Goal: Task Accomplishment & Management: Use online tool/utility

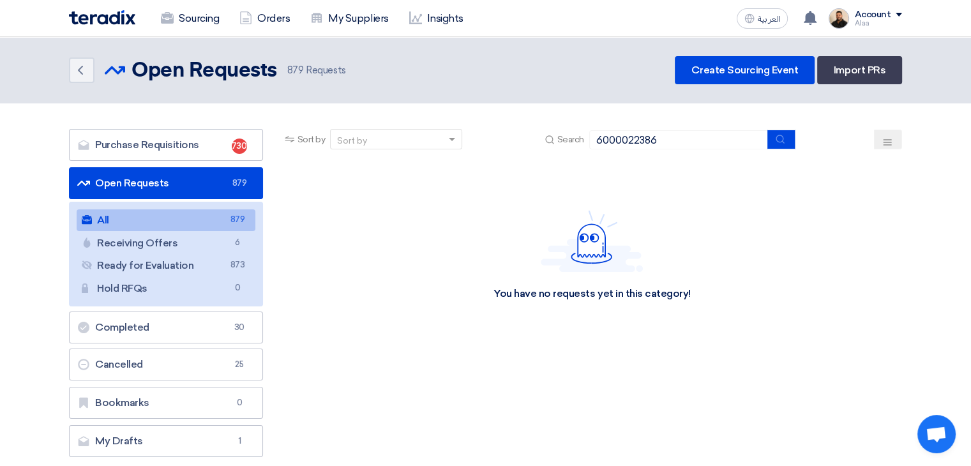
type input "6000022386"
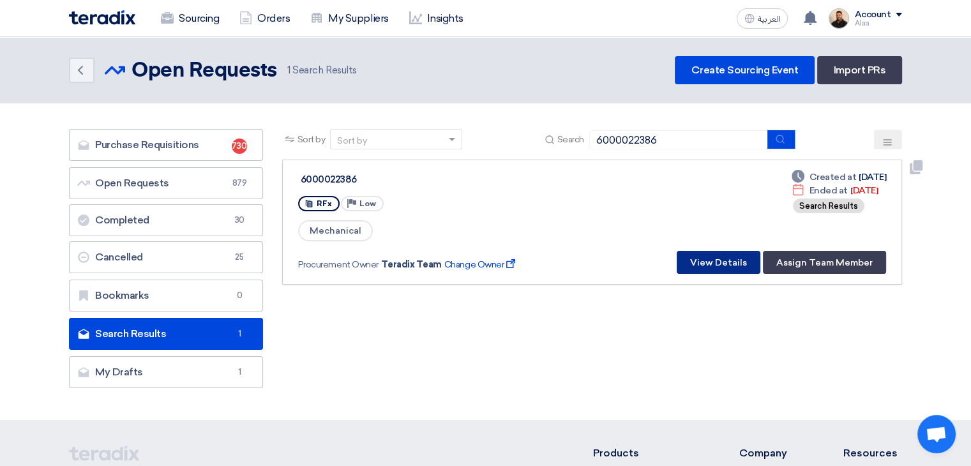
click at [723, 259] on button "View Details" at bounding box center [719, 262] width 84 height 23
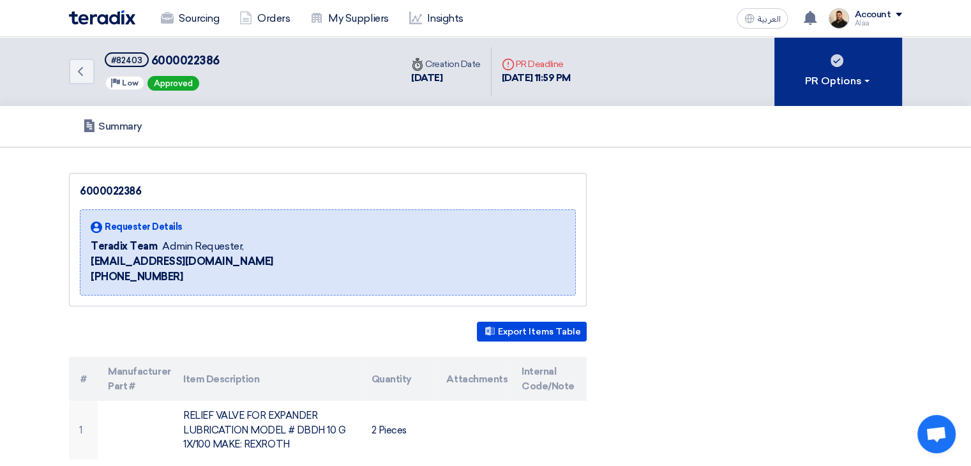
click at [836, 79] on div "PR Options" at bounding box center [838, 80] width 67 height 15
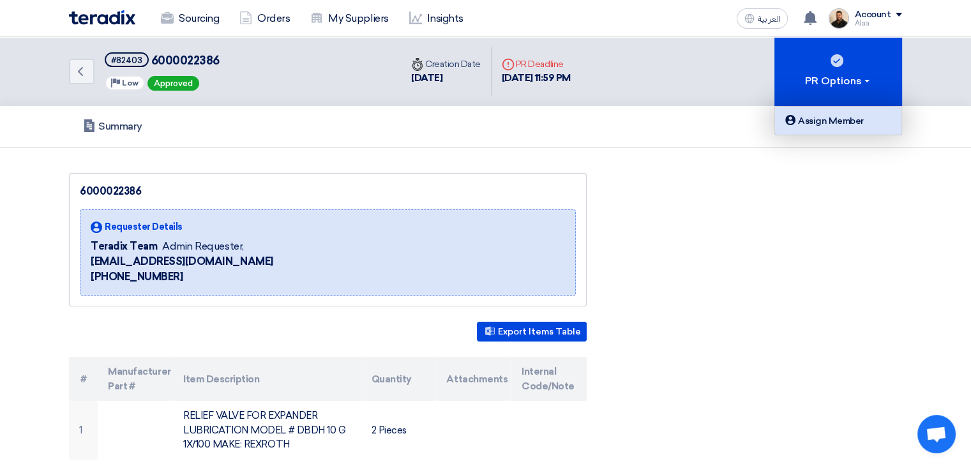
click at [834, 132] on link "Assign Member" at bounding box center [838, 121] width 126 height 28
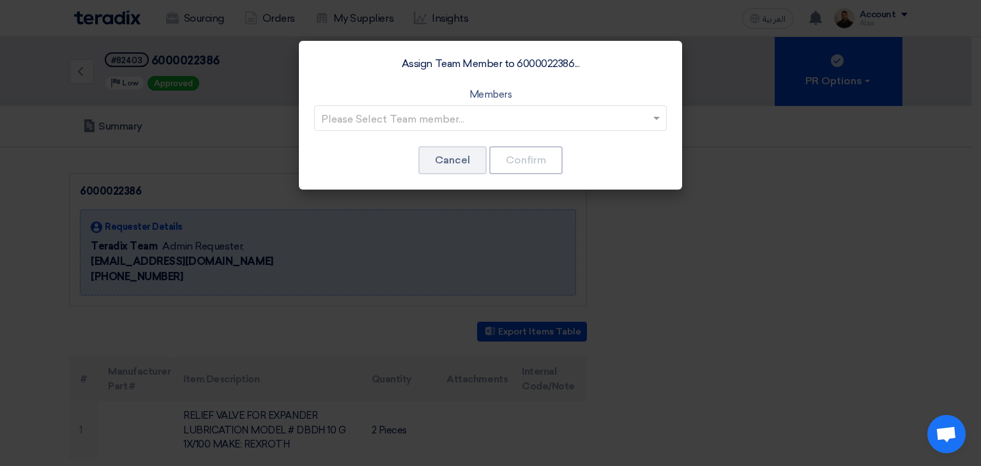
drag, startPoint x: 575, startPoint y: 104, endPoint x: 575, endPoint y: 114, distance: 10.2
click at [575, 109] on div "Members Please Select Team member..." at bounding box center [490, 109] width 352 height 44
click at [527, 127] on input "text" at bounding box center [484, 119] width 326 height 21
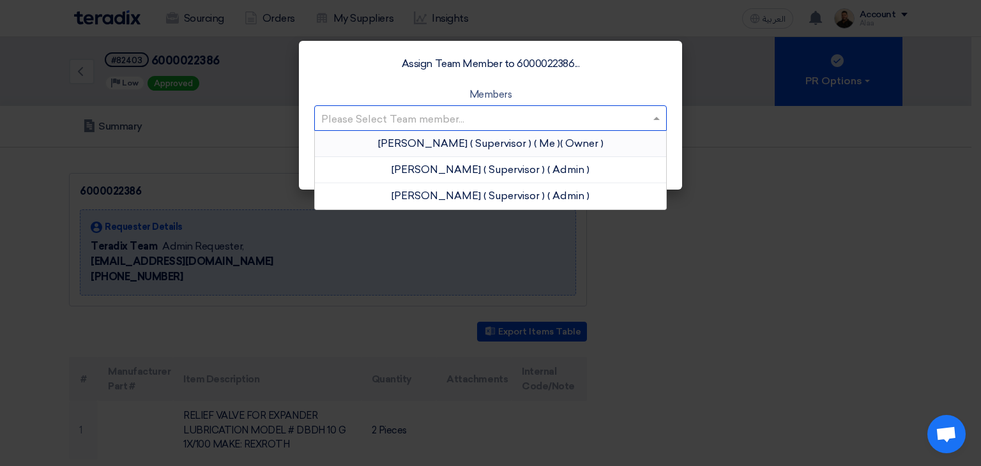
click at [495, 148] on span "( Supervisor )" at bounding box center [500, 143] width 61 height 12
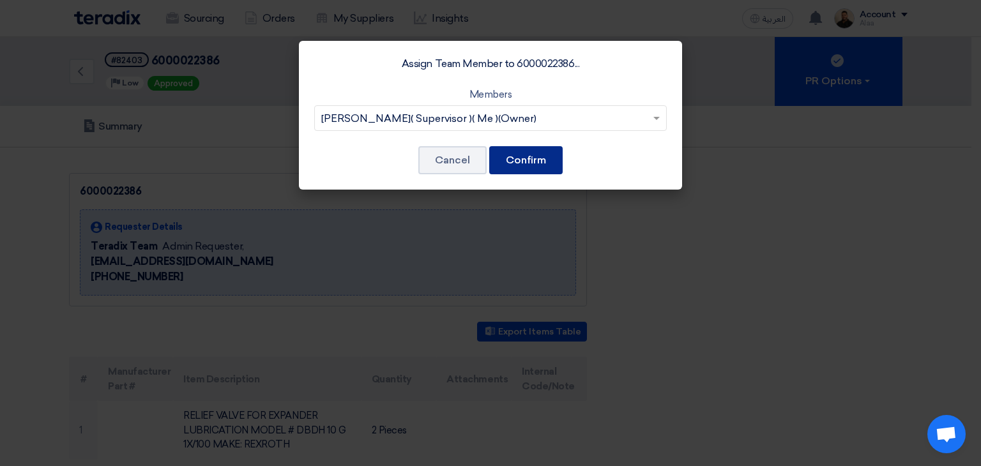
click at [526, 156] on button "Confirm" at bounding box center [525, 160] width 73 height 28
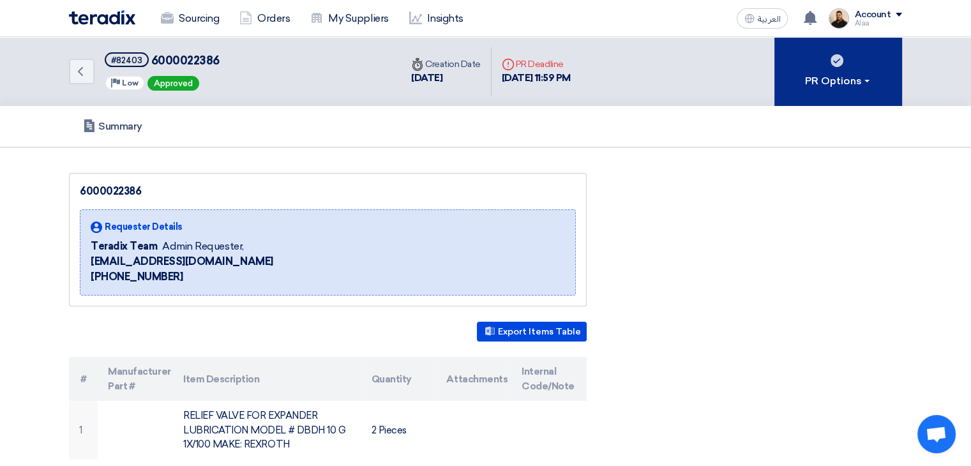
click at [811, 87] on div "PR Options" at bounding box center [838, 80] width 67 height 15
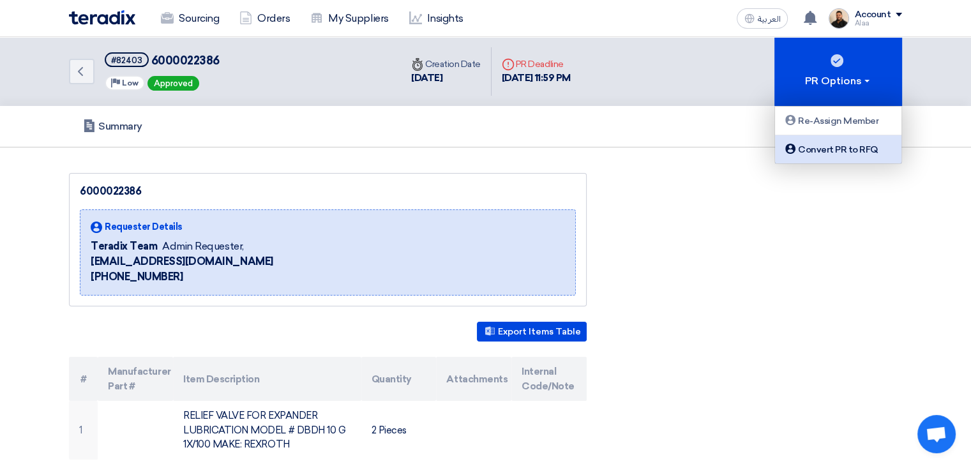
click at [812, 144] on div "Convert PR to RFQ" at bounding box center [838, 149] width 111 height 15
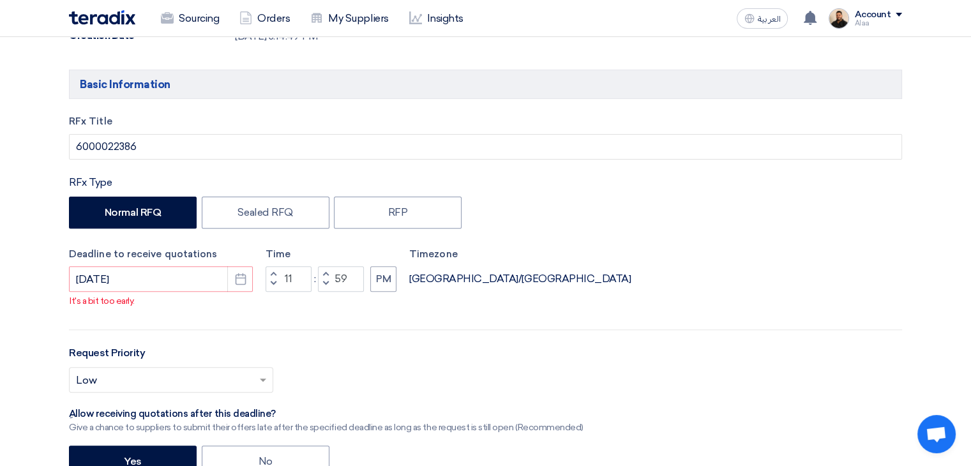
scroll to position [447, 0]
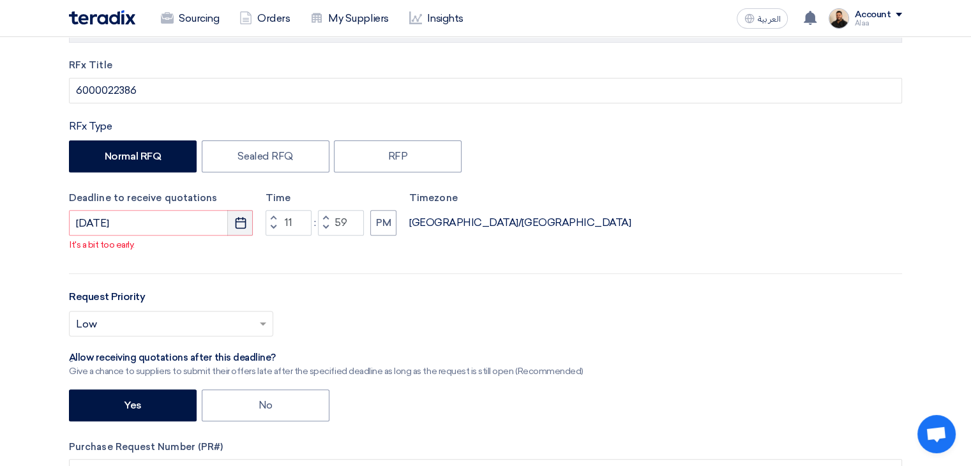
click at [240, 224] on icon "Pick a date" at bounding box center [240, 222] width 13 height 13
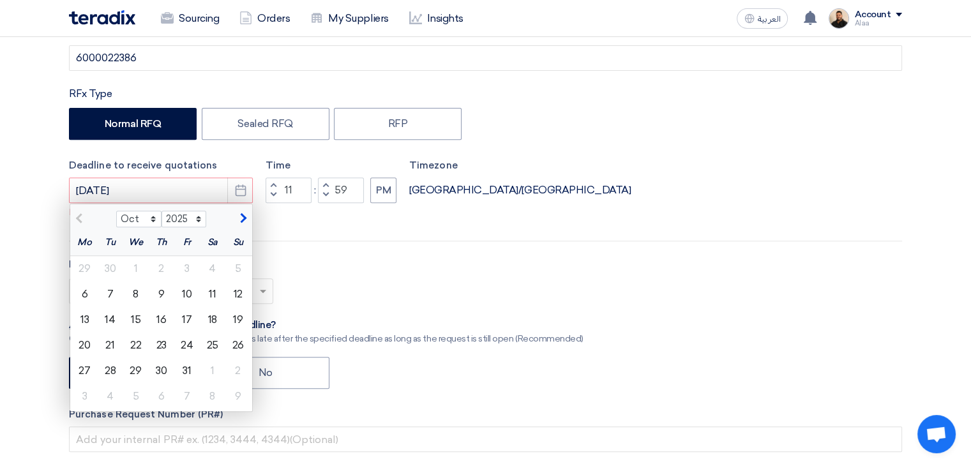
scroll to position [511, 0]
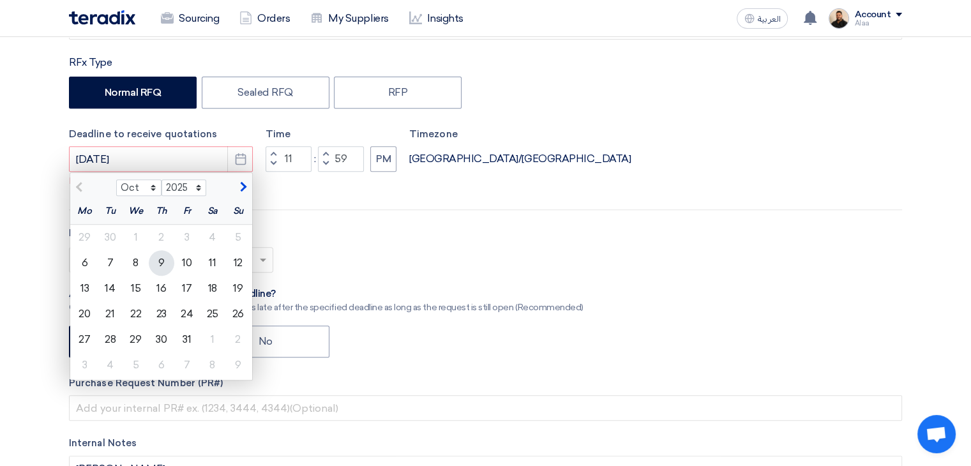
click at [160, 266] on div "9" at bounding box center [162, 263] width 26 height 26
type input "[DATE]"
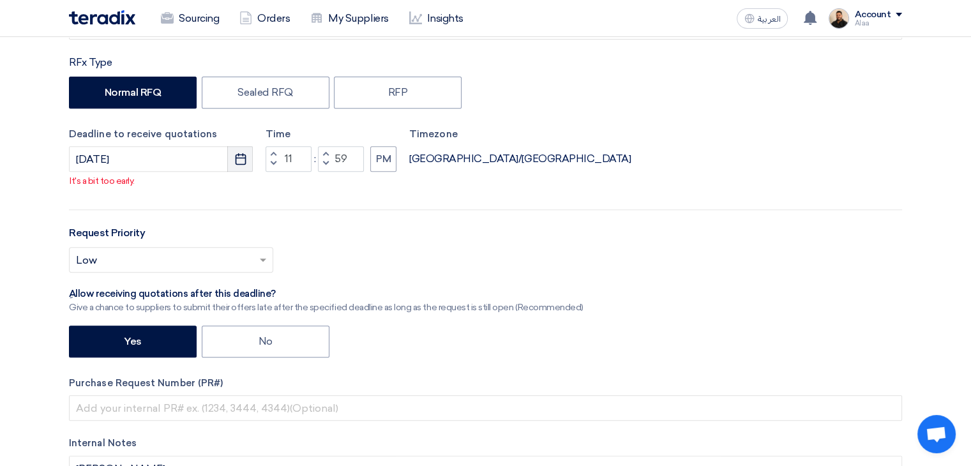
click at [244, 165] on button "Pick a date" at bounding box center [240, 159] width 26 height 26
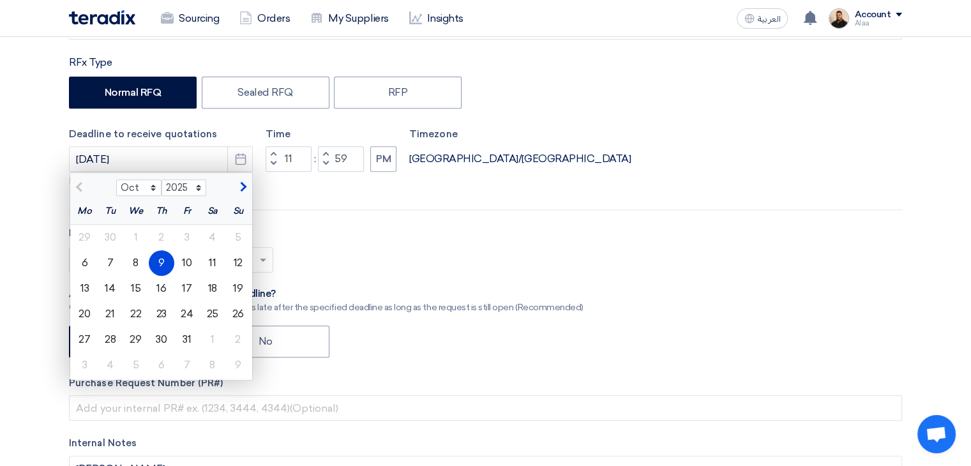
click at [158, 264] on div "9" at bounding box center [162, 263] width 26 height 26
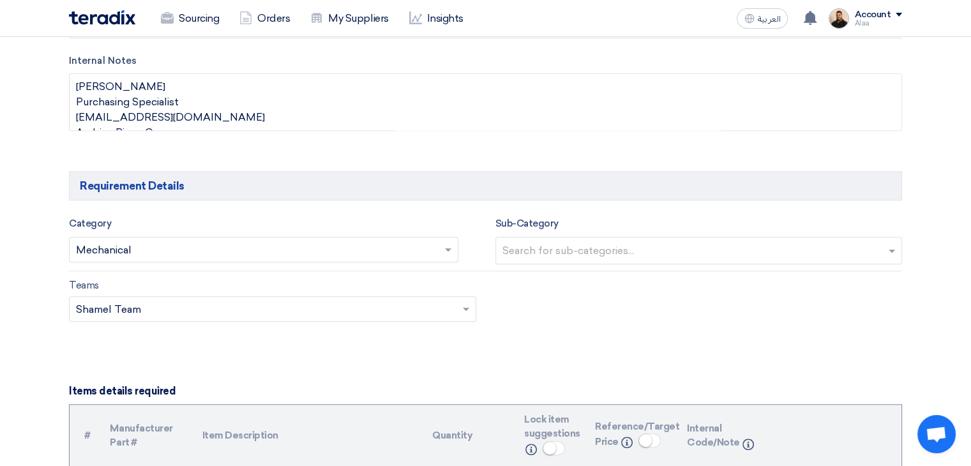
scroll to position [894, 0]
click at [388, 246] on input "text" at bounding box center [257, 250] width 363 height 21
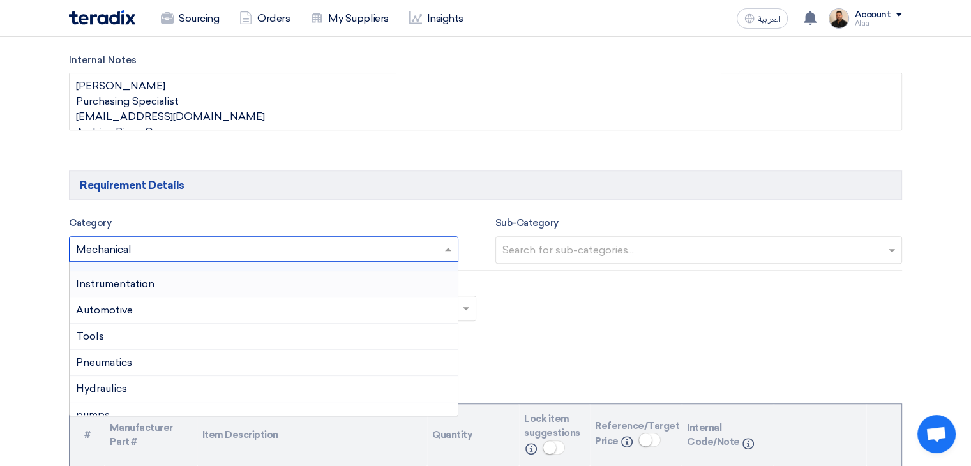
scroll to position [64, 0]
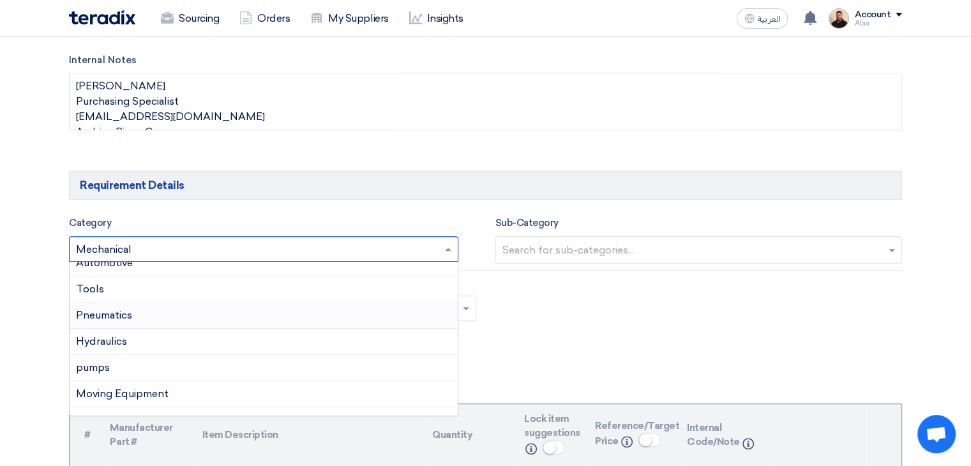
click at [138, 319] on div "Pneumatics" at bounding box center [264, 316] width 388 height 26
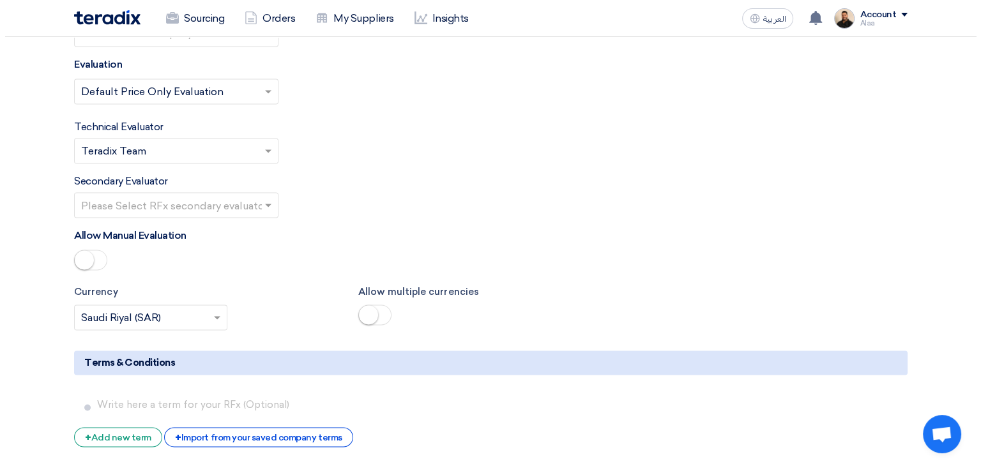
scroll to position [2234, 0]
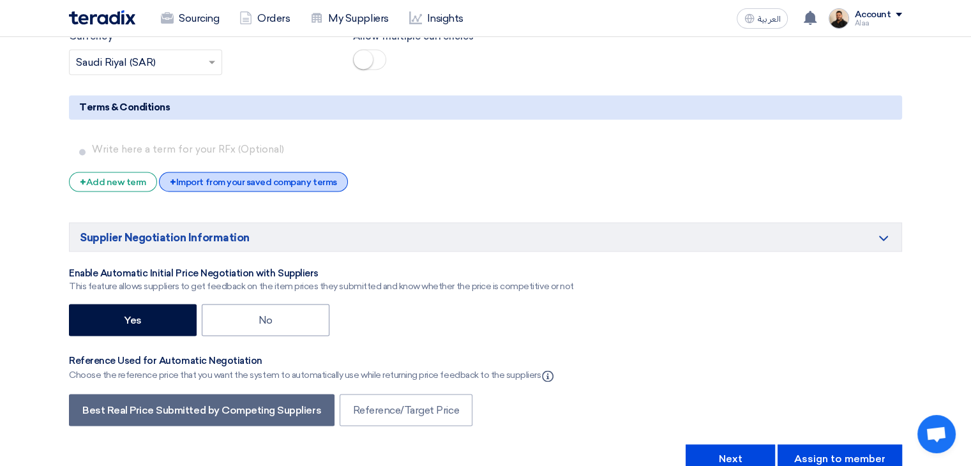
click at [238, 172] on div "+ Import from your saved company terms" at bounding box center [253, 182] width 188 height 20
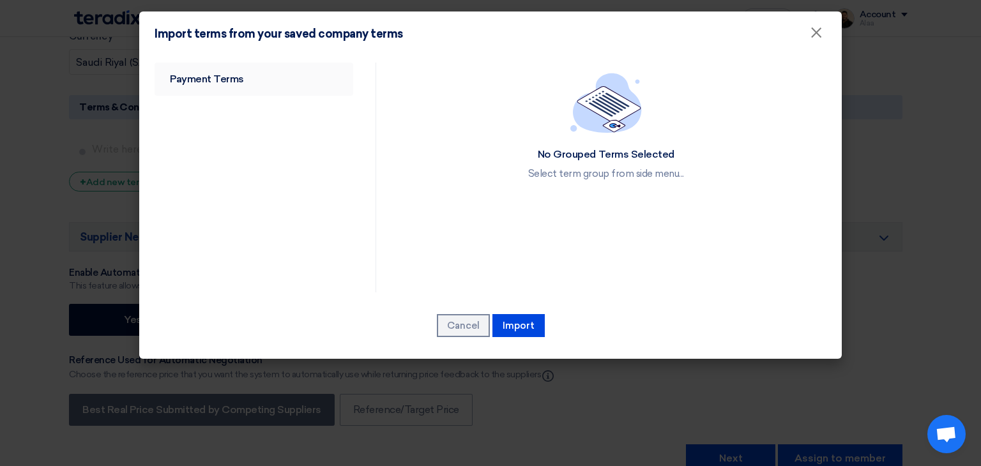
click at [183, 82] on link "Payment Terms" at bounding box center [253, 79] width 199 height 33
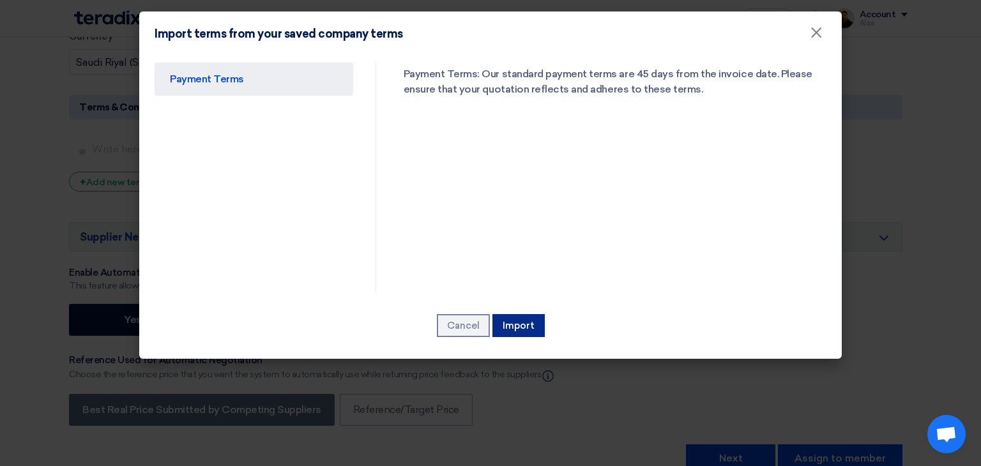
click at [532, 327] on button "Import" at bounding box center [518, 325] width 52 height 23
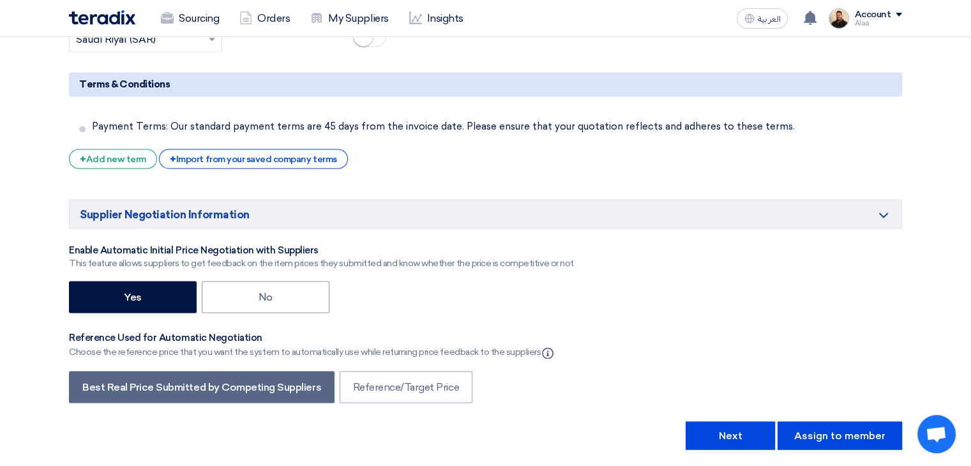
scroll to position [2339, 0]
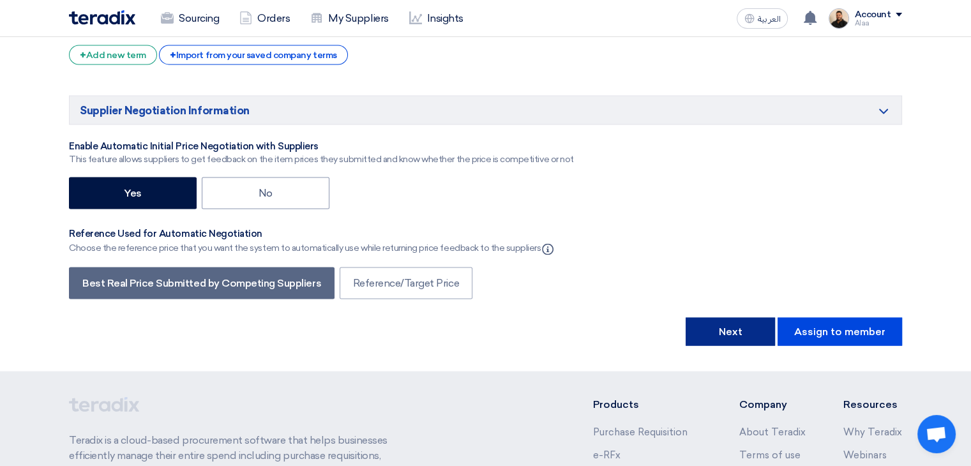
click at [744, 317] on button "Next" at bounding box center [730, 331] width 89 height 28
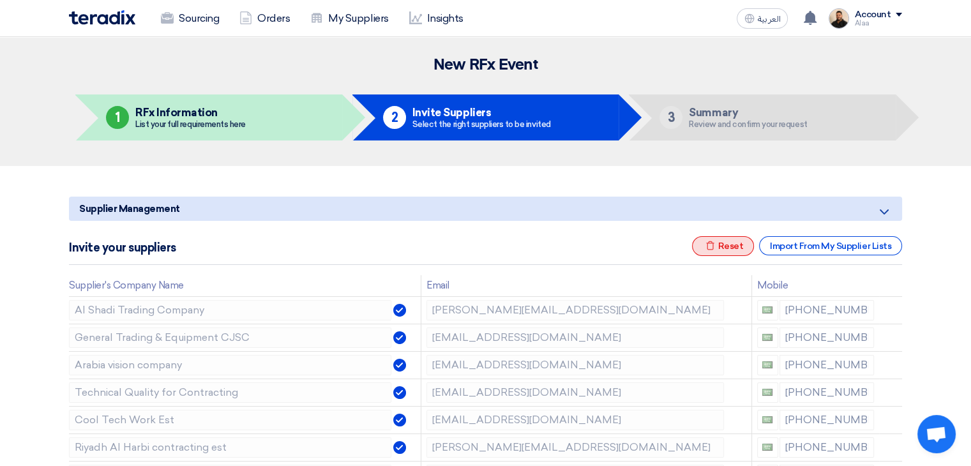
click at [745, 243] on div "Excel file Reset" at bounding box center [723, 246] width 63 height 20
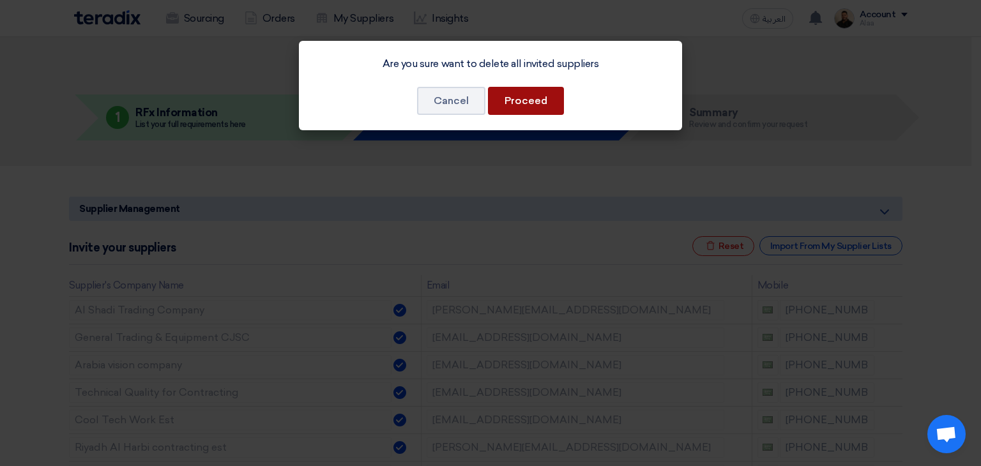
click at [533, 105] on button "Proceed" at bounding box center [526, 101] width 76 height 28
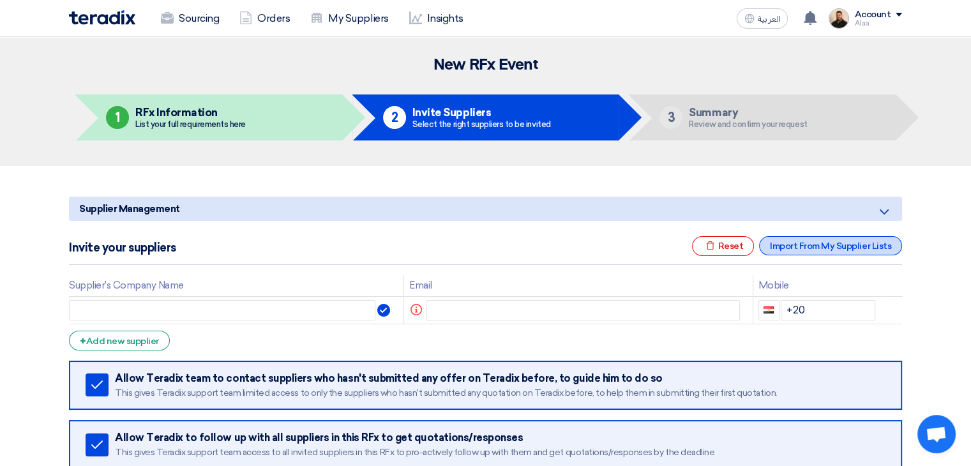
click at [802, 246] on div "Import From My Supplier Lists" at bounding box center [830, 245] width 143 height 19
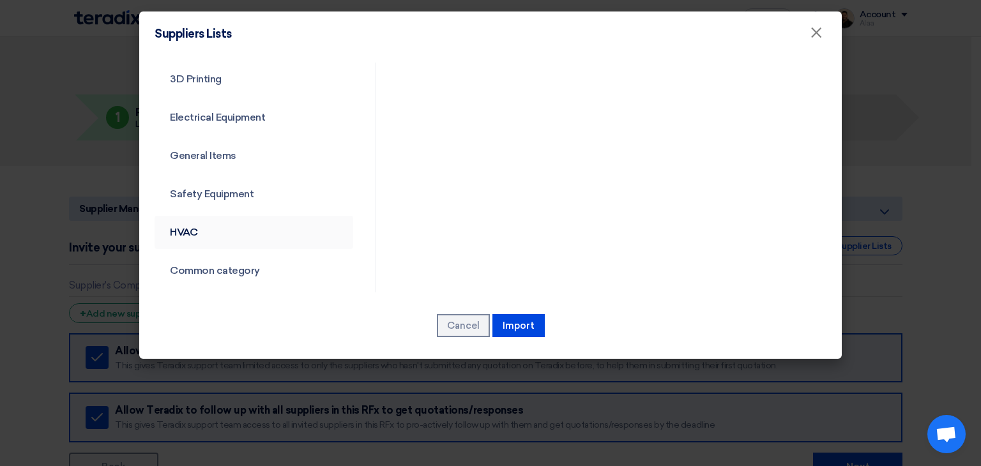
scroll to position [460, 0]
click at [218, 268] on link "Common category" at bounding box center [253, 269] width 199 height 33
click at [232, 267] on link "Common category" at bounding box center [253, 269] width 199 height 33
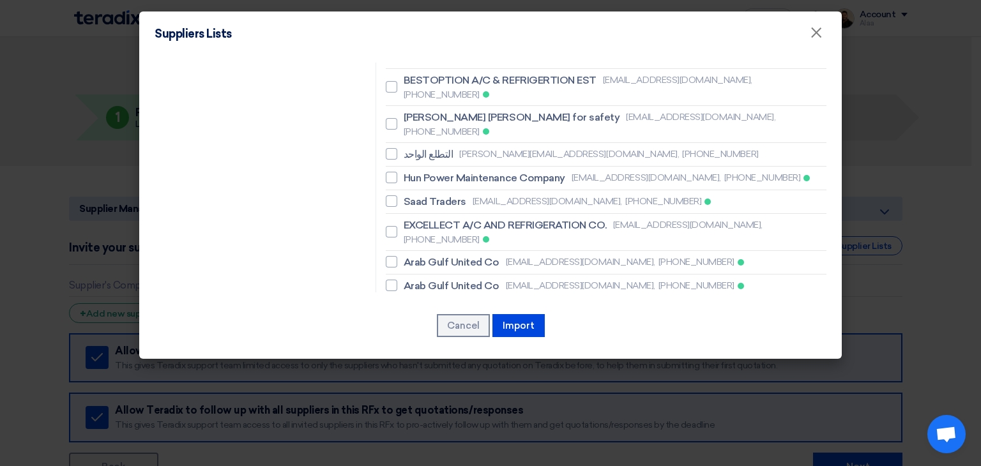
scroll to position [1134, 0]
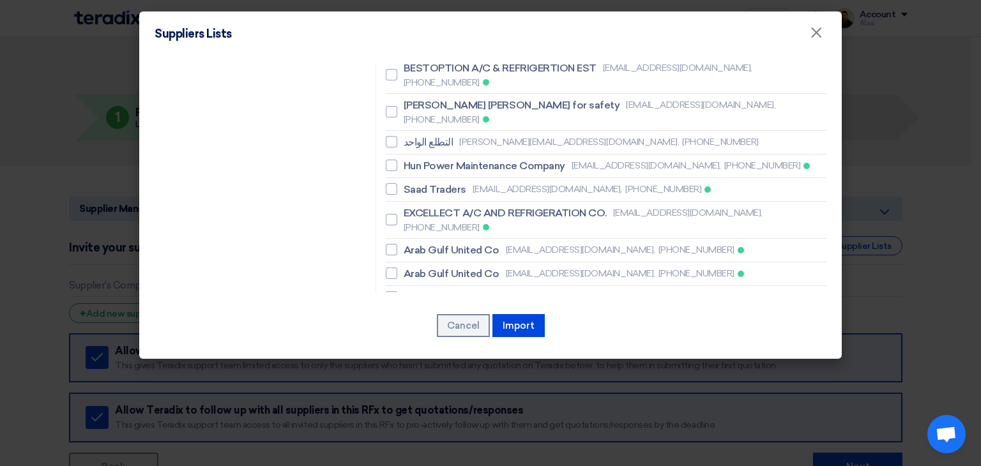
click at [456, 313] on span "Resco contracting company" at bounding box center [470, 320] width 135 height 15
click at [412, 317] on input "Resco contracting company [EMAIL_ADDRESS][DOMAIN_NAME], [PHONE_NUMBER]" at bounding box center [407, 321] width 8 height 8
checkbox input "true"
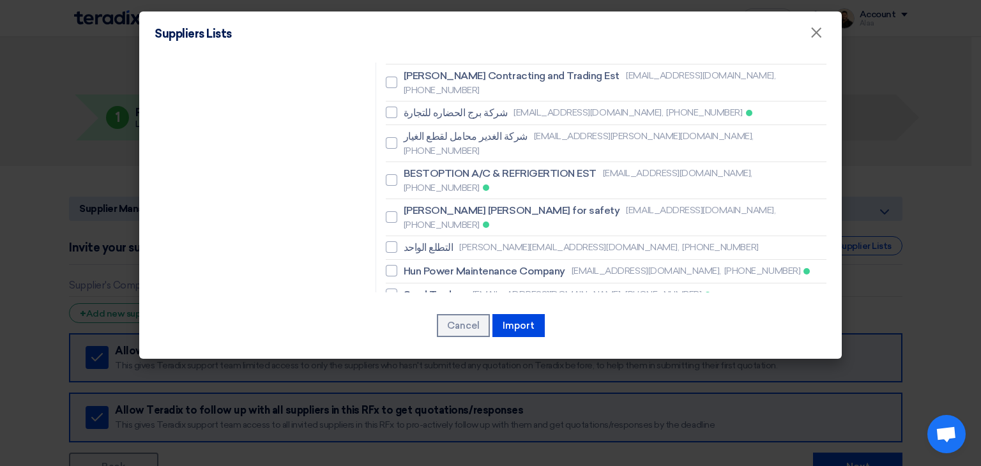
scroll to position [1007, 0]
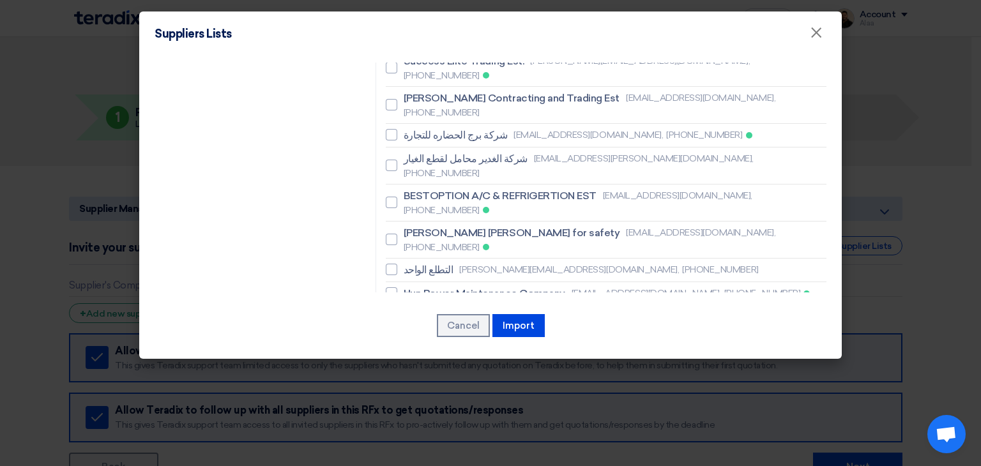
click at [437, 310] on span "Saad Traders" at bounding box center [434, 317] width 63 height 15
click at [412, 313] on input "Saad Traders [EMAIL_ADDRESS][DOMAIN_NAME], [PHONE_NUMBER]" at bounding box center [407, 317] width 8 height 8
checkbox input "true"
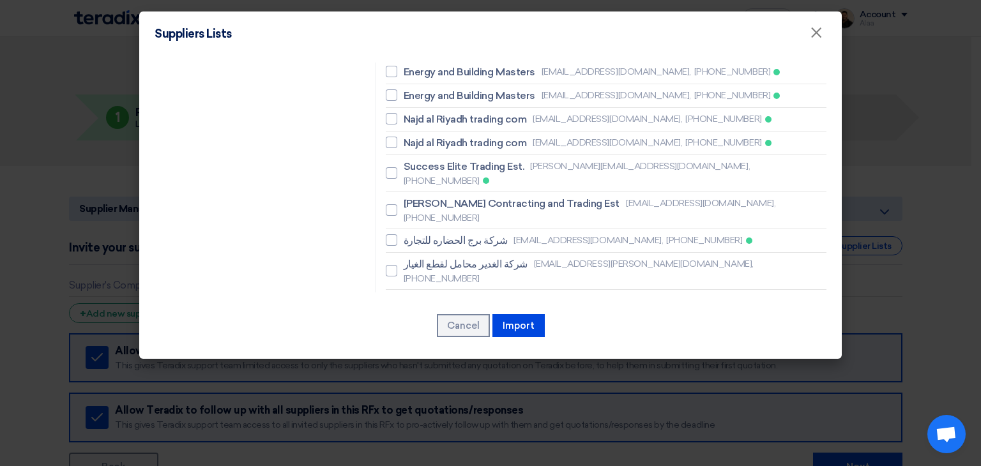
scroll to position [879, 0]
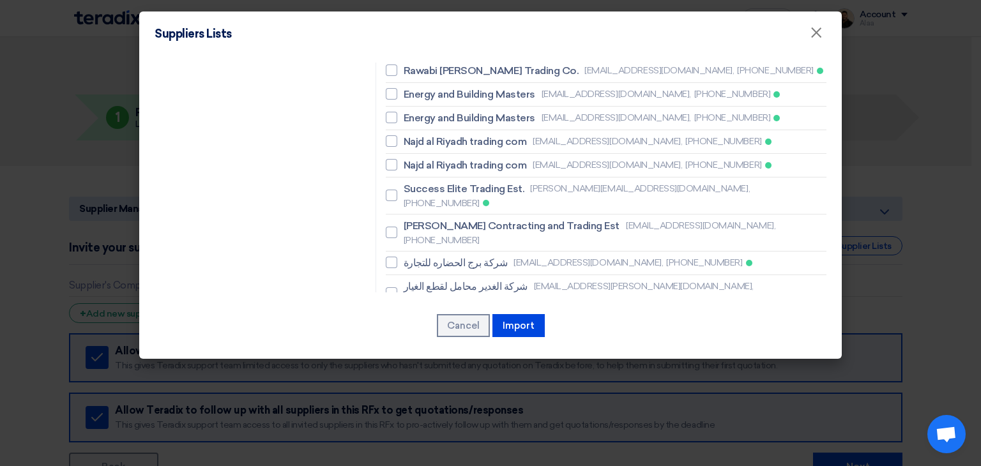
click at [452, 316] on span "BESTOPTION A/C & REFRIGERTION EST" at bounding box center [499, 323] width 193 height 15
click at [412, 326] on input "BESTOPTION A/C & REFRIGERTION EST [EMAIL_ADDRESS][DOMAIN_NAME], [PHONE_NUMBER]" at bounding box center [407, 330] width 8 height 8
checkbox input "true"
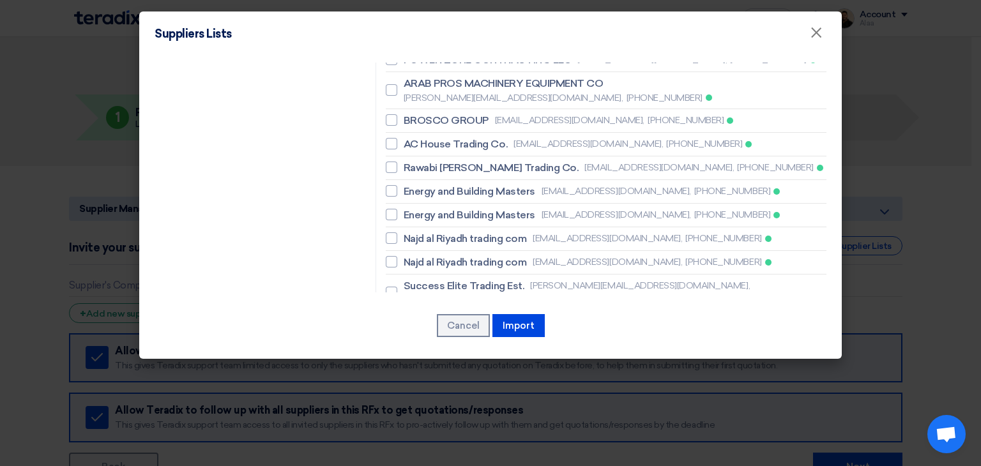
scroll to position [751, 0]
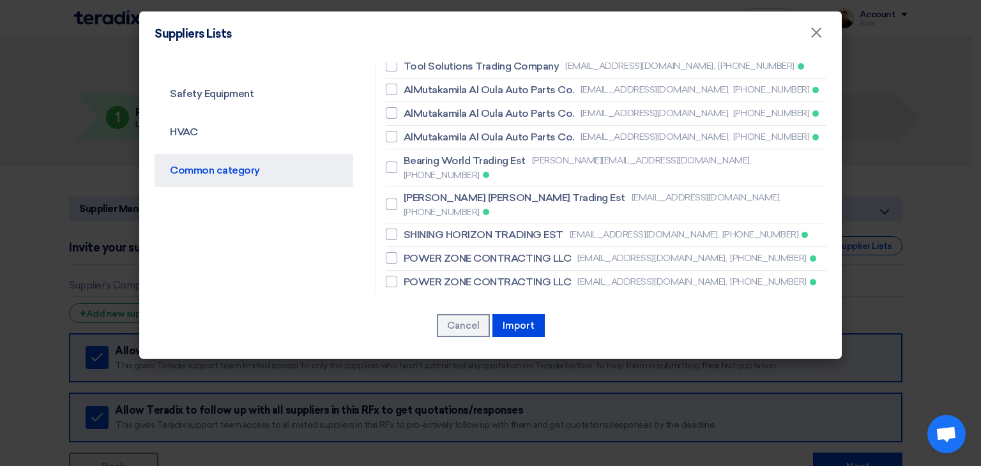
click at [429, 335] on span "BROSCO GROUP" at bounding box center [445, 342] width 85 height 15
click at [412, 338] on input "BROSCO GROUP [EMAIL_ADDRESS][DOMAIN_NAME], [PHONE_NUMBER]" at bounding box center [407, 342] width 8 height 8
checkbox input "true"
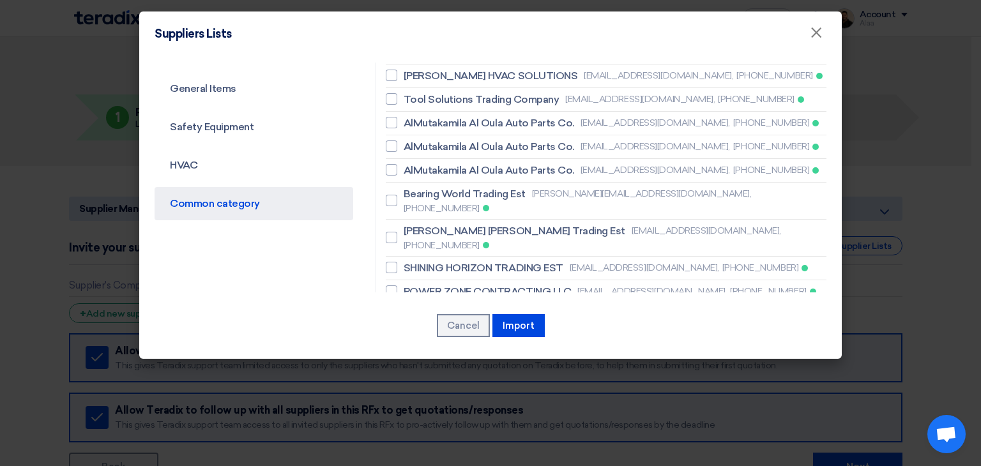
scroll to position [496, 0]
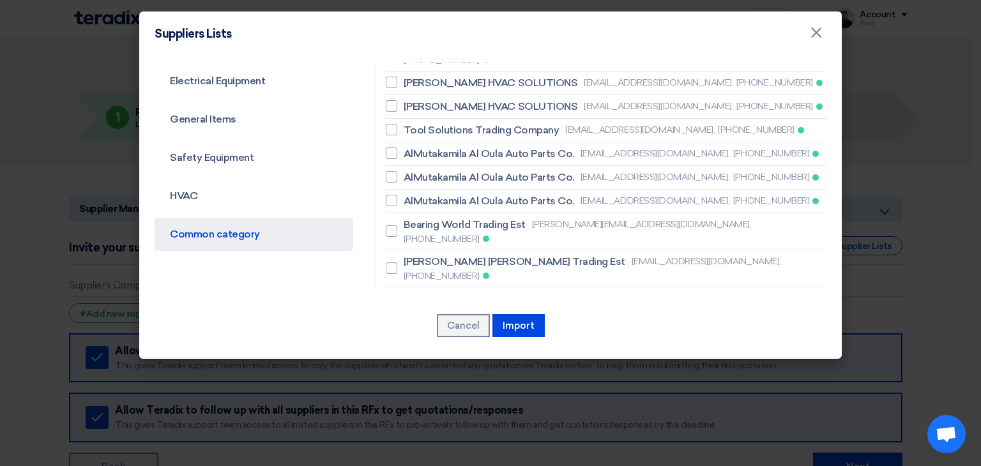
click at [449, 291] on span "SHINING HORIZON TRADING EST" at bounding box center [483, 298] width 160 height 15
click at [412, 294] on input "SHINING HORIZON TRADING EST [EMAIL_ADDRESS][DOMAIN_NAME], [PHONE_NUMBER]" at bounding box center [407, 298] width 8 height 8
checkbox input "true"
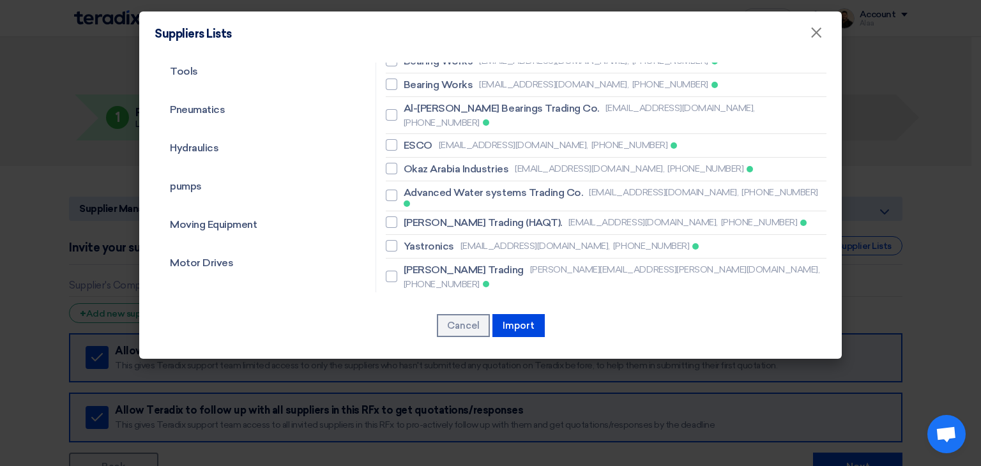
scroll to position [113, 0]
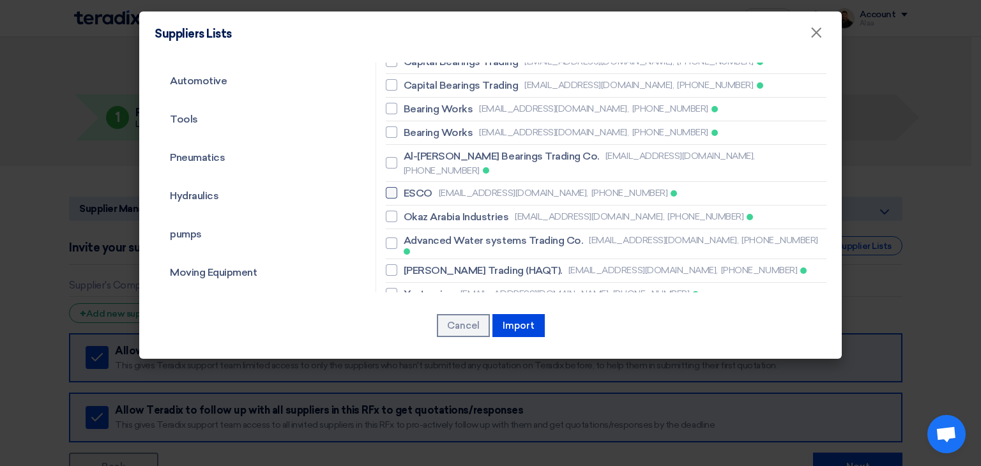
click at [426, 186] on span "ESCO" at bounding box center [417, 193] width 29 height 15
click at [412, 189] on input "ESCO [EMAIL_ADDRESS][DOMAIN_NAME], [PHONE_NUMBER]" at bounding box center [407, 193] width 8 height 8
checkbox input "true"
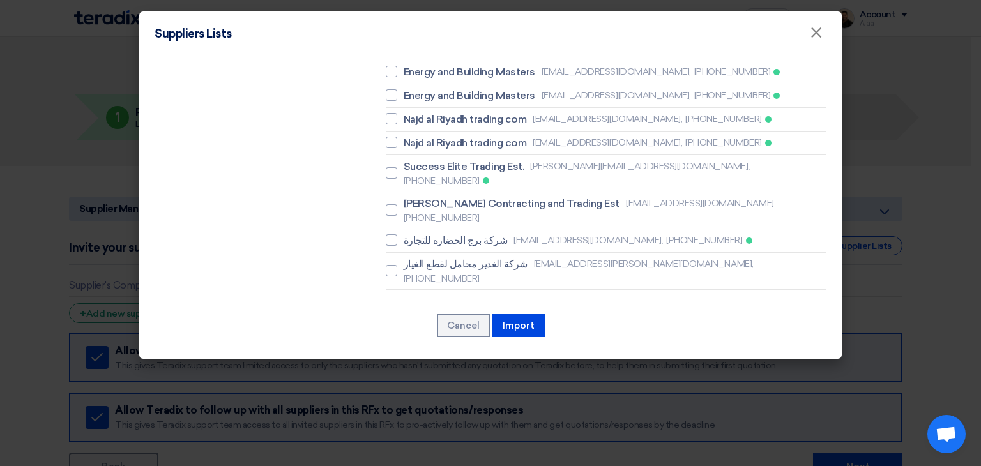
scroll to position [879, 0]
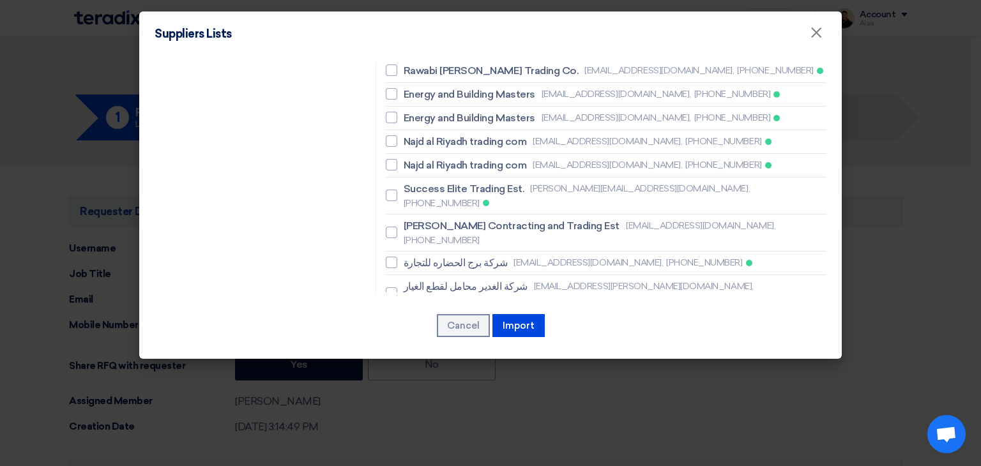
type input "[DATE]"
type input "11"
type input "59"
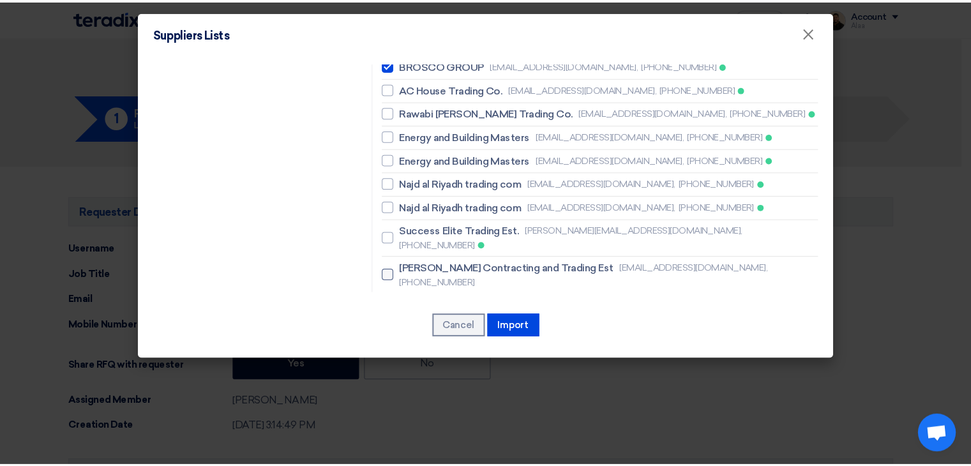
scroll to position [815, 0]
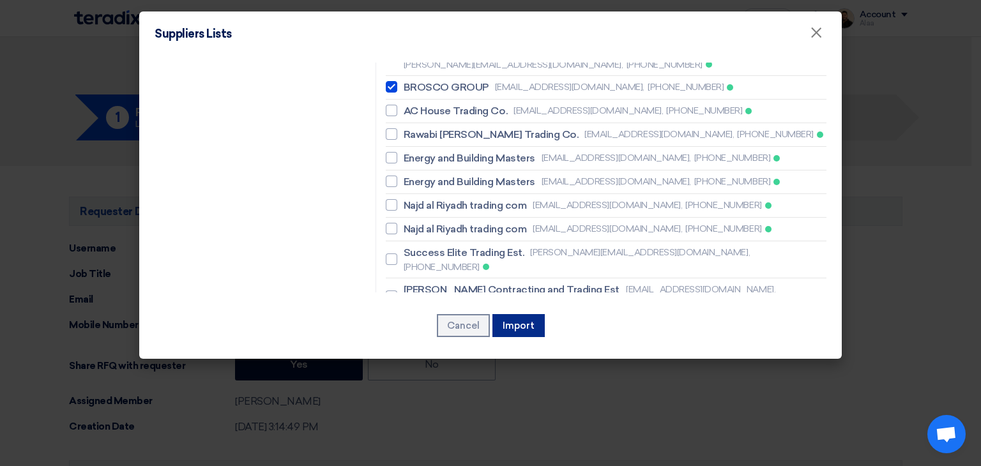
click at [517, 322] on button "Import" at bounding box center [518, 325] width 52 height 23
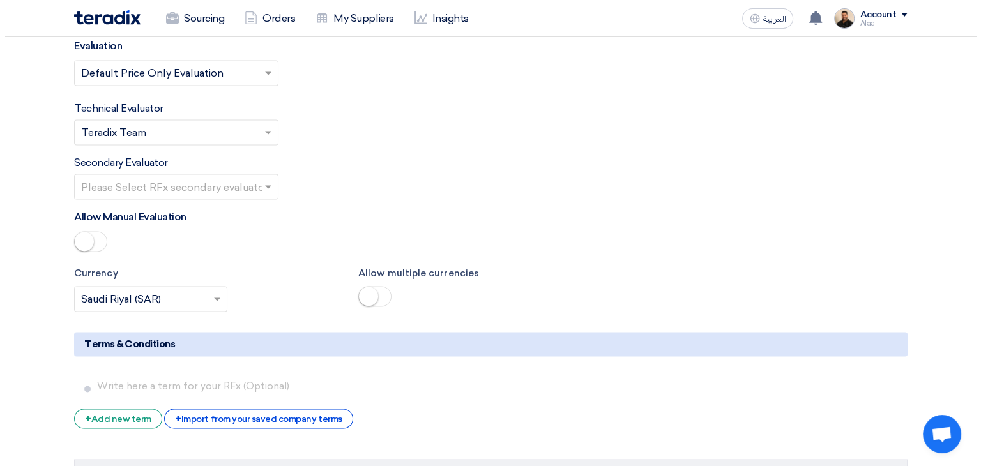
scroll to position [2043, 0]
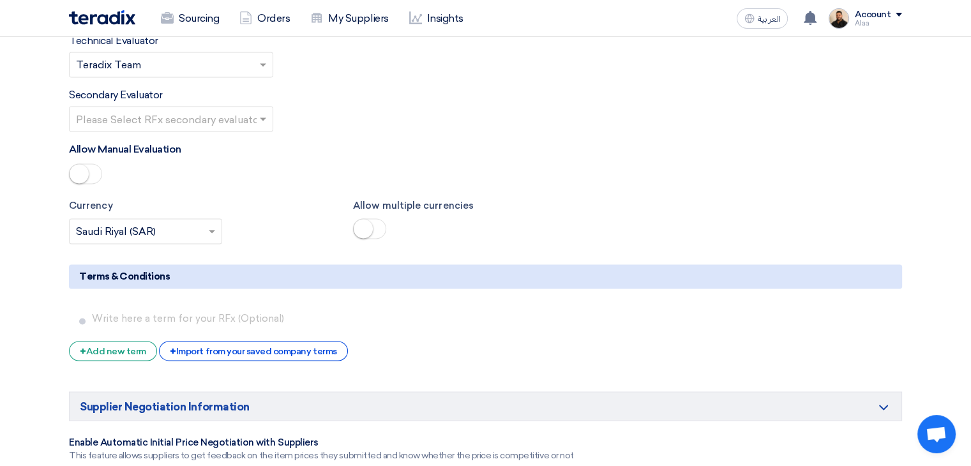
click at [301, 341] on div "+ Import from your saved company terms" at bounding box center [253, 351] width 188 height 20
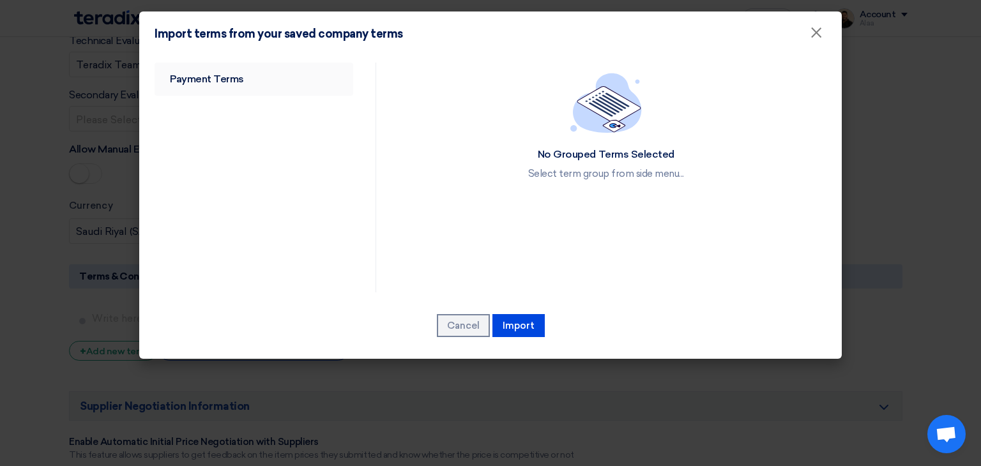
click at [250, 66] on link "Payment Terms" at bounding box center [253, 79] width 199 height 33
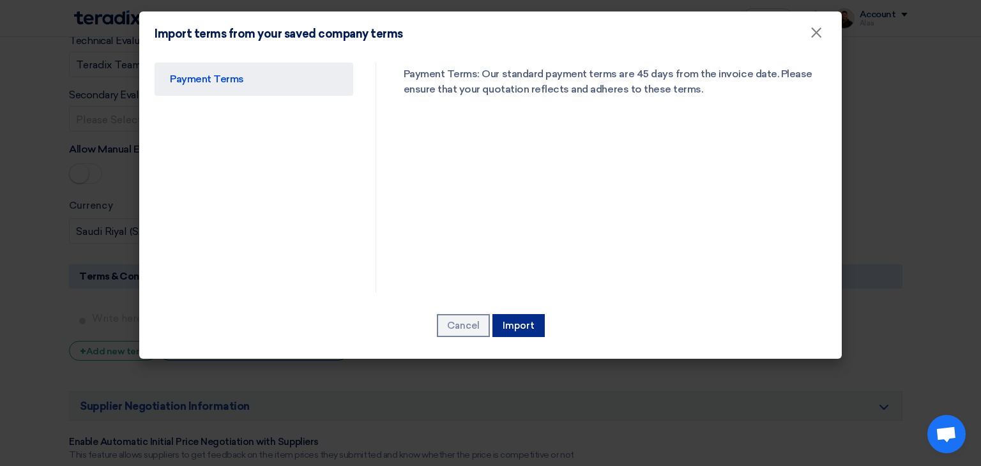
click at [518, 320] on button "Import" at bounding box center [518, 325] width 52 height 23
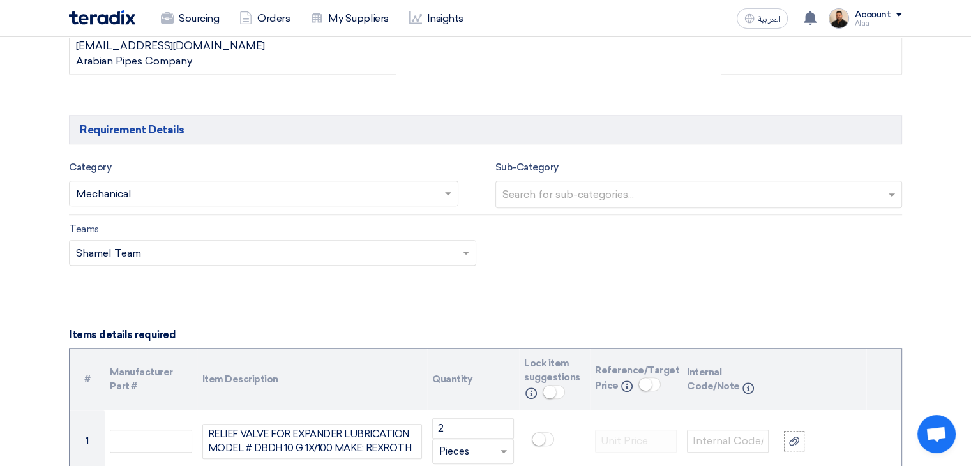
scroll to position [916, 0]
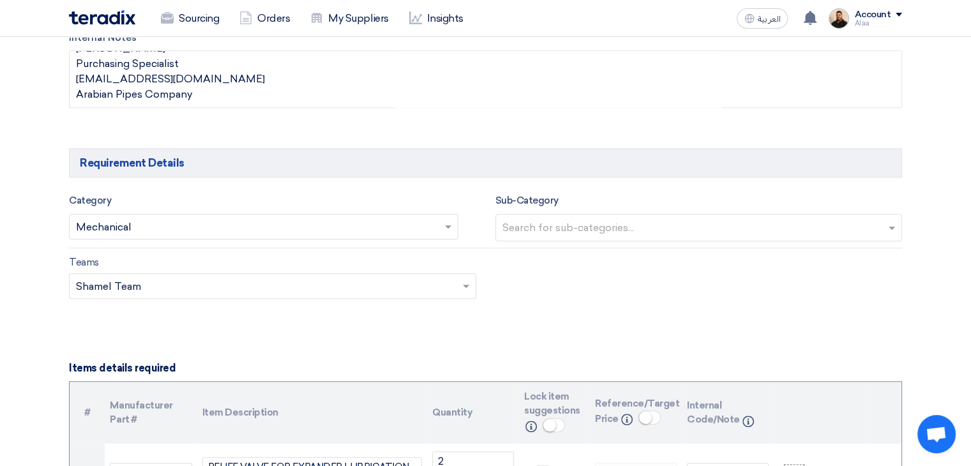
click at [407, 226] on input "text" at bounding box center [257, 228] width 363 height 21
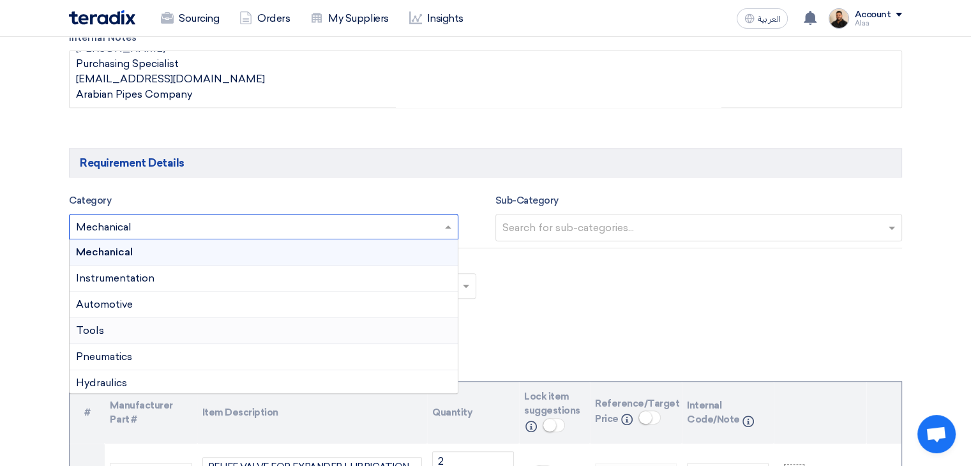
scroll to position [64, 0]
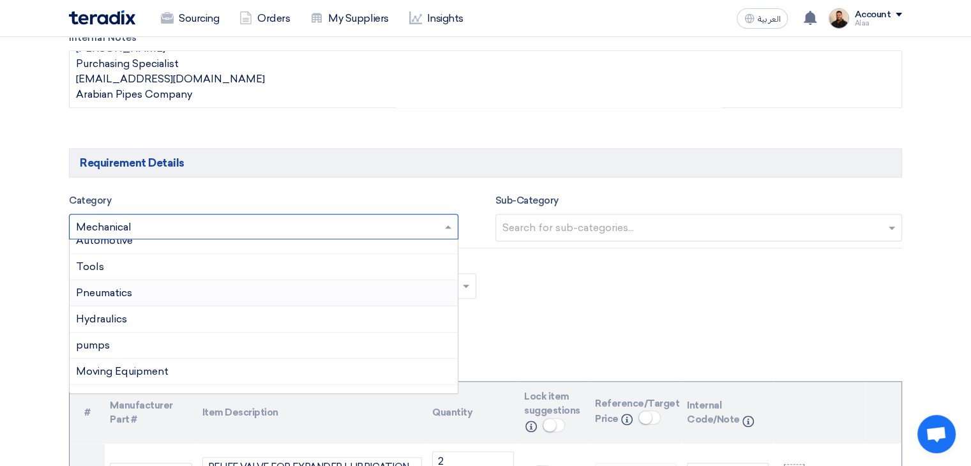
click at [126, 294] on span "Pneumatics" at bounding box center [104, 293] width 56 height 12
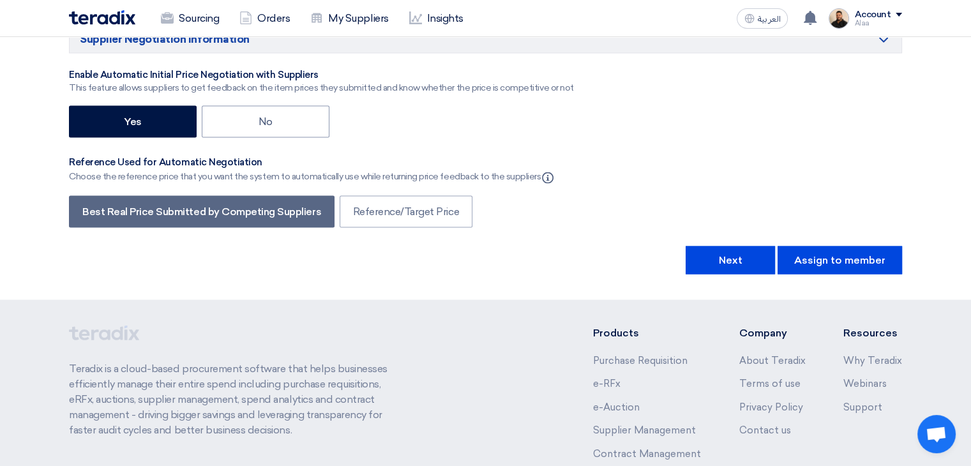
scroll to position [2359, 0]
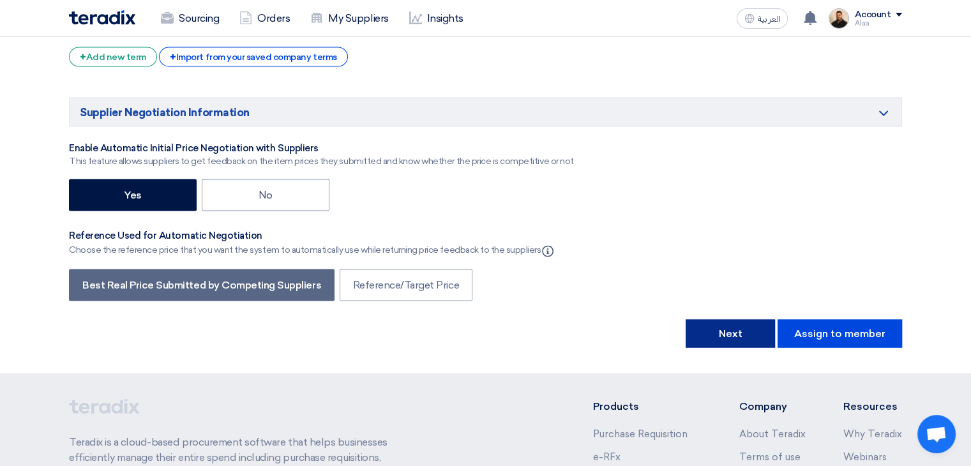
click at [720, 319] on button "Next" at bounding box center [730, 333] width 89 height 28
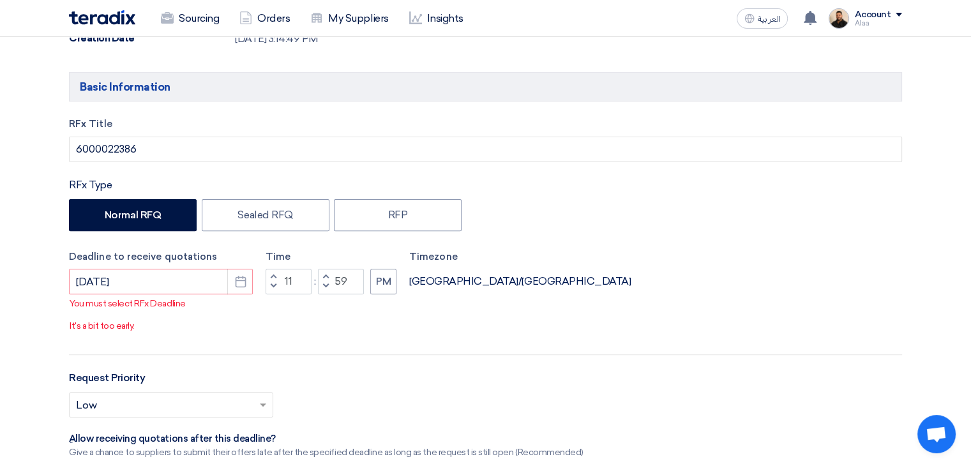
scroll to position [447, 0]
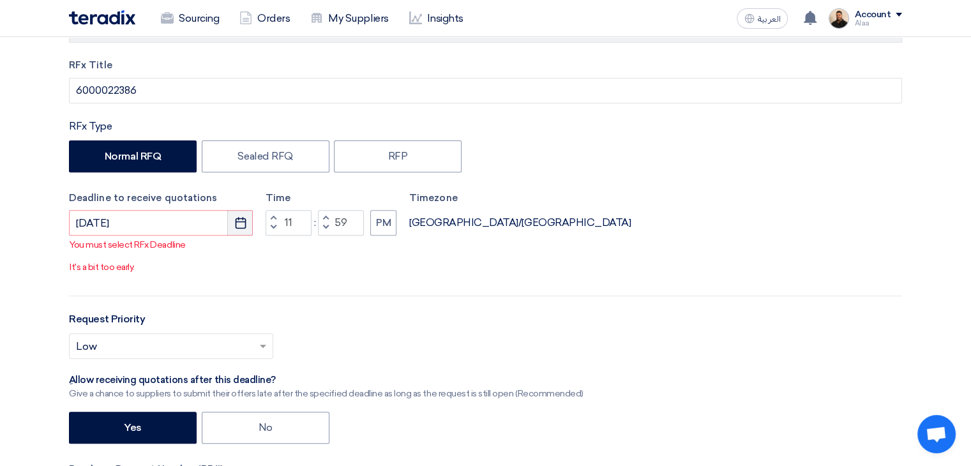
click at [234, 226] on icon "Pick a date" at bounding box center [240, 222] width 13 height 13
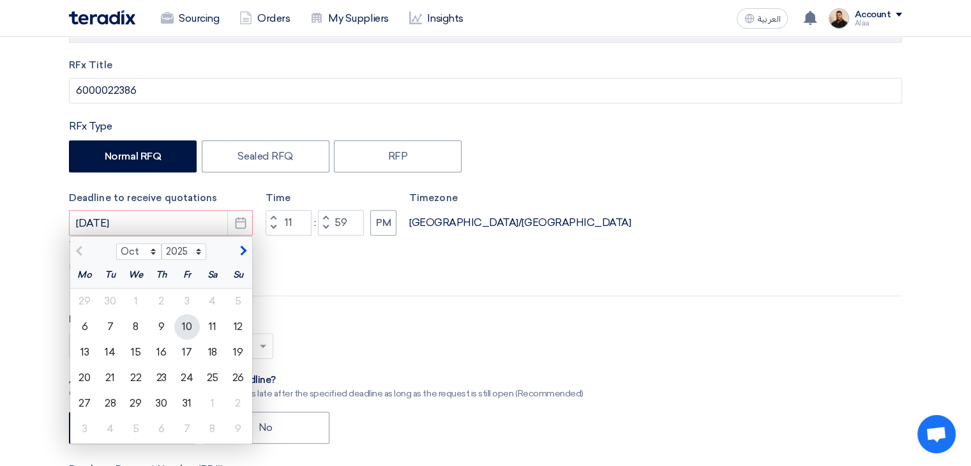
click at [182, 328] on div "10" at bounding box center [187, 327] width 26 height 26
type input "[DATE]"
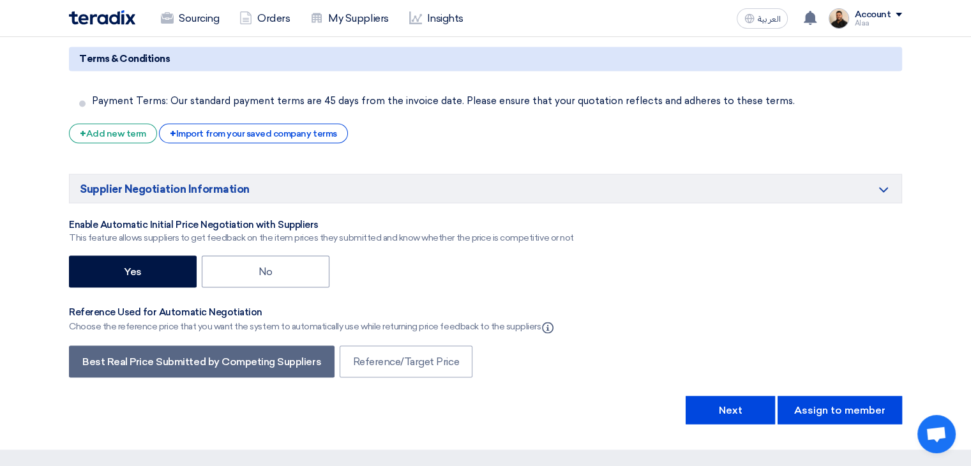
scroll to position [2298, 0]
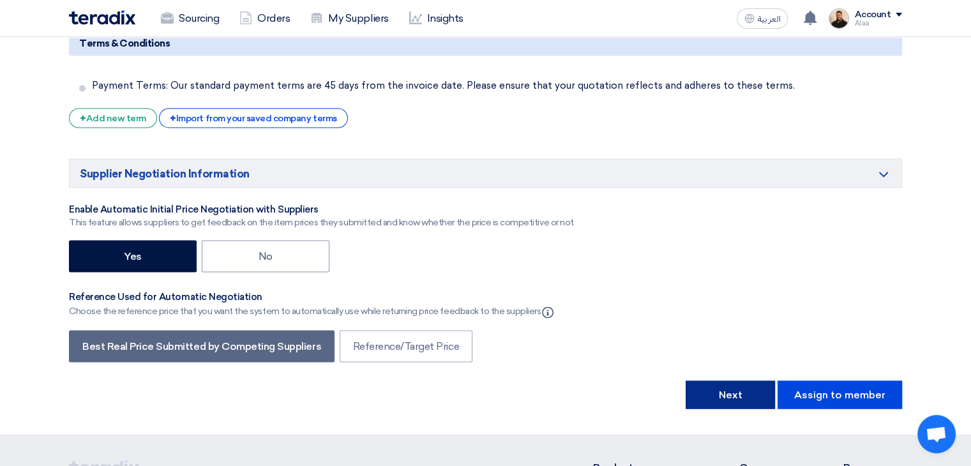
click at [730, 380] on button "Next" at bounding box center [730, 394] width 89 height 28
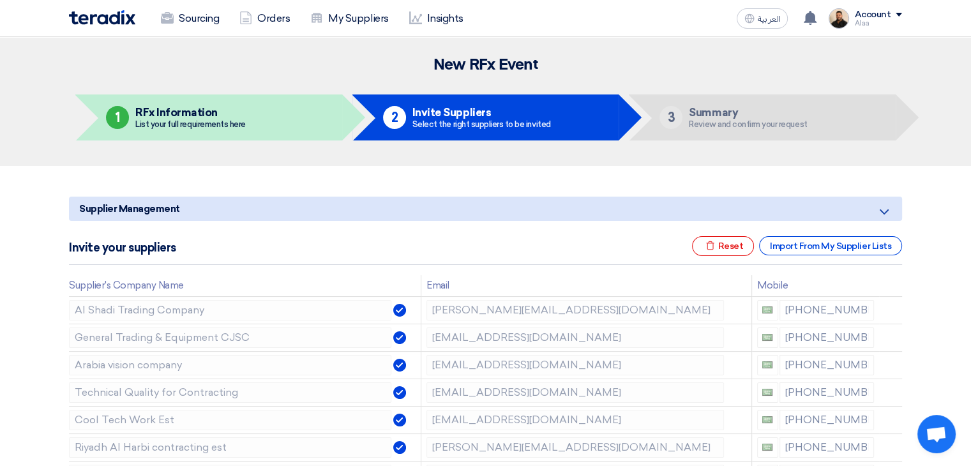
click at [732, 262] on div "Invite your suppliers Excel file Reset Import From My Supplier Lists" at bounding box center [485, 250] width 833 height 29
click at [728, 250] on div "Excel file Reset" at bounding box center [723, 246] width 63 height 20
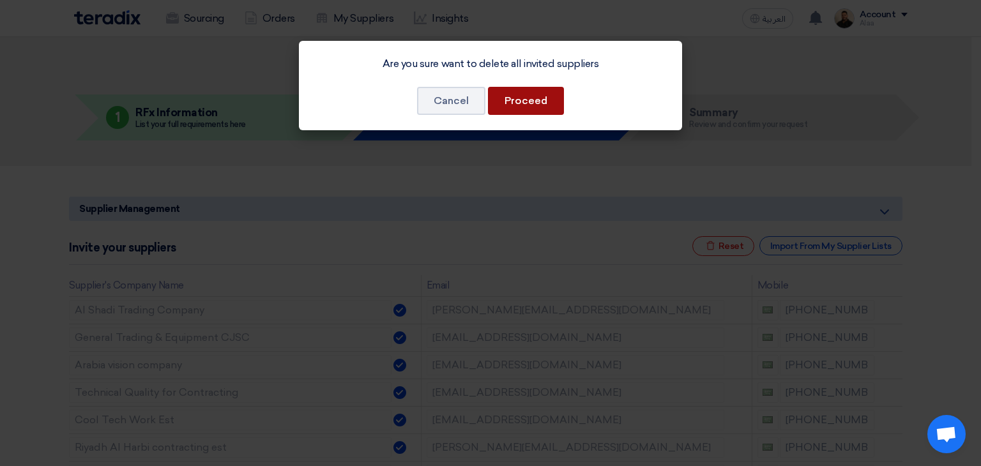
click at [520, 101] on button "Proceed" at bounding box center [526, 101] width 76 height 28
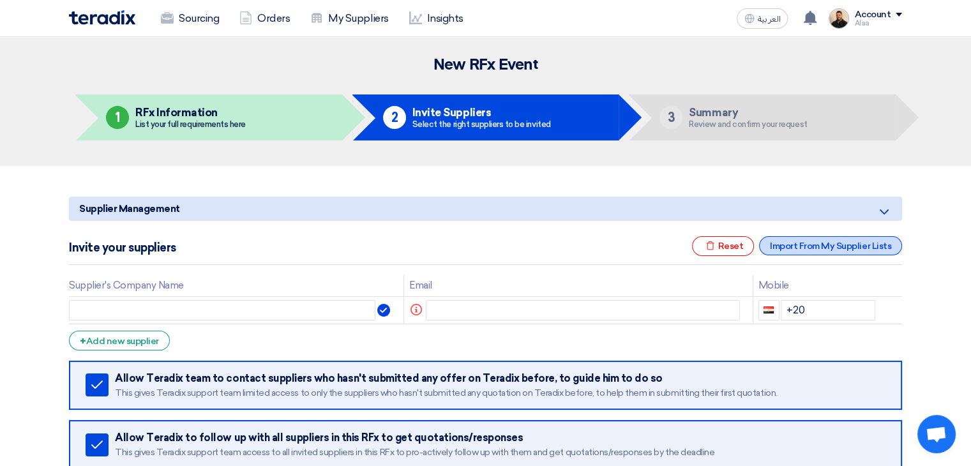
click at [830, 252] on div "Import From My Supplier Lists" at bounding box center [830, 245] width 143 height 19
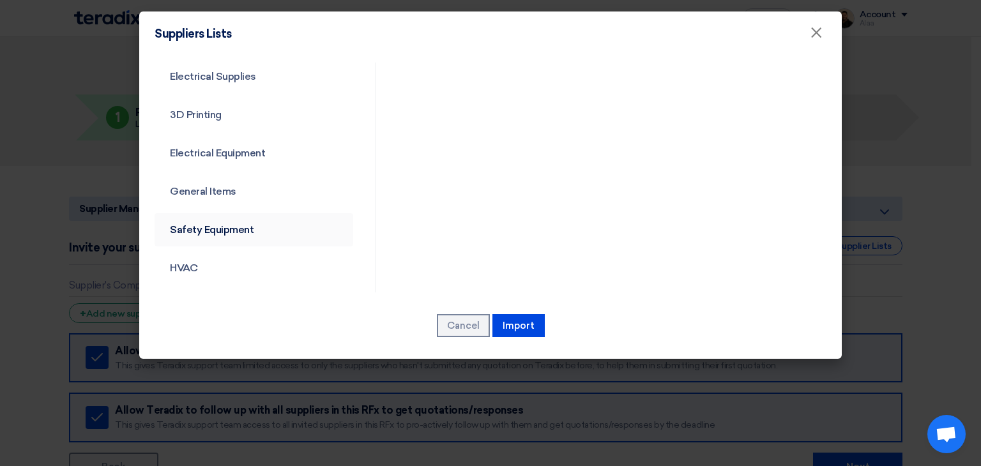
scroll to position [460, 0]
click at [202, 269] on link "Common category" at bounding box center [253, 269] width 199 height 33
click at [227, 274] on link "Common category" at bounding box center [253, 269] width 199 height 33
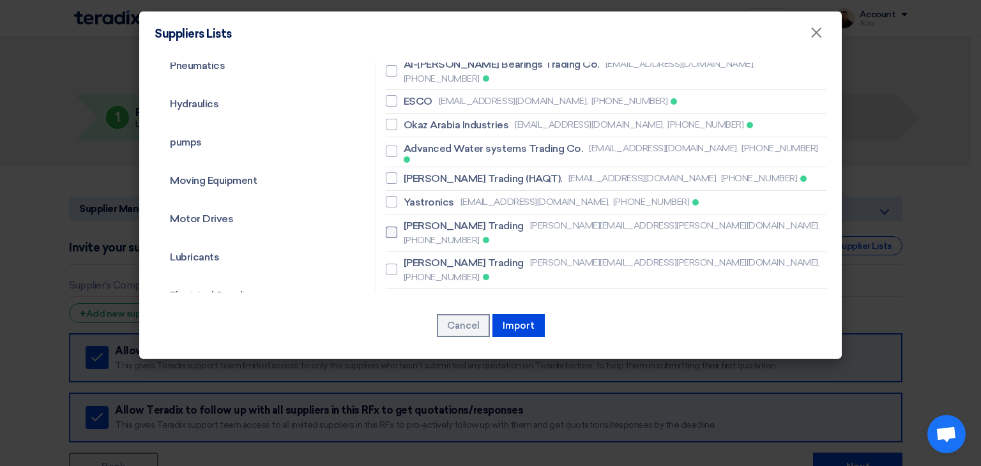
scroll to position [77, 0]
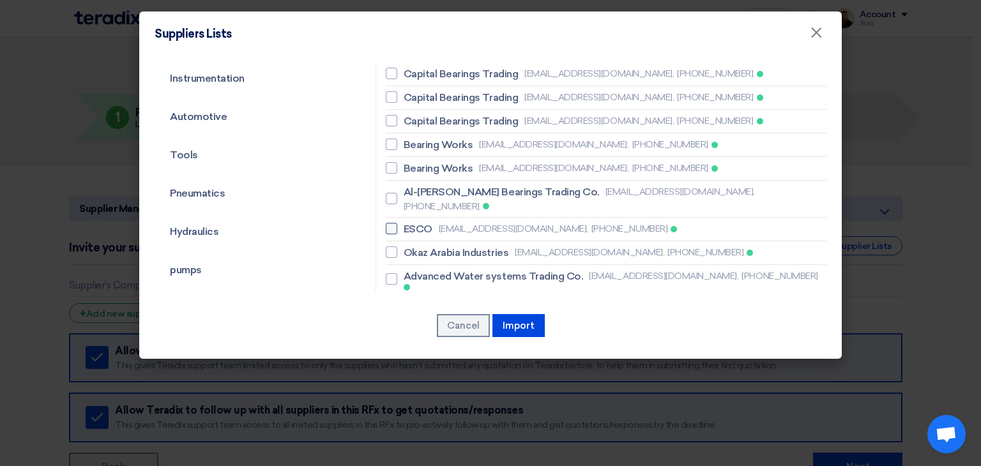
click at [424, 222] on span "ESCO" at bounding box center [417, 229] width 29 height 15
click at [412, 225] on input "ESCO [EMAIL_ADDRESS][DOMAIN_NAME], [PHONE_NUMBER]" at bounding box center [407, 229] width 8 height 8
checkbox input "true"
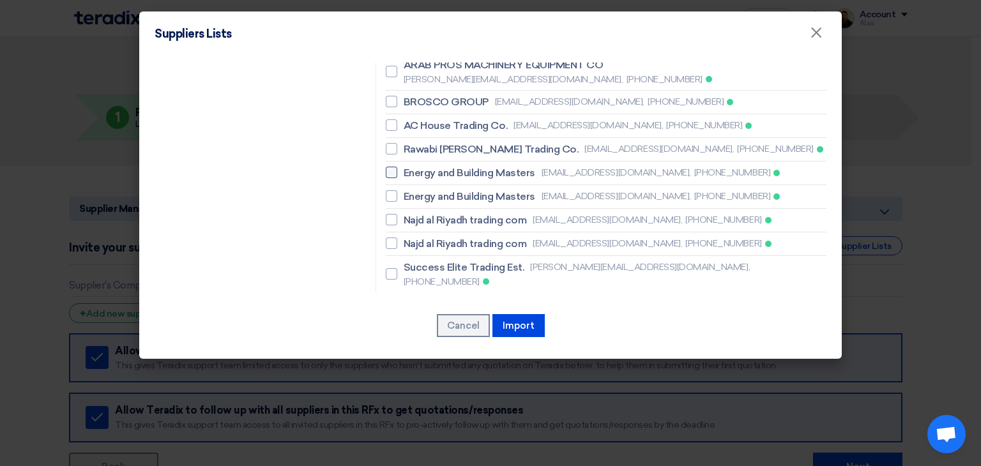
scroll to position [830, 0]
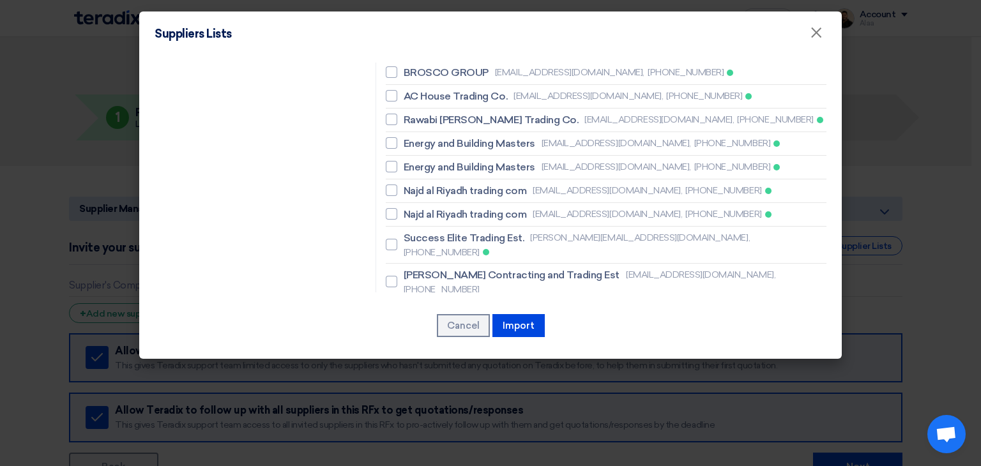
click at [423, 227] on li "Success Elite Trading Est. [PERSON_NAME][EMAIL_ADDRESS][DOMAIN_NAME], [PHONE_NU…" at bounding box center [606, 245] width 440 height 37
click at [428, 230] on span "Success Elite Trading Est." at bounding box center [463, 237] width 121 height 15
click at [412, 241] on input "Success Elite Trading Est. [PERSON_NAME][EMAIL_ADDRESS][DOMAIN_NAME], [PHONE_NU…" at bounding box center [407, 245] width 8 height 8
checkbox input "true"
click at [433, 365] on span "BESTOPTION A/C & REFRIGERTION EST" at bounding box center [499, 372] width 193 height 15
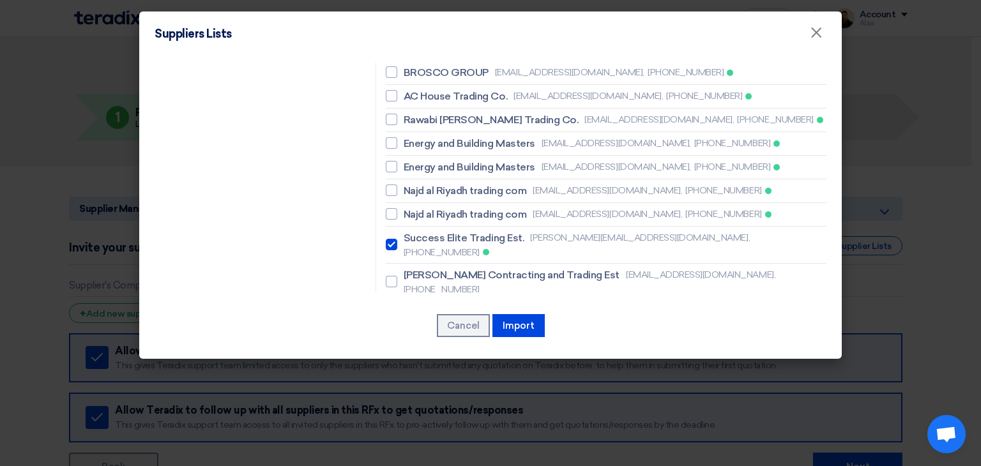
click at [412, 375] on input "BESTOPTION A/C & REFRIGERTION EST [EMAIL_ADDRESS][DOMAIN_NAME], [PHONE_NUMBER]" at bounding box center [407, 379] width 8 height 8
checkbox input "true"
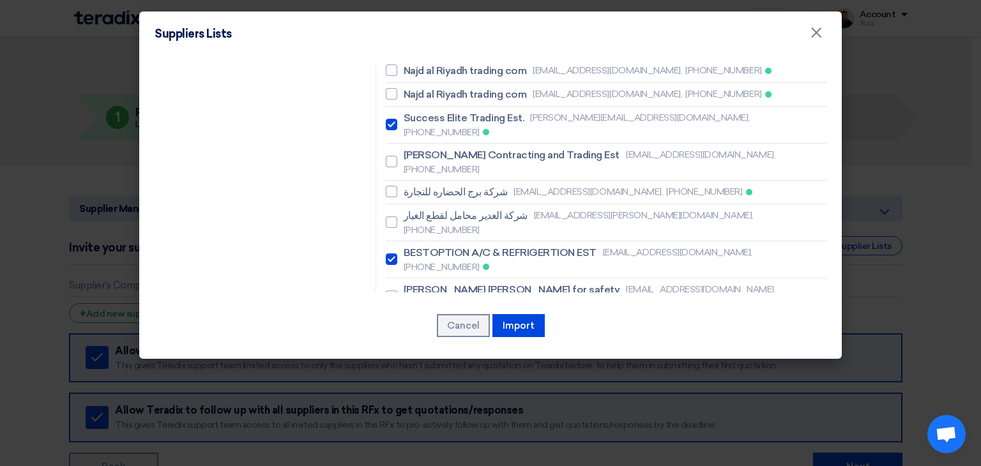
scroll to position [958, 0]
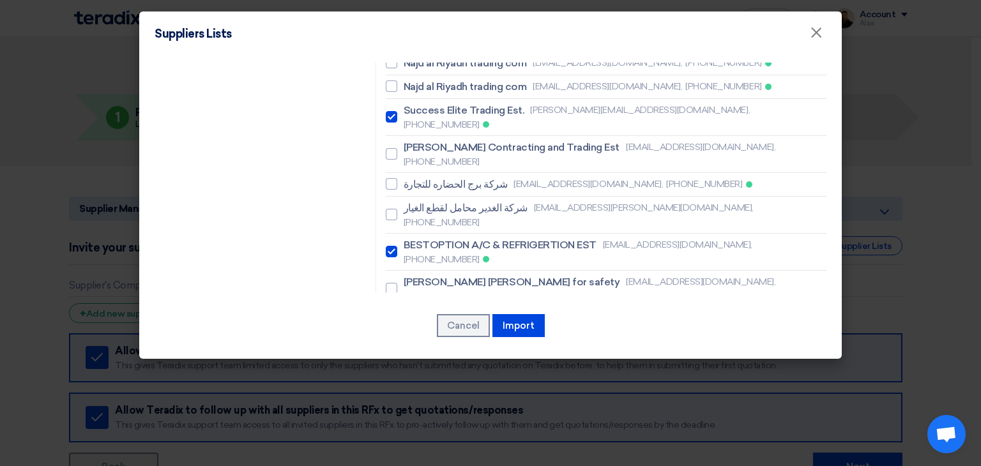
click at [429, 335] on span "Hun Power Maintenance Company" at bounding box center [484, 342] width 162 height 15
click at [412, 338] on input "Hun Power Maintenance Company [EMAIL_ADDRESS][DOMAIN_NAME], [PHONE_NUMBER]" at bounding box center [407, 342] width 8 height 8
click at [443, 335] on span "Hun Power Maintenance Company" at bounding box center [484, 342] width 162 height 15
click at [412, 338] on input "Hun Power Maintenance Company [EMAIL_ADDRESS][DOMAIN_NAME], [PHONE_NUMBER]" at bounding box center [407, 342] width 8 height 8
checkbox input "false"
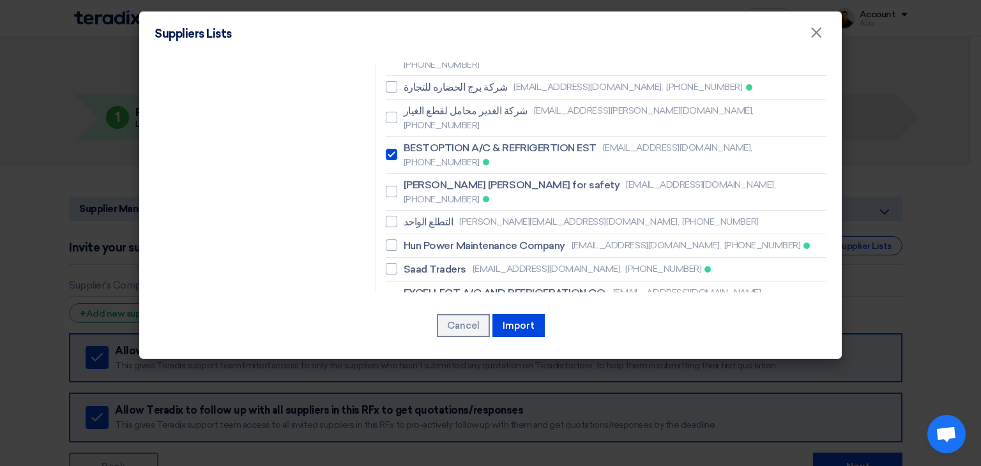
scroll to position [1085, 0]
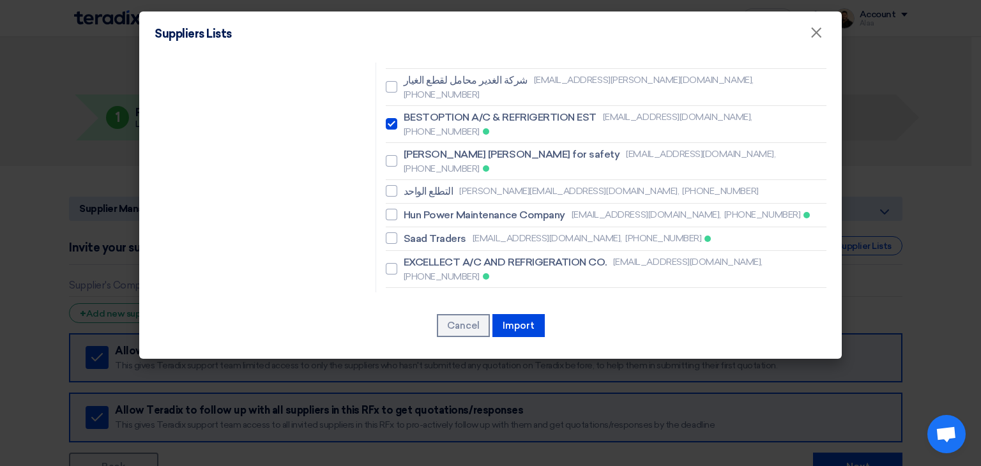
click at [439, 386] on span "Technical Solution Trading Ets." at bounding box center [475, 393] width 144 height 15
click at [412, 396] on input "Technical Solution Trading Ets. [PERSON_NAME][EMAIL_ADDRESS][PERSON_NAME][DOMAI…" at bounding box center [407, 400] width 8 height 8
checkbox input "true"
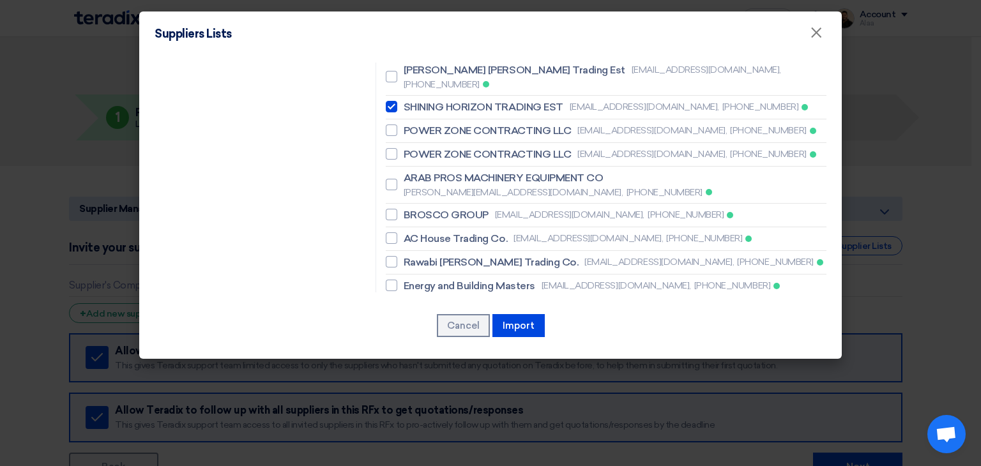
scroll to position [624, 0]
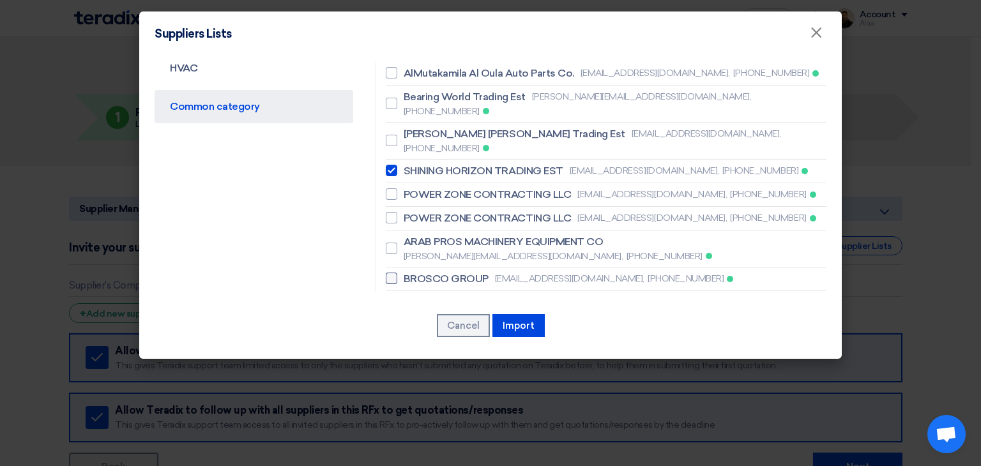
click at [421, 271] on span "BROSCO GROUP" at bounding box center [445, 278] width 85 height 15
click at [412, 274] on input "BROSCO GROUP [EMAIL_ADDRESS][DOMAIN_NAME], [PHONE_NUMBER]" at bounding box center [407, 278] width 8 height 8
checkbox input "true"
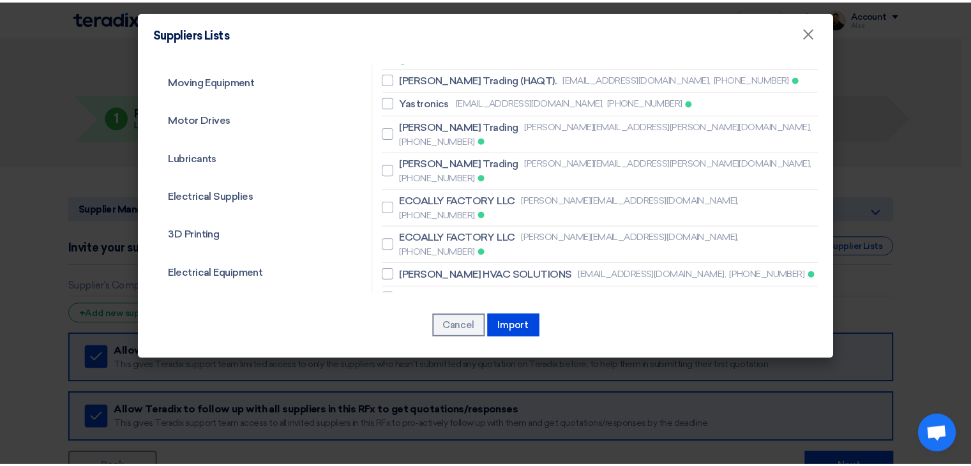
scroll to position [241, 0]
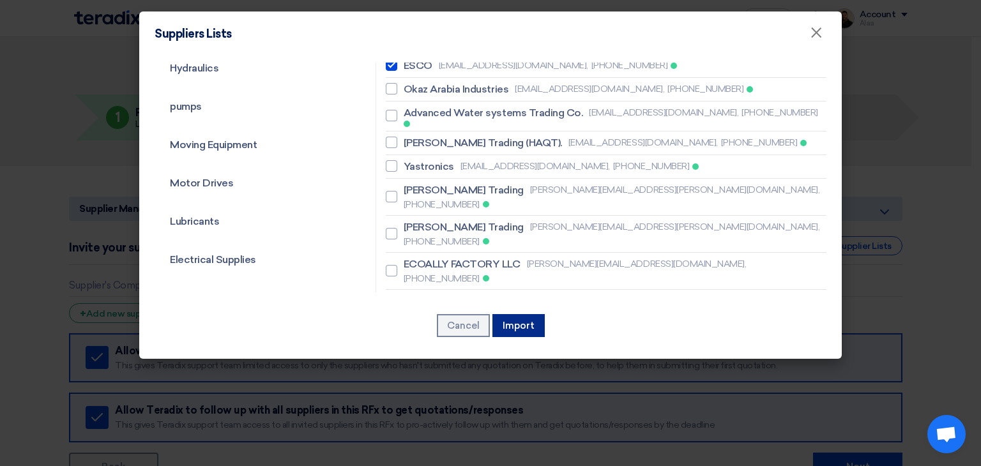
click at [515, 335] on button "Import" at bounding box center [518, 325] width 52 height 23
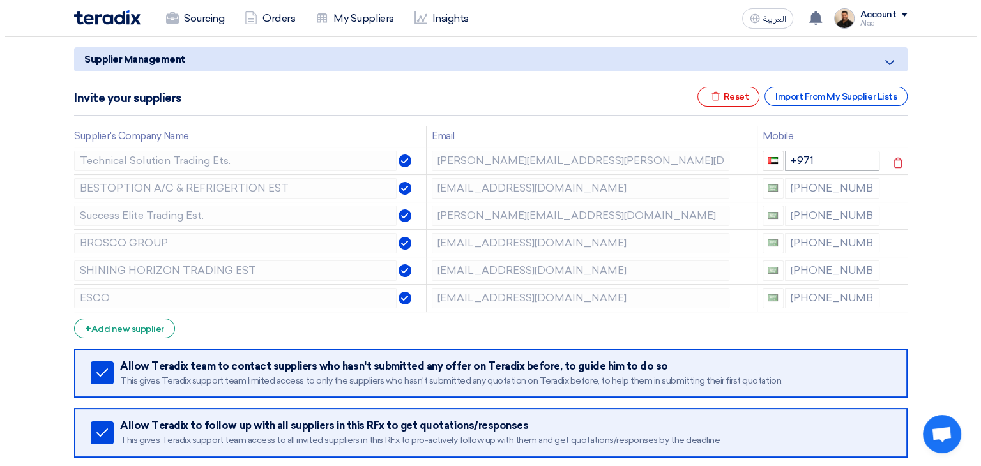
scroll to position [128, 0]
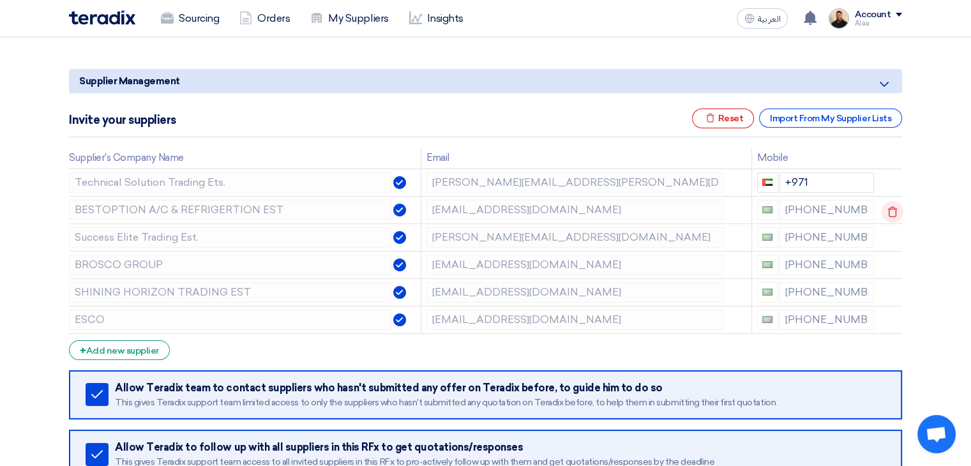
click at [0, 0] on use at bounding box center [0, 0] width 0 height 0
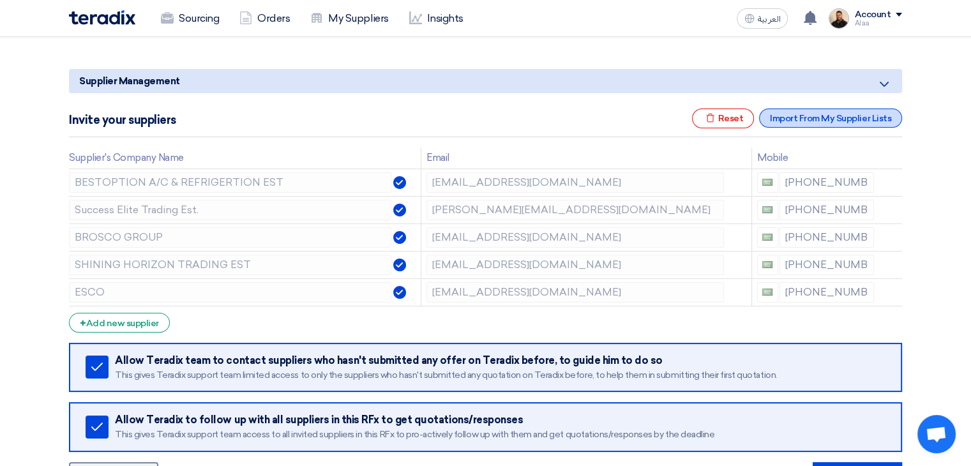
click at [827, 113] on div "Import From My Supplier Lists" at bounding box center [830, 118] width 143 height 19
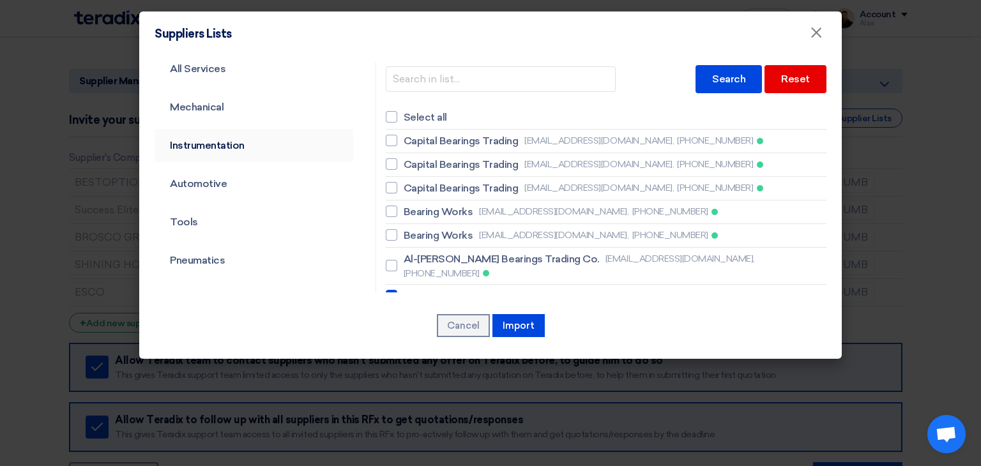
scroll to position [0, 0]
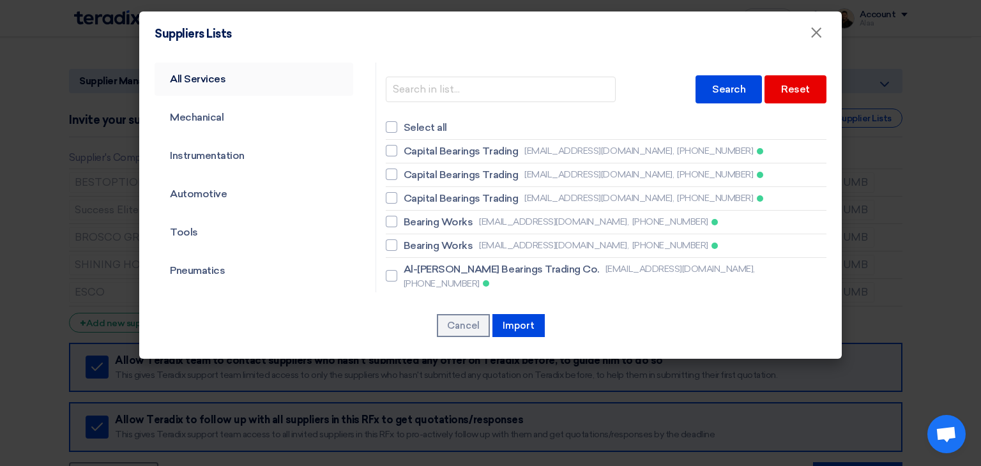
click at [225, 80] on link "All Services" at bounding box center [253, 79] width 199 height 33
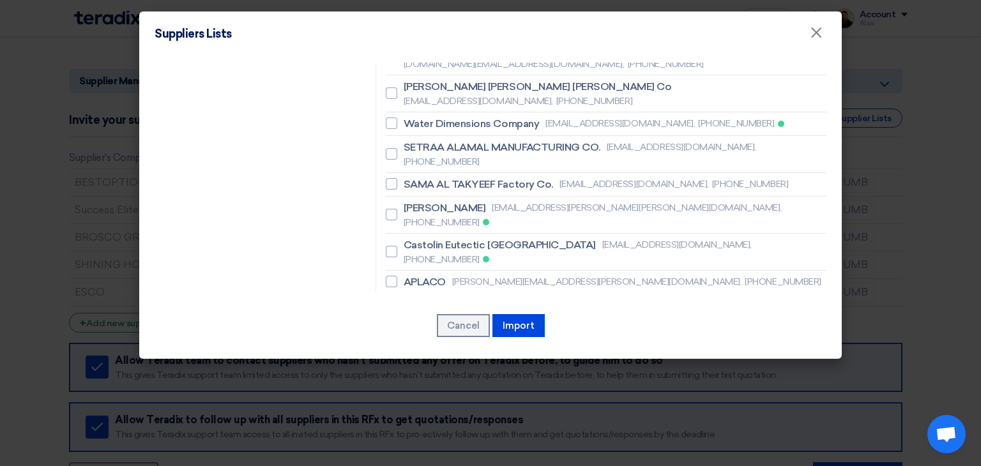
scroll to position [7148, 0]
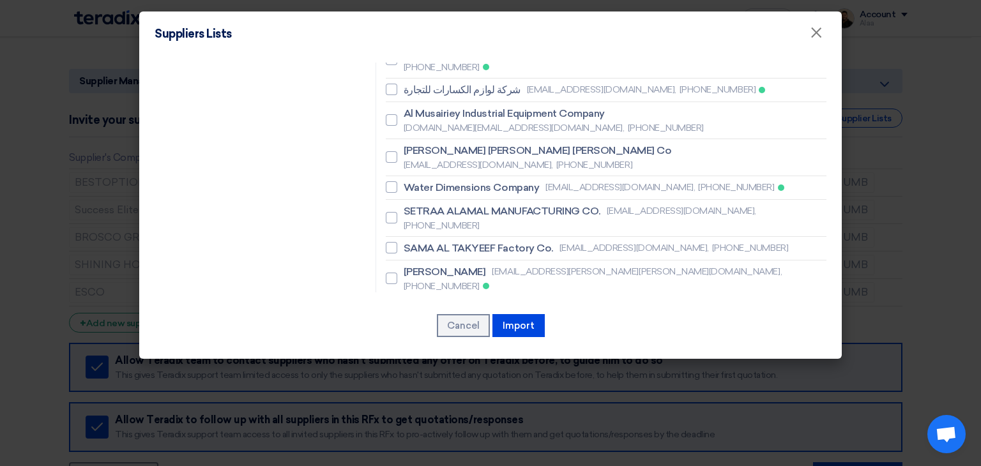
checkbox input "true"
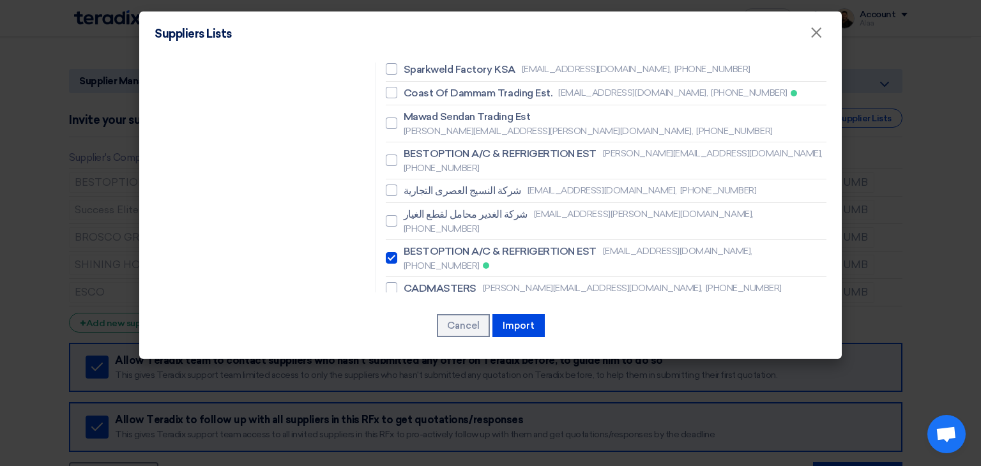
scroll to position [6062, 0]
checkbox input "true"
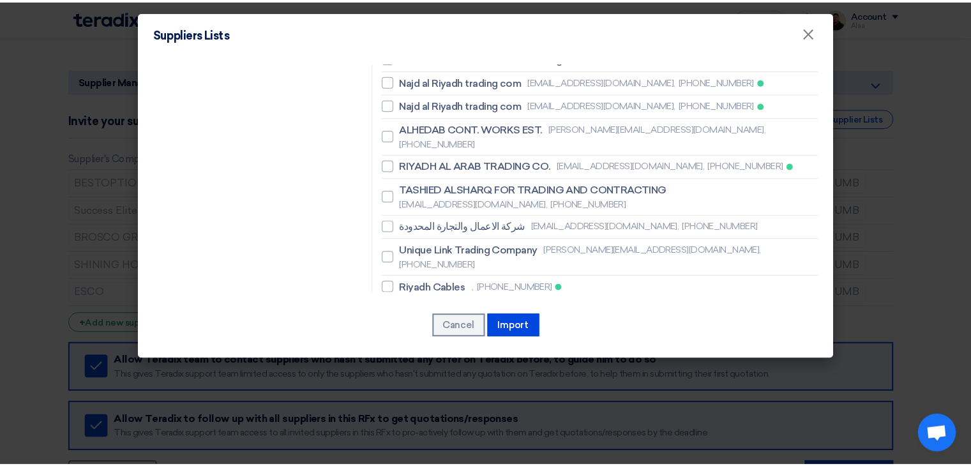
scroll to position [5552, 0]
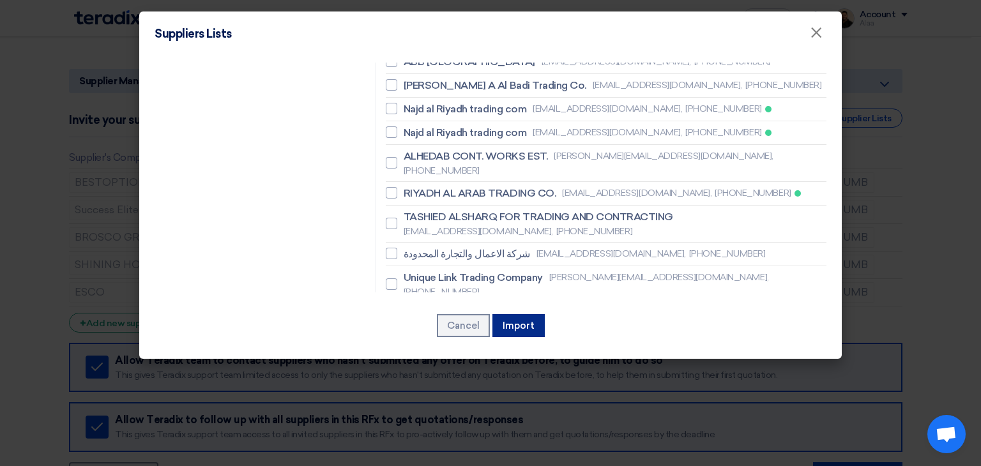
click at [507, 322] on button "Import" at bounding box center [518, 325] width 52 height 23
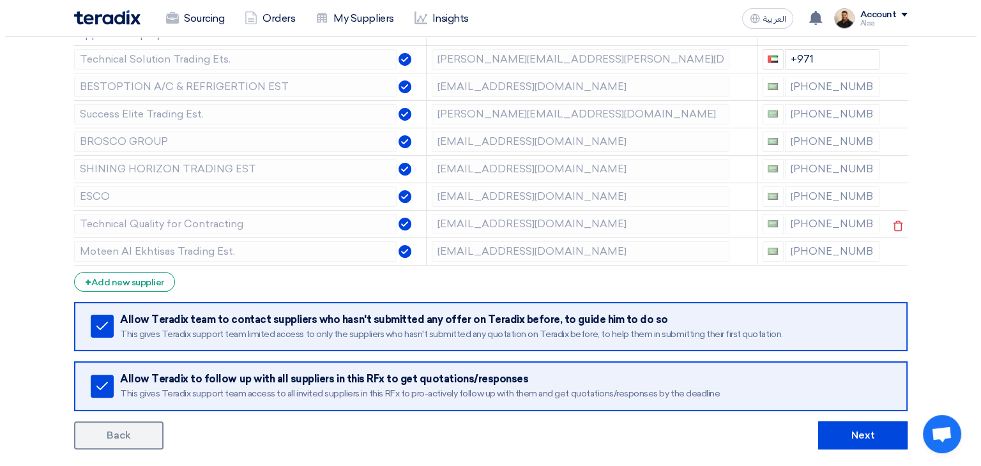
scroll to position [192, 0]
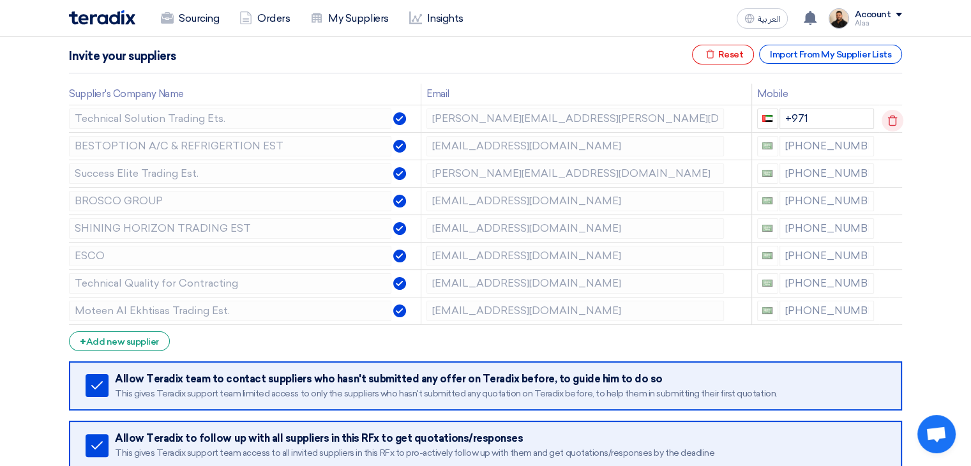
click at [891, 118] on icon at bounding box center [893, 121] width 22 height 22
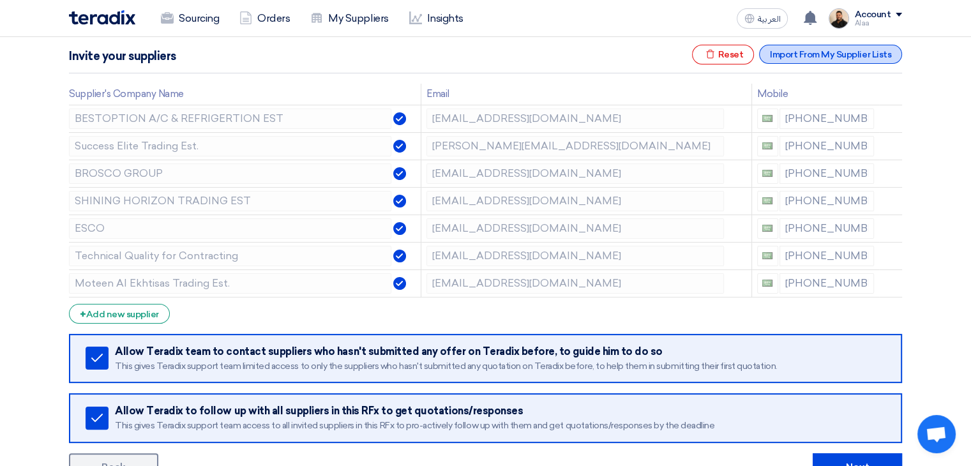
click at [849, 47] on div "Import From My Supplier Lists" at bounding box center [830, 54] width 143 height 19
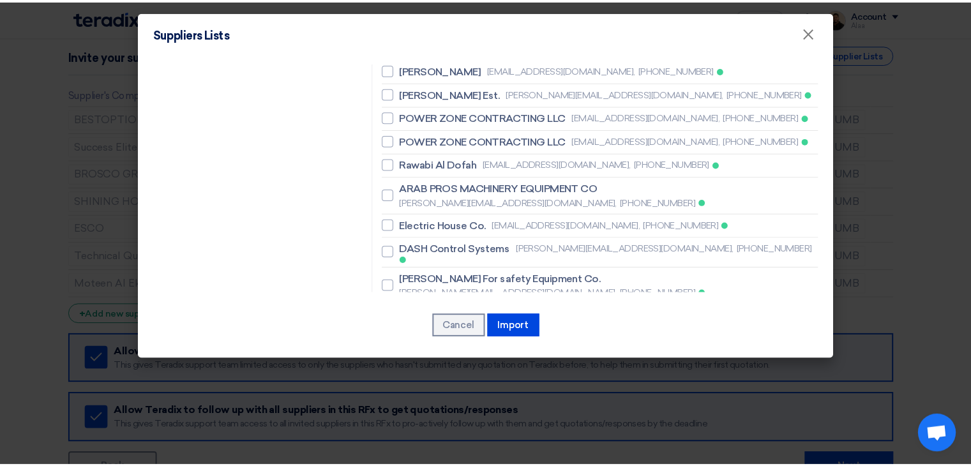
scroll to position [4479, 0]
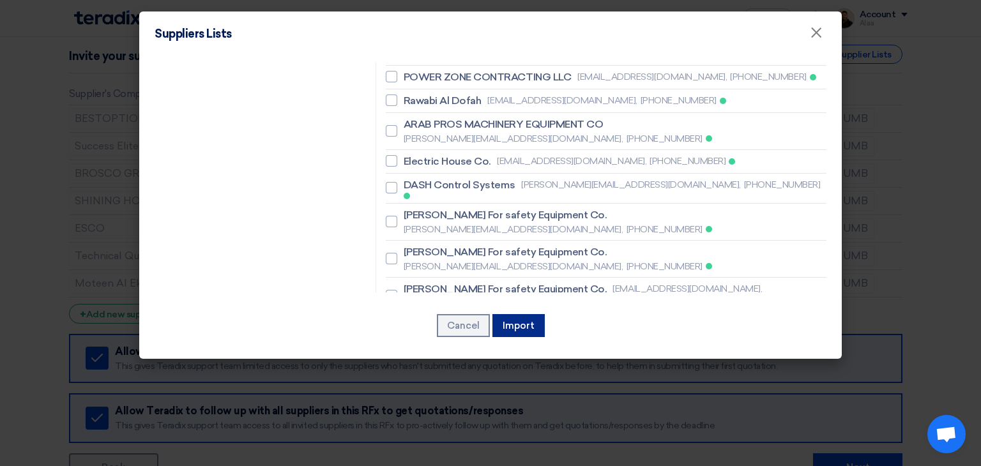
click at [517, 327] on button "Import" at bounding box center [518, 325] width 52 height 23
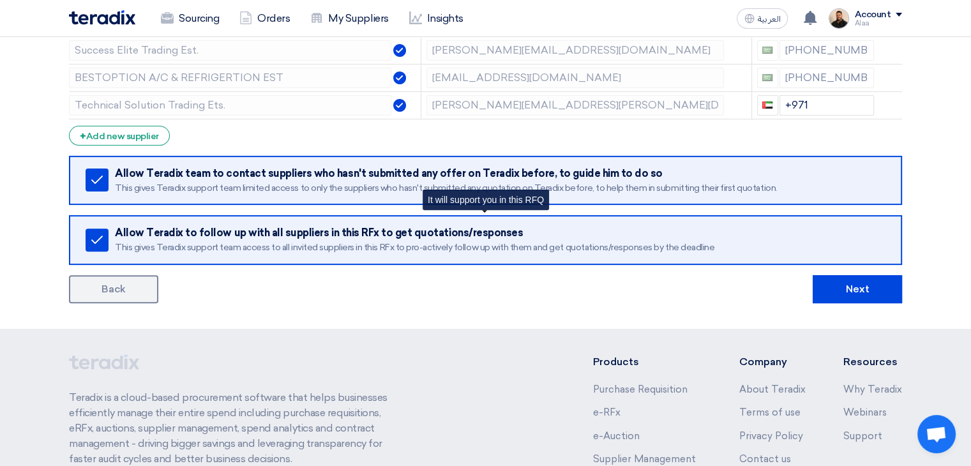
scroll to position [319, 0]
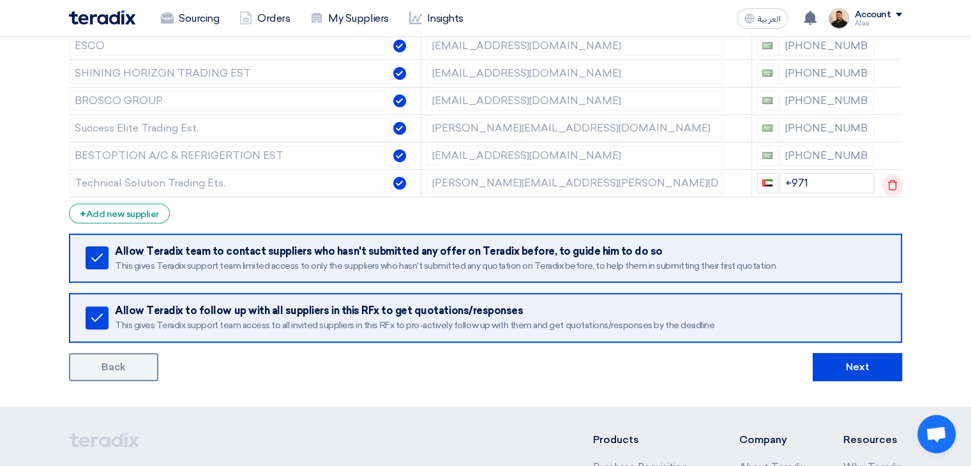
click at [894, 184] on icon at bounding box center [893, 185] width 22 height 22
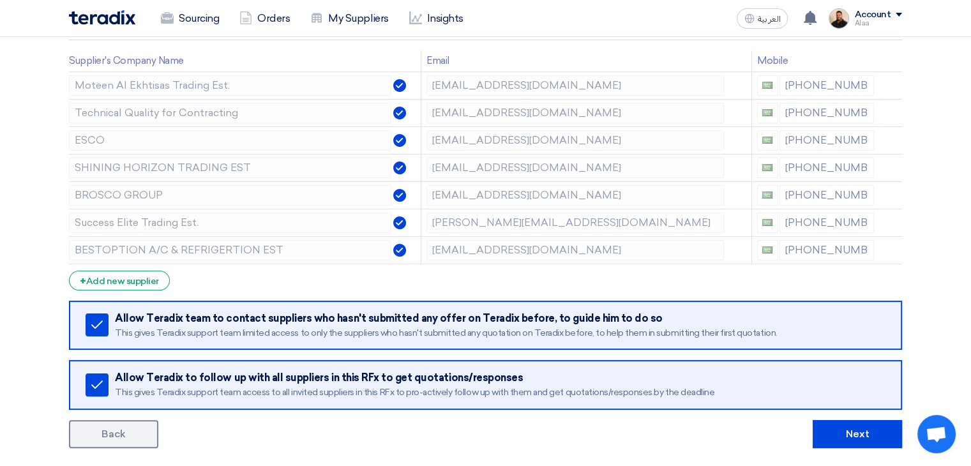
scroll to position [255, 0]
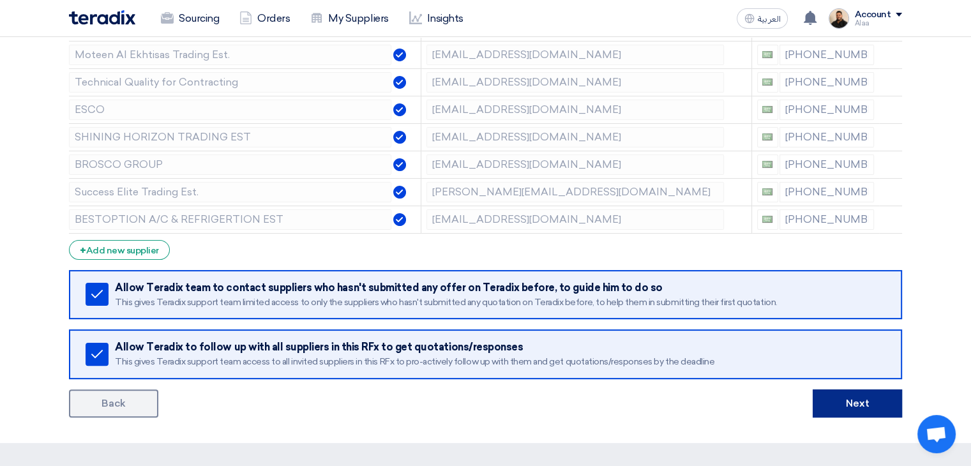
click at [866, 398] on button "Next" at bounding box center [857, 403] width 89 height 28
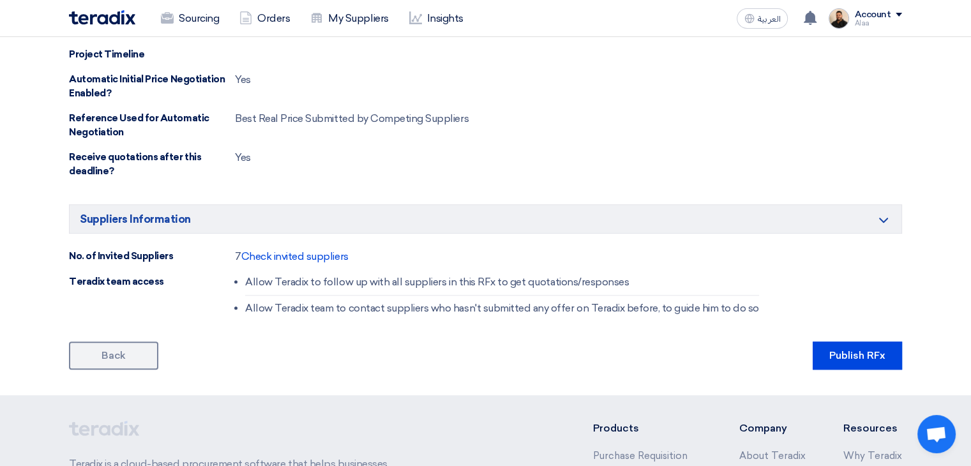
scroll to position [702, 0]
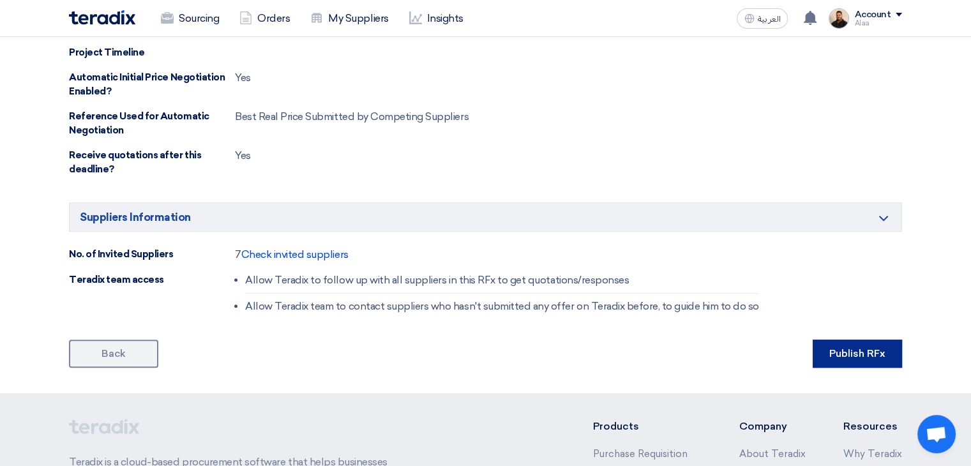
click at [820, 350] on button "Publish RFx" at bounding box center [857, 354] width 89 height 28
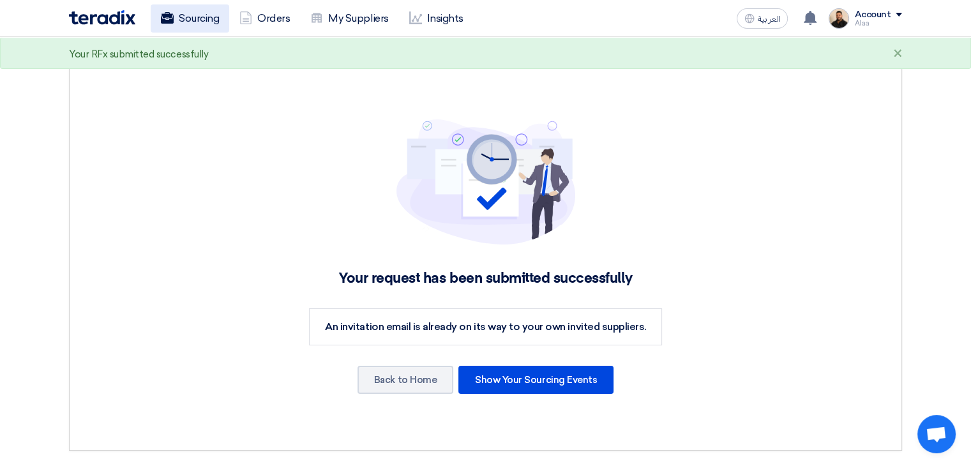
click at [184, 18] on link "Sourcing" at bounding box center [190, 18] width 79 height 28
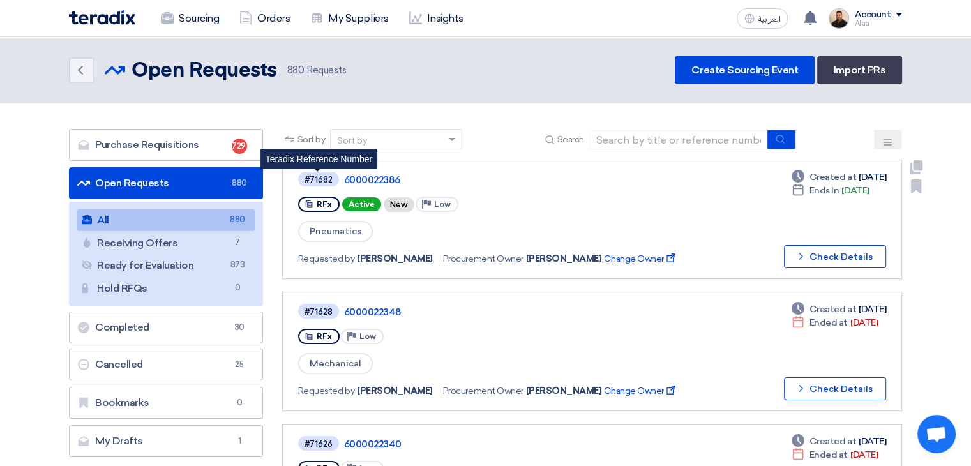
click at [322, 180] on div "#71682" at bounding box center [318, 180] width 28 height 8
copy div "71682"
click at [322, 222] on span "Pneumatics" at bounding box center [335, 231] width 75 height 21
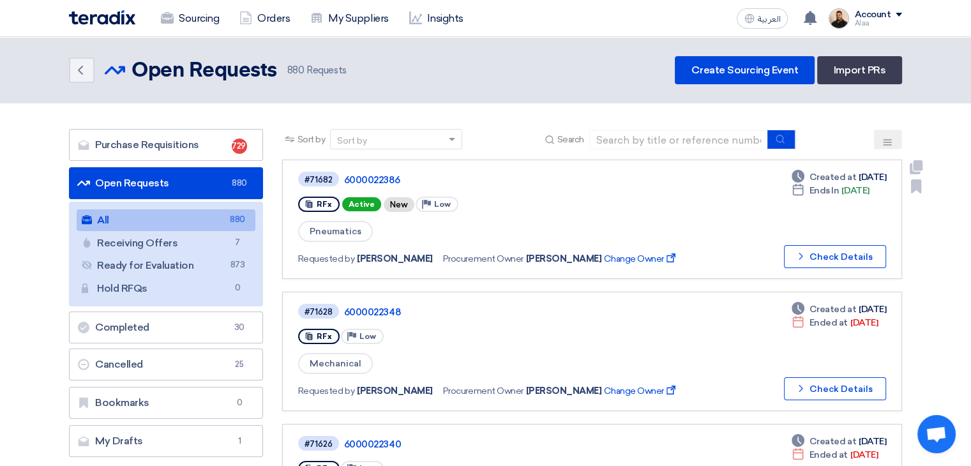
copy span "Pneumatics"
click at [200, 152] on link "Purchase Requisitions Purchase Requisitions 729" at bounding box center [166, 145] width 194 height 32
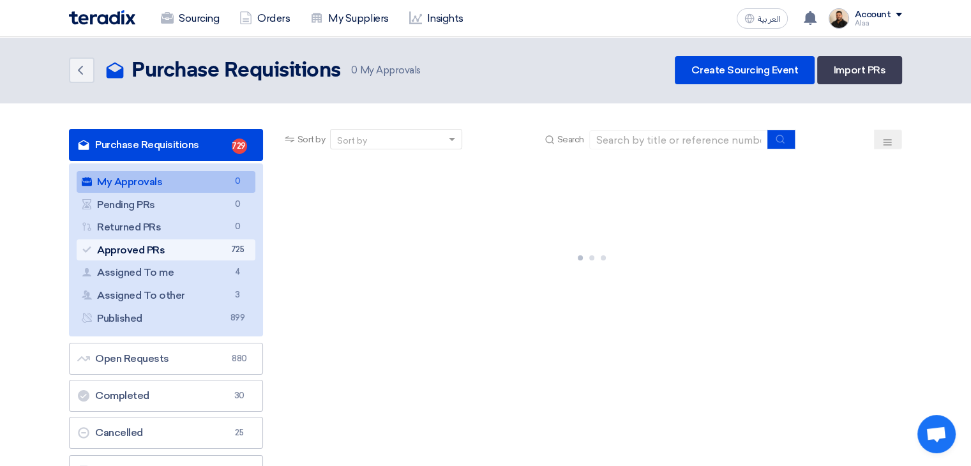
click at [209, 248] on link "Approved PRs Approved PRs 725" at bounding box center [166, 250] width 179 height 22
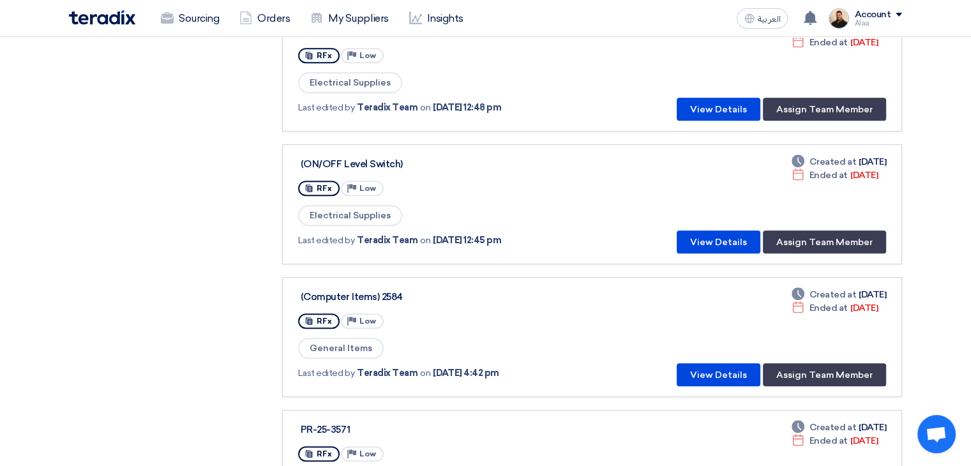
scroll to position [638, 0]
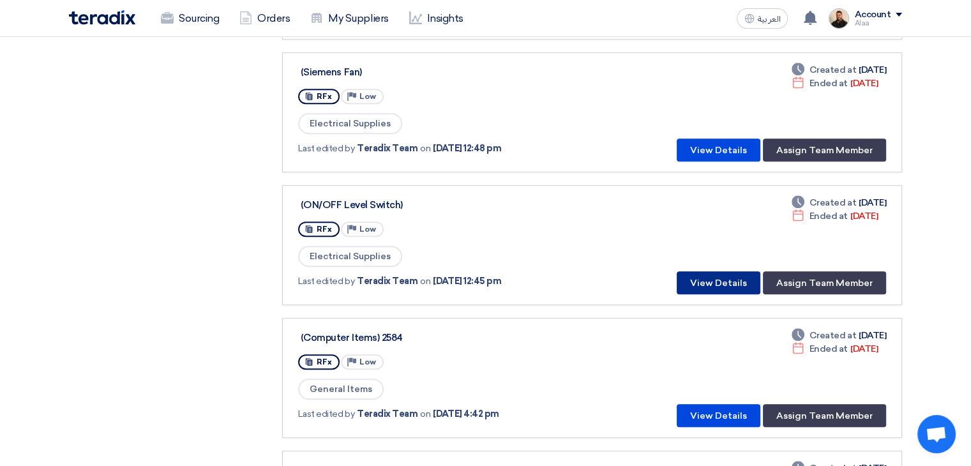
click at [701, 274] on button "View Details" at bounding box center [719, 282] width 84 height 23
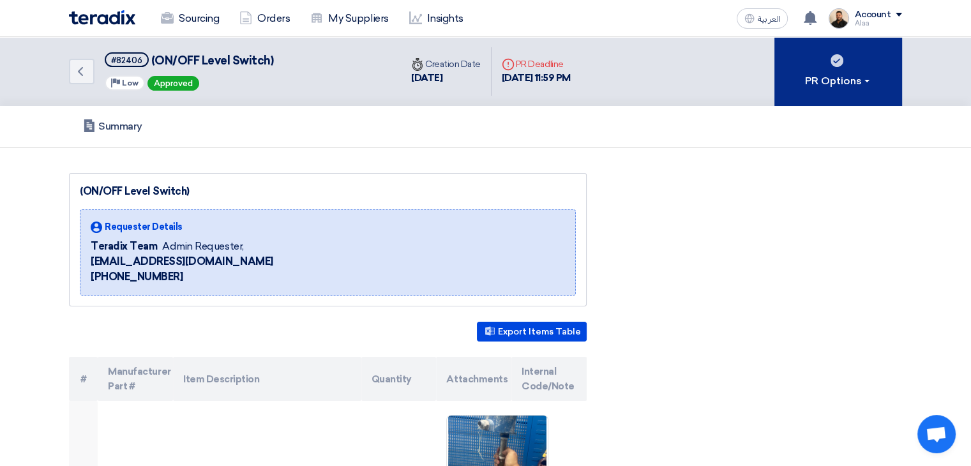
click at [858, 82] on div "PR Options" at bounding box center [838, 80] width 67 height 15
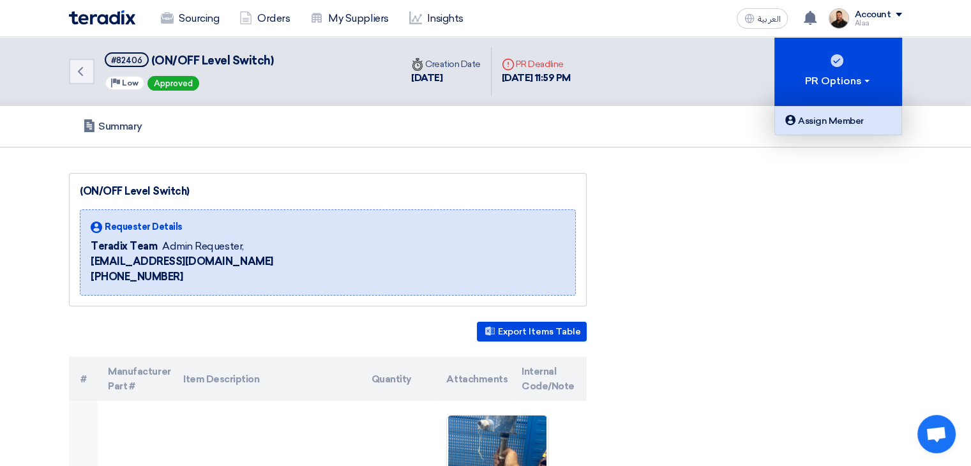
click at [844, 124] on div "Assign Member" at bounding box center [838, 120] width 111 height 15
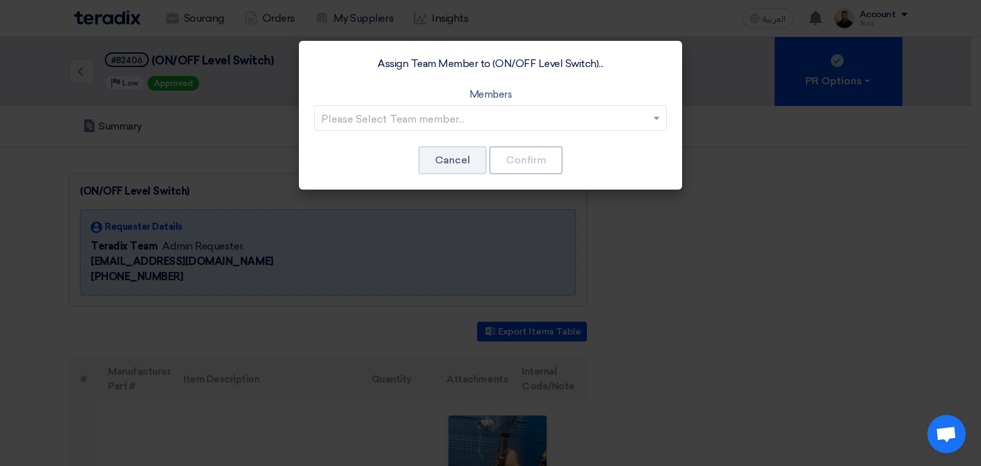
click at [562, 128] on input "text" at bounding box center [484, 119] width 326 height 21
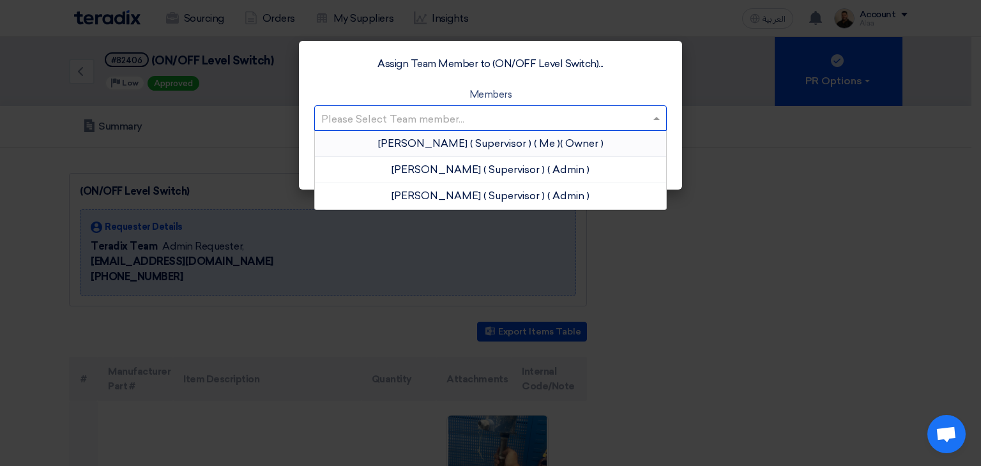
click at [534, 145] on span "( Me )" at bounding box center [547, 143] width 26 height 12
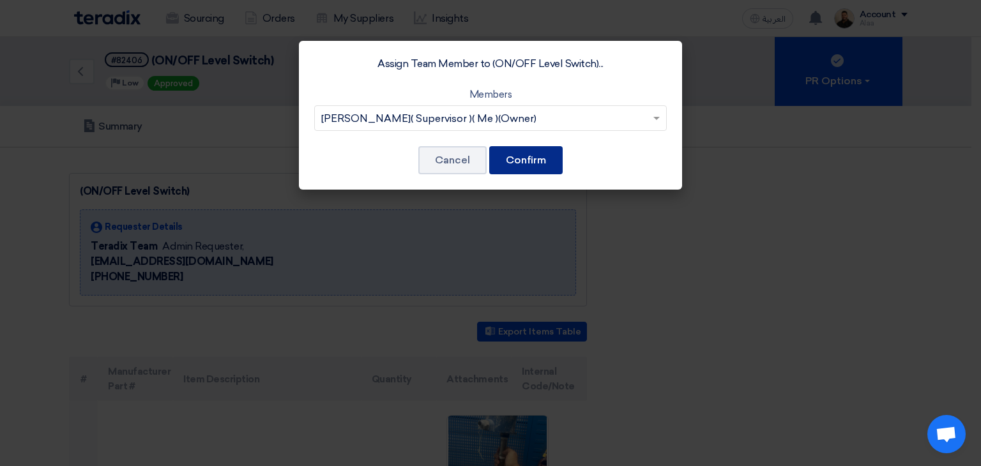
click at [530, 159] on button "Confirm" at bounding box center [525, 160] width 73 height 28
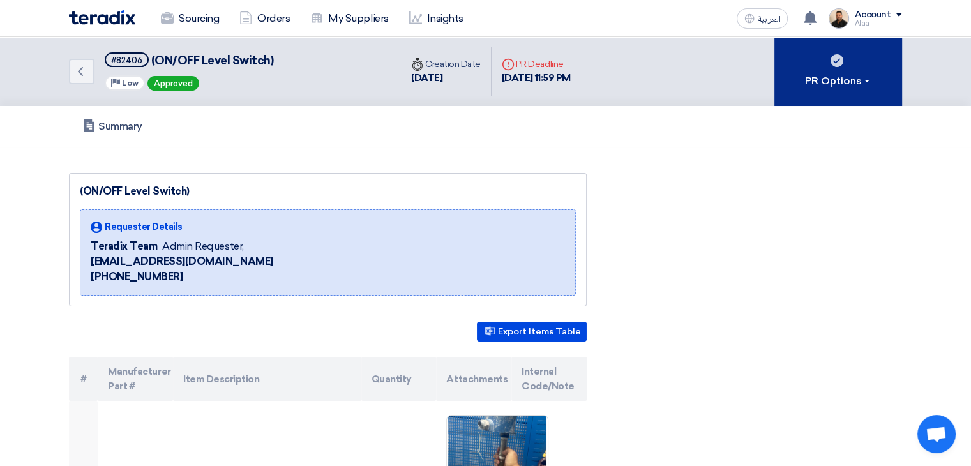
click at [865, 77] on div "PR Options" at bounding box center [838, 80] width 67 height 15
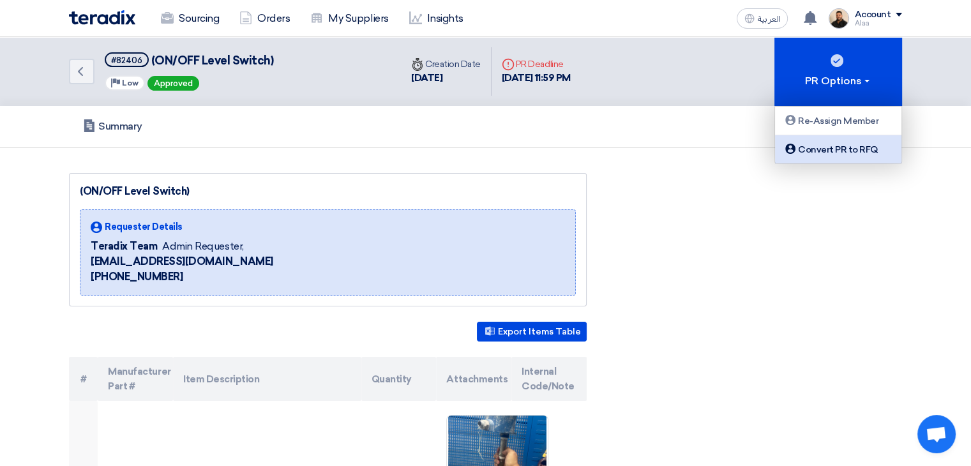
click at [849, 146] on div "Convert PR to RFQ" at bounding box center [838, 149] width 111 height 15
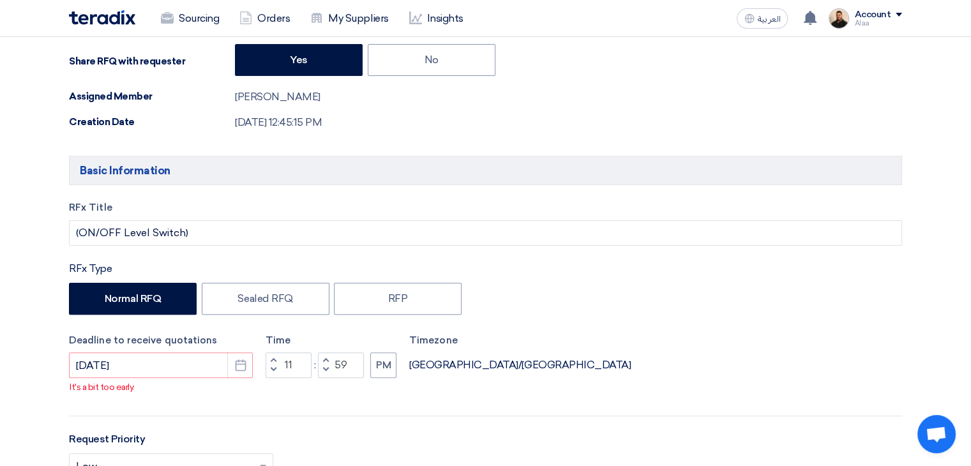
scroll to position [383, 0]
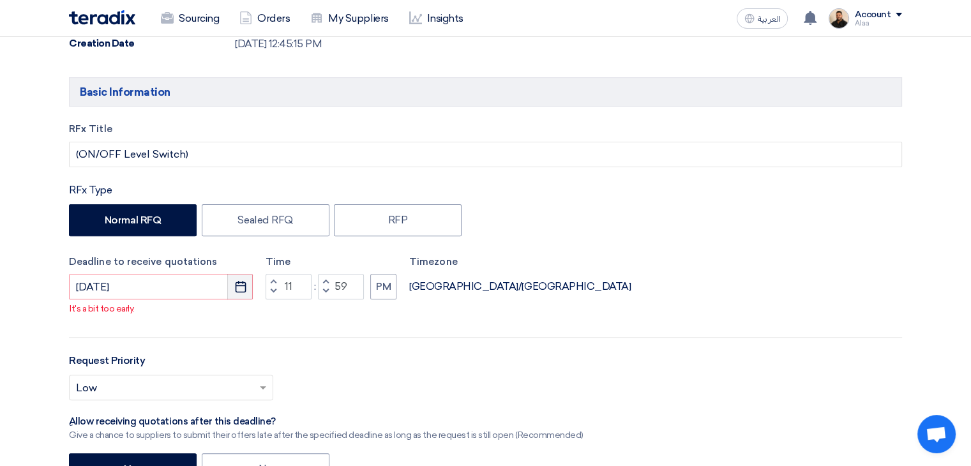
click at [245, 287] on use "button" at bounding box center [240, 286] width 11 height 11
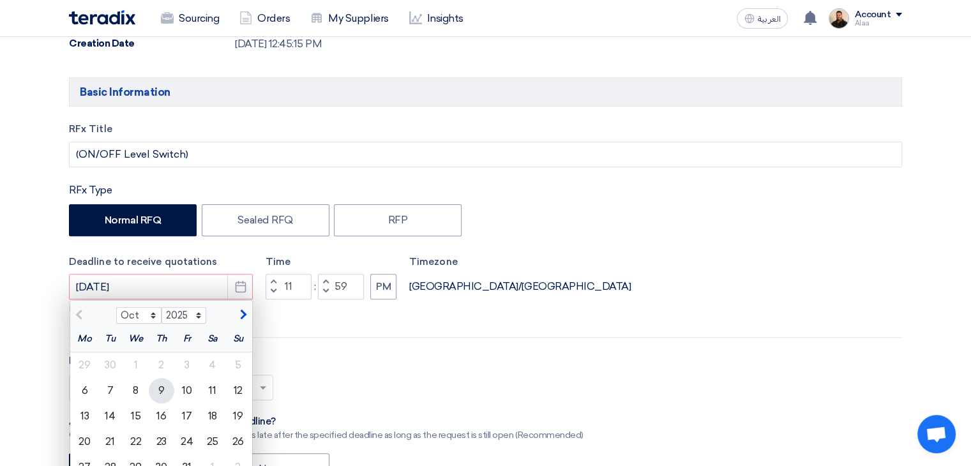
click at [166, 391] on div "9" at bounding box center [162, 391] width 26 height 26
type input "[DATE]"
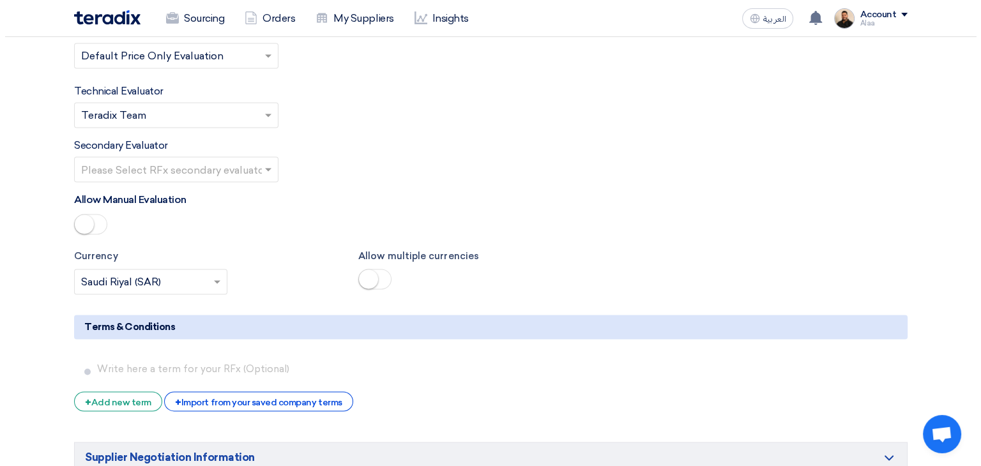
scroll to position [2043, 0]
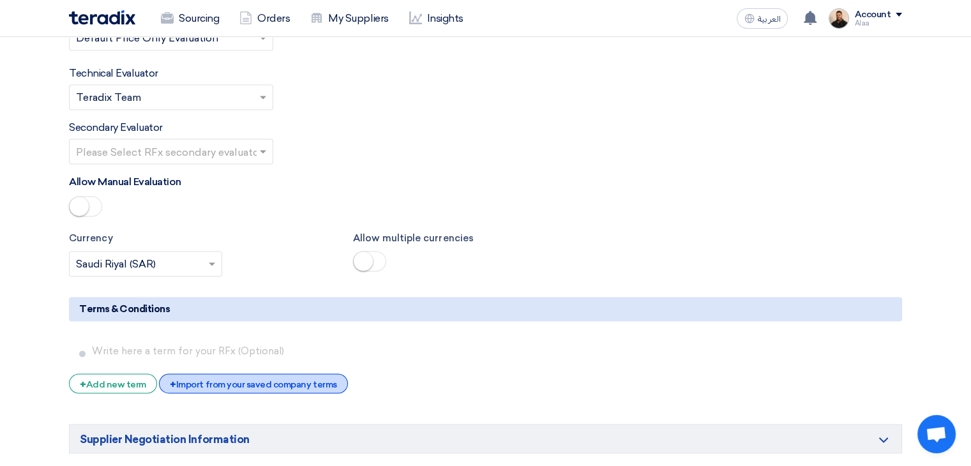
click at [252, 373] on div "+ Import from your saved company terms" at bounding box center [253, 383] width 188 height 20
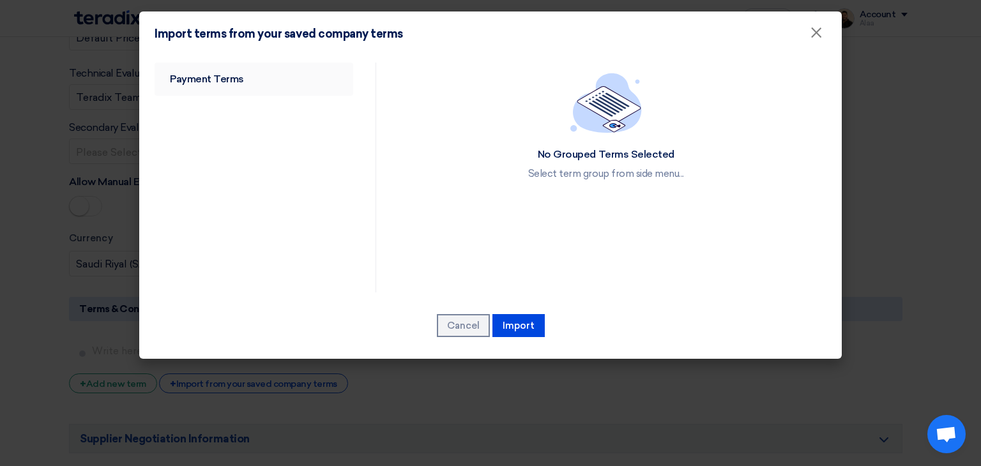
click at [234, 76] on link "Payment Terms" at bounding box center [253, 79] width 199 height 33
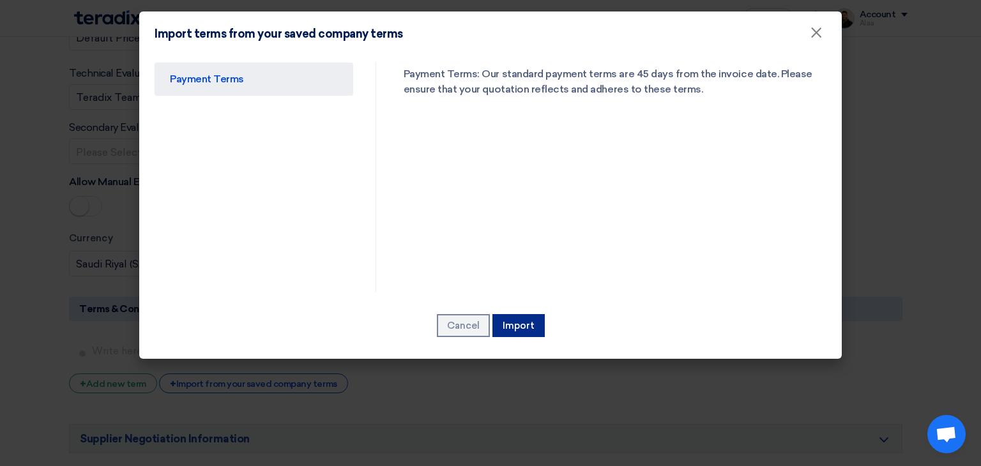
click at [522, 322] on button "Import" at bounding box center [518, 325] width 52 height 23
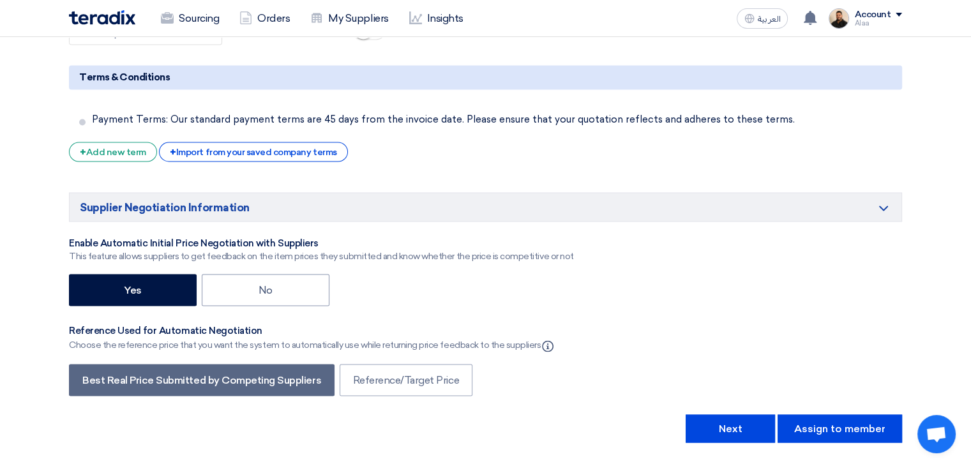
scroll to position [2275, 0]
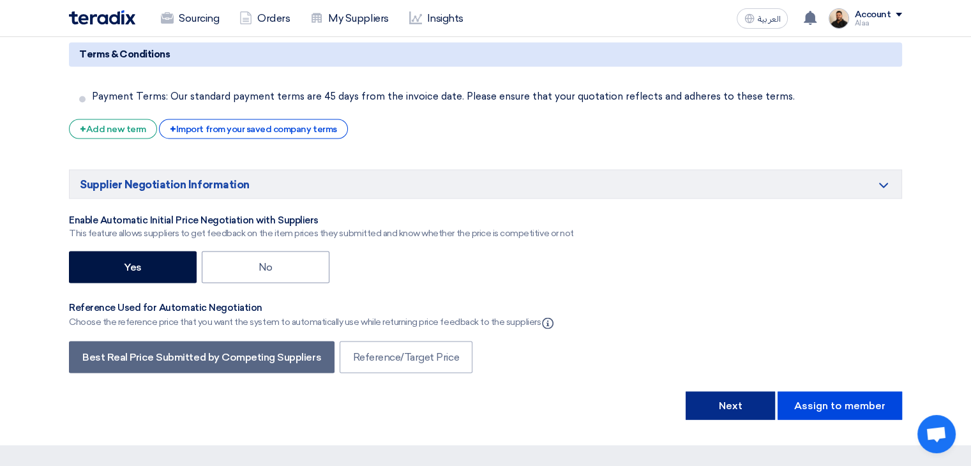
click at [737, 391] on button "Next" at bounding box center [730, 405] width 89 height 28
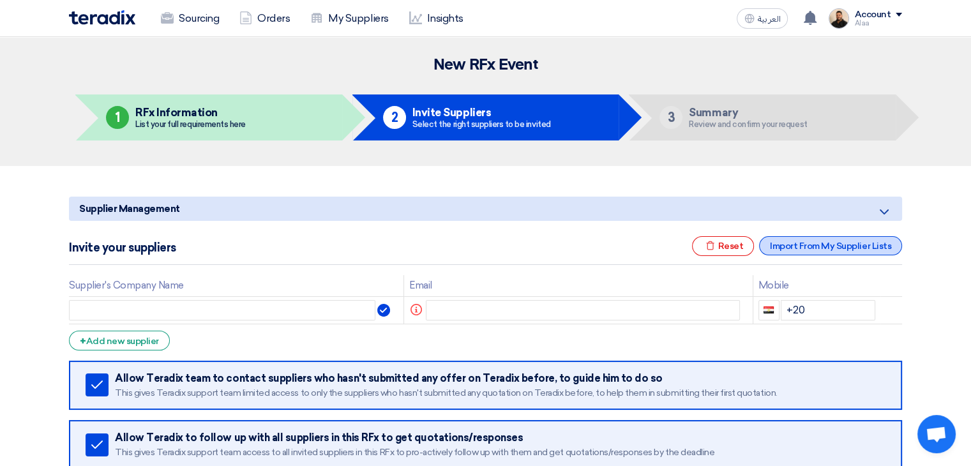
click at [800, 248] on div "Import From My Supplier Lists" at bounding box center [830, 245] width 143 height 19
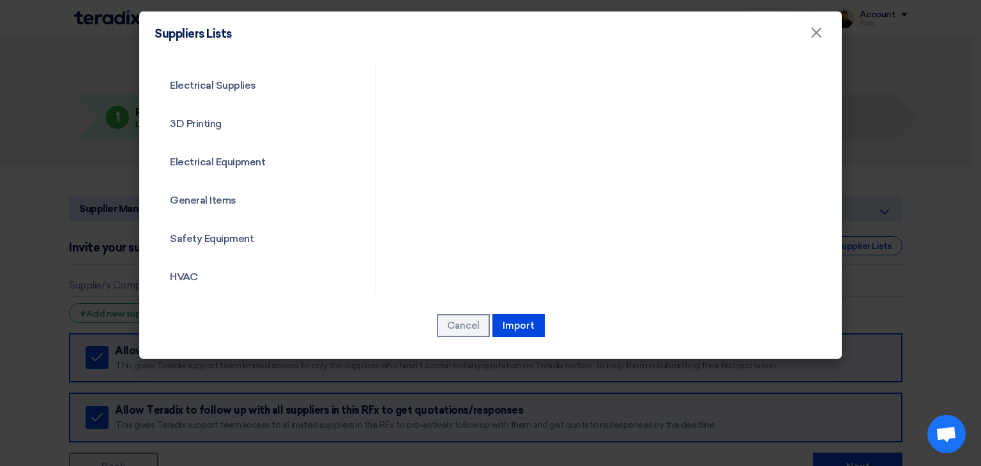
scroll to position [460, 0]
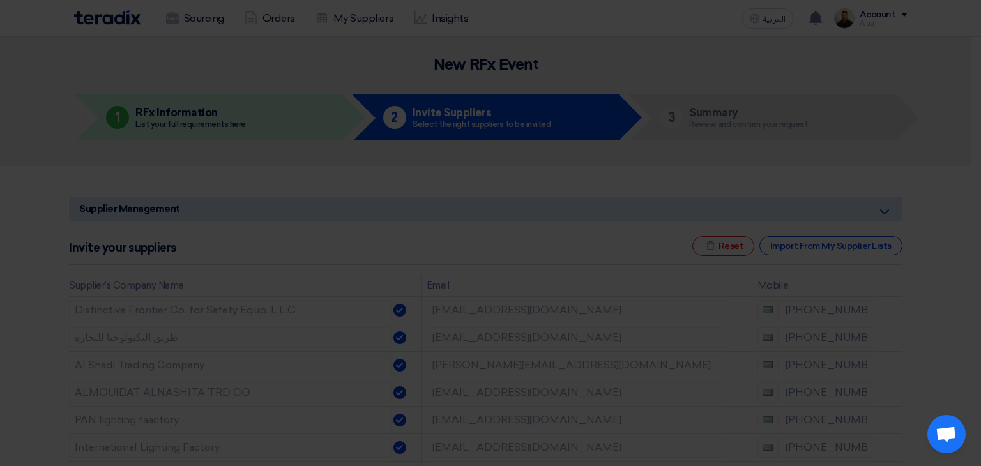
click at [204, 255] on link "Common category" at bounding box center [253, 238] width 199 height 33
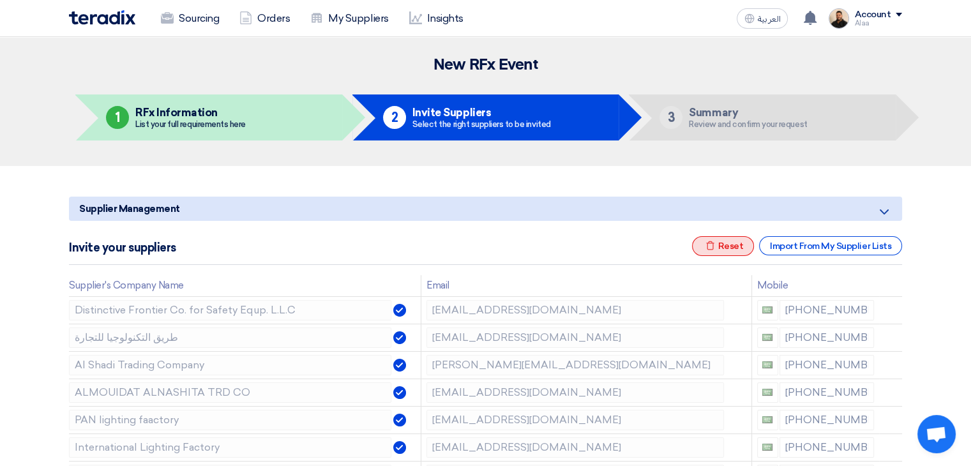
click at [714, 246] on use at bounding box center [710, 245] width 8 height 9
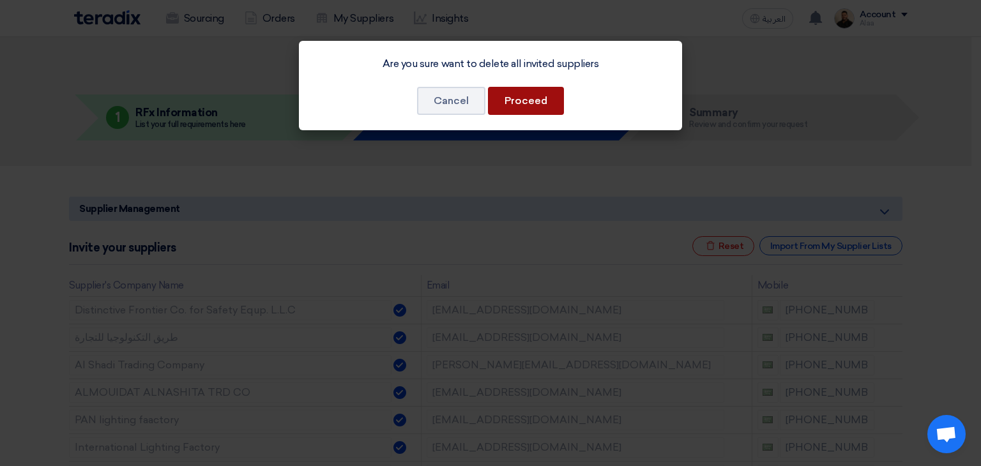
click at [526, 93] on button "Proceed" at bounding box center [526, 101] width 76 height 28
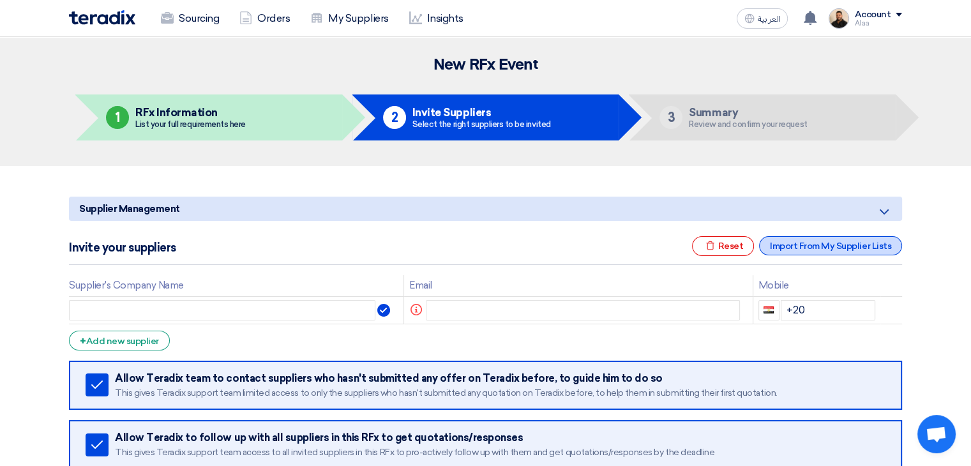
click at [790, 249] on div "Import From My Supplier Lists" at bounding box center [830, 245] width 143 height 19
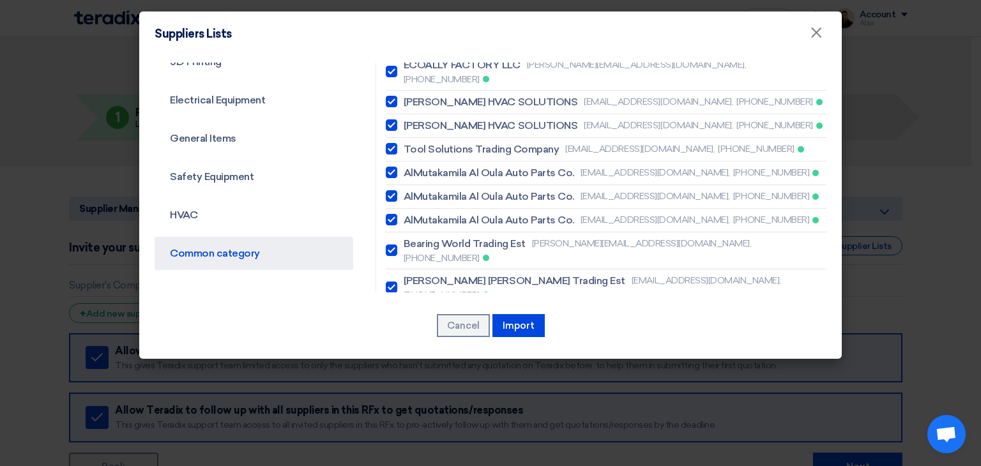
scroll to position [496, 0]
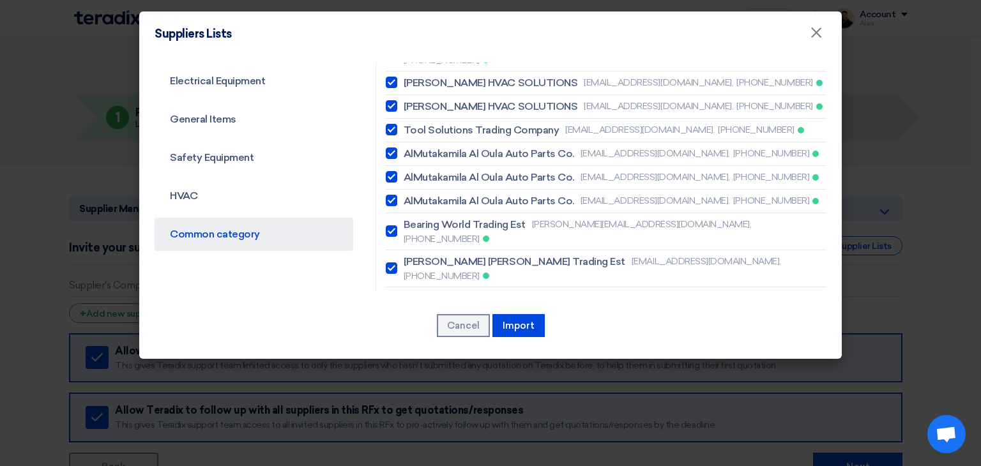
click at [214, 233] on link "Common category" at bounding box center [253, 234] width 199 height 33
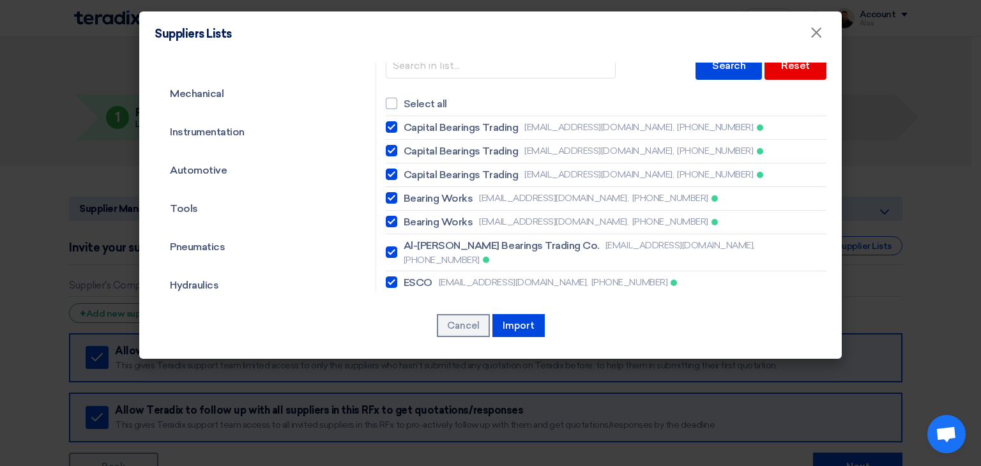
scroll to position [0, 0]
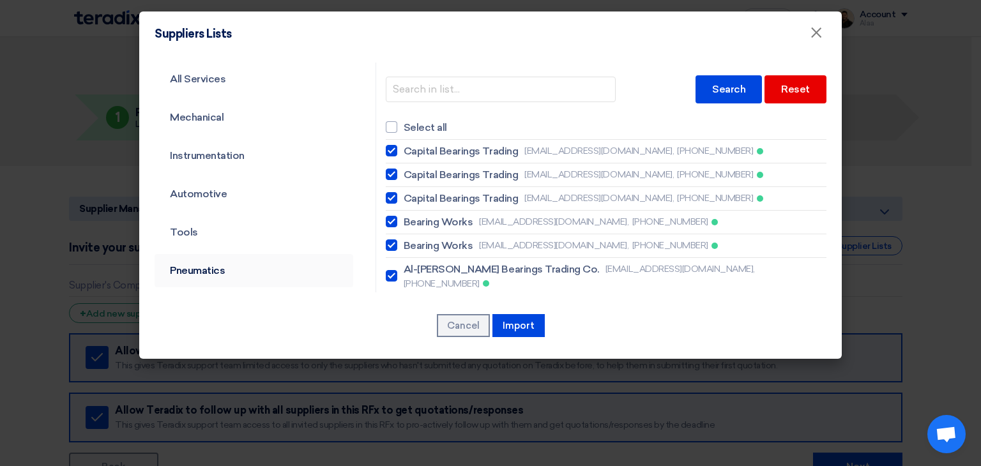
click at [230, 272] on link "Pneumatics" at bounding box center [253, 270] width 199 height 33
click at [472, 325] on button "Cancel" at bounding box center [463, 325] width 53 height 23
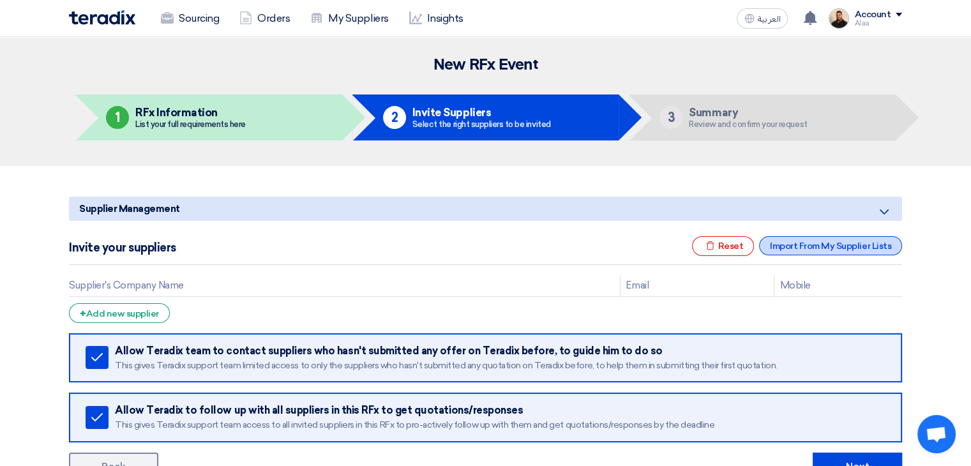
click at [781, 244] on div "Import From My Supplier Lists" at bounding box center [830, 245] width 143 height 19
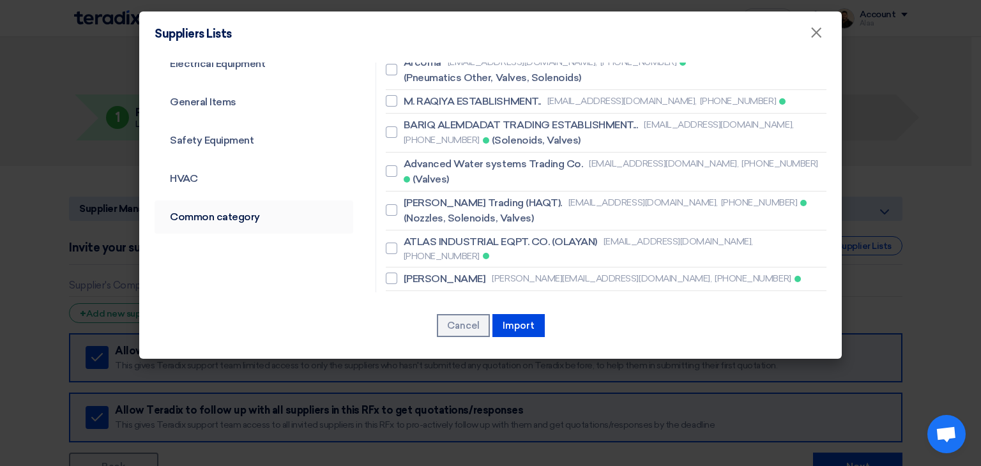
scroll to position [511, 0]
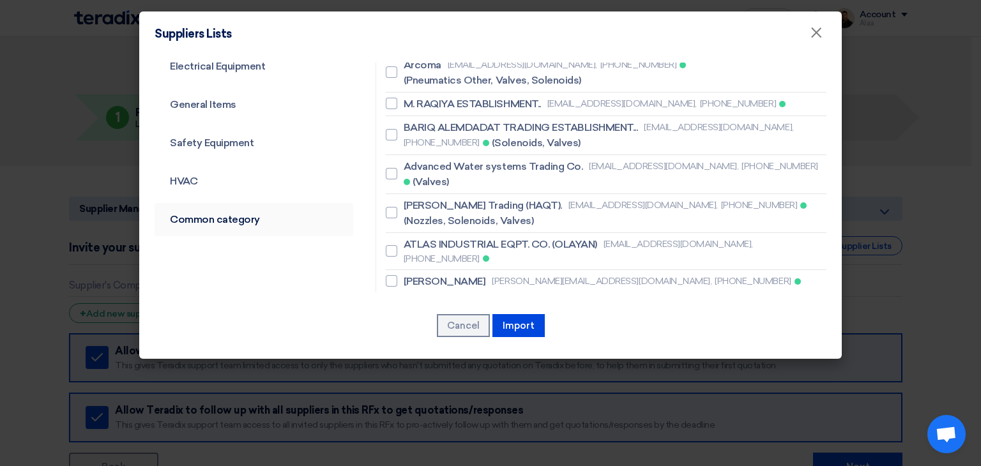
click at [218, 223] on link "Common category" at bounding box center [253, 219] width 199 height 33
click at [234, 220] on link "Common category" at bounding box center [253, 219] width 199 height 33
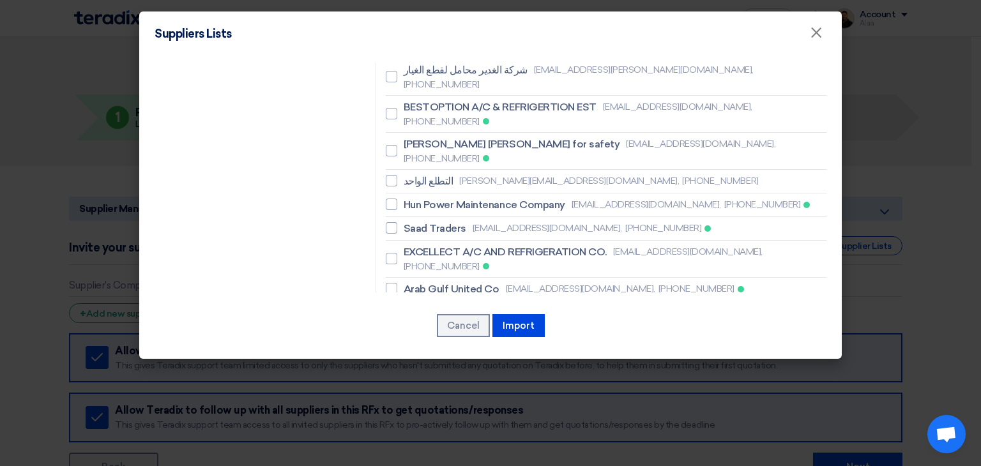
scroll to position [1134, 0]
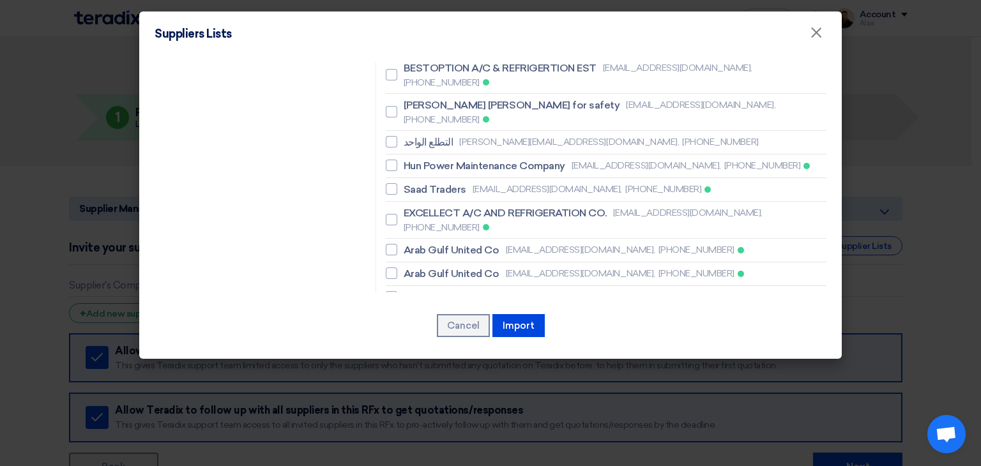
checkbox input "true"
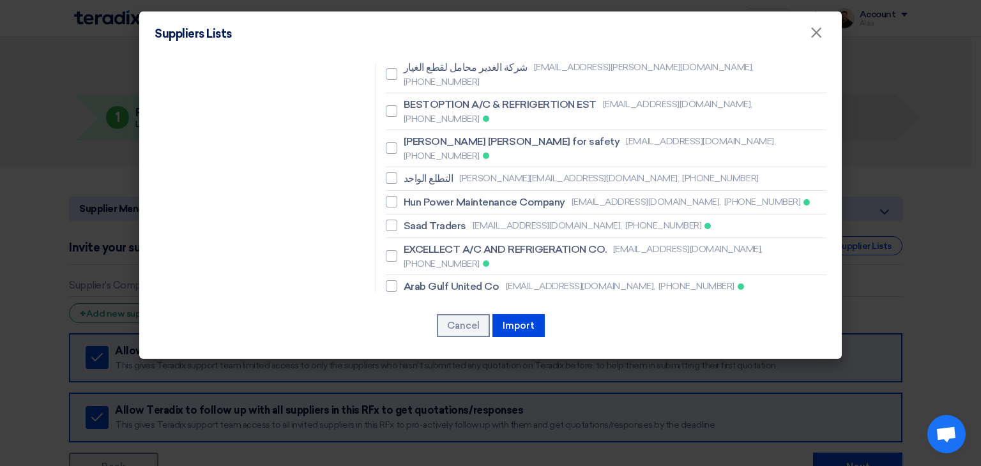
scroll to position [1071, 0]
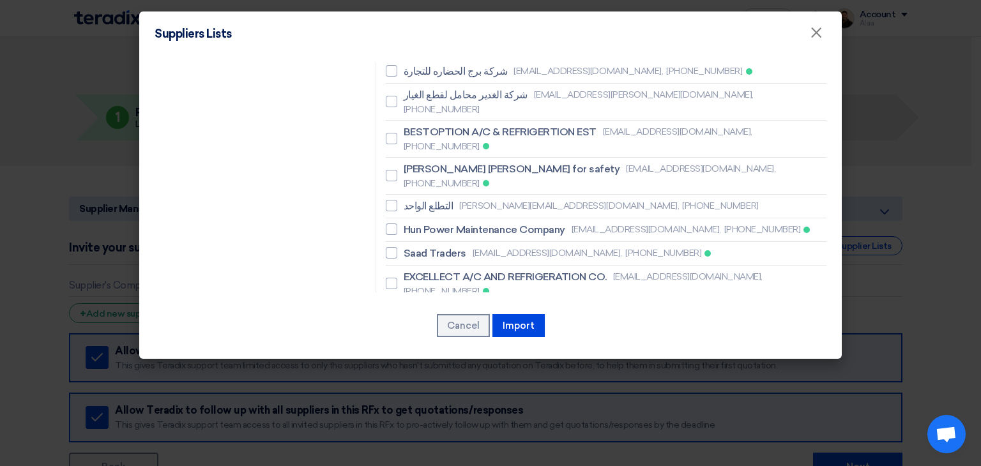
click at [439, 377] on span "Resco contracting company" at bounding box center [470, 384] width 135 height 15
click at [412, 380] on input "Resco contracting company [EMAIL_ADDRESS][DOMAIN_NAME], [PHONE_NUMBER]" at bounding box center [407, 384] width 8 height 8
checkbox input "true"
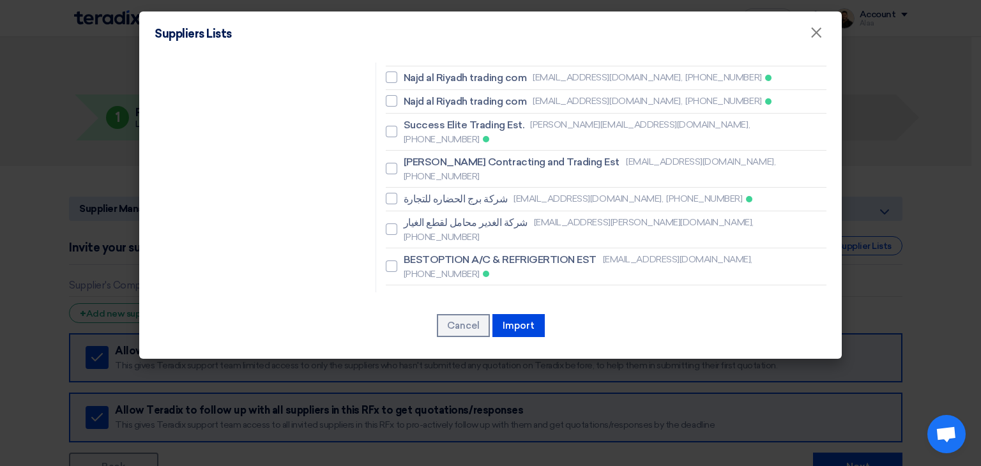
scroll to position [879, 0]
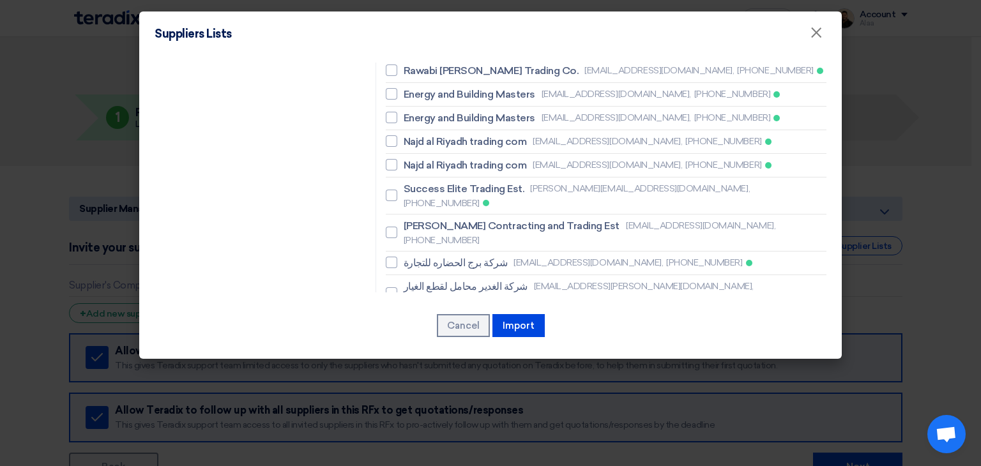
click at [444, 316] on span "BESTOPTION A/C & REFRIGERTION EST" at bounding box center [499, 323] width 193 height 15
click at [412, 326] on input "BESTOPTION A/C & REFRIGERTION EST [EMAIL_ADDRESS][DOMAIN_NAME], [PHONE_NUMBER]" at bounding box center [407, 330] width 8 height 8
checkbox input "true"
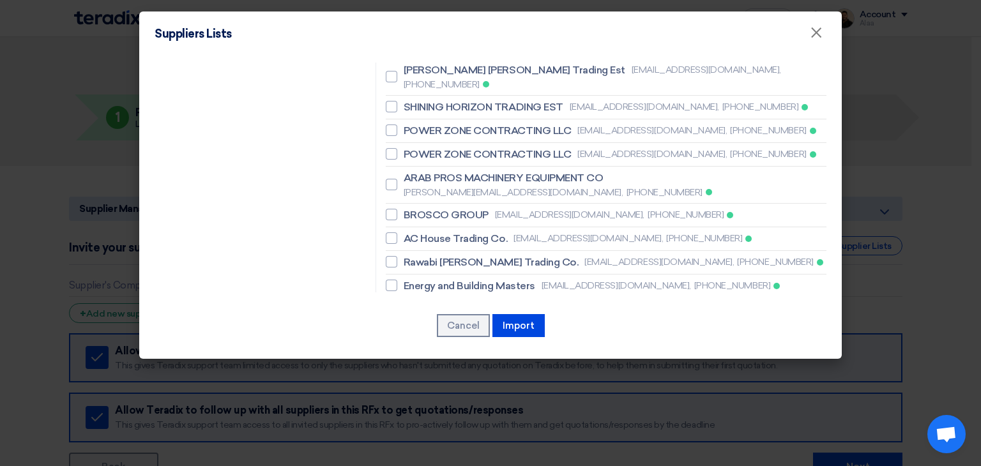
scroll to position [624, 0]
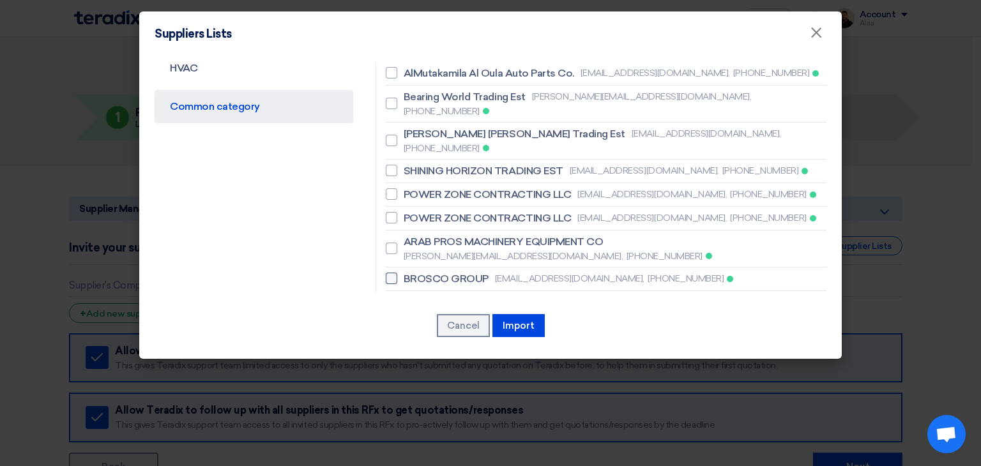
click at [437, 271] on span "BROSCO GROUP" at bounding box center [445, 278] width 85 height 15
click at [412, 274] on input "BROSCO GROUP [EMAIL_ADDRESS][DOMAIN_NAME], [PHONE_NUMBER]" at bounding box center [407, 278] width 8 height 8
checkbox input "true"
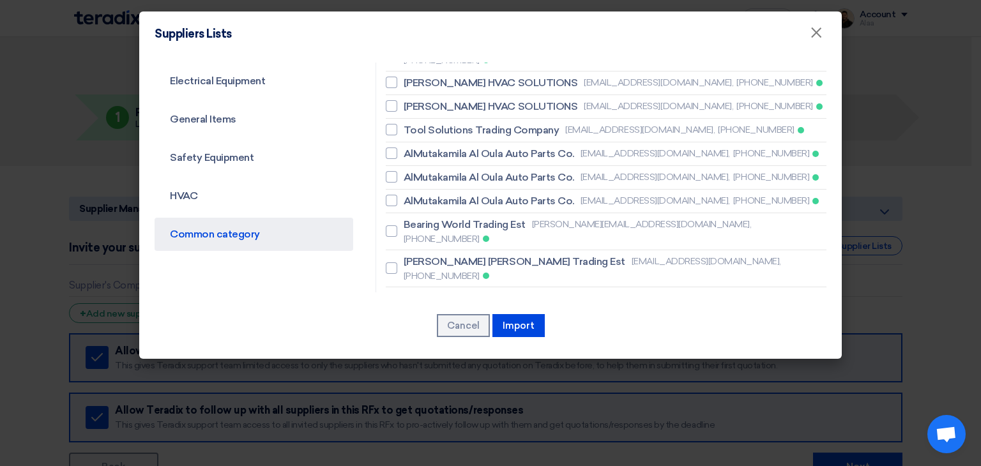
scroll to position [432, 0]
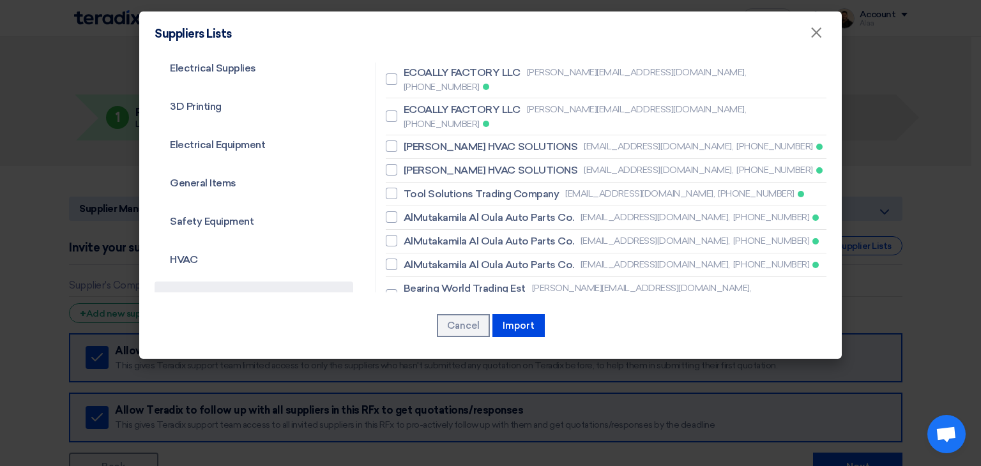
click at [439, 355] on span "SHINING HORIZON TRADING EST" at bounding box center [483, 362] width 160 height 15
click at [412, 358] on input "SHINING HORIZON TRADING EST [EMAIL_ADDRESS][DOMAIN_NAME], [PHONE_NUMBER]" at bounding box center [407, 362] width 8 height 8
checkbox input "true"
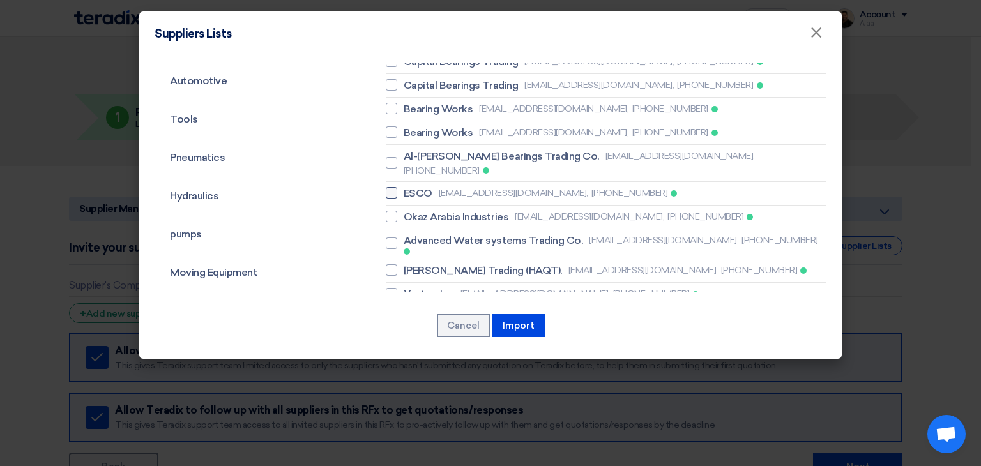
click at [403, 186] on span "ESCO" at bounding box center [417, 193] width 29 height 15
click at [403, 189] on input "ESCO [EMAIL_ADDRESS][DOMAIN_NAME], [PHONE_NUMBER]" at bounding box center [407, 193] width 8 height 8
checkbox input "true"
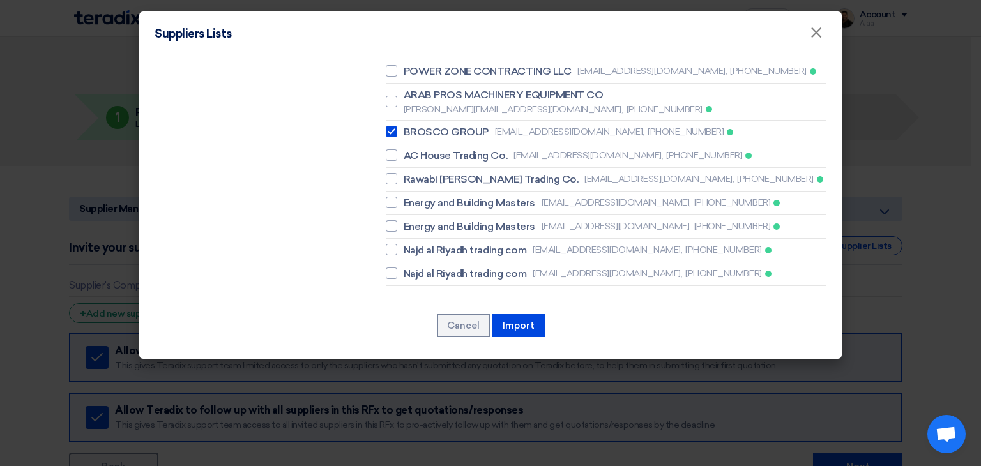
scroll to position [751, 0]
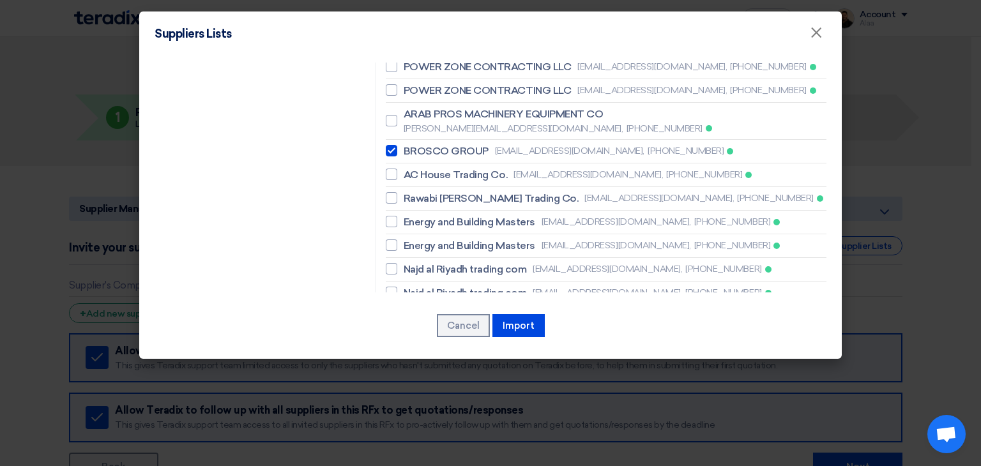
click at [422, 309] on span "Success Elite Trading Est." at bounding box center [463, 316] width 121 height 15
click at [412, 319] on input "Success Elite Trading Est. [PERSON_NAME][EMAIL_ADDRESS][DOMAIN_NAME], [PHONE_NU…" at bounding box center [407, 323] width 8 height 8
checkbox input "true"
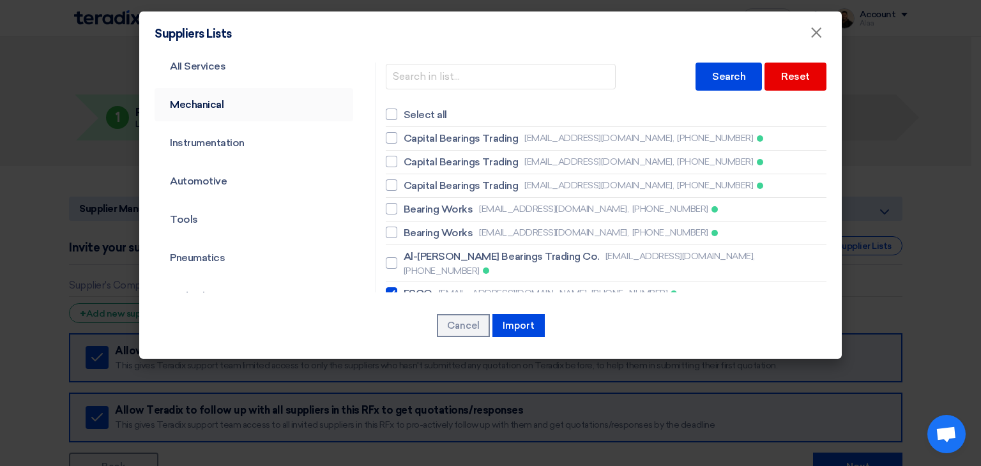
scroll to position [0, 0]
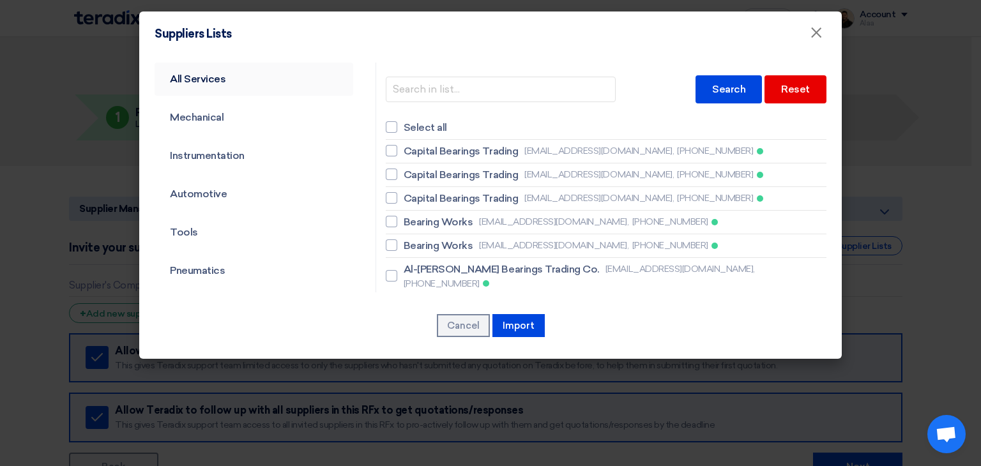
click at [236, 82] on link "All Services" at bounding box center [253, 79] width 199 height 33
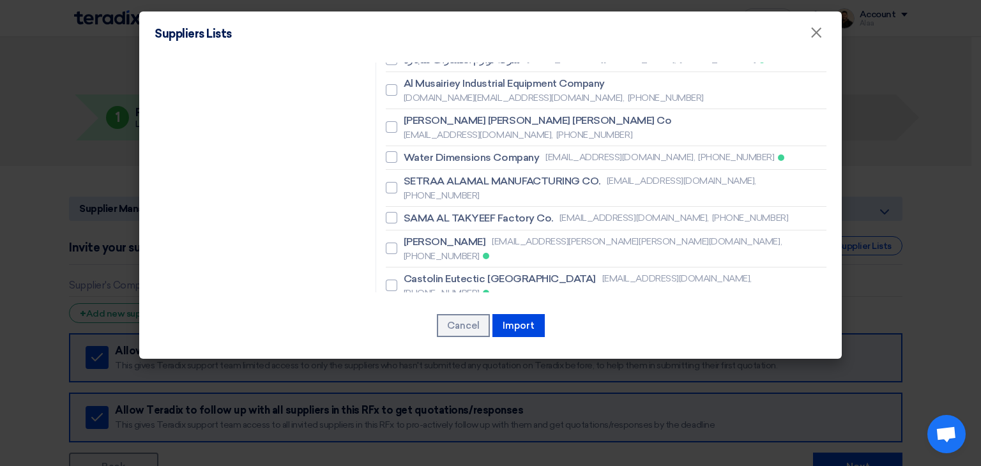
scroll to position [7148, 0]
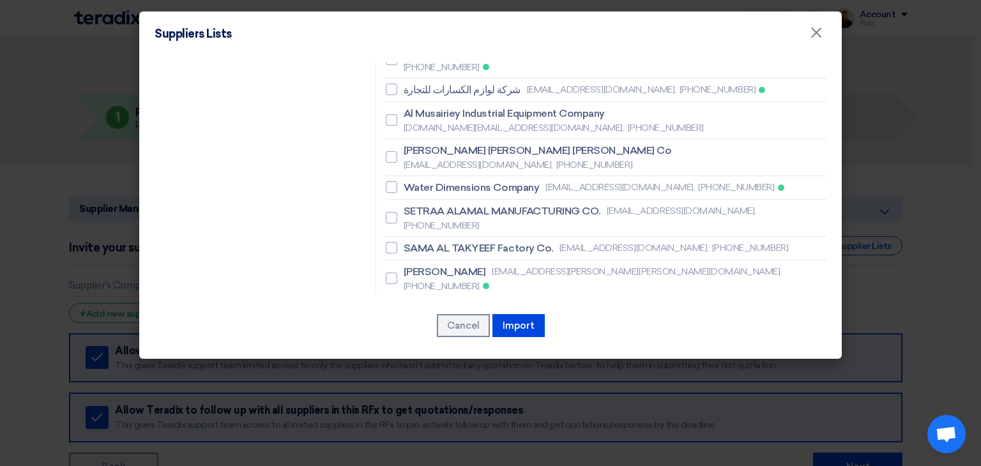
checkbox input "true"
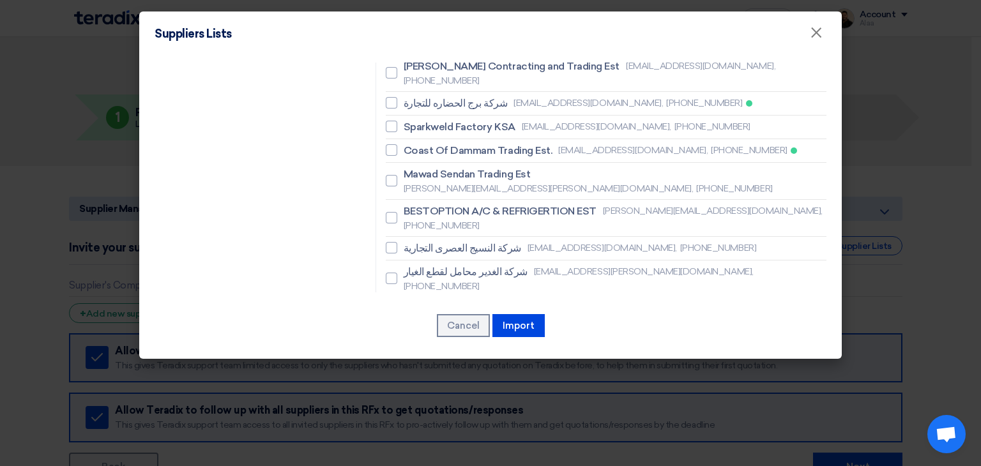
scroll to position [5999, 0]
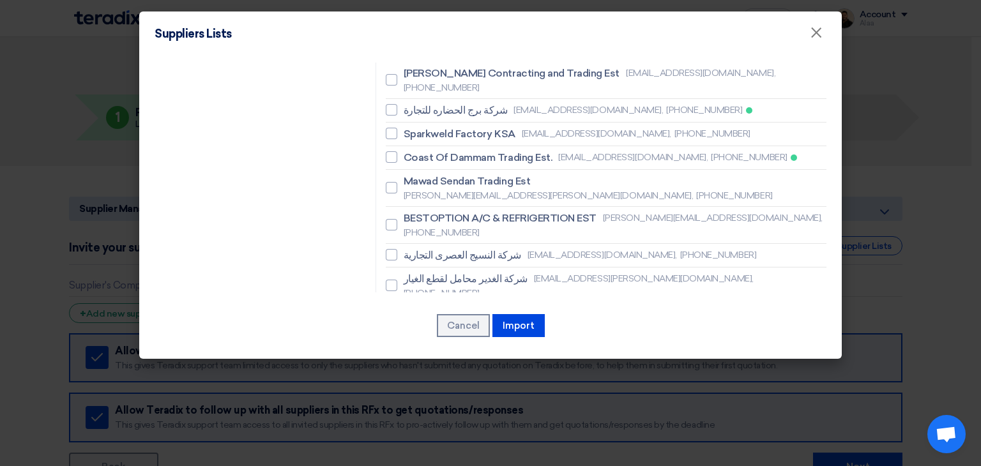
checkbox input "true"
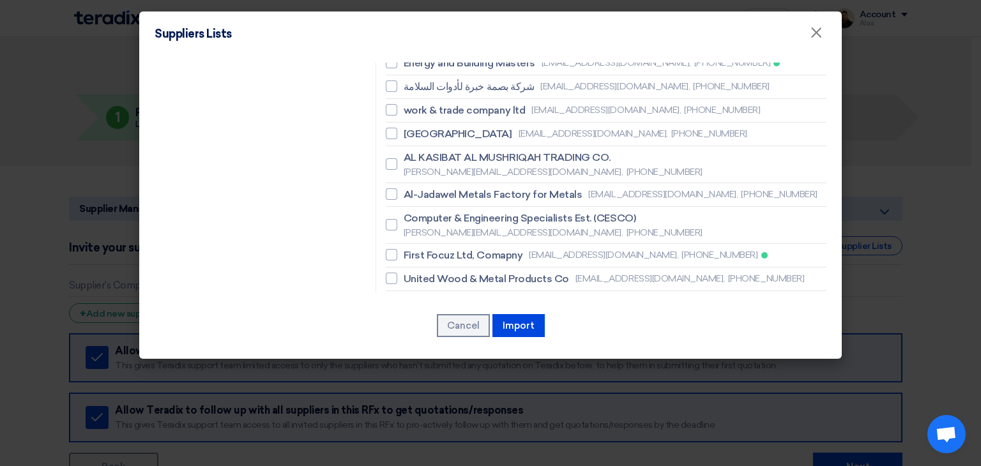
scroll to position [5169, 0]
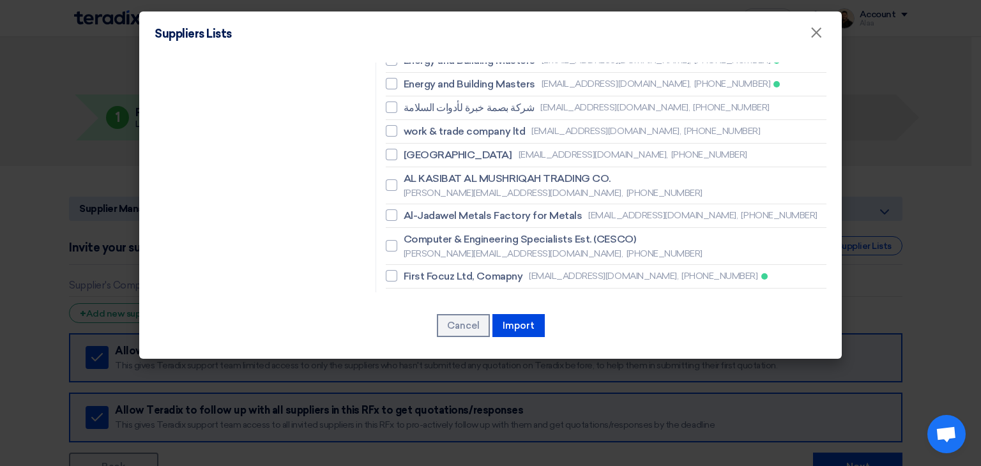
checkbox input "true"
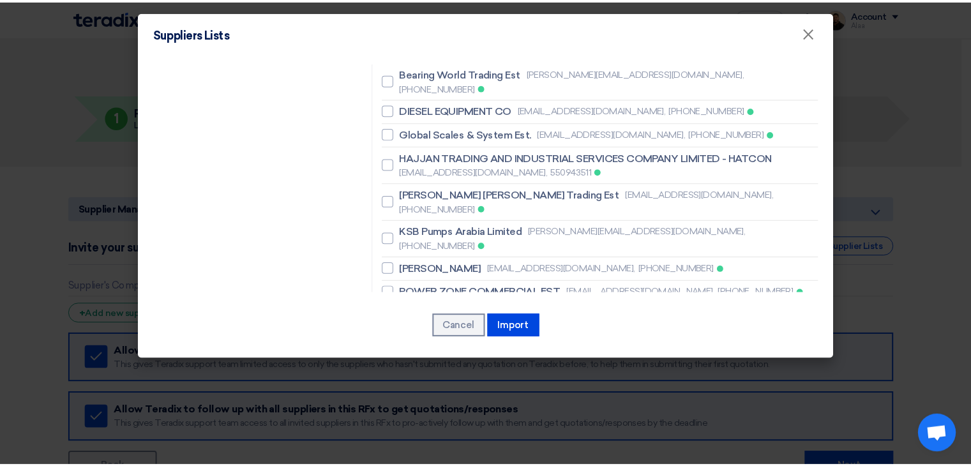
scroll to position [3828, 0]
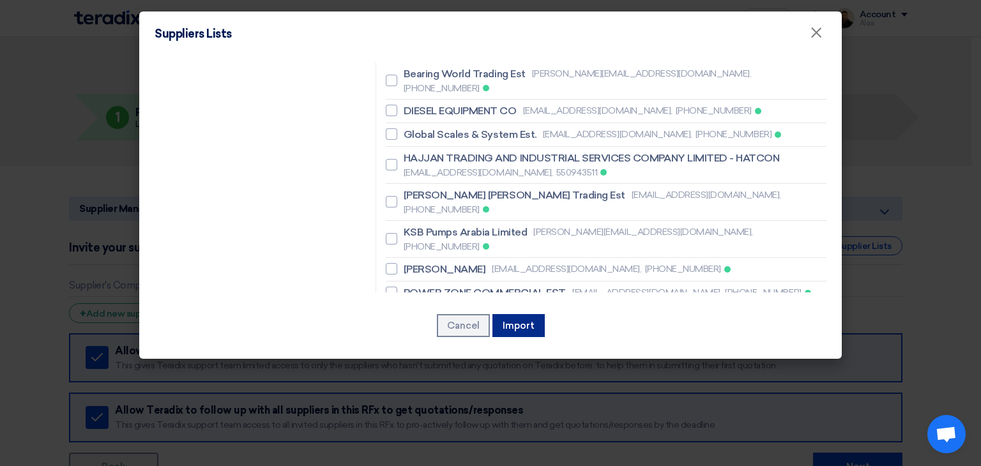
click at [530, 330] on button "Import" at bounding box center [518, 325] width 52 height 23
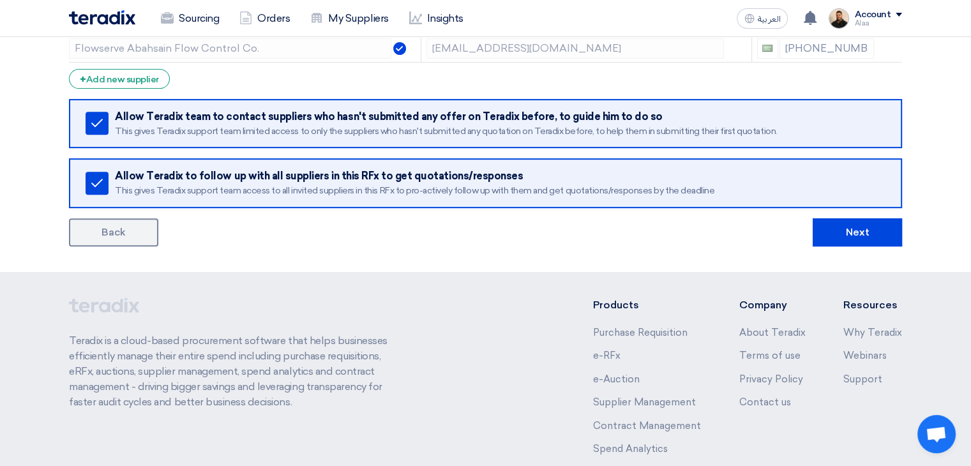
scroll to position [511, 0]
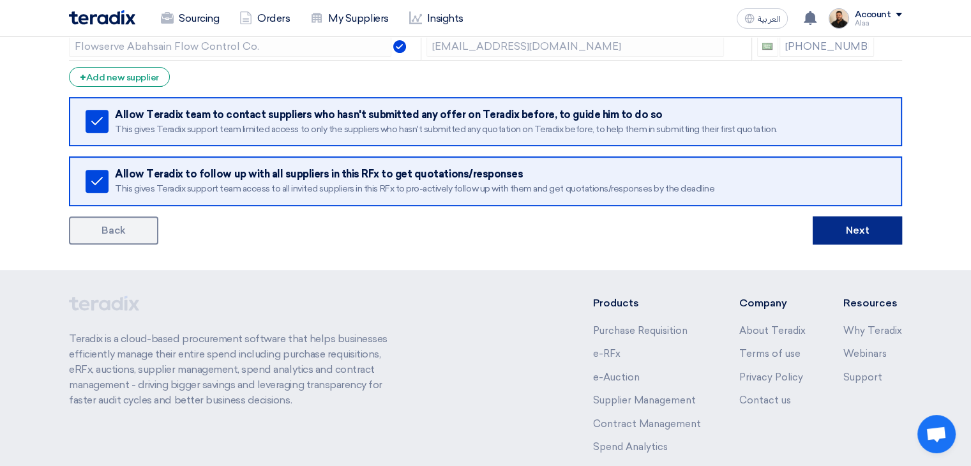
click at [850, 223] on button "Next" at bounding box center [857, 230] width 89 height 28
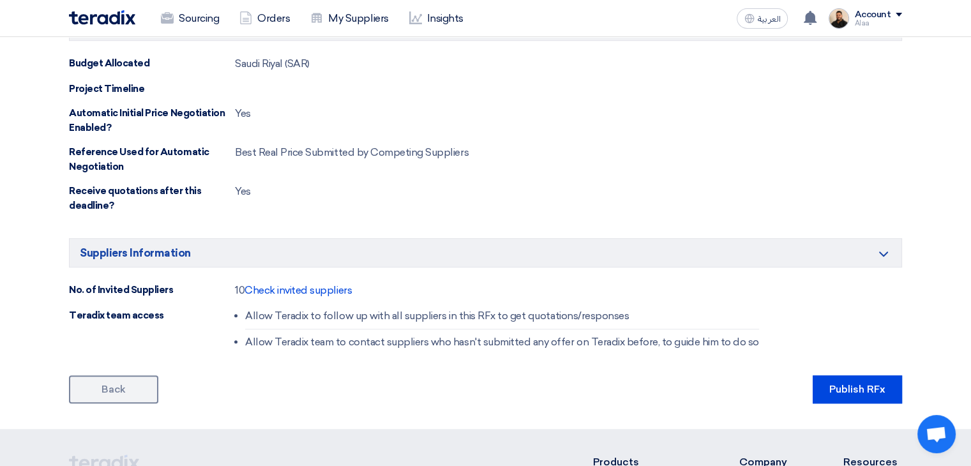
scroll to position [702, 0]
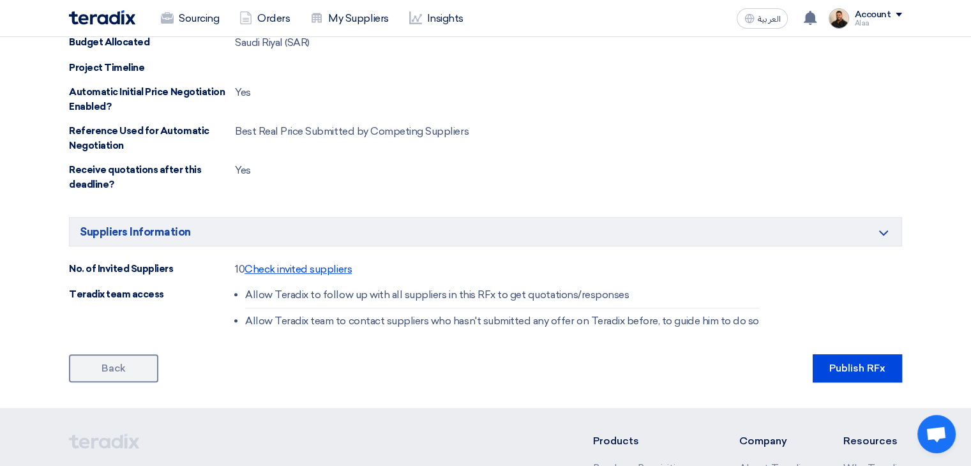
click at [306, 263] on span "Check invited suppliers" at bounding box center [297, 269] width 107 height 12
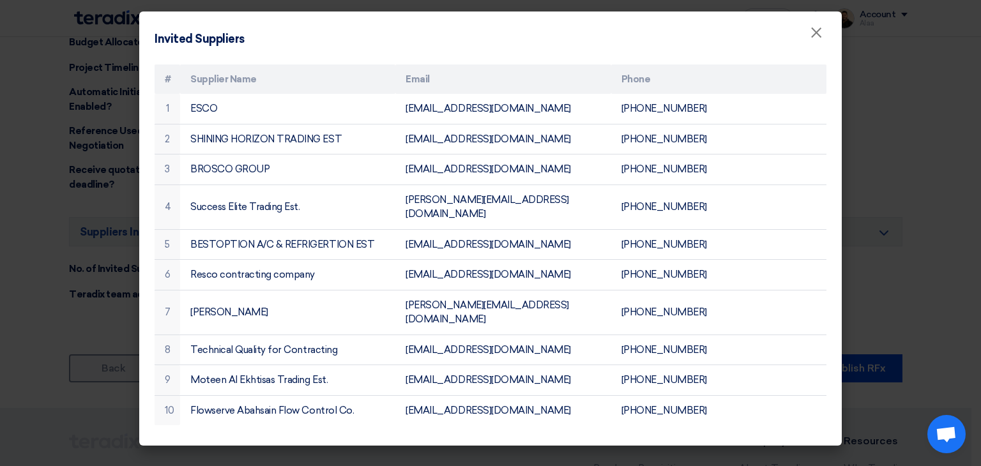
drag, startPoint x: 746, startPoint y: 434, endPoint x: 753, endPoint y: 425, distance: 12.3
click at [746, 435] on modal-container "Invited Suppliers × # Supplier Name Email Phone 1 ESCO [EMAIL_ADDRESS][DOMAIN_N…" at bounding box center [490, 233] width 981 height 466
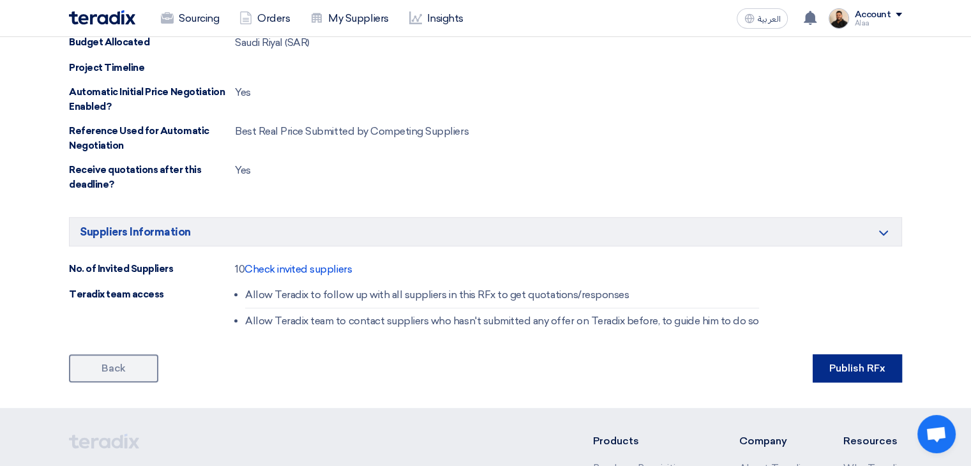
click at [859, 361] on button "Publish RFx" at bounding box center [857, 368] width 89 height 28
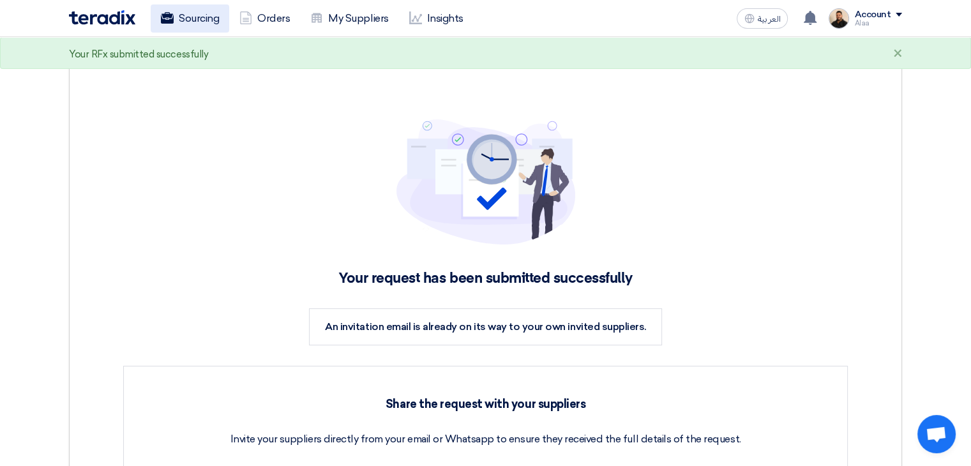
click at [214, 24] on link "Sourcing" at bounding box center [190, 18] width 79 height 28
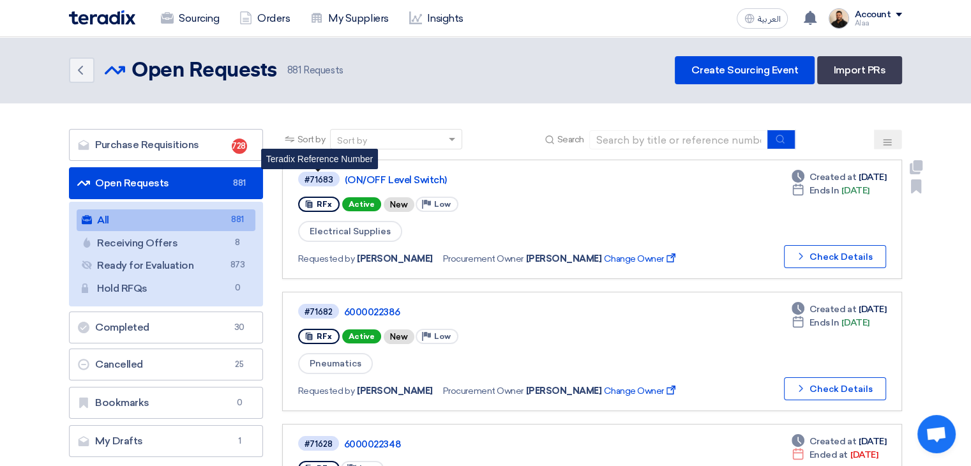
click at [321, 176] on div "#71683" at bounding box center [318, 180] width 29 height 8
copy div "71683"
click at [363, 229] on span "Electrical Supplies" at bounding box center [350, 231] width 104 height 21
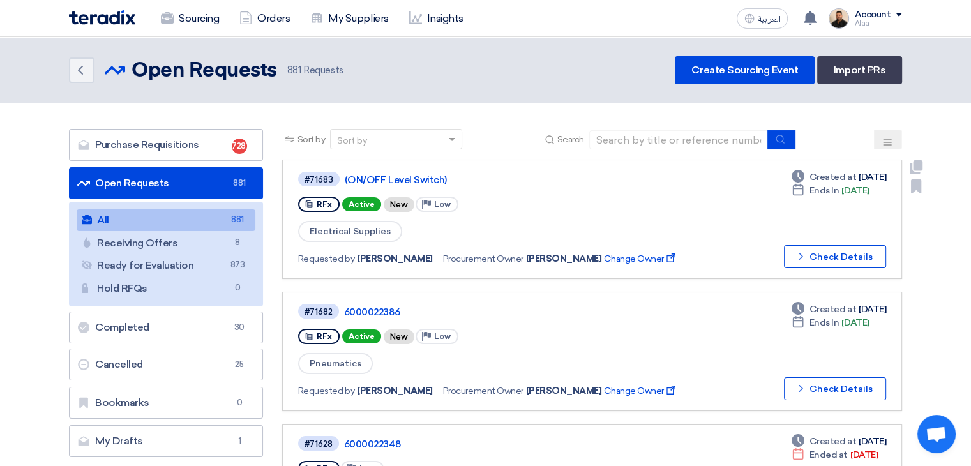
click at [363, 229] on span "Electrical Supplies" at bounding box center [350, 231] width 104 height 21
copy div "Electrical Supplies"
click at [368, 306] on link "6000022386" at bounding box center [503, 311] width 319 height 11
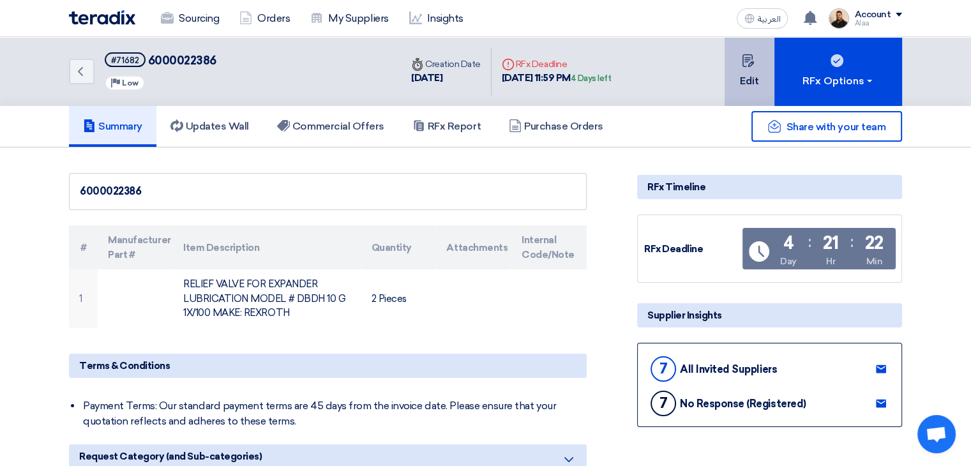
click at [758, 77] on button "Edit" at bounding box center [750, 71] width 50 height 69
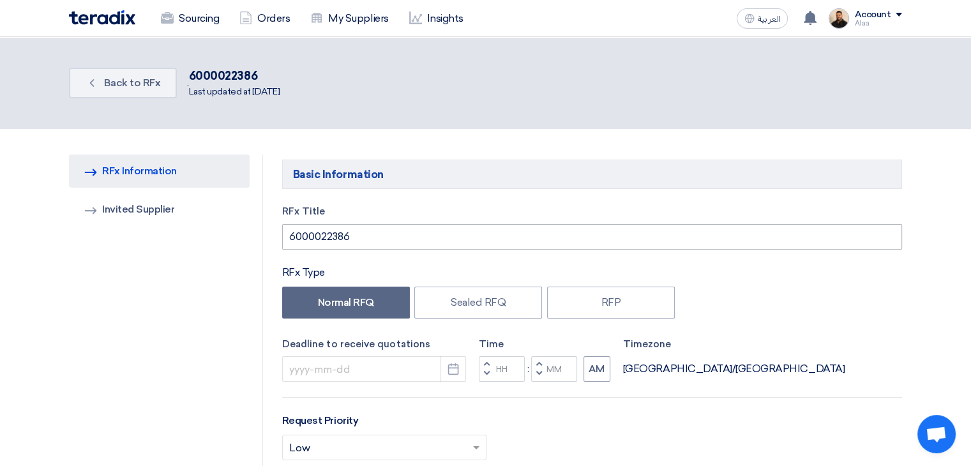
type input "[DATE]"
type input "11"
type input "59"
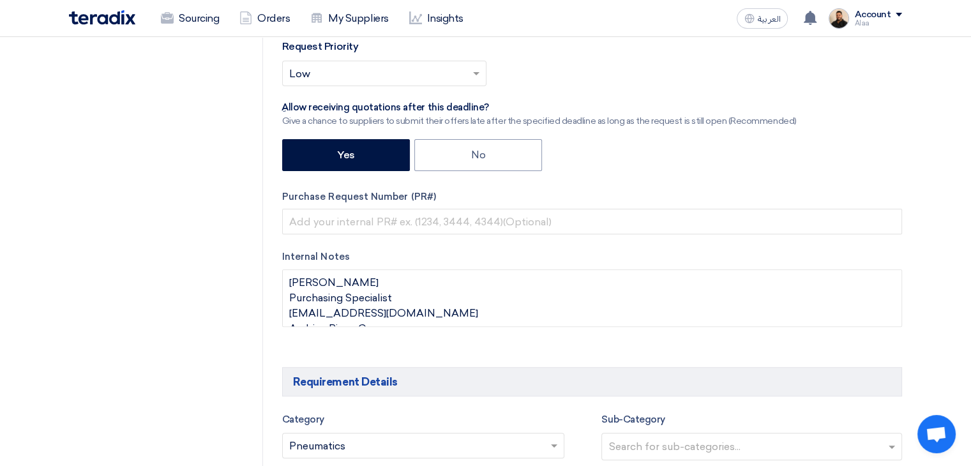
scroll to position [575, 0]
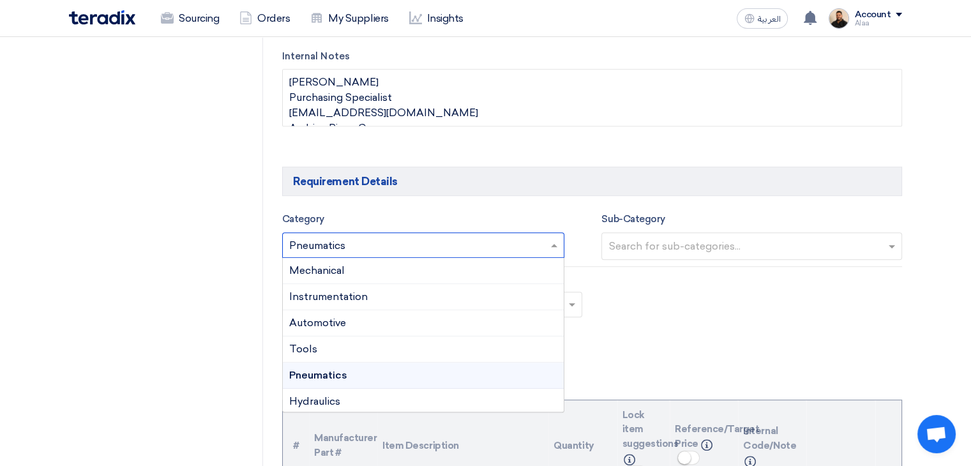
click at [391, 251] on input "text" at bounding box center [417, 246] width 256 height 21
click at [689, 307] on div "Teams Teams.. × Shamel Team ×" at bounding box center [592, 303] width 639 height 60
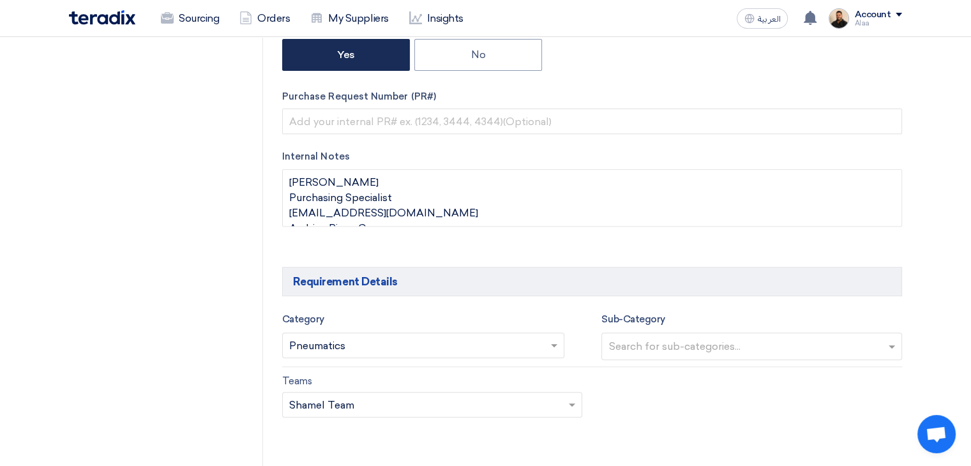
scroll to position [255, 0]
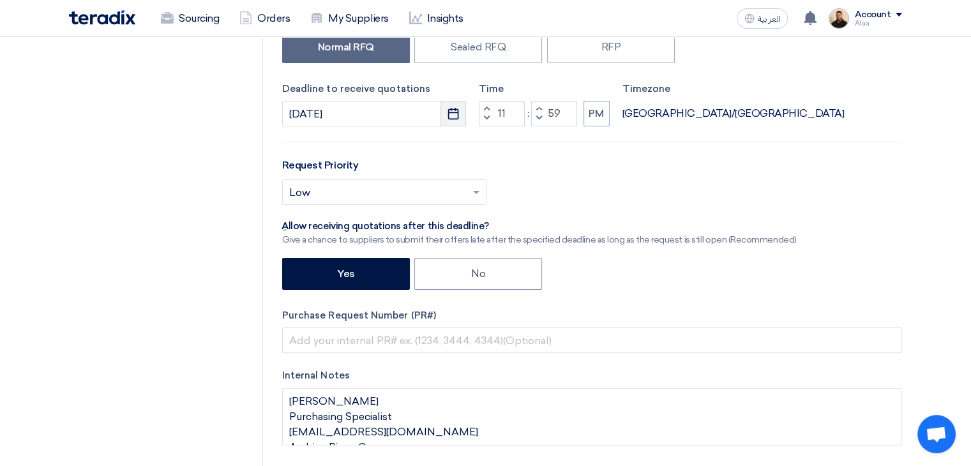
click at [451, 114] on icon "Pick a date" at bounding box center [453, 113] width 13 height 13
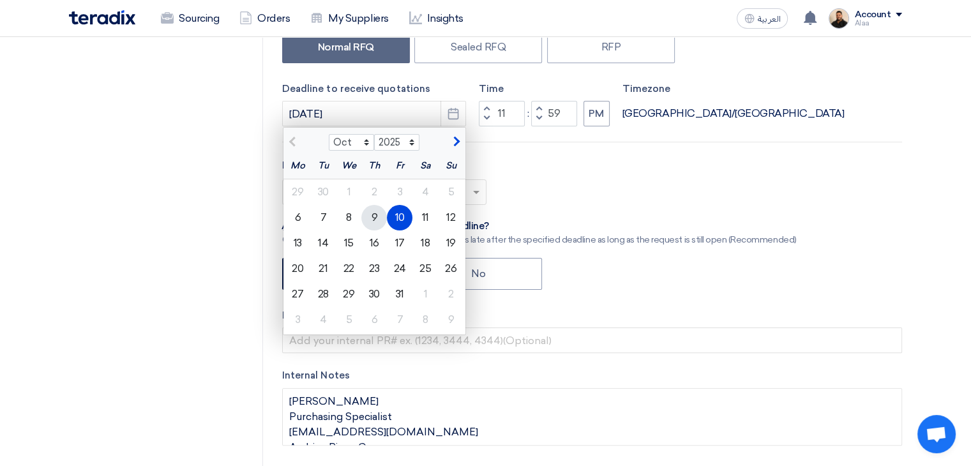
click at [381, 211] on div "9" at bounding box center [374, 218] width 26 height 26
type input "[DATE]"
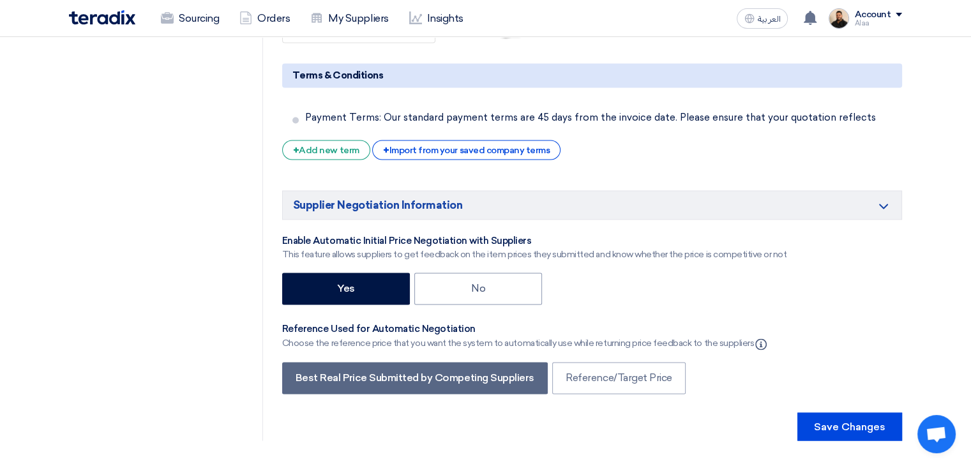
scroll to position [2043, 0]
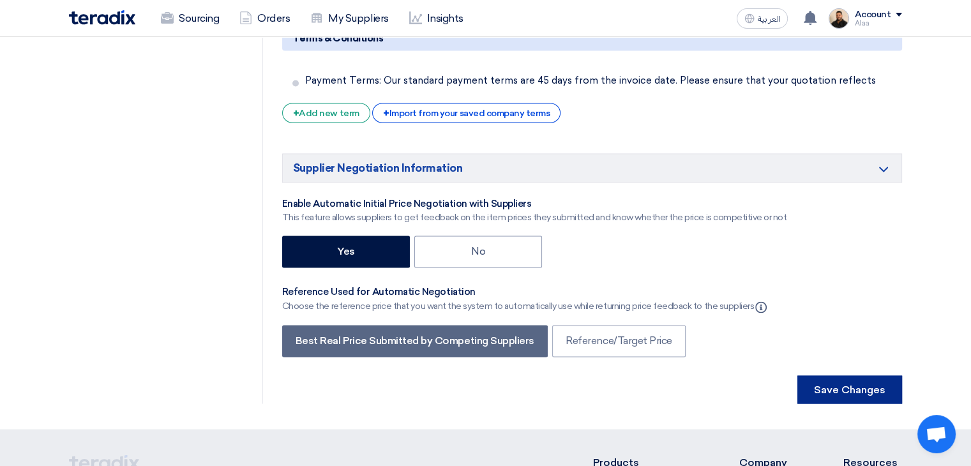
click at [820, 375] on button "Save Changes" at bounding box center [849, 389] width 105 height 28
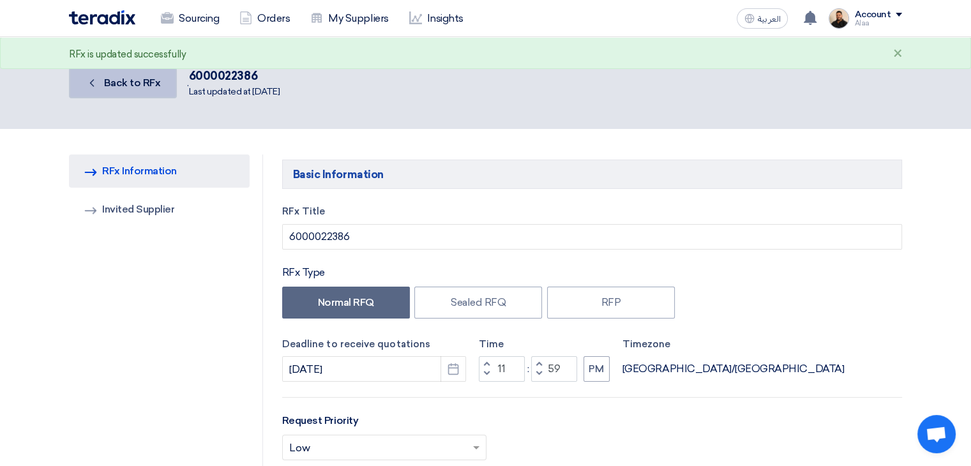
click at [131, 79] on span "Back to RFx" at bounding box center [132, 83] width 57 height 12
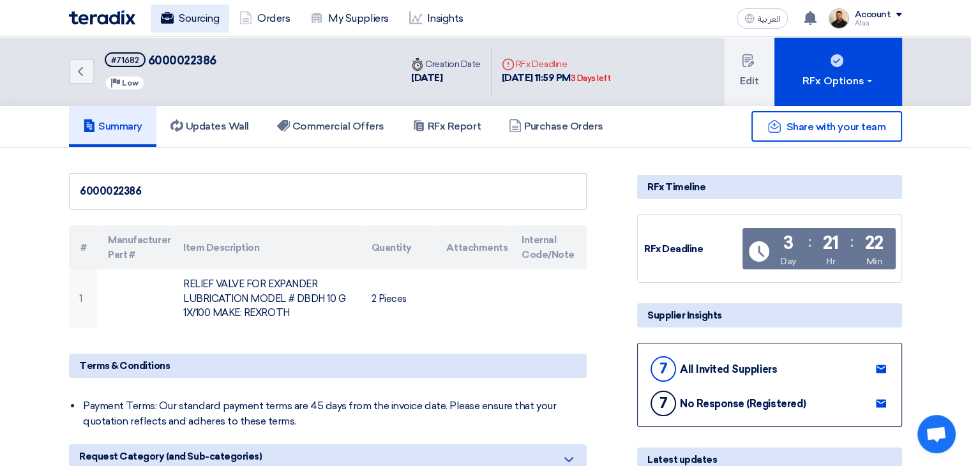
click at [183, 21] on link "Sourcing" at bounding box center [190, 18] width 79 height 28
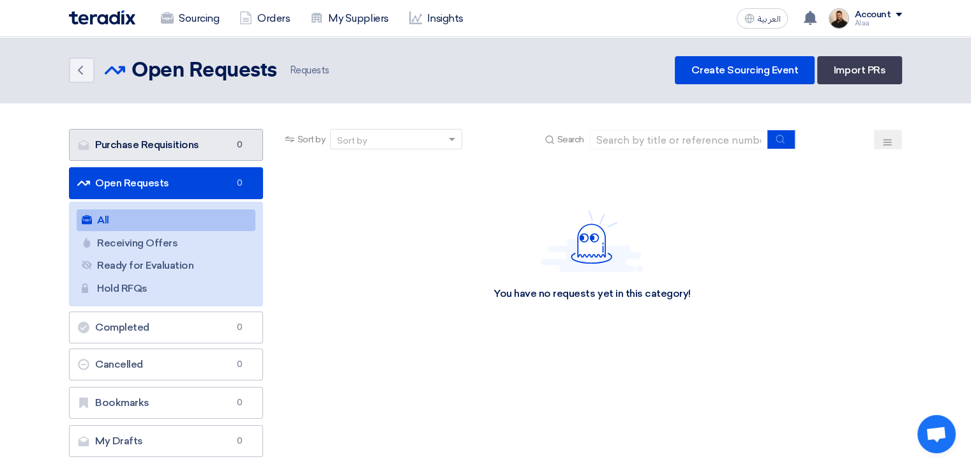
click at [217, 139] on link "Purchase Requisitions Purchase Requisitions 0" at bounding box center [166, 145] width 194 height 32
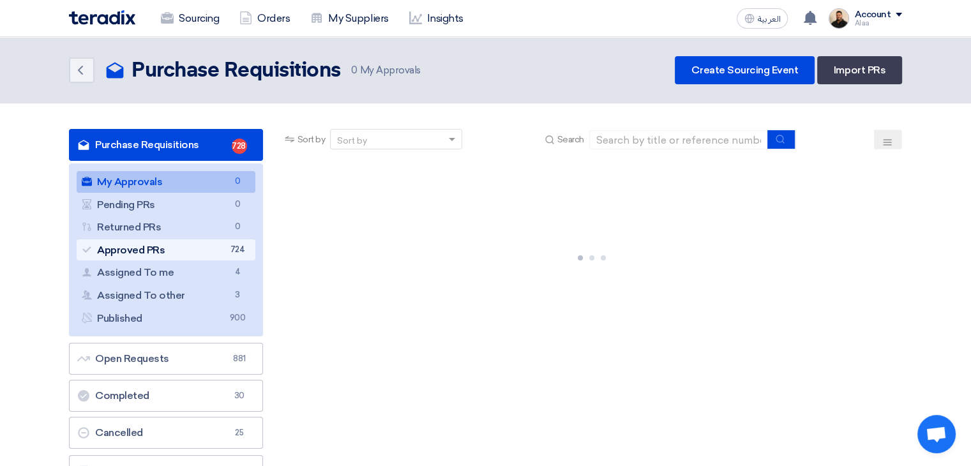
click at [215, 252] on link "Approved PRs Approved PRs 724" at bounding box center [166, 250] width 179 height 22
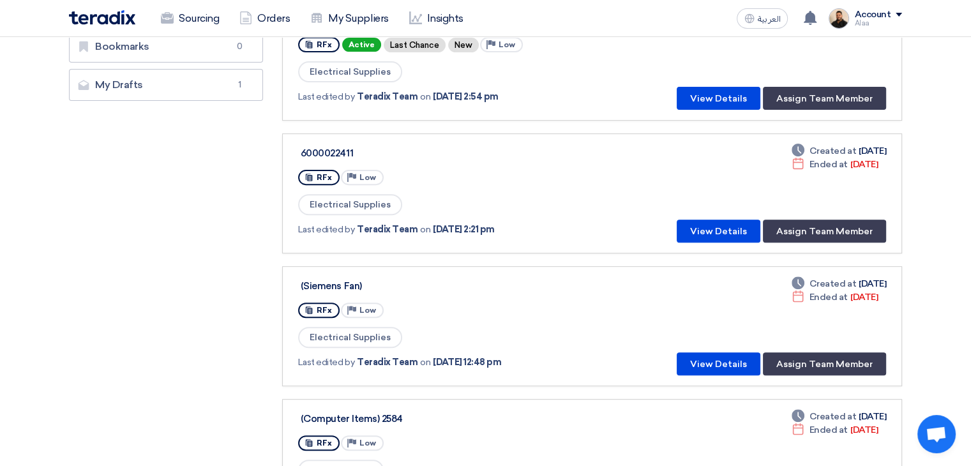
scroll to position [447, 0]
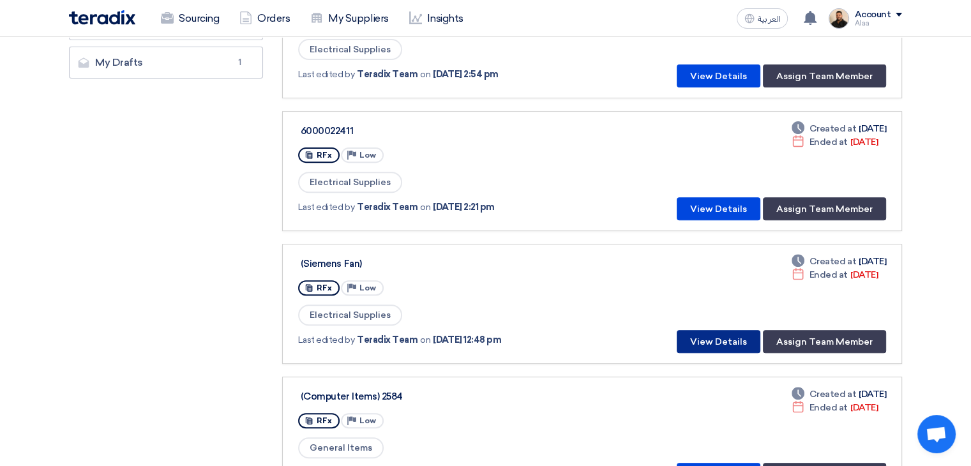
click at [721, 333] on button "View Details" at bounding box center [719, 341] width 84 height 23
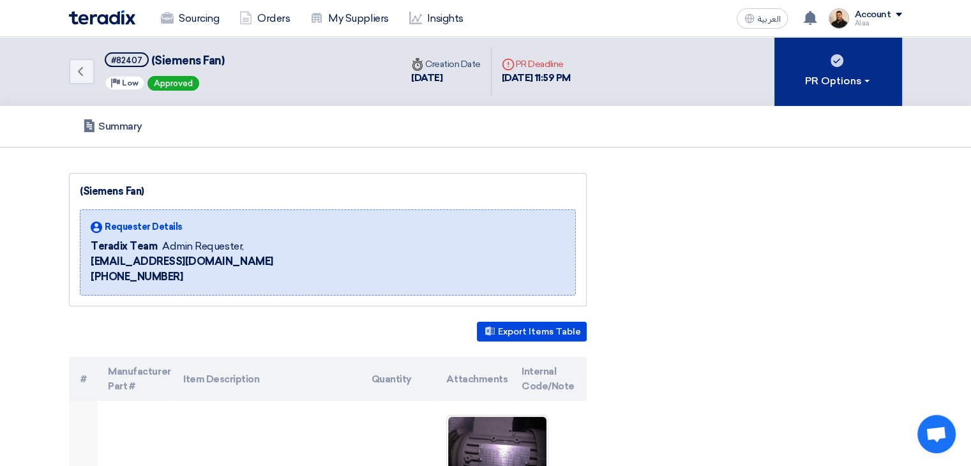
click at [853, 82] on div "PR Options" at bounding box center [838, 80] width 67 height 15
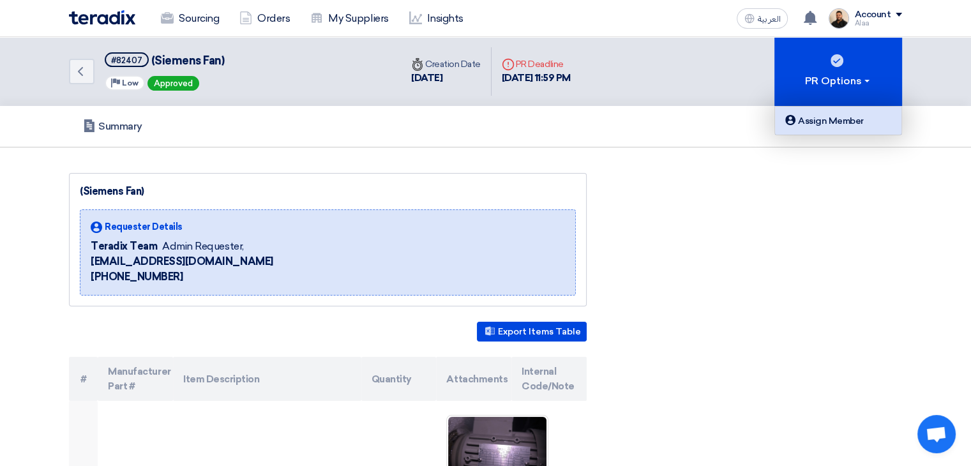
click at [841, 134] on link "Assign Member" at bounding box center [838, 121] width 126 height 28
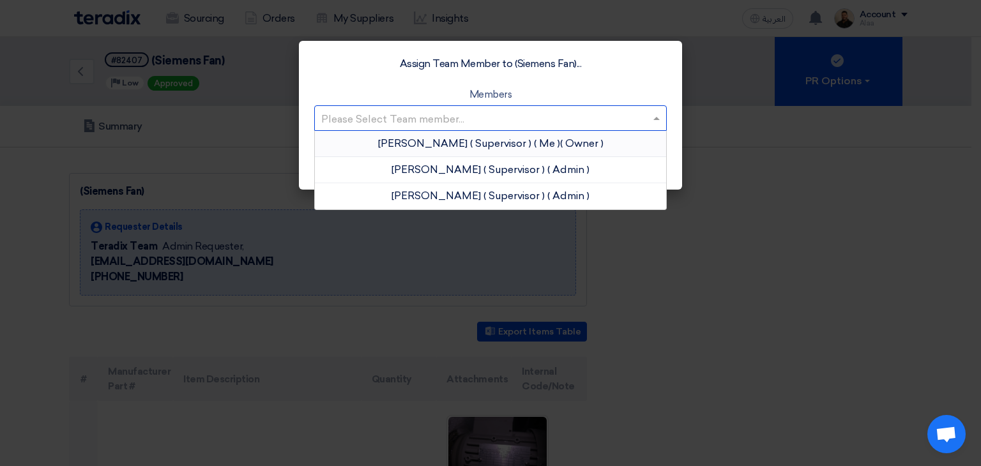
click at [428, 123] on input "text" at bounding box center [484, 119] width 326 height 21
click at [430, 143] on span "[PERSON_NAME]" at bounding box center [422, 143] width 89 height 12
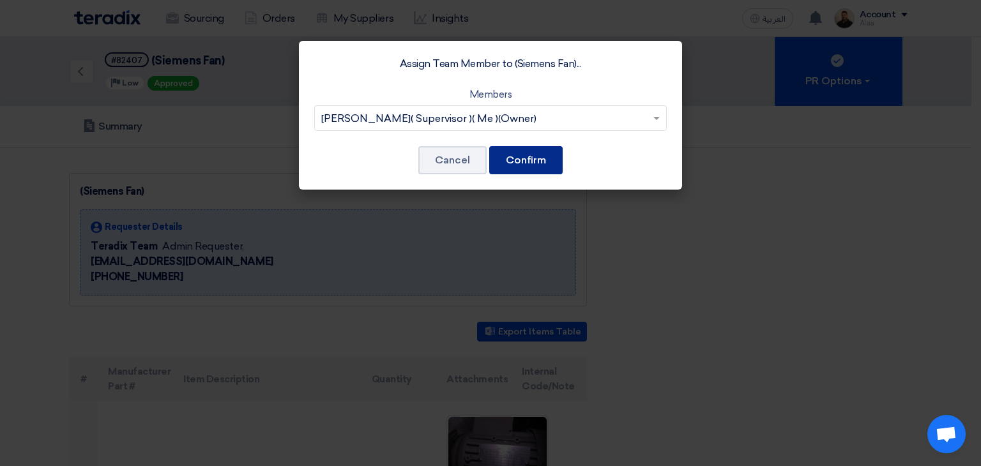
click at [528, 159] on button "Confirm" at bounding box center [525, 160] width 73 height 28
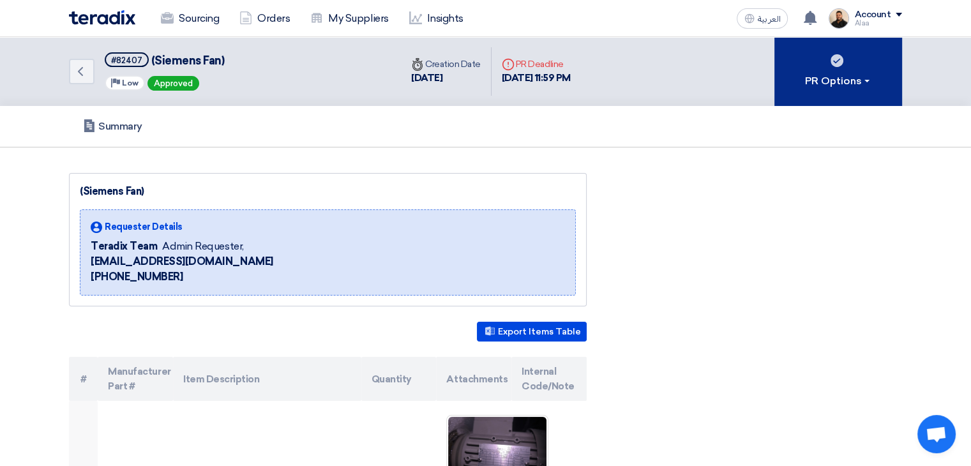
click at [825, 96] on button "PR Options" at bounding box center [838, 71] width 128 height 69
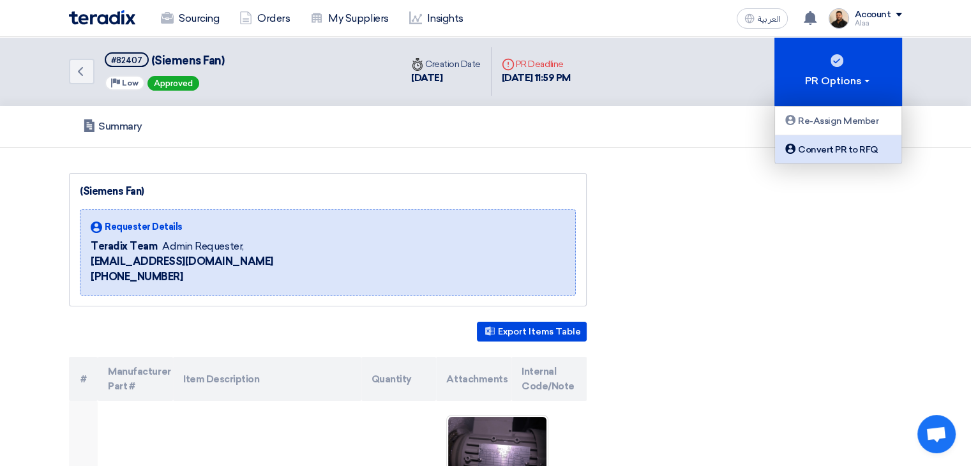
click at [825, 149] on div "Convert PR to RFQ" at bounding box center [838, 149] width 111 height 15
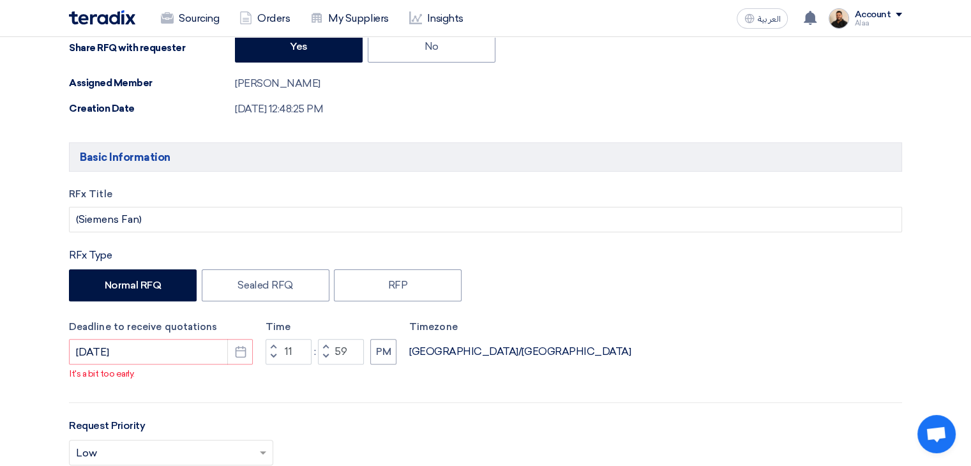
scroll to position [319, 0]
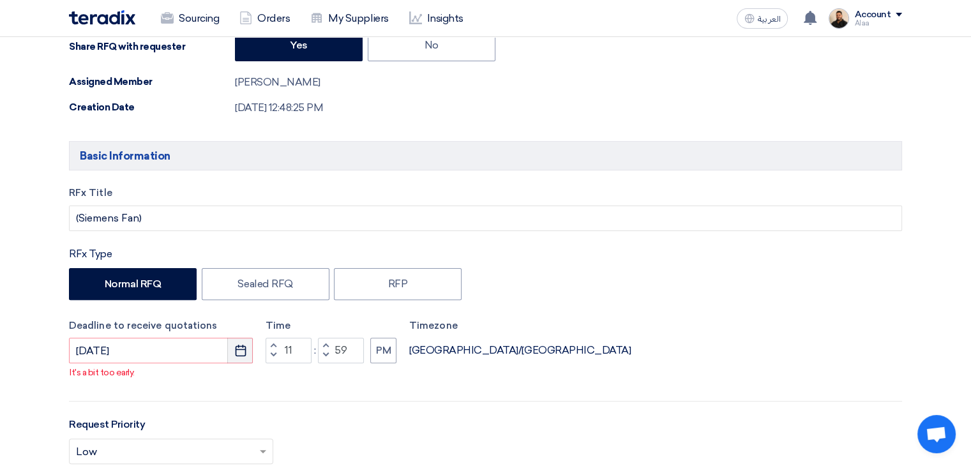
click at [241, 348] on use "button" at bounding box center [240, 350] width 11 height 11
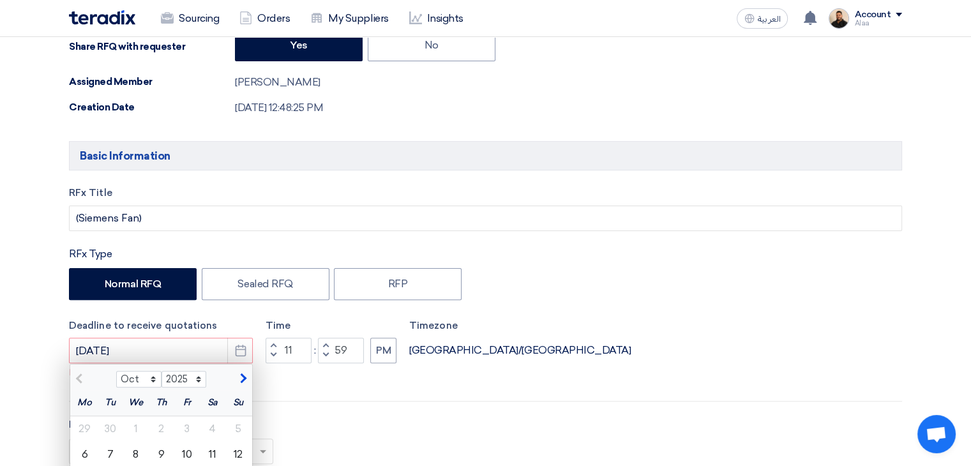
scroll to position [447, 0]
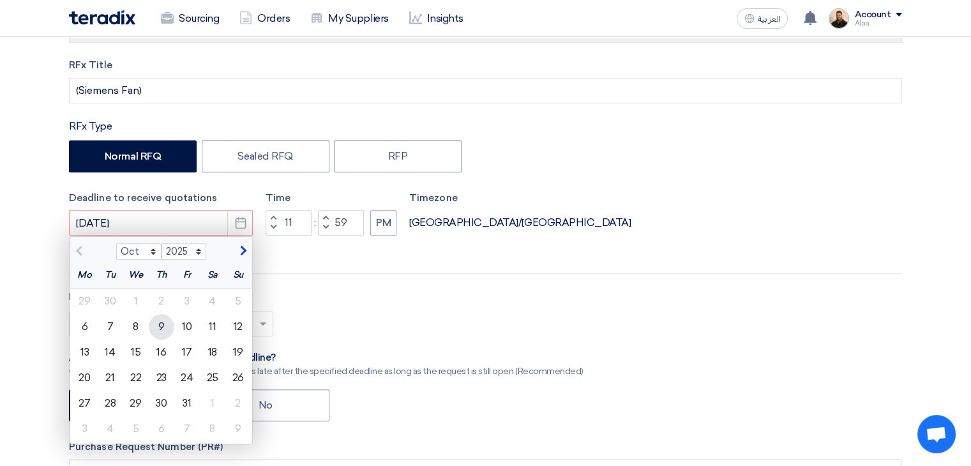
click at [159, 324] on div "9" at bounding box center [162, 327] width 26 height 26
type input "[DATE]"
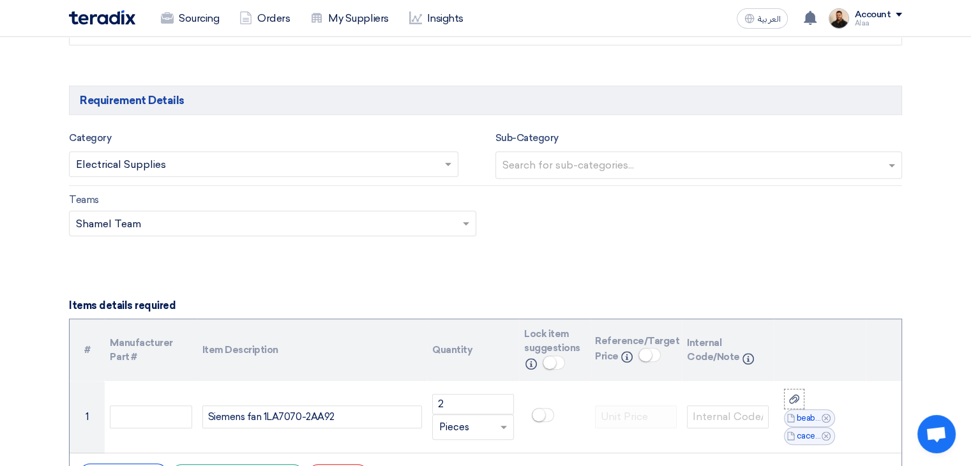
scroll to position [958, 0]
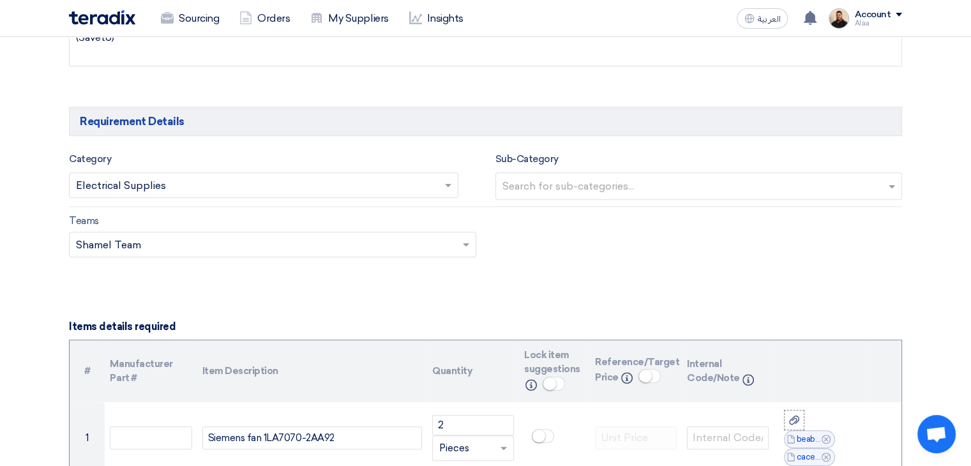
click at [377, 184] on input "text" at bounding box center [257, 186] width 363 height 21
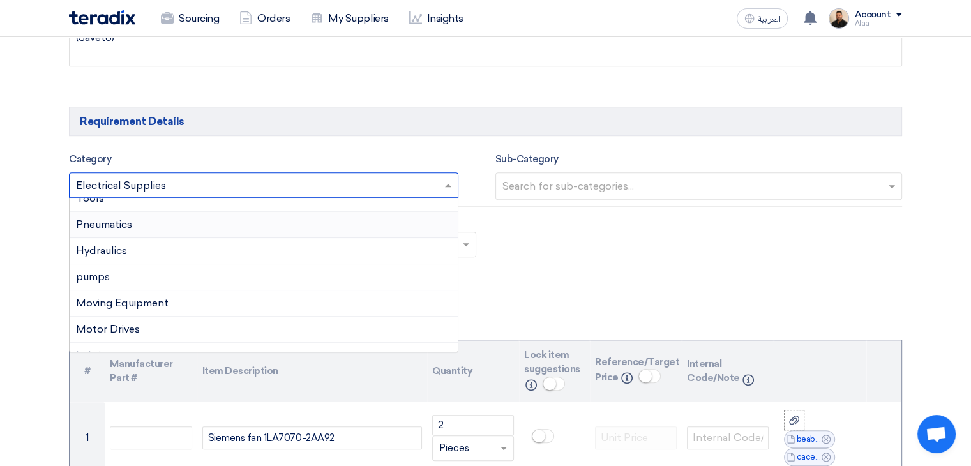
scroll to position [128, 0]
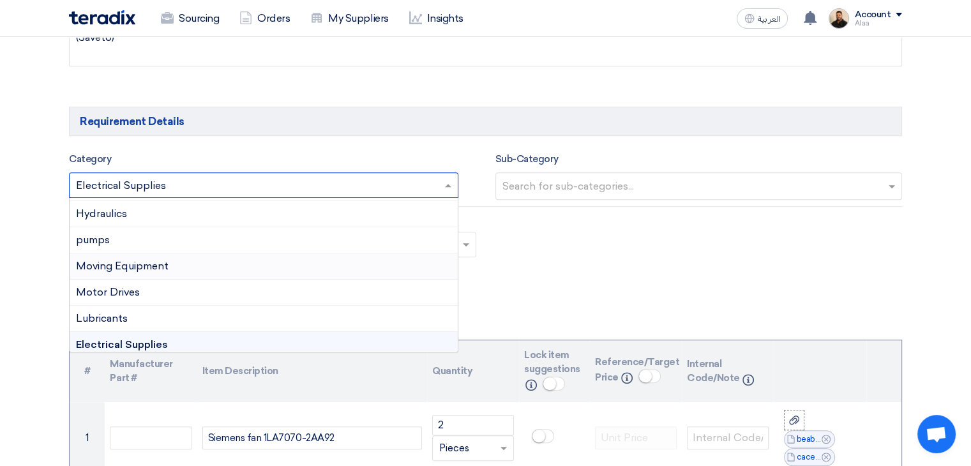
click at [161, 262] on span "Moving Equipment" at bounding box center [122, 266] width 93 height 12
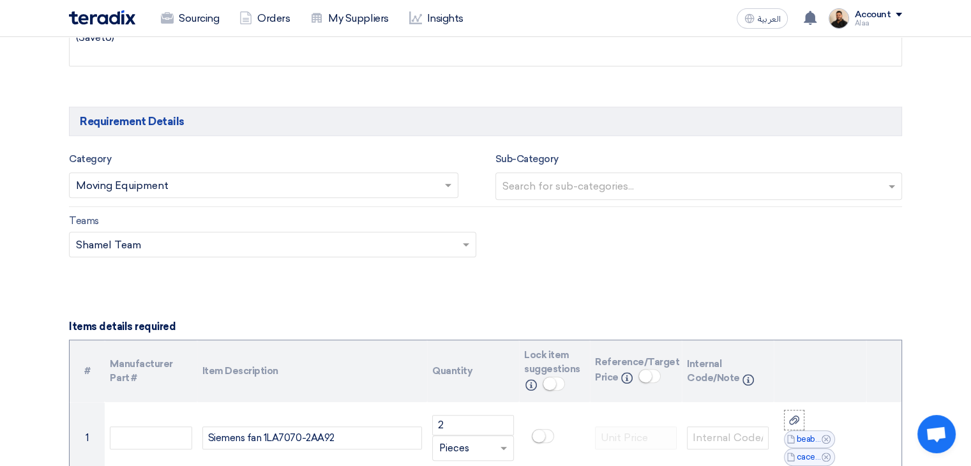
click at [161, 187] on input "text" at bounding box center [257, 186] width 363 height 21
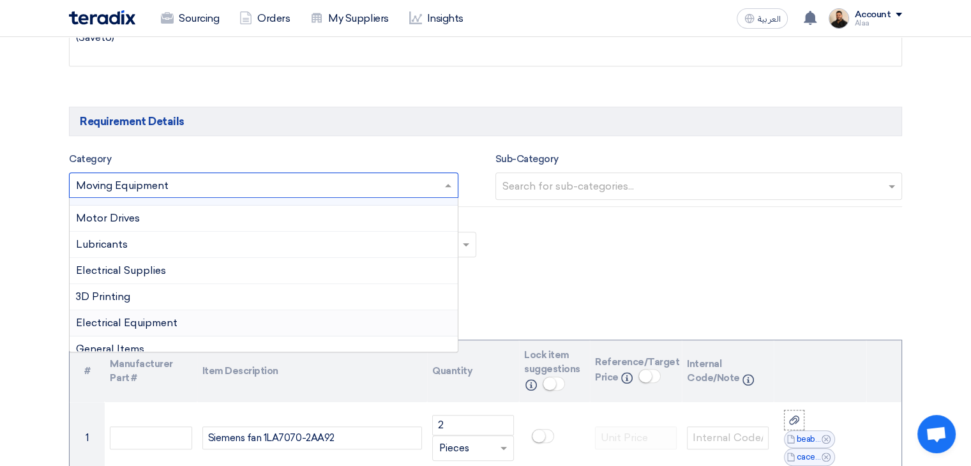
scroll to position [202, 0]
click at [162, 317] on span "Electrical Equipment" at bounding box center [126, 323] width 101 height 12
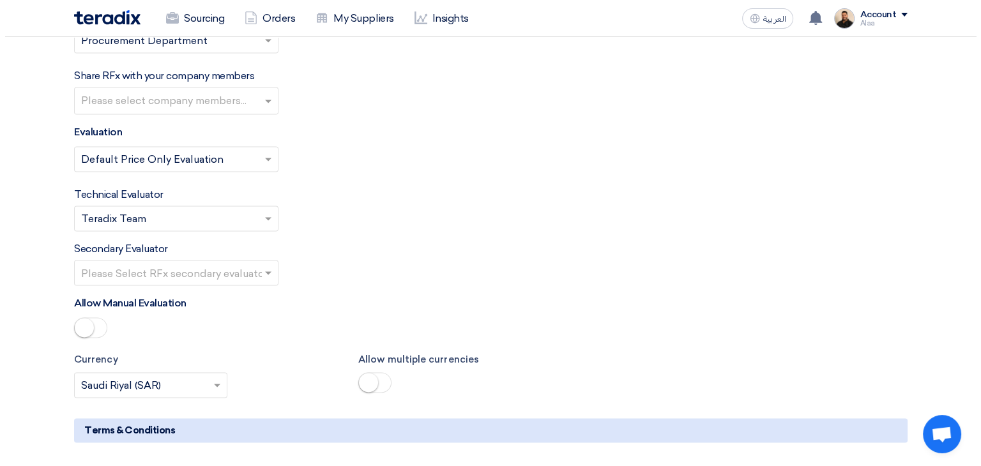
scroll to position [2043, 0]
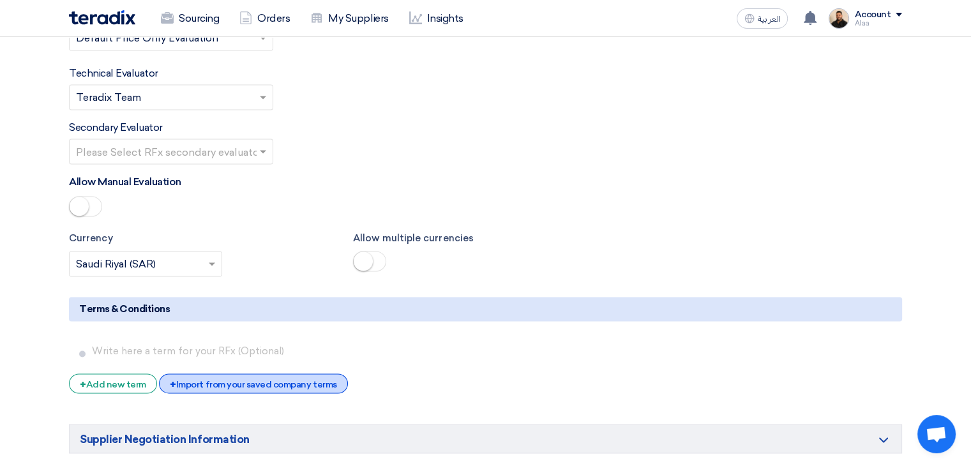
click at [289, 373] on div "+ Import from your saved company terms" at bounding box center [253, 383] width 188 height 20
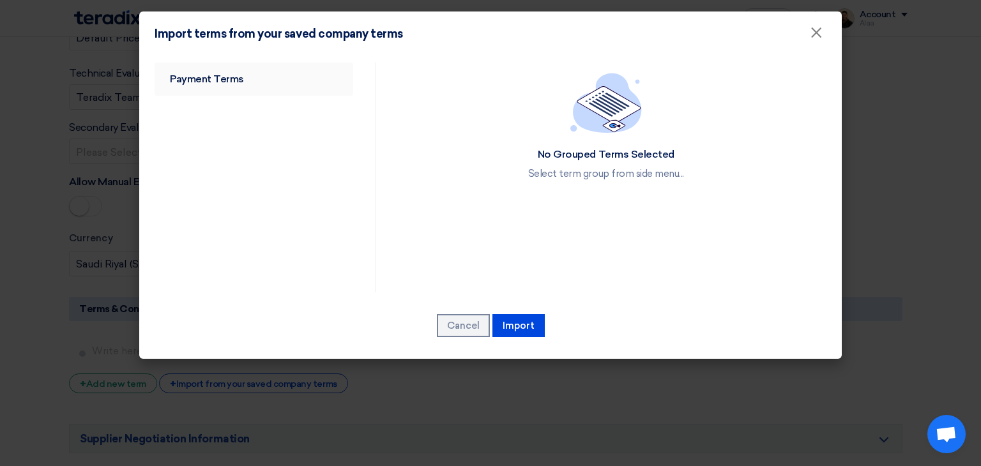
click at [211, 75] on link "Payment Terms" at bounding box center [253, 79] width 199 height 33
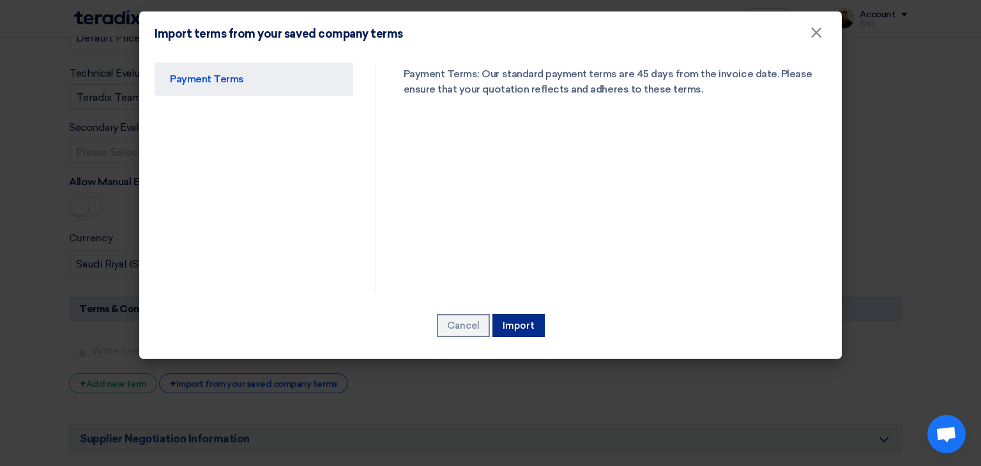
click at [518, 331] on button "Import" at bounding box center [518, 325] width 52 height 23
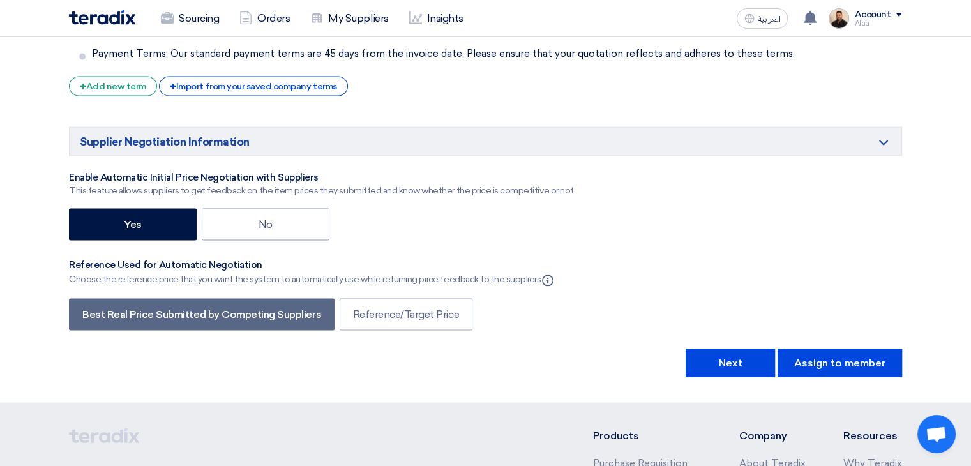
scroll to position [2339, 0]
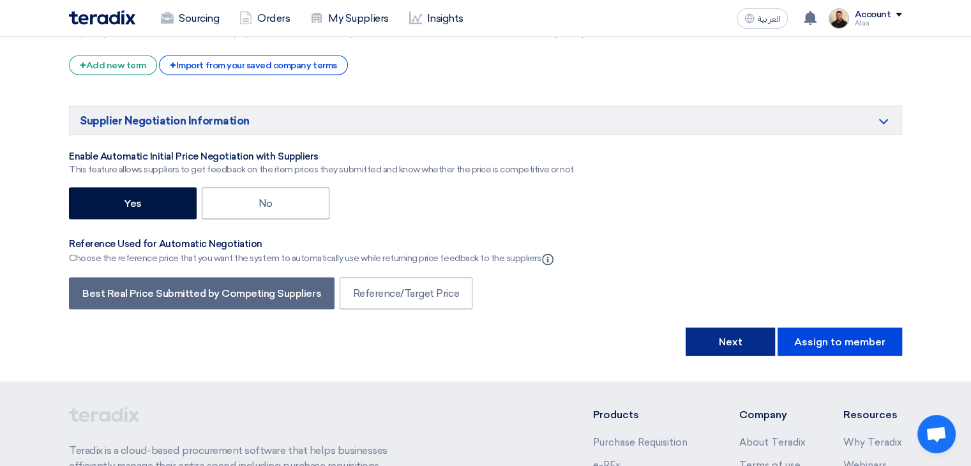
click at [724, 327] on button "Next" at bounding box center [730, 341] width 89 height 28
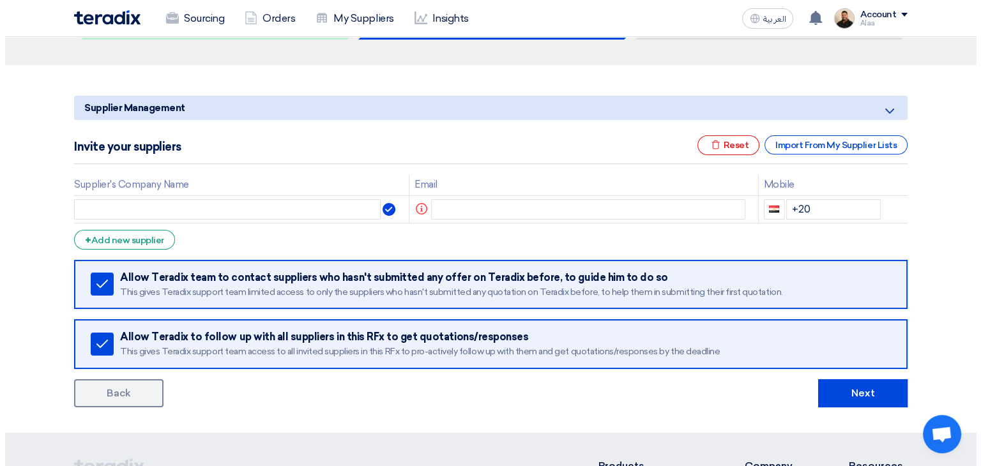
scroll to position [64, 0]
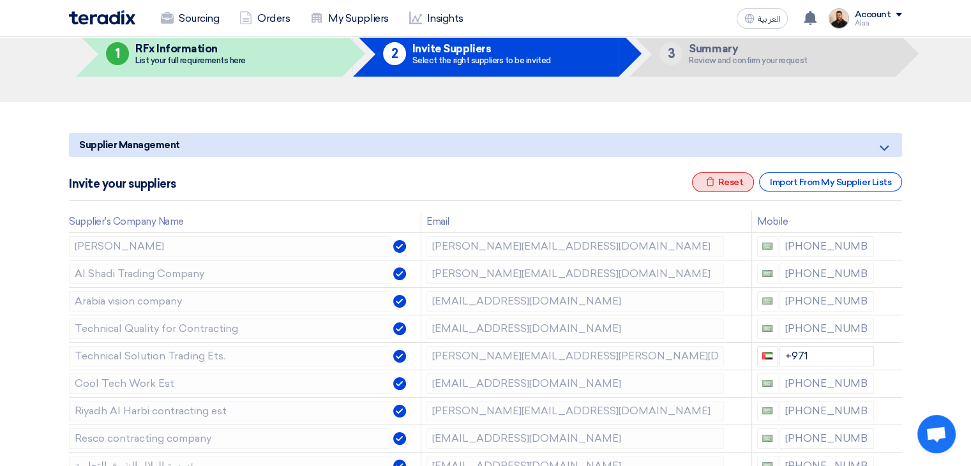
click at [707, 184] on icon "Excel file" at bounding box center [710, 182] width 10 height 10
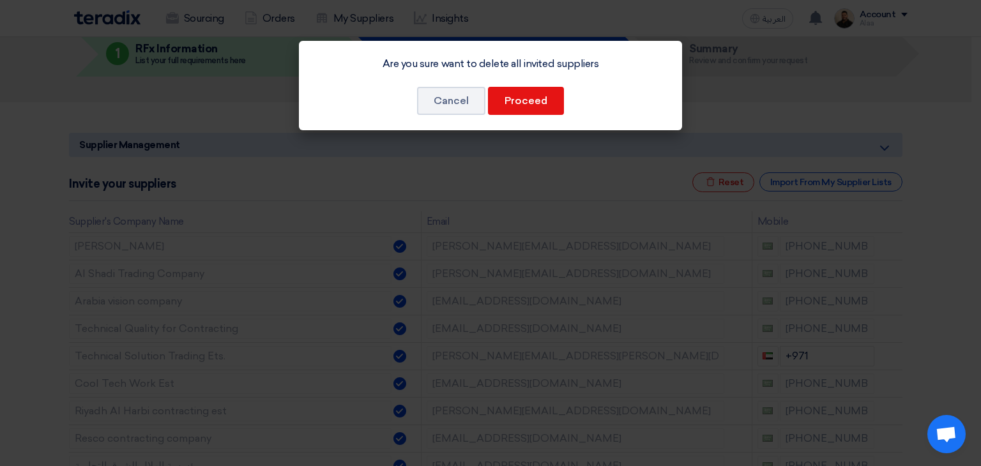
click at [541, 86] on div "Are you sure want to delete all invited suppliers Cancel Proceed" at bounding box center [490, 85] width 383 height 89
click at [533, 104] on button "Proceed" at bounding box center [526, 101] width 76 height 28
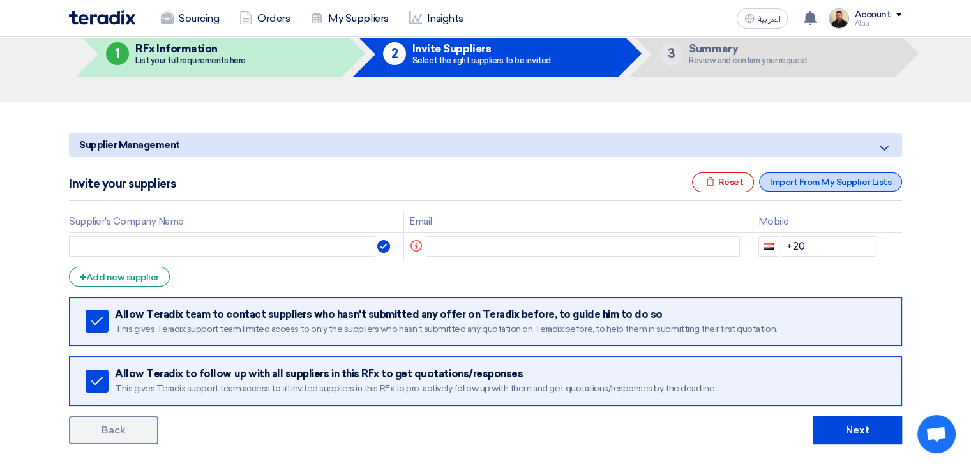
click at [785, 181] on div "Import From My Supplier Lists" at bounding box center [830, 181] width 143 height 19
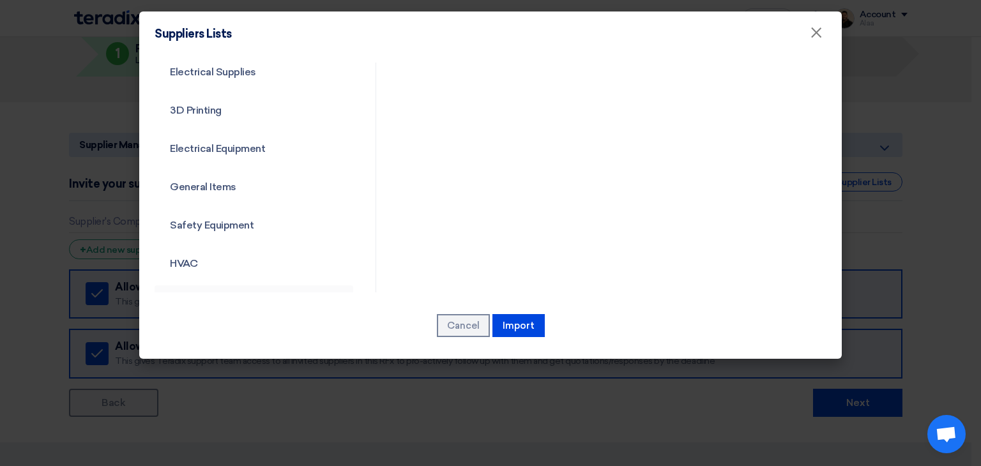
scroll to position [460, 0]
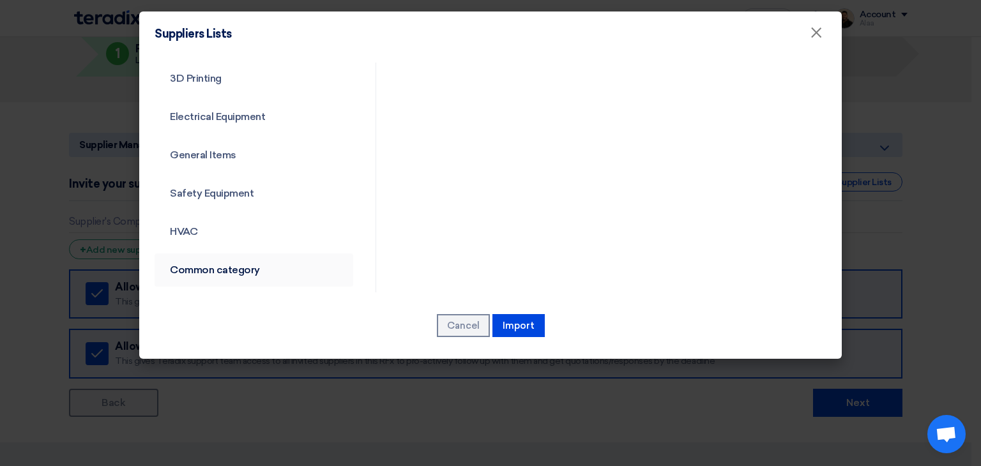
click at [227, 264] on link "Common category" at bounding box center [253, 269] width 199 height 33
click at [212, 262] on link "Common category" at bounding box center [253, 269] width 199 height 33
click at [240, 269] on link "Common category" at bounding box center [253, 269] width 199 height 33
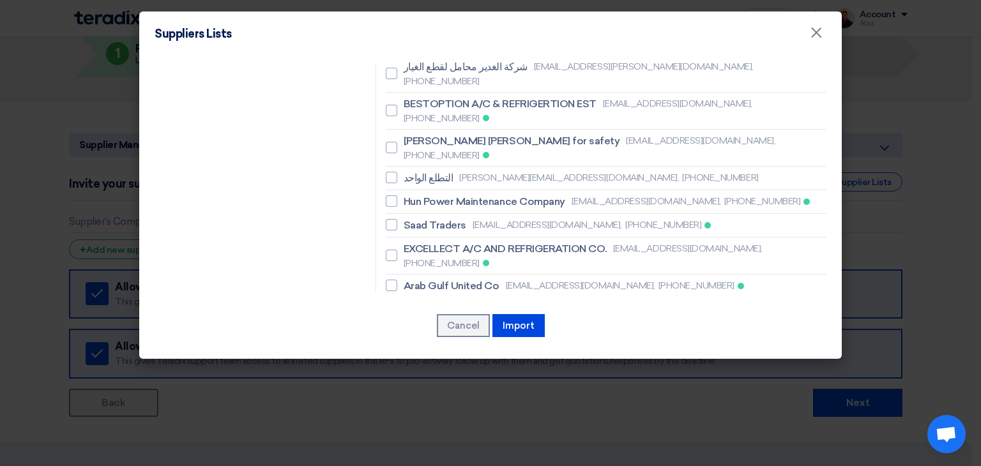
scroll to position [1134, 0]
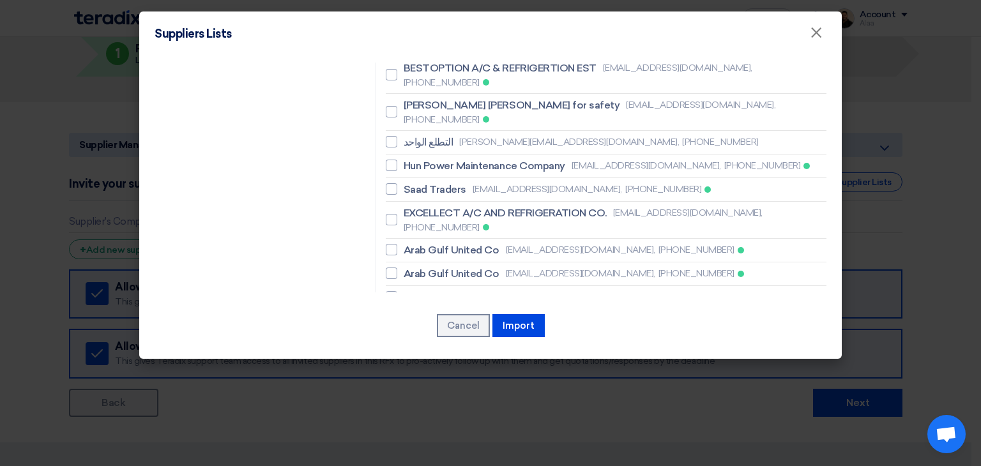
checkbox input "true"
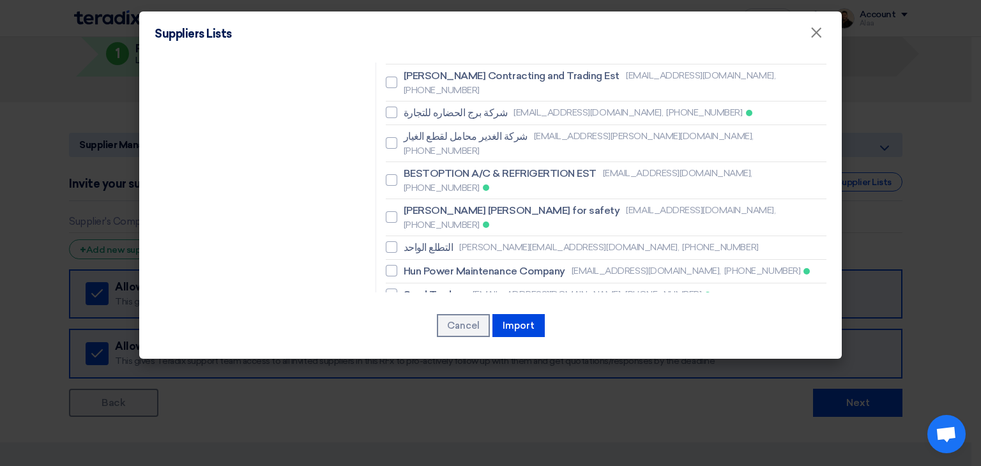
scroll to position [1007, 0]
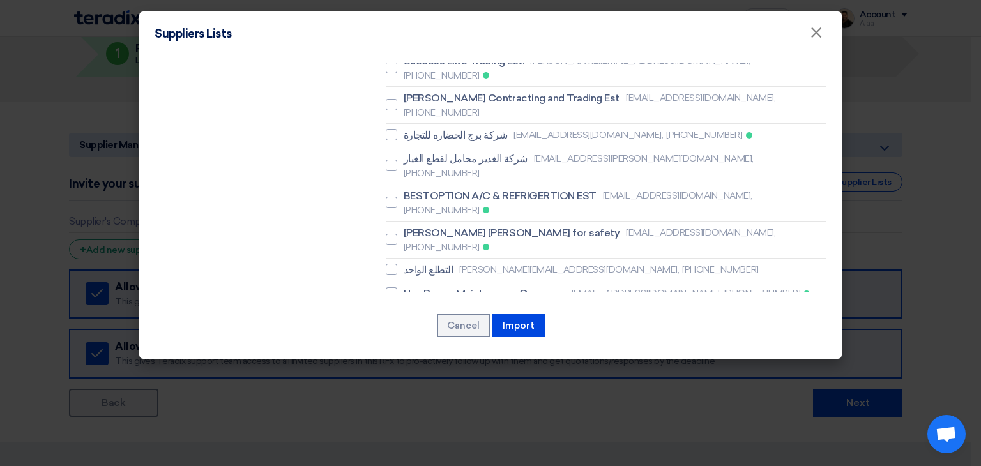
click at [425, 441] on span "Resco contracting company" at bounding box center [470, 448] width 135 height 15
click at [412, 444] on input "Resco contracting company [EMAIL_ADDRESS][DOMAIN_NAME], [PHONE_NUMBER]" at bounding box center [407, 448] width 8 height 8
checkbox input "true"
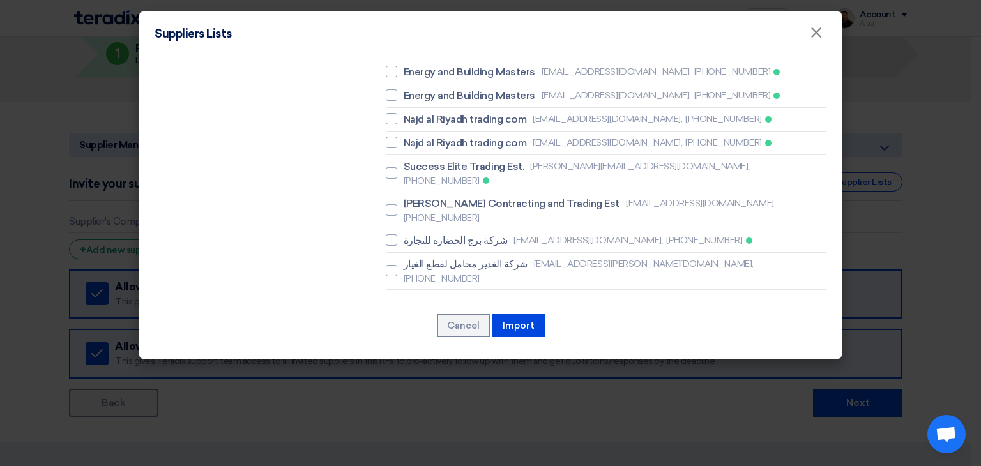
scroll to position [879, 0]
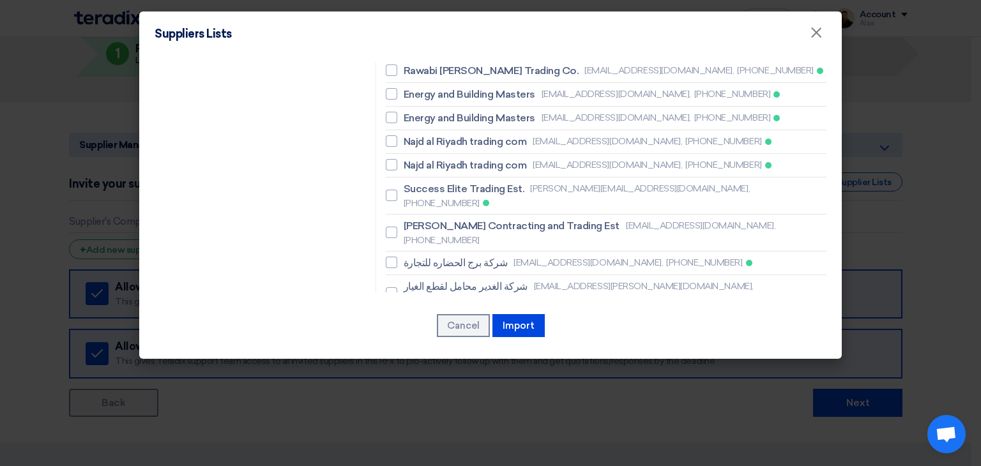
click at [429, 316] on span "BESTOPTION A/C & REFRIGERTION EST" at bounding box center [499, 323] width 193 height 15
click at [412, 326] on input "BESTOPTION A/C & REFRIGERTION EST [EMAIL_ADDRESS][DOMAIN_NAME], [PHONE_NUMBER]" at bounding box center [407, 330] width 8 height 8
checkbox input "true"
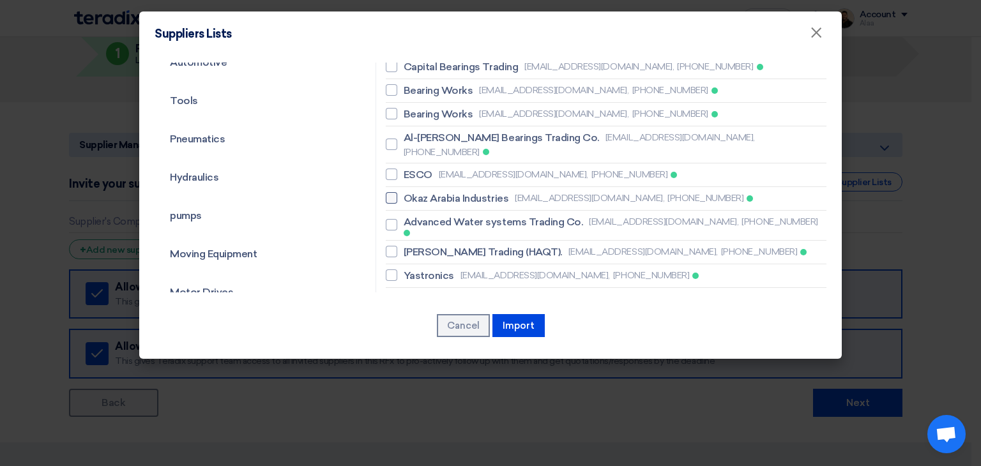
scroll to position [113, 0]
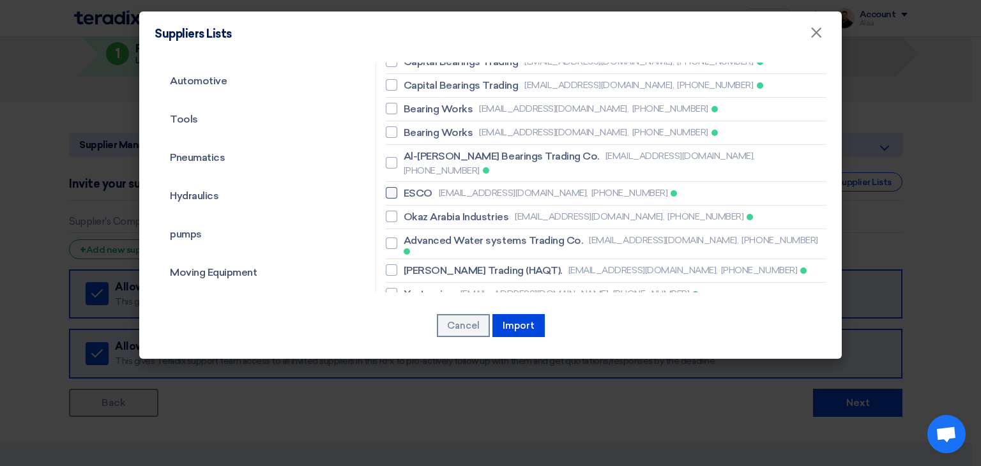
click at [418, 186] on span "ESCO" at bounding box center [417, 193] width 29 height 15
click at [412, 189] on input "ESCO [EMAIL_ADDRESS][DOMAIN_NAME], [PHONE_NUMBER]" at bounding box center [407, 193] width 8 height 8
checkbox input "true"
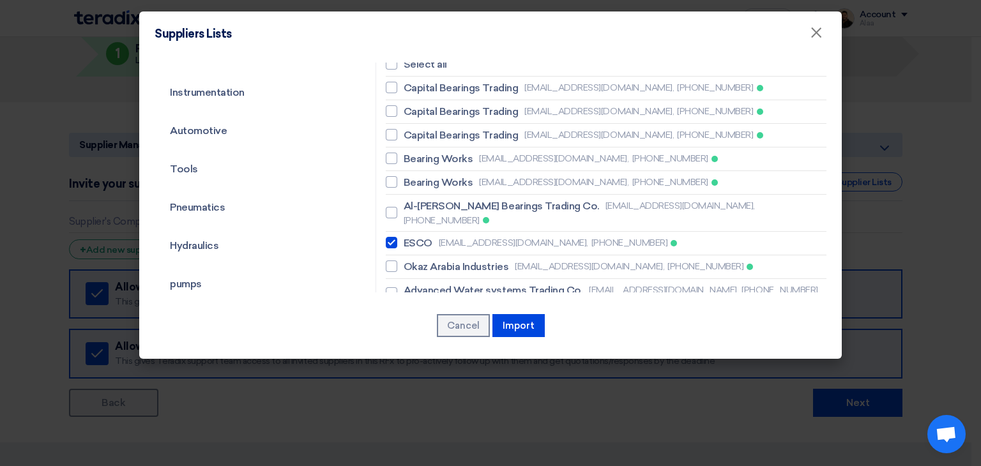
scroll to position [128, 0]
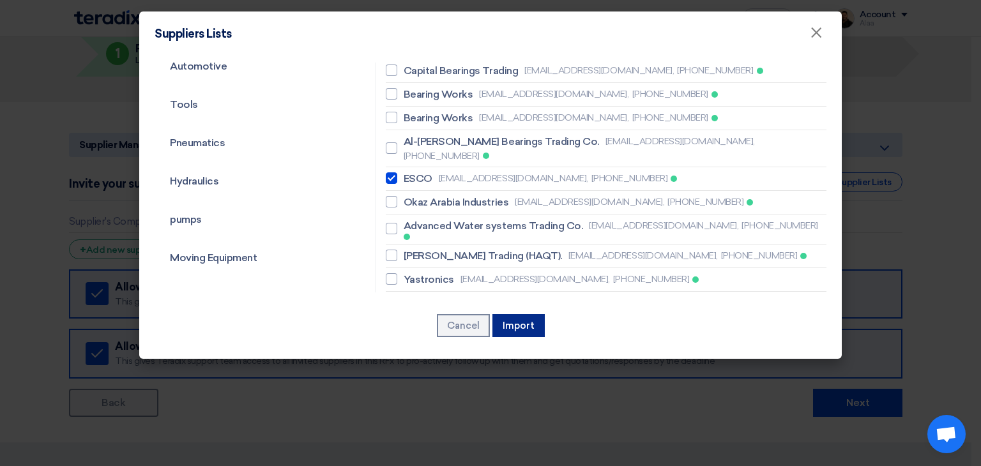
click at [503, 325] on button "Import" at bounding box center [518, 325] width 52 height 23
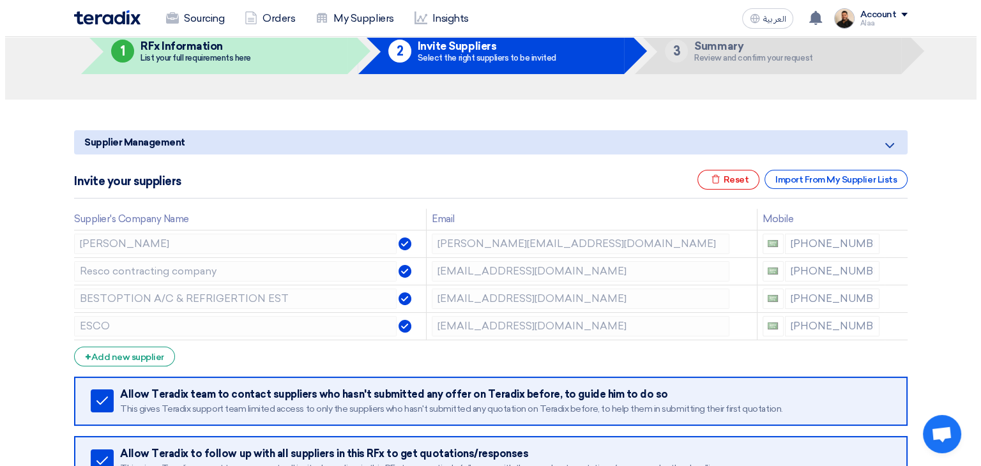
scroll to position [64, 0]
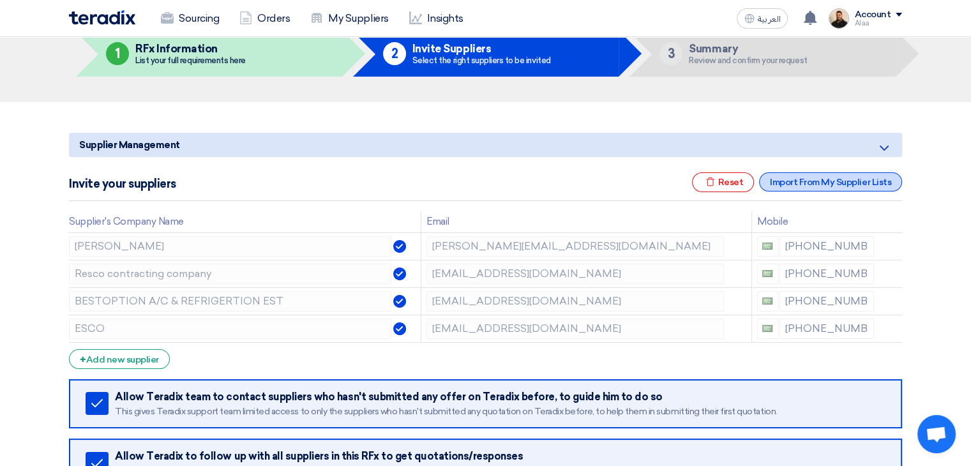
click at [838, 179] on div "Import From My Supplier Lists" at bounding box center [830, 181] width 143 height 19
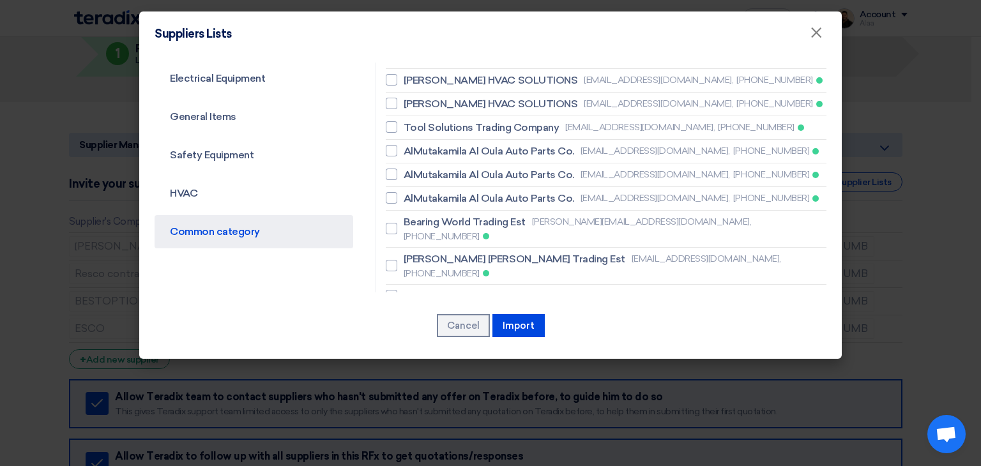
scroll to position [511, 0]
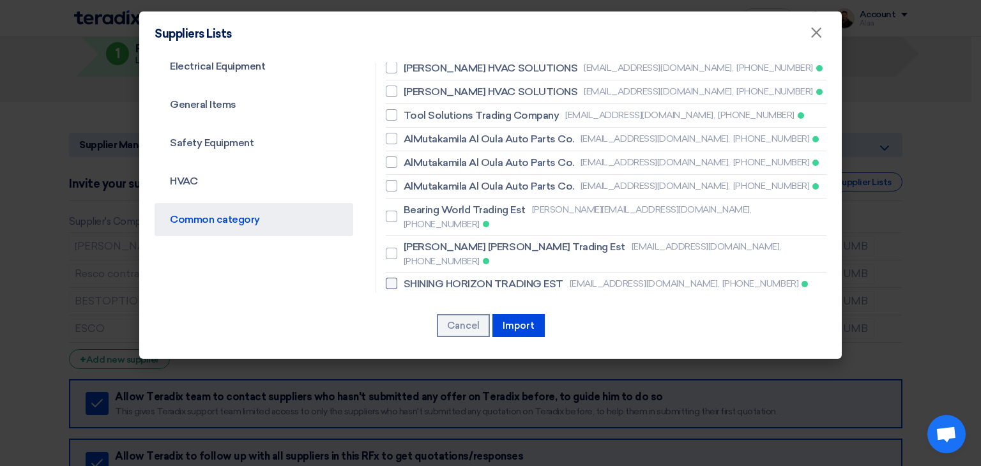
click at [447, 276] on span "SHINING HORIZON TRADING EST" at bounding box center [483, 283] width 160 height 15
click at [412, 280] on input "SHINING HORIZON TRADING EST [EMAIL_ADDRESS][DOMAIN_NAME], [PHONE_NUMBER]" at bounding box center [407, 284] width 8 height 8
checkbox input "true"
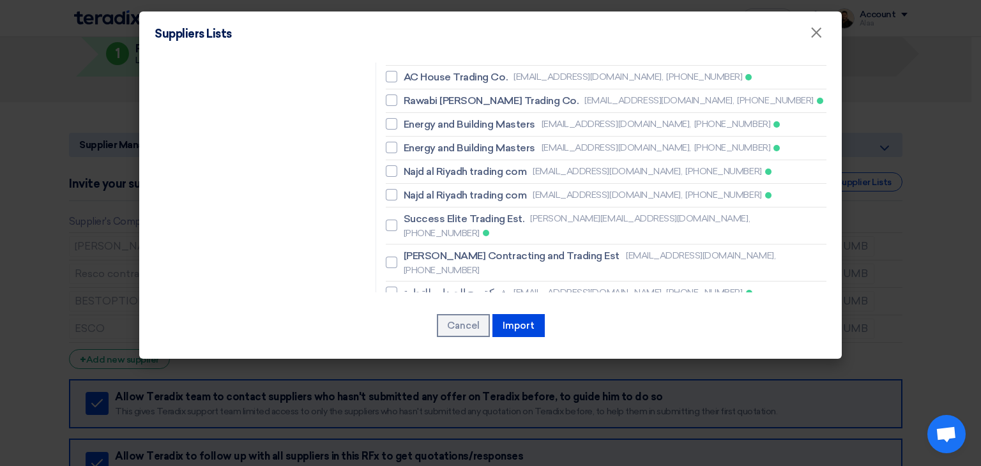
scroll to position [830, 0]
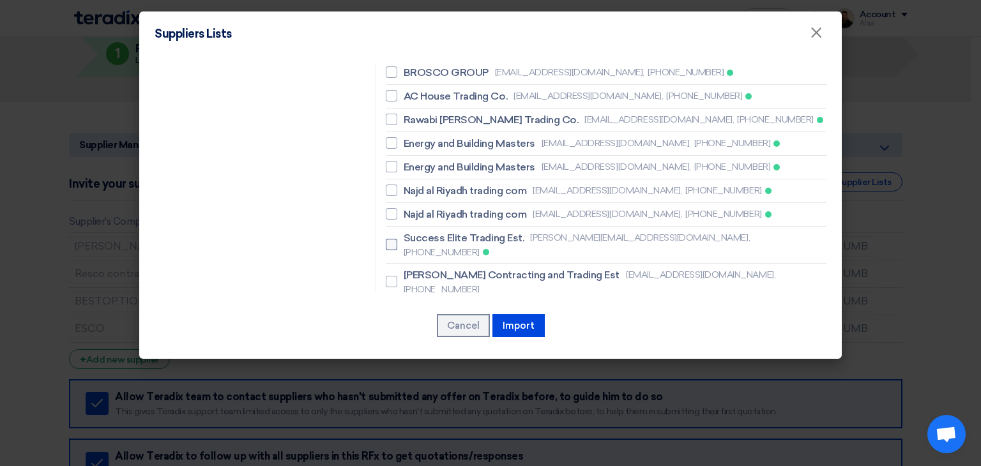
click at [433, 230] on span "Success Elite Trading Est." at bounding box center [463, 237] width 121 height 15
click at [412, 241] on input "Success Elite Trading Est. [PERSON_NAME][EMAIL_ADDRESS][DOMAIN_NAME], [PHONE_NU…" at bounding box center [407, 245] width 8 height 8
checkbox input "true"
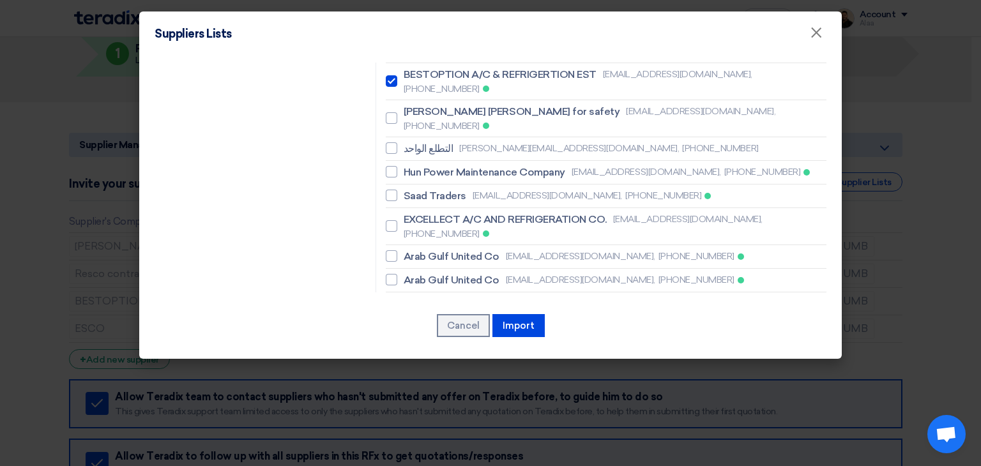
scroll to position [1134, 0]
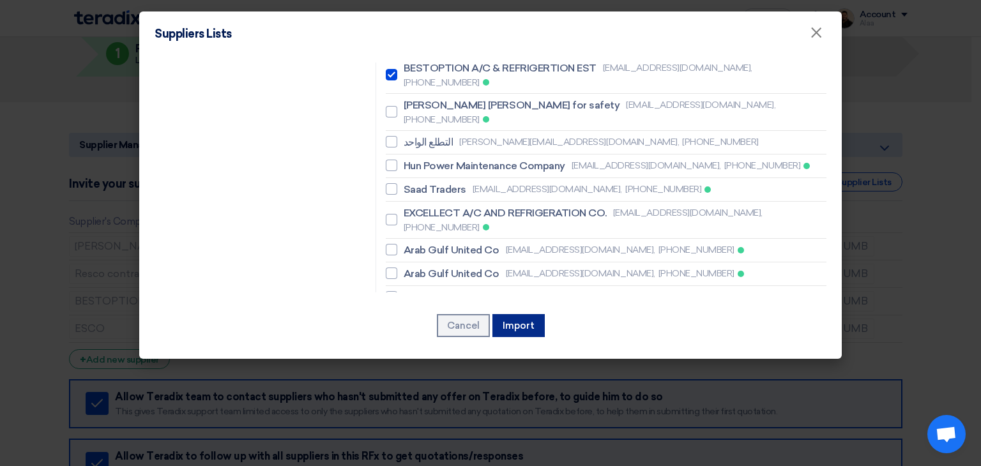
click at [518, 327] on button "Import" at bounding box center [518, 325] width 52 height 23
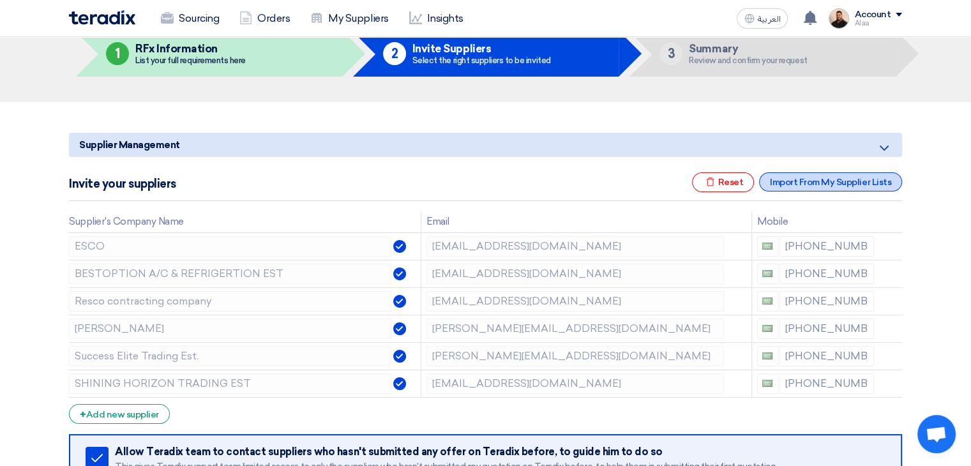
click at [804, 182] on div "Import From My Supplier Lists" at bounding box center [830, 181] width 143 height 19
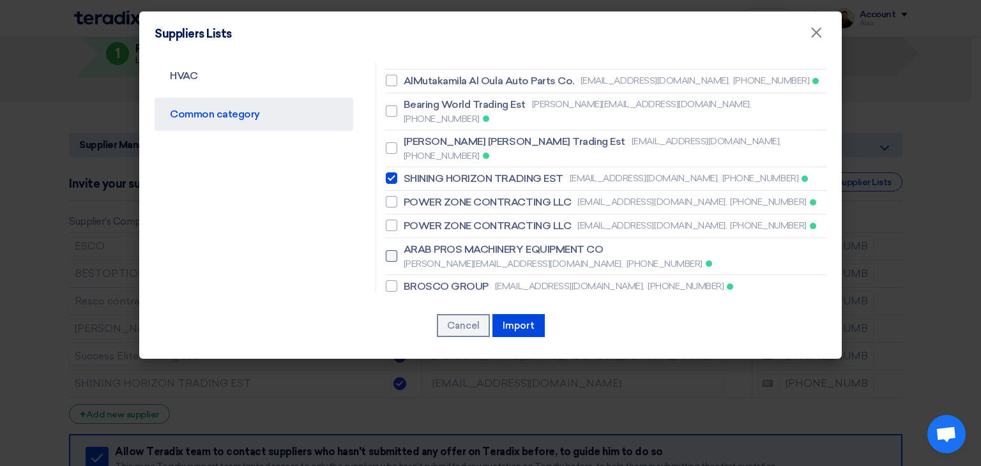
scroll to position [638, 0]
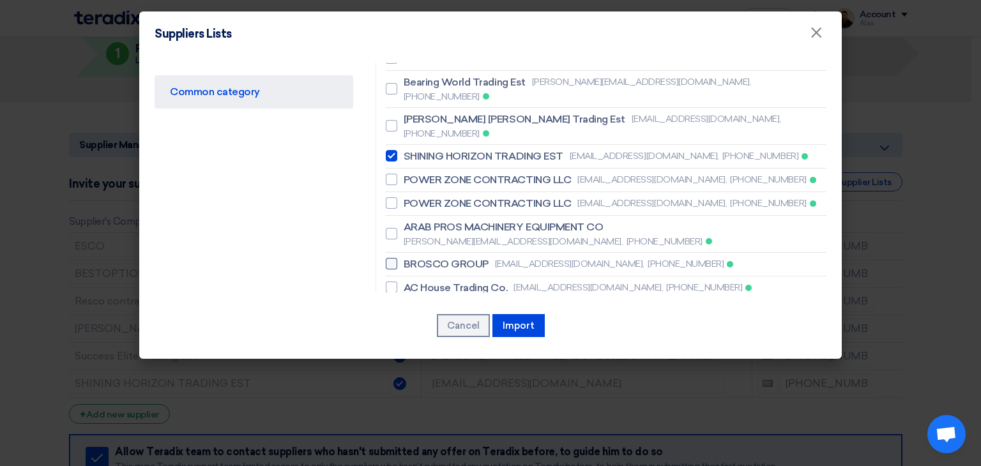
click at [455, 257] on span "BROSCO GROUP" at bounding box center [445, 264] width 85 height 15
click at [412, 260] on input "BROSCO GROUP [EMAIL_ADDRESS][DOMAIN_NAME], [PHONE_NUMBER]" at bounding box center [407, 264] width 8 height 8
checkbox input "true"
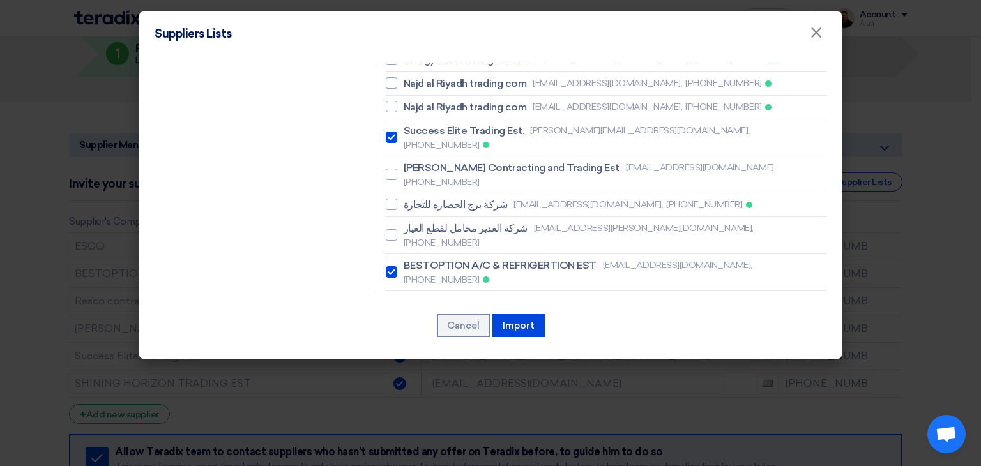
scroll to position [958, 0]
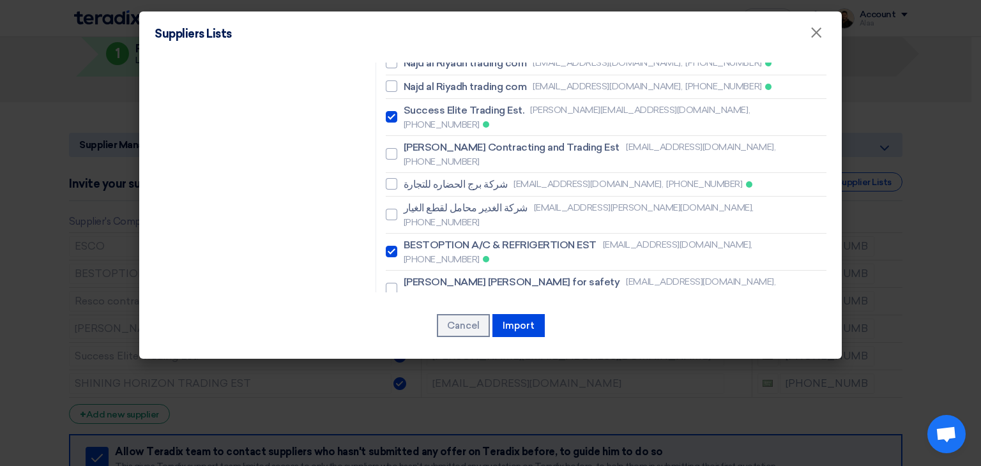
click at [425, 359] on span "Saad Traders" at bounding box center [434, 366] width 63 height 15
click at [412, 362] on input "Saad Traders [EMAIL_ADDRESS][DOMAIN_NAME], [PHONE_NUMBER]" at bounding box center [407, 366] width 8 height 8
checkbox input "true"
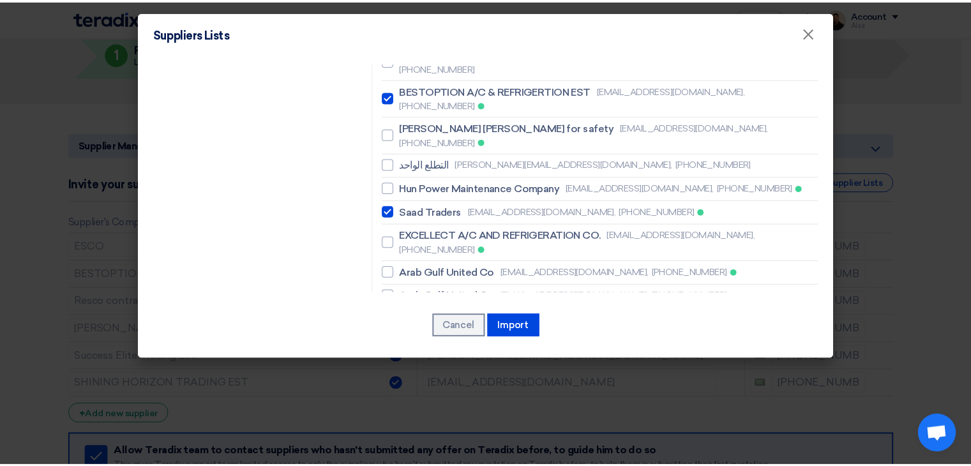
scroll to position [1134, 0]
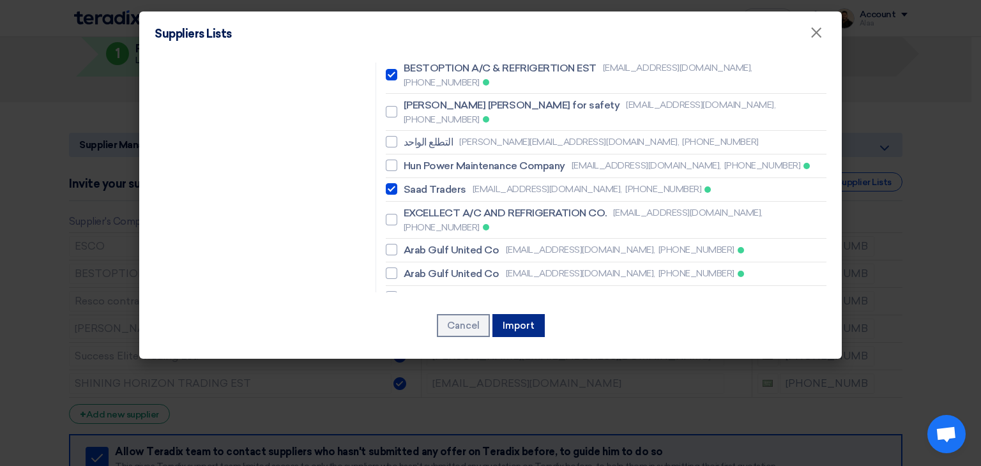
click at [526, 329] on button "Import" at bounding box center [518, 325] width 52 height 23
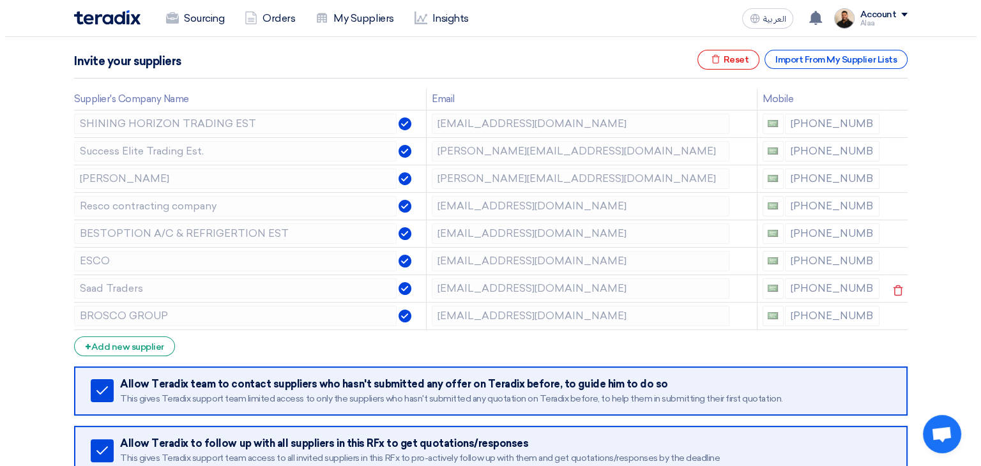
scroll to position [192, 0]
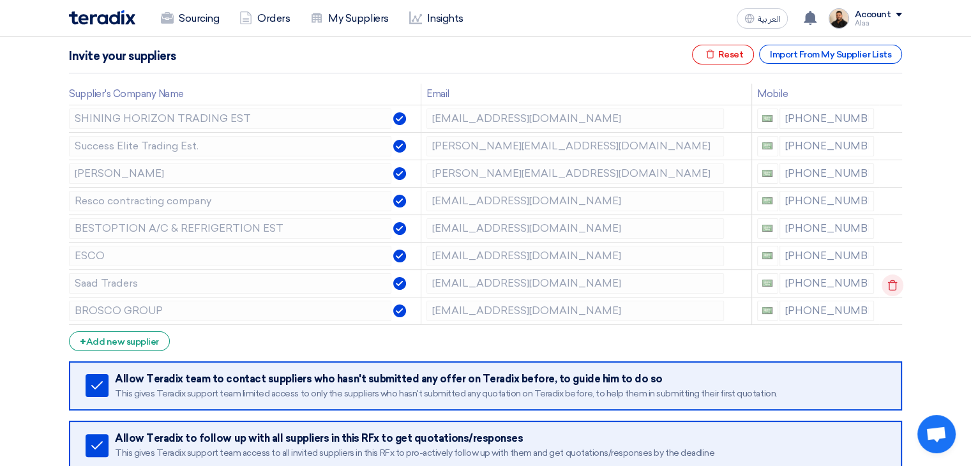
click at [888, 282] on icon at bounding box center [893, 285] width 22 height 22
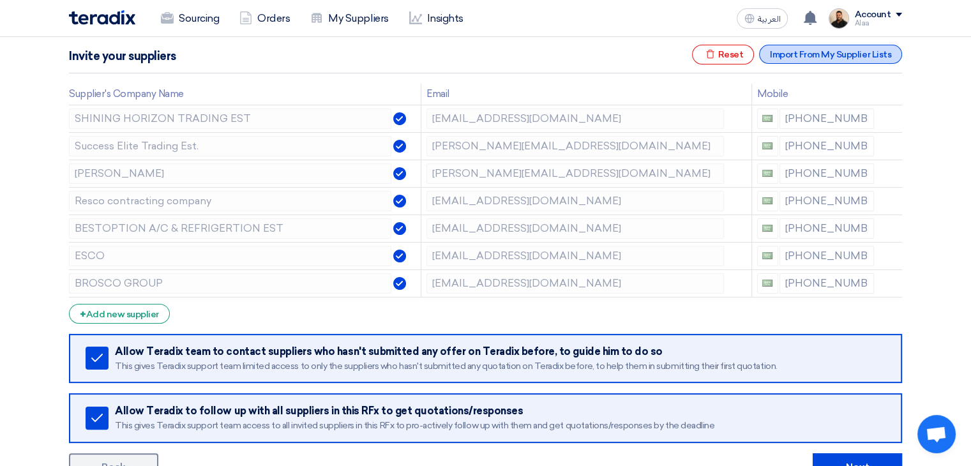
click at [809, 52] on div "Import From My Supplier Lists" at bounding box center [830, 54] width 143 height 19
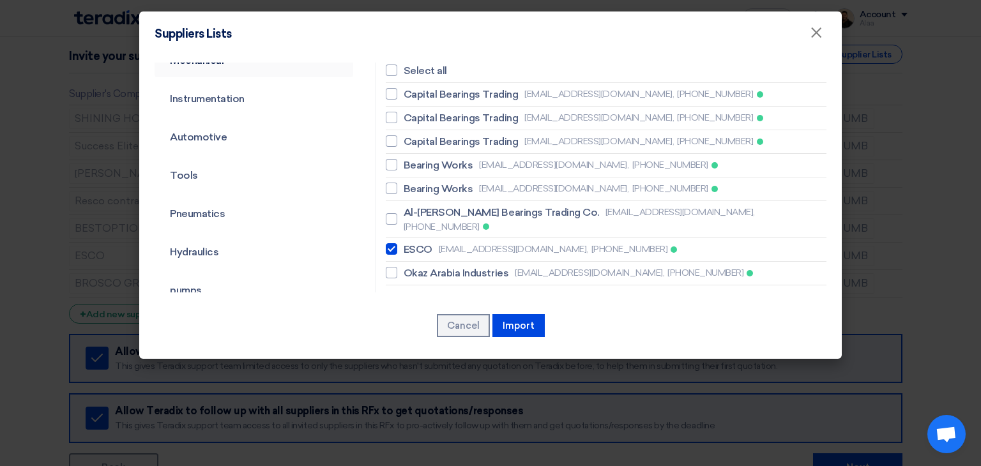
scroll to position [0, 0]
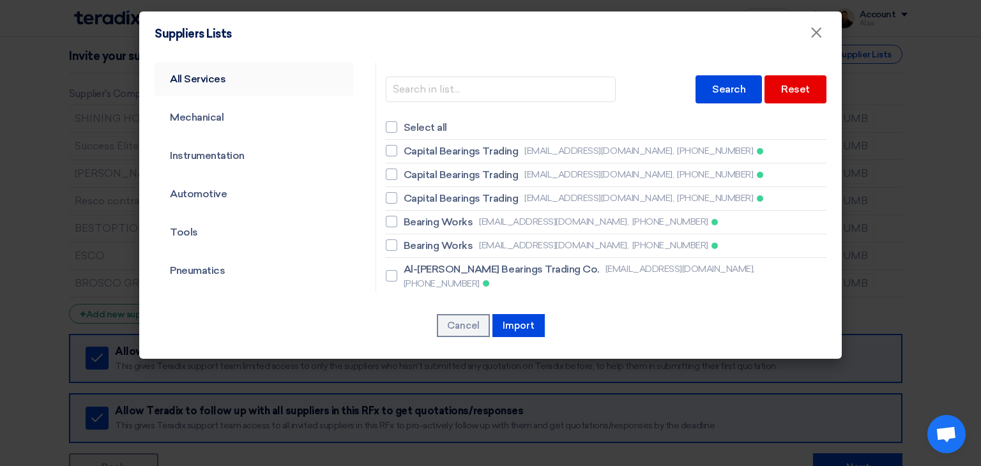
click at [207, 84] on link "All Services" at bounding box center [253, 79] width 199 height 33
click at [220, 77] on link "All Services" at bounding box center [253, 79] width 199 height 33
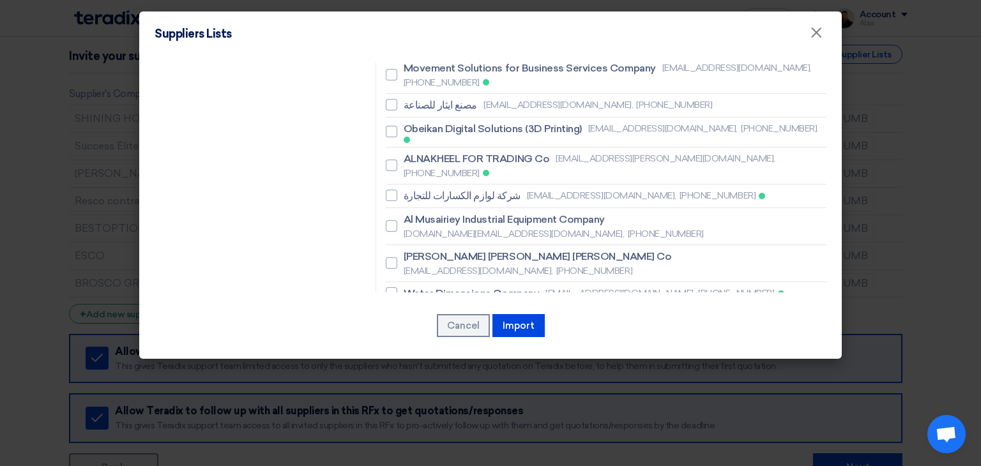
scroll to position [7167, 0]
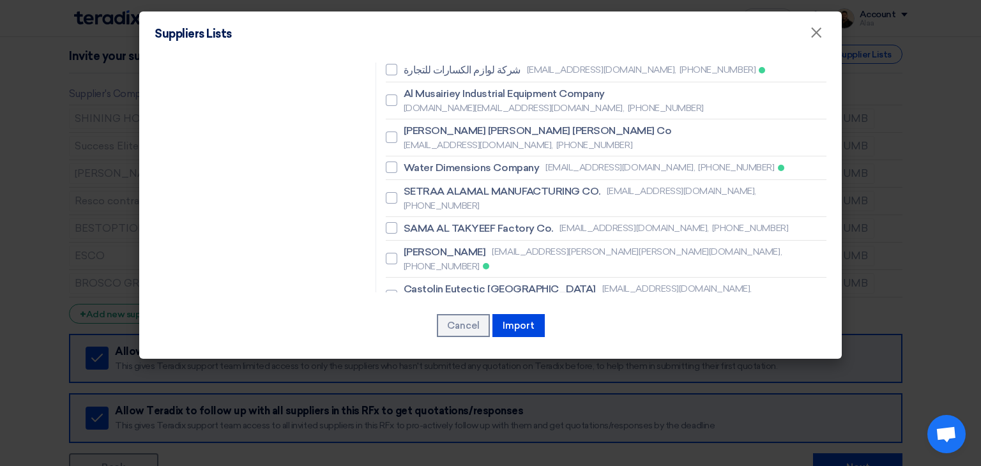
checkbox input "true"
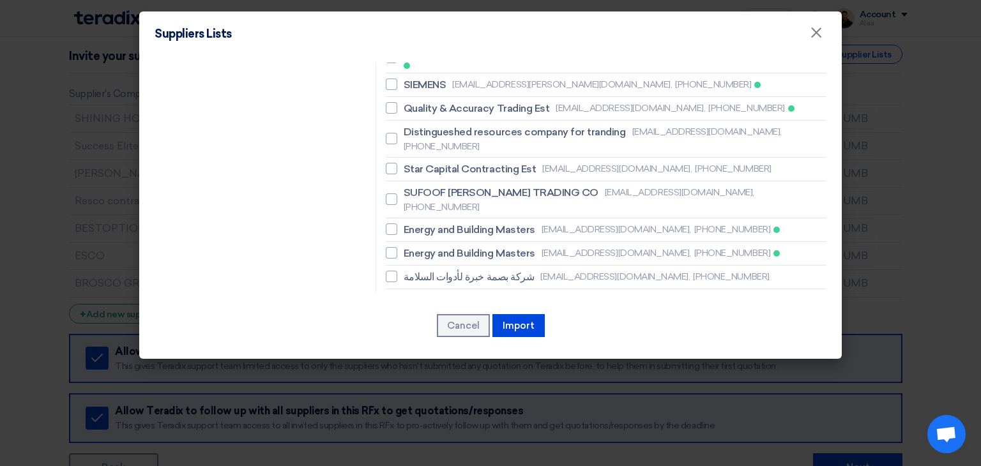
scroll to position [4977, 0]
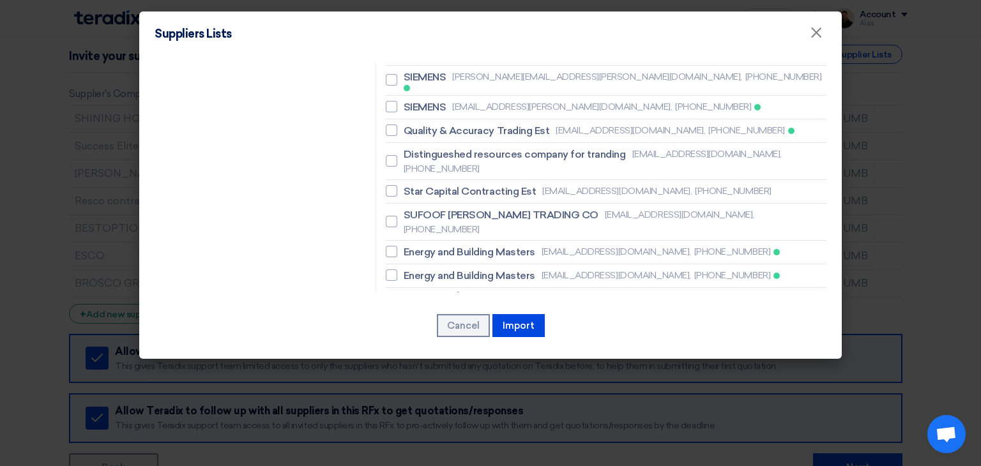
checkbox input "true"
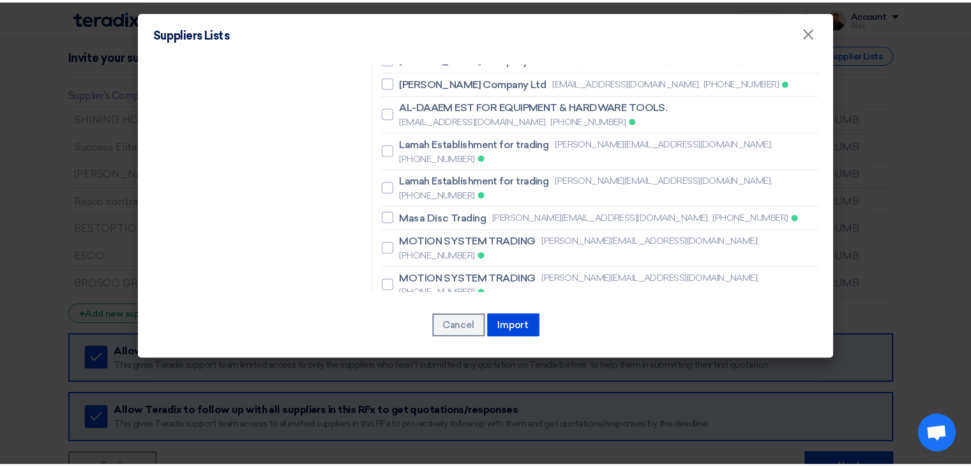
scroll to position [4147, 0]
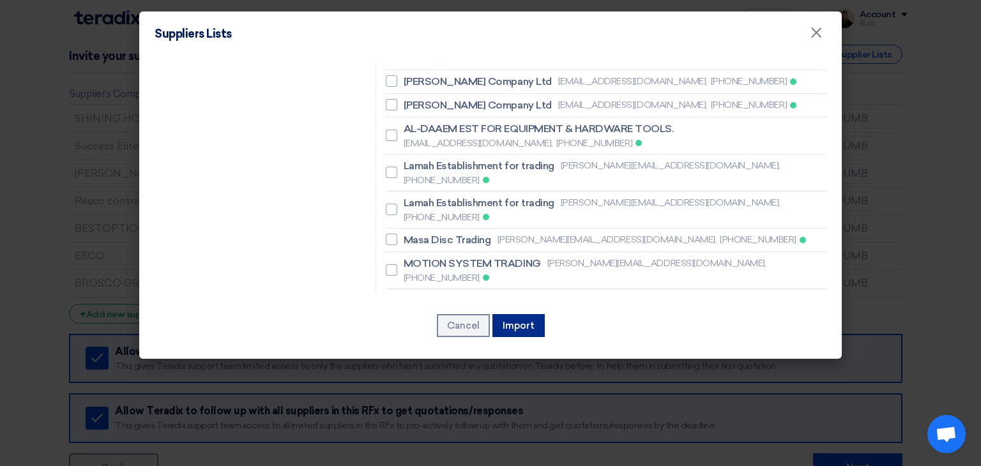
click at [518, 323] on button "Import" at bounding box center [518, 325] width 52 height 23
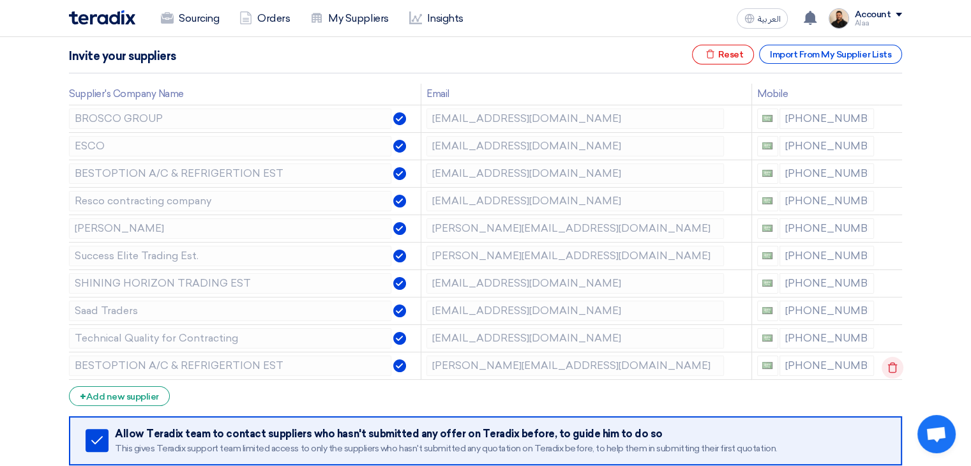
click at [889, 364] on icon at bounding box center [893, 368] width 22 height 22
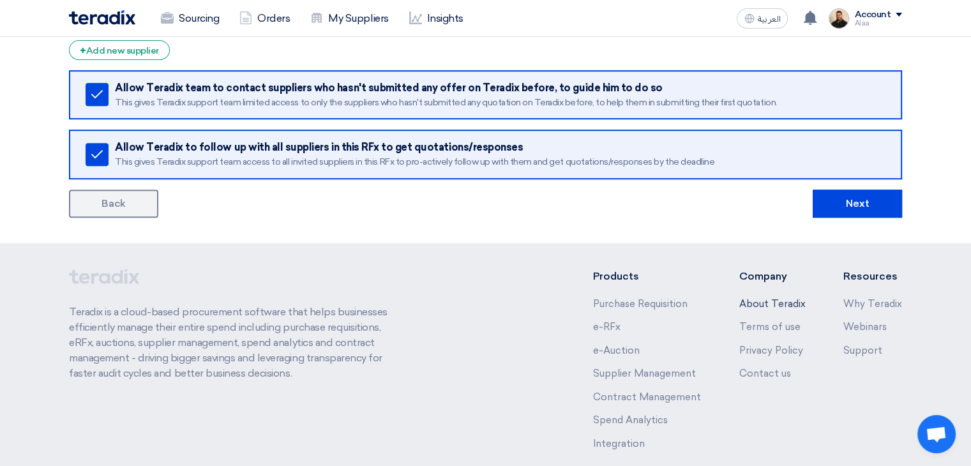
scroll to position [511, 0]
click at [861, 197] on button "Next" at bounding box center [857, 203] width 89 height 28
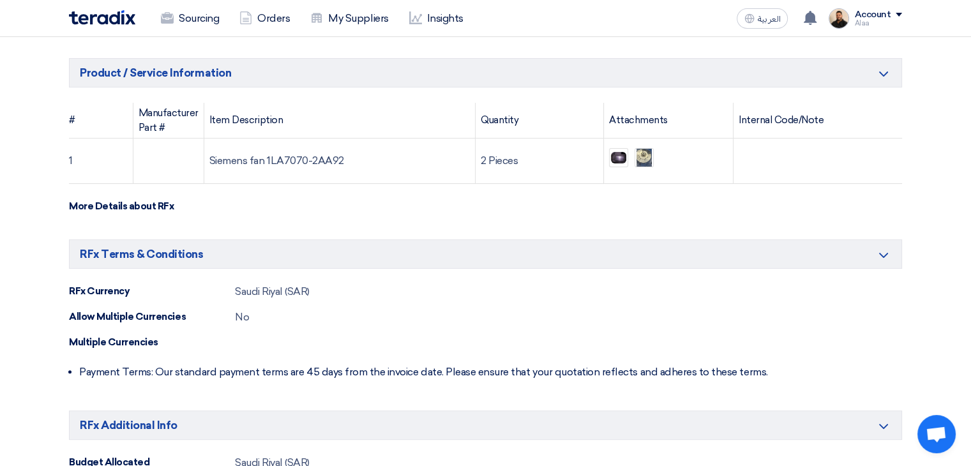
scroll to position [255, 0]
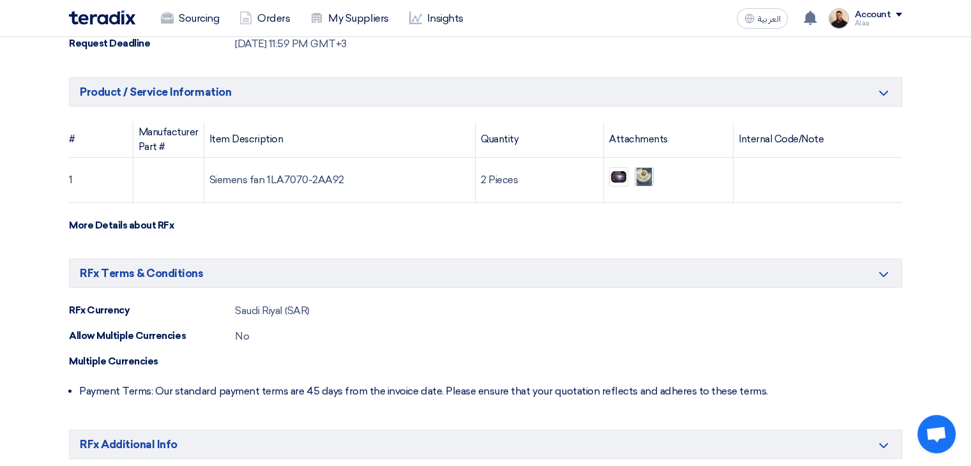
click at [651, 181] on img at bounding box center [644, 177] width 18 height 36
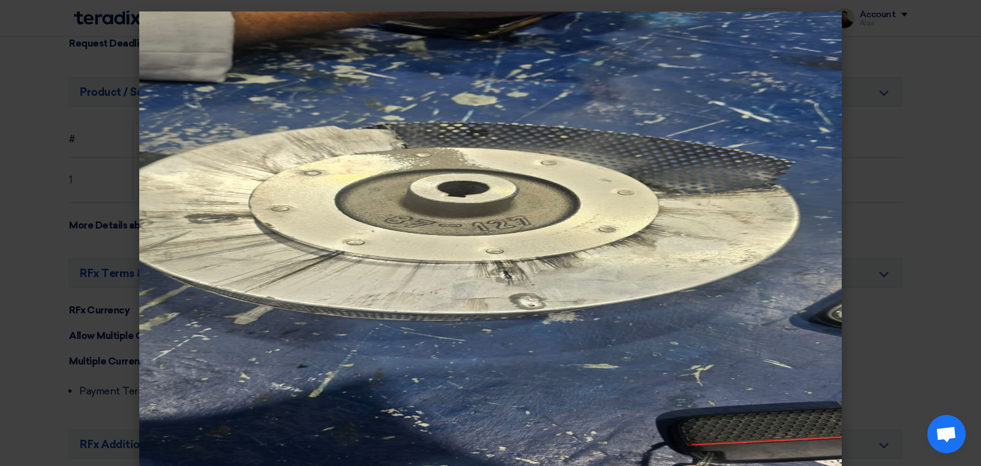
click at [6, 190] on modal-container at bounding box center [490, 233] width 981 height 466
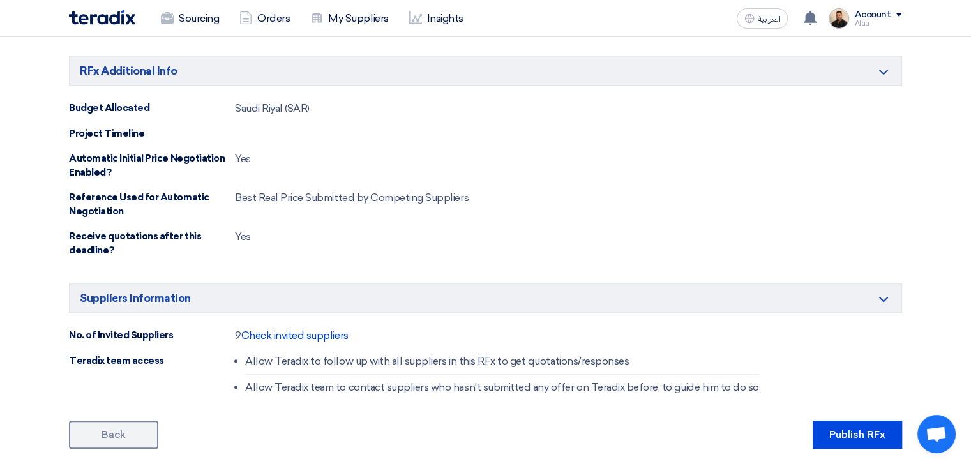
scroll to position [702, 0]
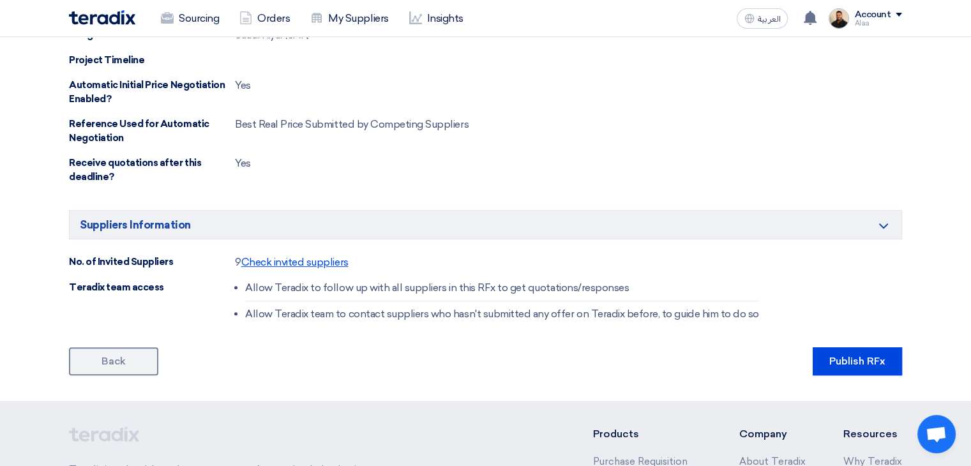
click at [317, 259] on span "Check invited suppliers" at bounding box center [294, 262] width 107 height 12
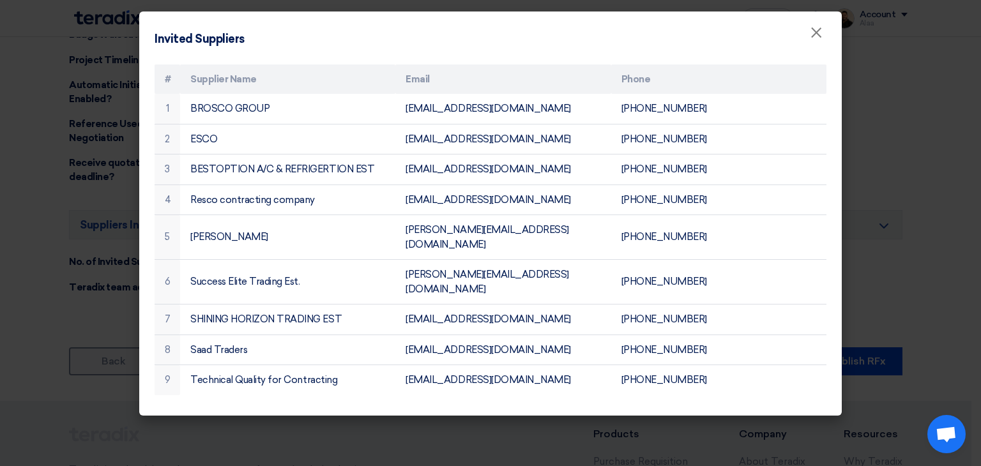
click at [357, 414] on modal-container "Invited Suppliers × # Supplier Name Email Phone 1 BROSCO GROUP [EMAIL_ADDRESS][…" at bounding box center [490, 233] width 981 height 466
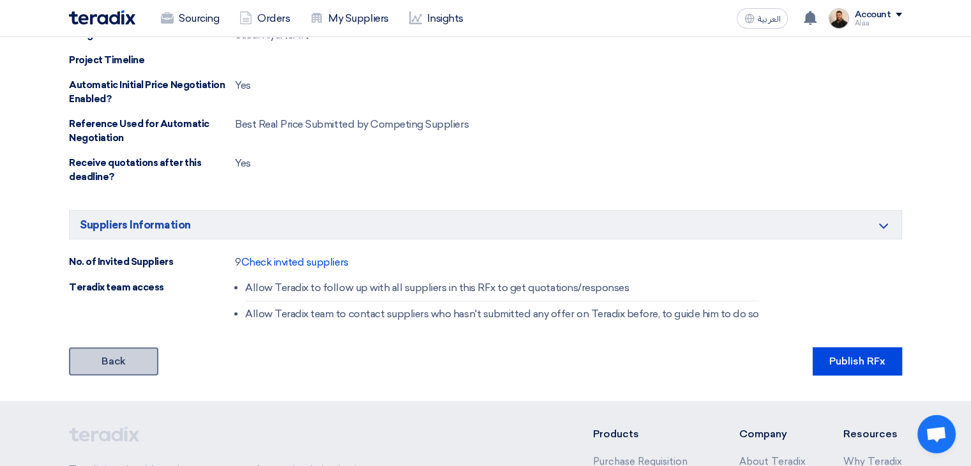
click at [121, 361] on link "Back" at bounding box center [113, 361] width 89 height 28
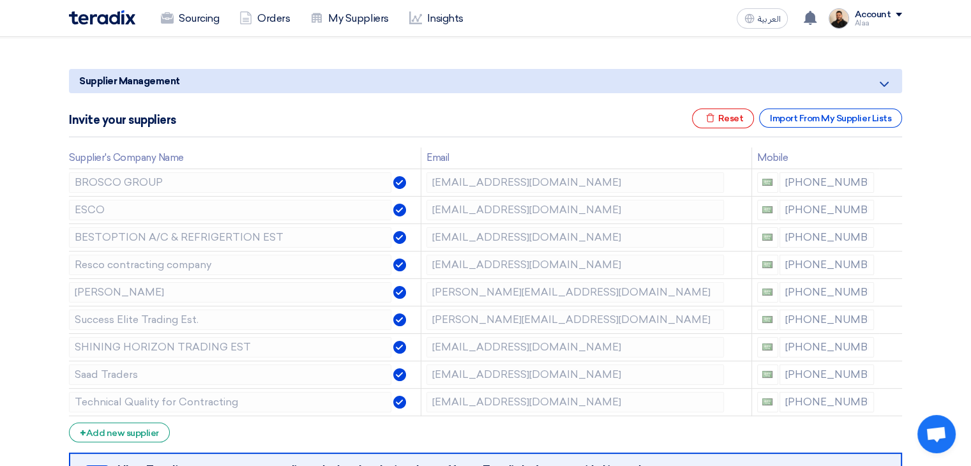
scroll to position [192, 0]
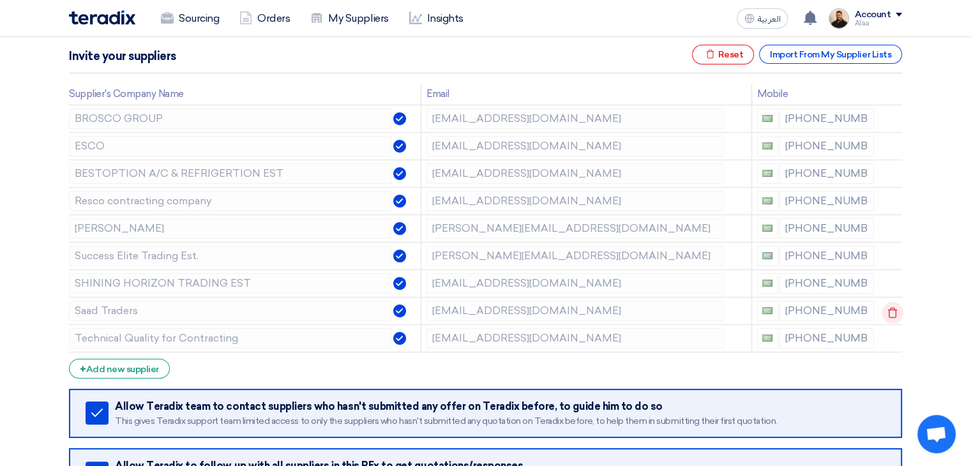
click at [893, 312] on icon at bounding box center [893, 313] width 22 height 22
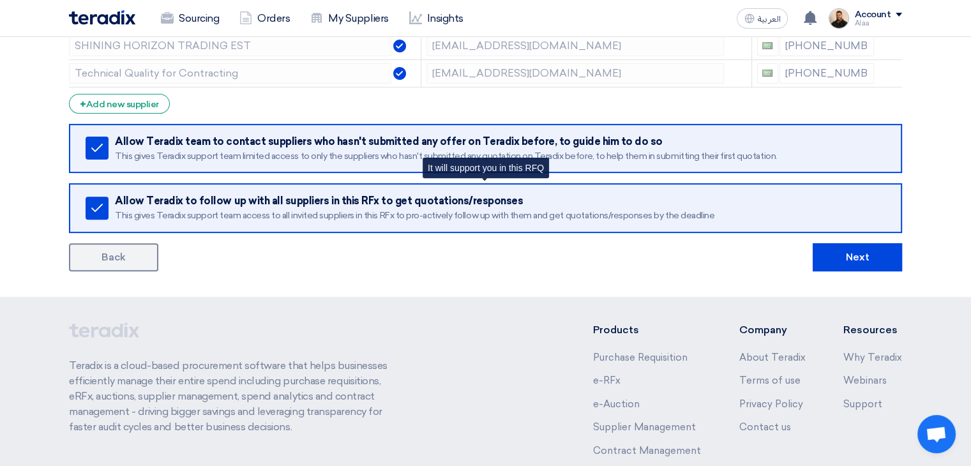
scroll to position [447, 0]
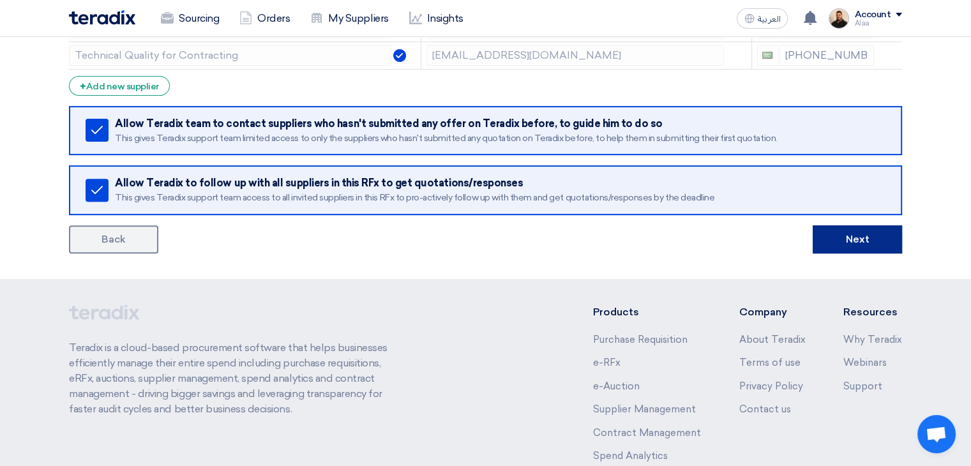
click at [877, 230] on button "Next" at bounding box center [857, 239] width 89 height 28
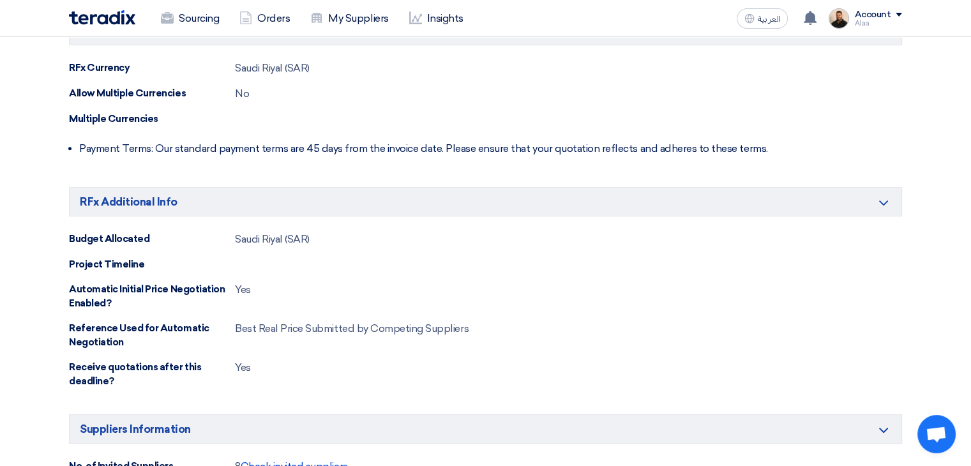
scroll to position [766, 0]
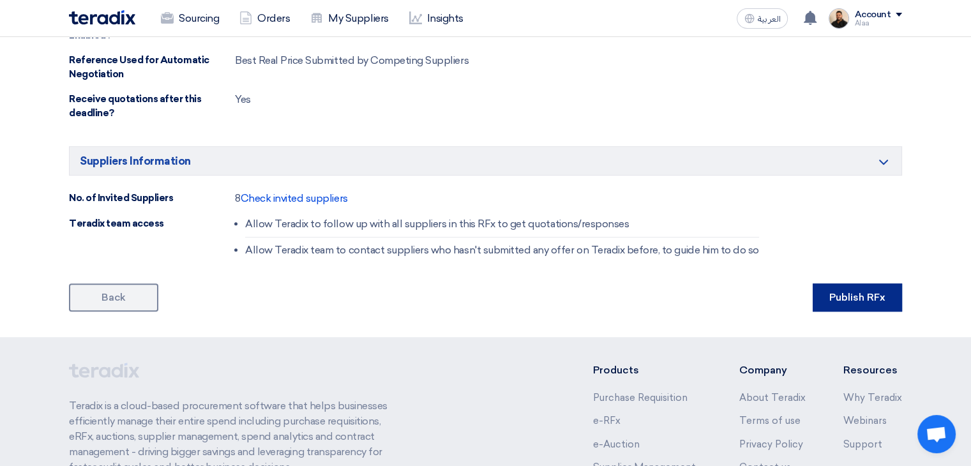
click at [834, 293] on button "Publish RFx" at bounding box center [857, 297] width 89 height 28
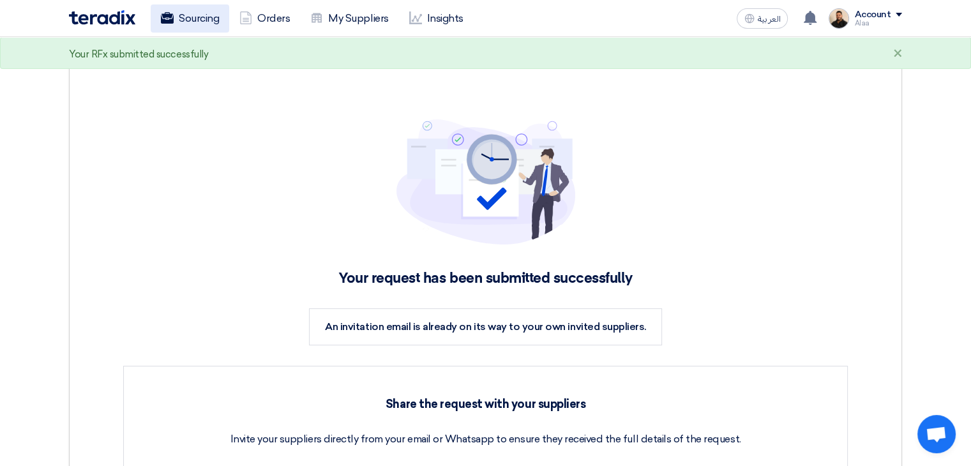
click at [185, 15] on link "Sourcing" at bounding box center [190, 18] width 79 height 28
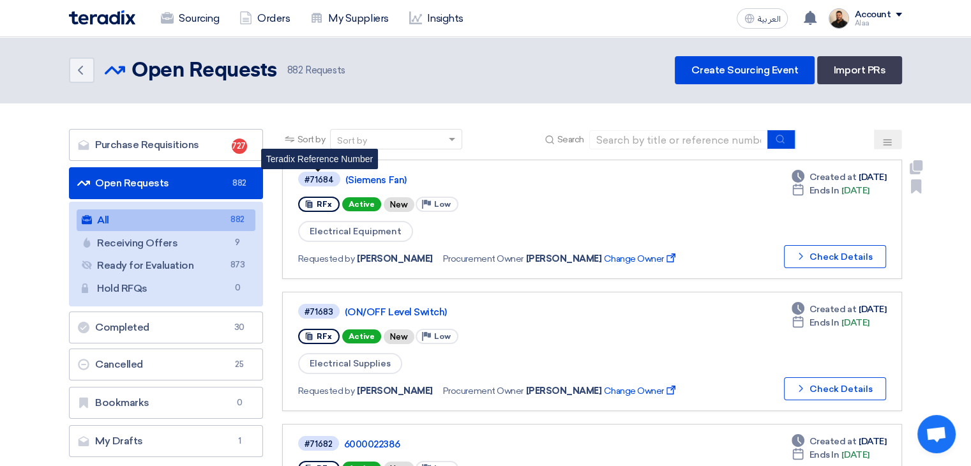
click at [319, 177] on div "#71684" at bounding box center [318, 180] width 29 height 8
copy div "71684"
click at [340, 228] on span "Electrical Equipment" at bounding box center [355, 231] width 115 height 21
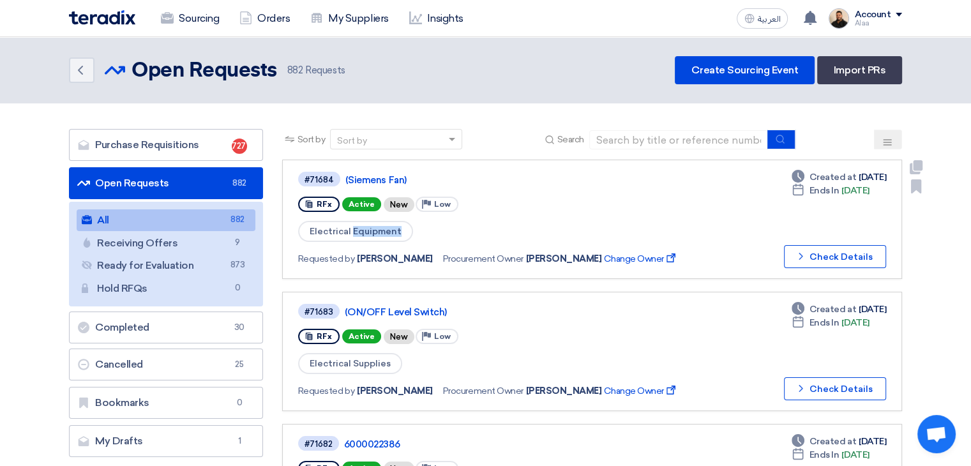
click at [340, 228] on span "Electrical Equipment" at bounding box center [355, 231] width 115 height 21
copy div "Electrical Equipment"
click at [176, 145] on link "Purchase Requisitions Purchase Requisitions 727" at bounding box center [166, 145] width 194 height 32
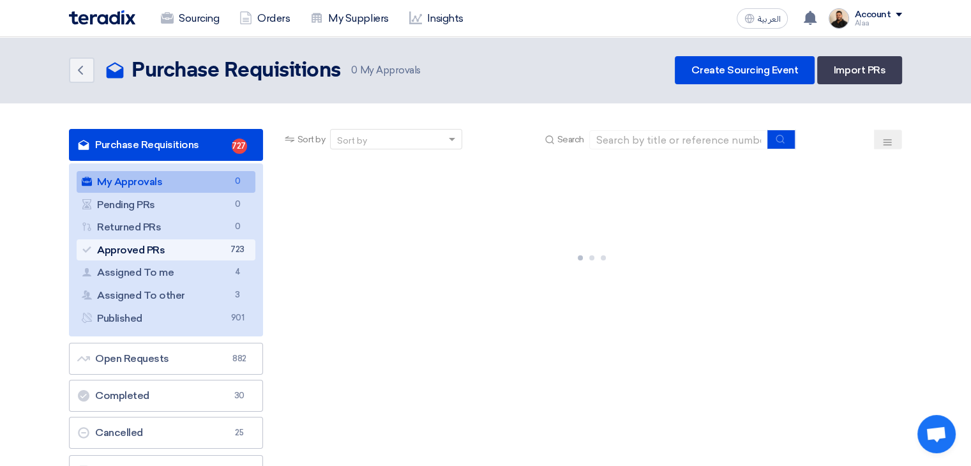
click at [206, 251] on link "Approved PRs Approved PRs 723" at bounding box center [166, 250] width 179 height 22
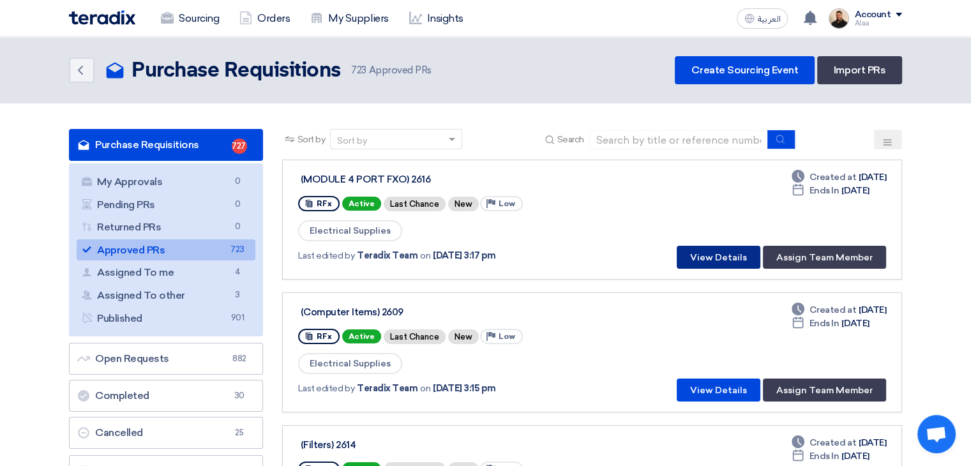
click at [710, 259] on button "View Details" at bounding box center [719, 257] width 84 height 23
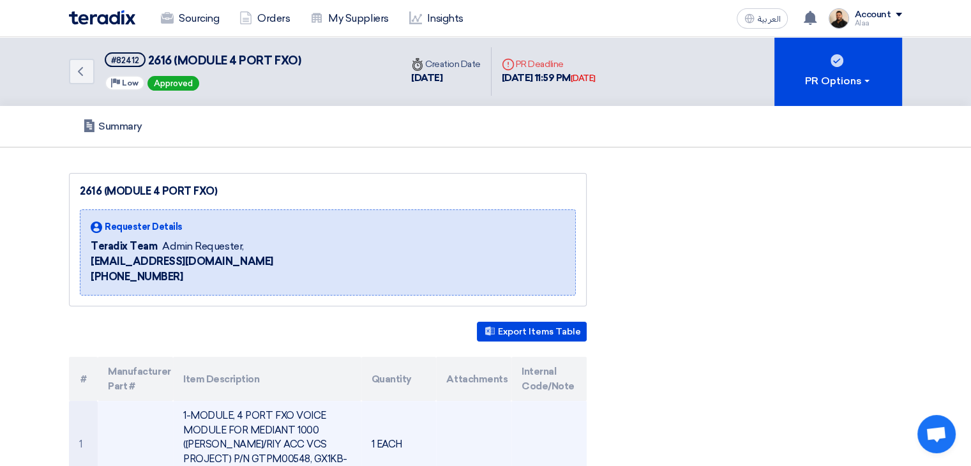
scroll to position [128, 0]
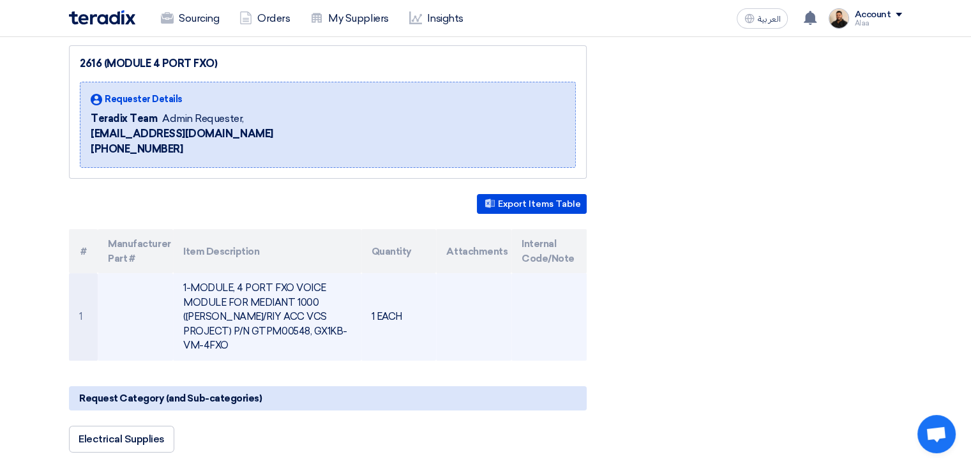
click at [245, 309] on td "1-MODULE, 4 PORT FXO VOICE MODULE FOR MEDIANT 1000 ([PERSON_NAME]/RIY ACC VCS P…" at bounding box center [267, 316] width 188 height 87
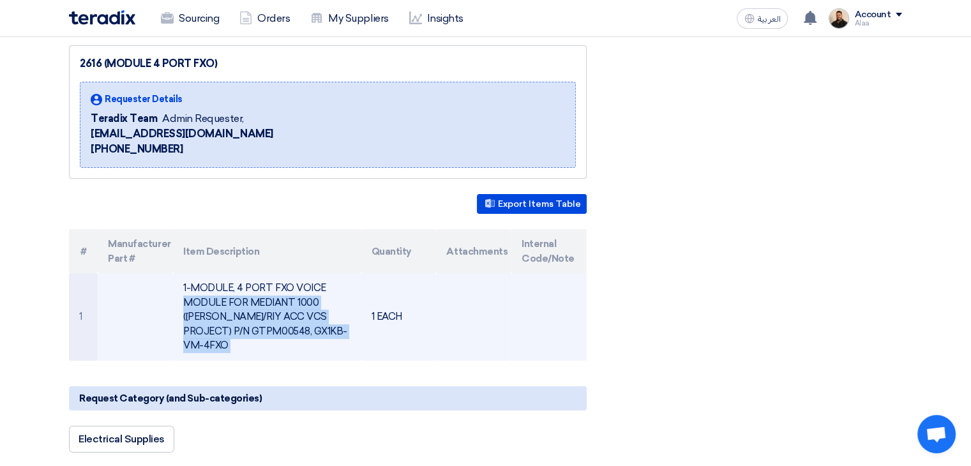
click at [245, 309] on td "1-MODULE, 4 PORT FXO VOICE MODULE FOR MEDIANT 1000 ([PERSON_NAME]/RIY ACC VCS P…" at bounding box center [267, 316] width 188 height 87
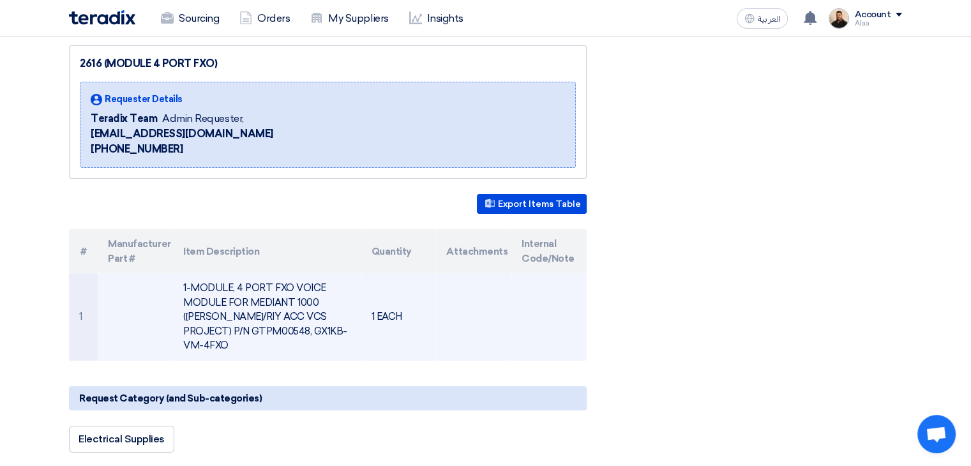
click at [440, 310] on td at bounding box center [473, 316] width 75 height 87
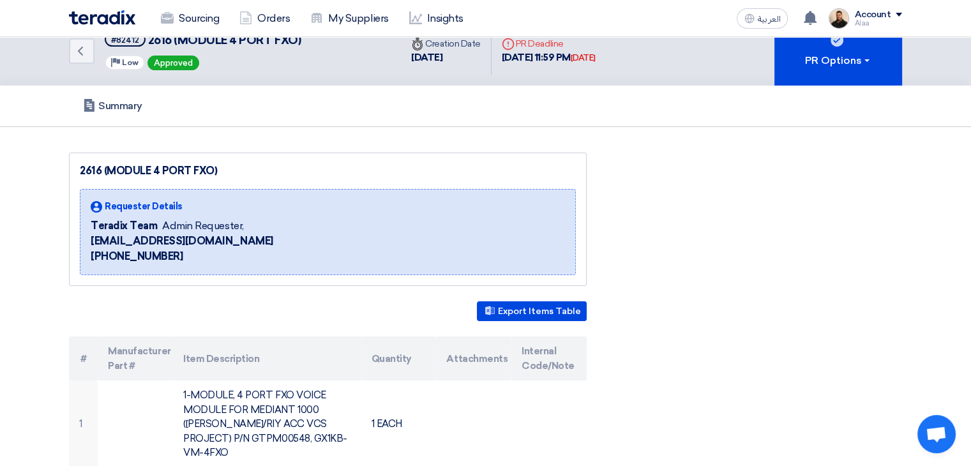
scroll to position [0, 0]
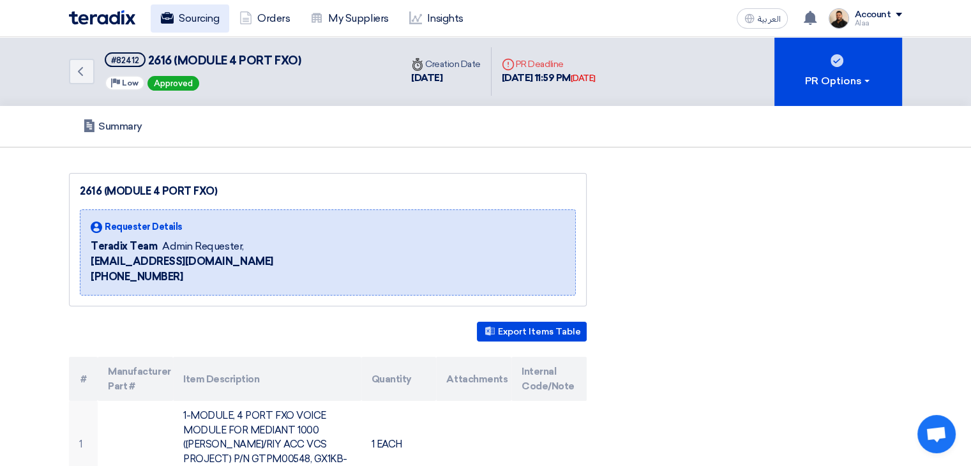
click at [184, 27] on link "Sourcing" at bounding box center [190, 18] width 79 height 28
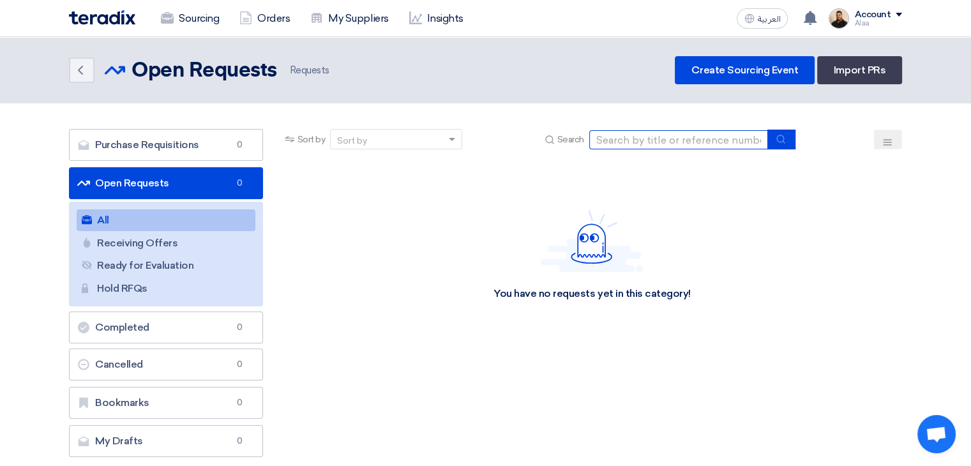
click at [609, 144] on input at bounding box center [678, 139] width 179 height 19
paste input "6000022411"
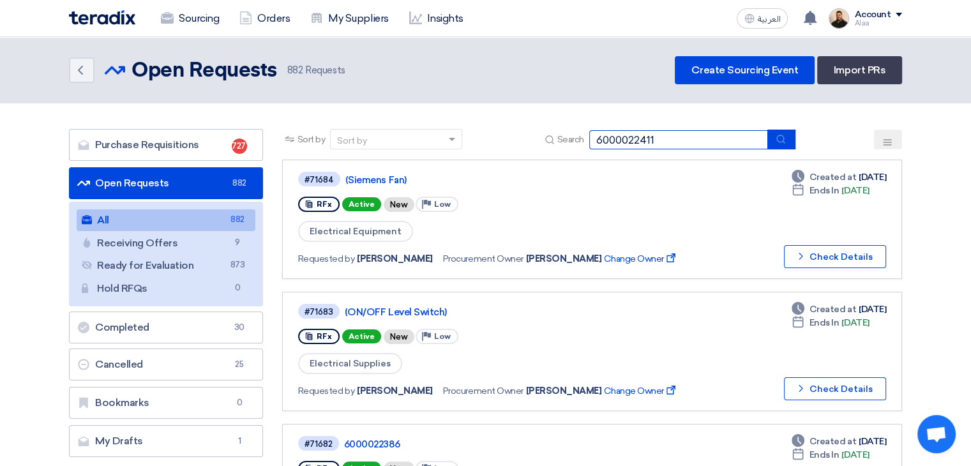
type input "6000022411"
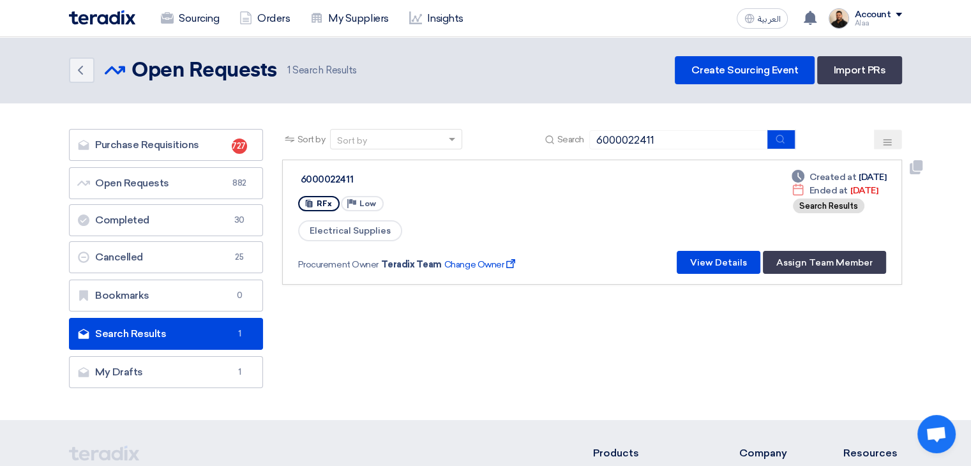
click at [338, 181] on div "6000022411" at bounding box center [460, 179] width 319 height 11
click at [706, 261] on button "View Details" at bounding box center [719, 262] width 84 height 23
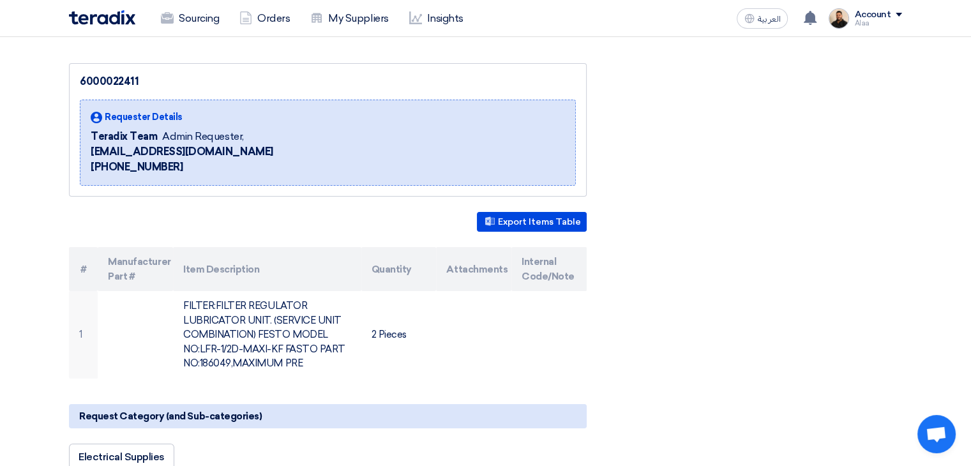
scroll to position [128, 0]
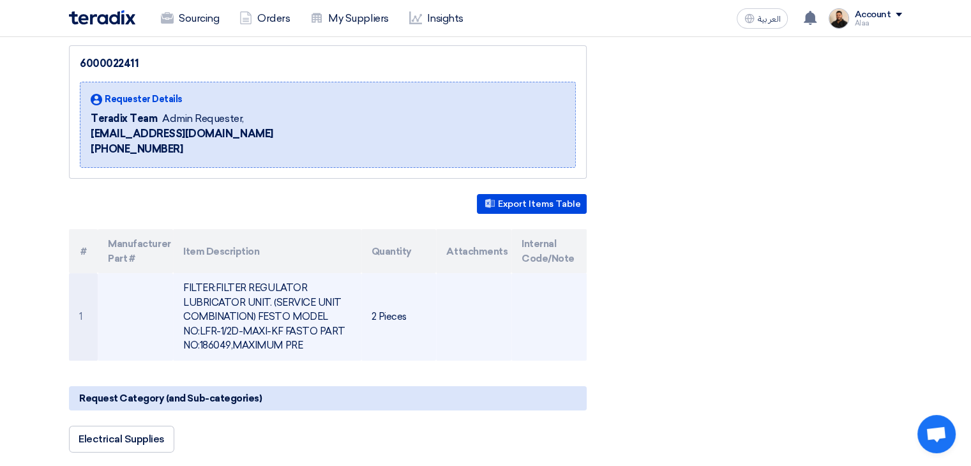
click at [274, 318] on td "FILTER:FILTER REGULATOR LUBRICATOR UNIT. (SERVICE UNIT COMBINATION) FESTO MODEL…" at bounding box center [267, 316] width 188 height 87
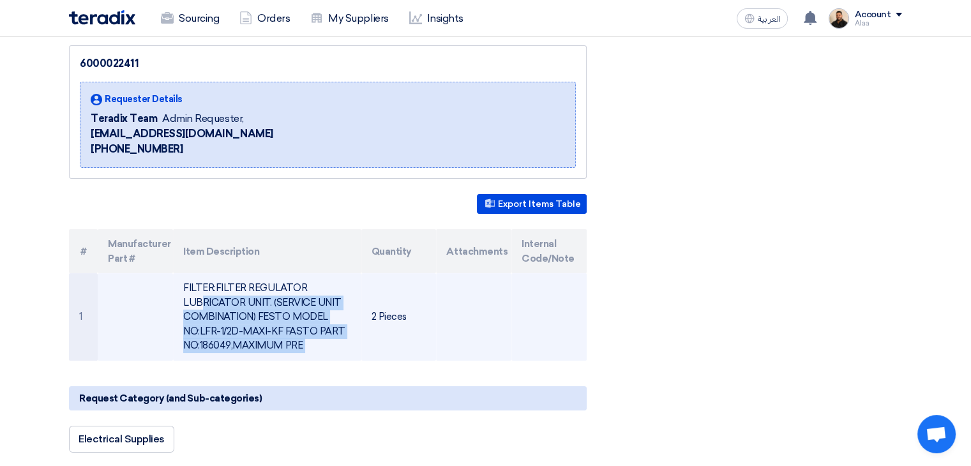
click at [274, 318] on td "FILTER:FILTER REGULATOR LUBRICATOR UNIT. (SERVICE UNIT COMBINATION) FESTO MODEL…" at bounding box center [267, 316] width 188 height 87
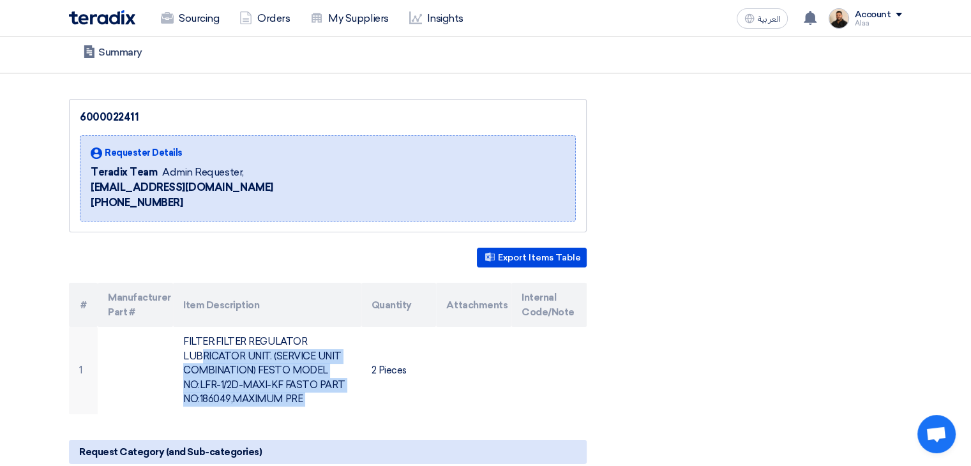
scroll to position [0, 0]
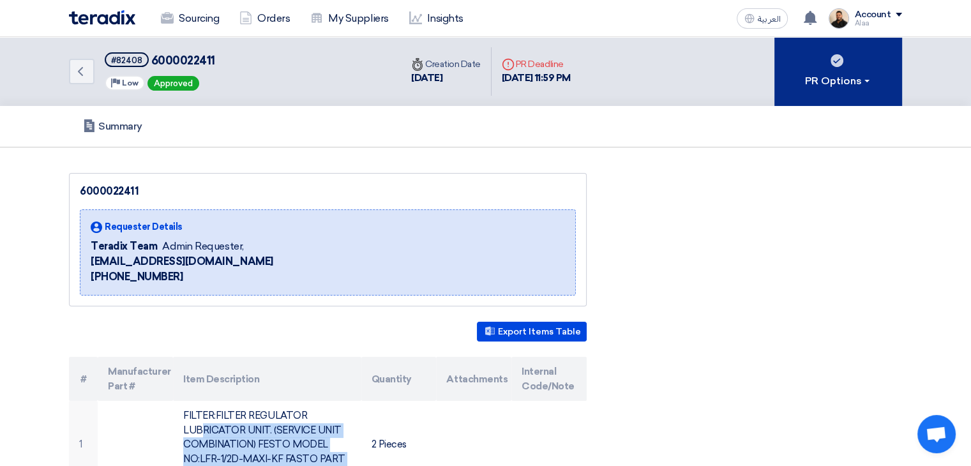
click at [848, 54] on button "PR Options" at bounding box center [838, 71] width 128 height 69
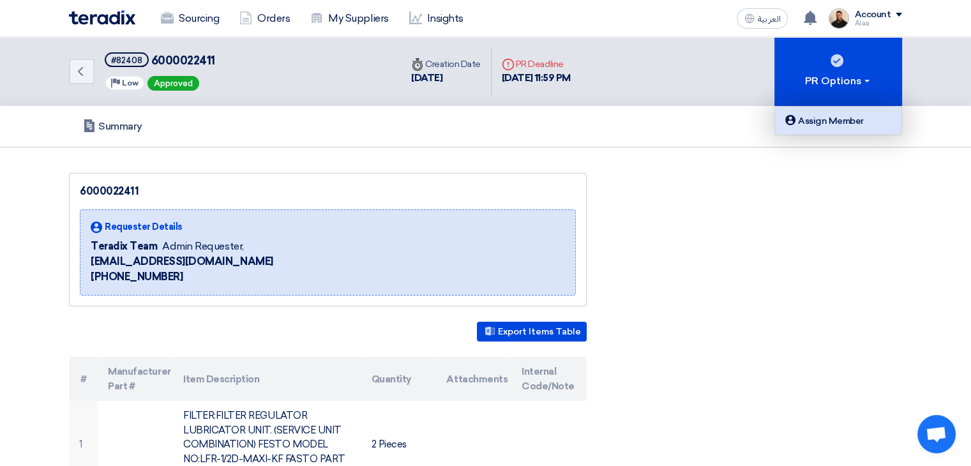
click at [827, 121] on div "Assign Member" at bounding box center [838, 120] width 111 height 15
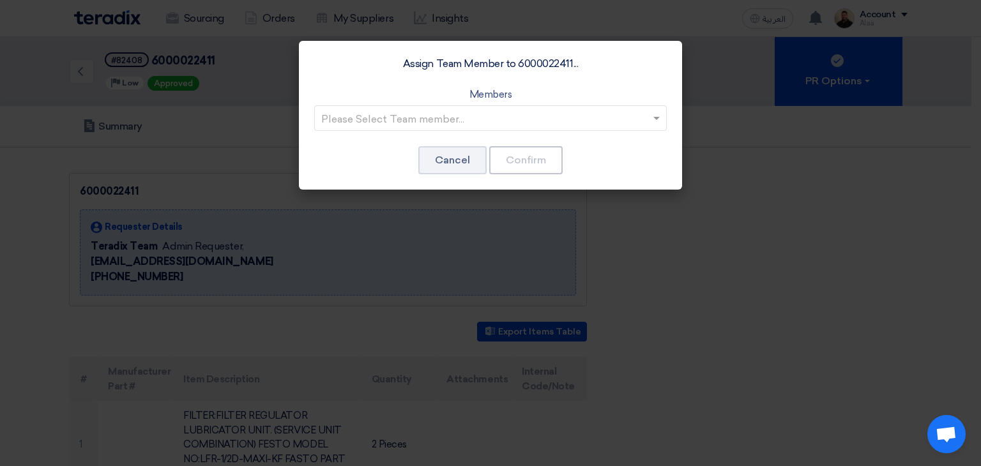
click at [484, 117] on input "text" at bounding box center [484, 119] width 326 height 21
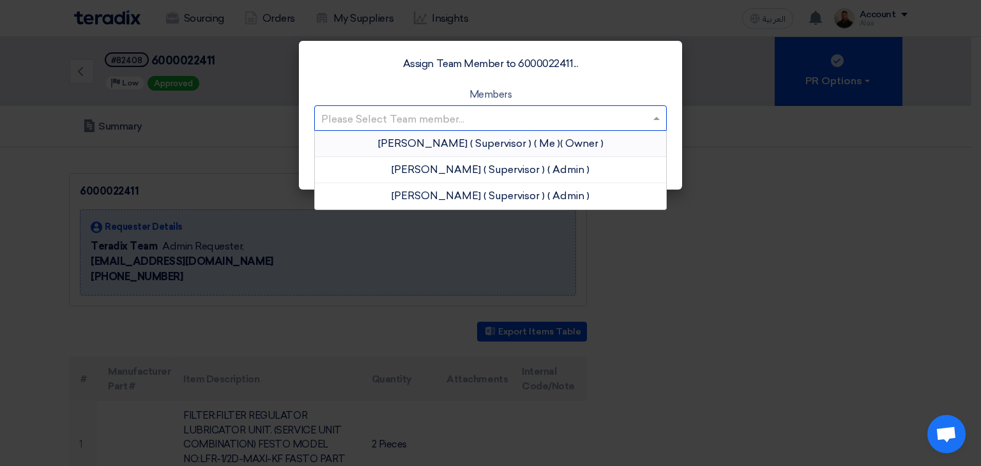
click at [485, 146] on span "( Supervisor )" at bounding box center [500, 143] width 61 height 12
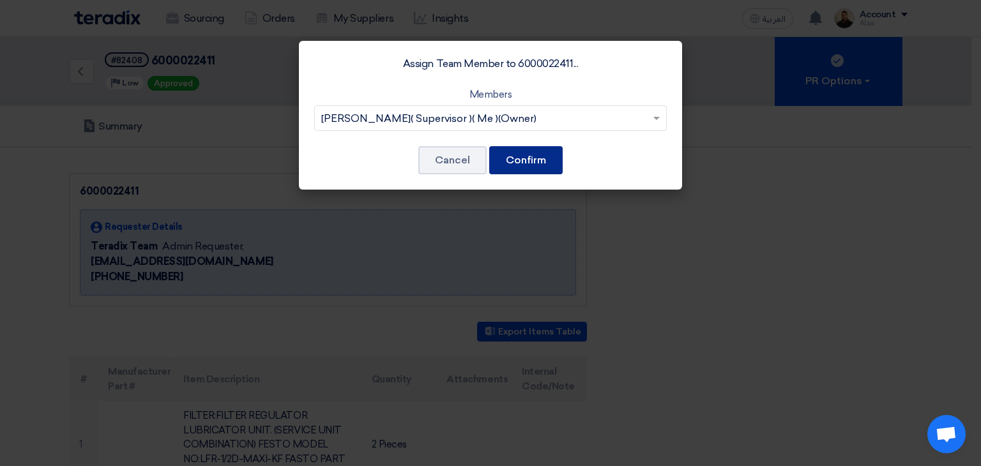
click at [530, 162] on button "Confirm" at bounding box center [525, 160] width 73 height 28
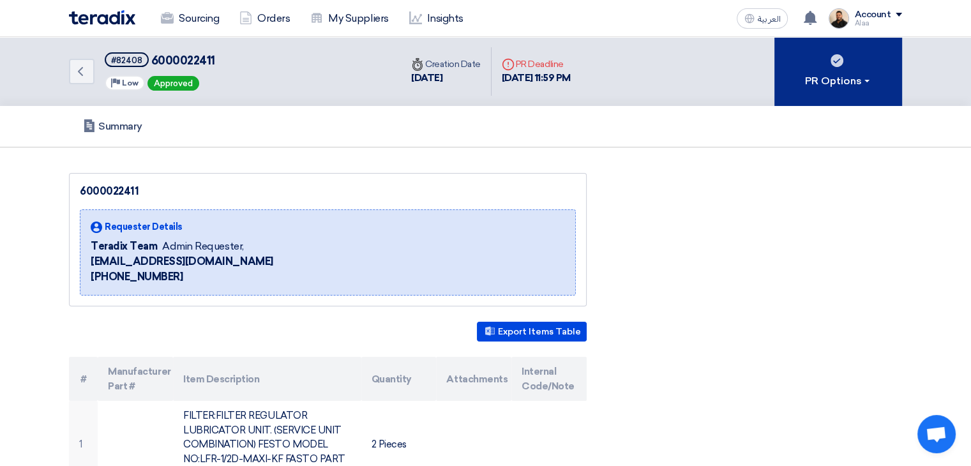
click at [846, 91] on button "PR Options" at bounding box center [838, 71] width 128 height 69
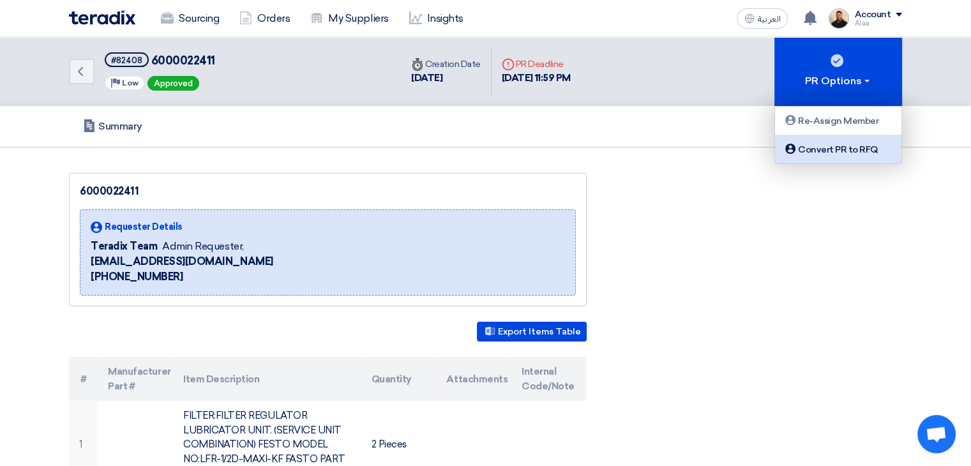
click at [849, 151] on div "Convert PR to RFQ" at bounding box center [838, 149] width 111 height 15
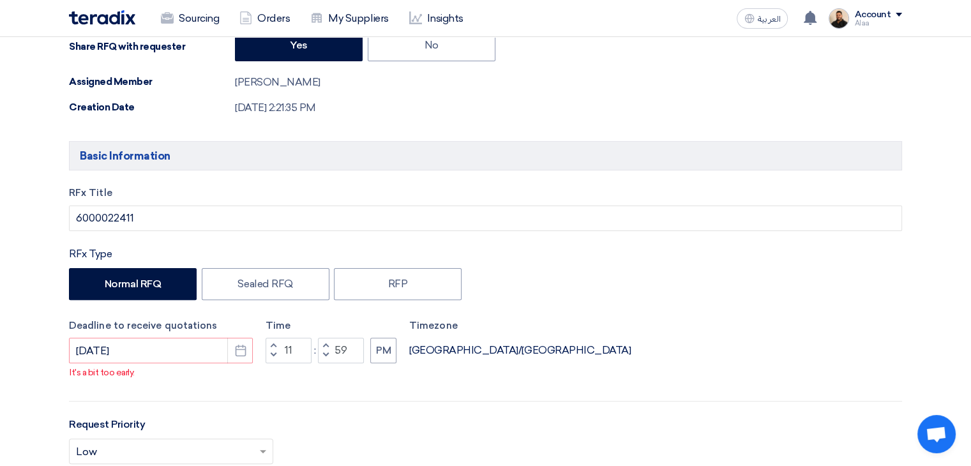
scroll to position [383, 0]
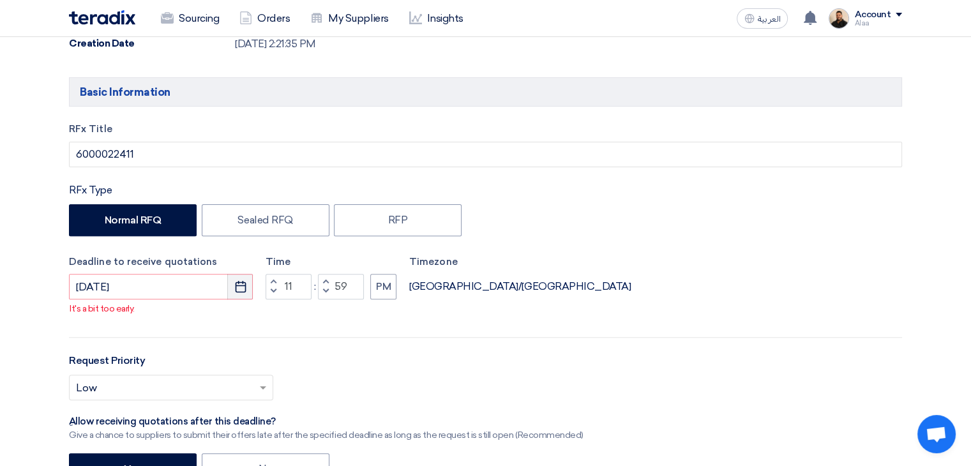
click at [236, 289] on use "button" at bounding box center [240, 286] width 11 height 11
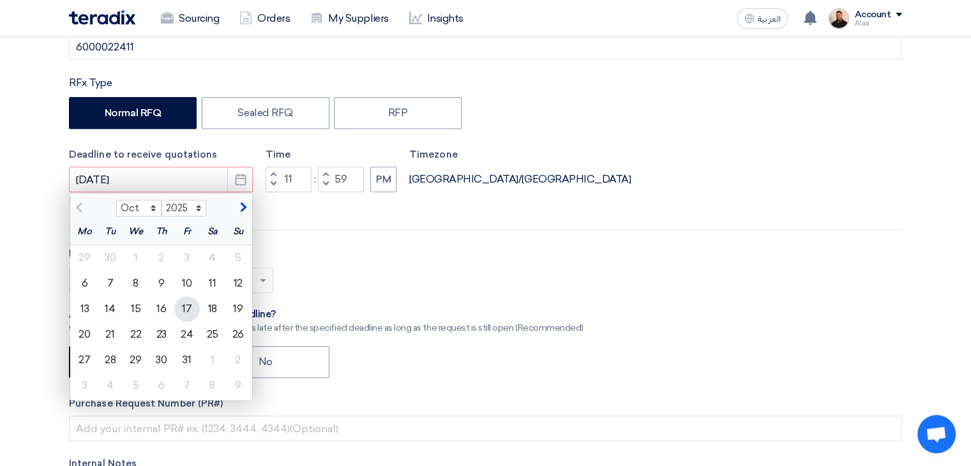
scroll to position [511, 0]
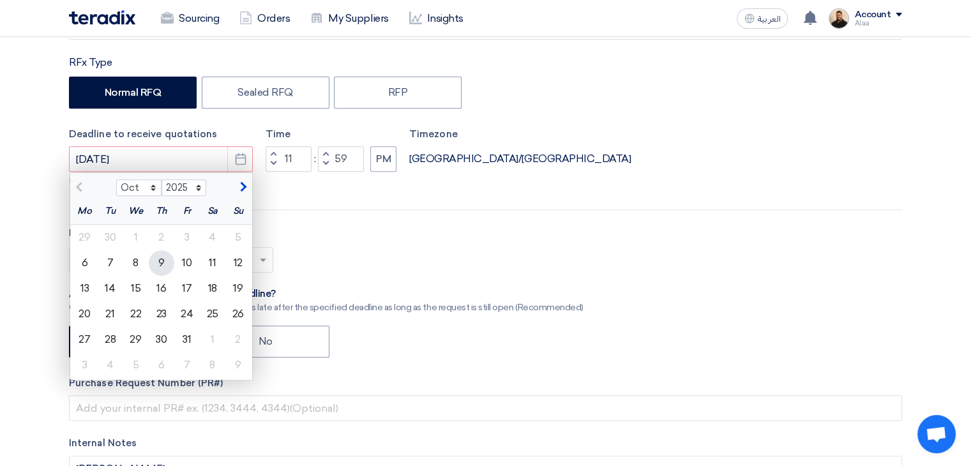
click at [160, 269] on div "9" at bounding box center [162, 263] width 26 height 26
type input "[DATE]"
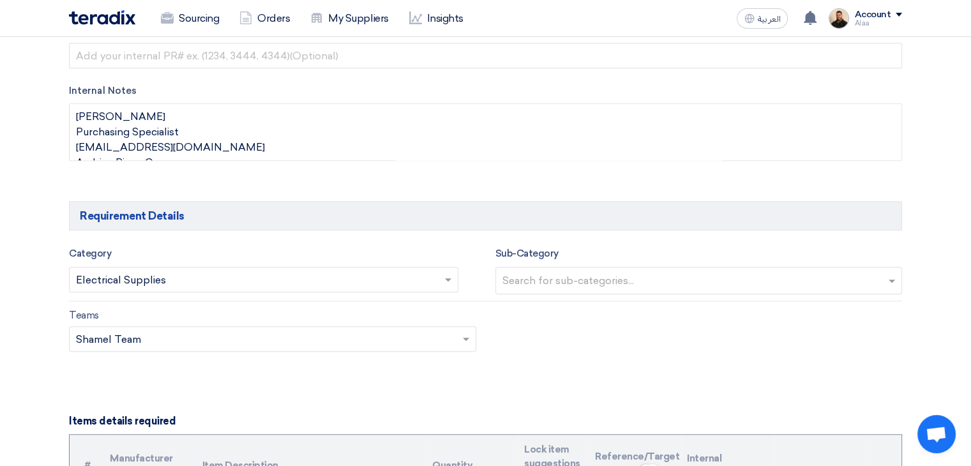
scroll to position [894, 0]
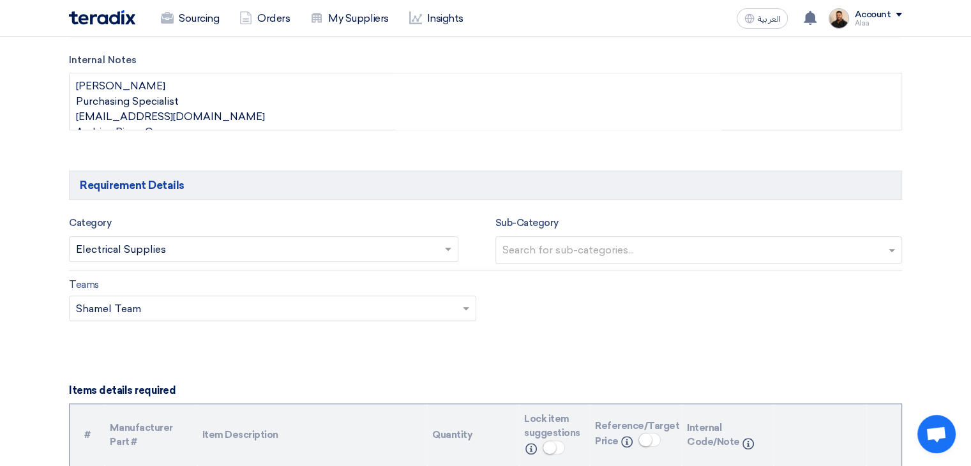
click at [260, 246] on input "text" at bounding box center [257, 250] width 363 height 21
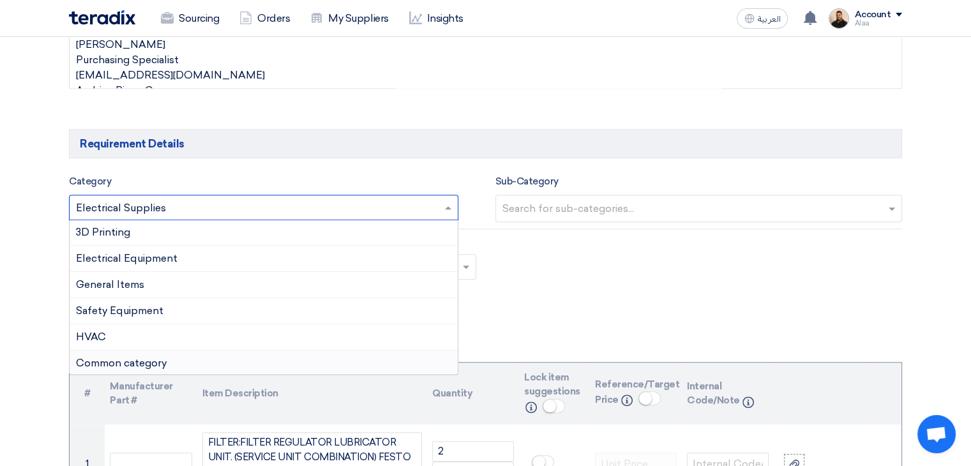
scroll to position [958, 0]
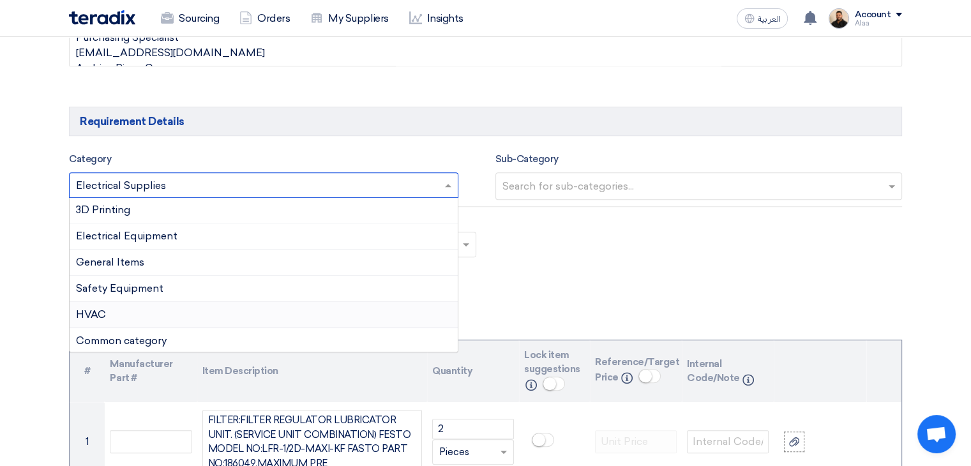
click at [151, 315] on div "HVAC" at bounding box center [264, 315] width 388 height 26
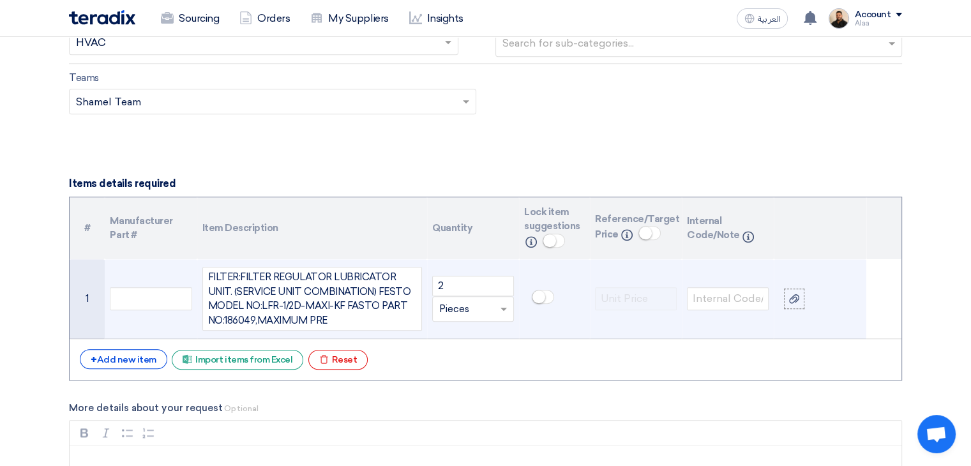
scroll to position [1149, 0]
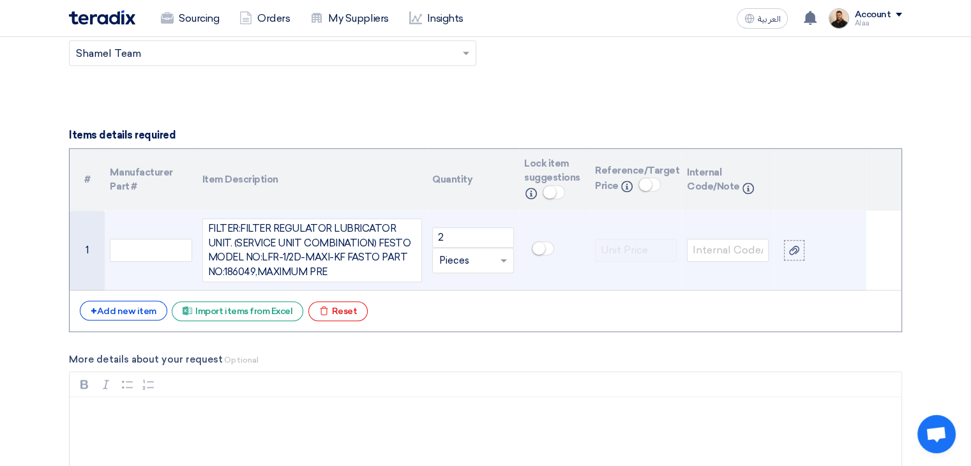
click at [269, 236] on div "FILTER:FILTER REGULATOR LUBRICATOR UNIT. (SERVICE UNIT COMBINATION) FESTO MODEL…" at bounding box center [312, 250] width 220 height 64
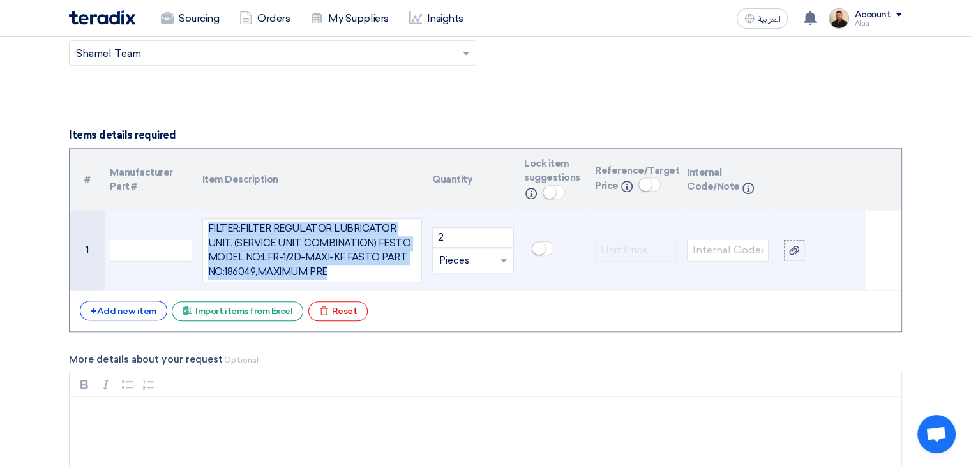
click at [269, 236] on div "FILTER:FILTER REGULATOR LUBRICATOR UNIT. (SERVICE UNIT COMBINATION) FESTO MODEL…" at bounding box center [312, 250] width 220 height 64
copy div "FILTER:FILTER REGULATOR LUBRICATOR UNIT. (SERVICE UNIT COMBINATION) FESTO MODEL…"
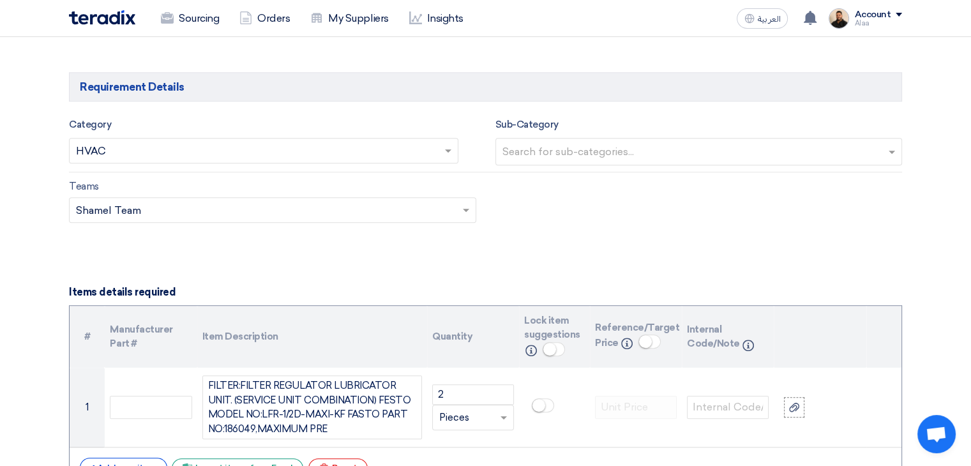
scroll to position [830, 0]
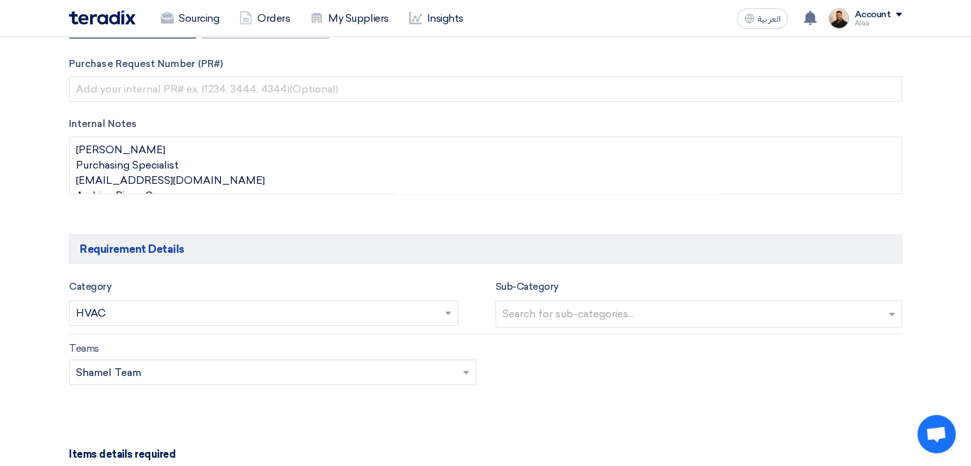
click at [183, 312] on input "text" at bounding box center [257, 314] width 363 height 21
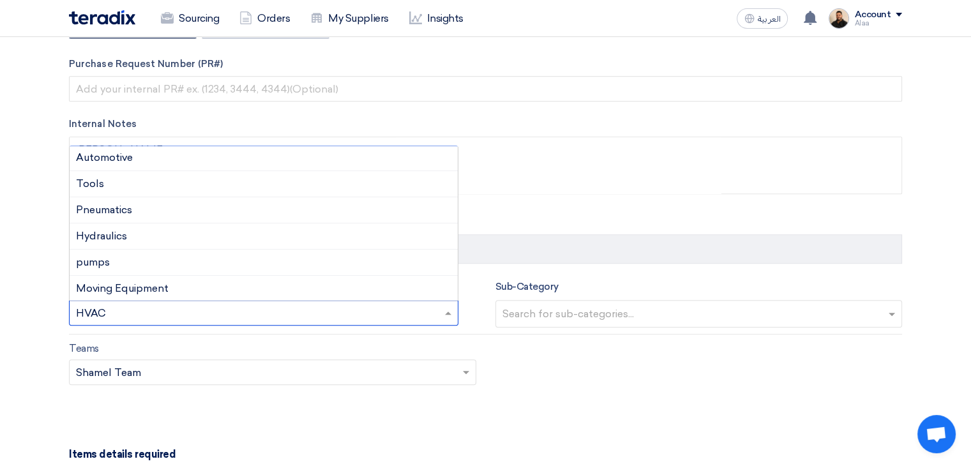
scroll to position [23, 0]
click at [137, 241] on div "Pneumatics" at bounding box center [264, 241] width 388 height 26
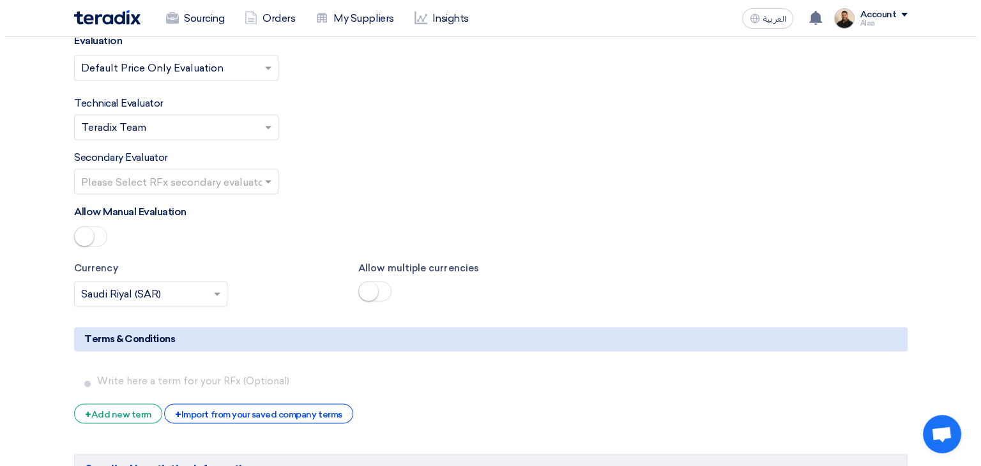
scroll to position [2043, 0]
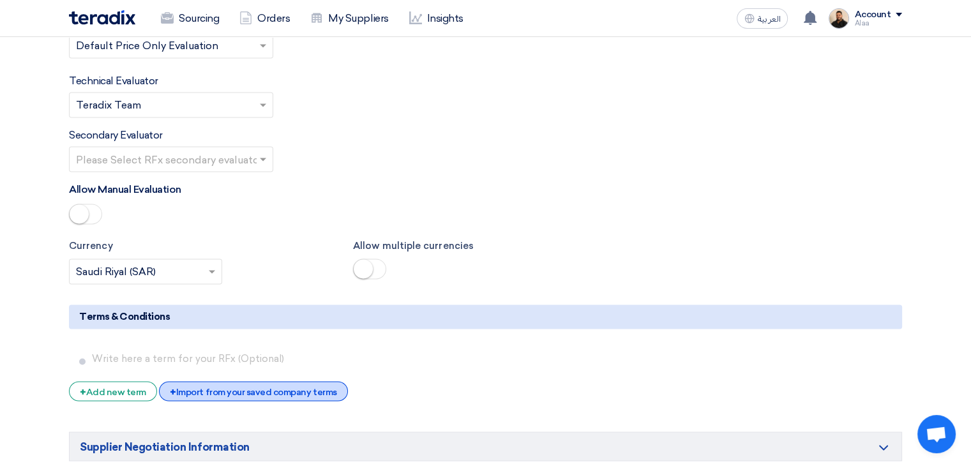
click at [290, 381] on div "+ Import from your saved company terms" at bounding box center [253, 391] width 188 height 20
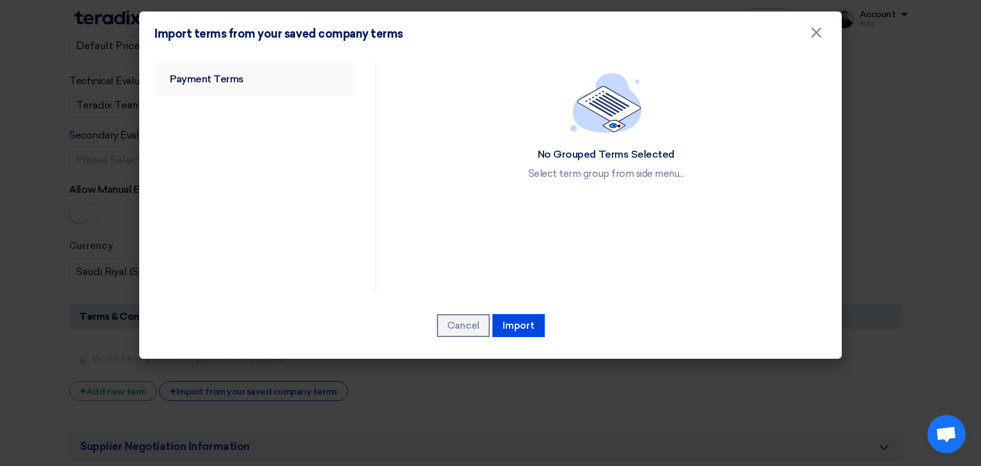
click at [259, 80] on link "Payment Terms" at bounding box center [253, 79] width 199 height 33
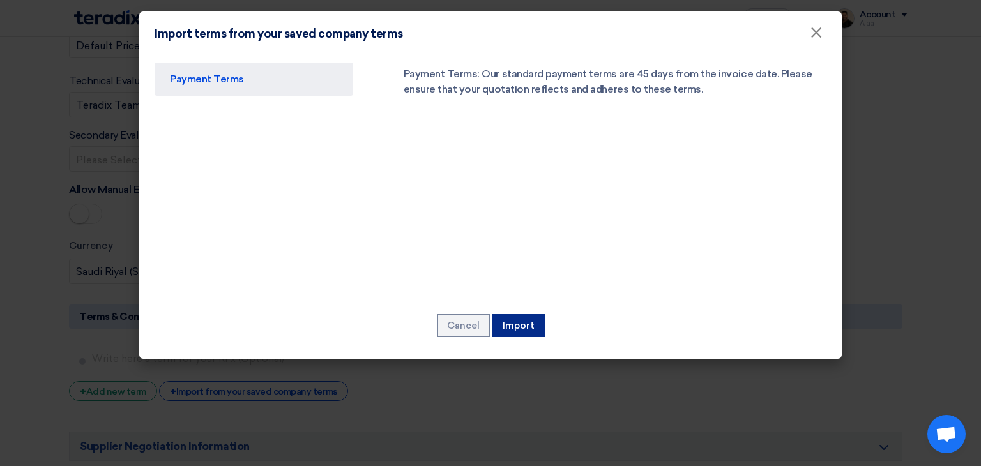
click at [511, 328] on button "Import" at bounding box center [518, 325] width 52 height 23
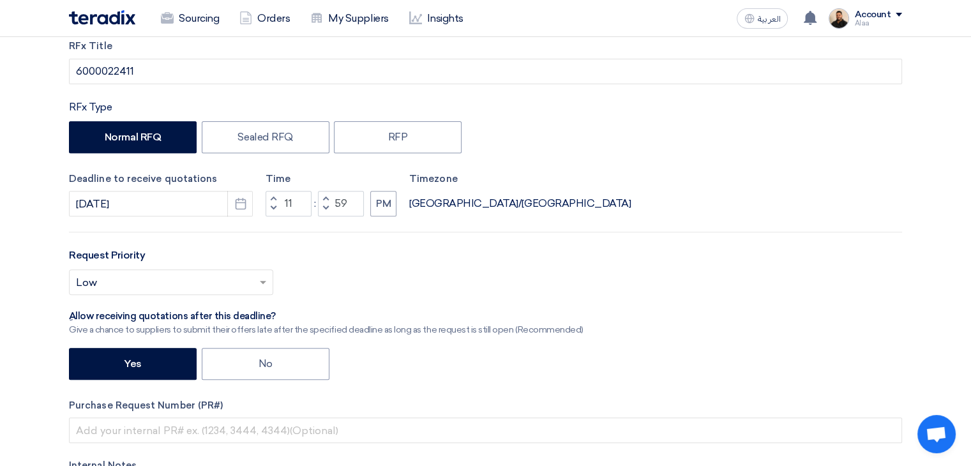
scroll to position [488, 0]
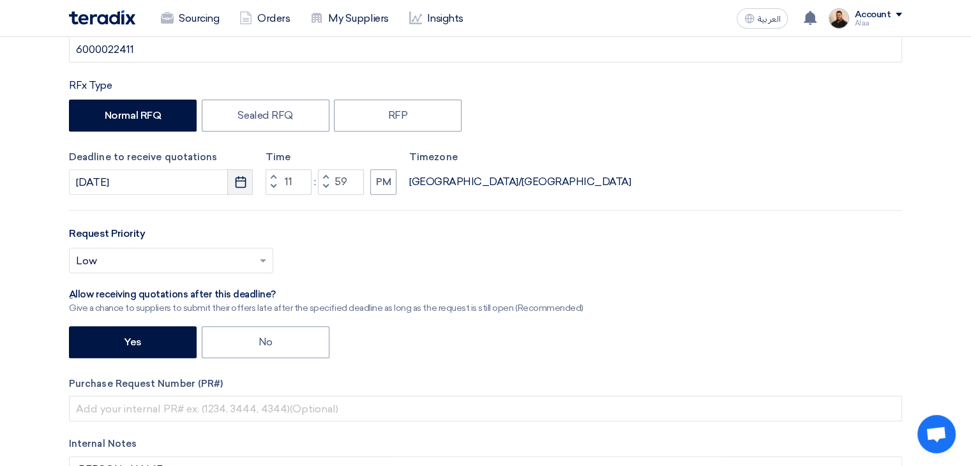
click at [241, 181] on icon "Pick a date" at bounding box center [240, 182] width 13 height 13
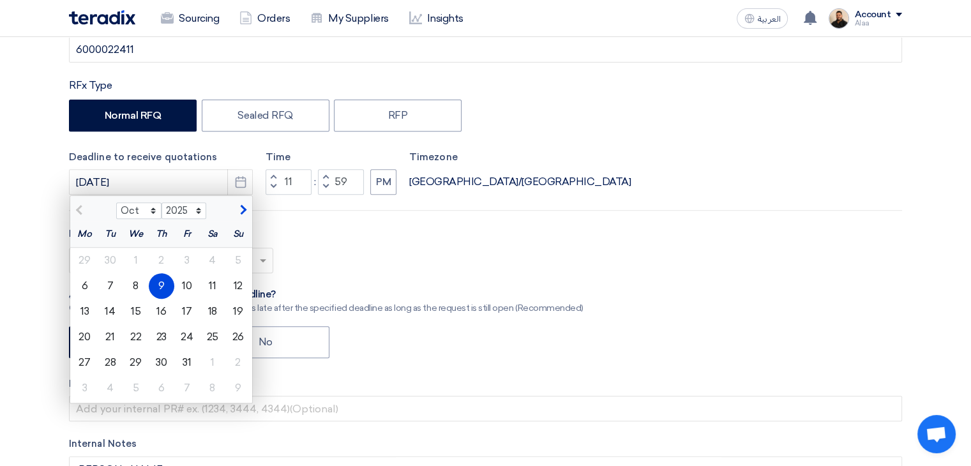
click at [419, 252] on div "Select priority... × Low ×" at bounding box center [485, 266] width 833 height 36
click at [235, 180] on use "button" at bounding box center [240, 181] width 11 height 11
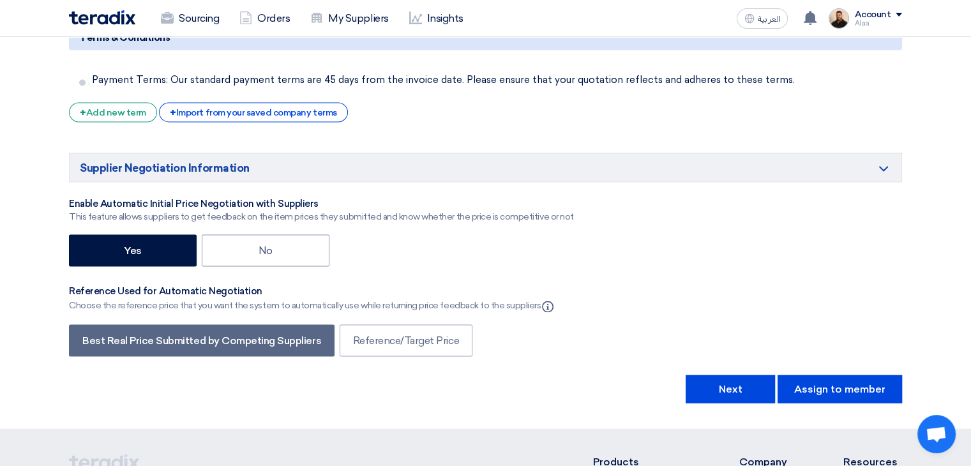
scroll to position [2339, 0]
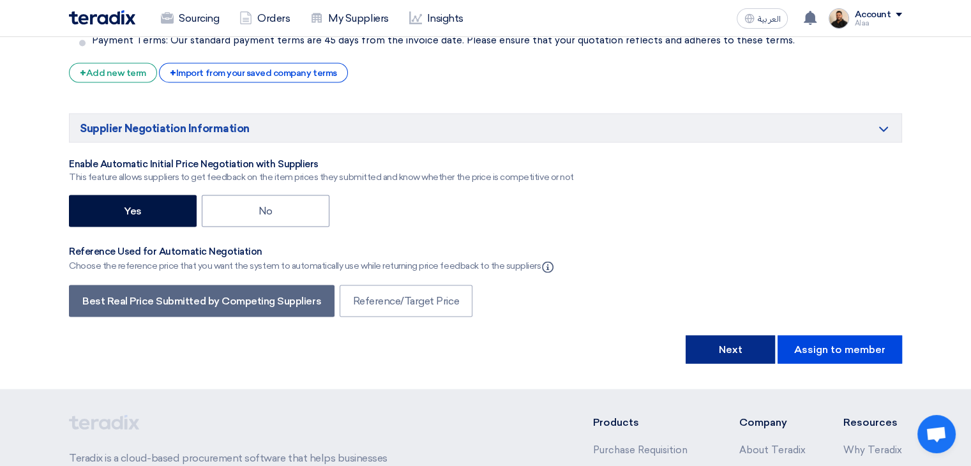
click at [739, 335] on button "Next" at bounding box center [730, 349] width 89 height 28
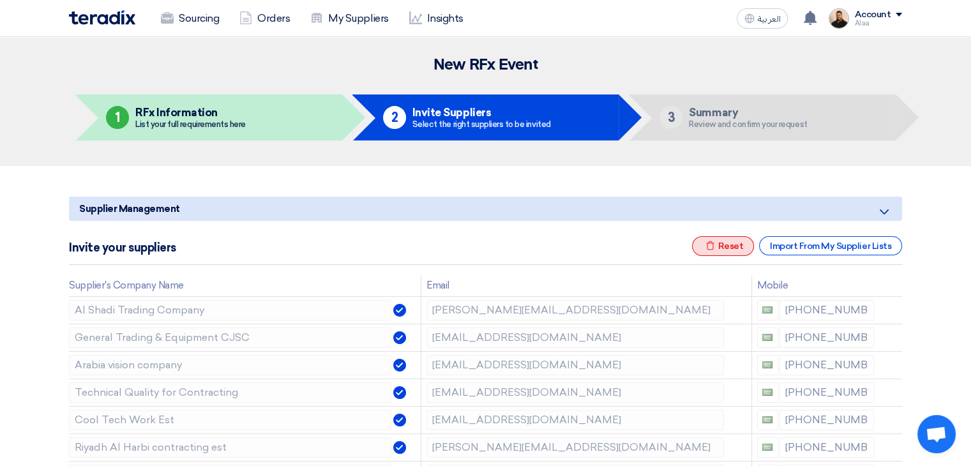
click at [725, 248] on div "Excel file Reset" at bounding box center [723, 246] width 63 height 20
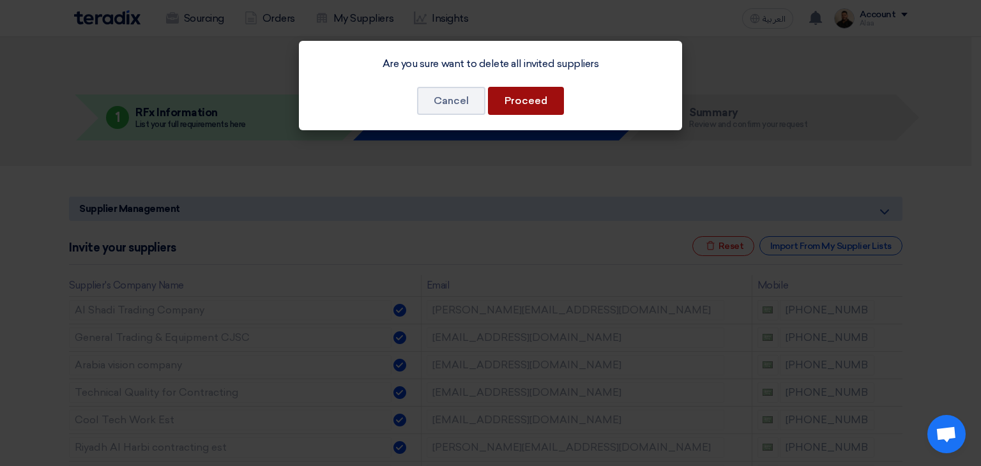
click at [500, 93] on button "Proceed" at bounding box center [526, 101] width 76 height 28
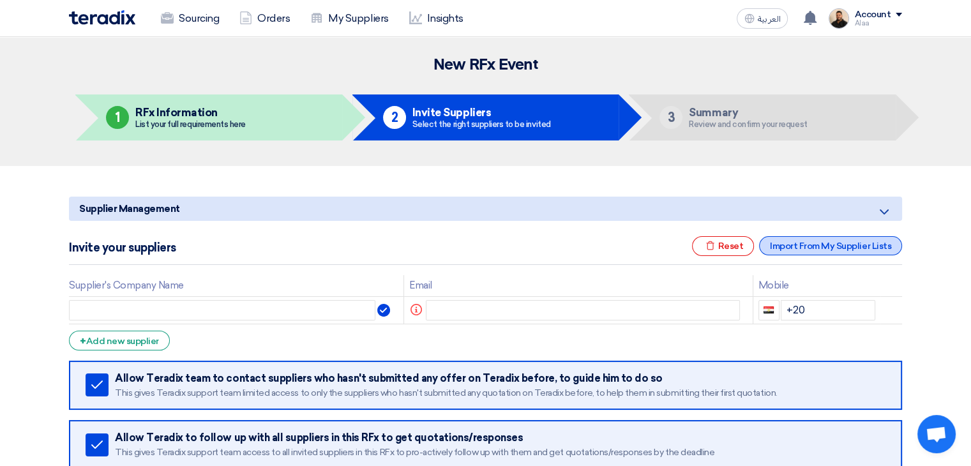
click at [831, 249] on div "Import From My Supplier Lists" at bounding box center [830, 245] width 143 height 19
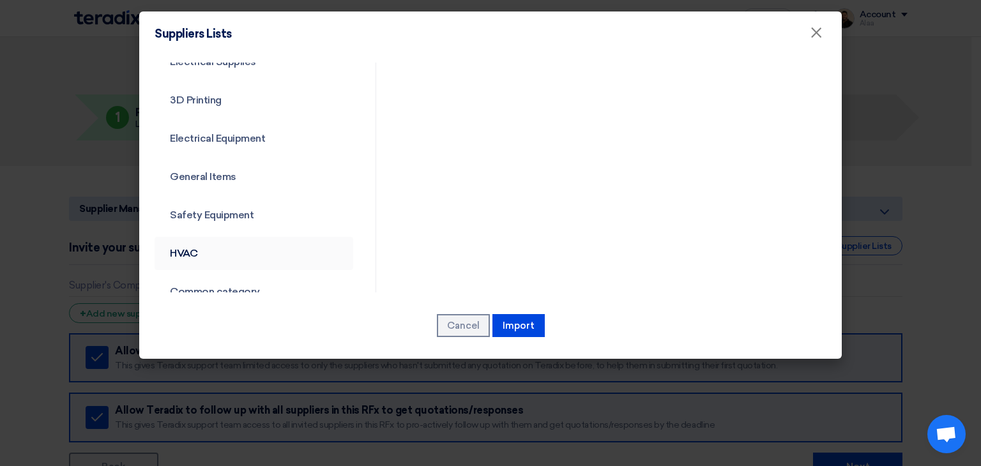
scroll to position [460, 0]
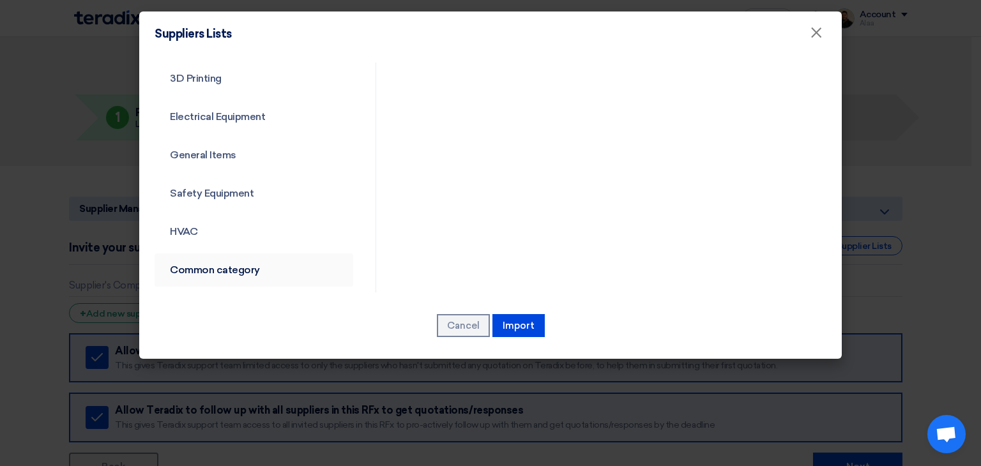
click at [220, 266] on link "Common category" at bounding box center [253, 269] width 199 height 33
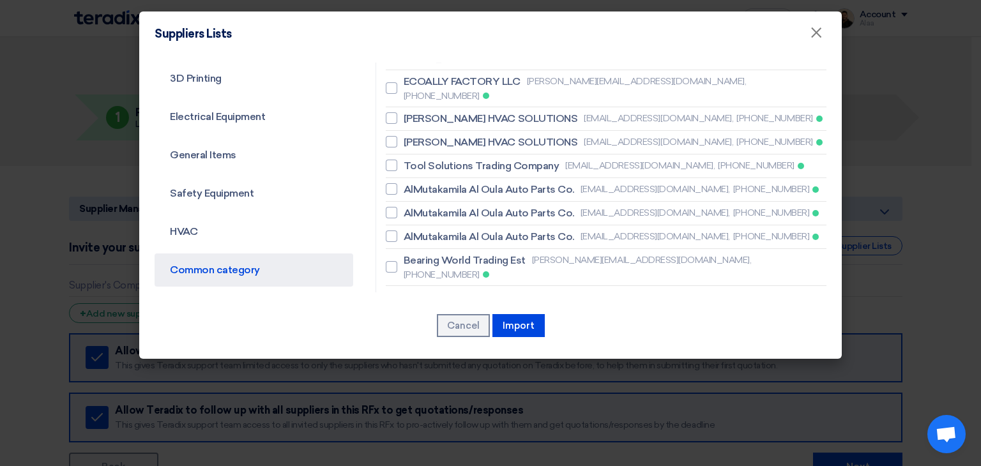
click at [437, 327] on span "SHINING HORIZON TRADING EST" at bounding box center [483, 334] width 160 height 15
click at [412, 330] on input "SHINING HORIZON TRADING EST [EMAIL_ADDRESS][DOMAIN_NAME], [PHONE_NUMBER]" at bounding box center [407, 334] width 8 height 8
checkbox input "true"
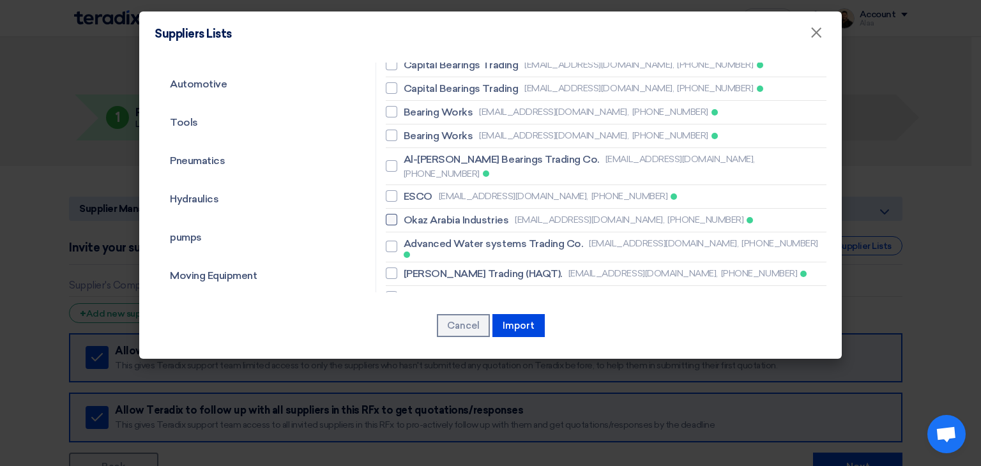
scroll to position [77, 0]
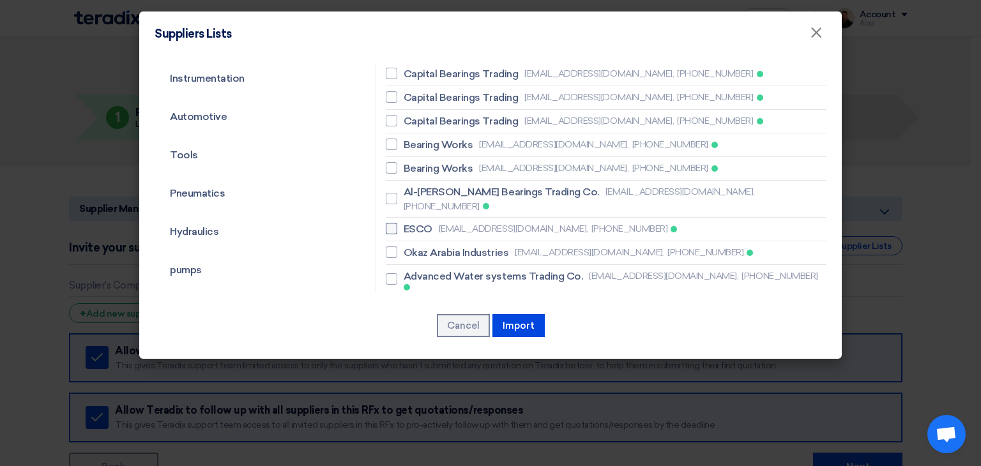
click at [405, 222] on span "ESCO" at bounding box center [417, 229] width 29 height 15
click at [405, 225] on input "ESCO [EMAIL_ADDRESS][DOMAIN_NAME], [PHONE_NUMBER]" at bounding box center [407, 229] width 8 height 8
checkbox input "true"
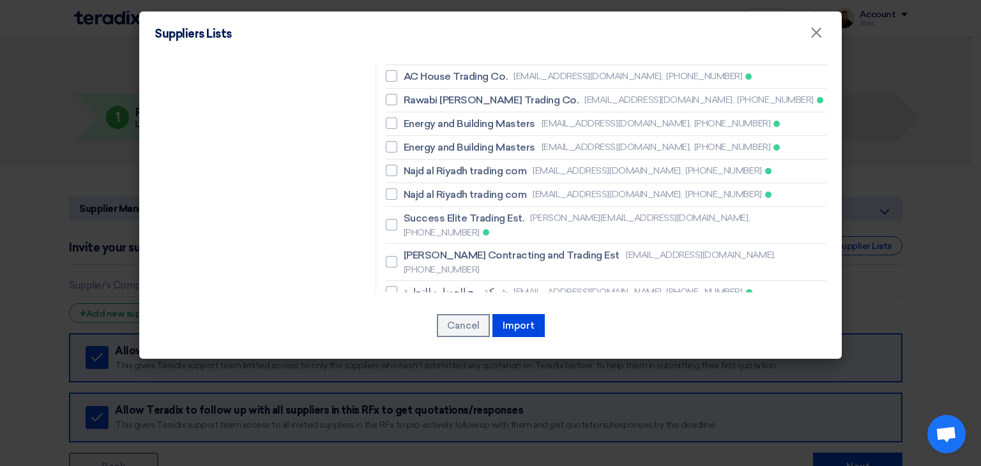
scroll to position [830, 0]
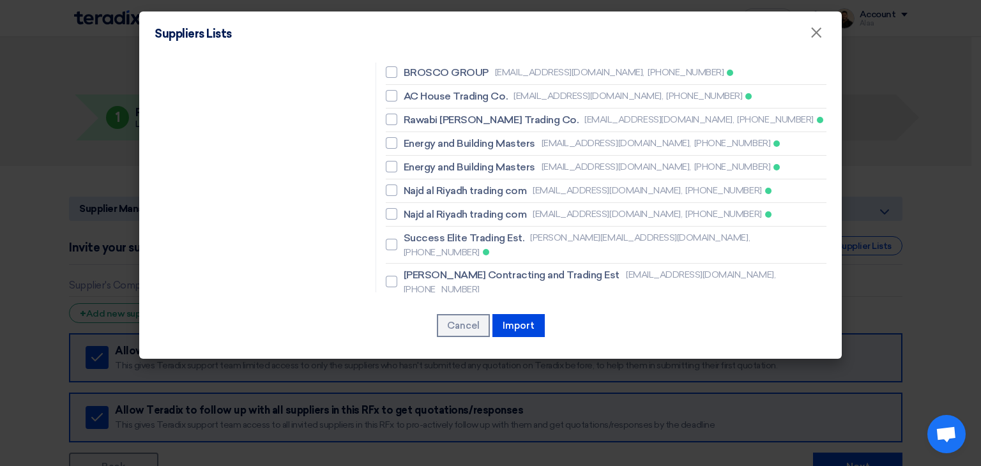
click at [457, 365] on span "BESTOPTION A/C & REFRIGERTION EST" at bounding box center [499, 372] width 193 height 15
click at [412, 375] on input "BESTOPTION A/C & REFRIGERTION EST [EMAIL_ADDRESS][DOMAIN_NAME], [PHONE_NUMBER]" at bounding box center [407, 379] width 8 height 8
checkbox input "true"
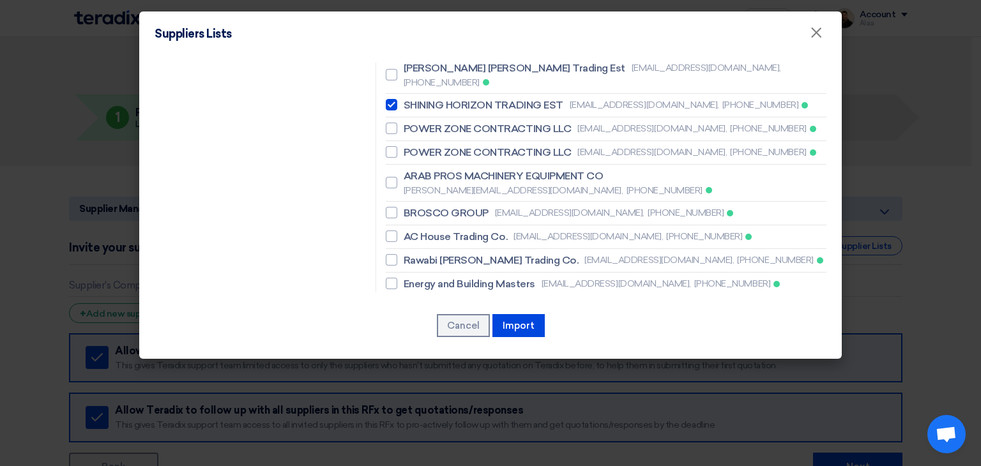
scroll to position [624, 0]
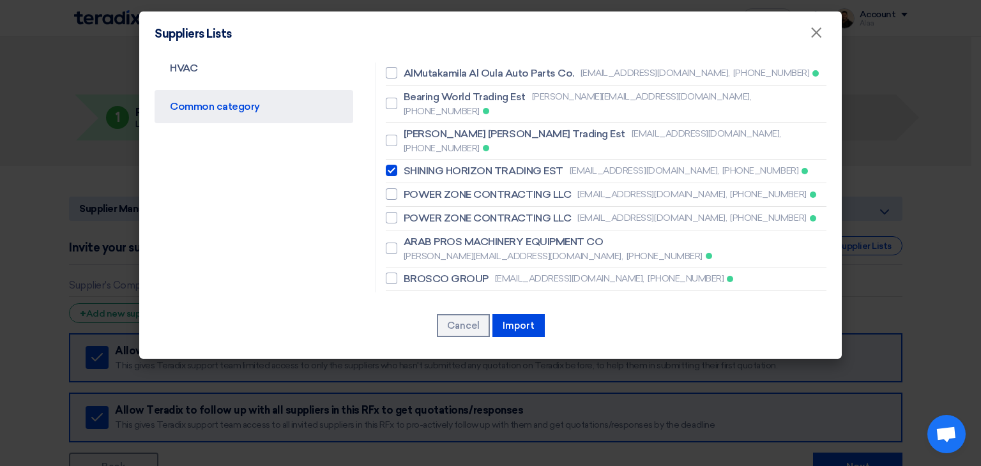
click at [435, 267] on li "BROSCO GROUP [EMAIL_ADDRESS][DOMAIN_NAME], [PHONE_NUMBER]" at bounding box center [606, 279] width 440 height 24
click at [421, 271] on span "BROSCO GROUP" at bounding box center [445, 278] width 85 height 15
click at [412, 274] on input "BROSCO GROUP [EMAIL_ADDRESS][DOMAIN_NAME], [PHONE_NUMBER]" at bounding box center [407, 278] width 8 height 8
checkbox input "true"
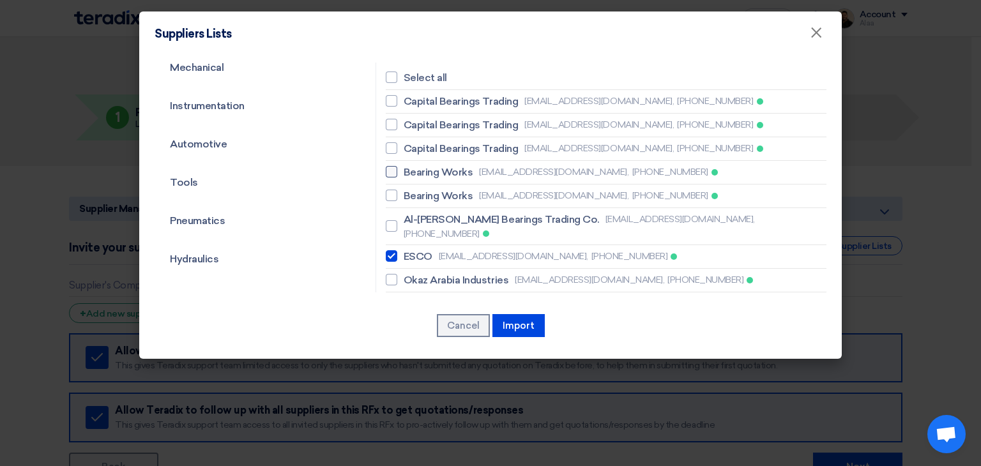
scroll to position [128, 0]
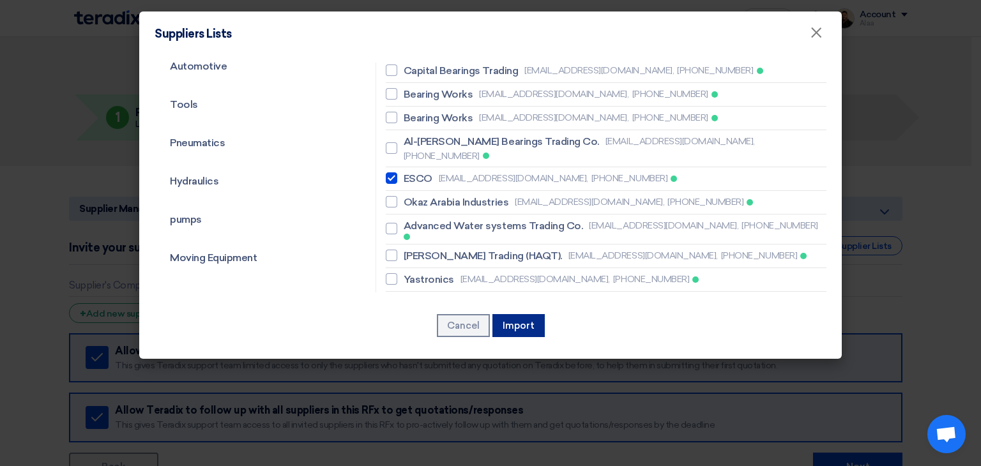
click at [526, 326] on button "Import" at bounding box center [518, 325] width 52 height 23
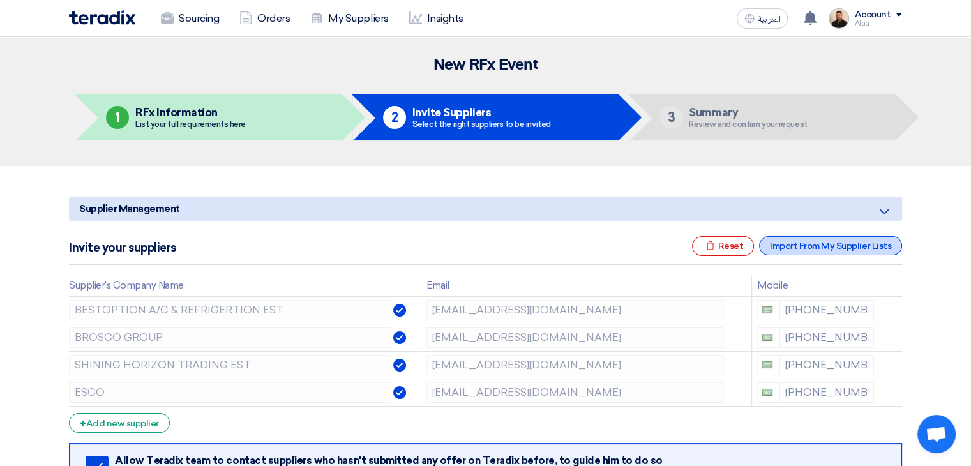
click at [798, 241] on div "Import From My Supplier Lists" at bounding box center [830, 245] width 143 height 19
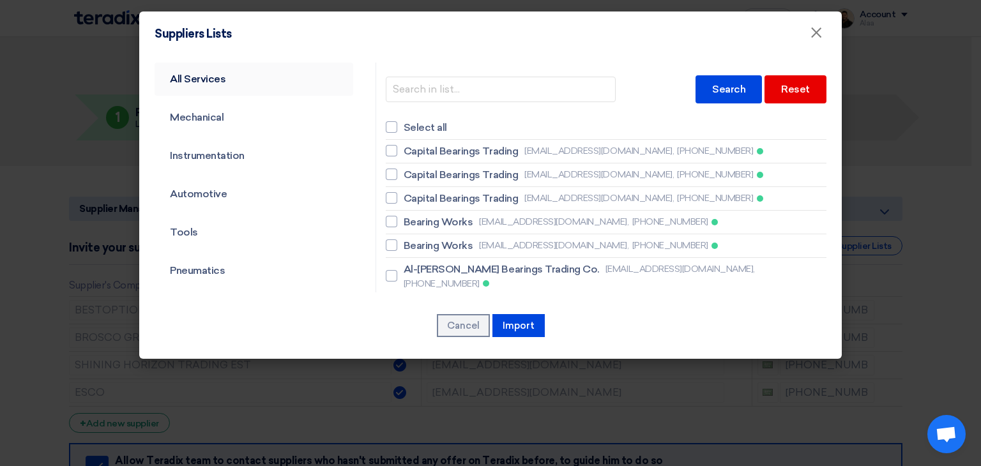
click at [211, 75] on link "All Services" at bounding box center [253, 79] width 199 height 33
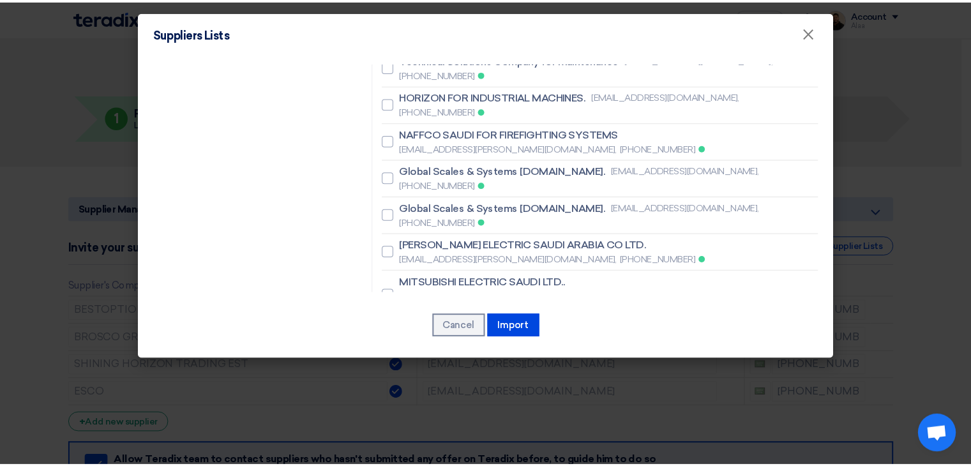
scroll to position [1277, 0]
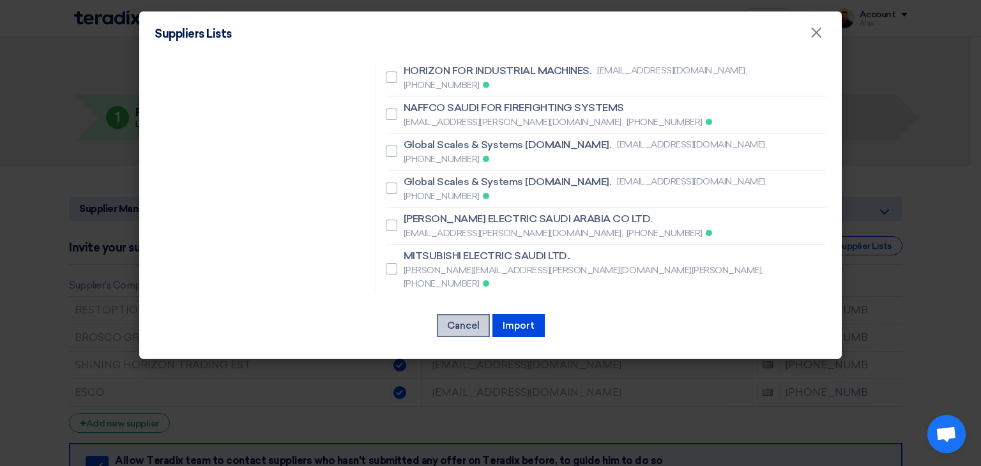
click at [467, 325] on button "Cancel" at bounding box center [463, 325] width 53 height 23
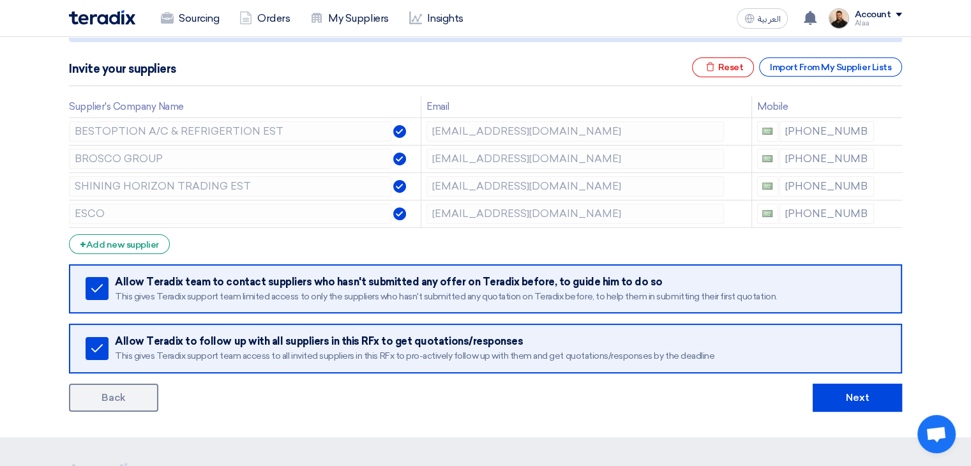
scroll to position [255, 0]
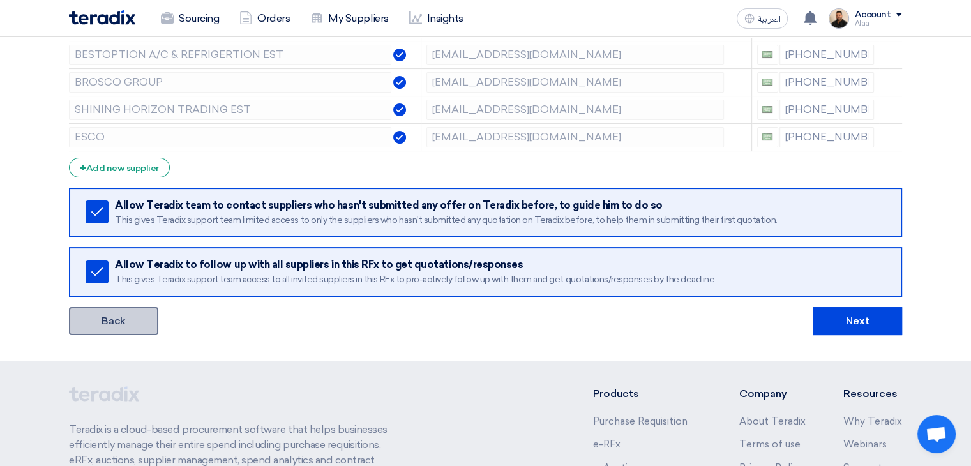
click at [140, 321] on link "Back" at bounding box center [113, 321] width 89 height 28
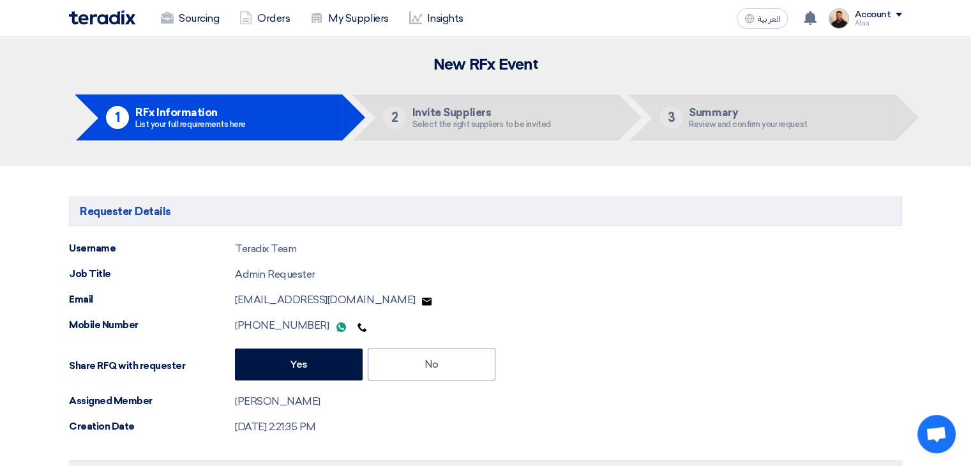
type input "[DATE]"
type input "11"
type input "59"
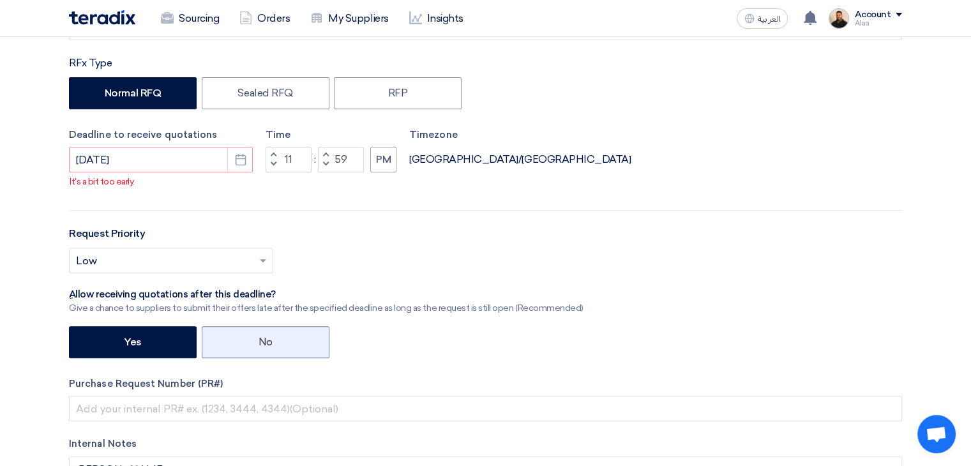
scroll to position [511, 0]
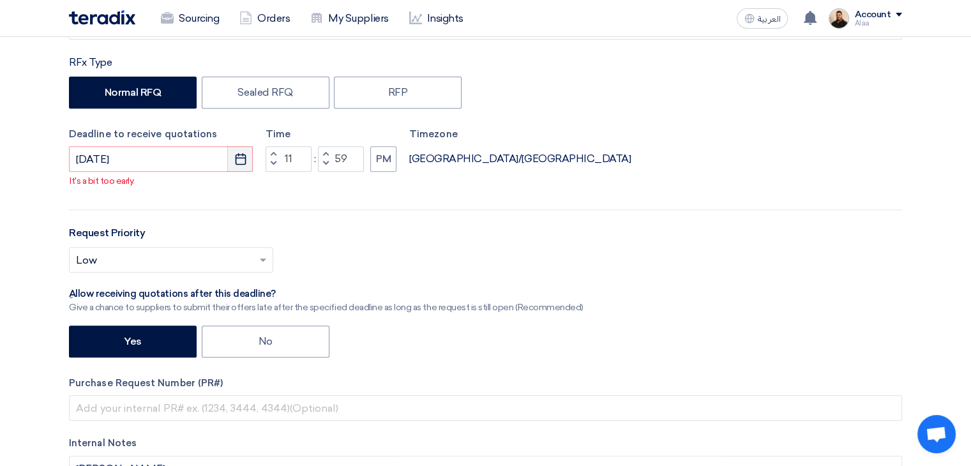
click at [240, 155] on icon "Pick a date" at bounding box center [240, 159] width 13 height 13
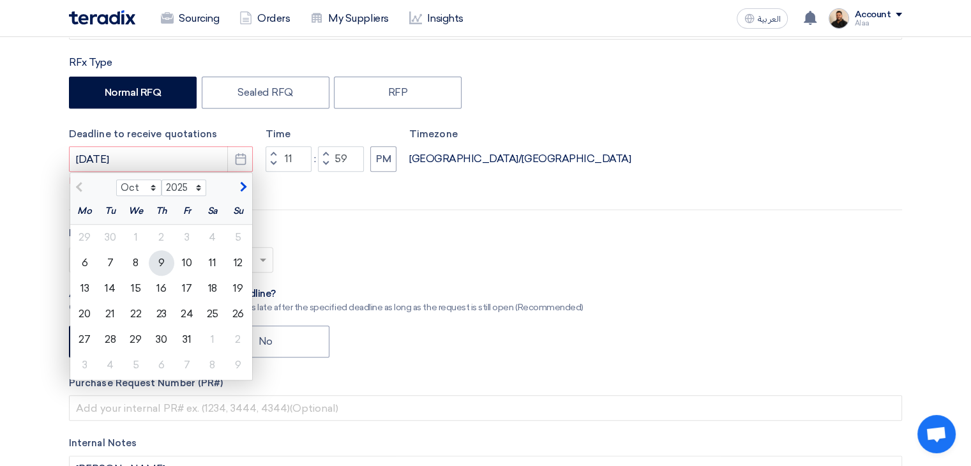
click at [166, 269] on div "9" at bounding box center [162, 263] width 26 height 26
type input "[DATE]"
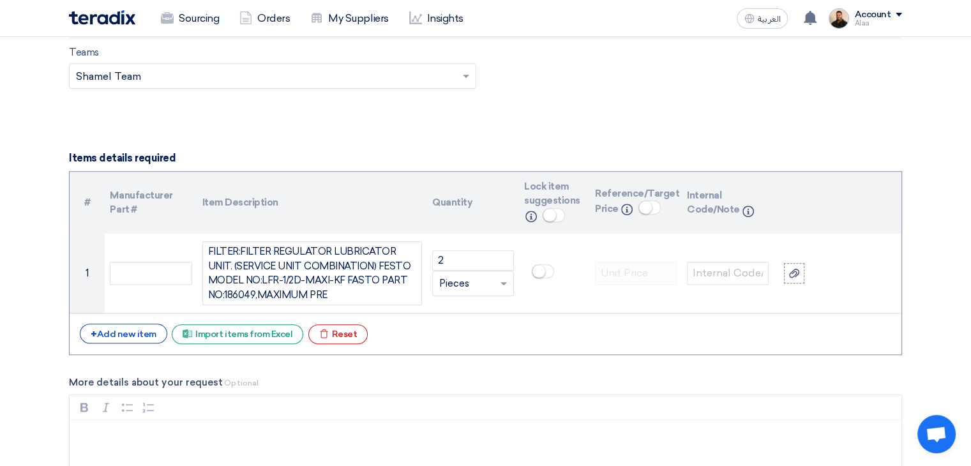
scroll to position [1149, 0]
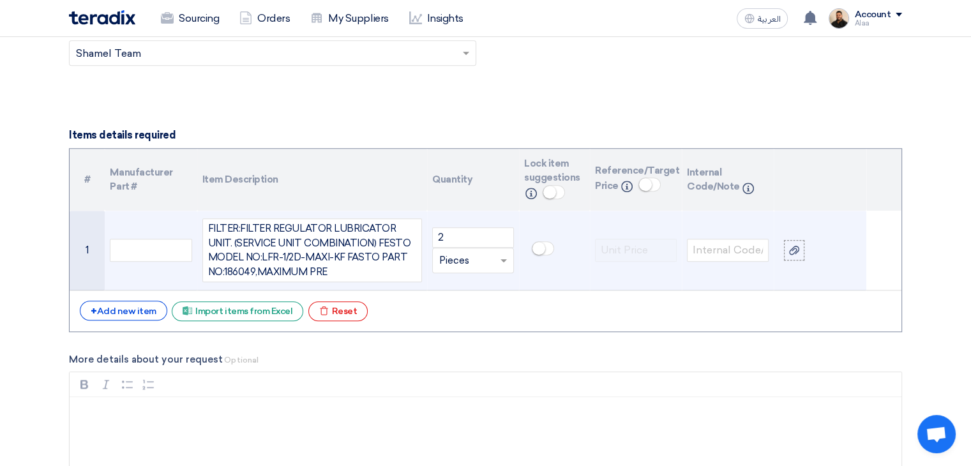
click at [319, 258] on div "FILTER:FILTER REGULATOR LUBRICATOR UNIT. (SERVICE UNIT COMBINATION) FESTO MODEL…" at bounding box center [312, 250] width 220 height 64
drag, startPoint x: 365, startPoint y: 248, endPoint x: 309, endPoint y: 255, distance: 55.9
click at [309, 255] on div "FILTER:FILTER REGULATOR LUBRICATOR UNIT. (SERVICE UNIT COMBINATION) FESTO MODEL…" at bounding box center [312, 250] width 220 height 64
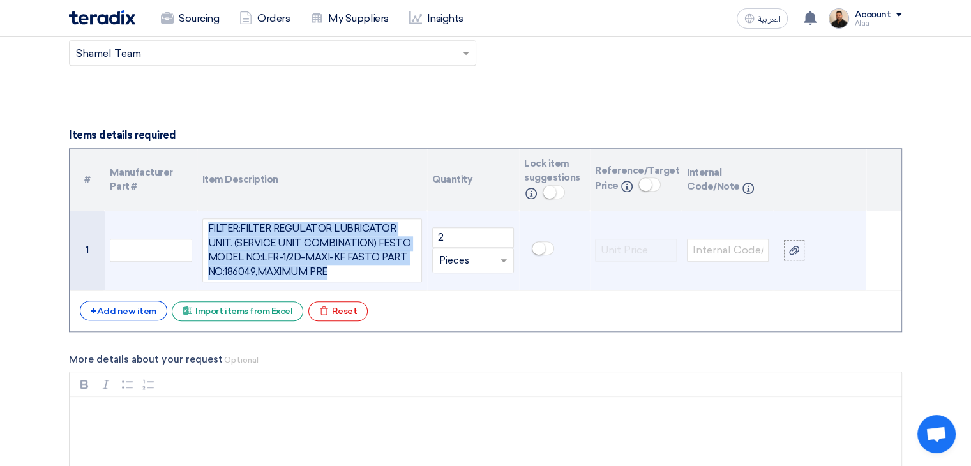
drag, startPoint x: 341, startPoint y: 266, endPoint x: 209, endPoint y: 217, distance: 140.4
click at [209, 218] on div "FILTER:FILTER REGULATOR LUBRICATOR UNIT. (SERVICE UNIT COMBINATION) FESTO MODEL…" at bounding box center [312, 250] width 220 height 64
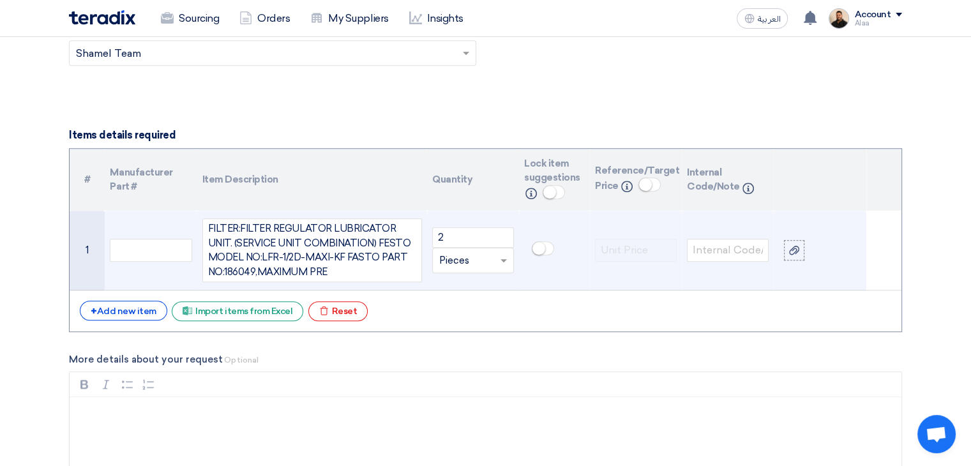
click at [320, 257] on div "FILTER:FILTER REGULATOR LUBRICATOR UNIT. (SERVICE UNIT COMBINATION) FESTO MODEL…" at bounding box center [312, 250] width 220 height 64
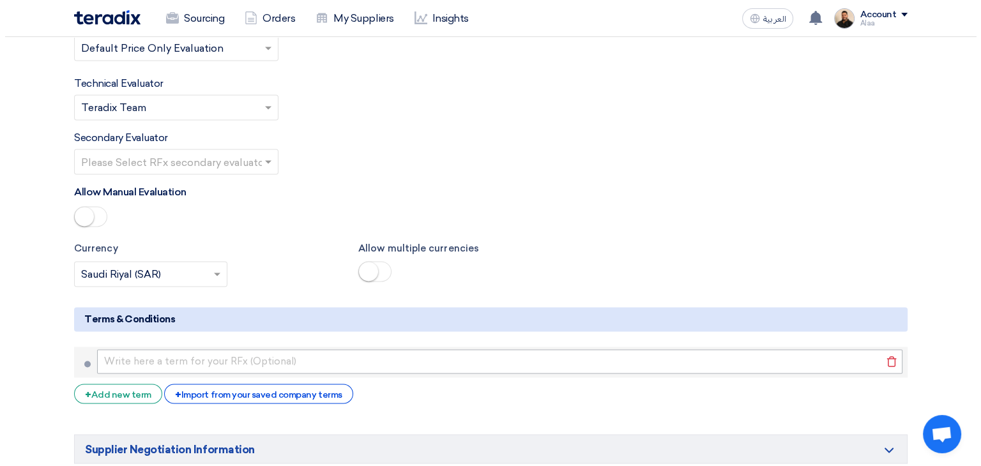
scroll to position [2043, 0]
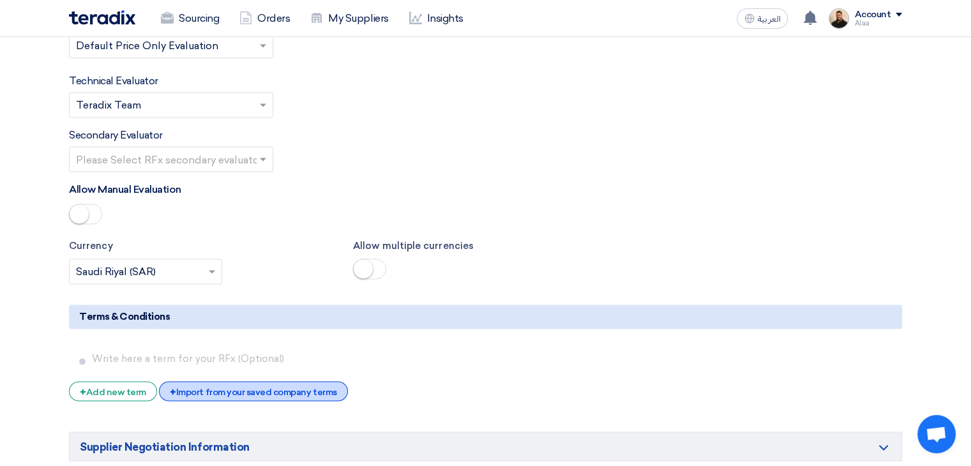
click at [273, 381] on div "+ Import from your saved company terms" at bounding box center [253, 391] width 188 height 20
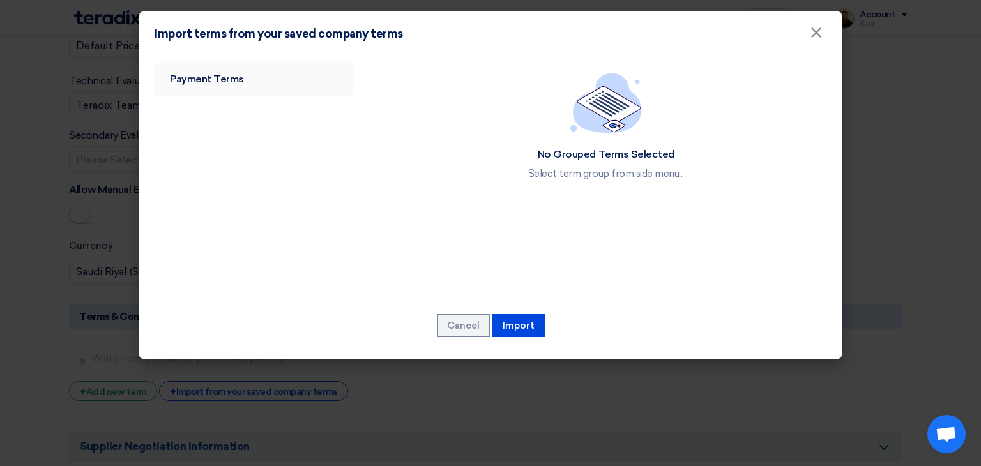
click at [224, 84] on link "Payment Terms" at bounding box center [253, 79] width 199 height 33
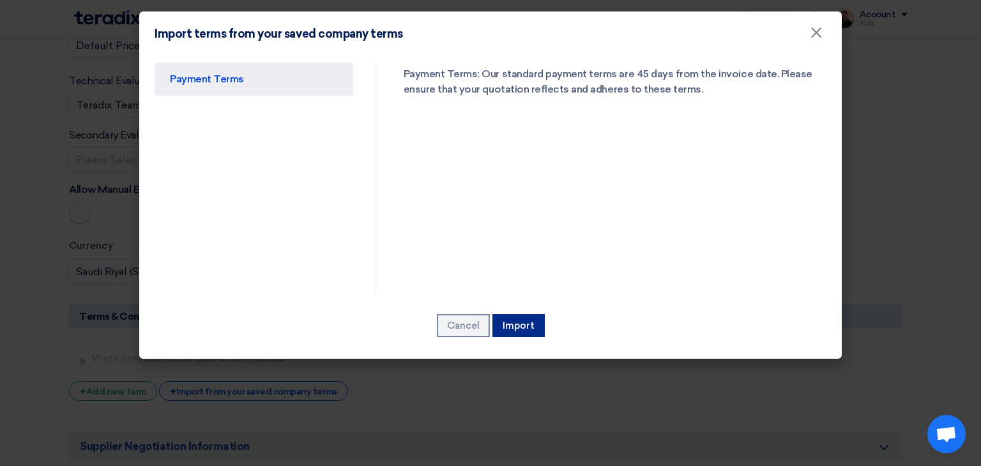
click at [511, 324] on button "Import" at bounding box center [518, 325] width 52 height 23
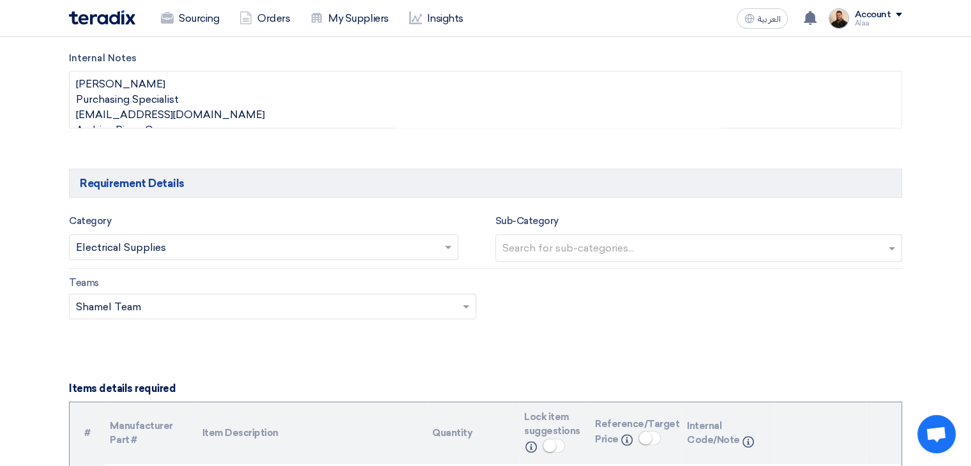
scroll to position [871, 0]
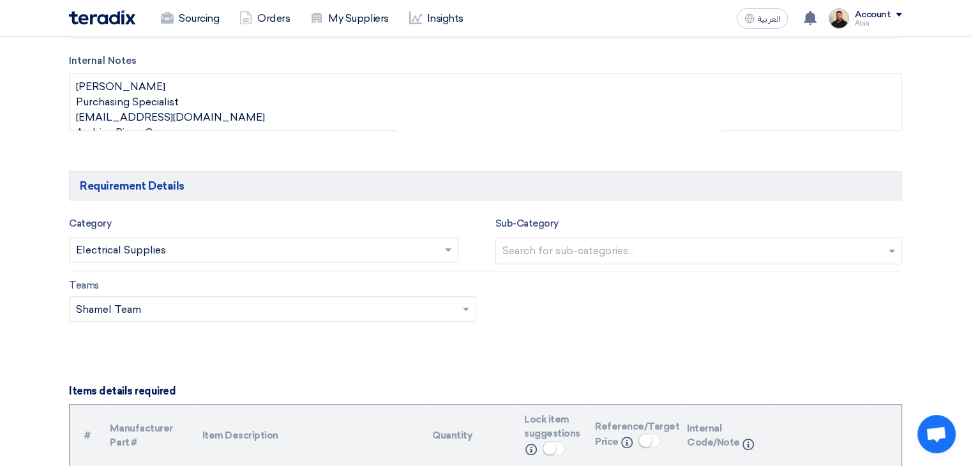
click at [250, 253] on input "text" at bounding box center [257, 251] width 363 height 21
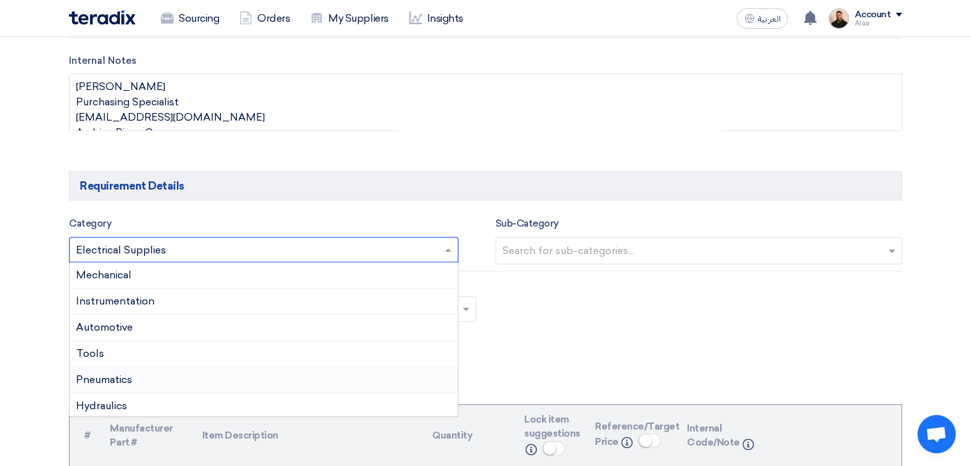
click at [138, 374] on div "Pneumatics" at bounding box center [264, 380] width 388 height 26
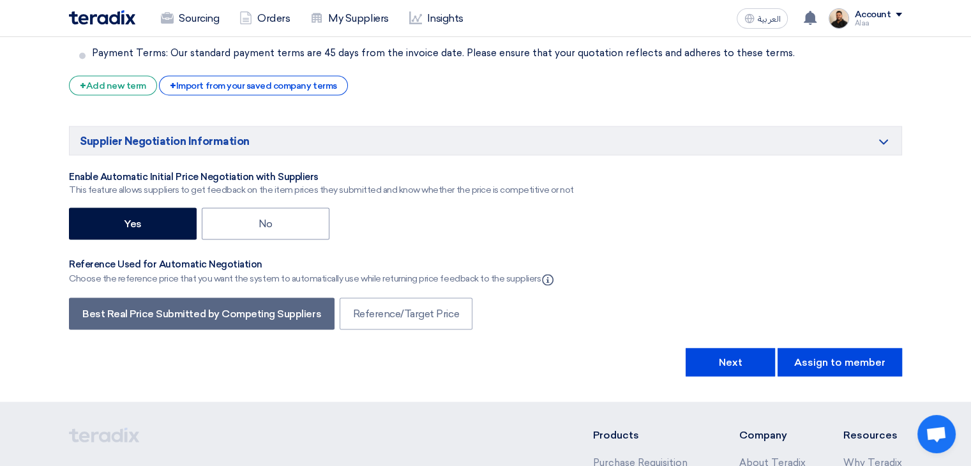
scroll to position [2339, 0]
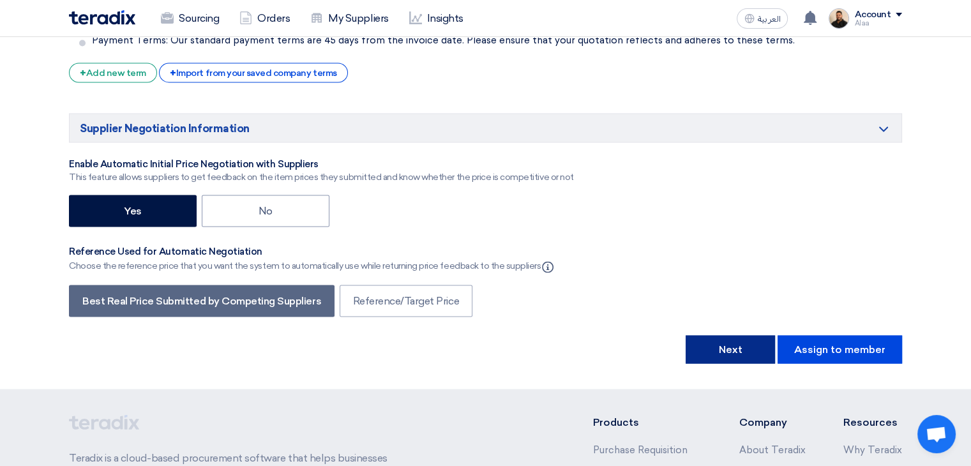
click at [721, 335] on button "Next" at bounding box center [730, 349] width 89 height 28
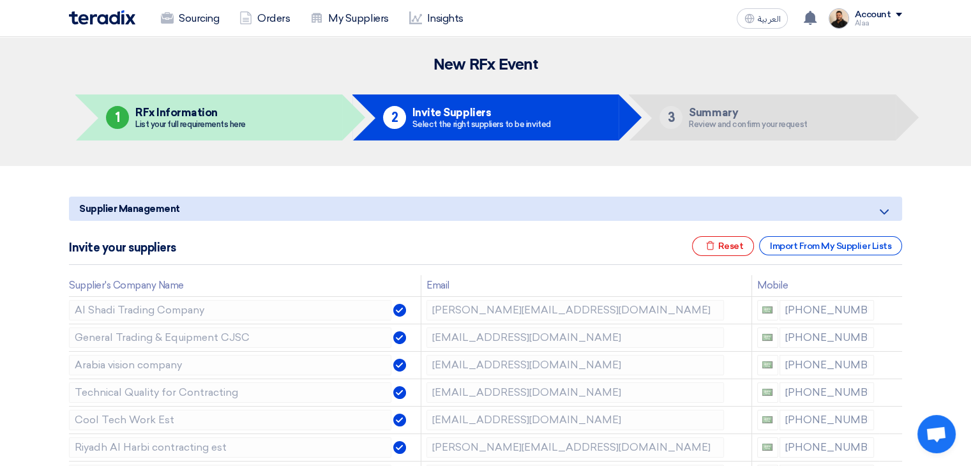
click at [801, 256] on div "Excel file Reset Import From My Supplier Lists" at bounding box center [797, 246] width 210 height 20
click at [804, 250] on div "Import From My Supplier Lists" at bounding box center [830, 245] width 143 height 19
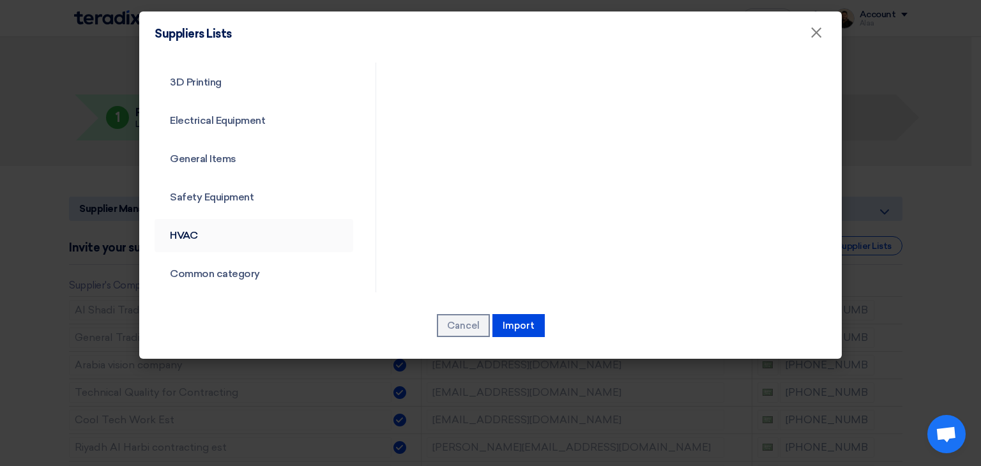
scroll to position [460, 0]
click at [202, 270] on link "Common category" at bounding box center [253, 269] width 199 height 33
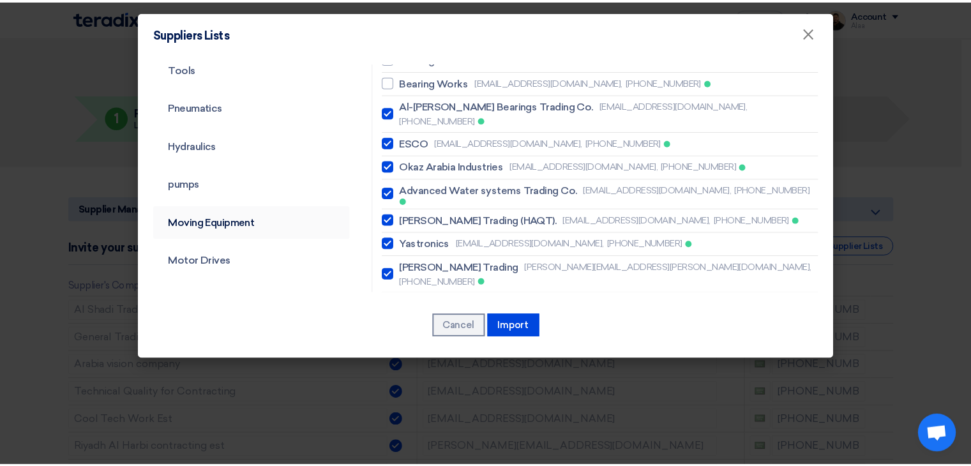
scroll to position [77, 0]
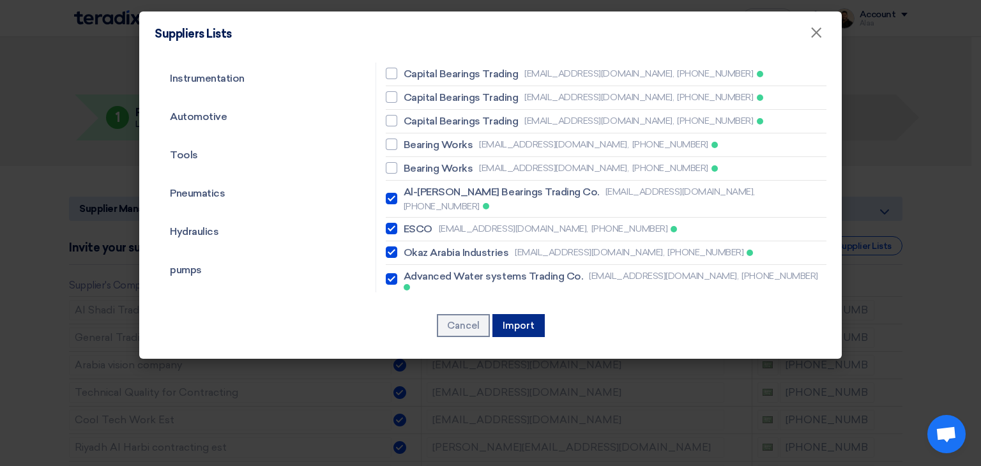
click at [524, 332] on button "Import" at bounding box center [518, 325] width 52 height 23
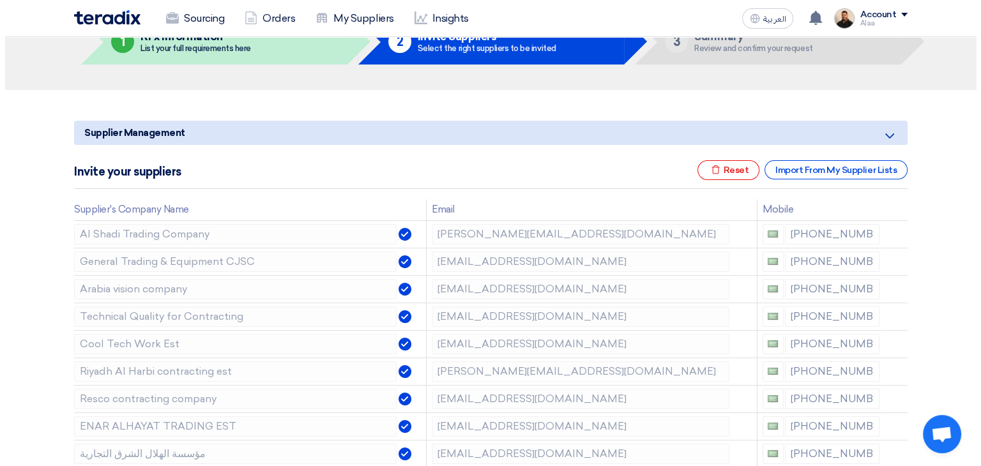
scroll to position [0, 0]
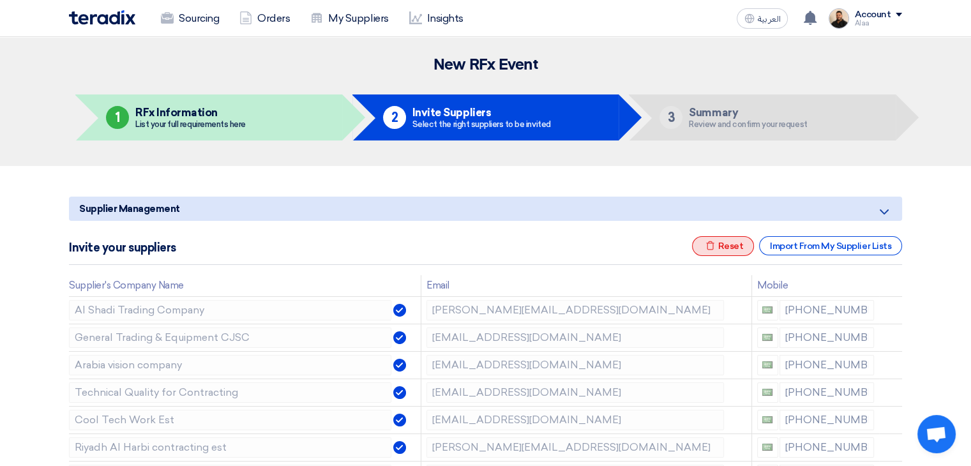
click at [712, 243] on use at bounding box center [710, 245] width 8 height 9
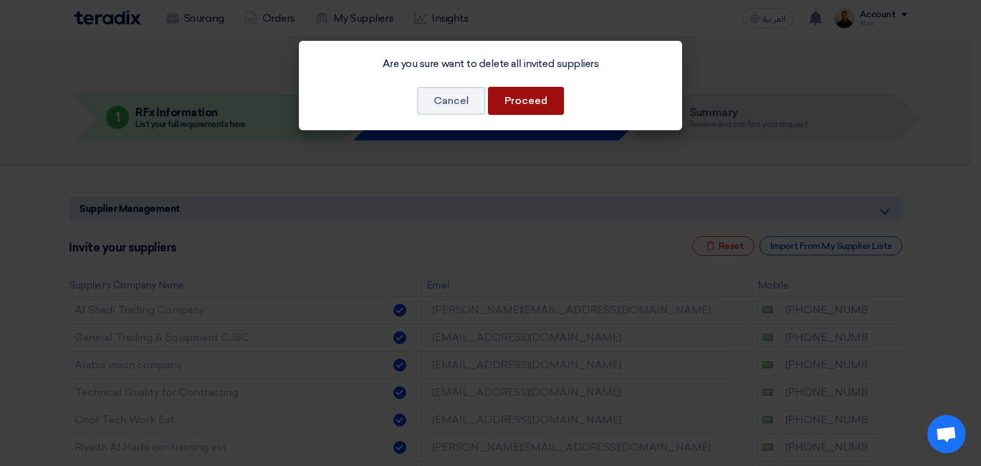
click at [516, 113] on button "Proceed" at bounding box center [526, 101] width 76 height 28
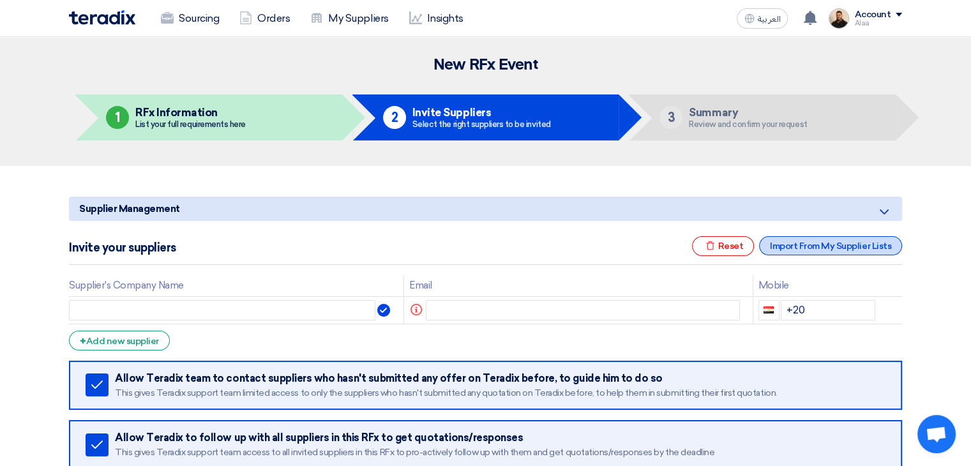
click at [827, 247] on div "Import From My Supplier Lists" at bounding box center [830, 245] width 143 height 19
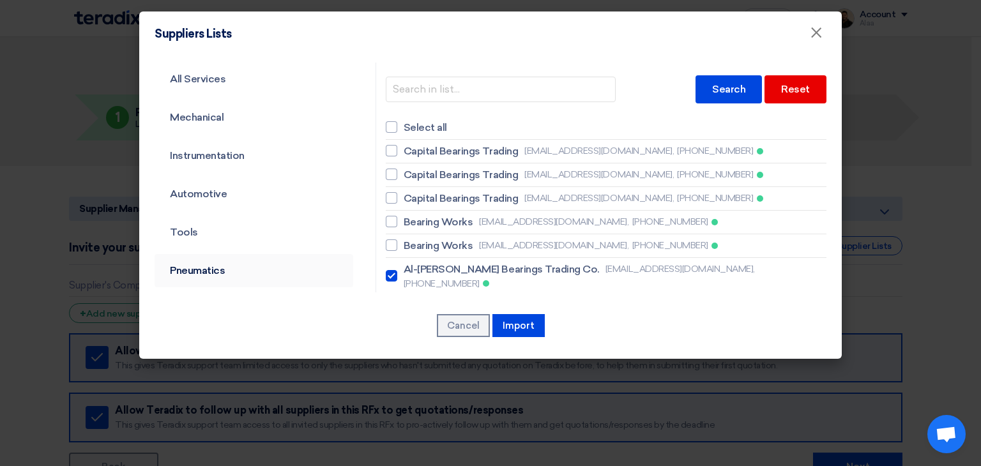
click at [203, 271] on link "Pneumatics" at bounding box center [253, 270] width 199 height 33
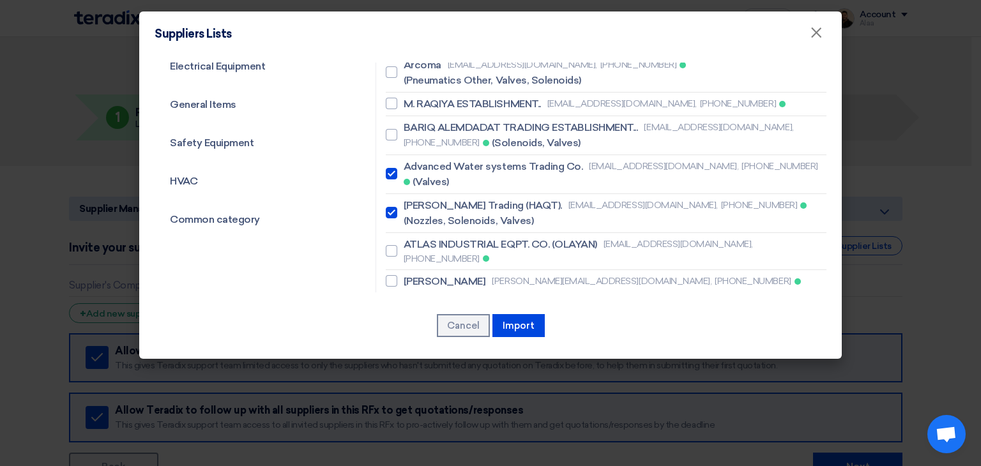
scroll to position [575, 0]
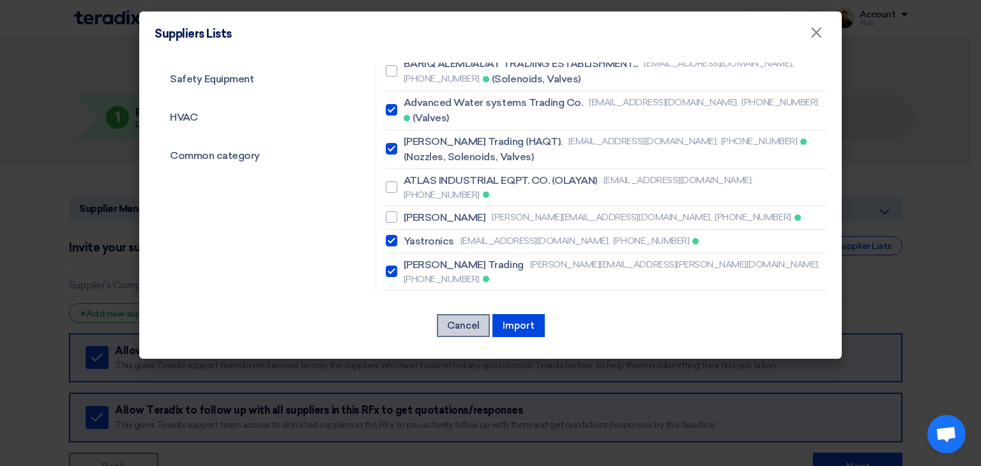
click at [473, 322] on button "Cancel" at bounding box center [463, 325] width 53 height 23
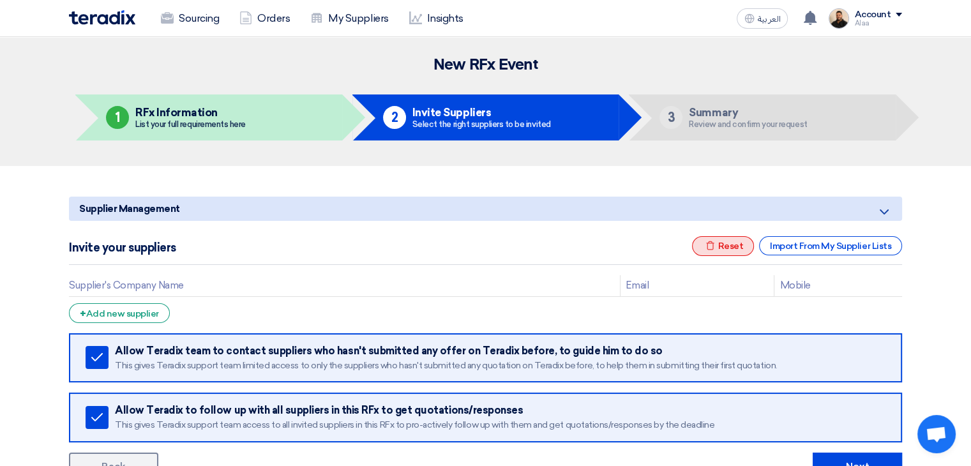
click at [737, 251] on div "Excel file Reset" at bounding box center [723, 246] width 63 height 20
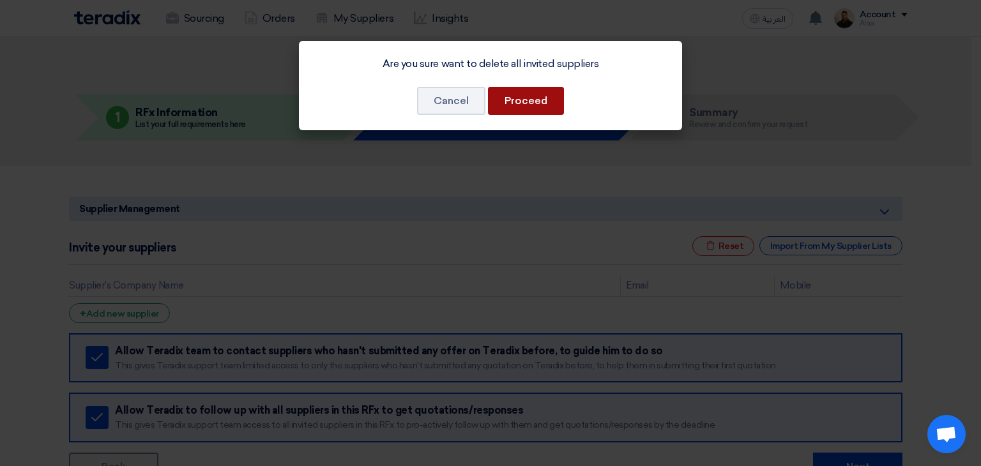
click at [529, 103] on button "Proceed" at bounding box center [526, 101] width 76 height 28
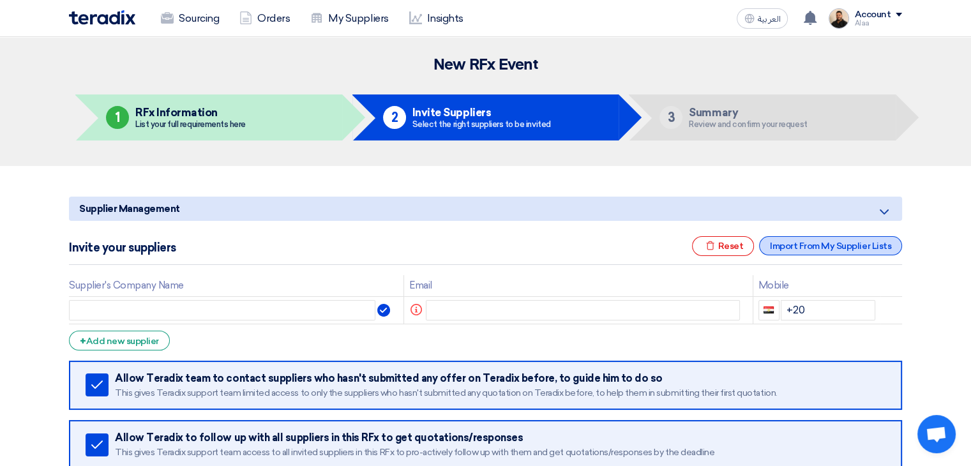
click at [805, 246] on div "Import From My Supplier Lists" at bounding box center [830, 245] width 143 height 19
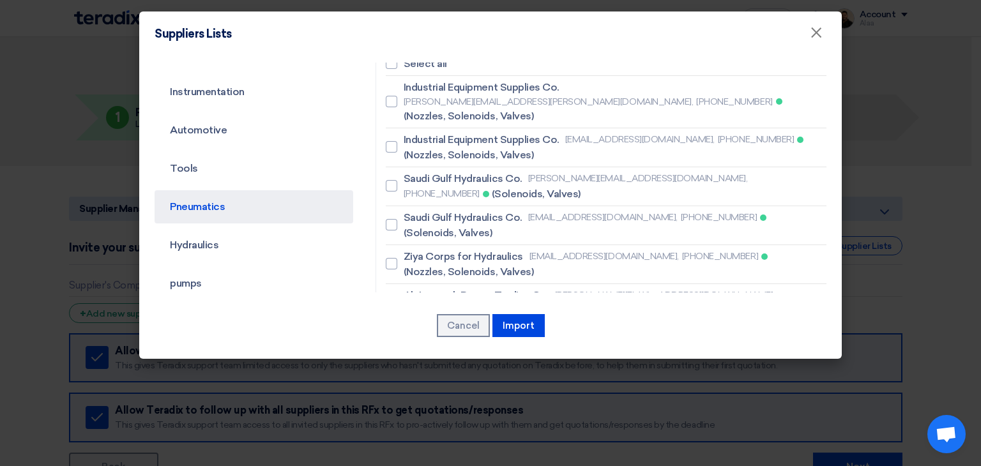
scroll to position [0, 0]
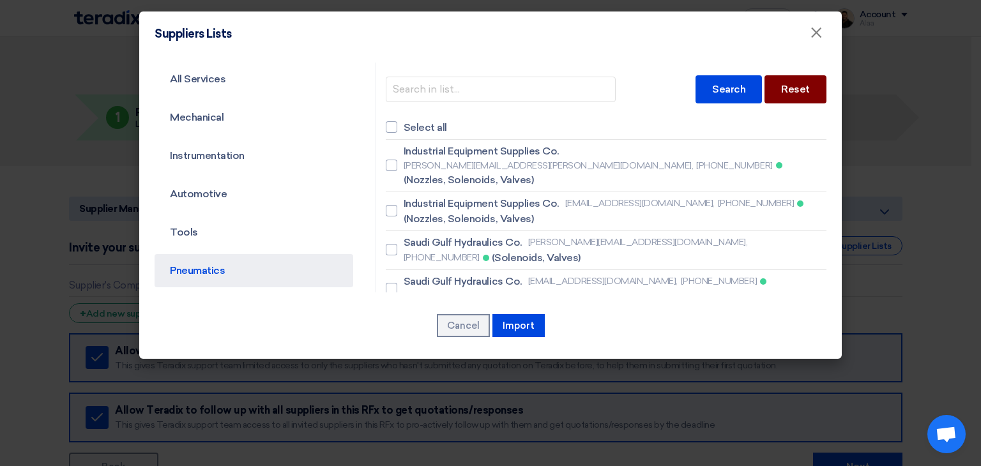
click at [784, 84] on div "Reset" at bounding box center [795, 89] width 62 height 28
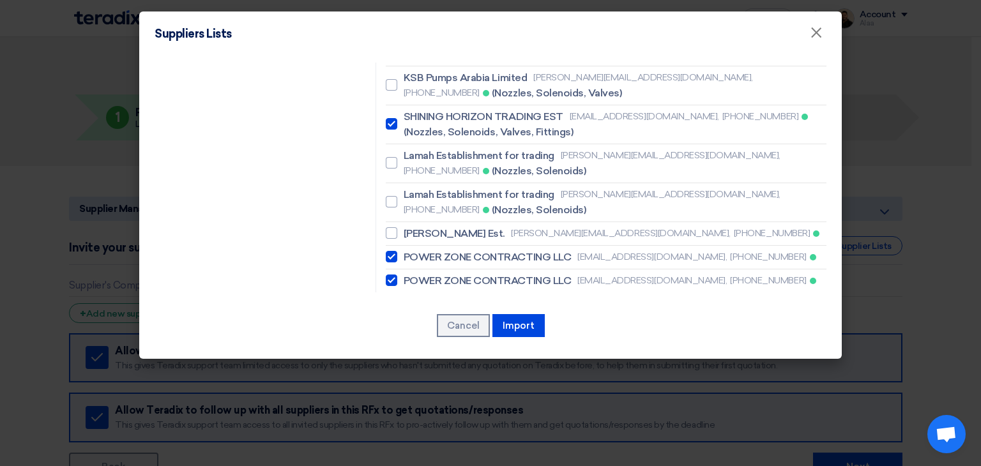
scroll to position [1468, 0]
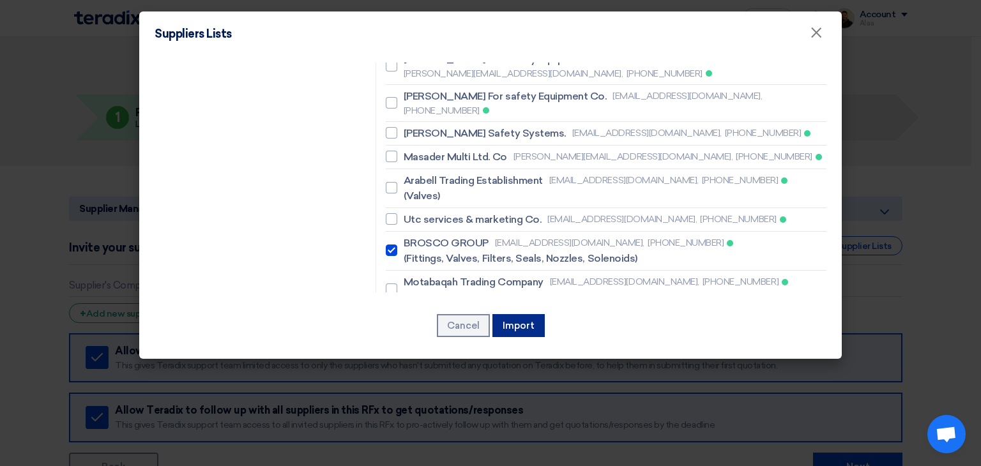
click at [509, 327] on button "Import" at bounding box center [518, 325] width 52 height 23
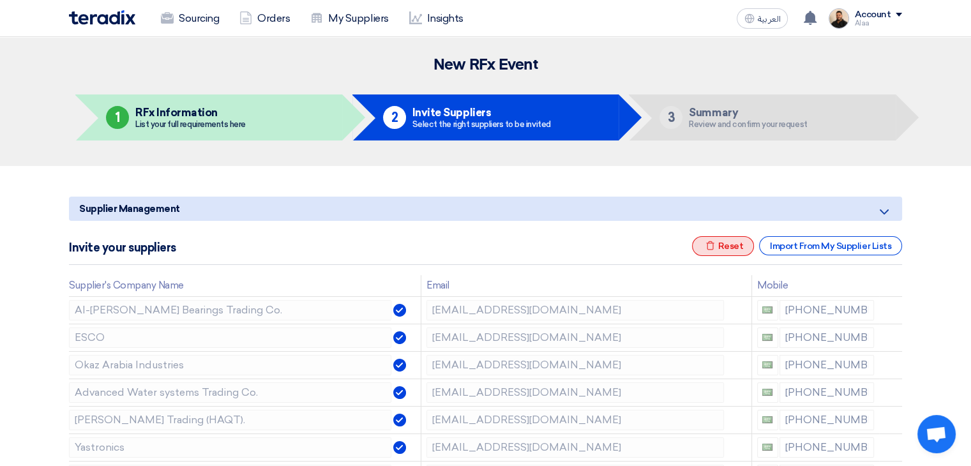
click at [738, 246] on div "Excel file Reset" at bounding box center [723, 246] width 63 height 20
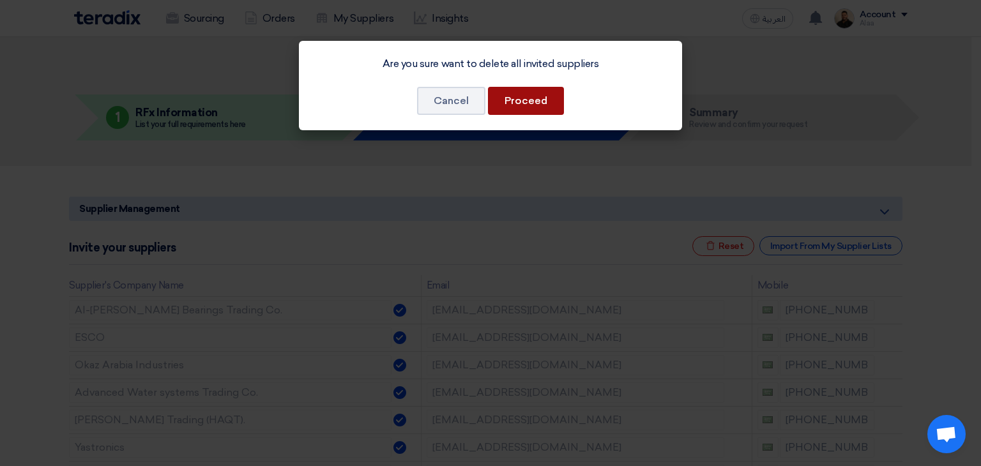
click at [522, 101] on button "Proceed" at bounding box center [526, 101] width 76 height 28
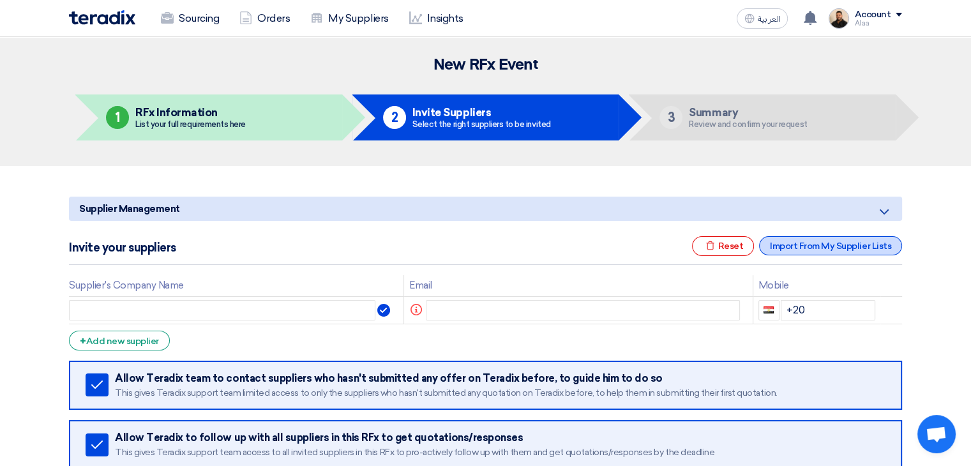
click at [822, 247] on div "Import From My Supplier Lists" at bounding box center [830, 245] width 143 height 19
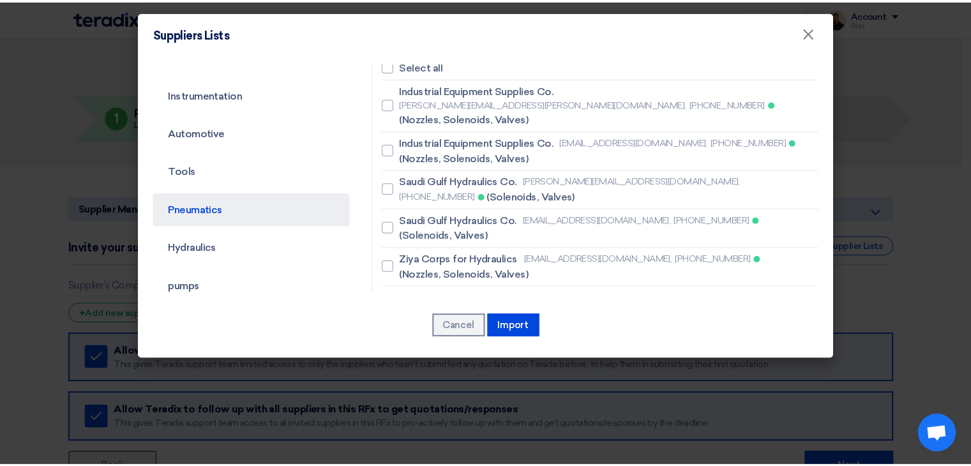
scroll to position [0, 0]
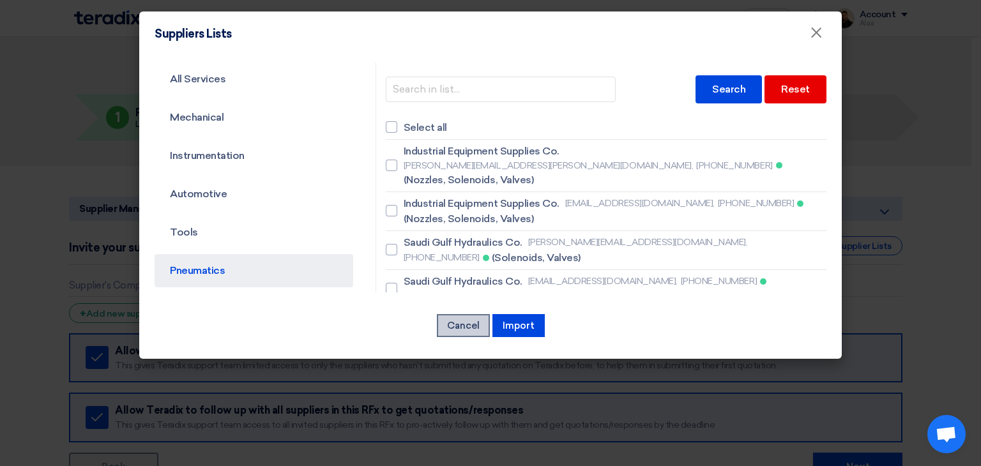
click at [452, 329] on button "Cancel" at bounding box center [463, 325] width 53 height 23
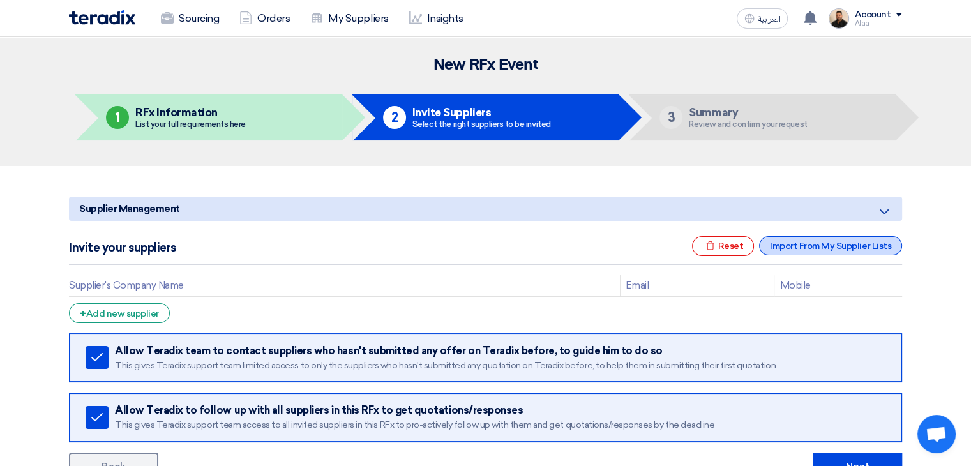
click at [795, 246] on div "Import From My Supplier Lists" at bounding box center [830, 245] width 143 height 19
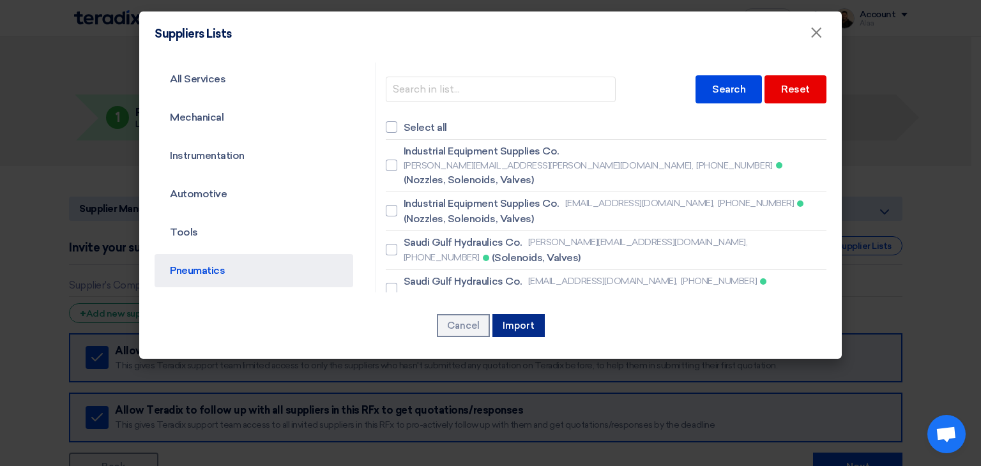
click at [504, 325] on button "Import" at bounding box center [518, 325] width 52 height 23
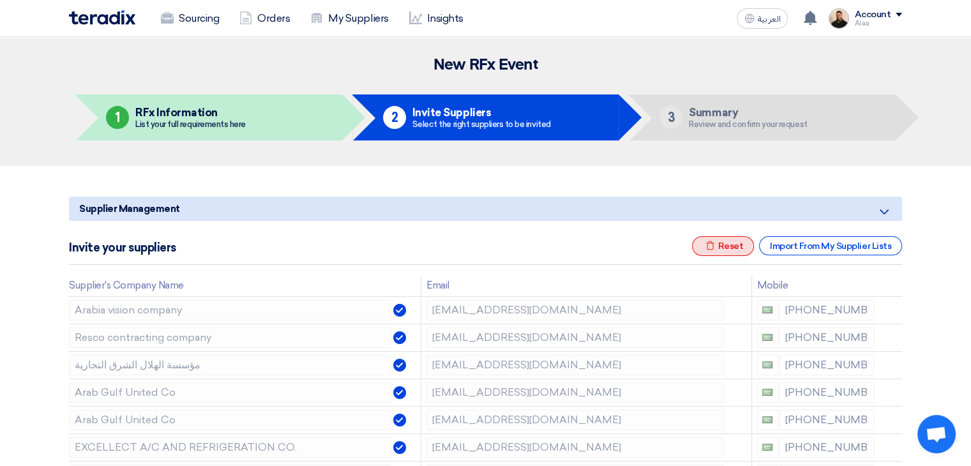
click at [728, 249] on div "Excel file Reset" at bounding box center [723, 246] width 63 height 20
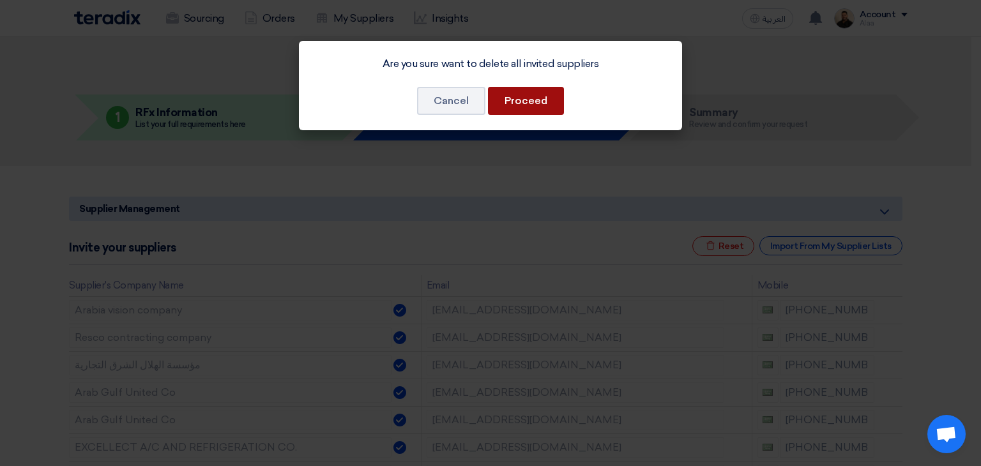
click at [516, 98] on button "Proceed" at bounding box center [526, 101] width 76 height 28
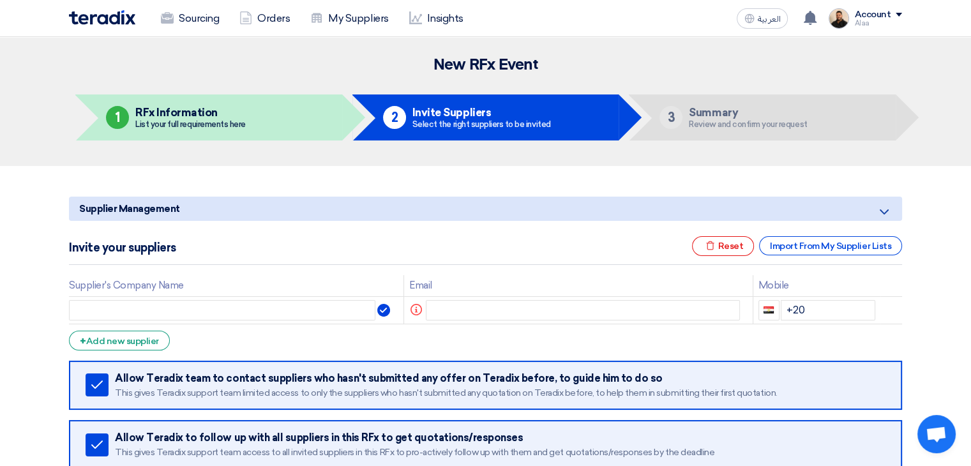
click at [822, 259] on div "Invite your suppliers Excel file Reset Import From My Supplier Lists" at bounding box center [485, 250] width 833 height 29
click at [823, 253] on div "Import From My Supplier Lists" at bounding box center [830, 245] width 143 height 19
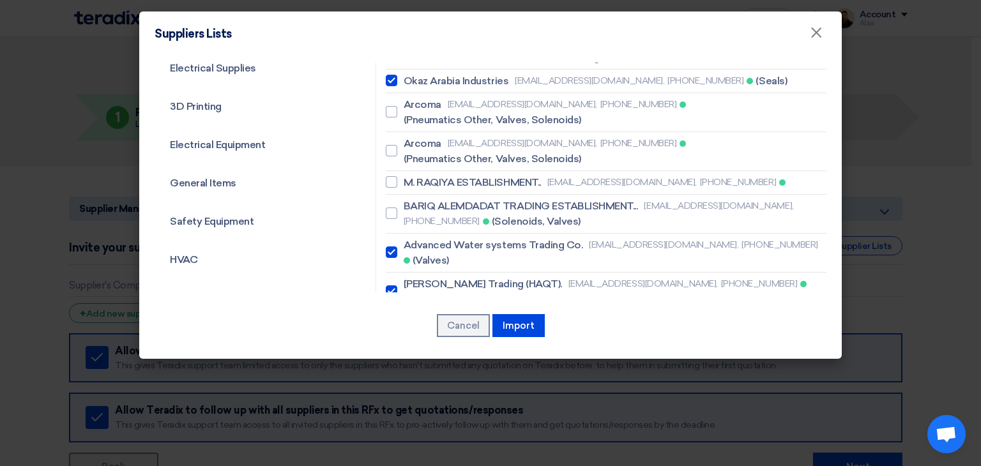
scroll to position [511, 0]
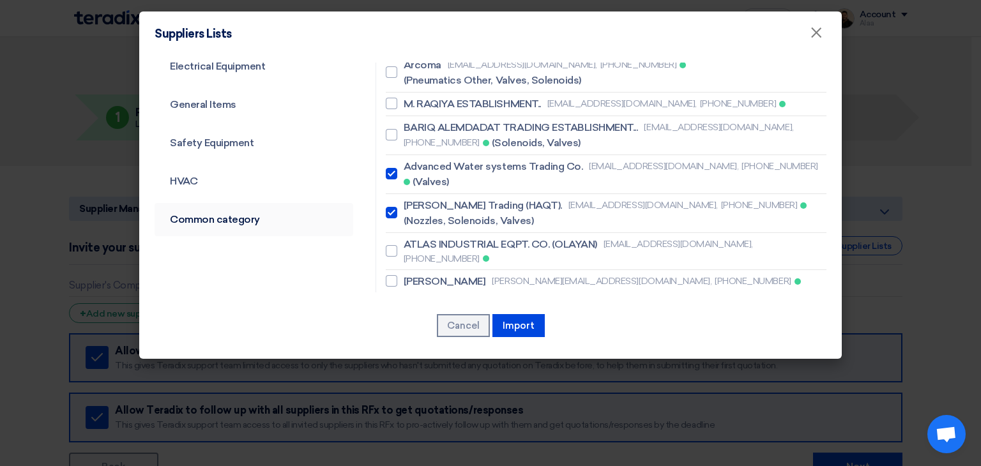
click at [230, 212] on link "Common category" at bounding box center [253, 219] width 199 height 33
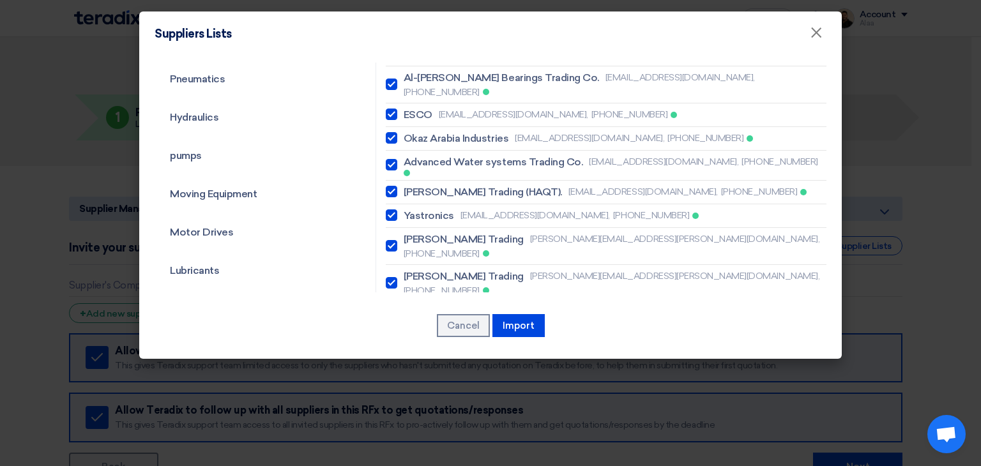
scroll to position [0, 0]
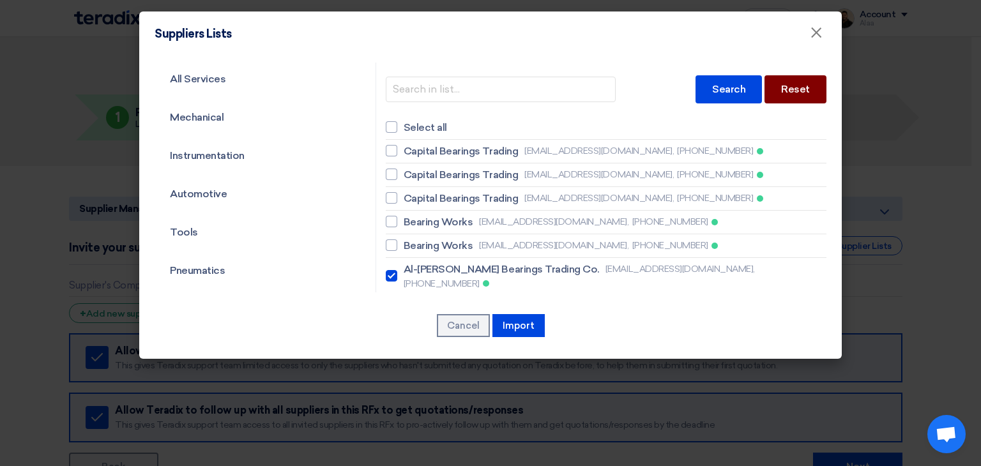
click at [774, 101] on div "Reset" at bounding box center [795, 89] width 62 height 28
click at [782, 94] on div "Reset" at bounding box center [795, 89] width 62 height 28
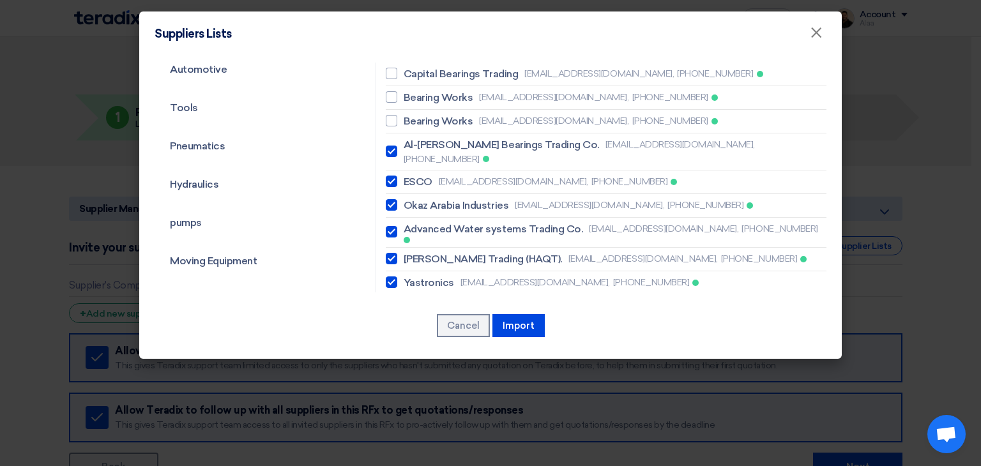
scroll to position [128, 0]
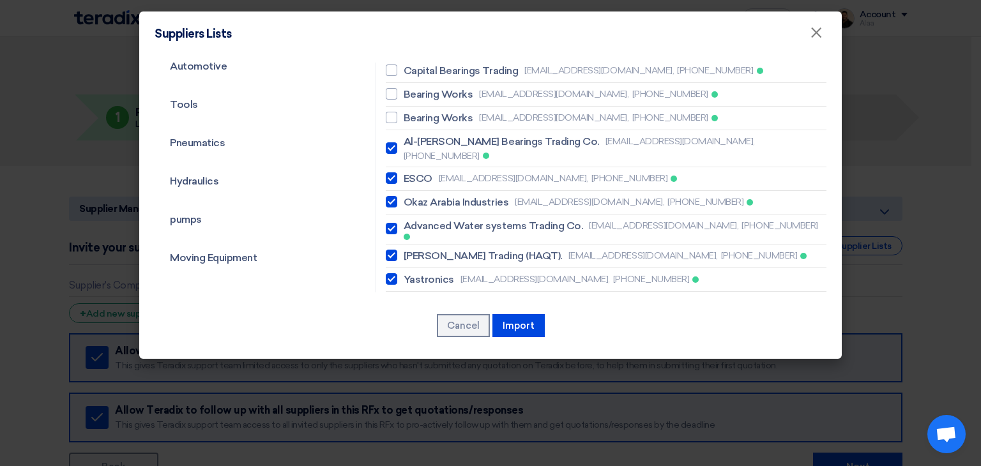
click at [430, 141] on span "Al-[PERSON_NAME] Bearings Trading Co." at bounding box center [500, 141] width 195 height 15
click at [412, 144] on input "Al-[PERSON_NAME] Bearings Trading Co. [EMAIL_ADDRESS][DOMAIN_NAME], [PHONE_NUMB…" at bounding box center [407, 148] width 8 height 8
checkbox input "false"
click at [439, 195] on span "Okaz Arabia Industries" at bounding box center [455, 202] width 105 height 15
click at [412, 198] on input "Okaz Arabia Industries [EMAIL_ADDRESS][DOMAIN_NAME], [PHONE_NUMBER]" at bounding box center [407, 202] width 8 height 8
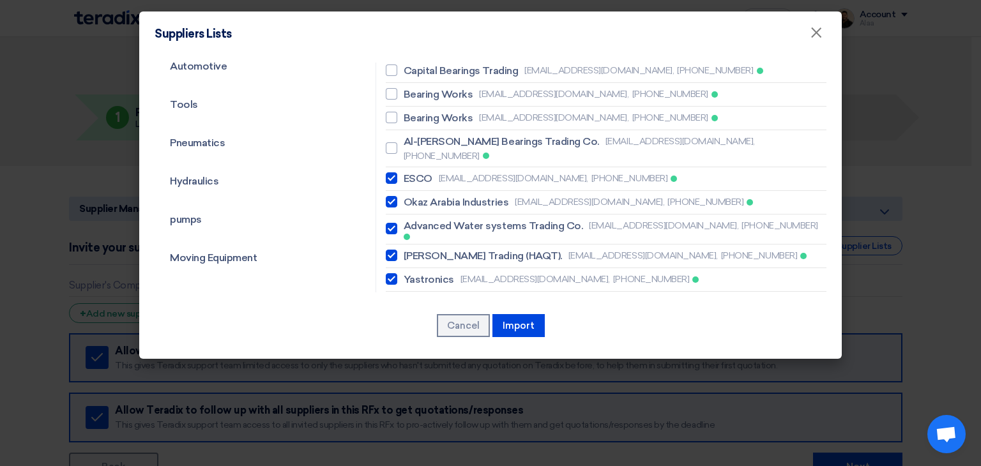
checkbox input "false"
click at [419, 142] on span "Al-[PERSON_NAME] Bearings Trading Co." at bounding box center [500, 141] width 195 height 15
click at [412, 144] on input "Al-[PERSON_NAME] Bearings Trading Co. [EMAIL_ADDRESS][DOMAIN_NAME], [PHONE_NUMB…" at bounding box center [407, 148] width 8 height 8
checkbox input "false"
click at [421, 195] on span "Okaz Arabia Industries" at bounding box center [455, 202] width 105 height 15
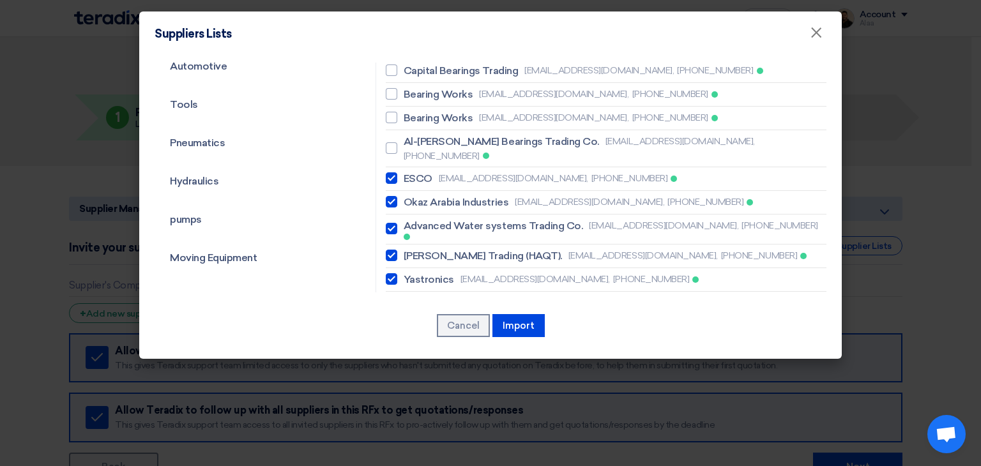
click at [412, 198] on input "Okaz Arabia Industries [EMAIL_ADDRESS][DOMAIN_NAME], [PHONE_NUMBER]" at bounding box center [407, 202] width 8 height 8
checkbox input "false"
click at [434, 218] on span "Advanced Water systems Trading Co." at bounding box center [492, 225] width 179 height 15
click at [412, 225] on input "Advanced Water systems Trading Co. [EMAIL_ADDRESS][DOMAIN_NAME], [PHONE_NUMBER]" at bounding box center [407, 229] width 8 height 8
checkbox input "false"
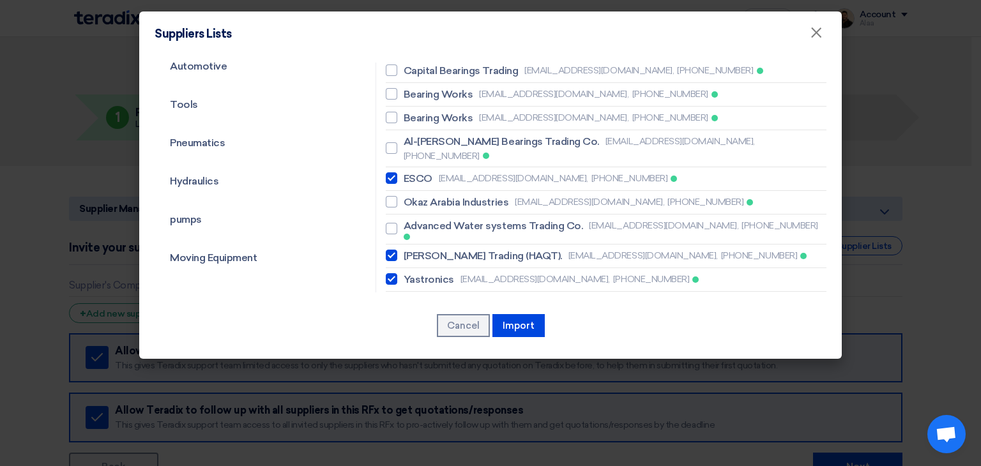
click at [434, 248] on span "[PERSON_NAME] Trading (HAQT)." at bounding box center [482, 255] width 158 height 15
click at [412, 252] on input "[PERSON_NAME] Trading (HAQT). [EMAIL_ADDRESS][DOMAIN_NAME], [PHONE_NUMBER]" at bounding box center [407, 256] width 8 height 8
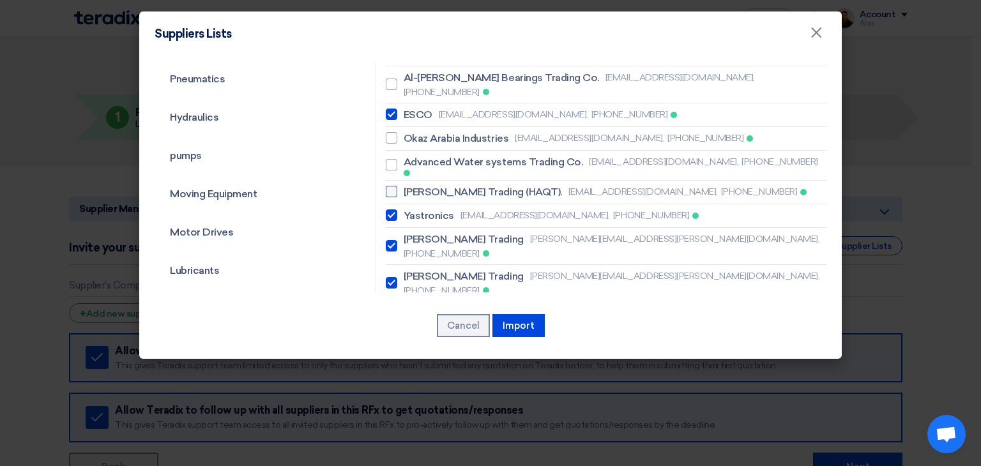
click at [430, 184] on span "[PERSON_NAME] Trading (HAQT)." at bounding box center [482, 191] width 158 height 15
click at [412, 188] on input "[PERSON_NAME] Trading (HAQT). [EMAIL_ADDRESS][DOMAIN_NAME], [PHONE_NUMBER]" at bounding box center [407, 192] width 8 height 8
checkbox input "true"
click at [431, 269] on span "[PERSON_NAME] Trading" at bounding box center [463, 276] width 120 height 15
click at [412, 279] on input "[PERSON_NAME] Trading [PERSON_NAME][EMAIL_ADDRESS][PERSON_NAME][DOMAIN_NAME], […" at bounding box center [407, 283] width 8 height 8
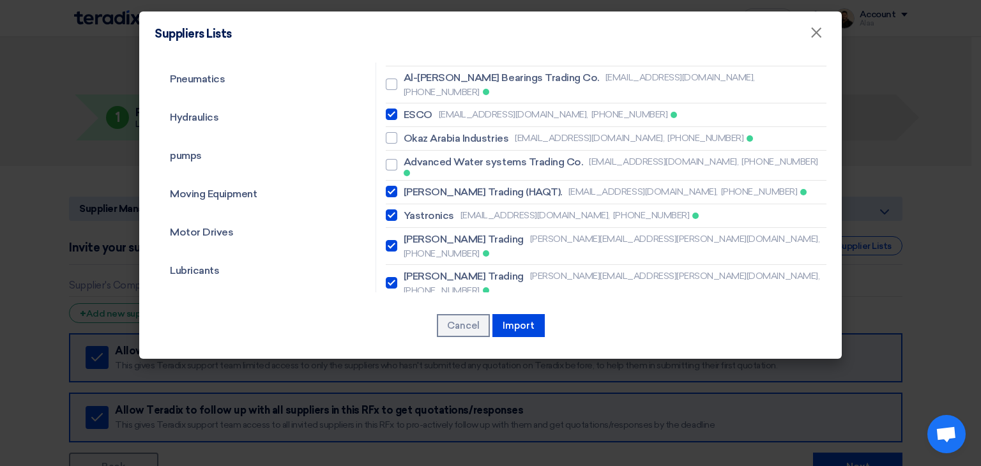
checkbox input "false"
click at [437, 232] on span "[PERSON_NAME] Trading" at bounding box center [463, 239] width 120 height 15
click at [412, 242] on input "[PERSON_NAME] Trading [PERSON_NAME][EMAIL_ADDRESS][PERSON_NAME][DOMAIN_NAME], […" at bounding box center [407, 246] width 8 height 8
checkbox input "false"
click at [419, 208] on span "Yastronics" at bounding box center [428, 215] width 50 height 15
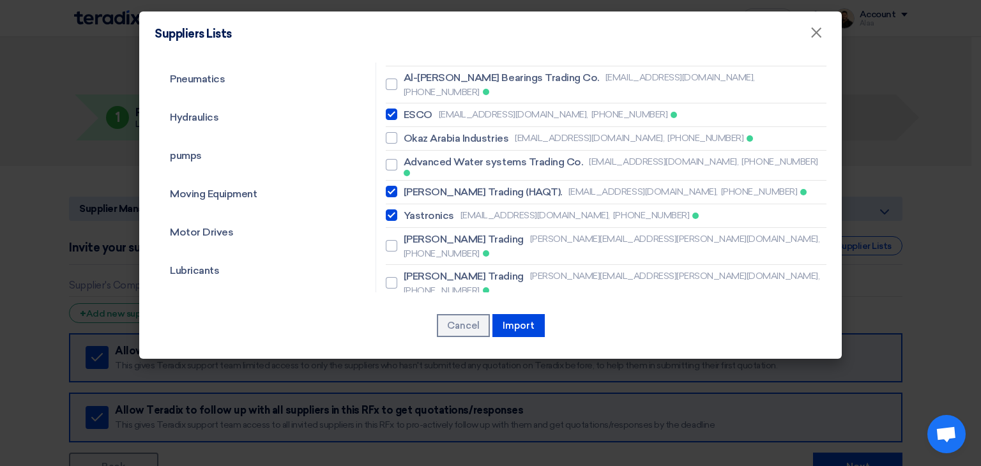
click at [412, 211] on input "Yastronics [EMAIL_ADDRESS][DOMAIN_NAME], [PHONE_NUMBER]" at bounding box center [407, 215] width 8 height 8
checkbox input "false"
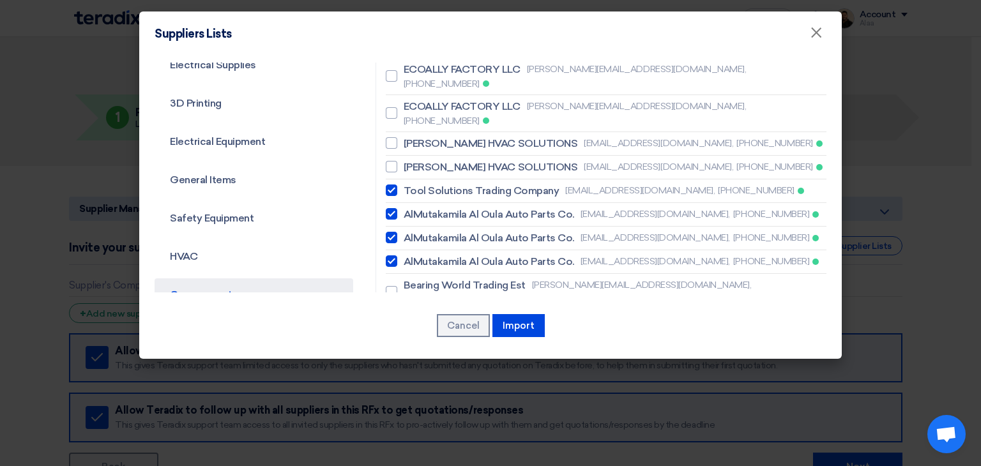
scroll to position [447, 0]
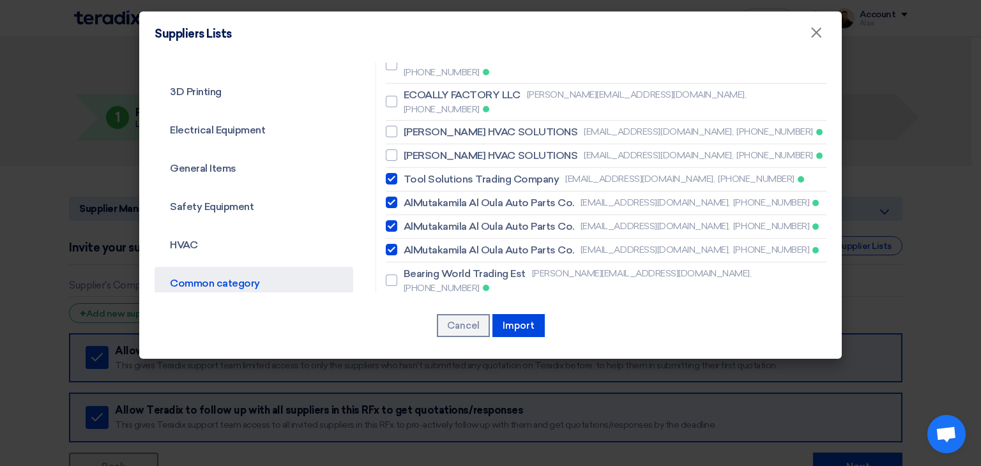
click at [458, 172] on span "Tool Solutions Trading Company" at bounding box center [481, 179] width 156 height 15
click at [412, 175] on input "Tool Solutions Trading Company [EMAIL_ADDRESS][DOMAIN_NAME], [PHONE_NUMBER]" at bounding box center [407, 179] width 8 height 8
checkbox input "false"
click at [461, 195] on span "AlMutakamila Al Oula Auto Parts Co." at bounding box center [488, 202] width 170 height 15
click at [412, 199] on input "AlMutakamila Al Oula Auto Parts Co. [EMAIL_ADDRESS][DOMAIN_NAME], [PHONE_NUMBER]" at bounding box center [407, 203] width 8 height 8
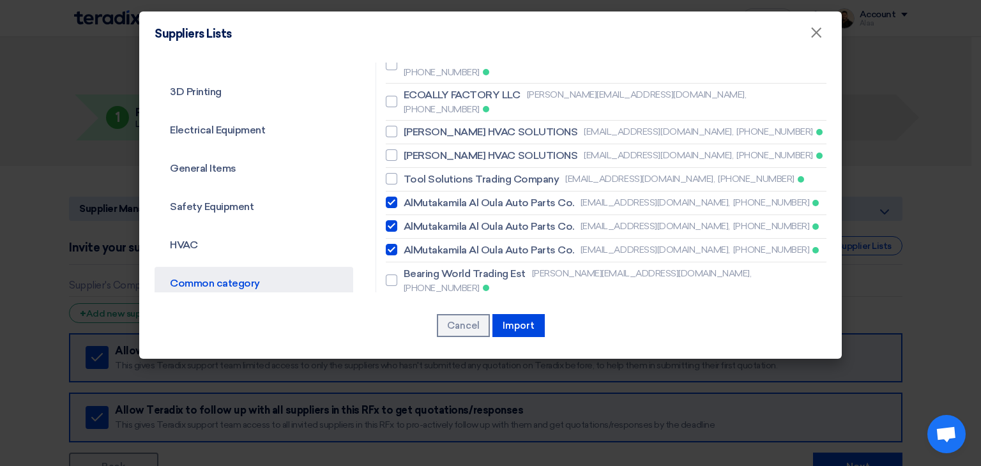
checkbox input "false"
click at [463, 219] on span "AlMutakamila Al Oula Auto Parts Co." at bounding box center [488, 226] width 170 height 15
click at [412, 222] on input "AlMutakamila Al Oula Auto Parts Co. [EMAIL_ADDRESS][DOMAIN_NAME], [PHONE_NUMBER]" at bounding box center [407, 226] width 8 height 8
checkbox input "false"
click at [462, 243] on span "AlMutakamila Al Oula Auto Parts Co." at bounding box center [488, 250] width 170 height 15
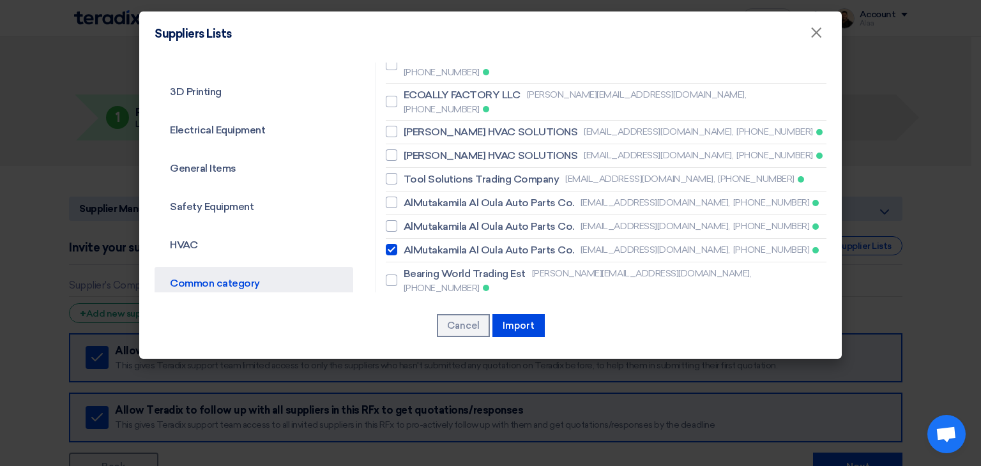
click at [412, 246] on input "AlMutakamila Al Oula Auto Parts Co. [EMAIL_ADDRESS][DOMAIN_NAME], [PHONE_NUMBER]" at bounding box center [407, 250] width 8 height 8
checkbox input "false"
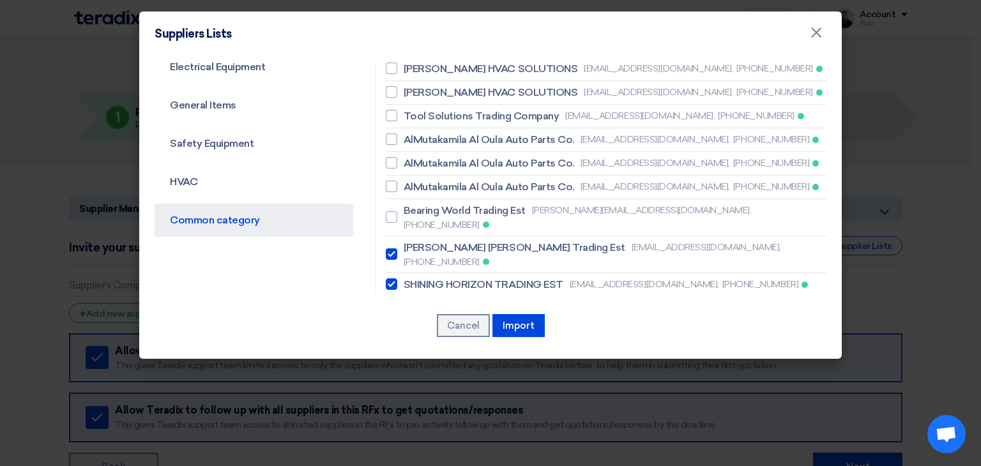
scroll to position [511, 0]
click at [469, 239] on span "[PERSON_NAME] [PERSON_NAME] Trading Est" at bounding box center [514, 246] width 222 height 15
click at [412, 250] on input "[PERSON_NAME] [PERSON_NAME] Trading Est [EMAIL_ADDRESS][DOMAIN_NAME], [PHONE_NU…" at bounding box center [407, 254] width 8 height 8
checkbox input "false"
click at [469, 300] on span "POWER ZONE CONTRACTING LLC" at bounding box center [487, 307] width 168 height 15
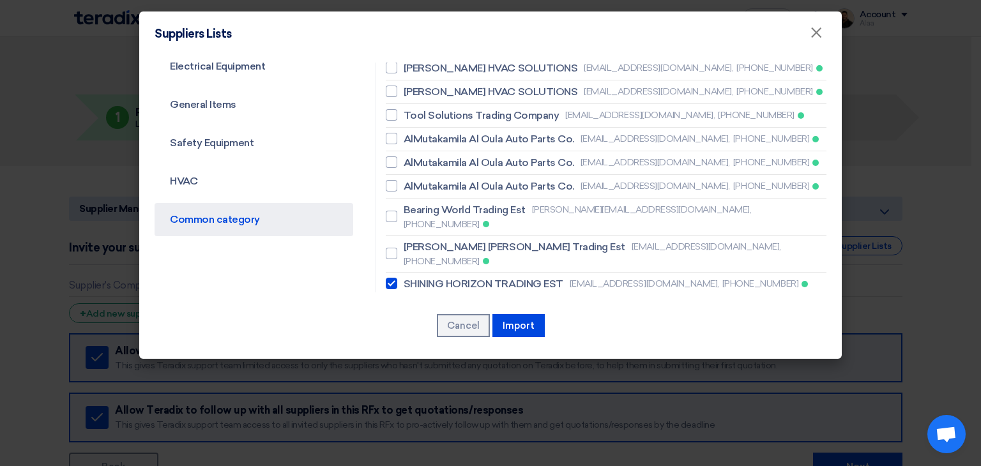
click at [412, 303] on input "POWER ZONE CONTRACTING LLC [EMAIL_ADDRESS][DOMAIN_NAME], [PHONE_NUMBER]" at bounding box center [407, 307] width 8 height 8
checkbox input "false"
click at [463, 324] on span "POWER ZONE CONTRACTING LLC" at bounding box center [487, 331] width 168 height 15
click at [412, 327] on input "POWER ZONE CONTRACTING LLC [EMAIL_ADDRESS][DOMAIN_NAME], [PHONE_NUMBER]" at bounding box center [407, 331] width 8 height 8
checkbox input "false"
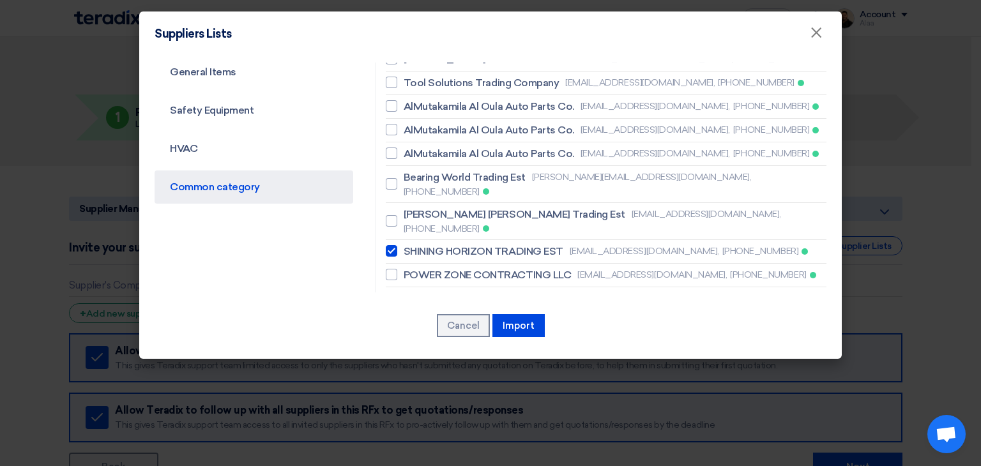
scroll to position [575, 0]
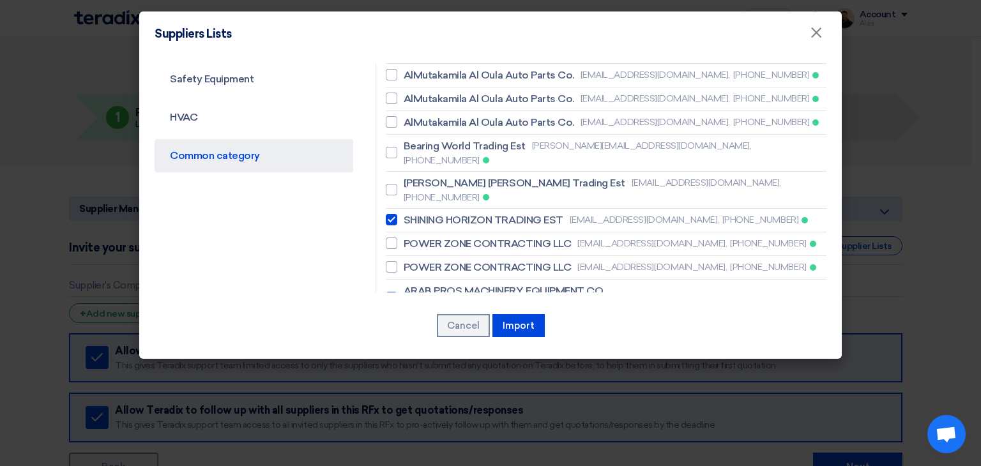
click at [444, 283] on span "ARAB PROS MACHINERY EQUIPMENT CO" at bounding box center [503, 290] width 200 height 15
click at [412, 294] on input "ARAB PROS MACHINERY EQUIPMENT CO [EMAIL_ADDRESS][DOMAIN_NAME], [PHONE_NUMBER]" at bounding box center [407, 298] width 8 height 8
checkbox input "false"
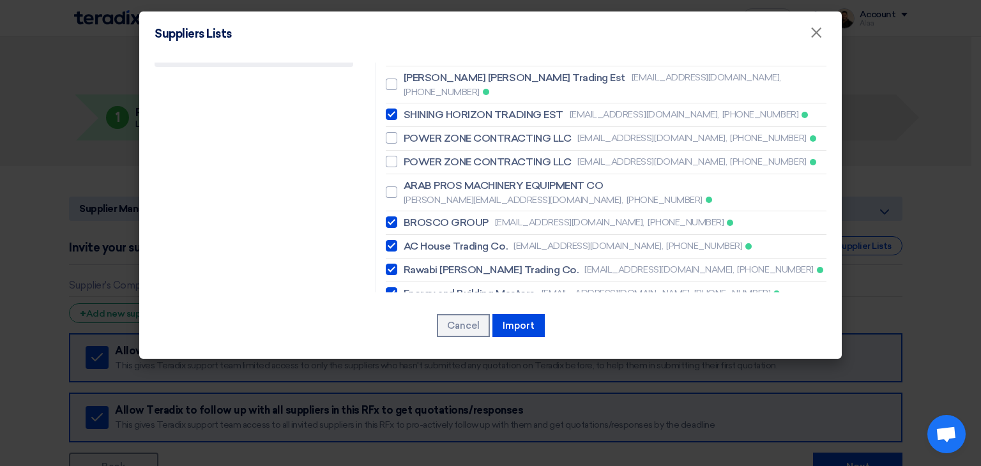
scroll to position [702, 0]
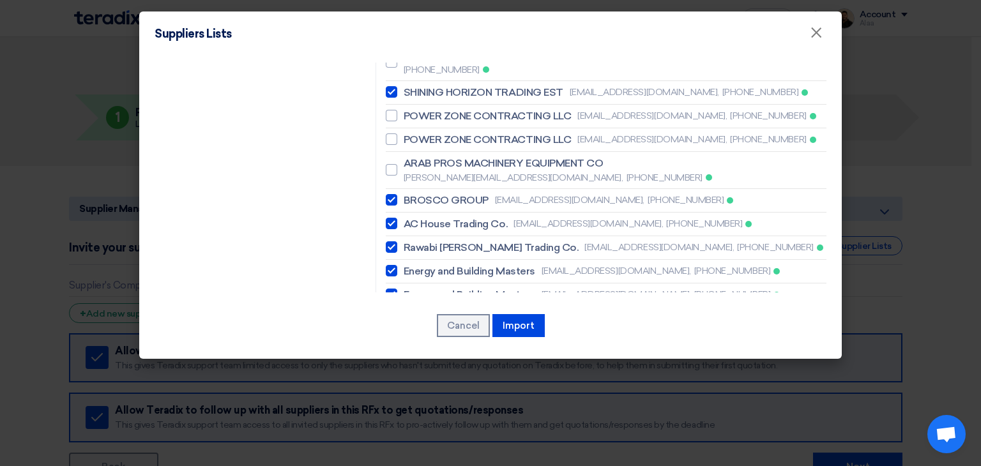
click at [463, 264] on span "Energy and Building Masters" at bounding box center [469, 271] width 132 height 15
click at [412, 267] on input "Energy and Building Masters [EMAIL_ADDRESS][DOMAIN_NAME], [PHONE_NUMBER]" at bounding box center [407, 271] width 8 height 8
checkbox input "false"
click at [468, 240] on span "Rawabi [PERSON_NAME] Trading Co." at bounding box center [490, 247] width 175 height 15
click at [412, 243] on input "Rawabi [PERSON_NAME] Trading Co. [EMAIL_ADDRESS][DOMAIN_NAME], [PHONE_NUMBER]" at bounding box center [407, 247] width 8 height 8
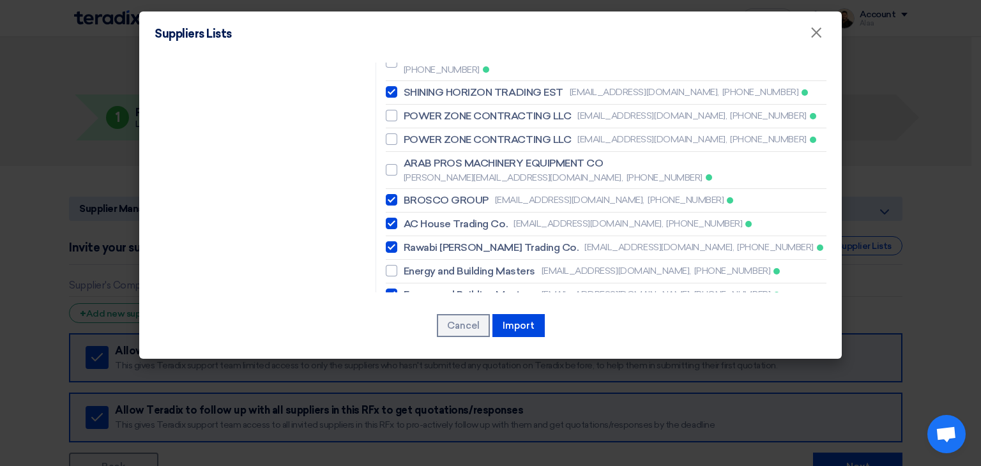
checkbox input "false"
click at [470, 287] on span "Energy and Building Masters" at bounding box center [469, 294] width 132 height 15
click at [412, 290] on input "Energy and Building Masters [EMAIL_ADDRESS][DOMAIN_NAME], [PHONE_NUMBER]" at bounding box center [407, 294] width 8 height 8
checkbox input "false"
click at [467, 311] on span "Najd al Riyadh trading com" at bounding box center [464, 318] width 123 height 15
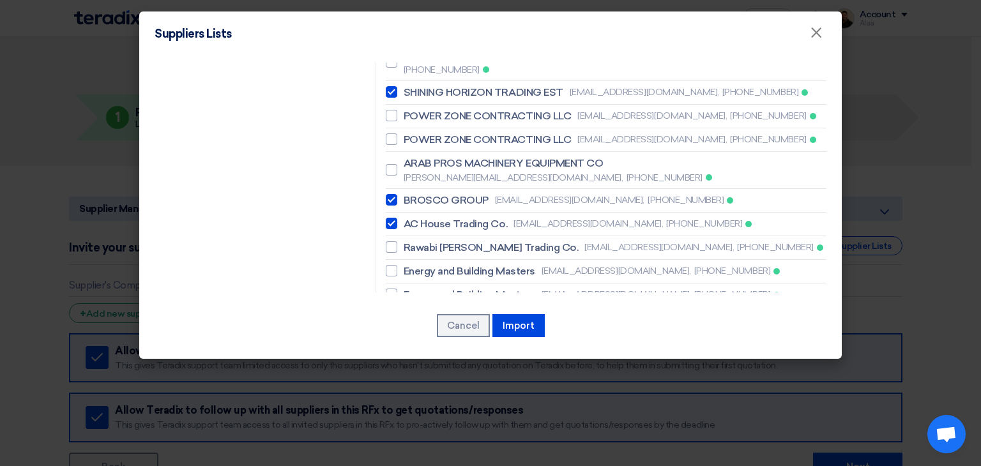
click at [412, 314] on input "Najd al Riyadh trading com [EMAIL_ADDRESS][DOMAIN_NAME], [PHONE_NUMBER]" at bounding box center [407, 318] width 8 height 8
checkbox input "false"
click at [463, 331] on li "Najd al Riyadh trading com [EMAIL_ADDRESS][DOMAIN_NAME], [PHONE_NUMBER]" at bounding box center [606, 343] width 440 height 24
click at [464, 358] on span "Success Elite Trading Est." at bounding box center [463, 365] width 121 height 15
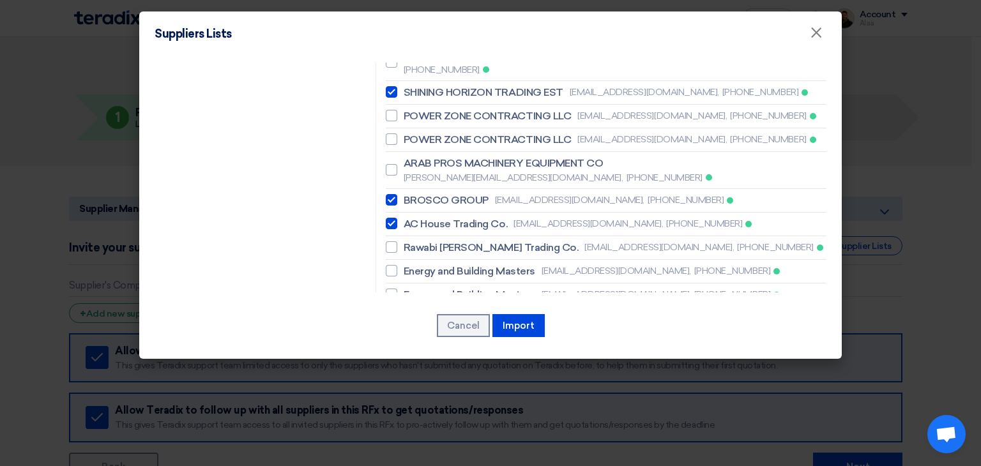
click at [412, 368] on input "Success Elite Trading Est. [PERSON_NAME][EMAIL_ADDRESS][DOMAIN_NAME], [PHONE_NU…" at bounding box center [407, 372] width 8 height 8
checkbox input "false"
click at [469, 334] on span "Najd al Riyadh trading com" at bounding box center [464, 341] width 123 height 15
click at [412, 338] on input "Najd al Riyadh trading com [EMAIL_ADDRESS][DOMAIN_NAME], [PHONE_NUMBER]" at bounding box center [407, 342] width 8 height 8
checkbox input "false"
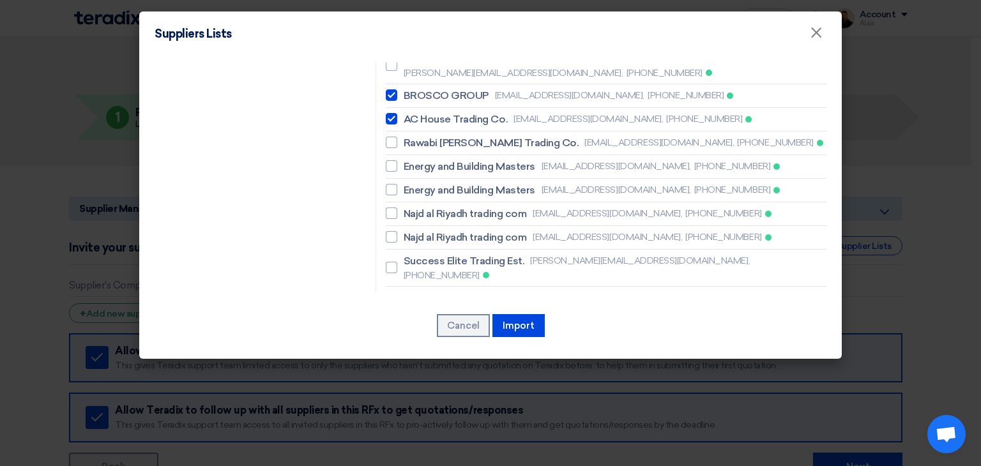
scroll to position [830, 0]
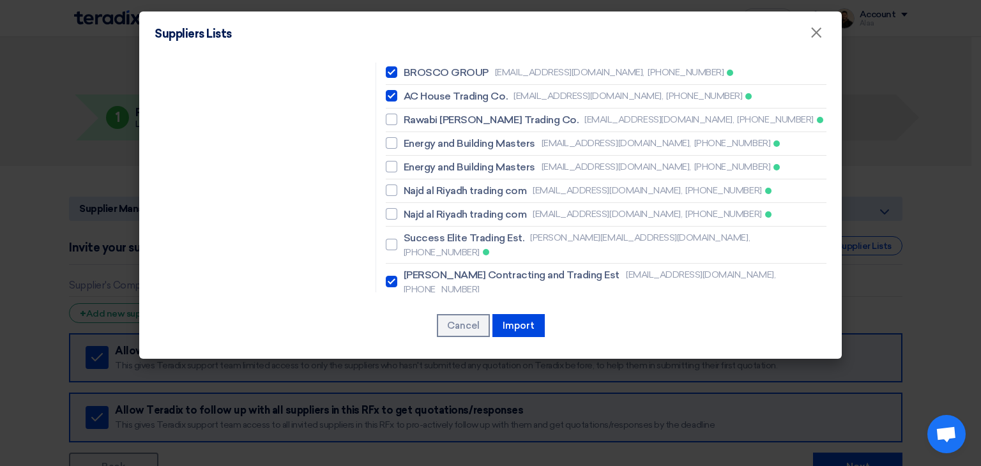
click at [462, 267] on span "[PERSON_NAME] Contracting and Trading Est" at bounding box center [511, 274] width 216 height 15
click at [412, 278] on input "[PERSON_NAME] Contracting and Trading Est [EMAIL_ADDRESS][DOMAIN_NAME], [PHONE_…" at bounding box center [407, 282] width 8 height 8
checkbox input "false"
click at [463, 304] on span "شركة برج الحضاره للتجارة" at bounding box center [454, 311] width 103 height 15
click at [412, 308] on input "شركة برج الحضاره للتجارة [EMAIL_ADDRESS][DOMAIN_NAME], [PHONE_NUMBER]" at bounding box center [407, 312] width 8 height 8
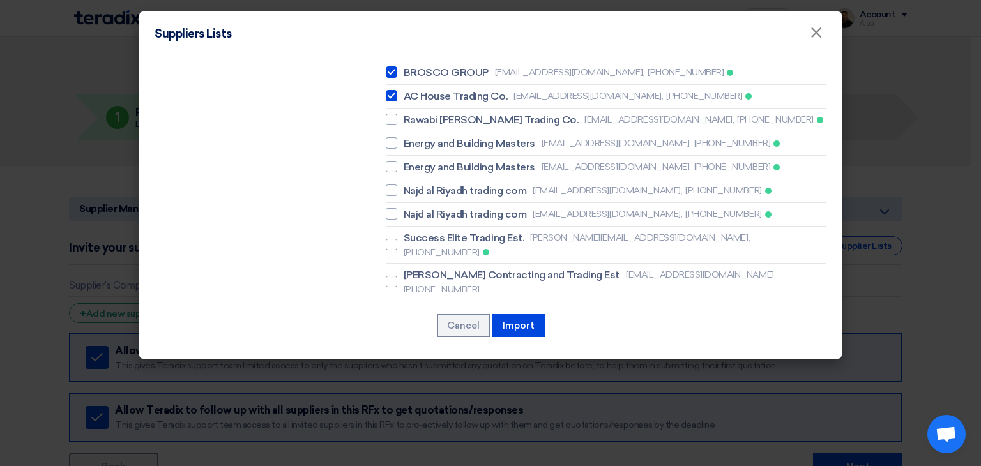
checkbox input "false"
click at [462, 328] on span "شركة الغدير محامل لقطع الغيار" at bounding box center [465, 335] width 124 height 15
click at [412, 338] on input "شركة الغدير محامل لقطع الغيار [EMAIL_ADDRESS][PERSON_NAME][DOMAIN_NAME], [PHONE…" at bounding box center [407, 342] width 8 height 8
checkbox input "false"
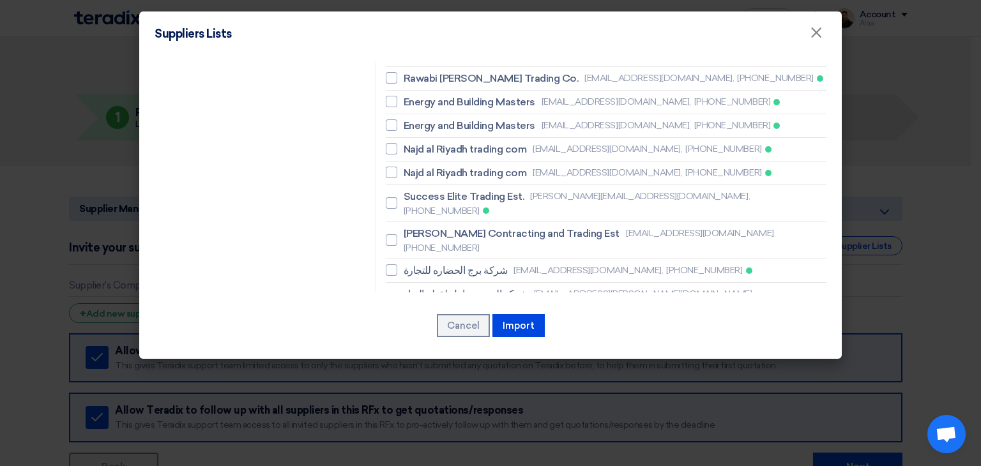
scroll to position [894, 0]
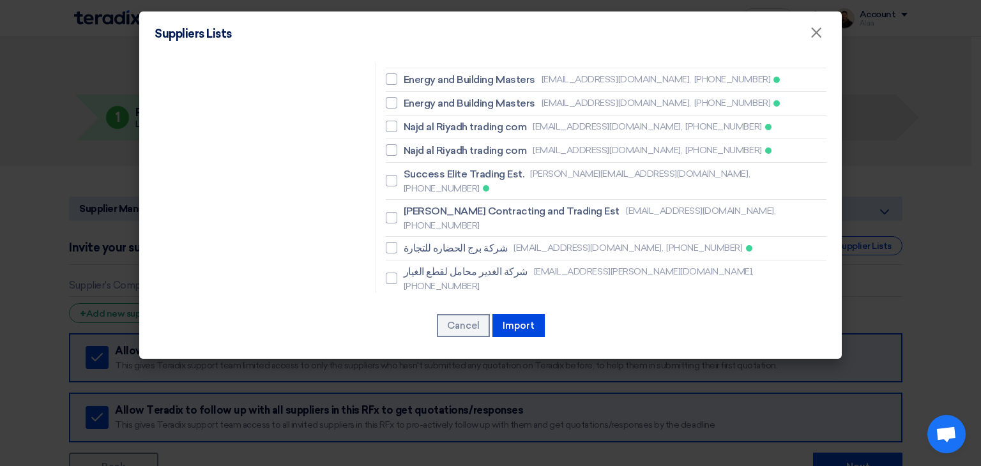
click at [465, 338] on span "[PERSON_NAME] [PERSON_NAME] for safety" at bounding box center [511, 345] width 216 height 15
click at [412, 349] on input "[PERSON_NAME] [PERSON_NAME] for safety [EMAIL_ADDRESS][DOMAIN_NAME], [PHONE_NUM…" at bounding box center [407, 353] width 8 height 8
checkbox input "false"
click at [464, 376] on span "[PERSON_NAME][EMAIL_ADDRESS][DOMAIN_NAME]," at bounding box center [569, 382] width 220 height 13
click at [412, 379] on input "التطلع الواحد [PERSON_NAME][EMAIL_ADDRESS][DOMAIN_NAME], [PHONE_NUMBER]" at bounding box center [407, 383] width 8 height 8
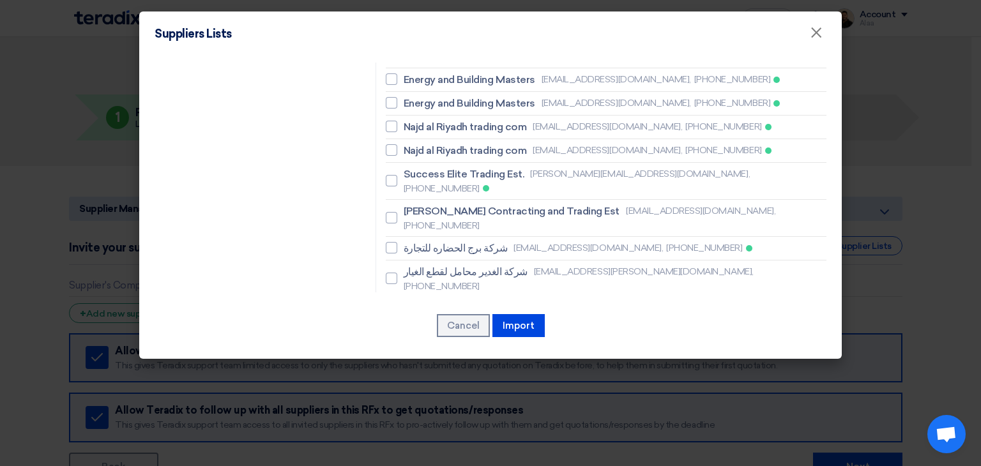
checkbox input "false"
click at [462, 399] on span "Hun Power Maintenance Company" at bounding box center [484, 406] width 162 height 15
click at [412, 402] on input "Hun Power Maintenance Company [EMAIL_ADDRESS][DOMAIN_NAME], [PHONE_NUMBER]" at bounding box center [407, 406] width 8 height 8
checkbox input "false"
click at [460, 419] on li "Saad Traders [EMAIL_ADDRESS][DOMAIN_NAME], [PHONE_NUMBER]" at bounding box center [606, 431] width 440 height 24
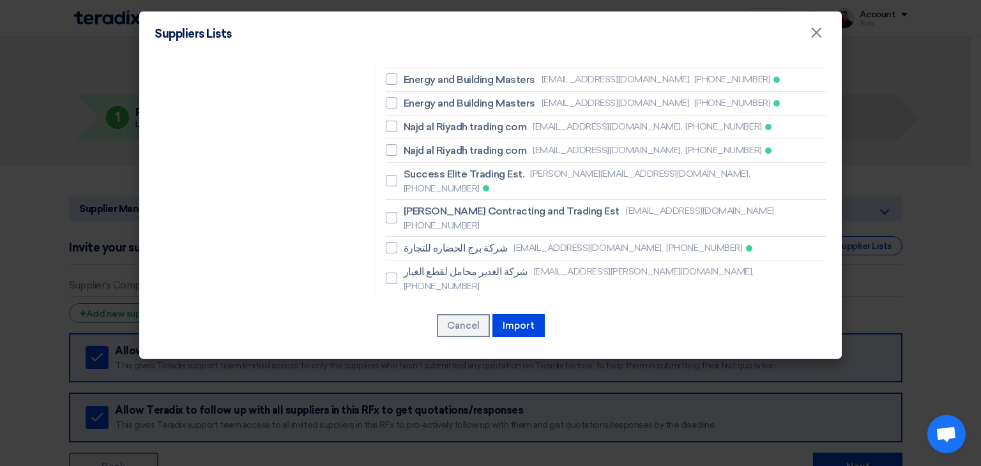
click at [457, 423] on span "Saad Traders" at bounding box center [434, 430] width 63 height 15
click at [412, 426] on input "Saad Traders [EMAIL_ADDRESS][DOMAIN_NAME], [PHONE_NUMBER]" at bounding box center [407, 430] width 8 height 8
checkbox input "false"
click at [457, 446] on span "EXCELLECT A/C AND REFRIGERATION CO." at bounding box center [504, 453] width 203 height 15
click at [412, 456] on input "EXCELLECT A/C AND REFRIGERATION CO. [EMAIL_ADDRESS][DOMAIN_NAME], [PHONE_NUMBER]" at bounding box center [407, 460] width 8 height 8
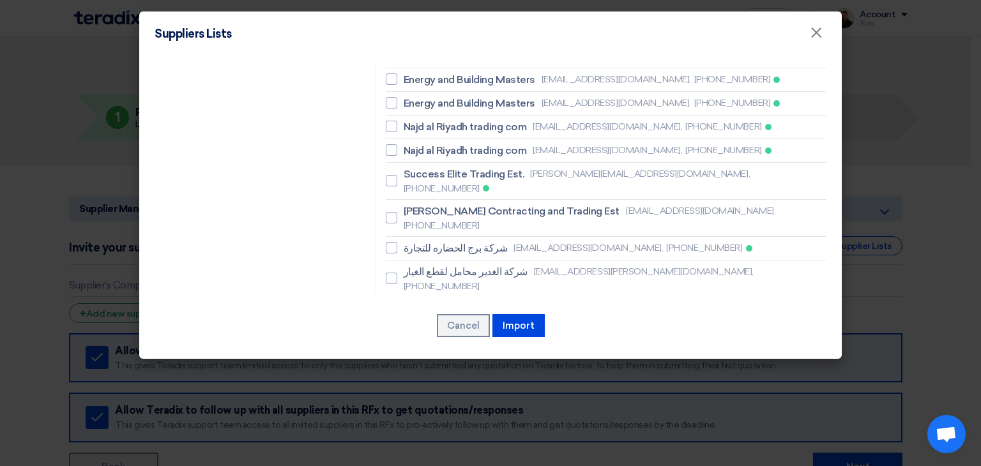
checkbox input "false"
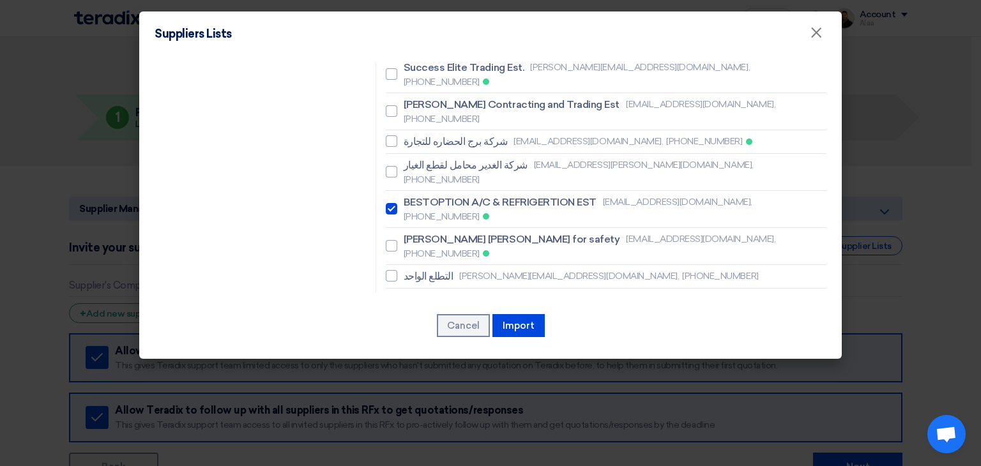
scroll to position [1021, 0]
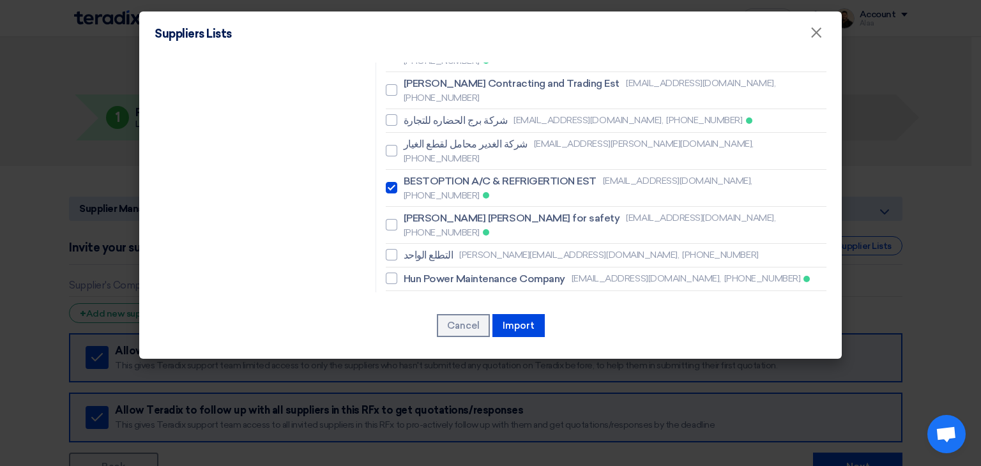
click at [444, 356] on span "Arab Gulf United Co" at bounding box center [451, 363] width 96 height 15
click at [412, 359] on input "Arab Gulf United Co [EMAIL_ADDRESS][DOMAIN_NAME], [PHONE_NUMBER]" at bounding box center [407, 363] width 8 height 8
checkbox input "false"
click at [447, 379] on span "Arab Gulf United Co" at bounding box center [451, 386] width 96 height 15
click at [412, 382] on input "Arab Gulf United Co [EMAIL_ADDRESS][DOMAIN_NAME], [PHONE_NUMBER]" at bounding box center [407, 386] width 8 height 8
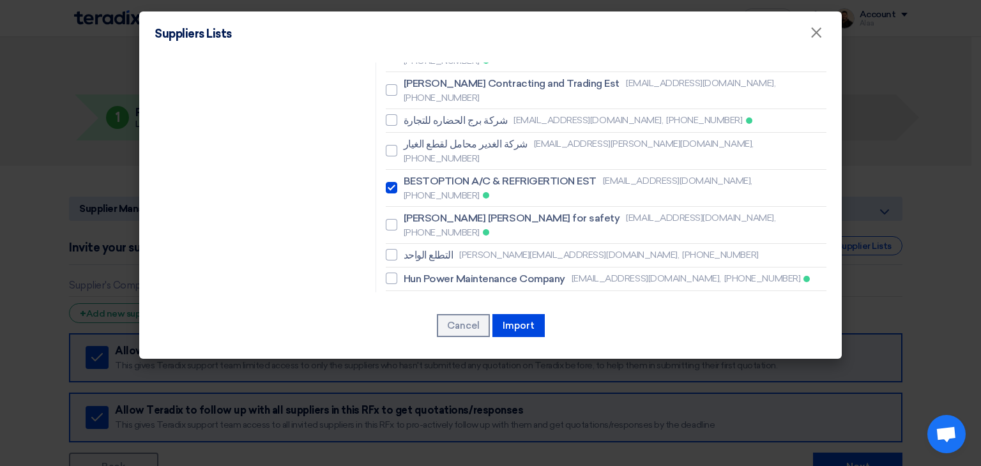
checkbox input "false"
click at [449, 403] on span "مؤسسة الهلال الشرق التجارية" at bounding box center [462, 410] width 118 height 15
click at [412, 406] on input "مؤسسة الهلال الشرق التجارية [EMAIL_ADDRESS][DOMAIN_NAME], [PHONE_NUMBER]" at bounding box center [407, 410] width 8 height 8
checkbox input "false"
click at [437, 426] on span "Resco contracting company" at bounding box center [470, 433] width 135 height 15
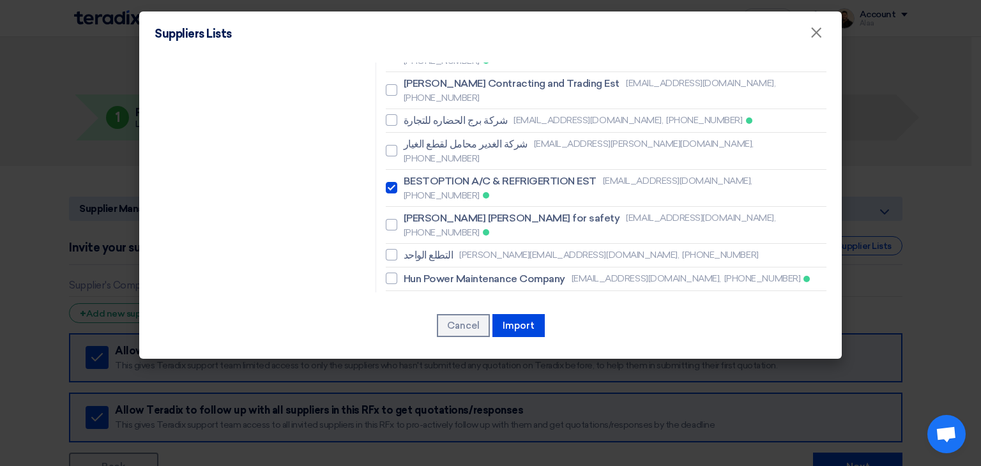
click at [412, 430] on input "Resco contracting company [EMAIL_ADDRESS][DOMAIN_NAME], [PHONE_NUMBER]" at bounding box center [407, 434] width 8 height 8
checkbox input "false"
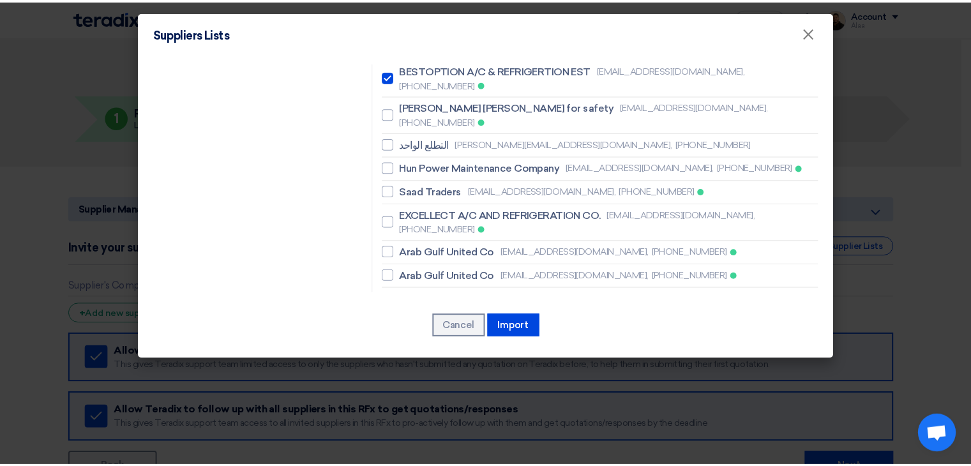
scroll to position [1134, 0]
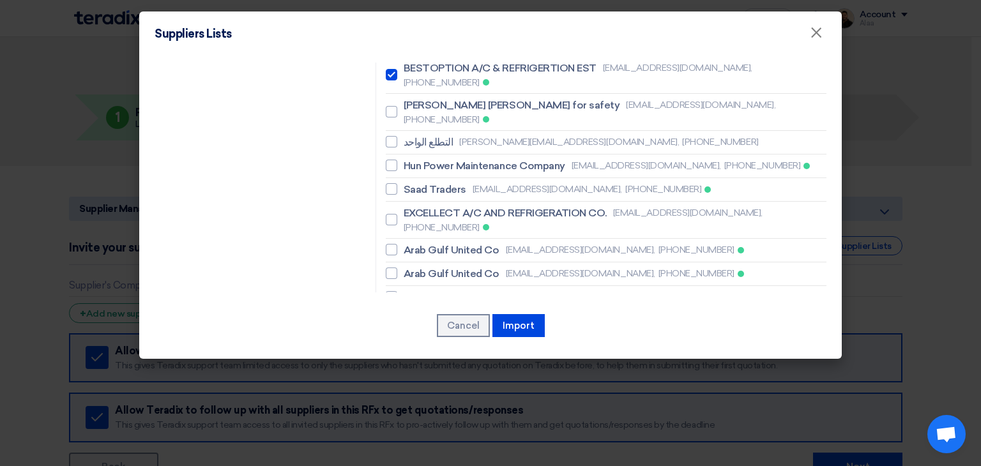
click at [458, 374] on span "Arabia vision company" at bounding box center [456, 381] width 106 height 15
click at [412, 377] on input "Arabia vision company [EMAIL_ADDRESS][DOMAIN_NAME], [PHONE_NUMBER]" at bounding box center [407, 381] width 8 height 8
checkbox input "false"
click at [526, 325] on button "Import" at bounding box center [518, 325] width 52 height 23
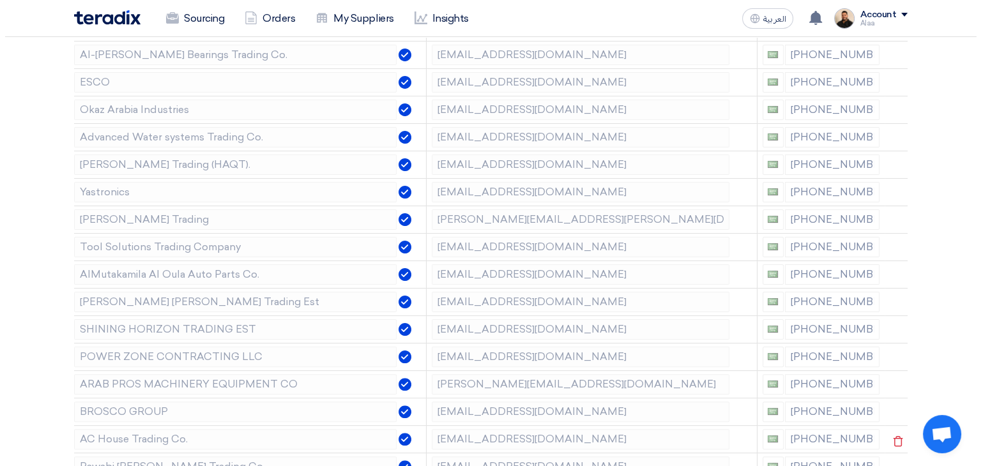
scroll to position [0, 0]
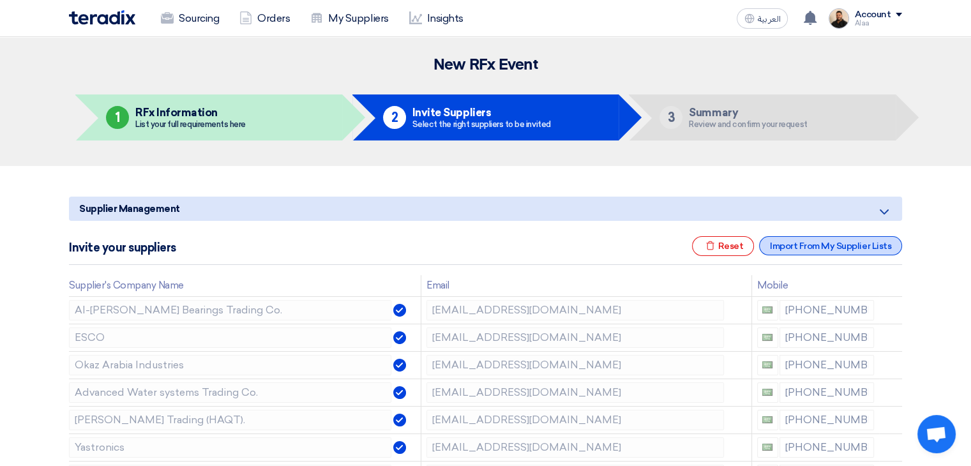
click at [800, 250] on div "Import From My Supplier Lists" at bounding box center [830, 245] width 143 height 19
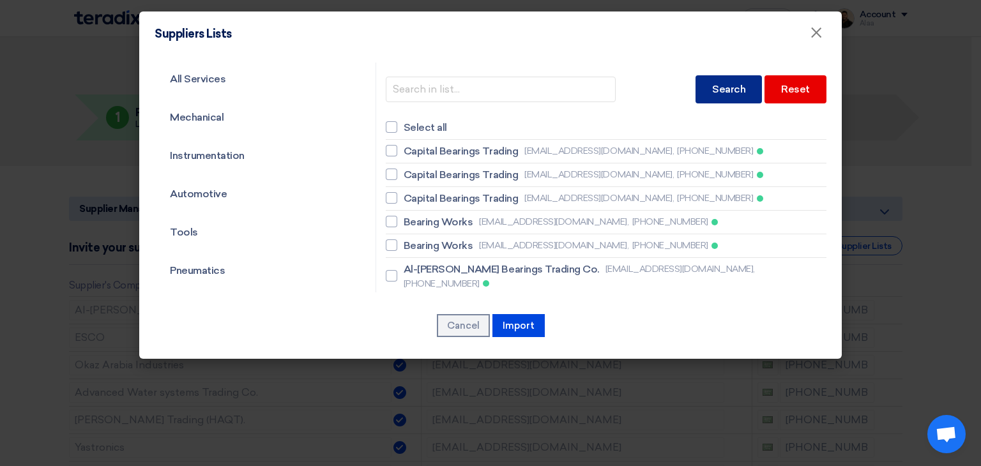
click at [725, 91] on div "Search" at bounding box center [728, 89] width 66 height 28
click at [792, 86] on div "Reset" at bounding box center [795, 89] width 62 height 28
click at [403, 123] on span "Select all" at bounding box center [424, 127] width 43 height 15
click at [403, 123] on input "Select all" at bounding box center [407, 127] width 8 height 8
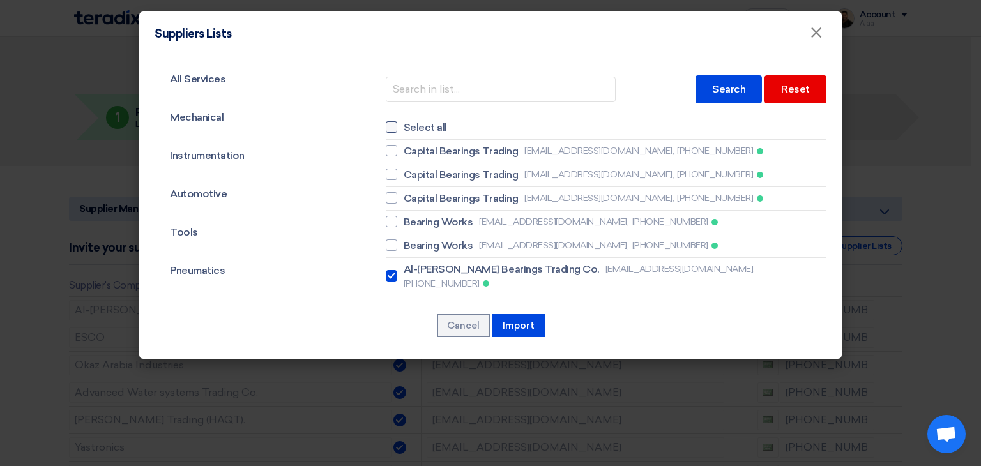
checkbox input "true"
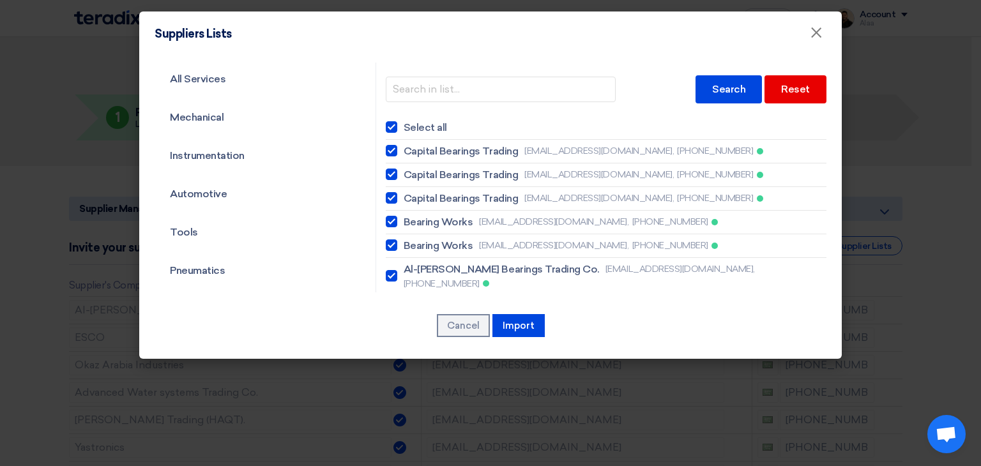
checkbox input "true"
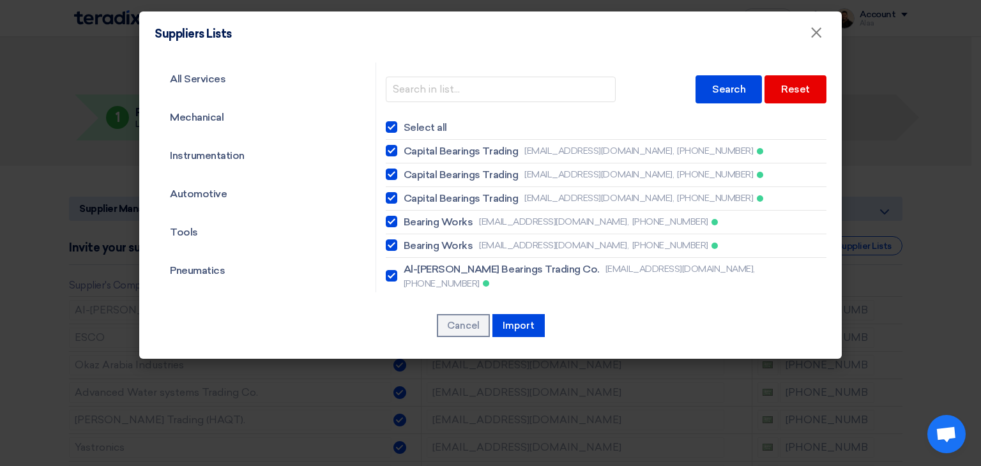
checkbox input "true"
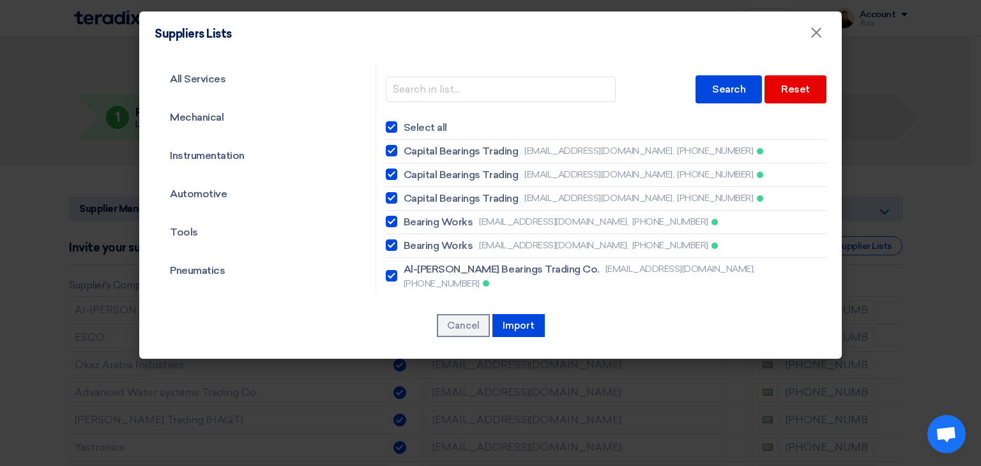
checkbox input "true"
click at [403, 128] on span "Select all" at bounding box center [424, 127] width 43 height 15
click at [403, 128] on input "Select all" at bounding box center [407, 127] width 8 height 8
checkbox input "true"
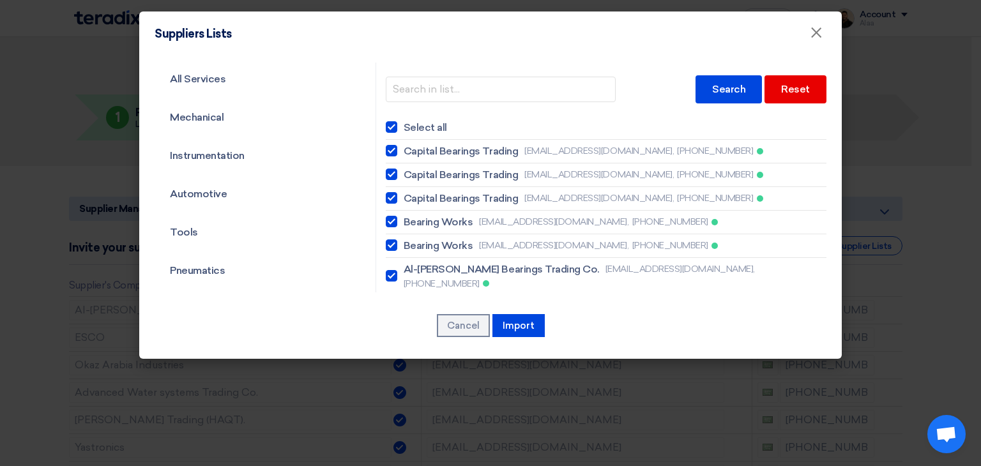
checkbox input "true"
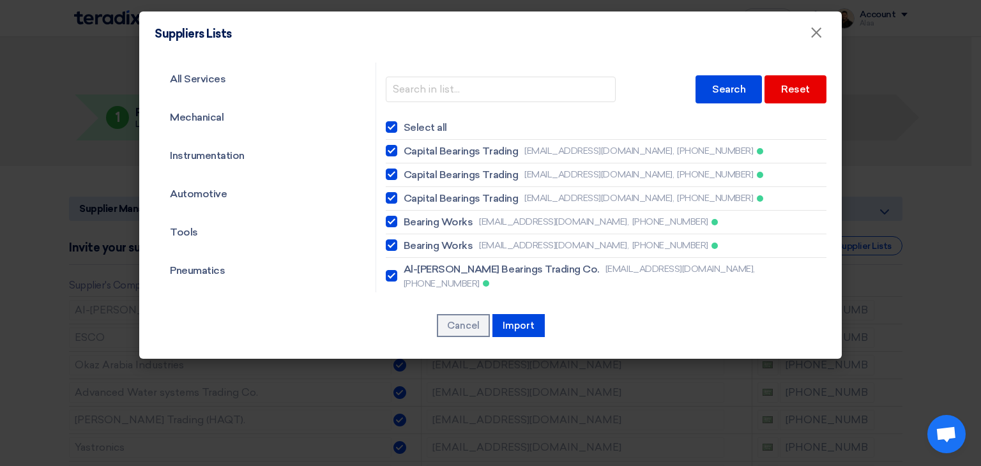
checkbox input "true"
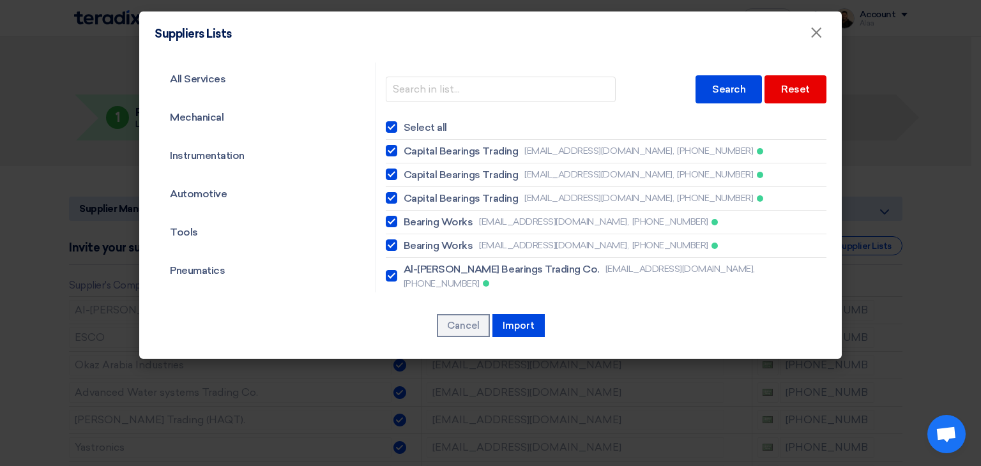
checkbox input "true"
click at [421, 133] on span "Select all" at bounding box center [424, 127] width 43 height 15
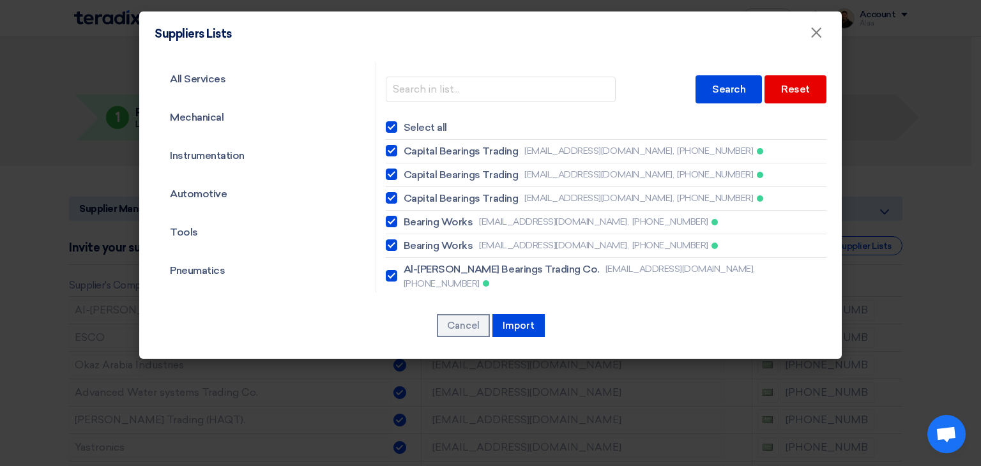
click at [412, 132] on input "Select all" at bounding box center [407, 127] width 8 height 8
checkbox input "false"
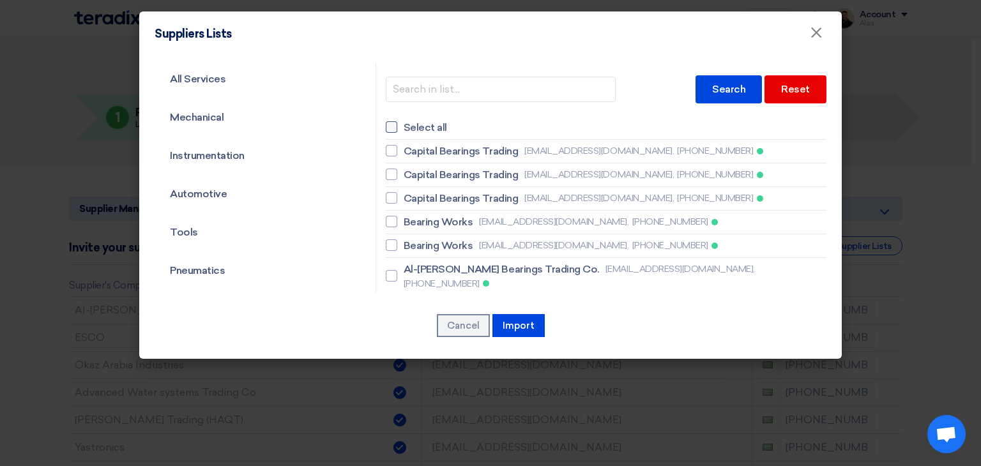
checkbox input "false"
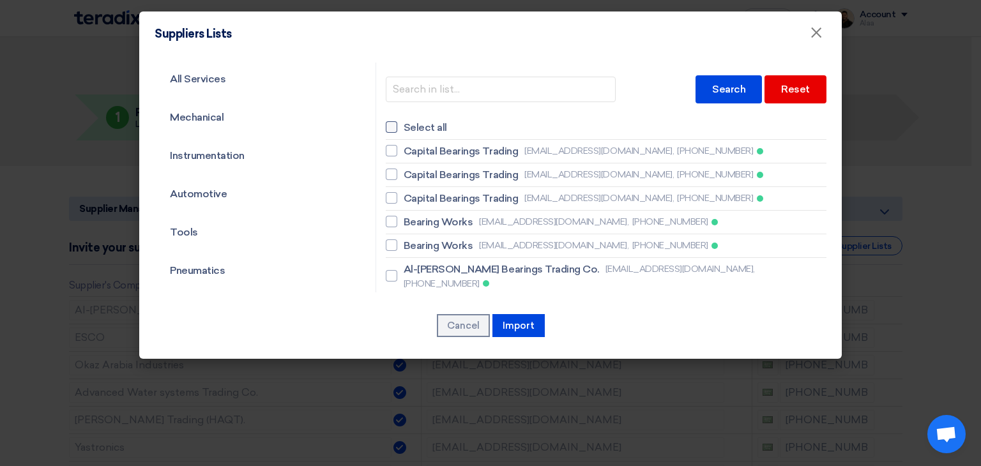
checkbox input "false"
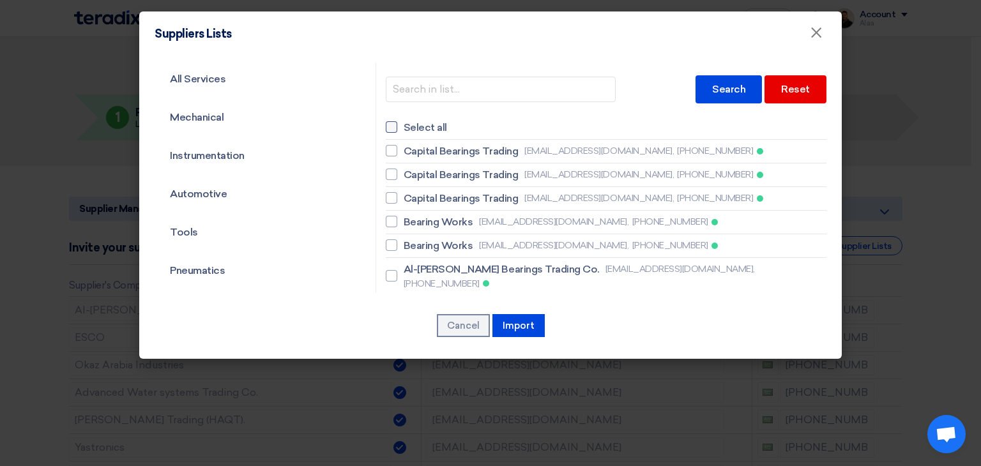
checkbox input "false"
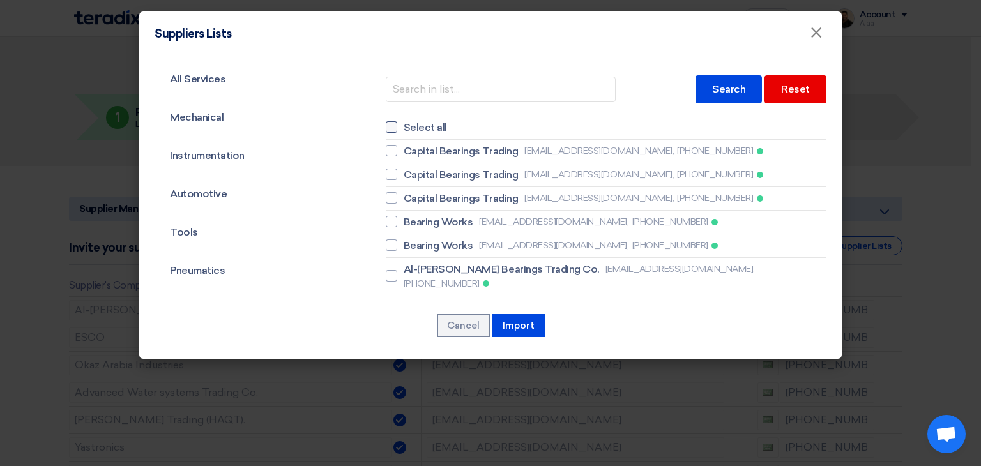
checkbox input "false"
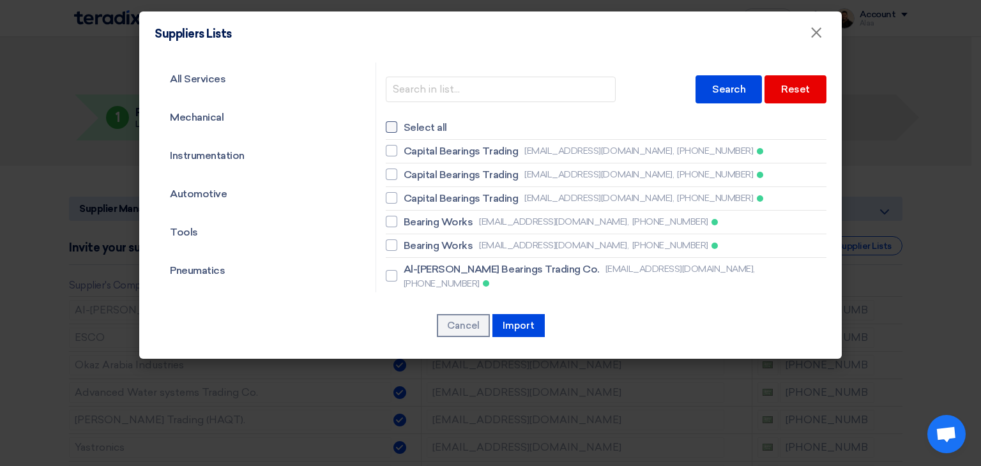
checkbox input "false"
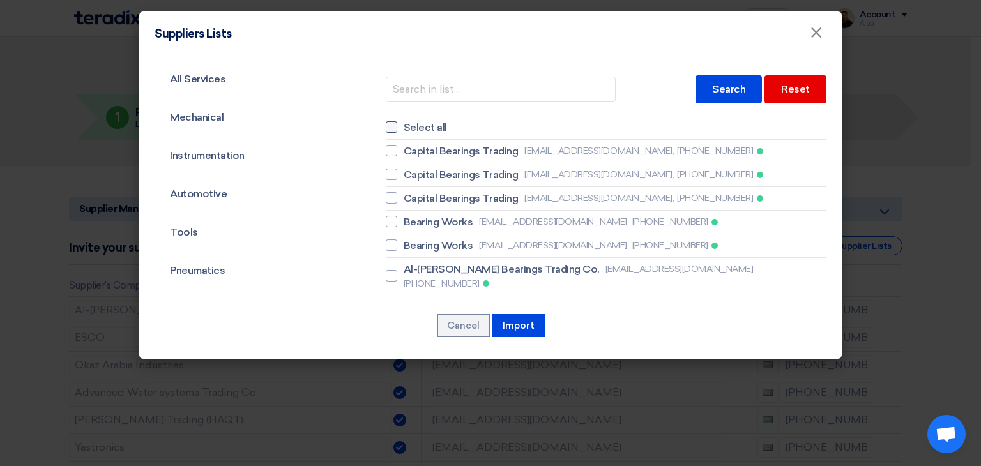
checkbox input "false"
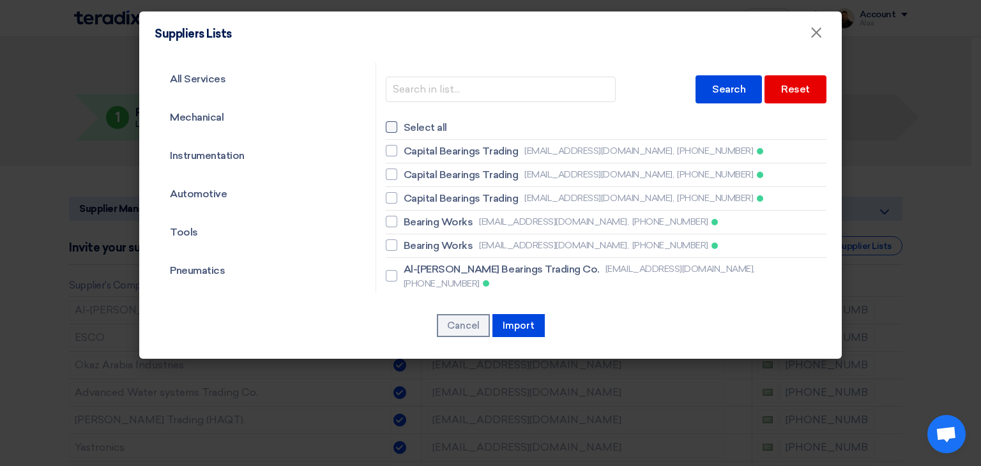
checkbox input "false"
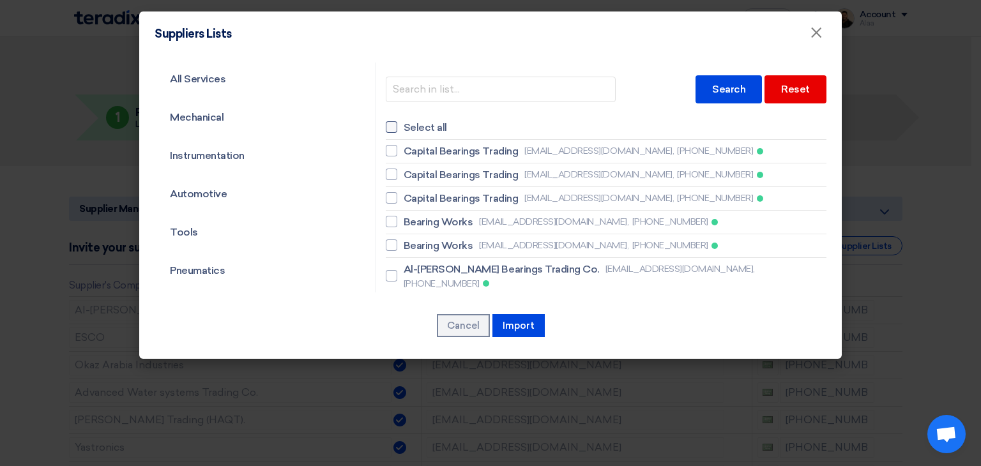
checkbox input "false"
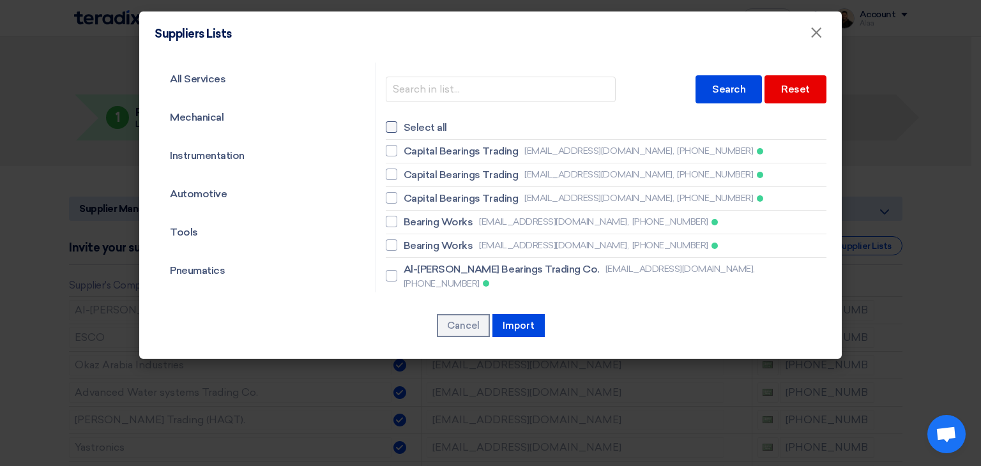
checkbox input "false"
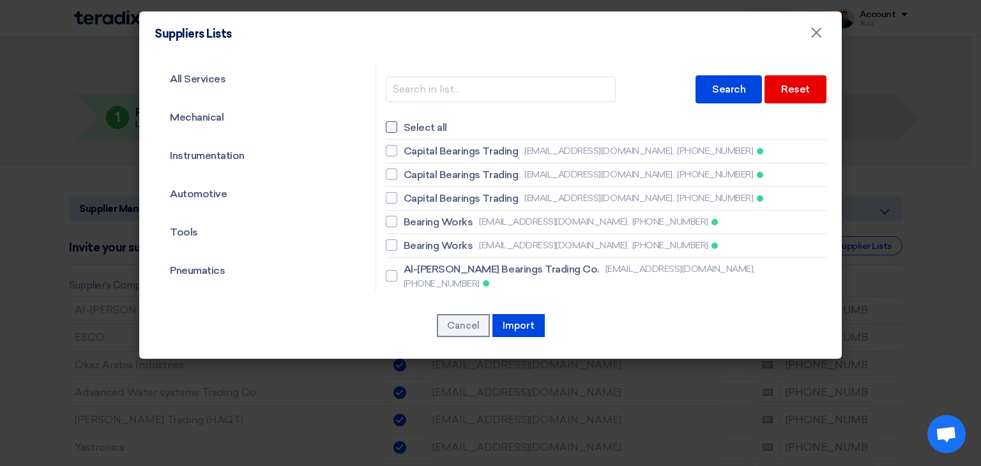
checkbox input "false"
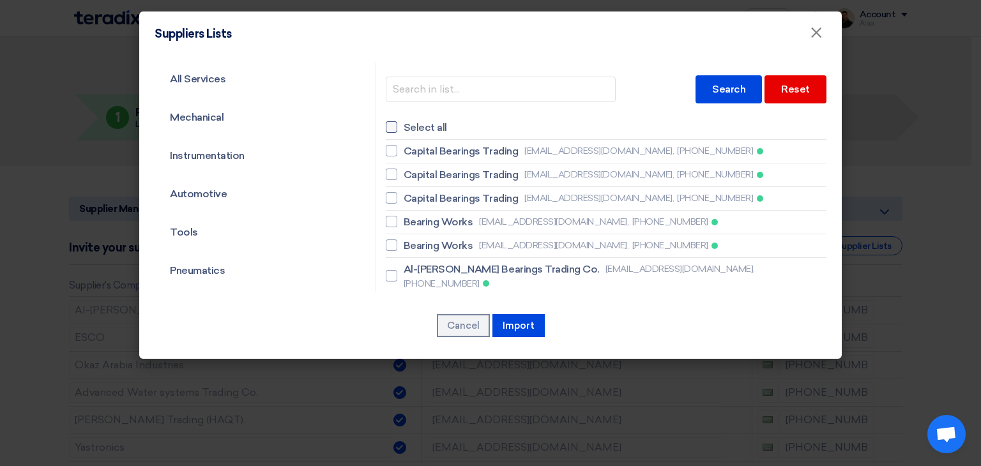
checkbox input "false"
click at [524, 327] on button "Import" at bounding box center [518, 325] width 52 height 23
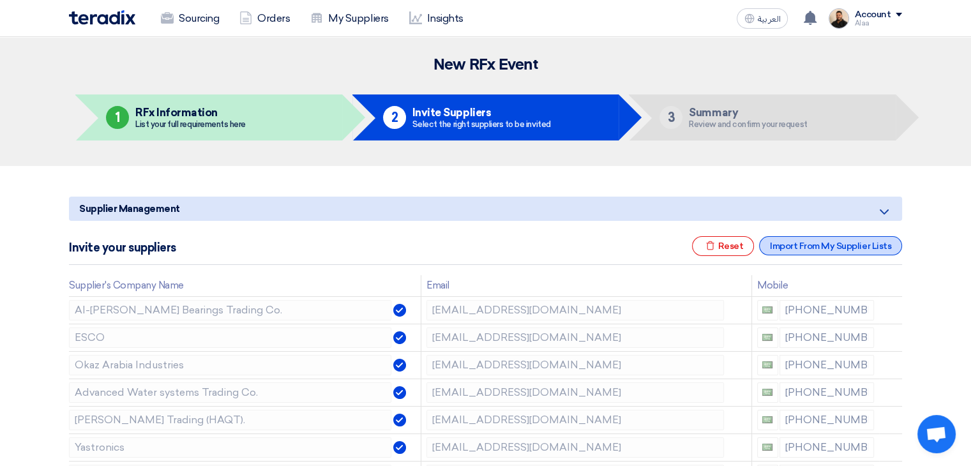
click at [811, 250] on div "Import From My Supplier Lists" at bounding box center [830, 245] width 143 height 19
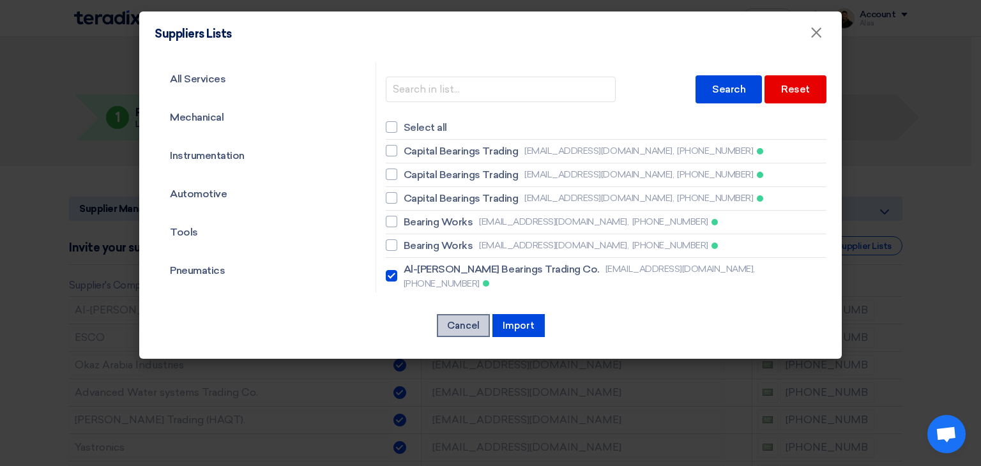
click at [479, 324] on button "Cancel" at bounding box center [463, 325] width 53 height 23
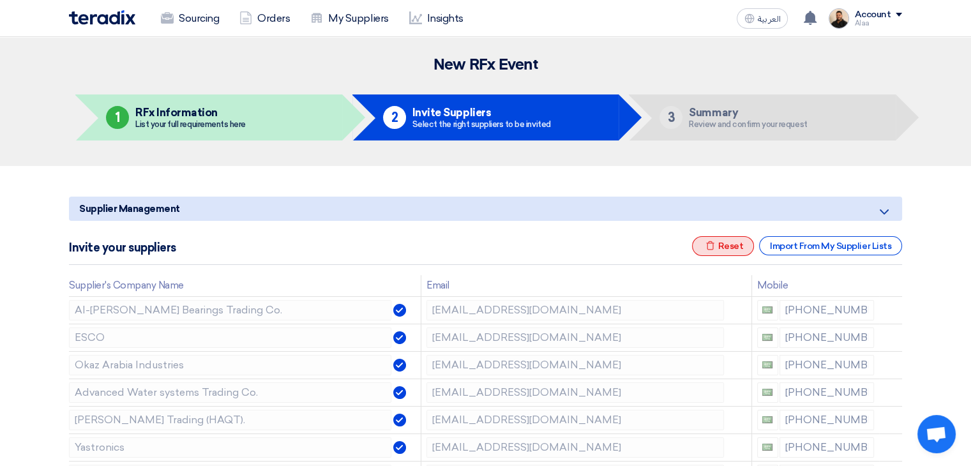
click at [728, 246] on div "Excel file Reset" at bounding box center [723, 246] width 63 height 20
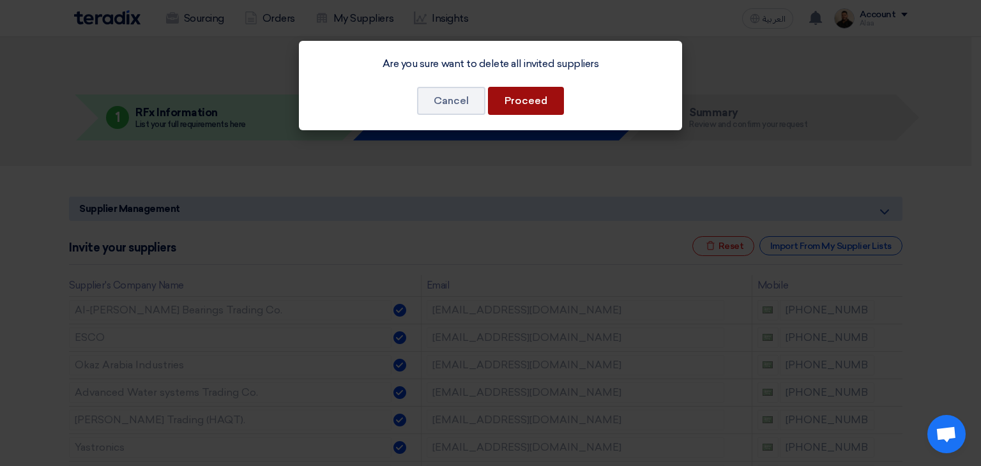
click at [524, 105] on button "Proceed" at bounding box center [526, 101] width 76 height 28
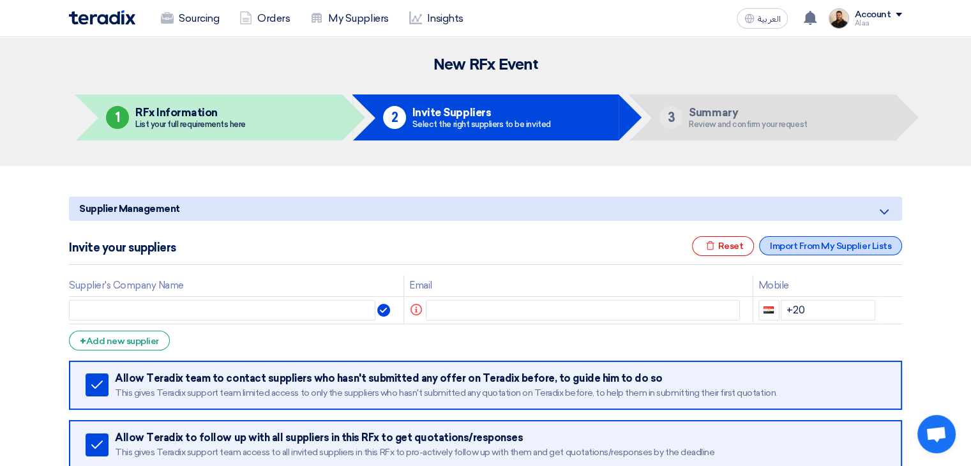
click at [818, 250] on div "Import From My Supplier Lists" at bounding box center [830, 245] width 143 height 19
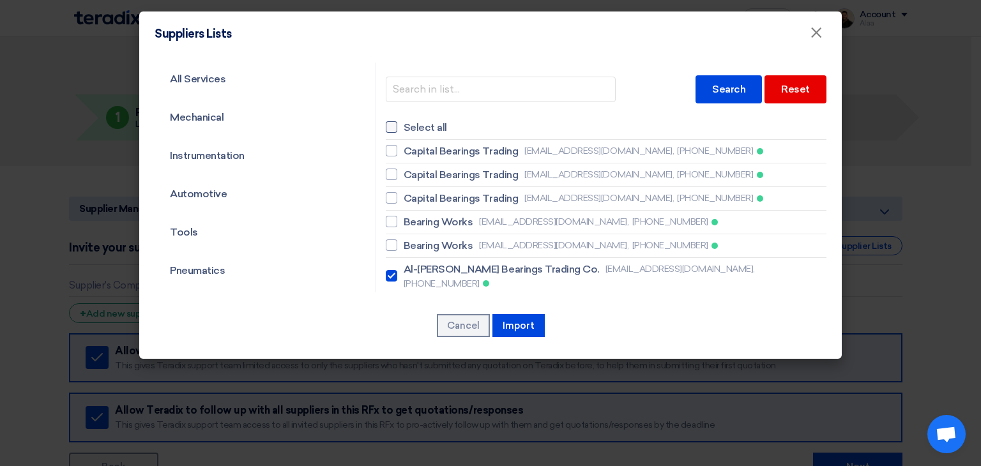
click at [403, 129] on span "Select all" at bounding box center [424, 127] width 43 height 15
click at [403, 129] on input "Select all" at bounding box center [407, 127] width 8 height 8
checkbox input "true"
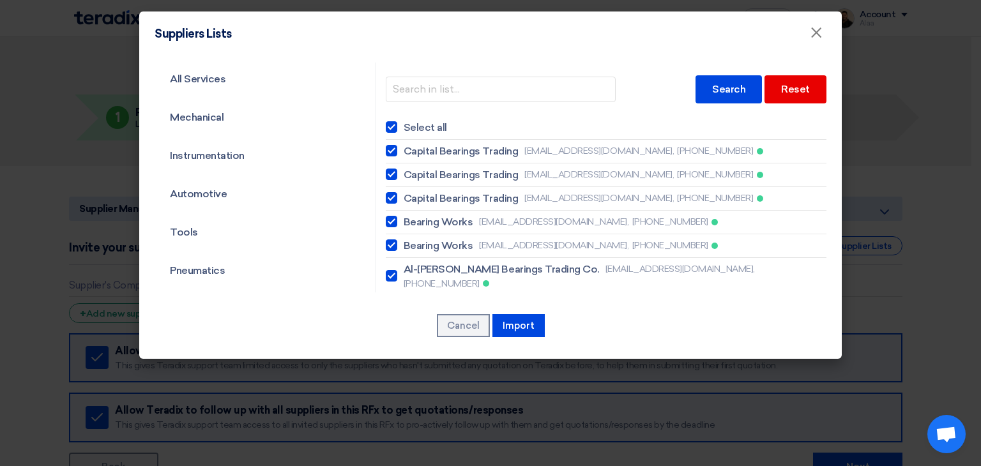
checkbox input "true"
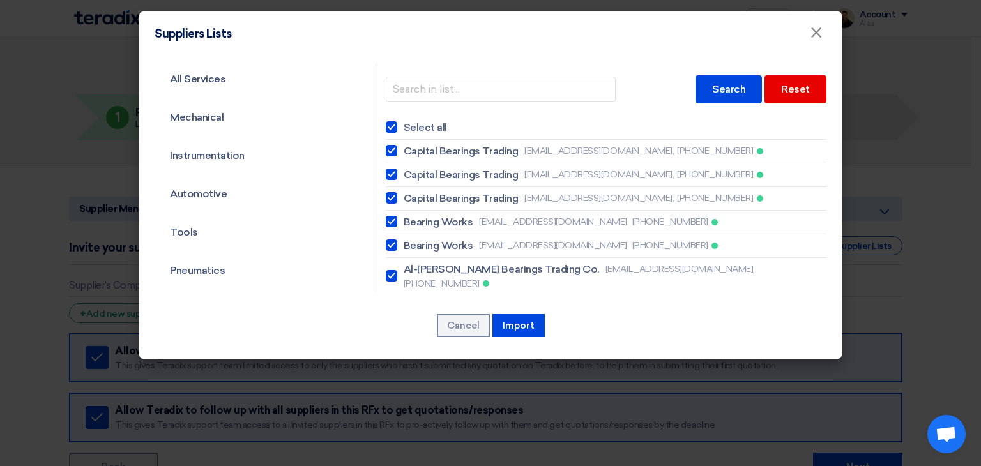
checkbox input "true"
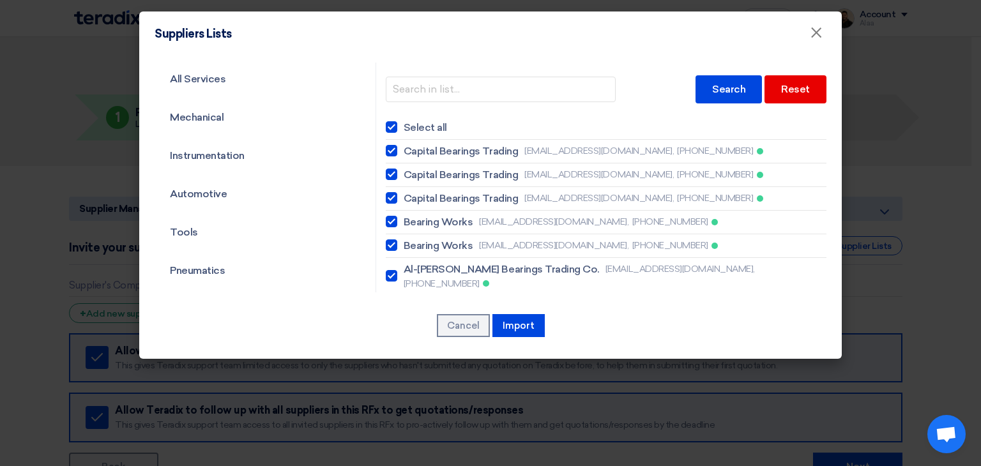
checkbox input "true"
click at [788, 81] on div "Reset" at bounding box center [795, 89] width 62 height 28
click at [786, 90] on div "Reset" at bounding box center [795, 89] width 62 height 28
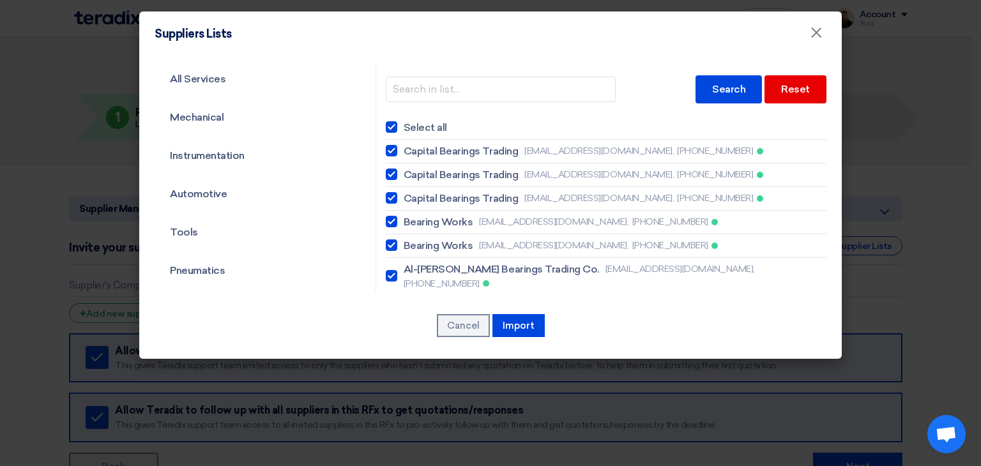
click at [388, 128] on div at bounding box center [391, 126] width 11 height 11
click at [403, 128] on input "Select all" at bounding box center [407, 127] width 8 height 8
checkbox input "false"
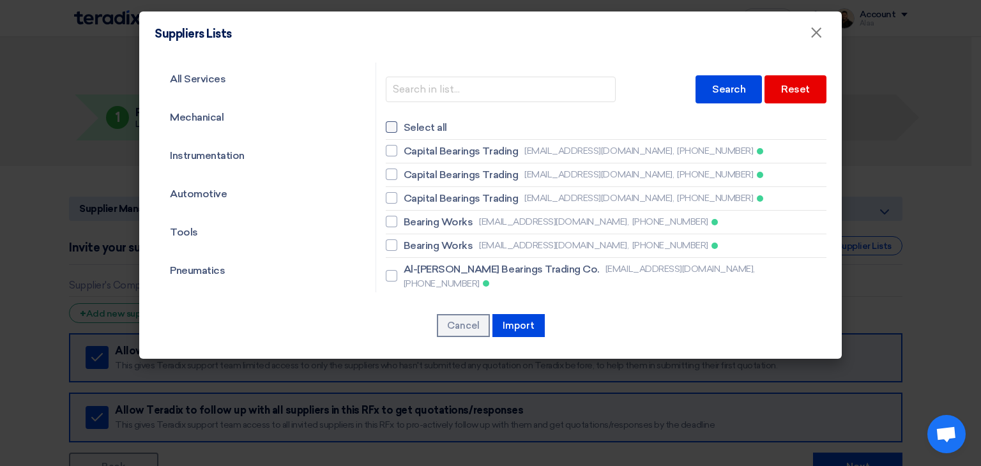
checkbox input "false"
click at [391, 128] on div at bounding box center [391, 126] width 11 height 11
click at [403, 128] on input "Select all" at bounding box center [407, 127] width 8 height 8
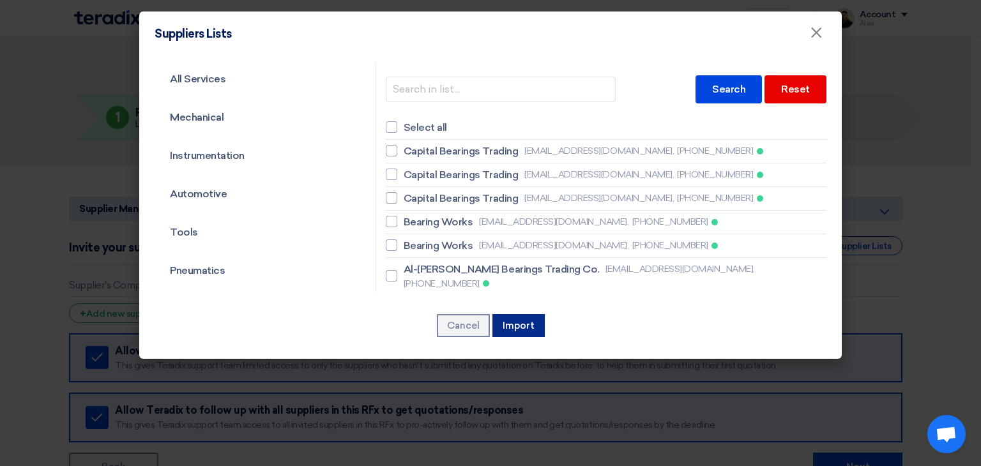
click at [518, 326] on button "Import" at bounding box center [518, 325] width 52 height 23
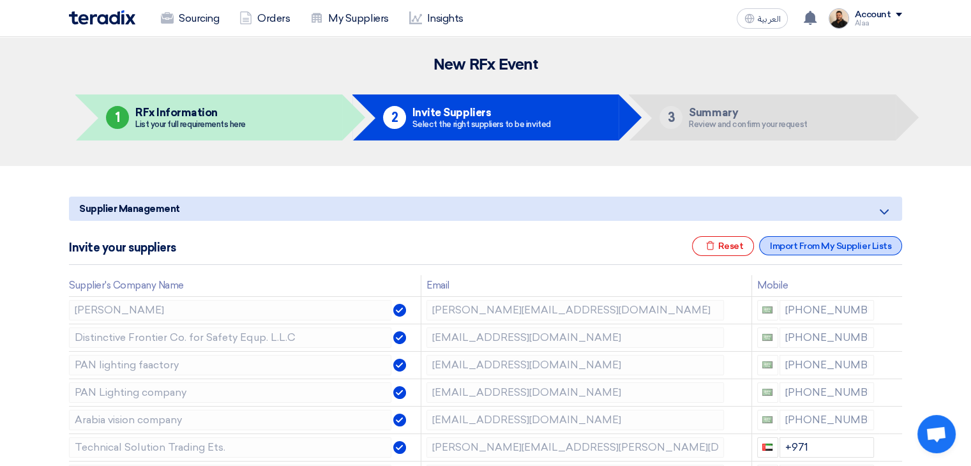
click at [783, 236] on div "Import From My Supplier Lists" at bounding box center [830, 245] width 143 height 19
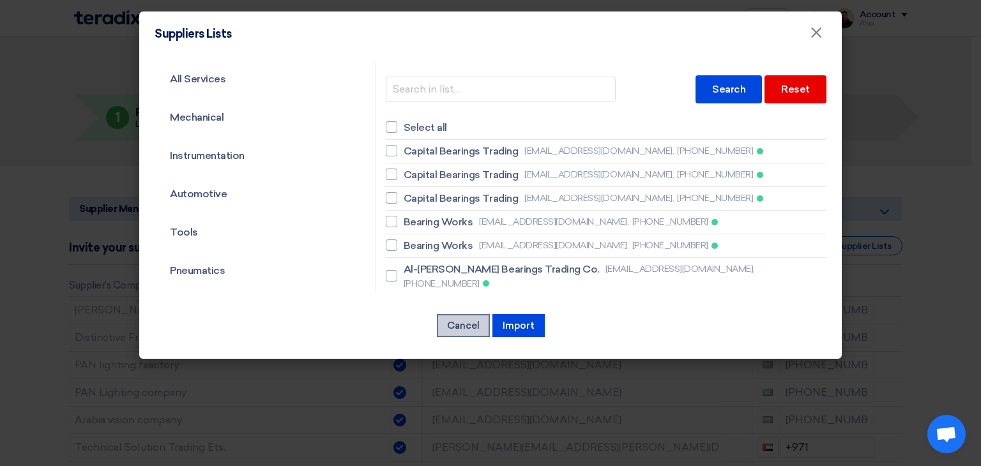
click at [465, 324] on button "Cancel" at bounding box center [463, 325] width 53 height 23
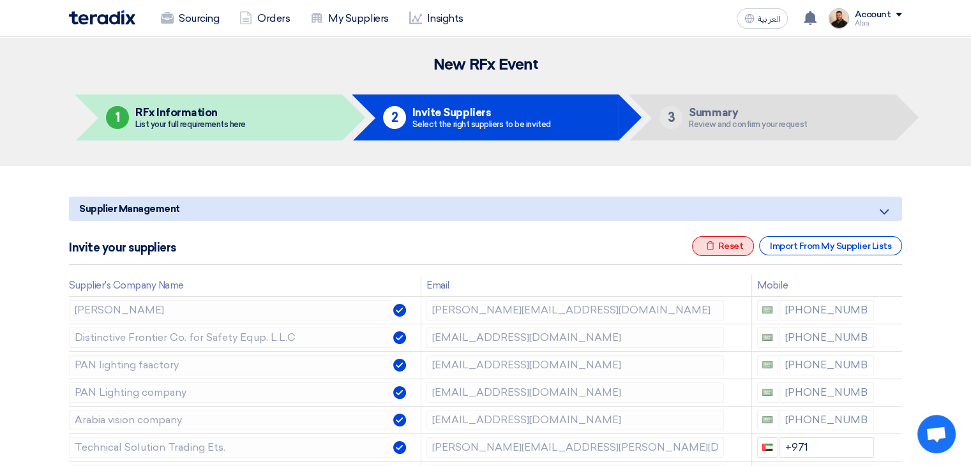
click at [737, 247] on div "Excel file Reset" at bounding box center [723, 246] width 63 height 20
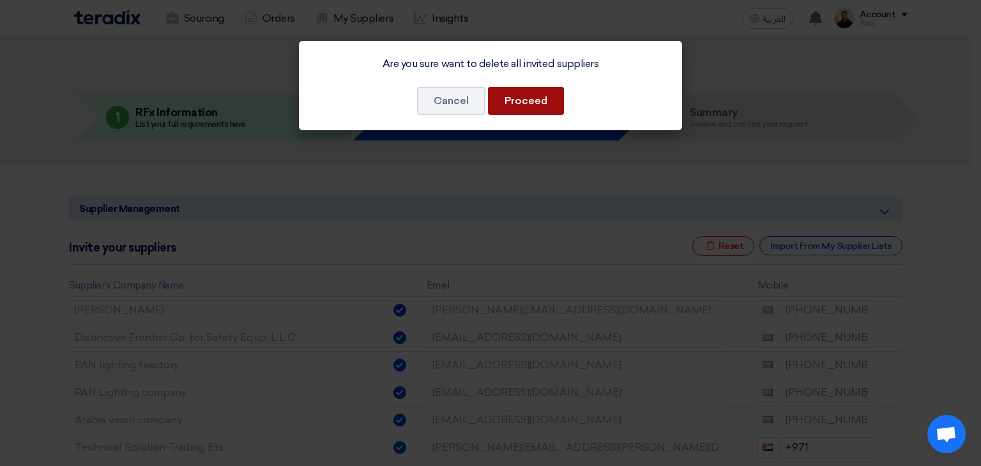
click at [520, 99] on button "Proceed" at bounding box center [526, 101] width 76 height 28
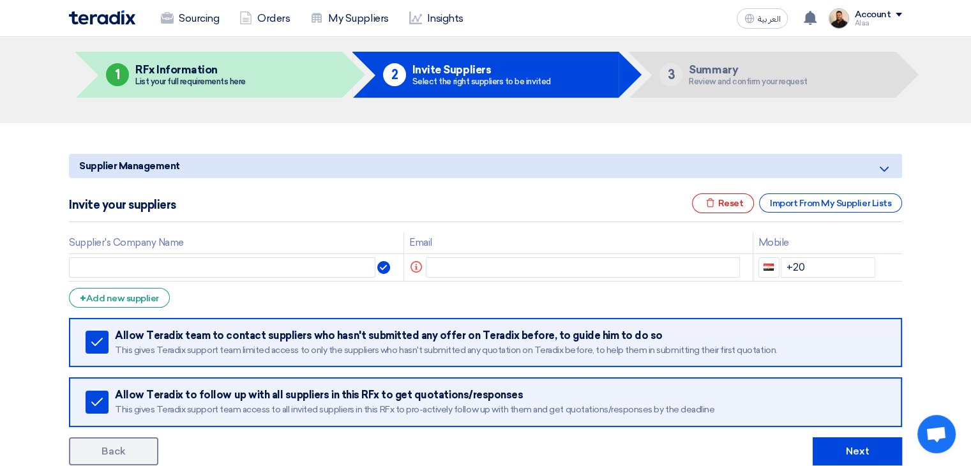
scroll to position [192, 0]
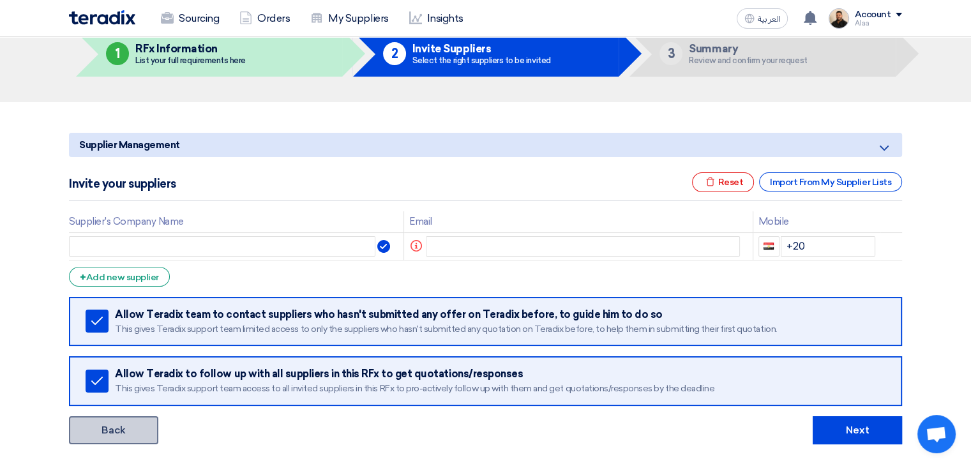
click at [143, 430] on link "Back" at bounding box center [113, 430] width 89 height 28
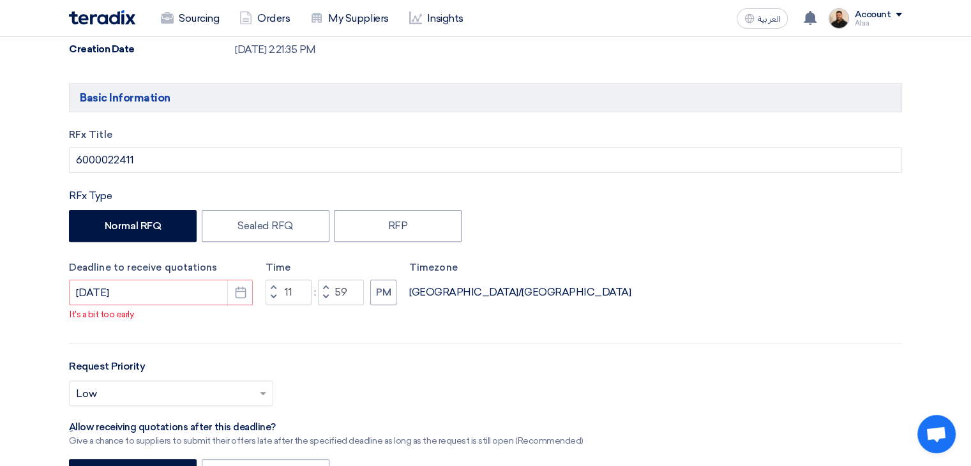
scroll to position [379, 0]
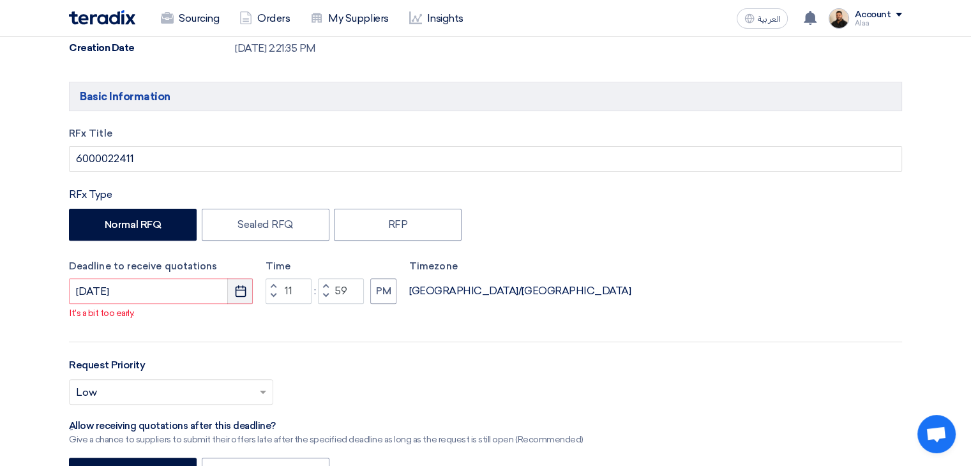
click at [244, 296] on button "Pick a date" at bounding box center [240, 291] width 26 height 26
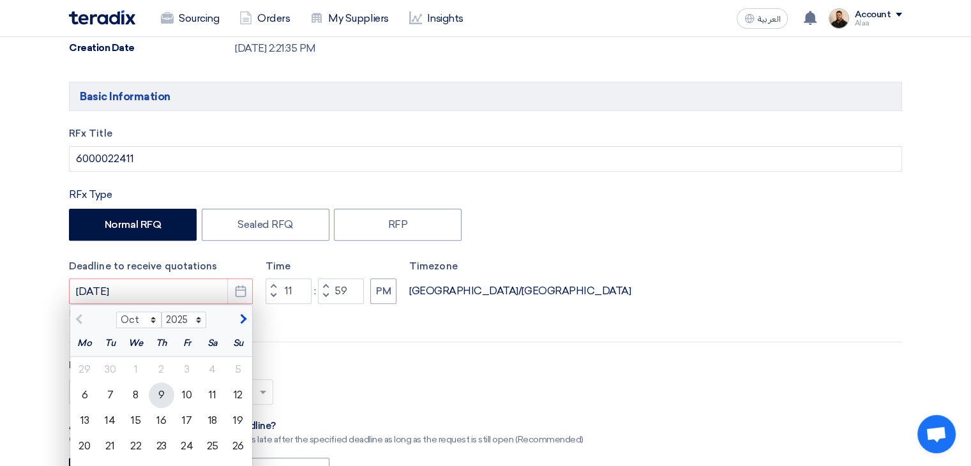
click at [160, 390] on div "9" at bounding box center [162, 395] width 26 height 26
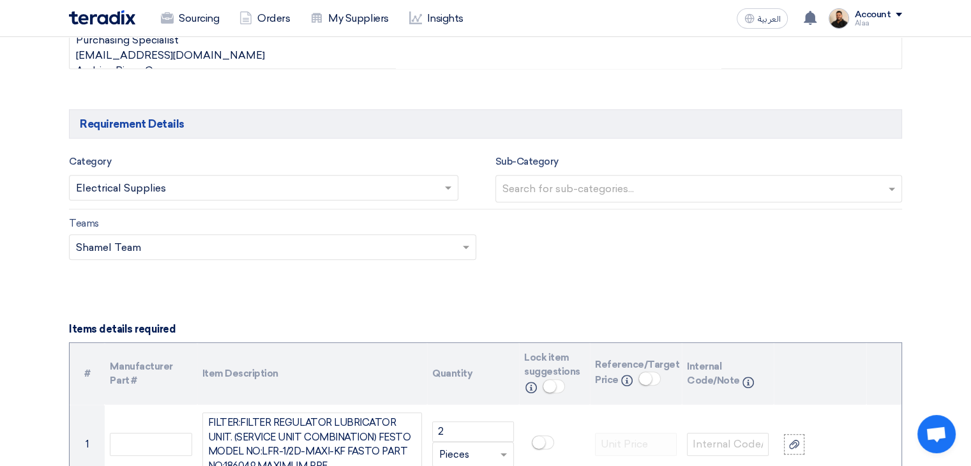
scroll to position [953, 0]
click at [273, 190] on input "text" at bounding box center [257, 191] width 363 height 21
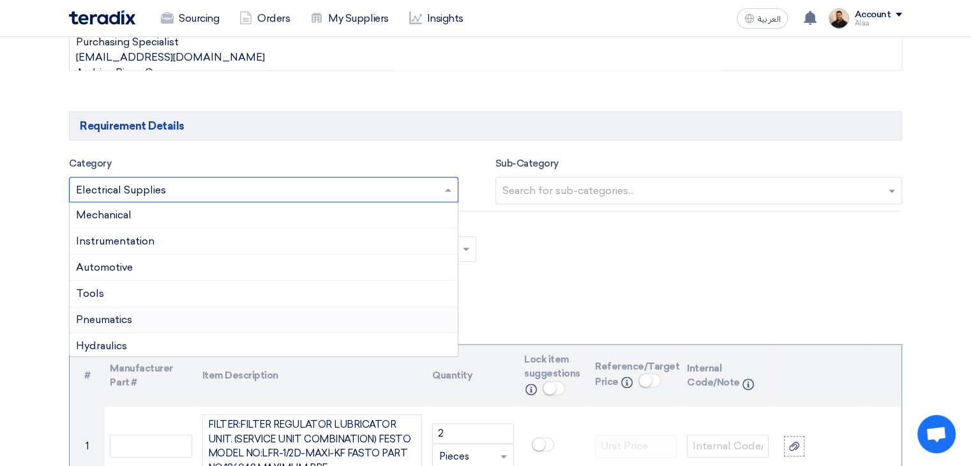
click at [132, 313] on span "Pneumatics" at bounding box center [104, 319] width 56 height 12
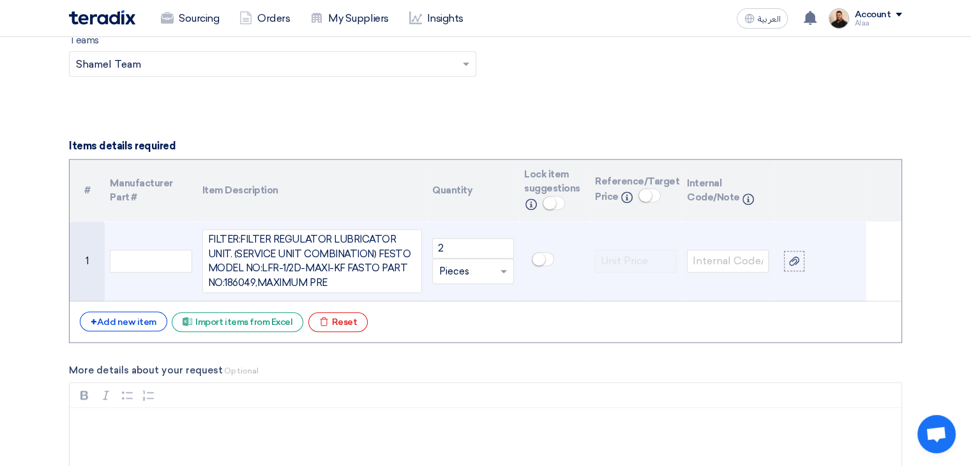
scroll to position [1145, 0]
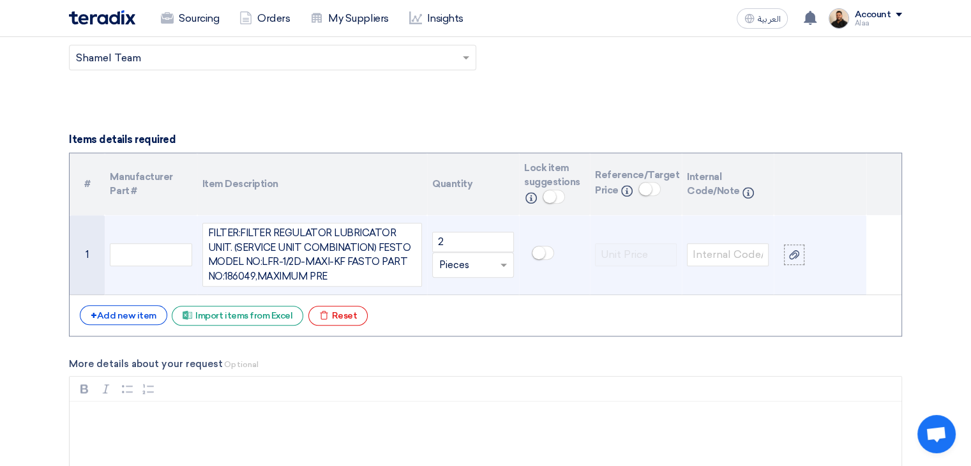
click at [321, 261] on div "FILTER:FILTER REGULATOR LUBRICATOR UNIT. (SERVICE UNIT COMBINATION) FESTO MODEL…" at bounding box center [312, 255] width 220 height 64
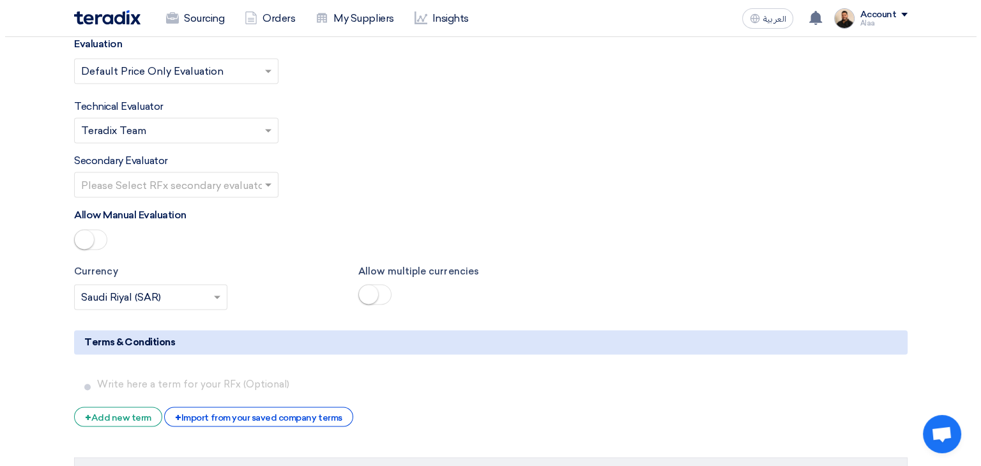
scroll to position [2038, 0]
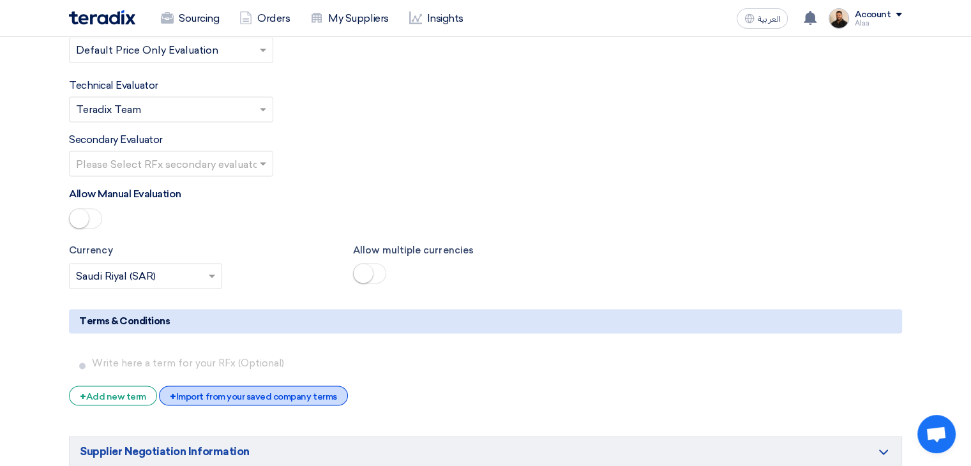
click at [250, 386] on div "+ Import from your saved company terms" at bounding box center [253, 396] width 188 height 20
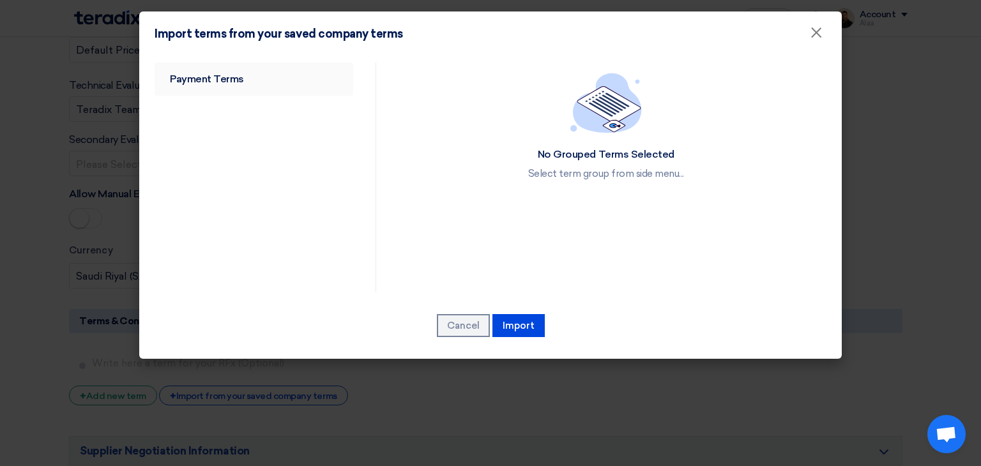
click at [239, 93] on link "Payment Terms" at bounding box center [253, 79] width 199 height 33
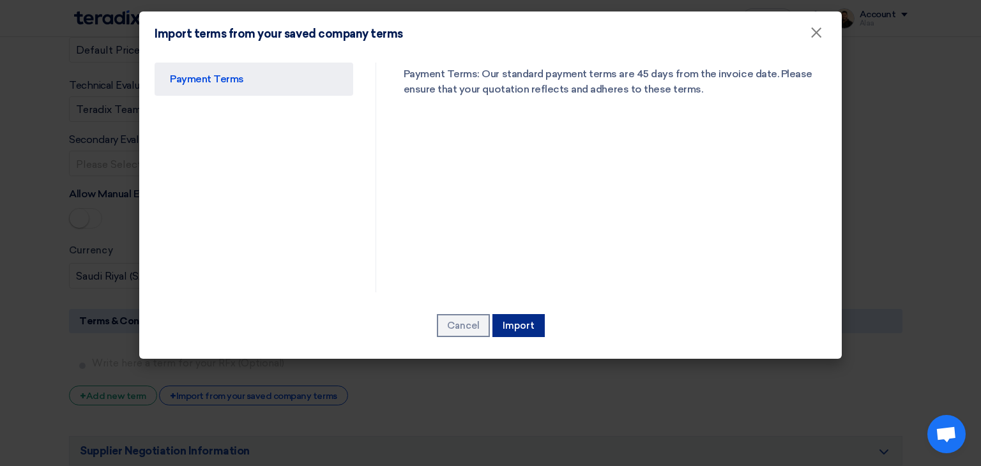
click at [516, 320] on button "Import" at bounding box center [518, 325] width 52 height 23
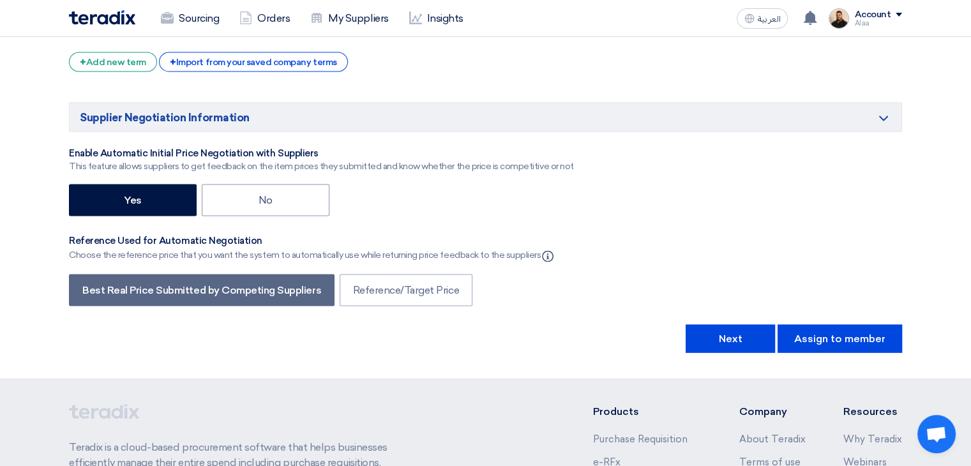
scroll to position [2399, 0]
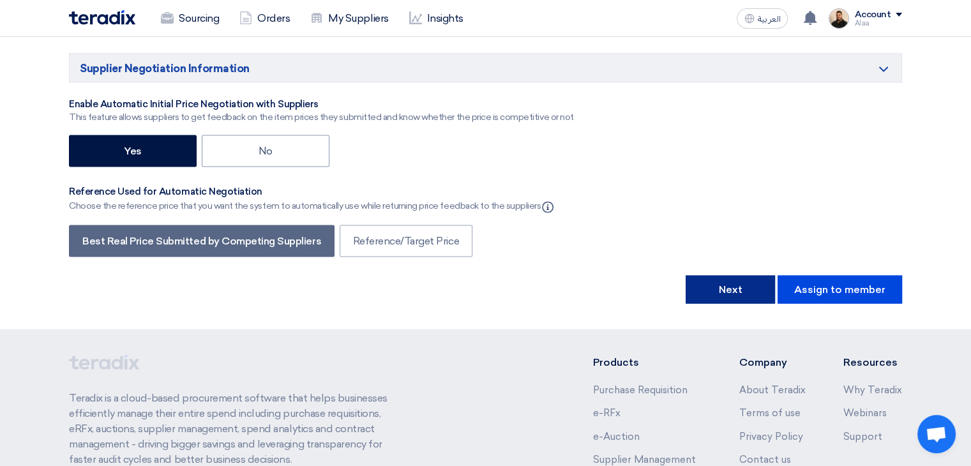
click at [753, 275] on button "Next" at bounding box center [730, 289] width 89 height 28
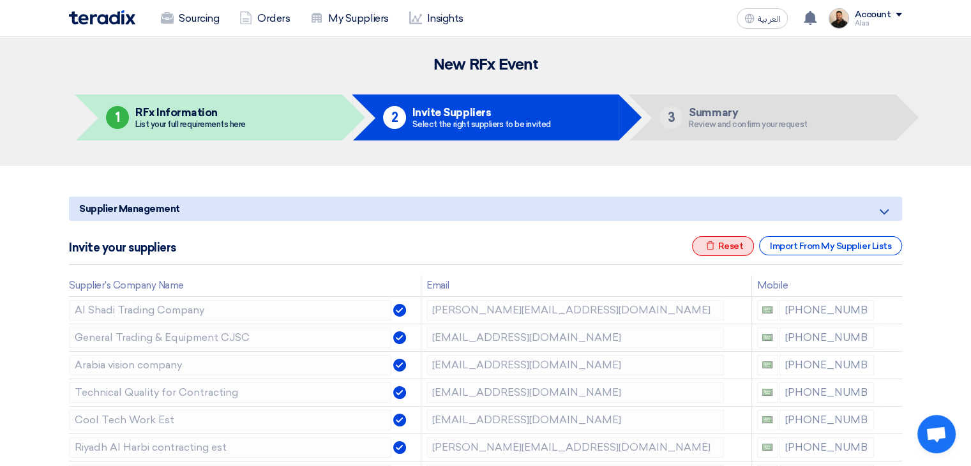
click at [696, 248] on div "Excel file Reset" at bounding box center [723, 246] width 63 height 20
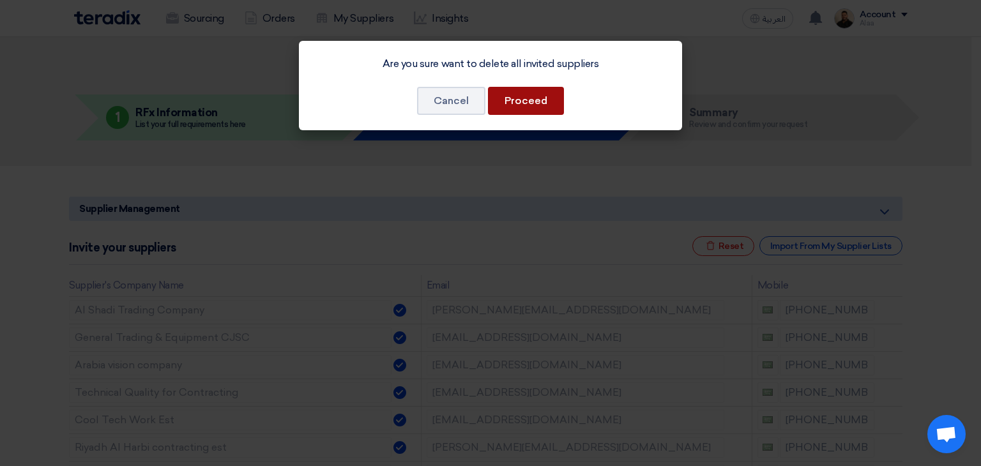
click at [518, 96] on button "Proceed" at bounding box center [526, 101] width 76 height 28
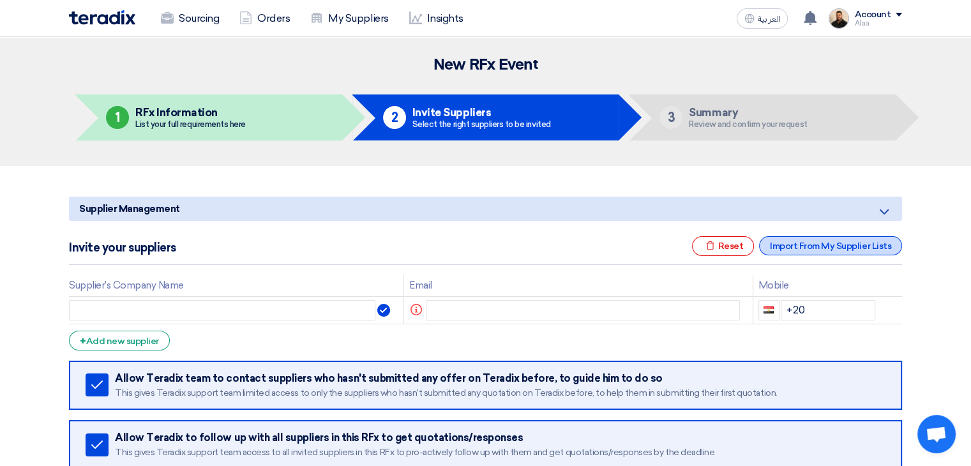
click at [817, 246] on div "Import From My Supplier Lists" at bounding box center [830, 245] width 143 height 19
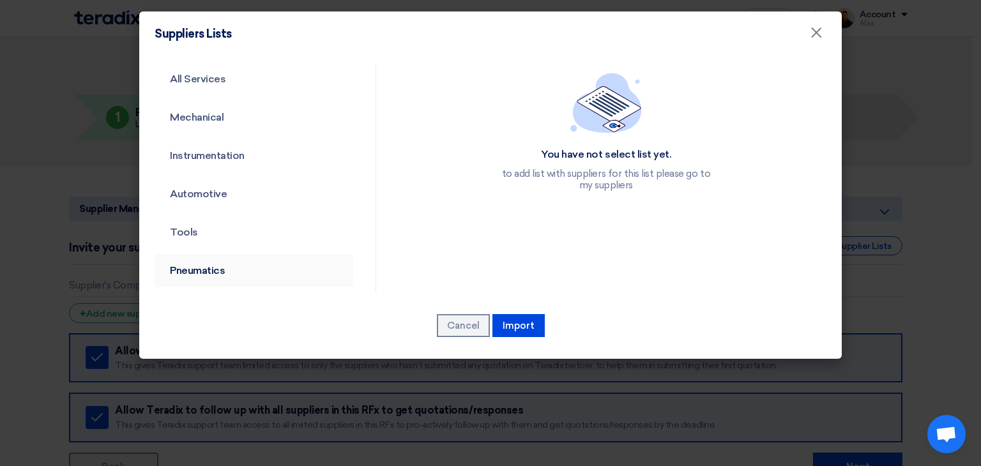
click at [212, 269] on link "Pneumatics" at bounding box center [253, 270] width 199 height 33
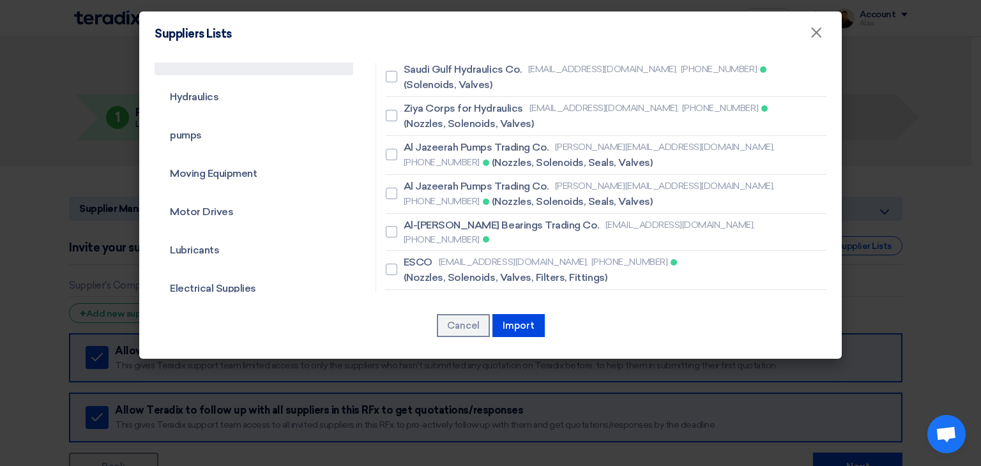
scroll to position [255, 0]
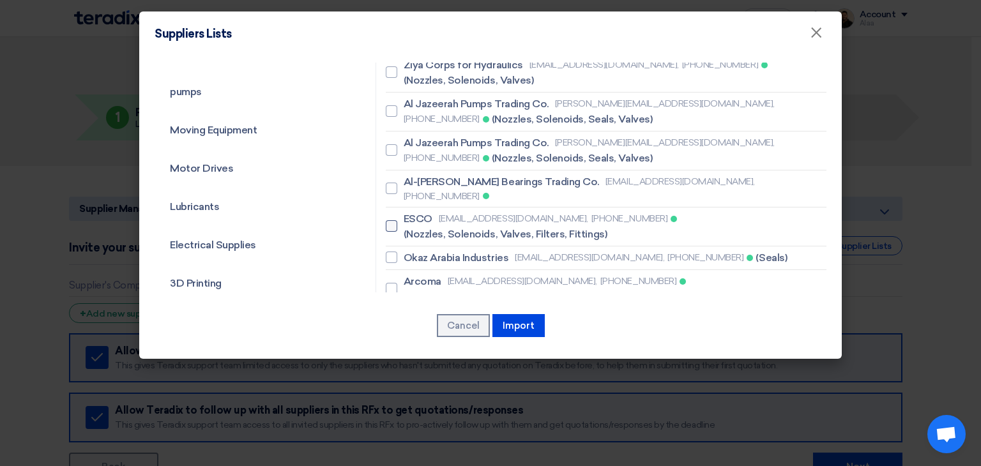
click at [426, 211] on span "ESCO" at bounding box center [417, 218] width 29 height 15
click at [412, 222] on input "ESCO [EMAIL_ADDRESS][DOMAIN_NAME], [PHONE_NUMBER] (Nozzles, Solenoids, Valves, …" at bounding box center [407, 226] width 8 height 8
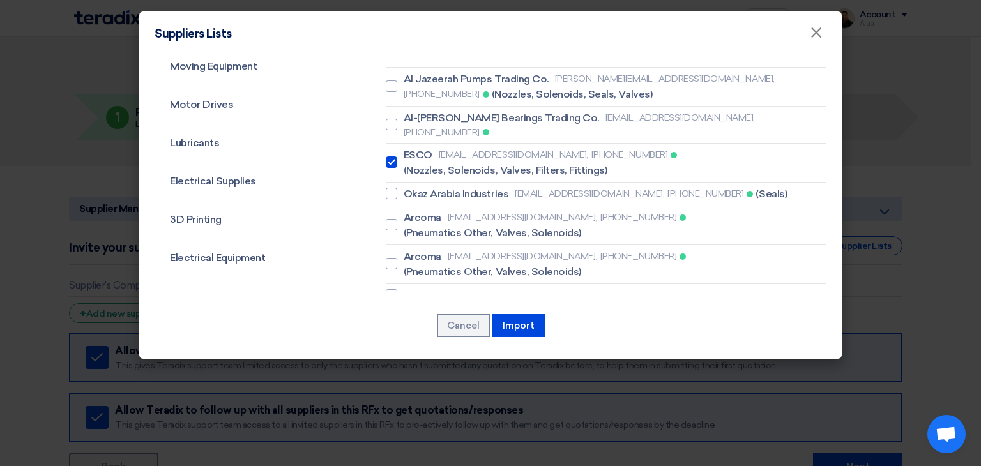
scroll to position [383, 0]
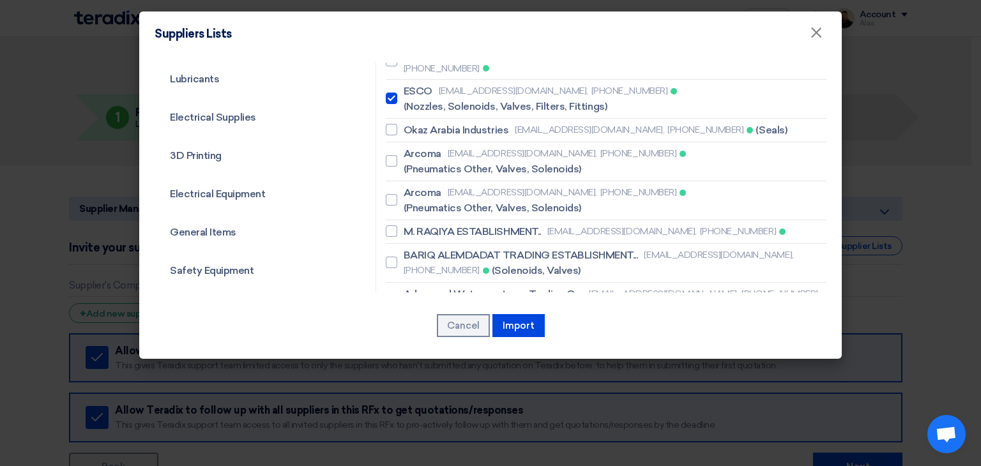
click at [451, 341] on span "(Nozzles, Solenoids, Valves)" at bounding box center [468, 348] width 130 height 15
click at [412, 336] on input "[PERSON_NAME] Trading (HAQT). [EMAIL_ADDRESS][DOMAIN_NAME], [PHONE_NUMBER] (Noz…" at bounding box center [407, 340] width 8 height 8
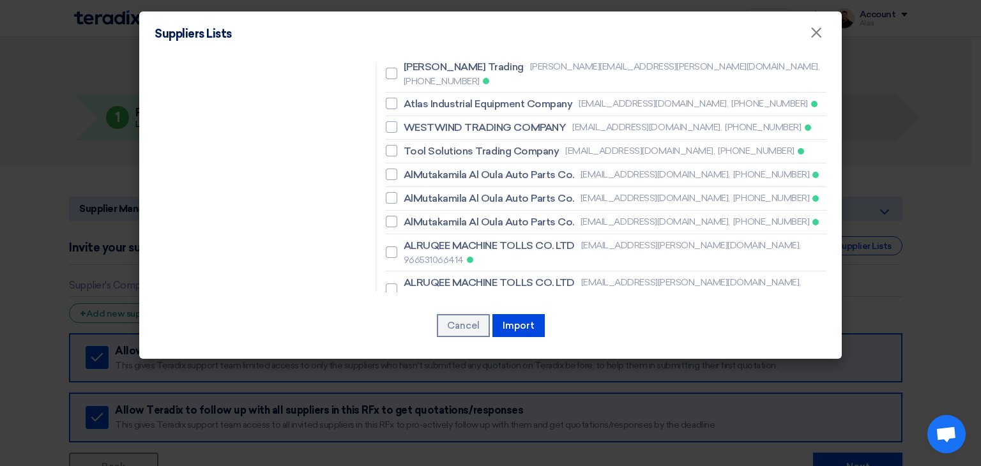
scroll to position [830, 0]
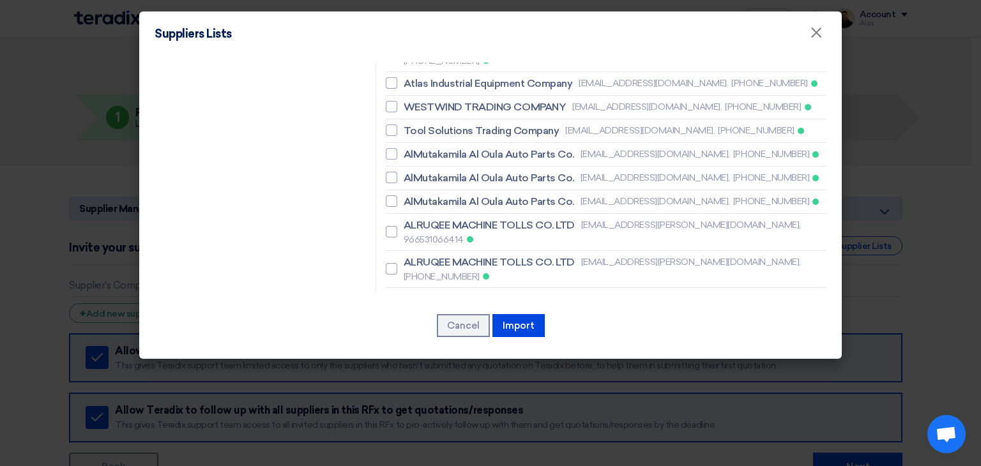
click at [449, 428] on span "SHINING HORIZON TRADING EST" at bounding box center [483, 435] width 160 height 15
click at [412, 439] on input "SHINING HORIZON TRADING EST [EMAIL_ADDRESS][DOMAIN_NAME], [PHONE_NUMBER] (Nozzl…" at bounding box center [407, 443] width 8 height 8
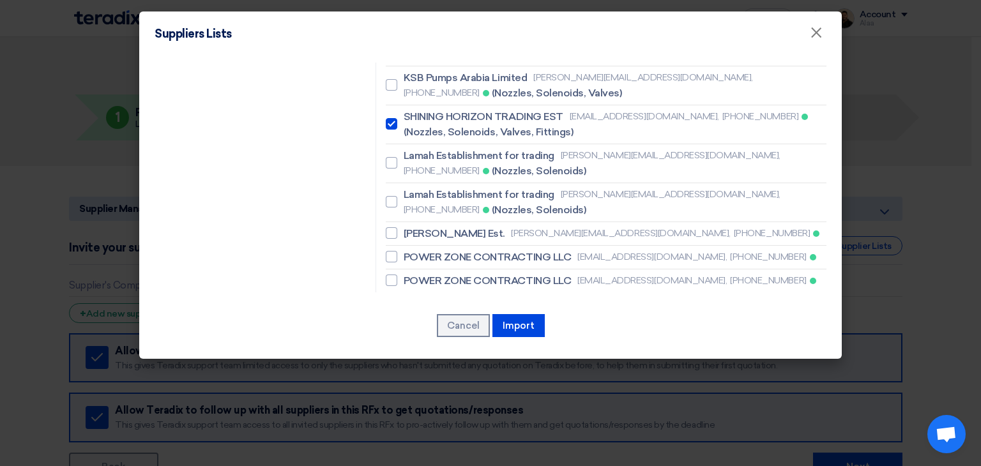
scroll to position [1213, 0]
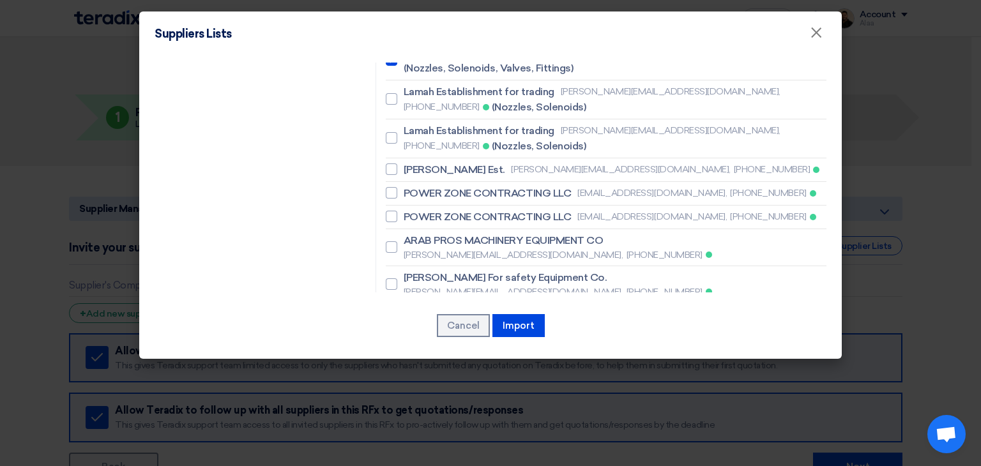
click at [447, 405] on span "Masader Multi Ltd. Co" at bounding box center [454, 412] width 103 height 15
click at [412, 408] on input "Masader Multi Ltd. Co [PERSON_NAME][EMAIL_ADDRESS][DOMAIN_NAME], [PHONE_NUMBER]" at bounding box center [407, 412] width 8 height 8
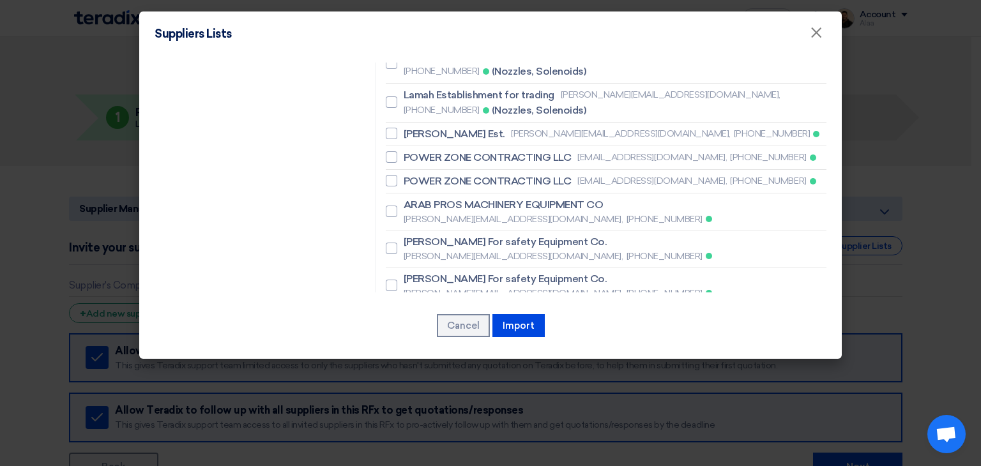
scroll to position [1277, 0]
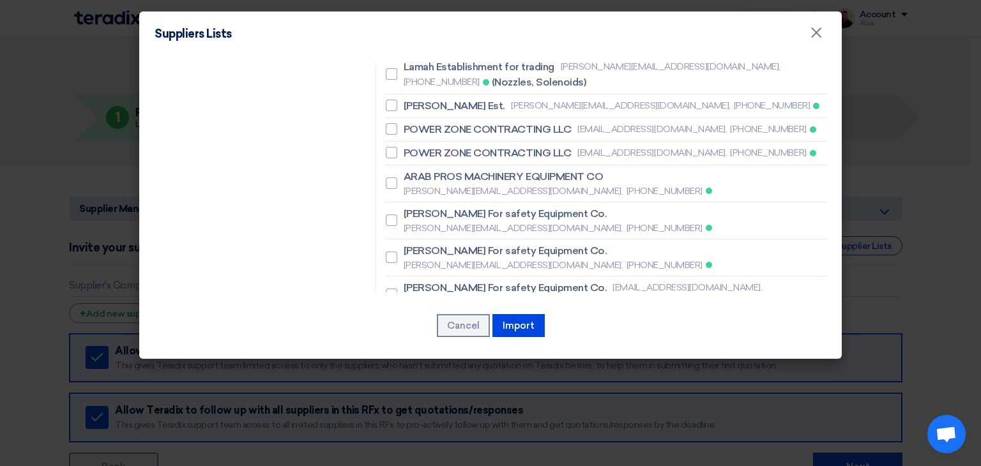
click at [445, 427] on span "BROSCO GROUP" at bounding box center [445, 434] width 85 height 15
click at [412, 438] on input "BROSCO GROUP [EMAIL_ADDRESS][DOMAIN_NAME], [PHONE_NUMBER] (Fittings, Valves, Fi…" at bounding box center [407, 442] width 8 height 8
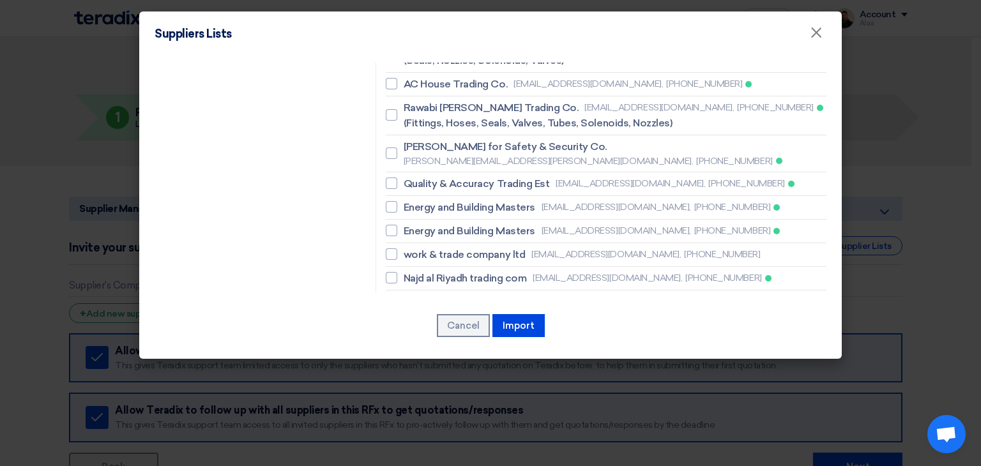
scroll to position [1724, 0]
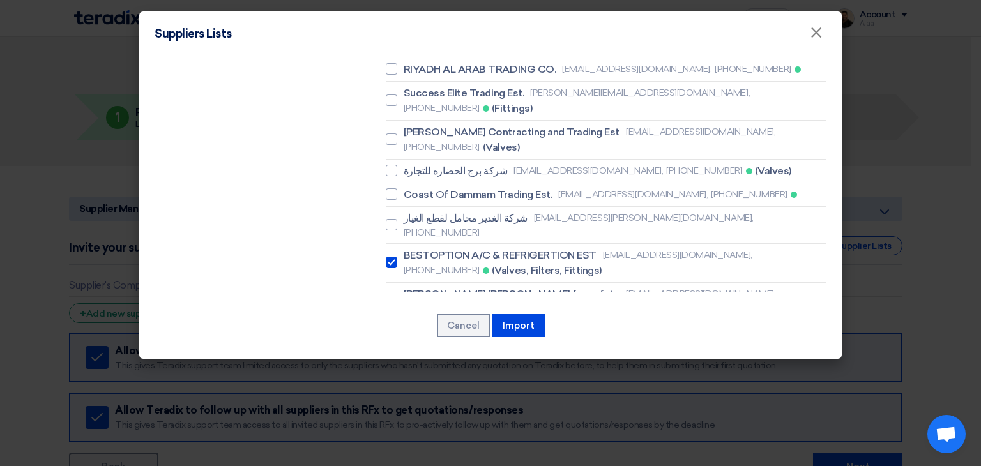
scroll to position [1979, 0]
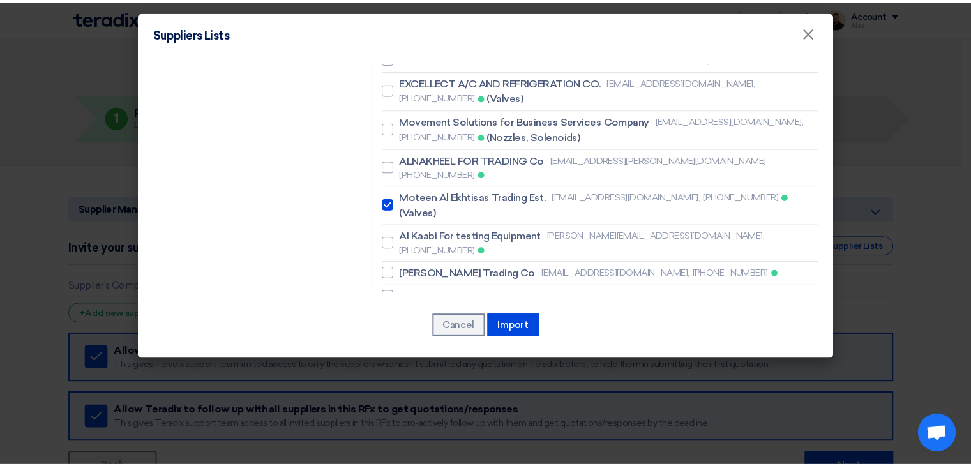
scroll to position [2324, 0]
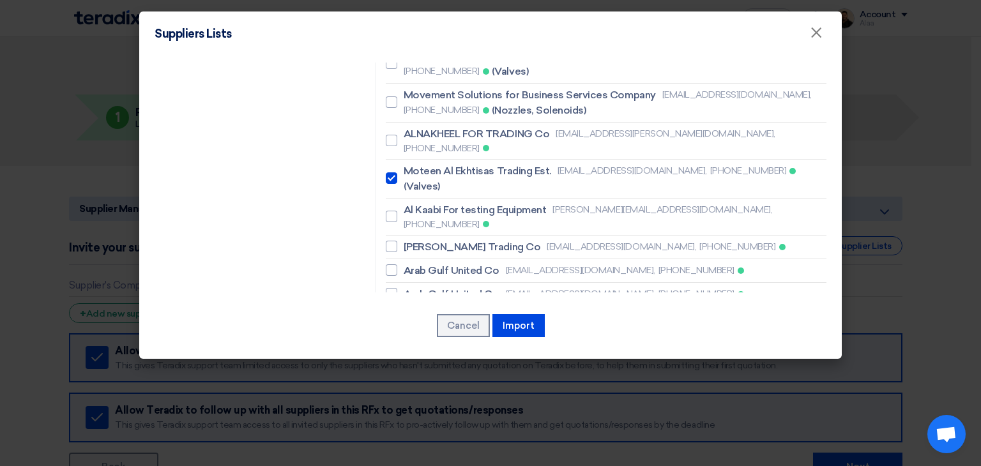
click at [527, 329] on button "Import" at bounding box center [518, 325] width 52 height 23
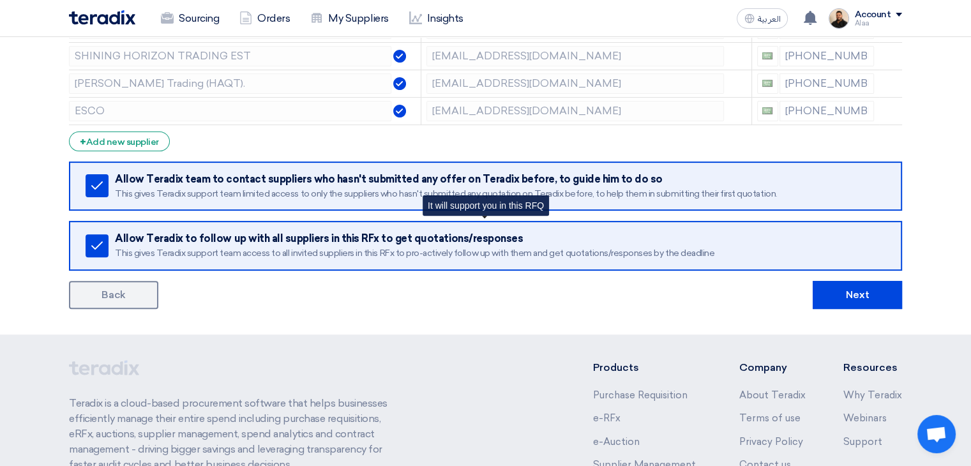
scroll to position [447, 0]
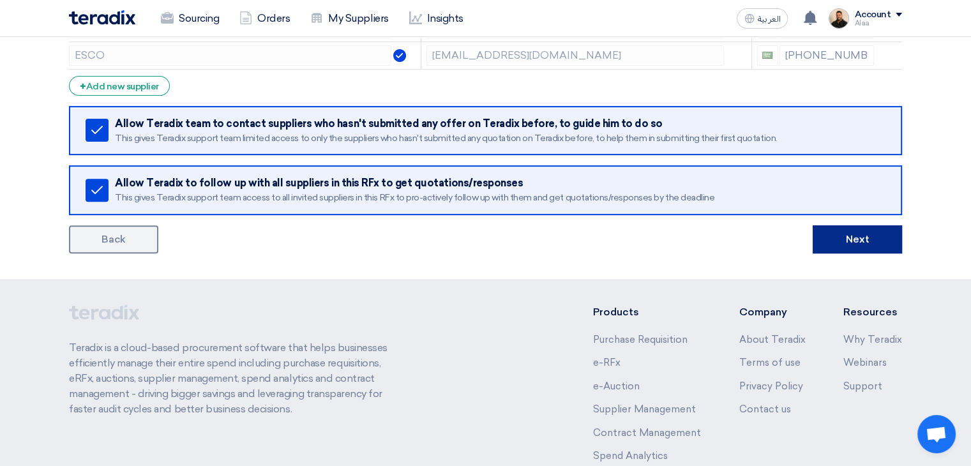
click at [859, 229] on button "Next" at bounding box center [857, 239] width 89 height 28
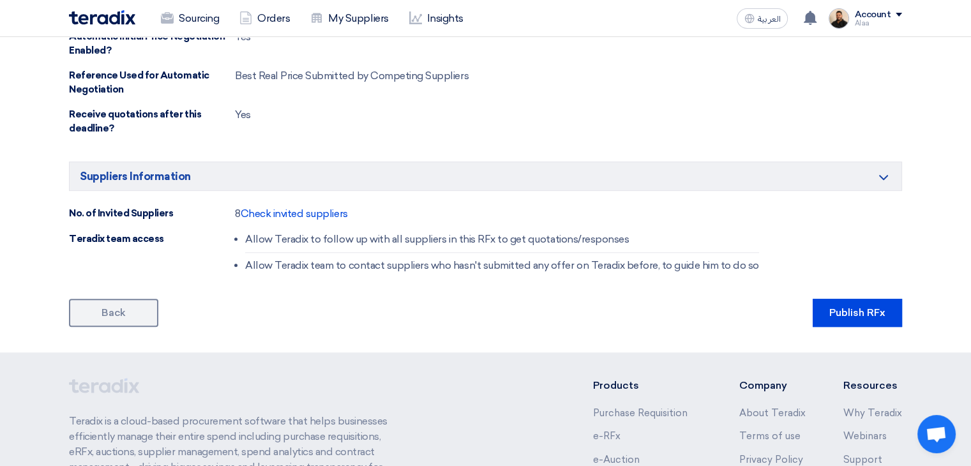
scroll to position [766, 0]
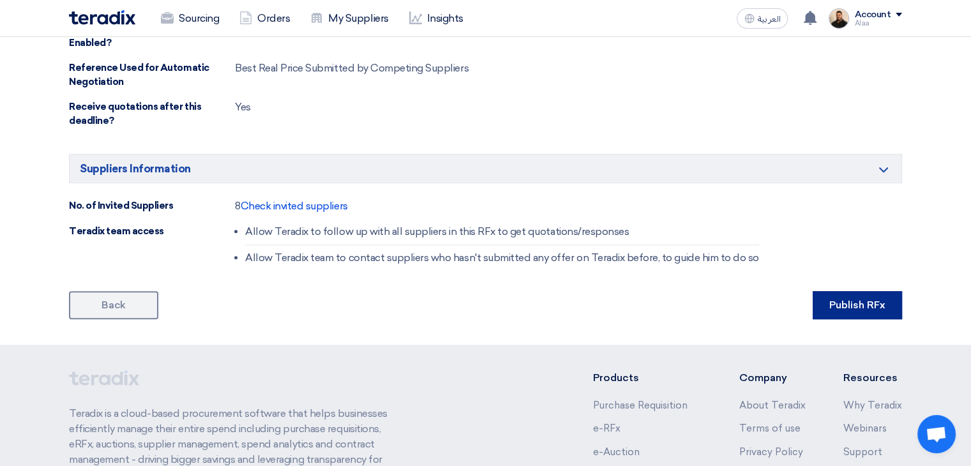
drag, startPoint x: 854, startPoint y: 297, endPoint x: 835, endPoint y: 296, distance: 19.2
click at [855, 297] on button "Publish RFx" at bounding box center [857, 305] width 89 height 28
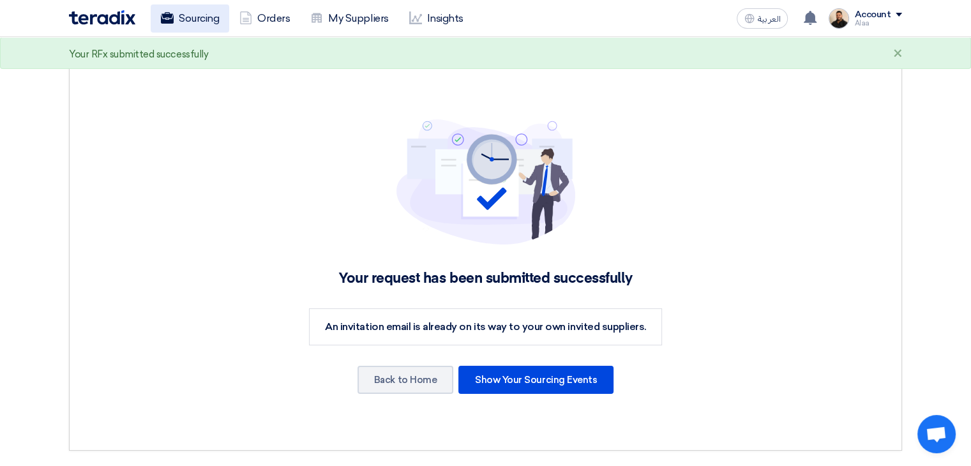
click at [176, 12] on link "Sourcing" at bounding box center [190, 18] width 79 height 28
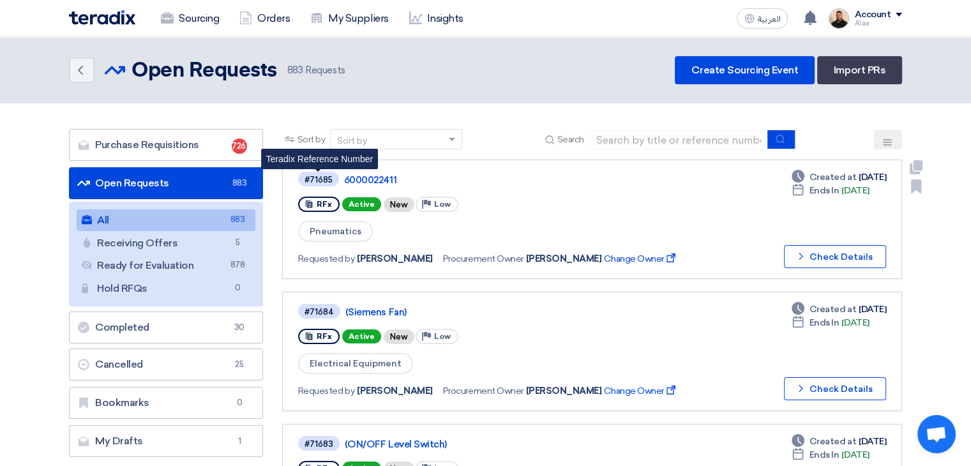
click at [317, 179] on div "#71685" at bounding box center [318, 180] width 28 height 8
copy div "71685"
click at [343, 231] on span "Pneumatics" at bounding box center [335, 231] width 75 height 21
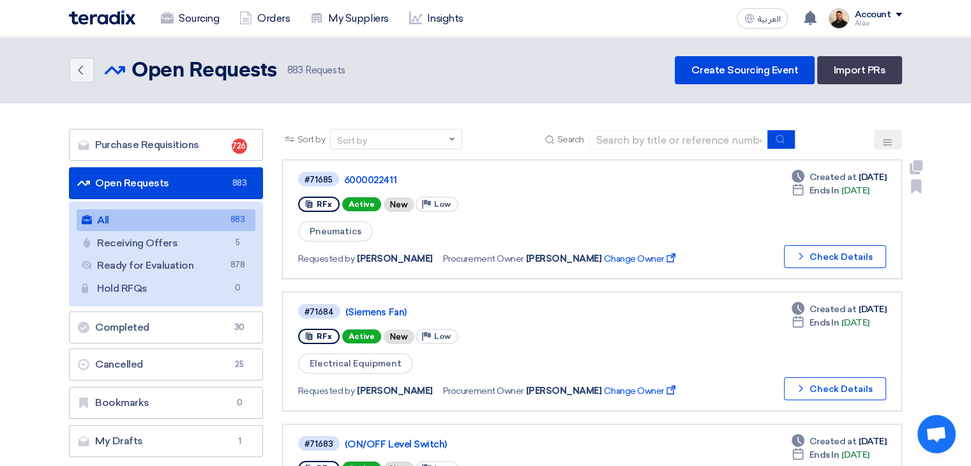
copy span "Pneumatics"
click at [176, 149] on link "Purchase Requisitions Purchase Requisitions 726" at bounding box center [166, 145] width 194 height 32
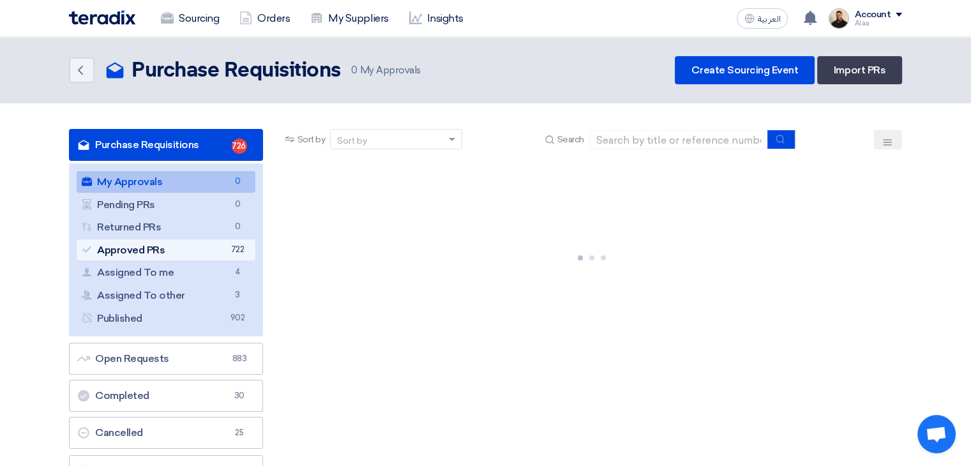
click at [199, 248] on link "Approved PRs Approved PRs 722" at bounding box center [166, 250] width 179 height 22
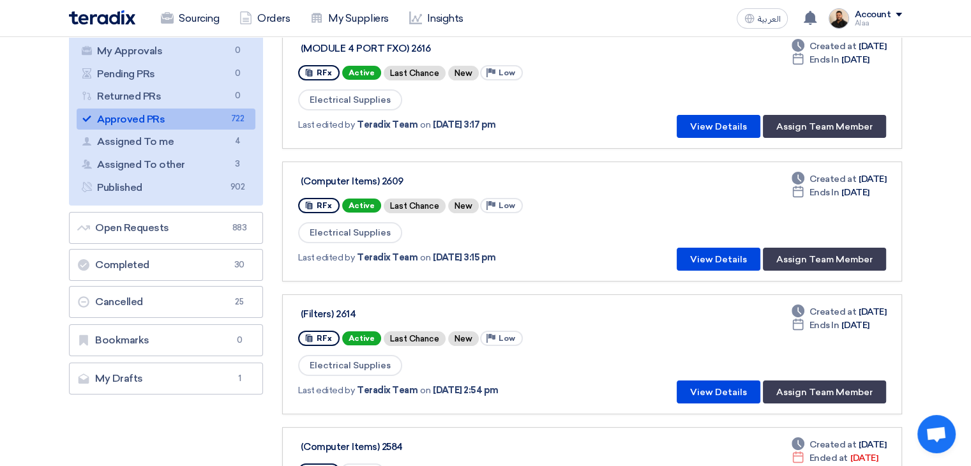
scroll to position [128, 0]
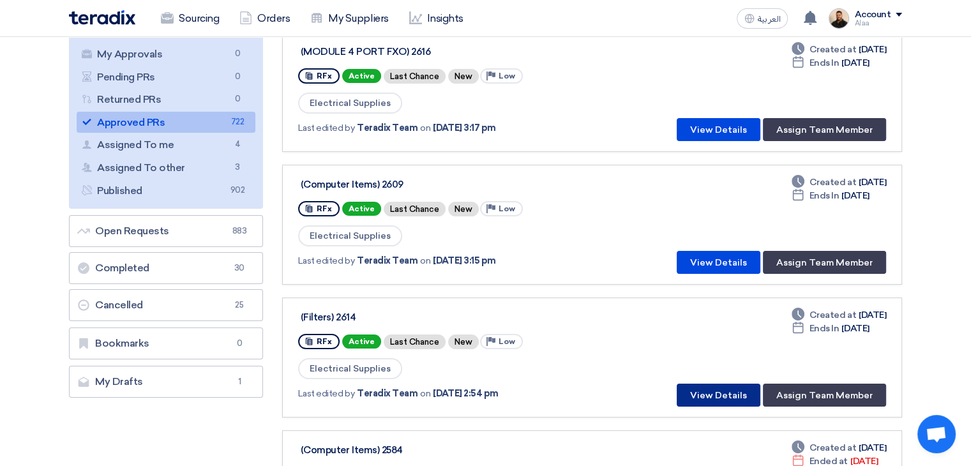
click at [733, 393] on button "View Details" at bounding box center [719, 395] width 84 height 23
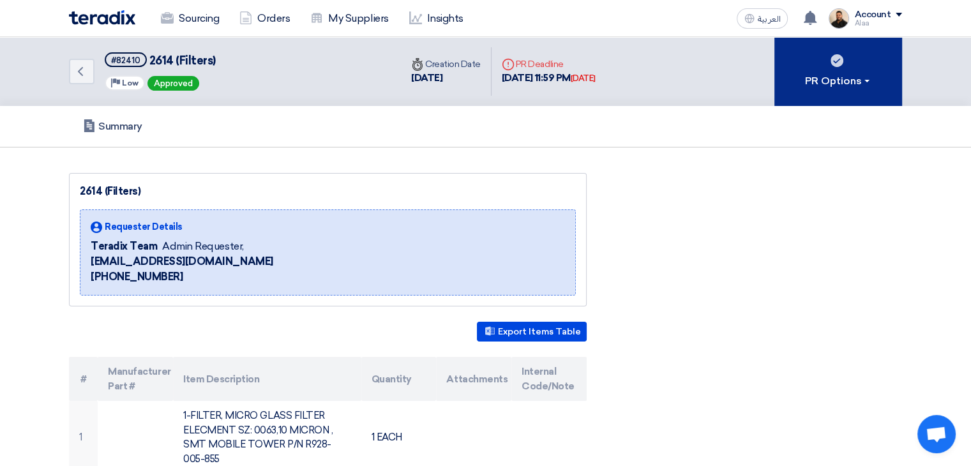
click at [832, 84] on div "PR Options" at bounding box center [838, 80] width 67 height 15
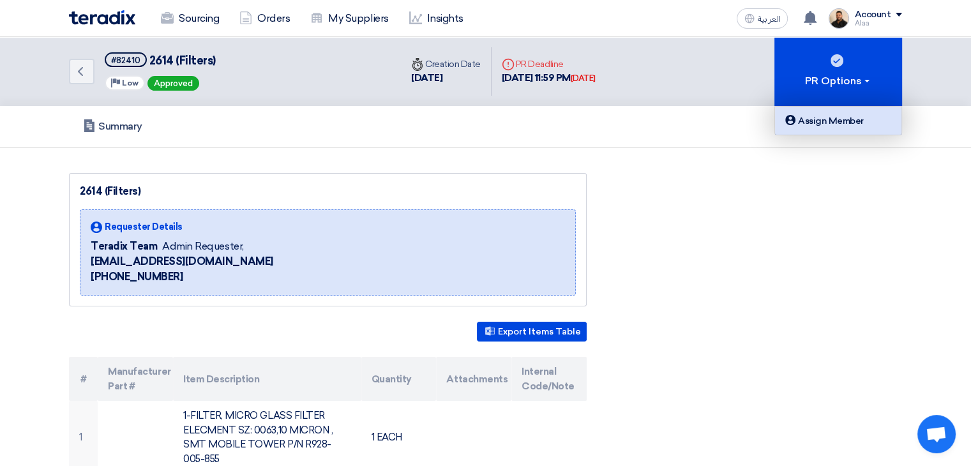
click at [827, 118] on div "Assign Member" at bounding box center [838, 120] width 111 height 15
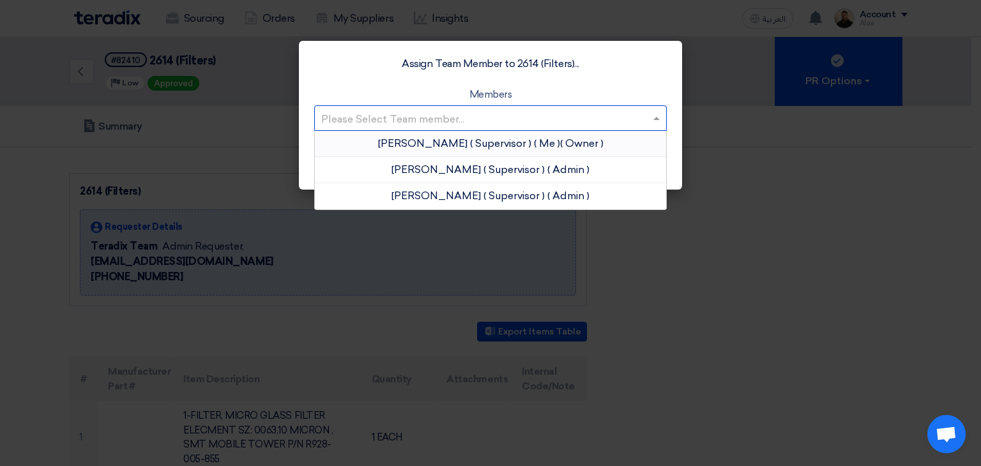
click at [490, 112] on input "text" at bounding box center [484, 119] width 326 height 21
click at [472, 144] on span "( Supervisor )" at bounding box center [500, 143] width 61 height 12
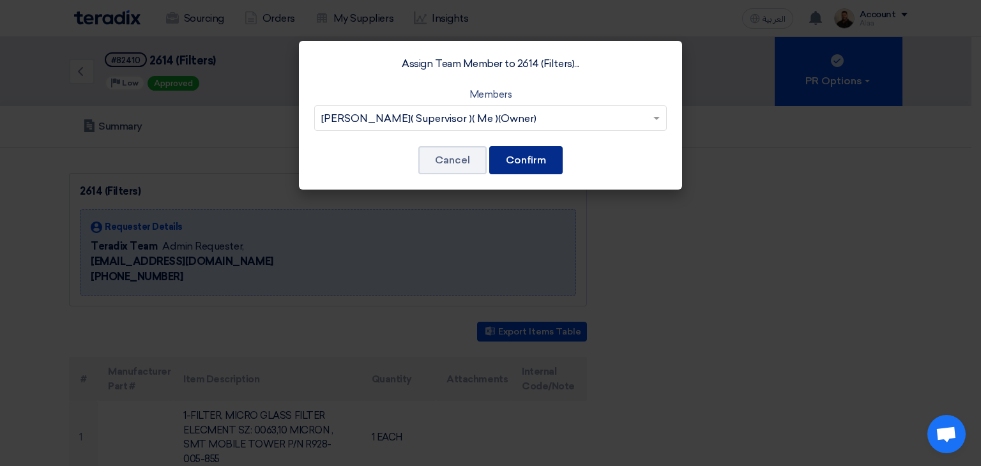
click at [539, 162] on button "Confirm" at bounding box center [525, 160] width 73 height 28
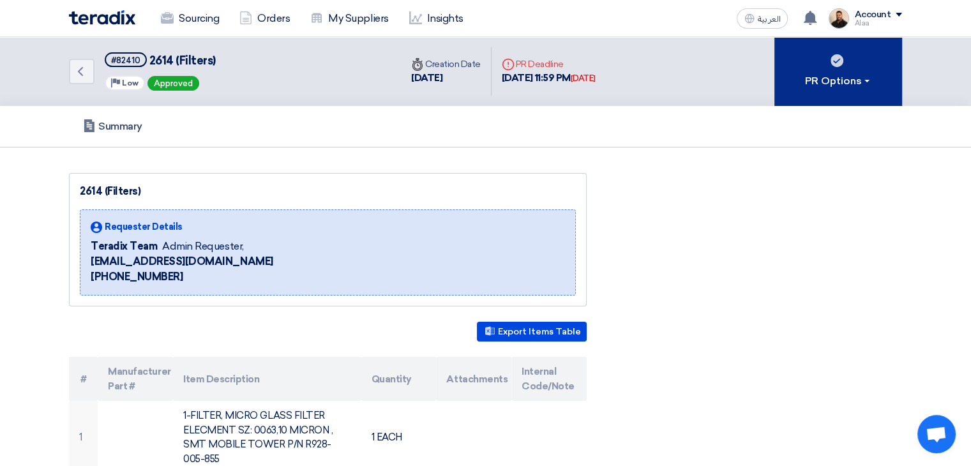
click at [848, 82] on div "PR Options" at bounding box center [838, 80] width 67 height 15
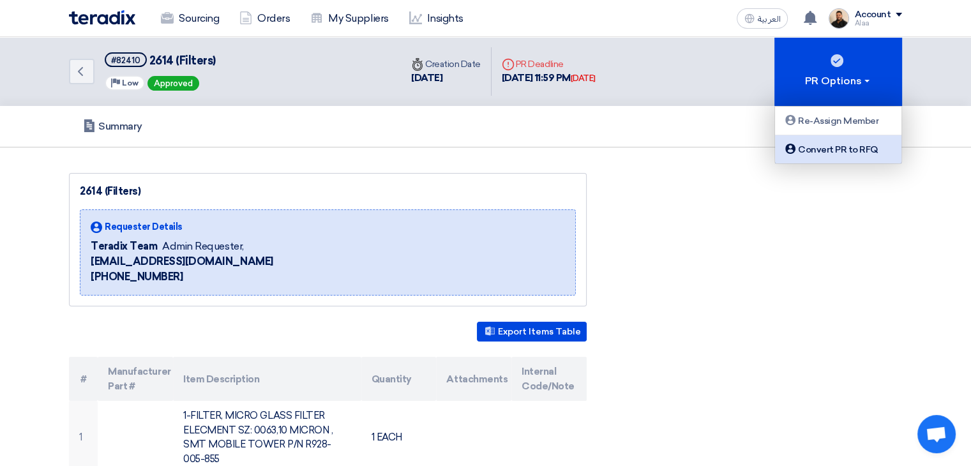
click at [828, 149] on div "Convert PR to RFQ" at bounding box center [838, 149] width 111 height 15
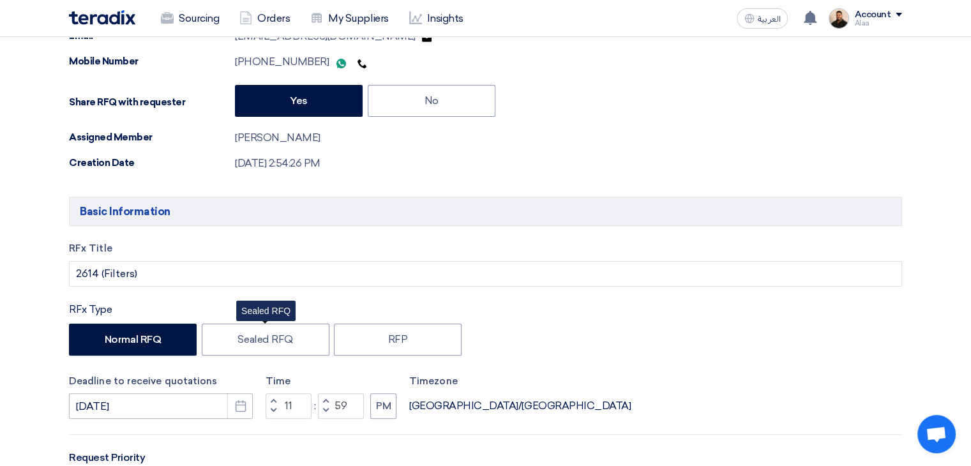
scroll to position [319, 0]
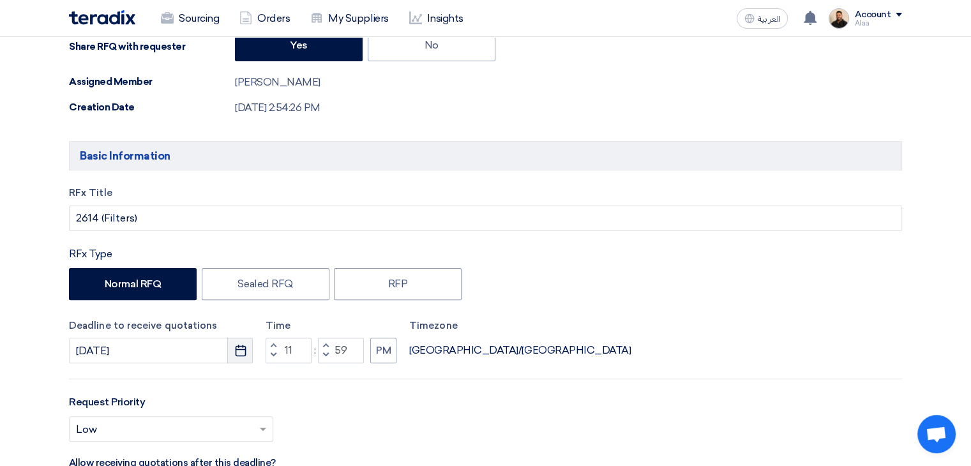
click at [248, 355] on button "Pick a date" at bounding box center [240, 351] width 26 height 26
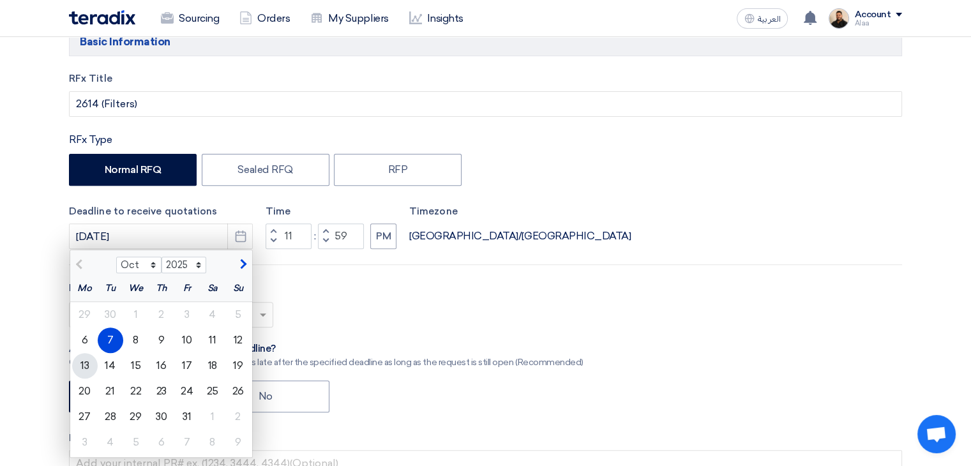
scroll to position [447, 0]
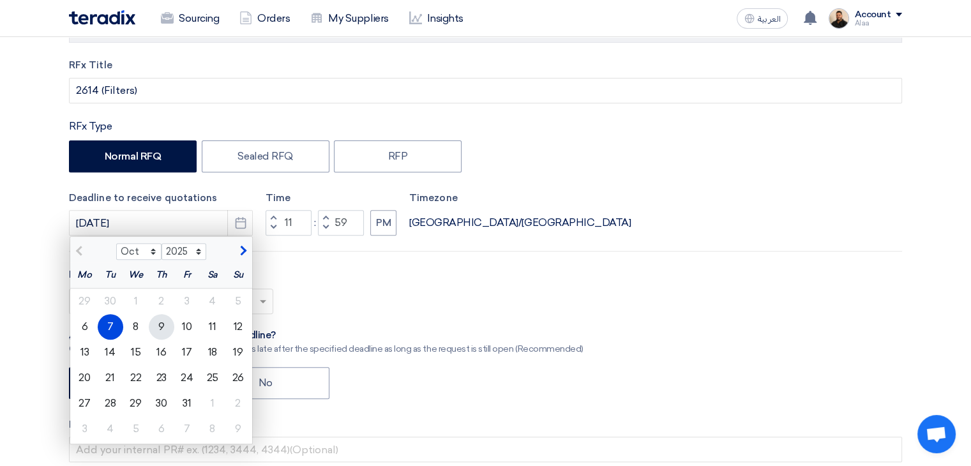
click at [169, 326] on div "9" at bounding box center [162, 327] width 26 height 26
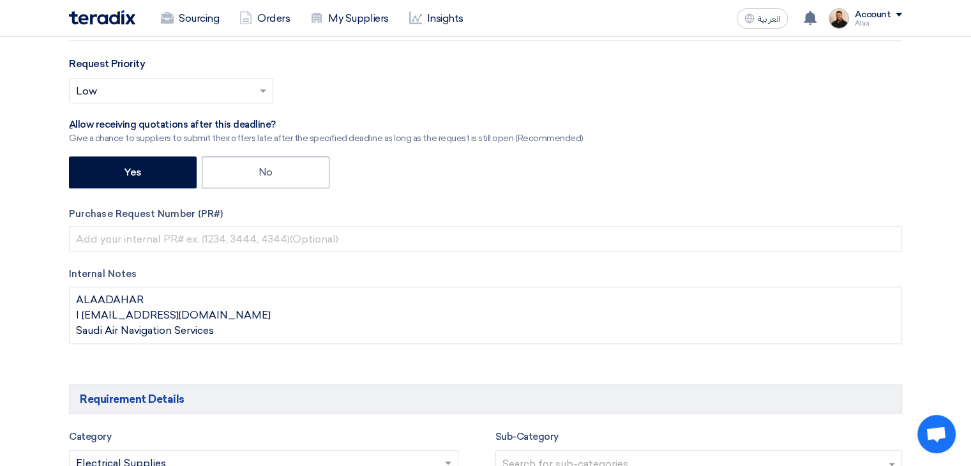
scroll to position [894, 0]
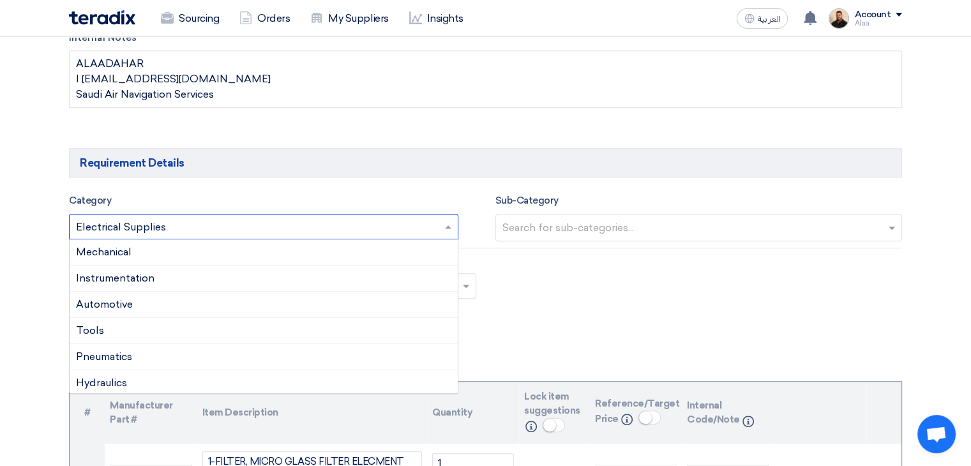
click at [289, 223] on input "text" at bounding box center [257, 228] width 363 height 21
click at [128, 357] on span "Pneumatics" at bounding box center [104, 356] width 56 height 12
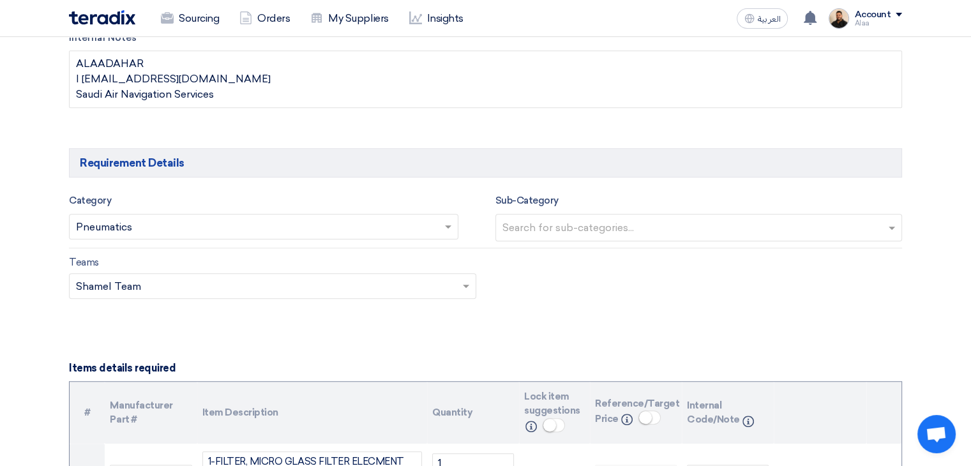
click at [300, 228] on input "text" at bounding box center [257, 228] width 363 height 21
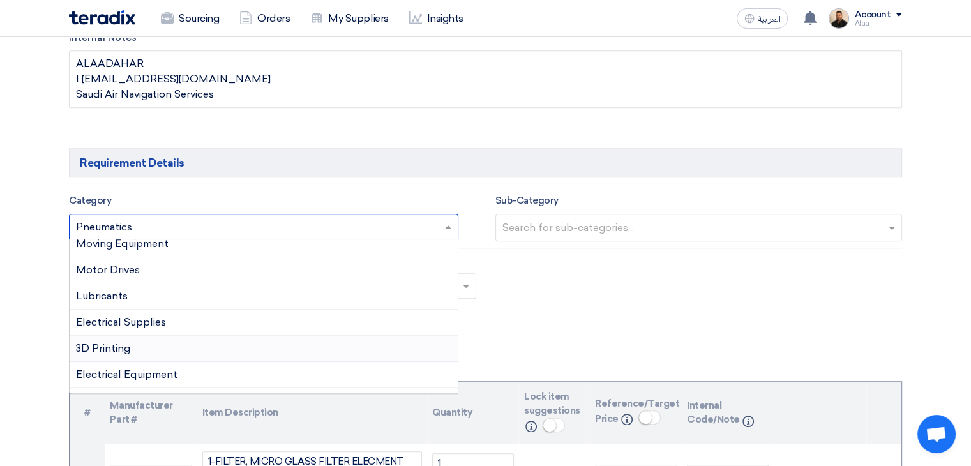
scroll to position [255, 0]
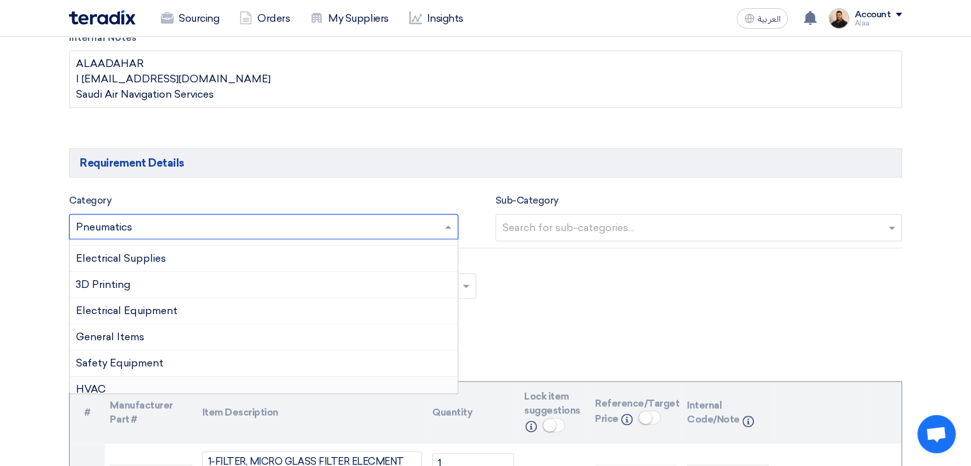
click at [125, 382] on div "HVAC" at bounding box center [264, 390] width 388 height 26
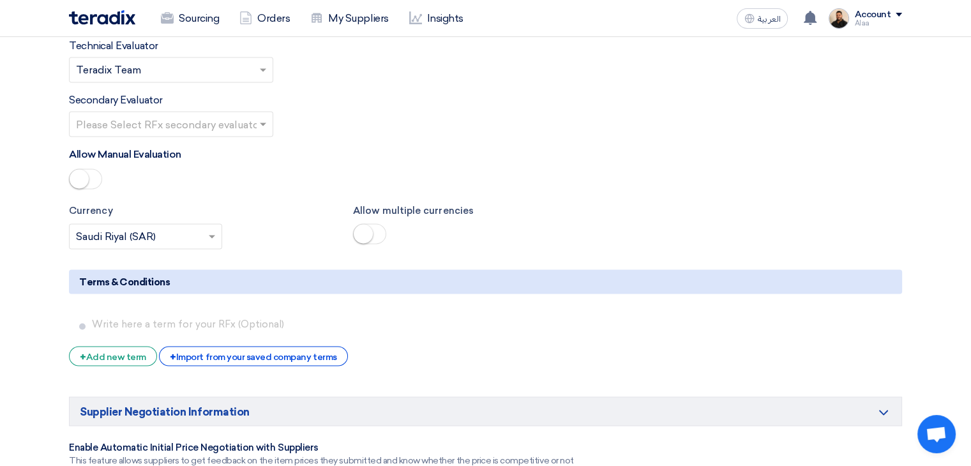
scroll to position [2170, 0]
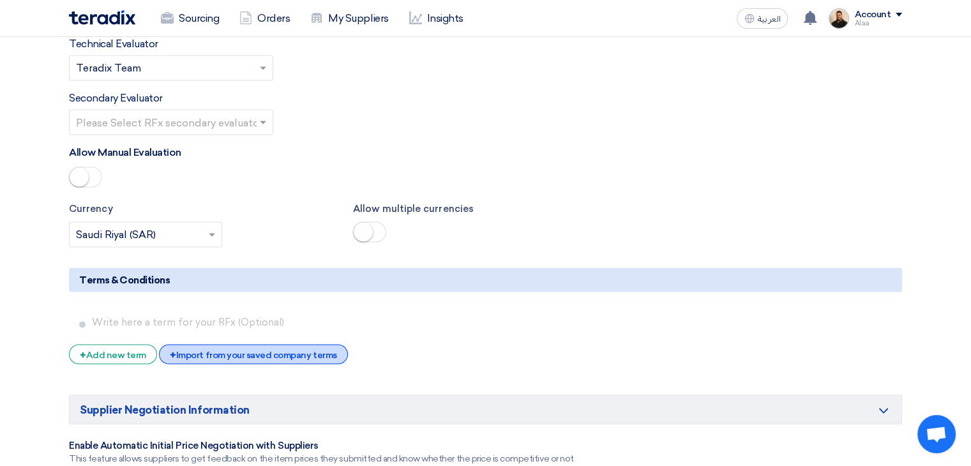
click at [230, 344] on div "+ Import from your saved company terms" at bounding box center [253, 354] width 188 height 20
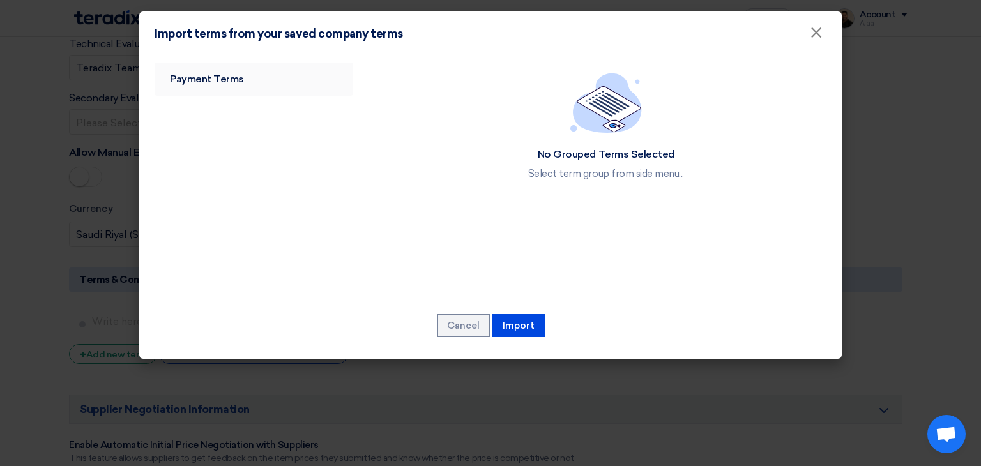
click at [245, 70] on link "Payment Terms" at bounding box center [253, 79] width 199 height 33
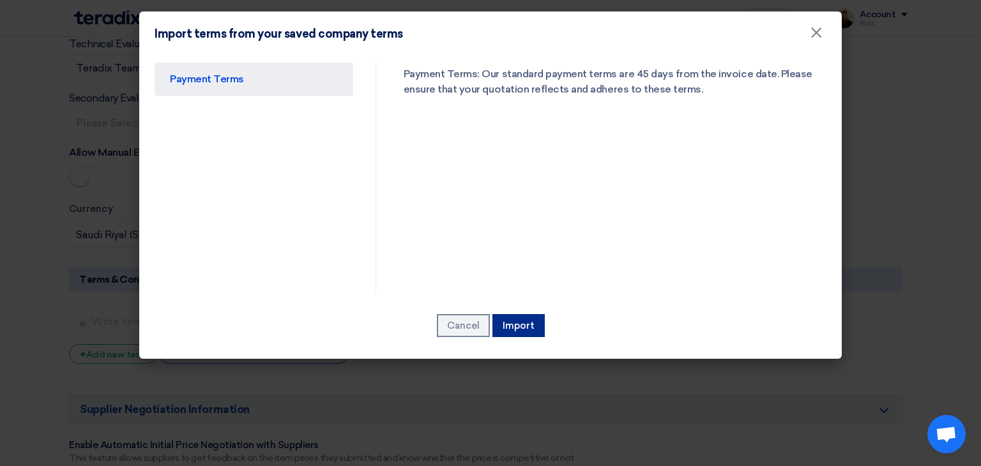
click at [521, 327] on button "Import" at bounding box center [518, 325] width 52 height 23
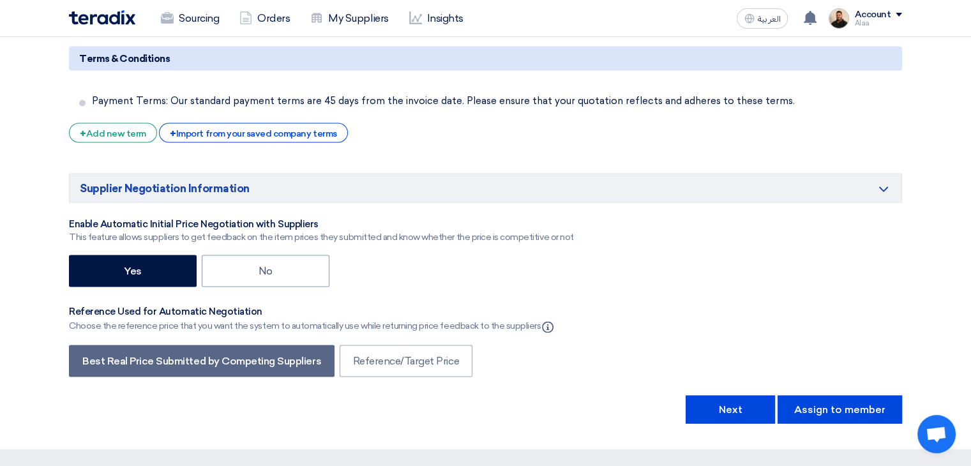
scroll to position [2490, 0]
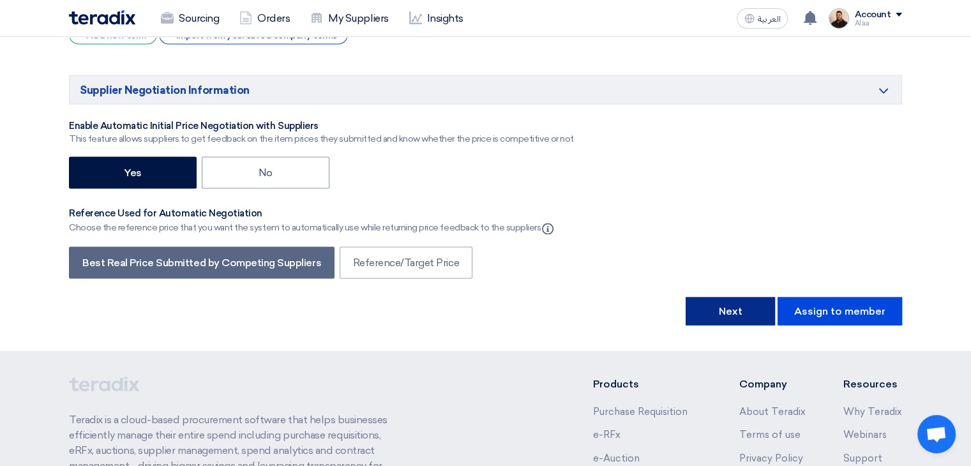
click at [761, 297] on button "Next" at bounding box center [730, 311] width 89 height 28
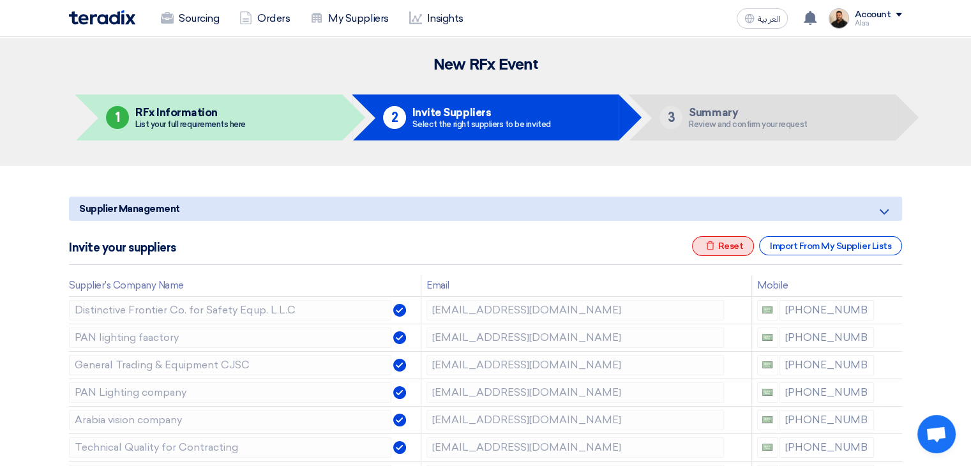
click at [727, 253] on div "Excel file Reset" at bounding box center [723, 246] width 63 height 20
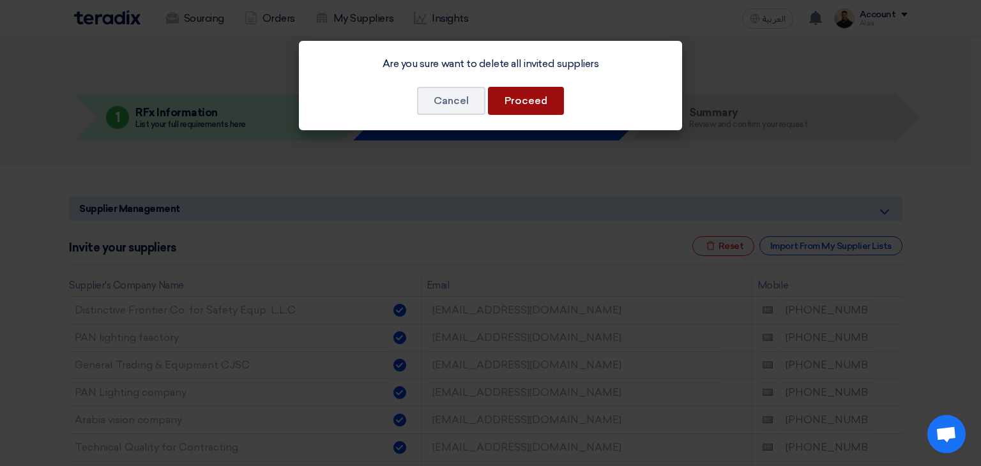
click at [532, 110] on button "Proceed" at bounding box center [526, 101] width 76 height 28
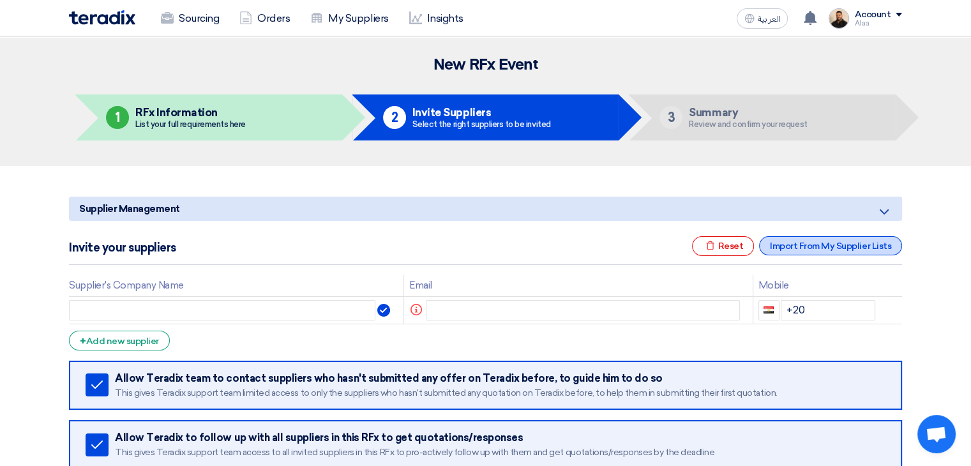
click at [804, 246] on div "Import From My Supplier Lists" at bounding box center [830, 245] width 143 height 19
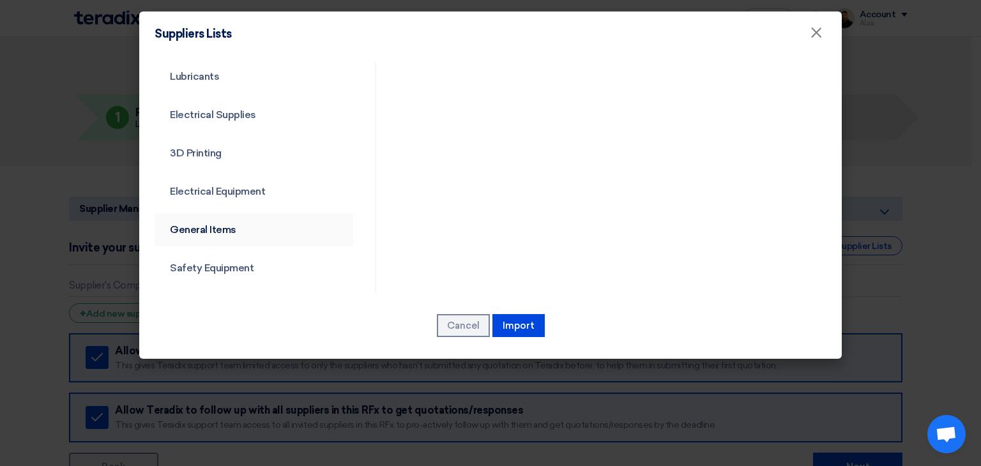
scroll to position [460, 0]
click at [230, 264] on link "Common category" at bounding box center [253, 269] width 199 height 33
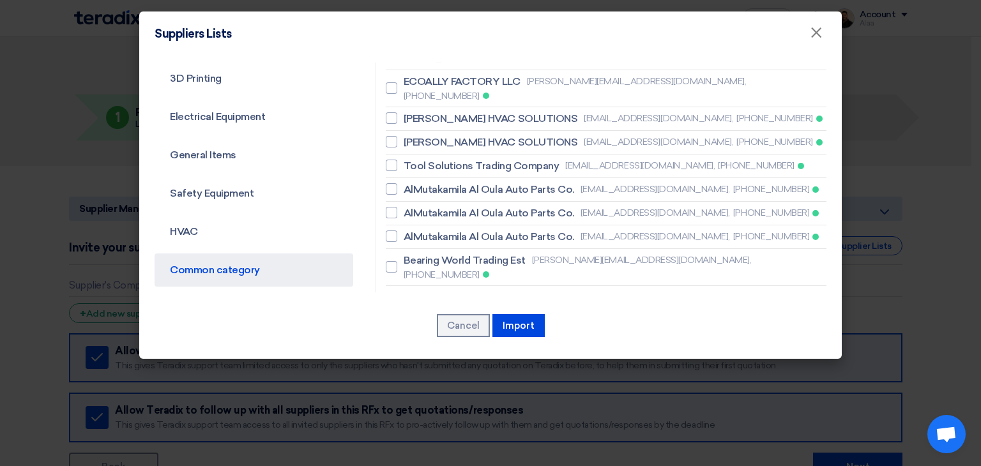
click at [455, 327] on span "SHINING HORIZON TRADING EST" at bounding box center [483, 334] width 160 height 15
click at [412, 330] on input "SHINING HORIZON TRADING EST [EMAIL_ADDRESS][DOMAIN_NAME], [PHONE_NUMBER]" at bounding box center [407, 334] width 8 height 8
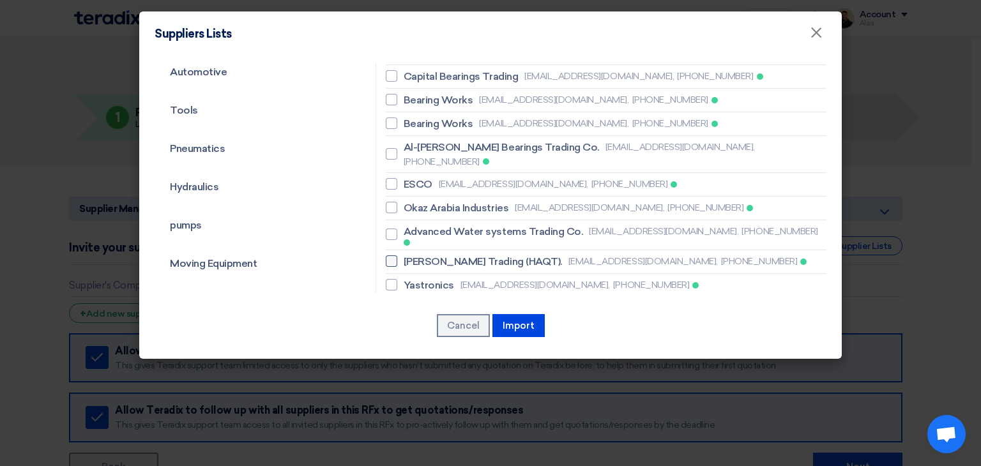
scroll to position [128, 0]
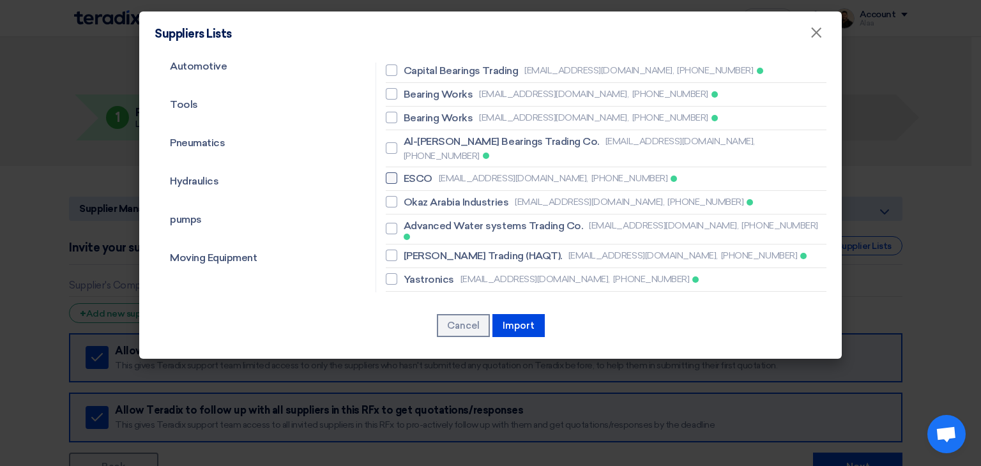
click at [410, 171] on span "ESCO" at bounding box center [417, 178] width 29 height 15
click at [410, 174] on input "ESCO [EMAIL_ADDRESS][DOMAIN_NAME], [PHONE_NUMBER]" at bounding box center [407, 178] width 8 height 8
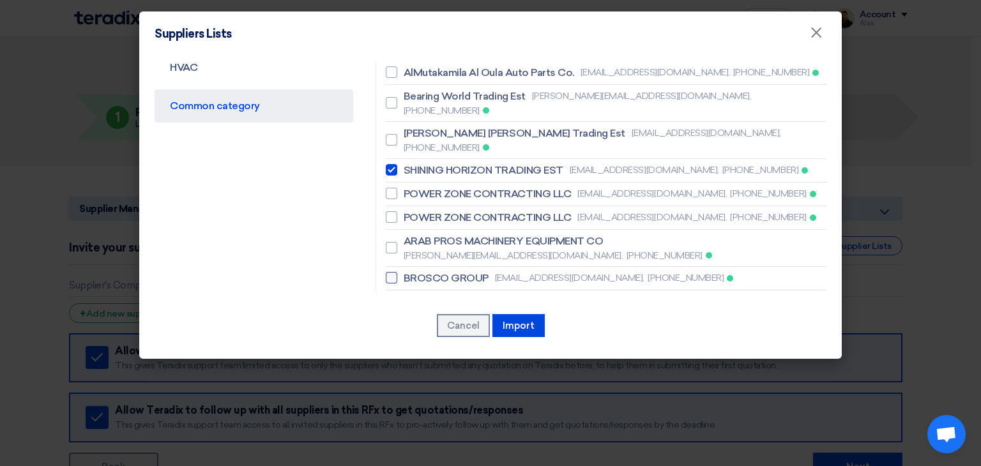
scroll to position [638, 0]
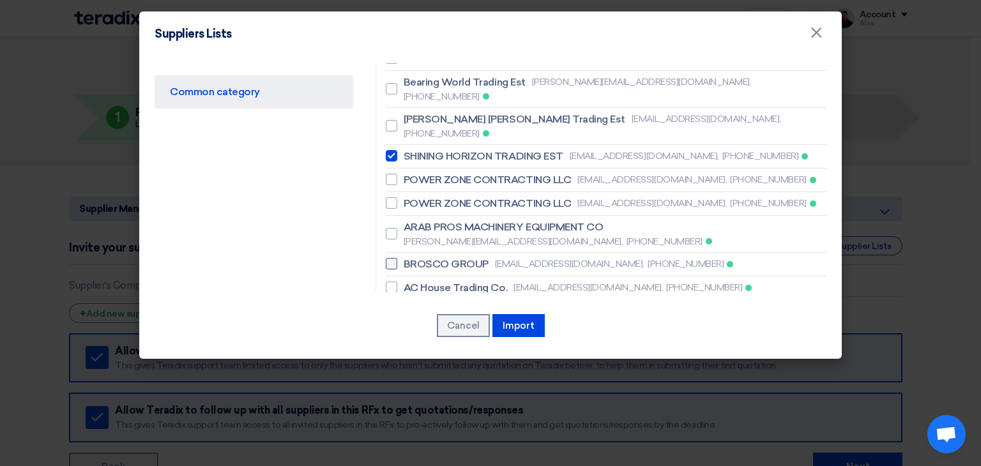
click at [435, 257] on span "BROSCO GROUP" at bounding box center [445, 264] width 85 height 15
click at [412, 260] on input "BROSCO GROUP [EMAIL_ADDRESS][DOMAIN_NAME], [PHONE_NUMBER]" at bounding box center [407, 264] width 8 height 8
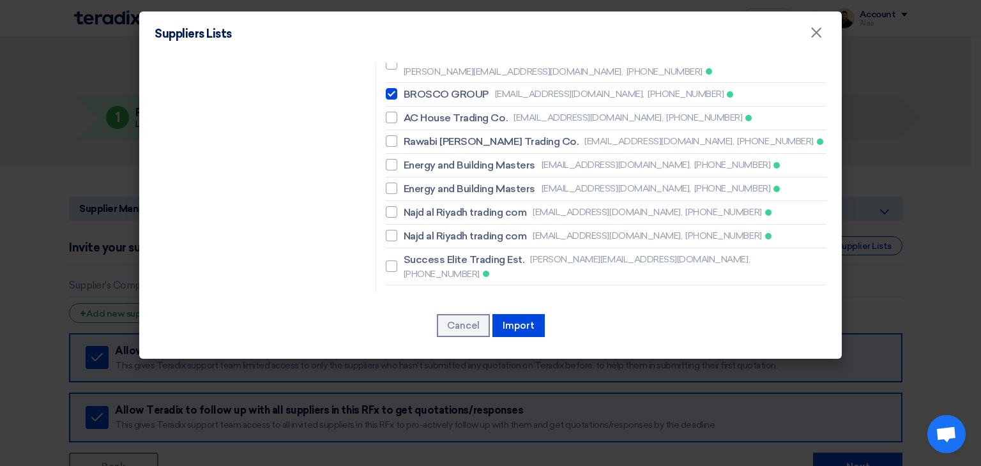
scroll to position [830, 0]
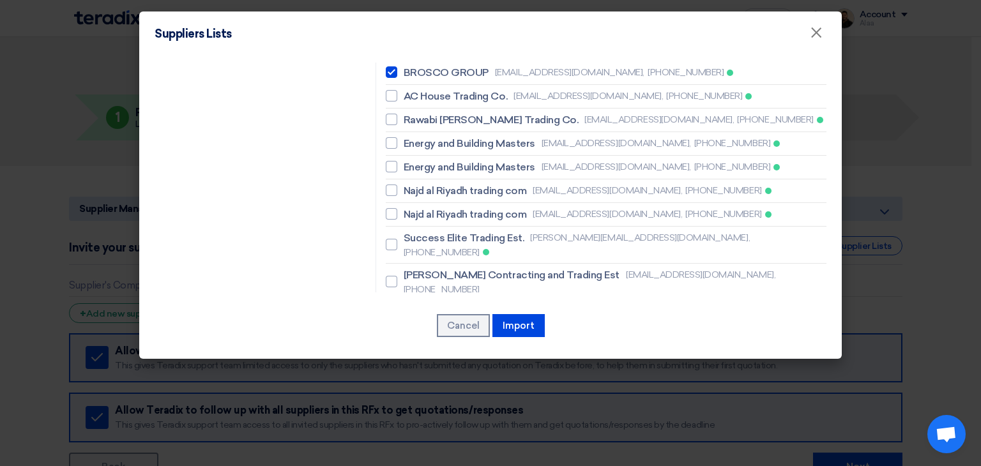
click at [454, 365] on span "BESTOPTION A/C & REFRIGERTION EST" at bounding box center [499, 372] width 193 height 15
click at [412, 375] on input "BESTOPTION A/C & REFRIGERTION EST [EMAIL_ADDRESS][DOMAIN_NAME], [PHONE_NUMBER]" at bounding box center [407, 379] width 8 height 8
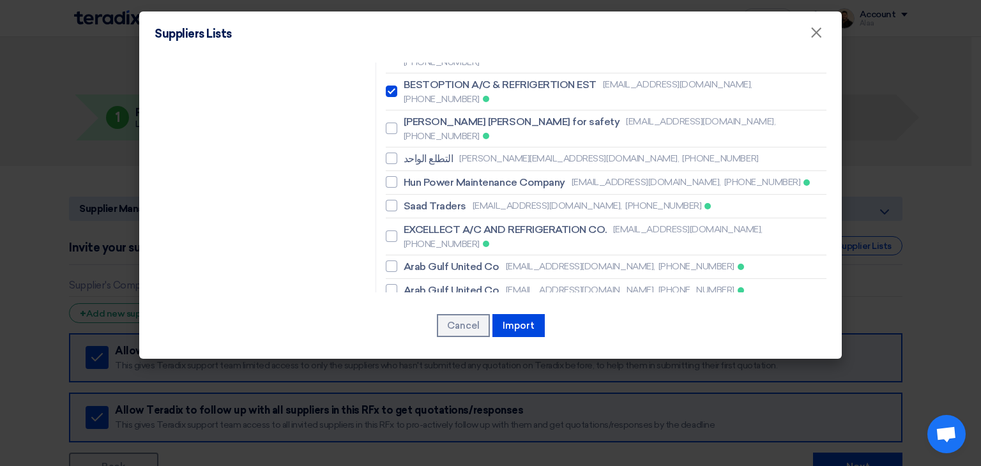
scroll to position [1134, 0]
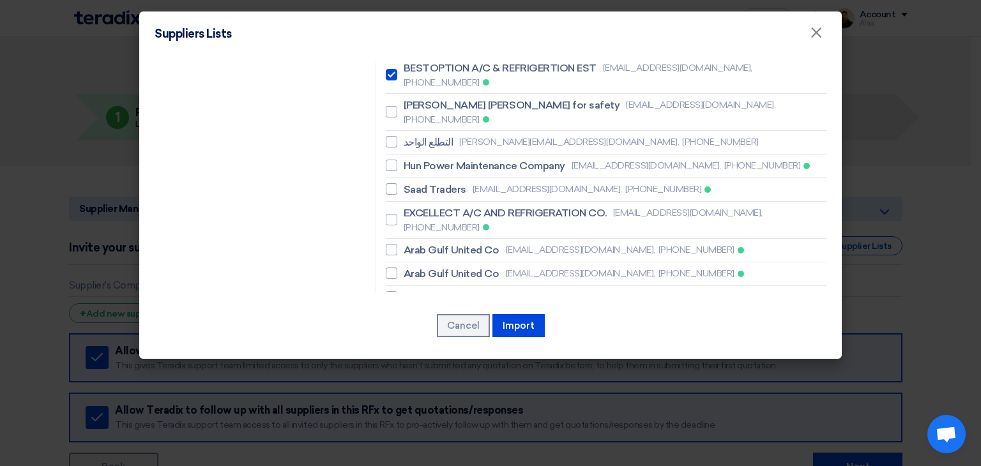
click at [523, 327] on button "Import" at bounding box center [518, 325] width 52 height 23
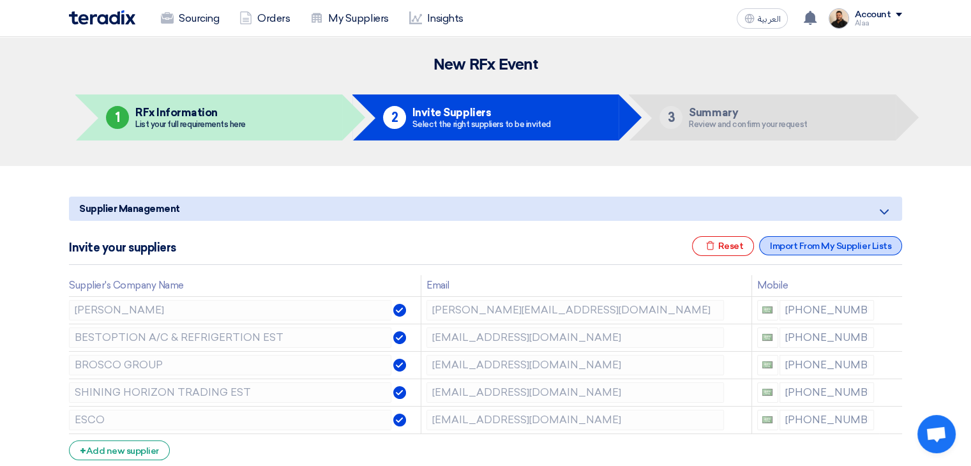
click at [827, 243] on div "Import From My Supplier Lists" at bounding box center [830, 245] width 143 height 19
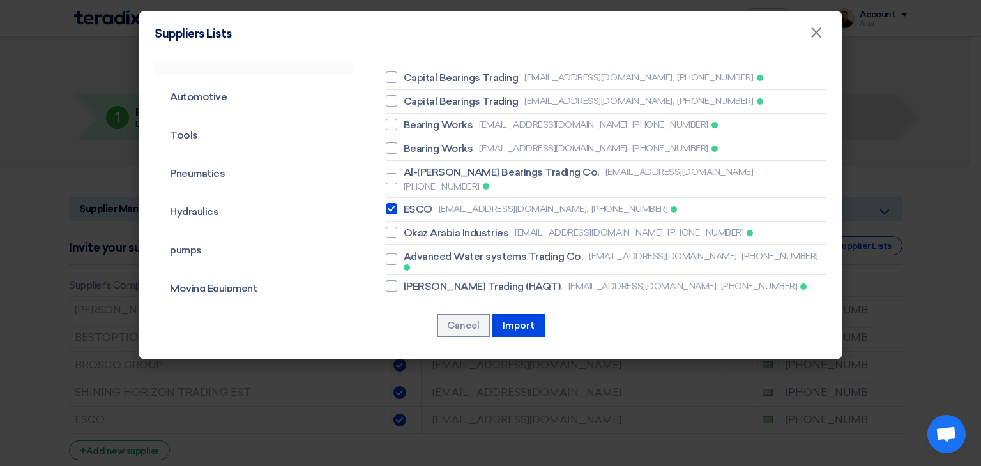
scroll to position [0, 0]
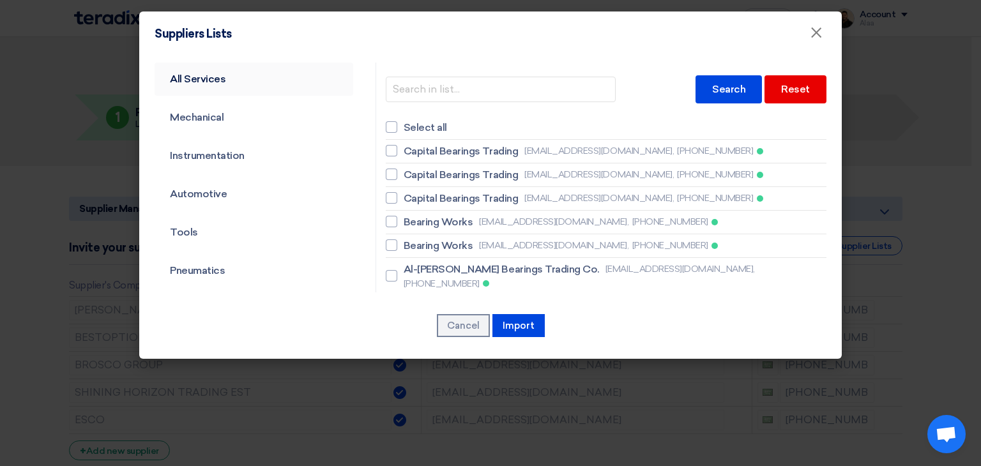
click at [207, 80] on link "All Services" at bounding box center [253, 79] width 199 height 33
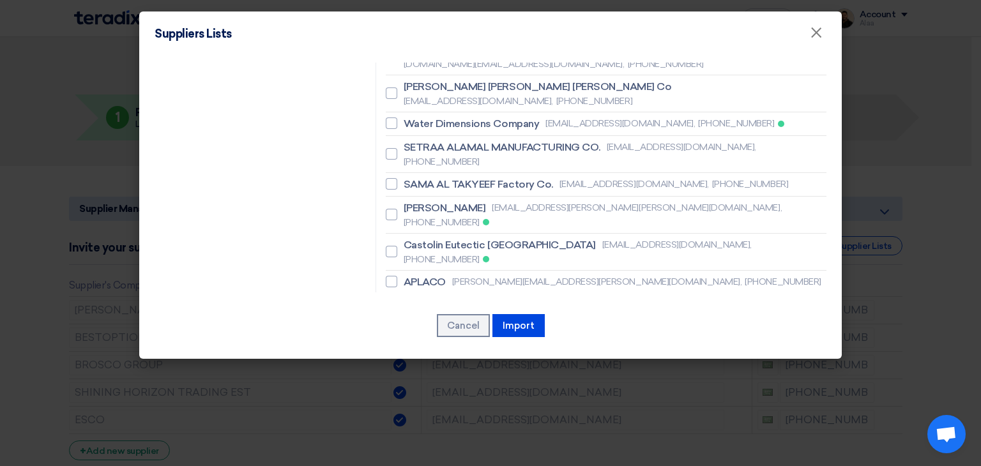
scroll to position [7148, 0]
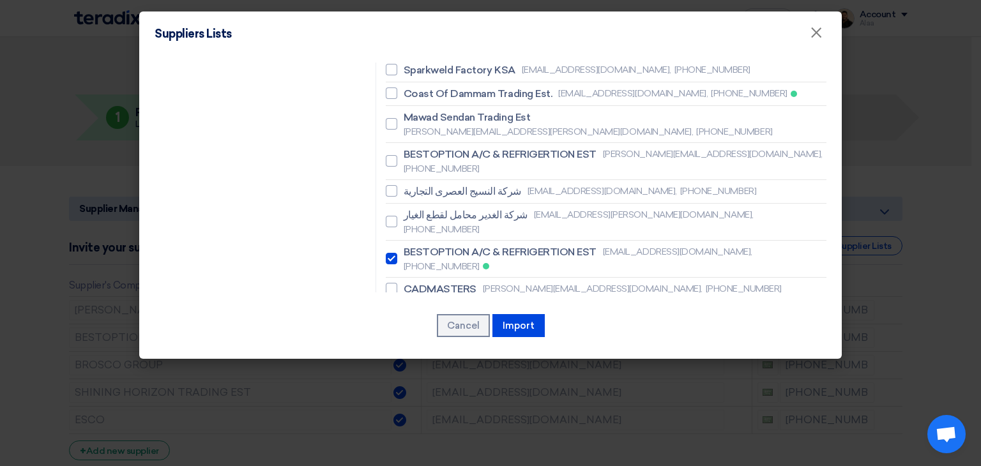
scroll to position [5999, 0]
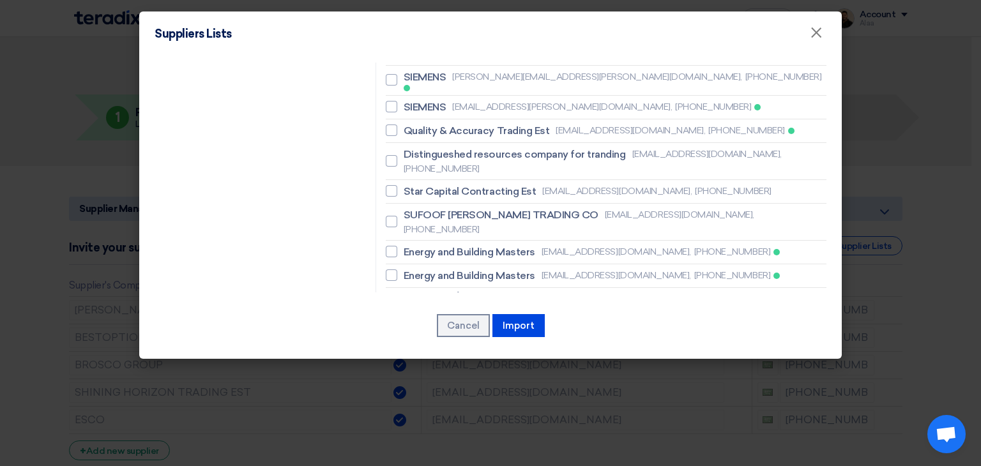
scroll to position [4913, 0]
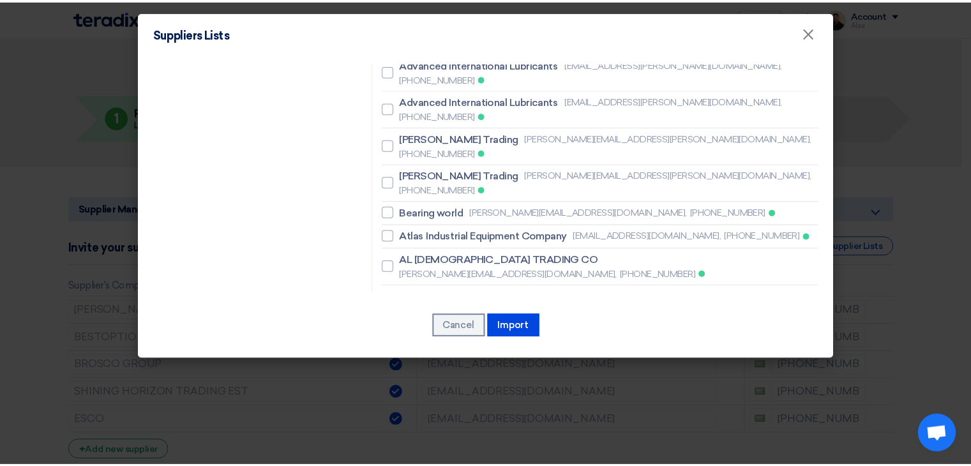
scroll to position [2232, 0]
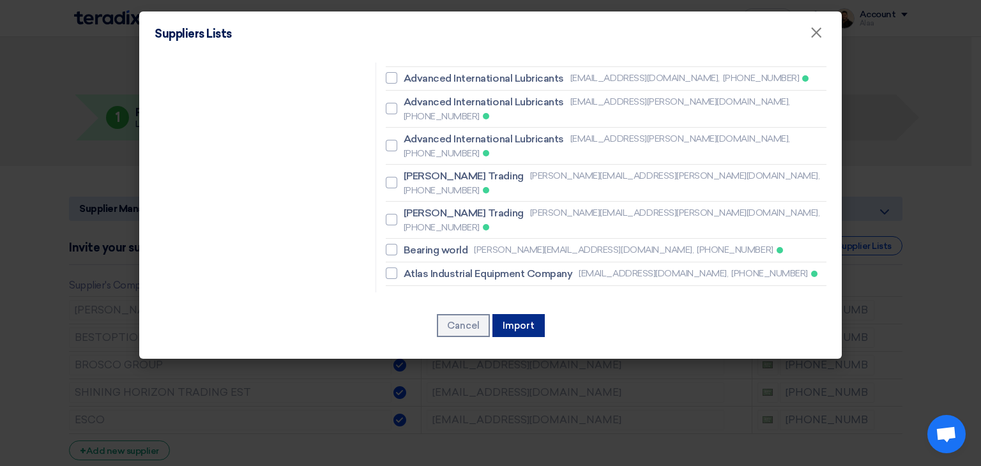
click at [518, 333] on button "Import" at bounding box center [518, 325] width 52 height 23
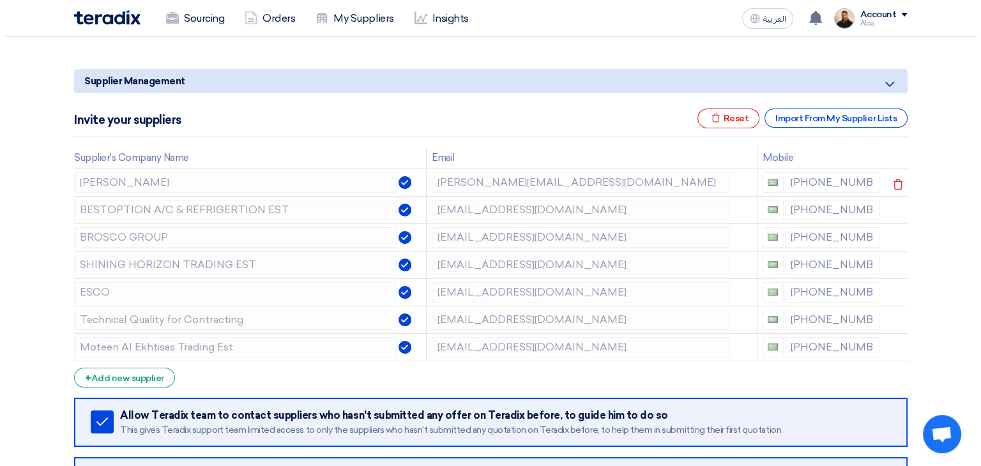
scroll to position [128, 0]
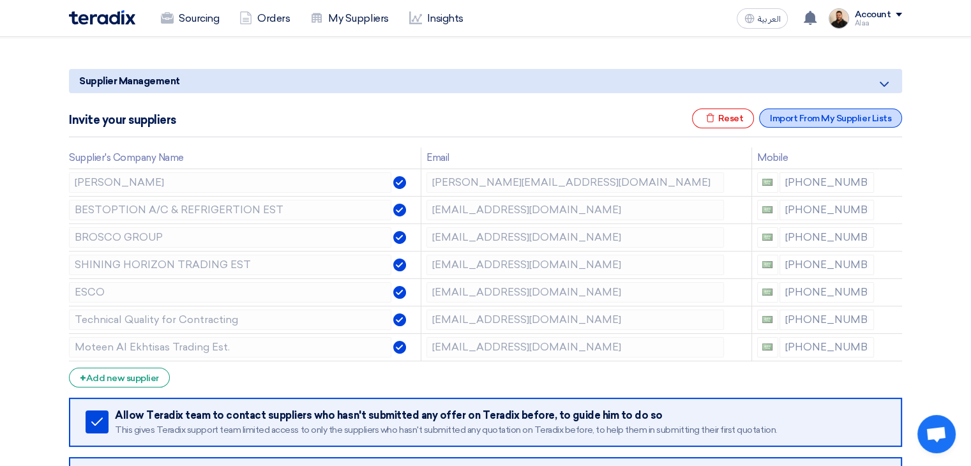
click at [810, 119] on div "Import From My Supplier Lists" at bounding box center [830, 118] width 143 height 19
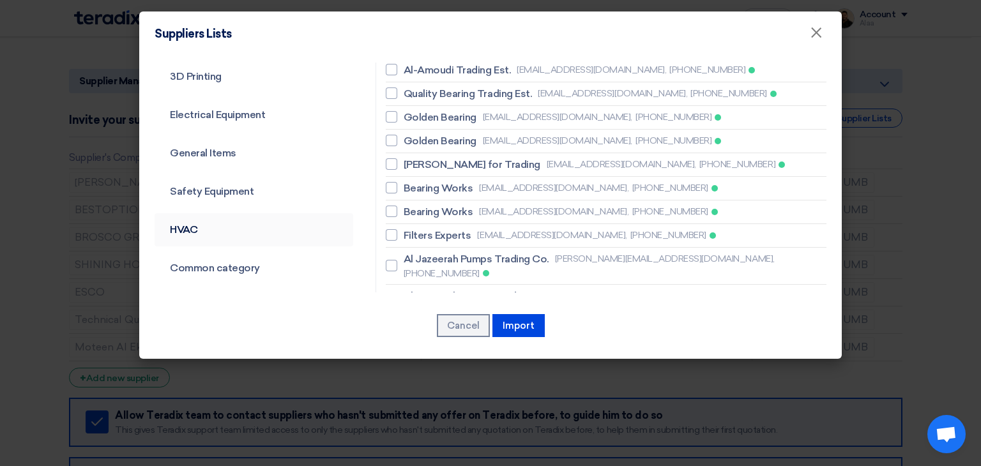
scroll to position [447, 0]
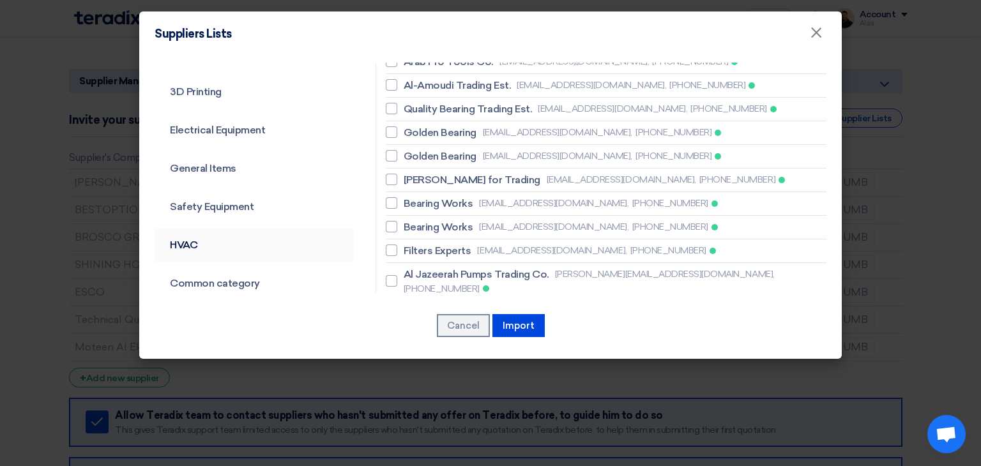
click at [195, 243] on link "HVAC" at bounding box center [253, 245] width 199 height 33
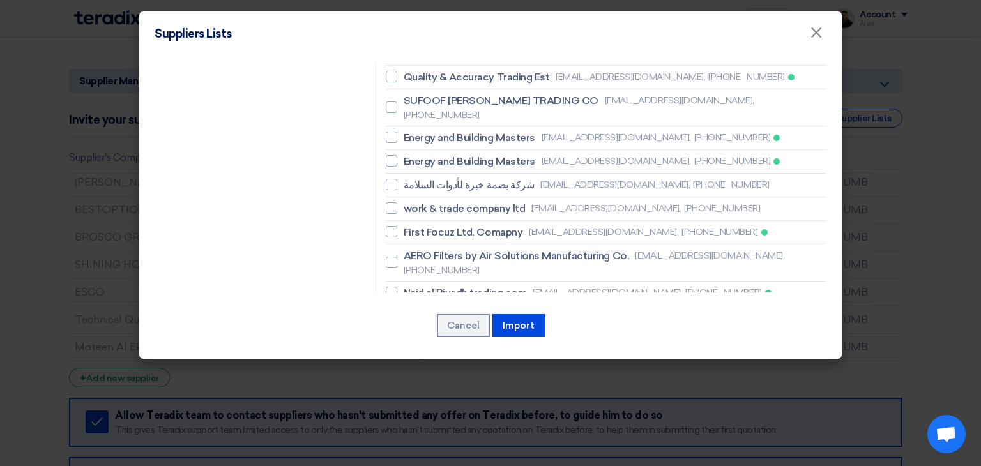
scroll to position [1277, 0]
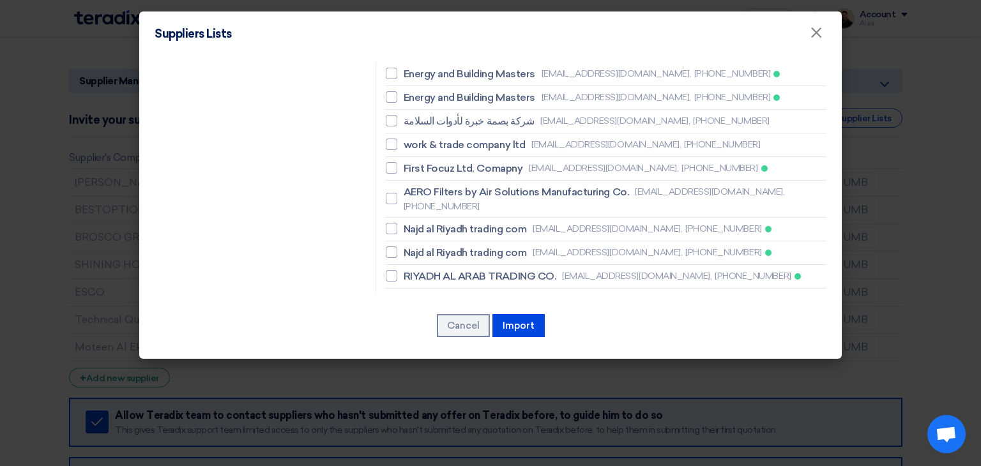
click at [466, 366] on span "[PERSON_NAME] Contracting and Trading Est" at bounding box center [511, 373] width 216 height 15
click at [412, 377] on input "[PERSON_NAME] Contracting and Trading Est [EMAIL_ADDRESS][DOMAIN_NAME], [PHONE_…" at bounding box center [407, 381] width 8 height 8
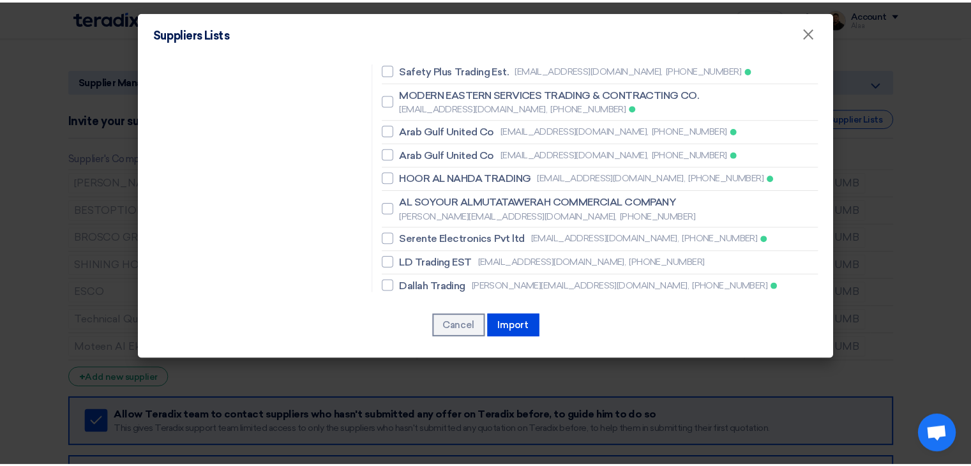
scroll to position [2255, 0]
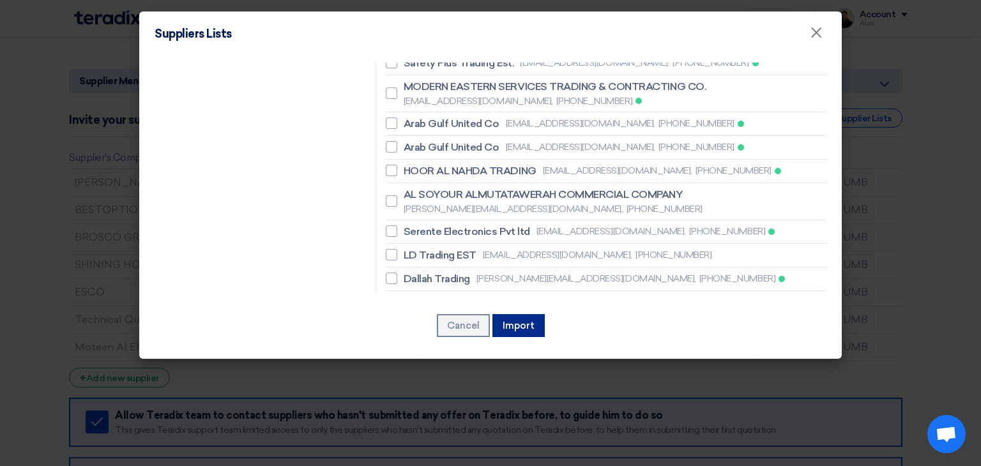
click at [520, 326] on button "Import" at bounding box center [518, 325] width 52 height 23
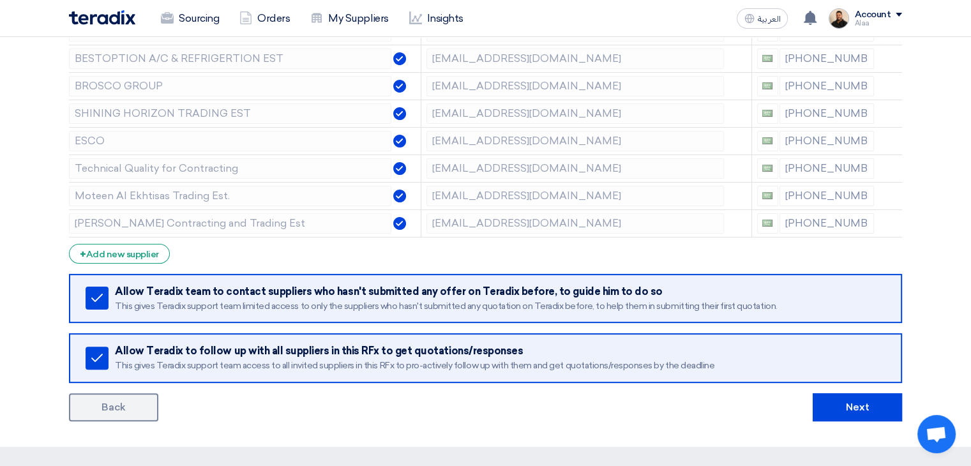
scroll to position [319, 0]
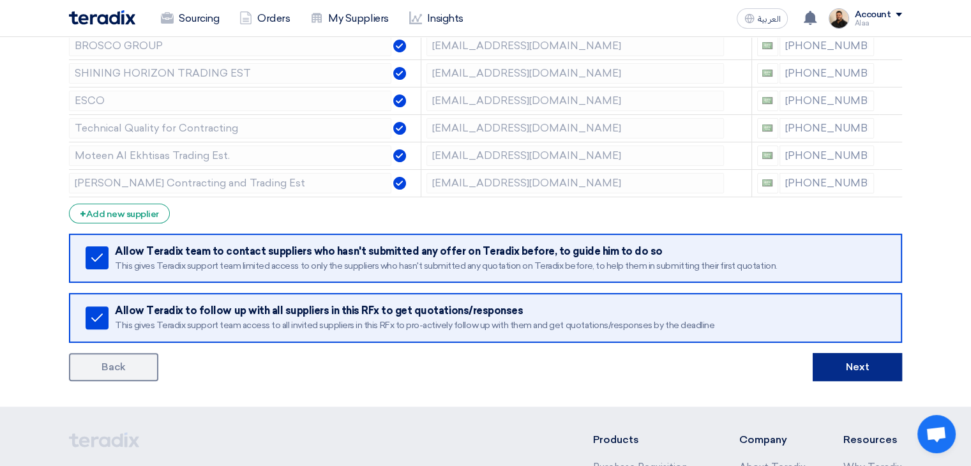
click at [861, 368] on button "Next" at bounding box center [857, 367] width 89 height 28
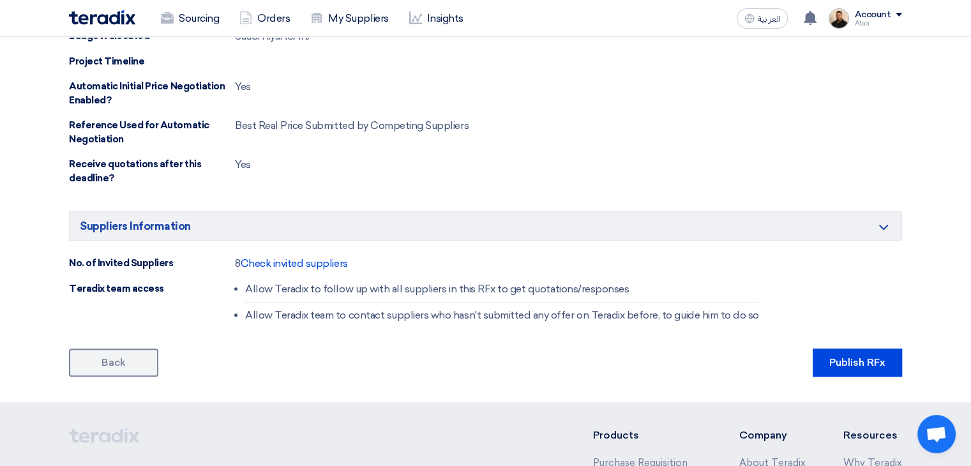
scroll to position [766, 0]
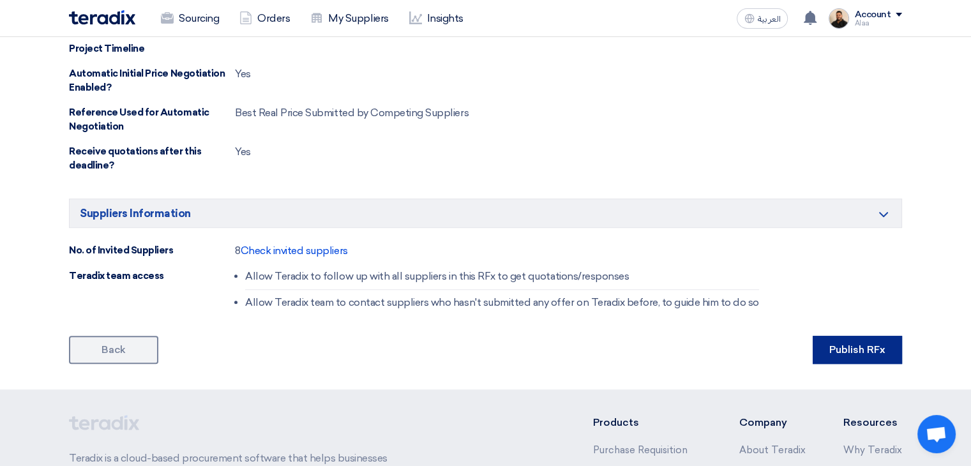
click at [850, 347] on button "Publish RFx" at bounding box center [857, 350] width 89 height 28
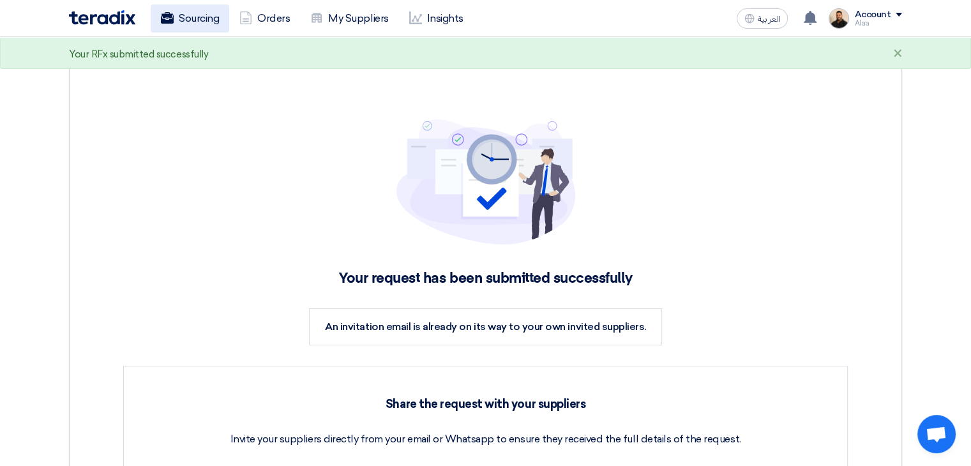
click at [195, 20] on link "Sourcing" at bounding box center [190, 18] width 79 height 28
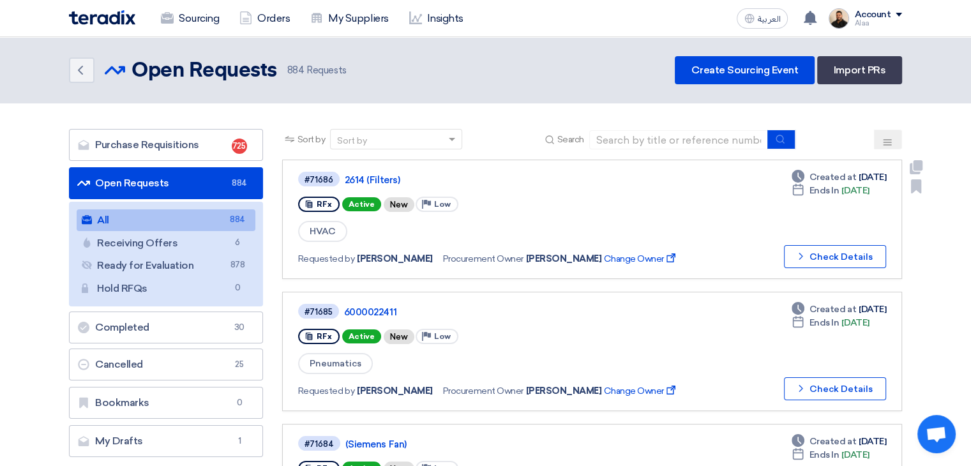
click at [330, 232] on span "HVAC" at bounding box center [322, 231] width 49 height 21
click at [317, 181] on div "#71686" at bounding box center [318, 180] width 29 height 8
copy div "71686"
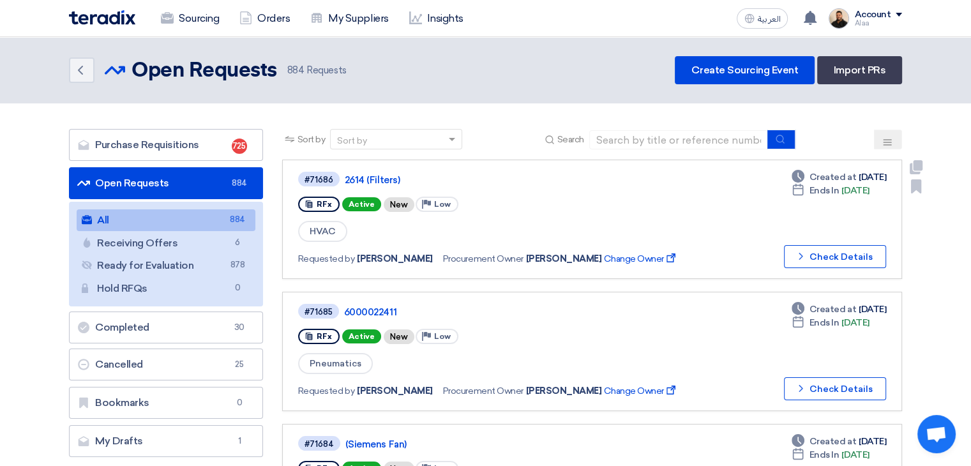
click at [324, 230] on span "HVAC" at bounding box center [322, 231] width 49 height 21
click at [636, 141] on input at bounding box center [678, 139] width 179 height 19
click at [635, 133] on input at bounding box center [678, 139] width 179 height 19
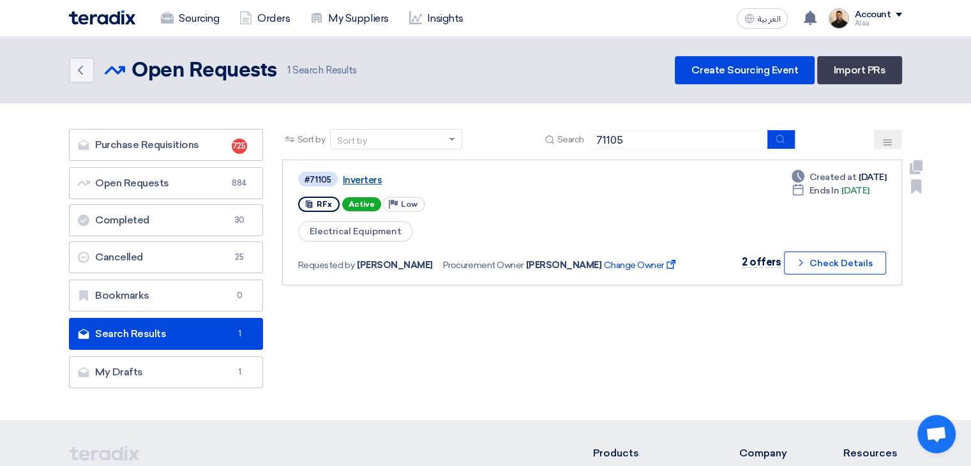
click at [350, 179] on link "Inverters" at bounding box center [502, 179] width 319 height 11
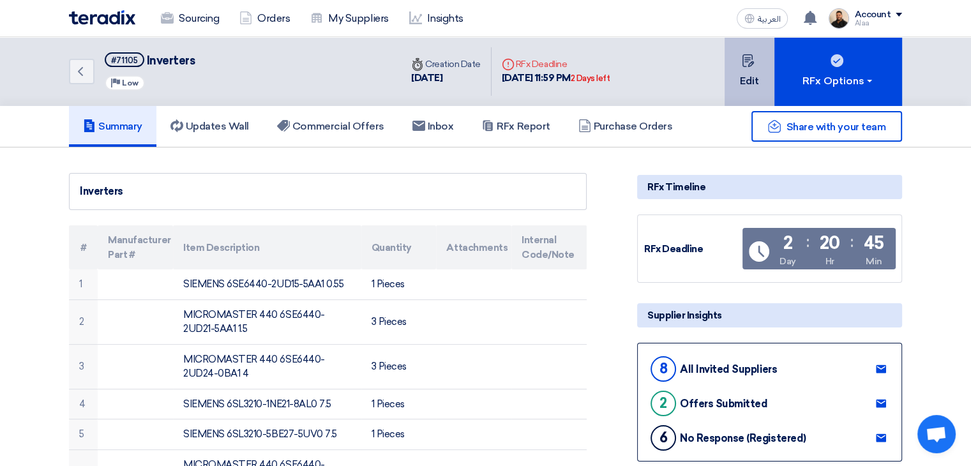
click at [733, 75] on button "Edit" at bounding box center [750, 71] width 50 height 69
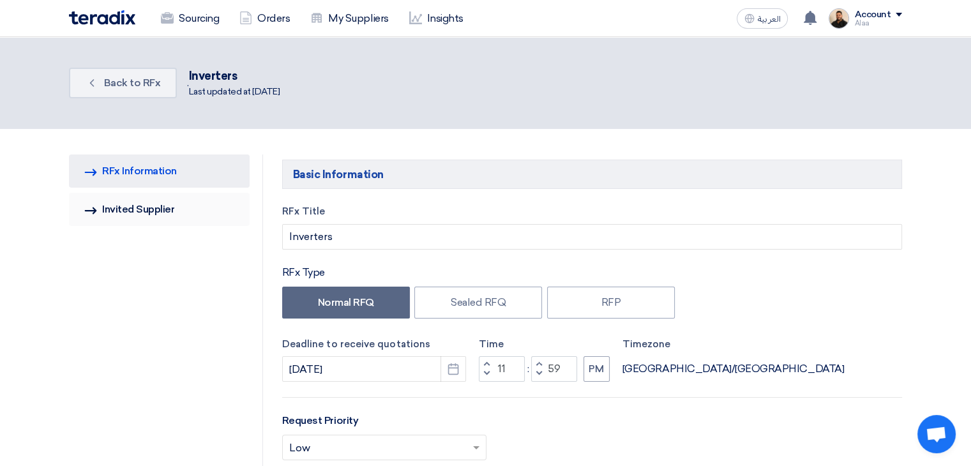
click at [138, 209] on link "Invited Suppliers Invited Supplier" at bounding box center [159, 209] width 181 height 33
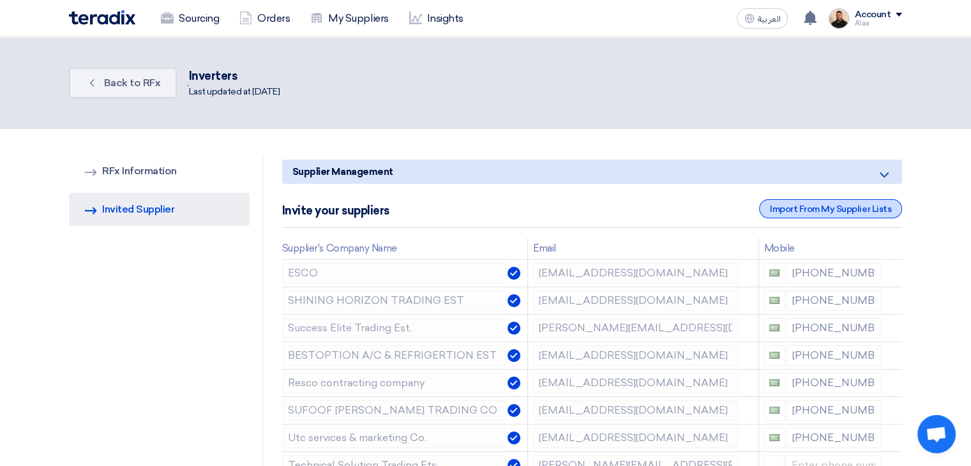
click at [876, 207] on div "Import From My Supplier Lists" at bounding box center [830, 208] width 143 height 19
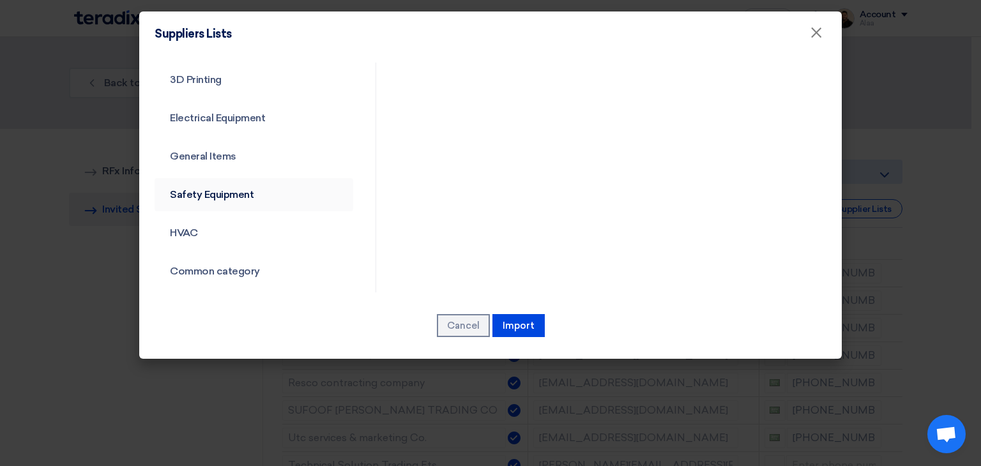
scroll to position [460, 0]
click at [216, 267] on link "Common category" at bounding box center [253, 269] width 199 height 33
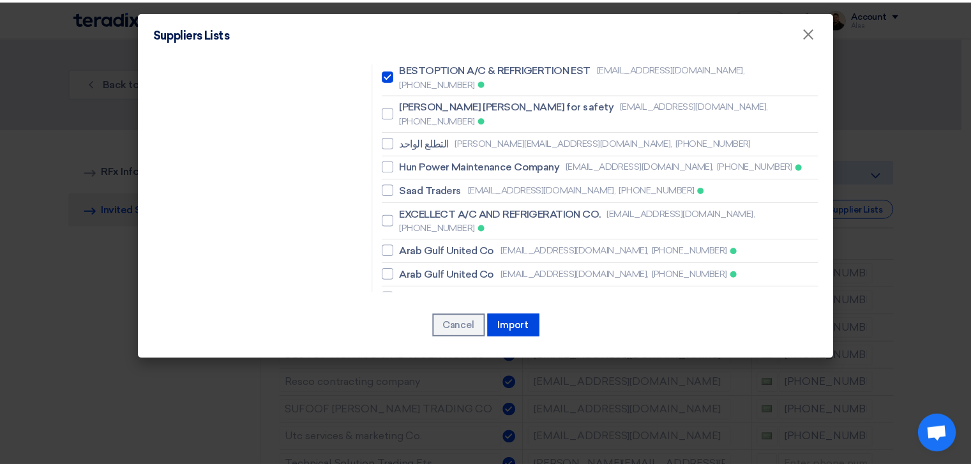
scroll to position [1134, 0]
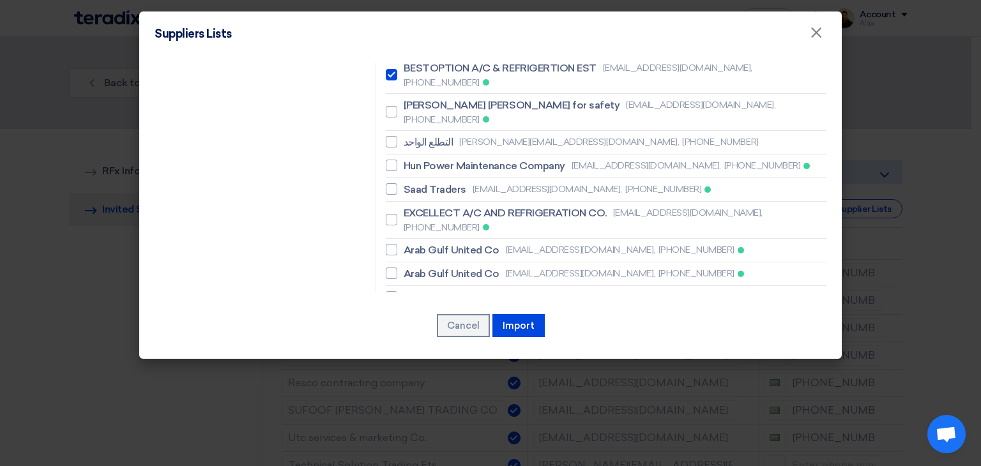
click at [528, 325] on button "Import" at bounding box center [518, 325] width 52 height 23
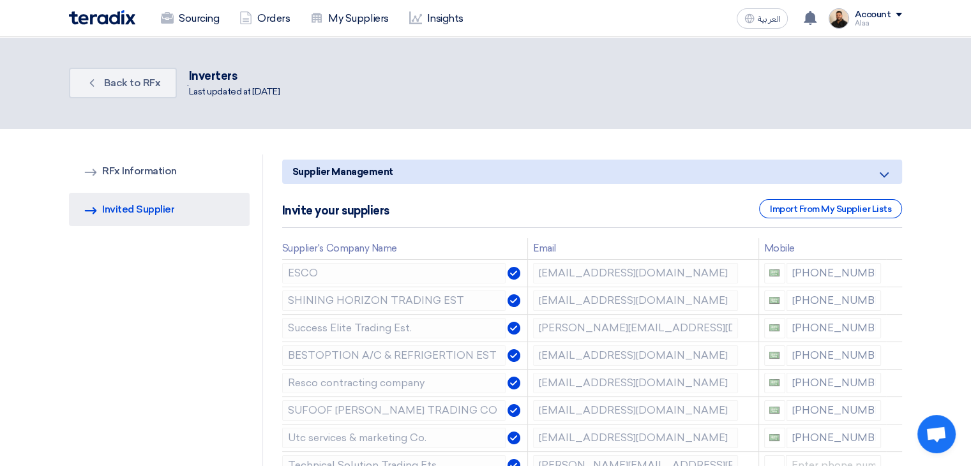
scroll to position [383, 0]
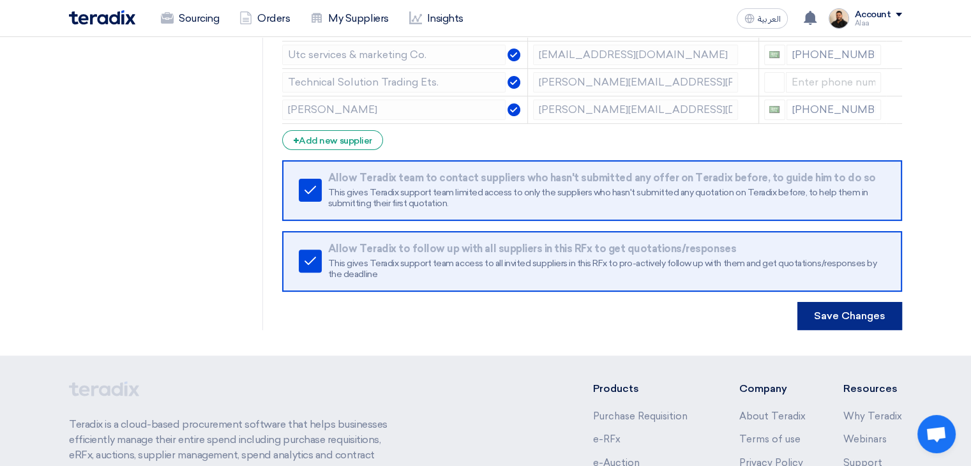
click at [838, 315] on button "Save Changes" at bounding box center [849, 316] width 105 height 28
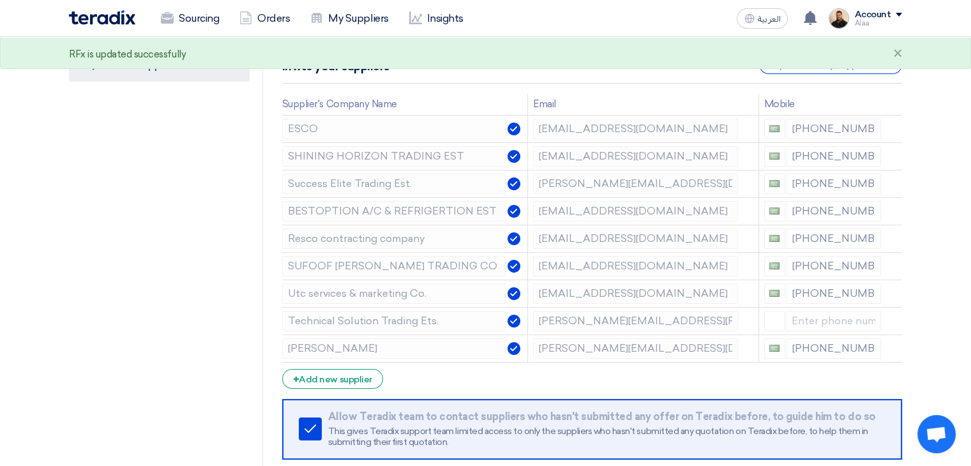
scroll to position [0, 0]
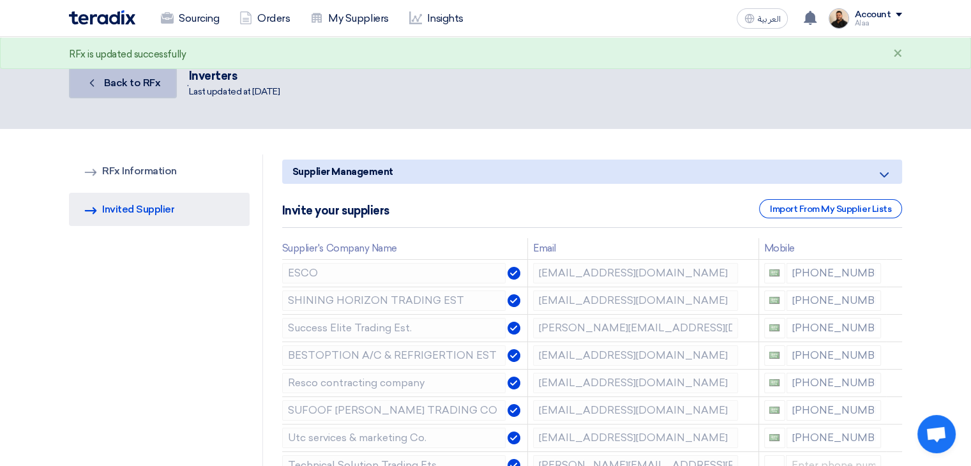
click at [158, 77] on link "Back Back to RFx" at bounding box center [123, 83] width 108 height 31
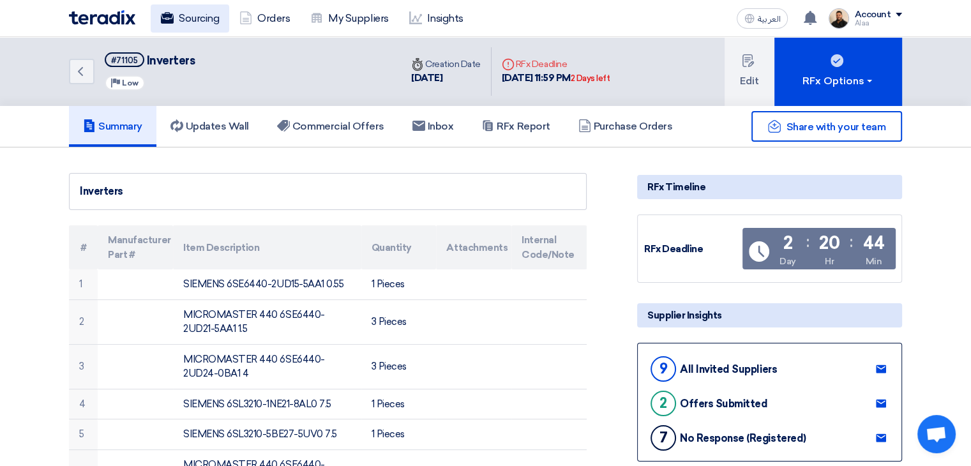
click at [195, 18] on link "Sourcing" at bounding box center [190, 18] width 79 height 28
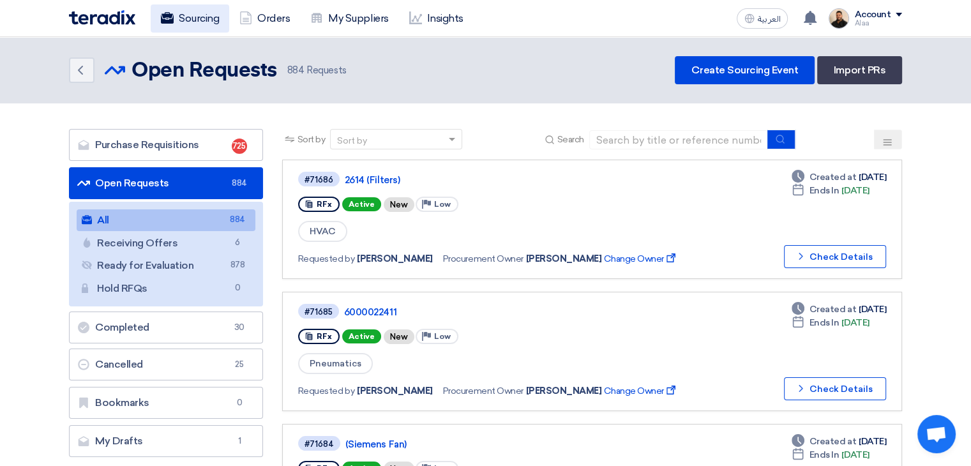
click at [199, 18] on link "Sourcing" at bounding box center [190, 18] width 79 height 28
click at [627, 130] on input at bounding box center [678, 139] width 179 height 19
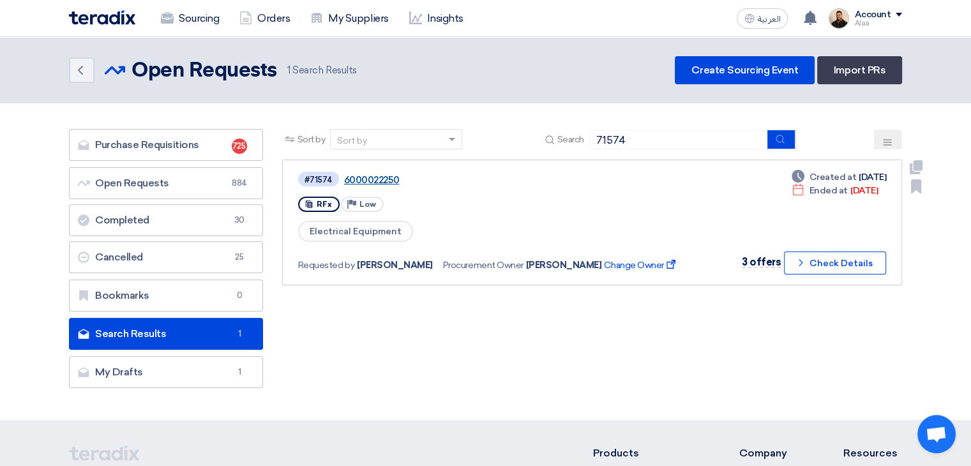
click at [385, 183] on link "6000022250" at bounding box center [503, 179] width 319 height 11
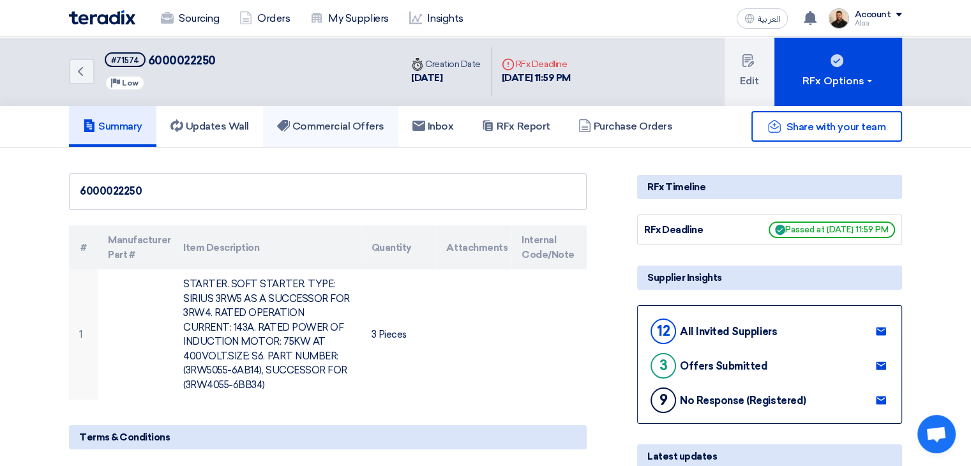
click at [353, 131] on h5 "Commercial Offers" at bounding box center [330, 126] width 107 height 13
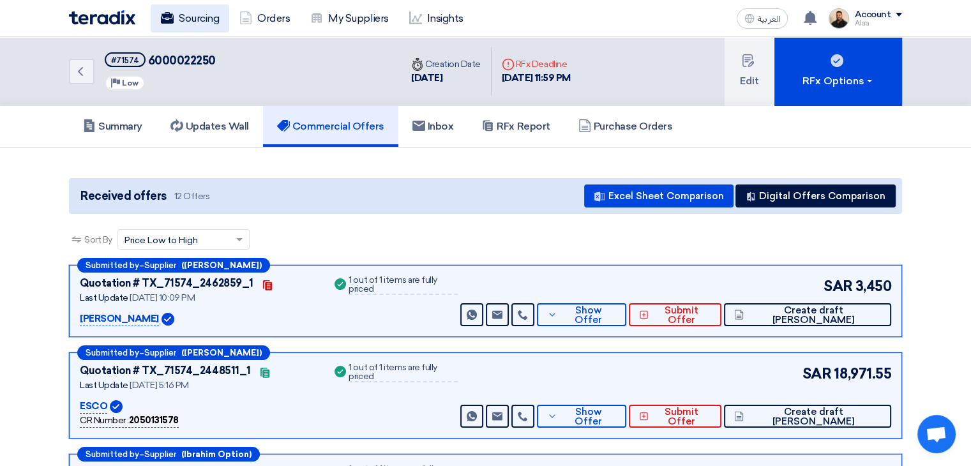
click at [177, 24] on link "Sourcing" at bounding box center [190, 18] width 79 height 28
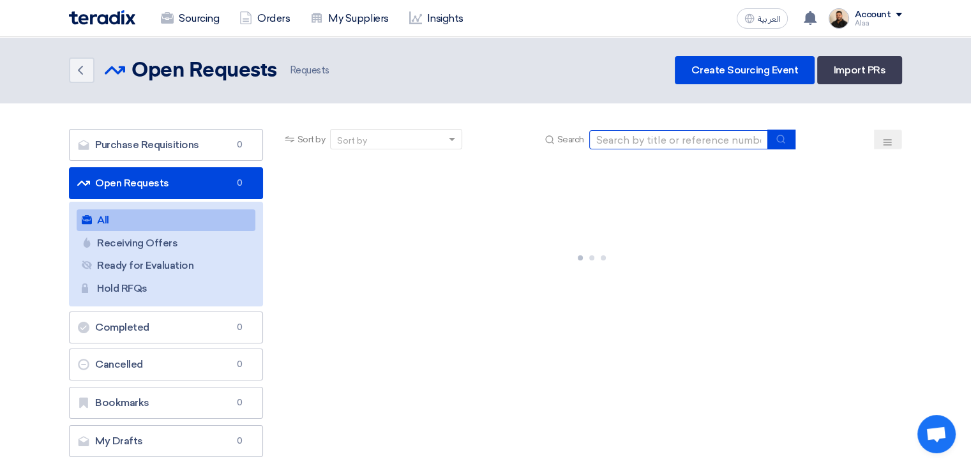
click at [628, 143] on input at bounding box center [678, 139] width 179 height 19
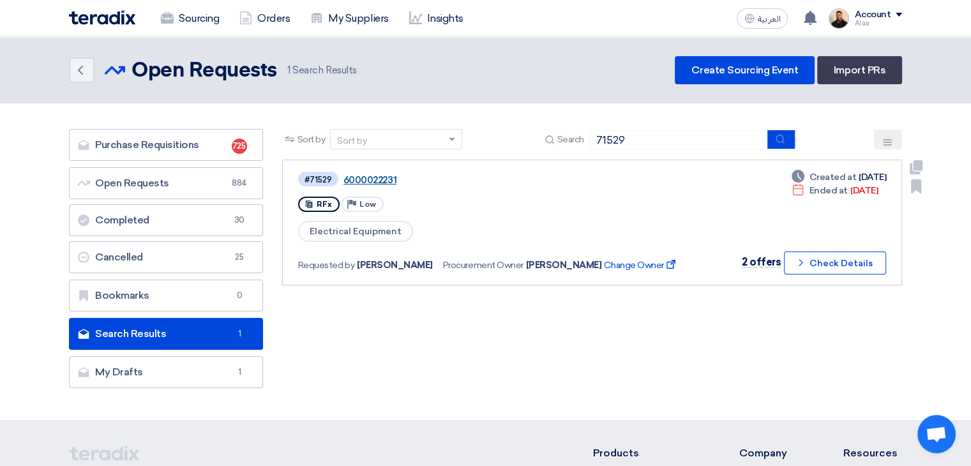
click at [382, 182] on link "6000022231" at bounding box center [502, 179] width 319 height 11
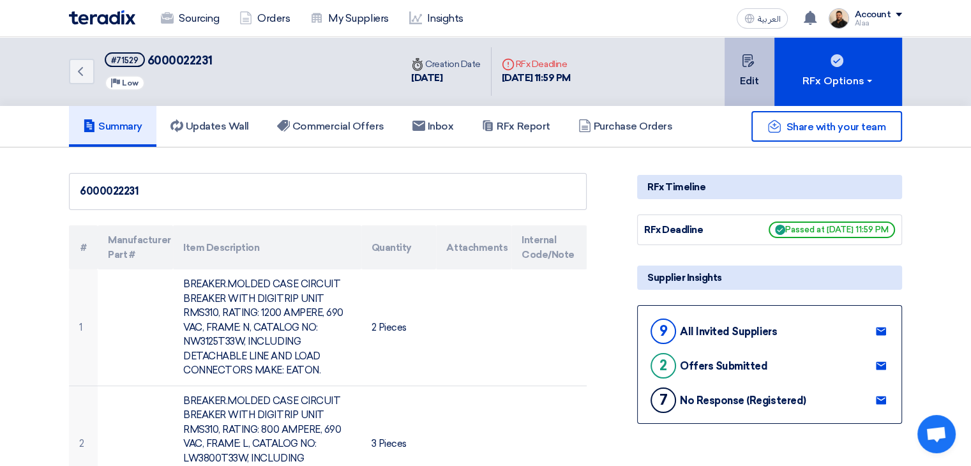
click at [748, 82] on button "Edit" at bounding box center [750, 71] width 50 height 69
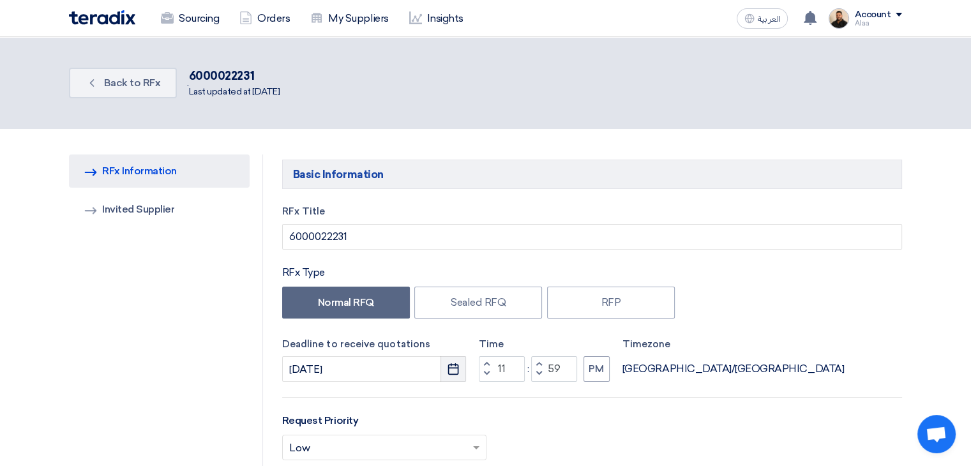
click at [453, 366] on use "button" at bounding box center [453, 368] width 11 height 11
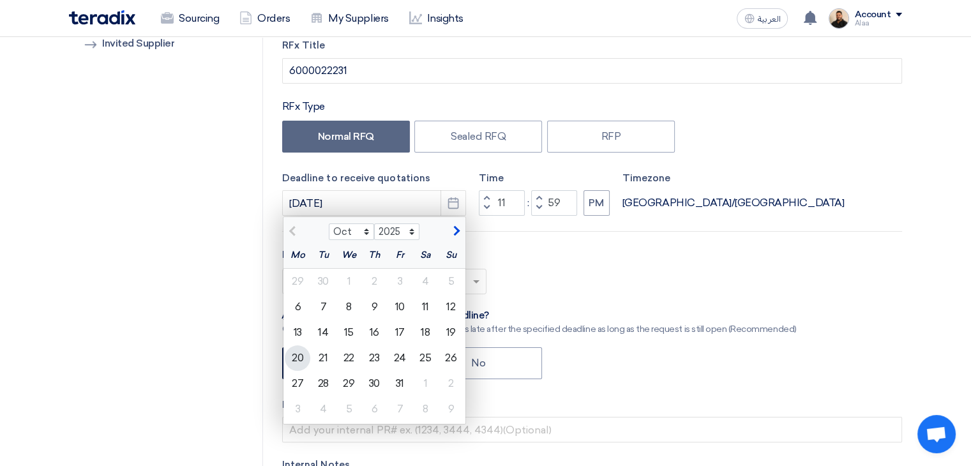
scroll to position [192, 0]
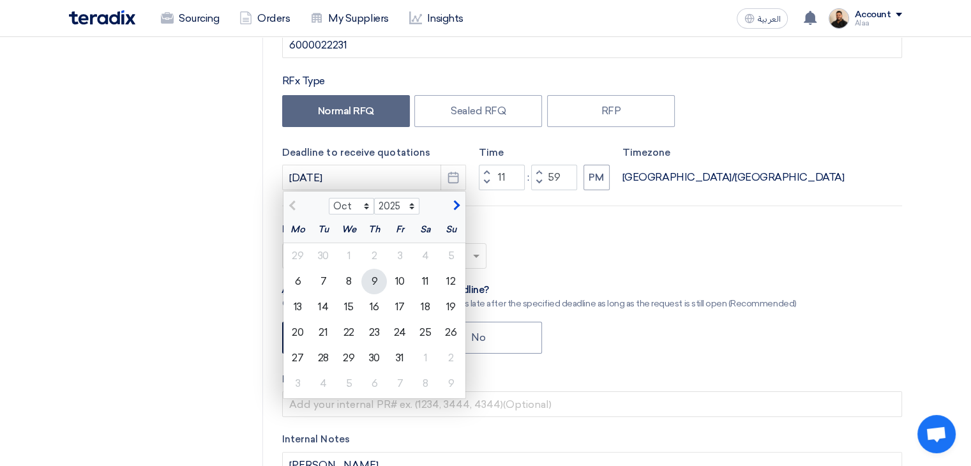
click at [375, 281] on div "9" at bounding box center [374, 282] width 26 height 26
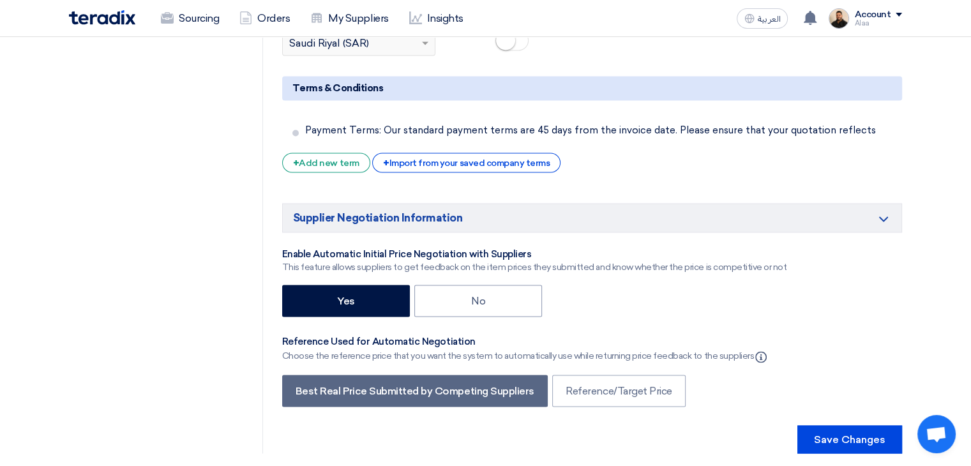
scroll to position [2234, 0]
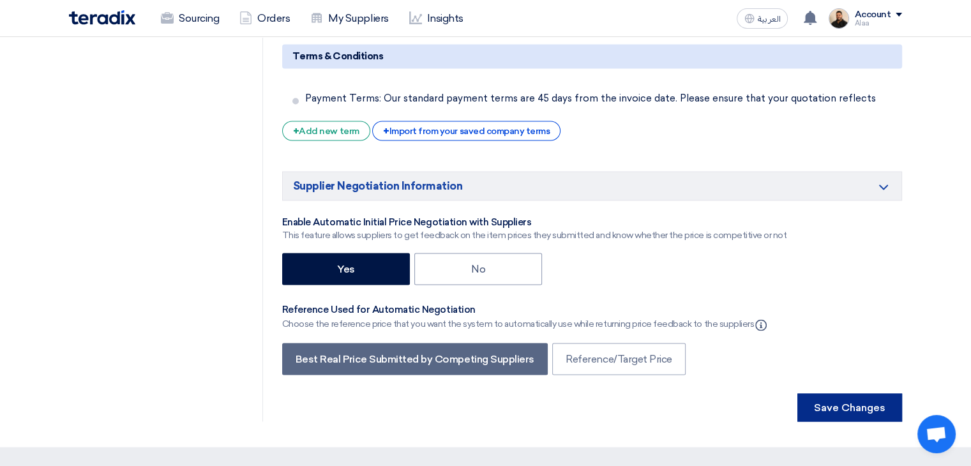
click at [816, 393] on button "Save Changes" at bounding box center [849, 407] width 105 height 28
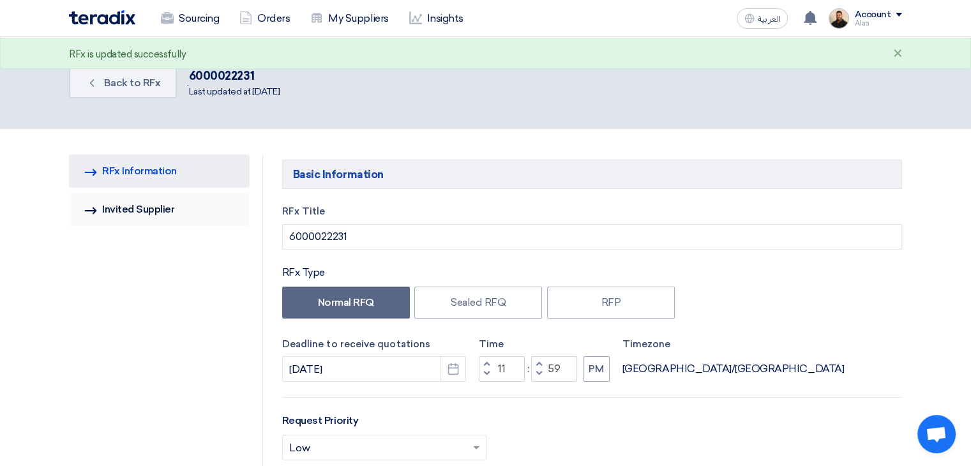
click at [134, 207] on link "Invited Suppliers Invited Supplier" at bounding box center [159, 209] width 181 height 33
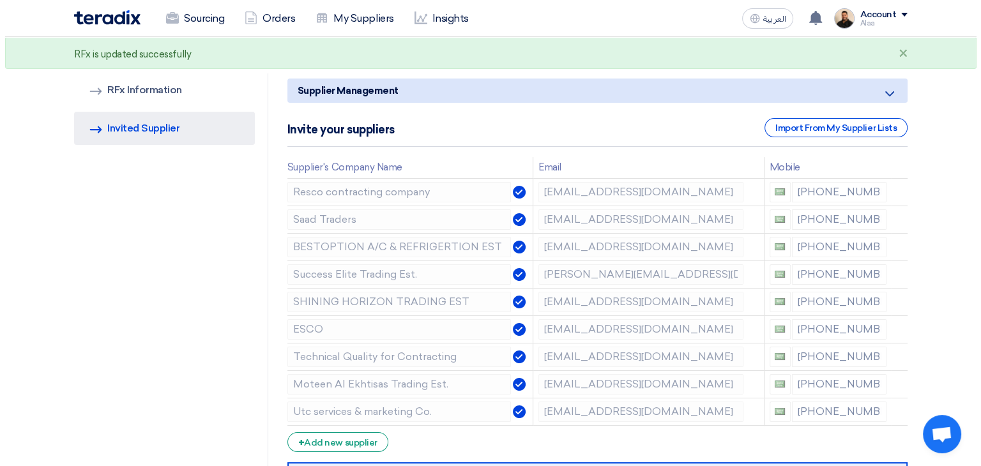
scroll to position [64, 0]
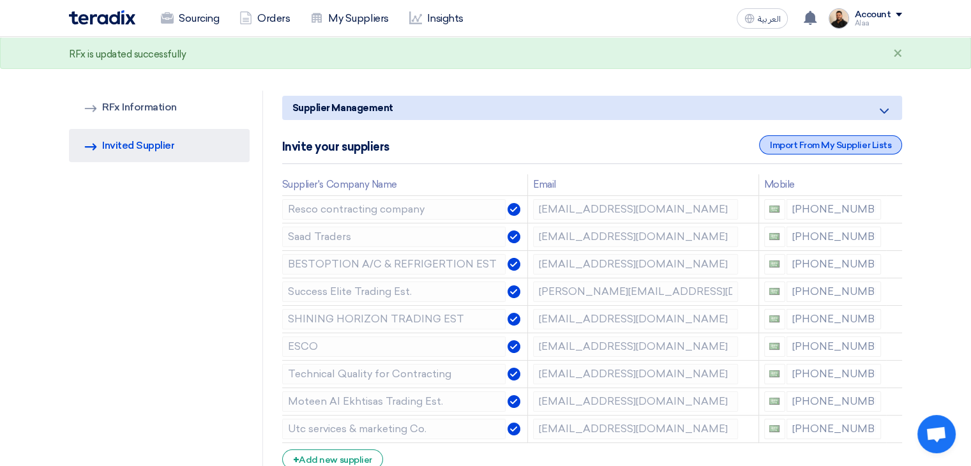
click at [825, 139] on div "Import From My Supplier Lists" at bounding box center [830, 144] width 143 height 19
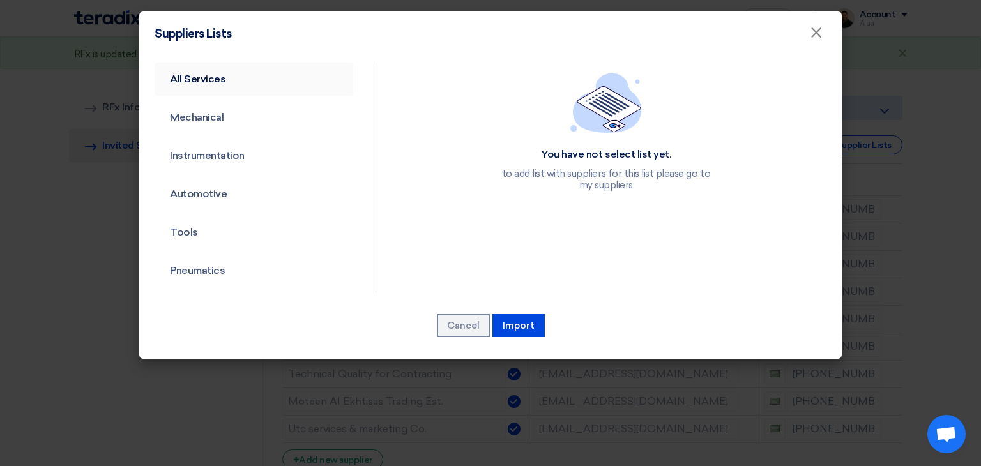
click at [214, 79] on link "All Services" at bounding box center [253, 79] width 199 height 33
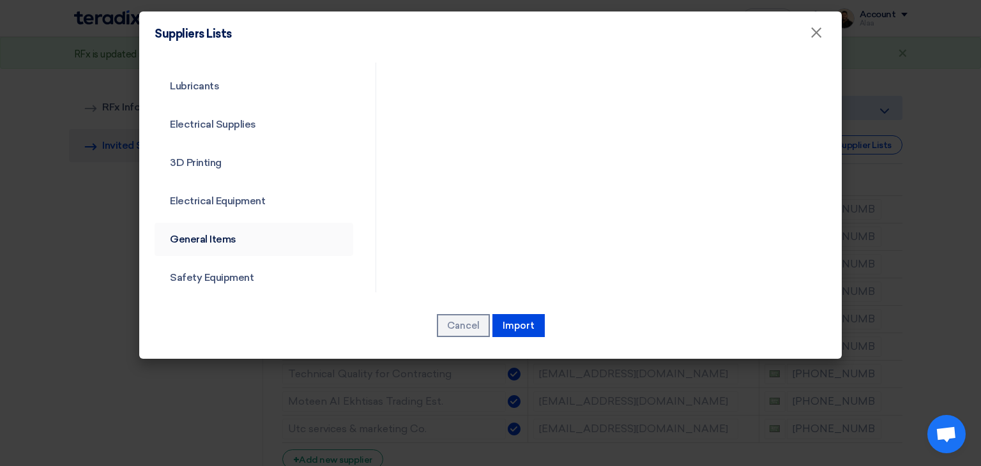
scroll to position [460, 0]
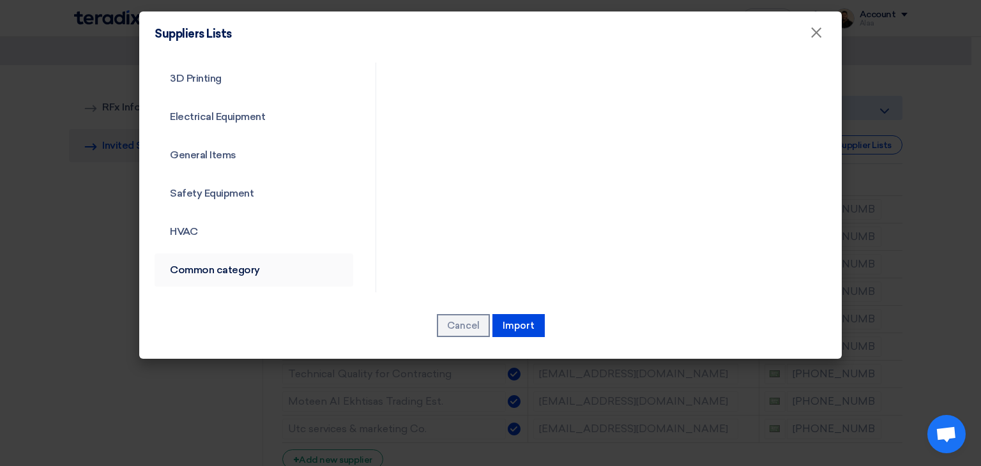
click at [204, 271] on link "Common category" at bounding box center [253, 269] width 199 height 33
click at [242, 270] on link "Common category" at bounding box center [253, 269] width 199 height 33
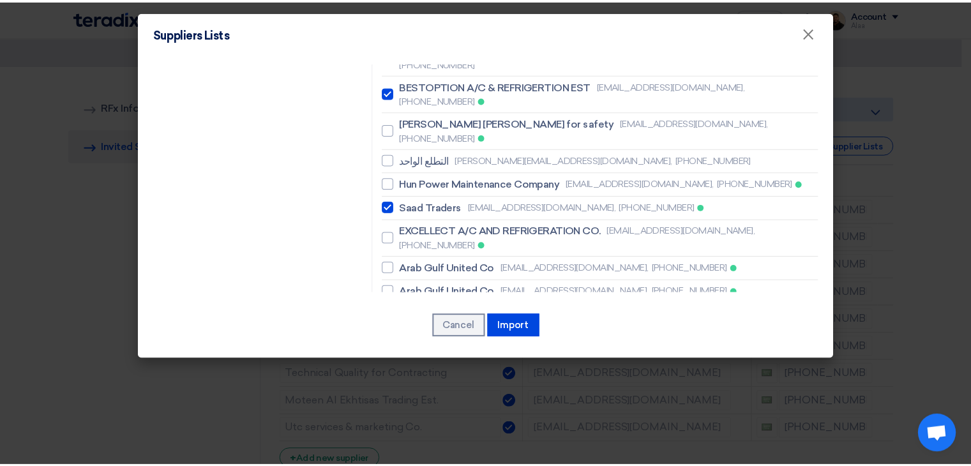
scroll to position [1134, 0]
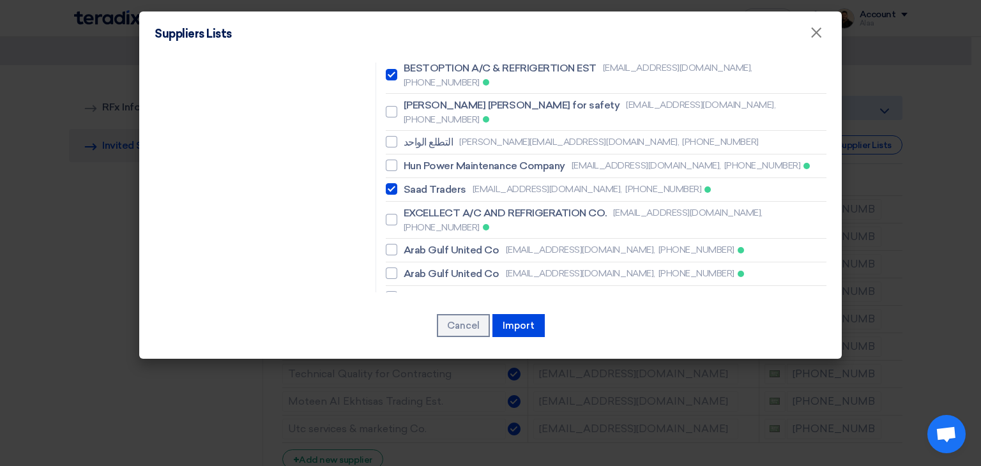
click at [519, 324] on button "Import" at bounding box center [518, 325] width 52 height 23
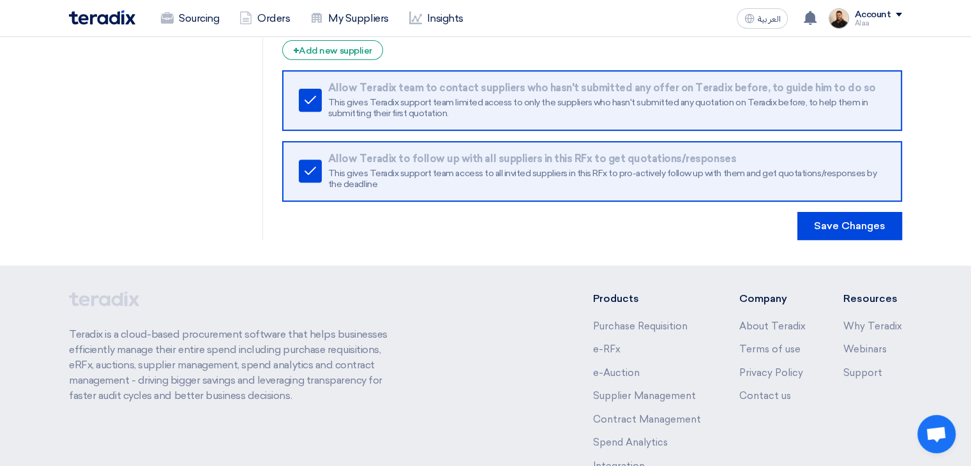
scroll to position [319, 0]
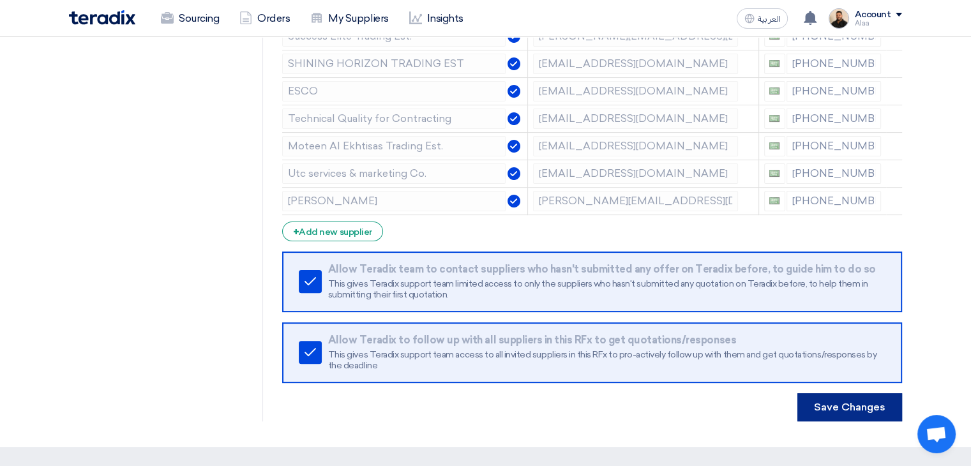
click at [844, 407] on button "Save Changes" at bounding box center [849, 407] width 105 height 28
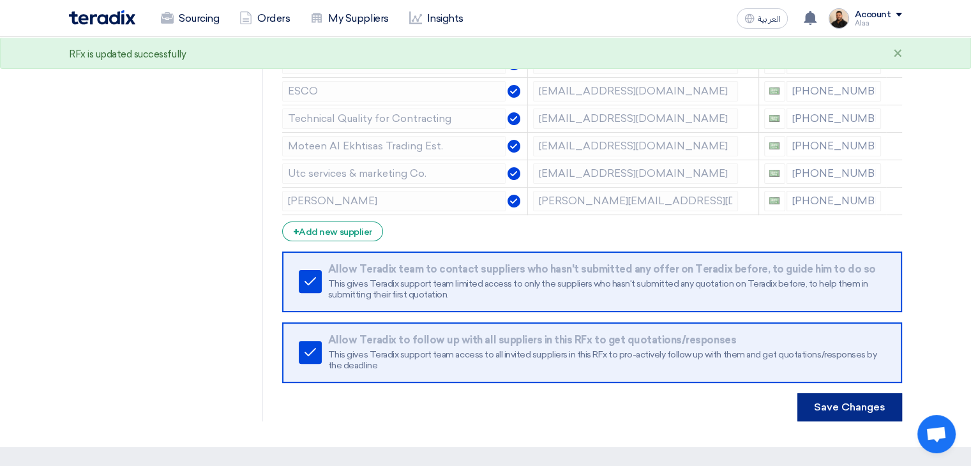
scroll to position [0, 0]
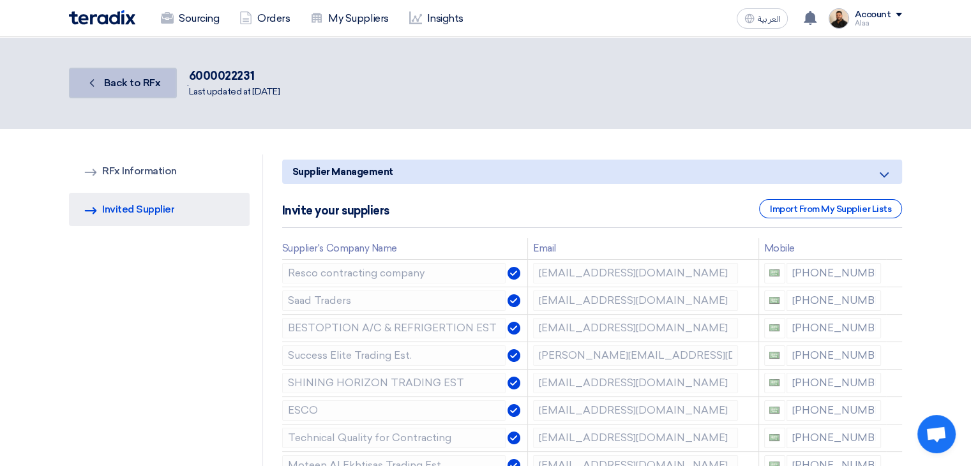
click at [160, 89] on link "Back Back to RFx" at bounding box center [123, 83] width 108 height 31
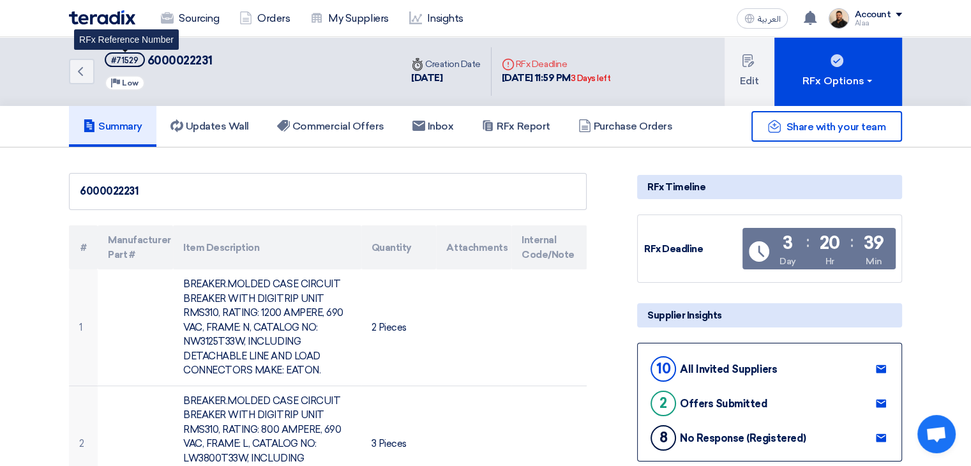
click at [127, 61] on div "#71529" at bounding box center [124, 60] width 27 height 8
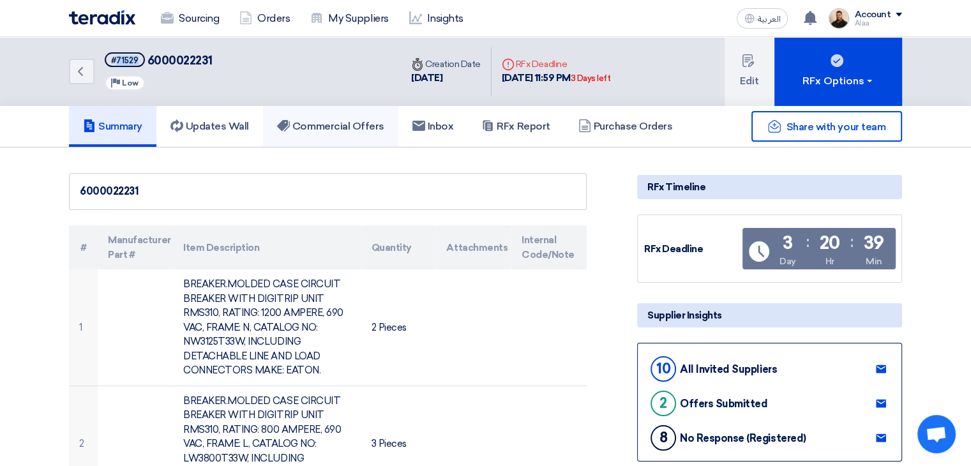
click at [333, 126] on h5 "Commercial Offers" at bounding box center [330, 126] width 107 height 13
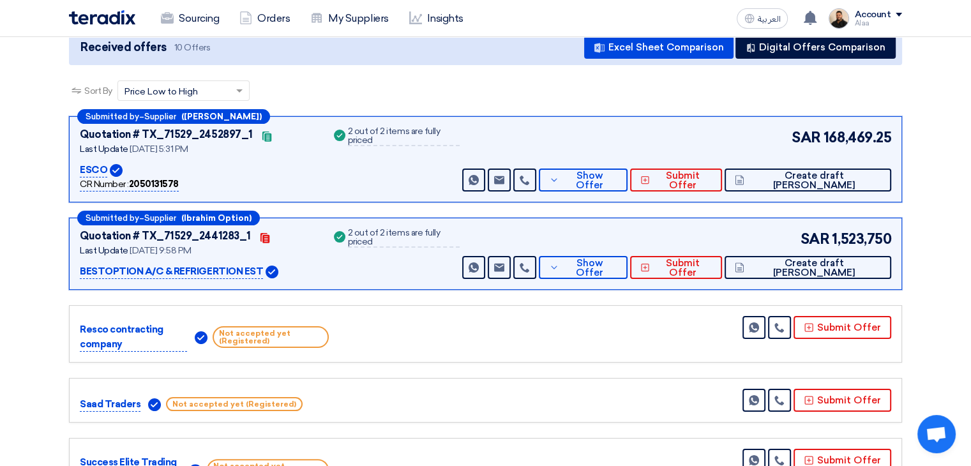
scroll to position [128, 0]
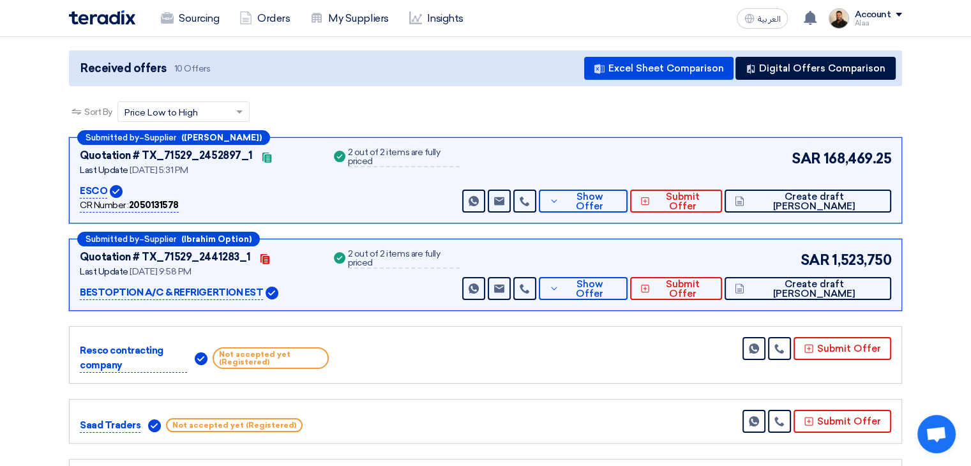
click at [133, 21] on img at bounding box center [102, 17] width 66 height 15
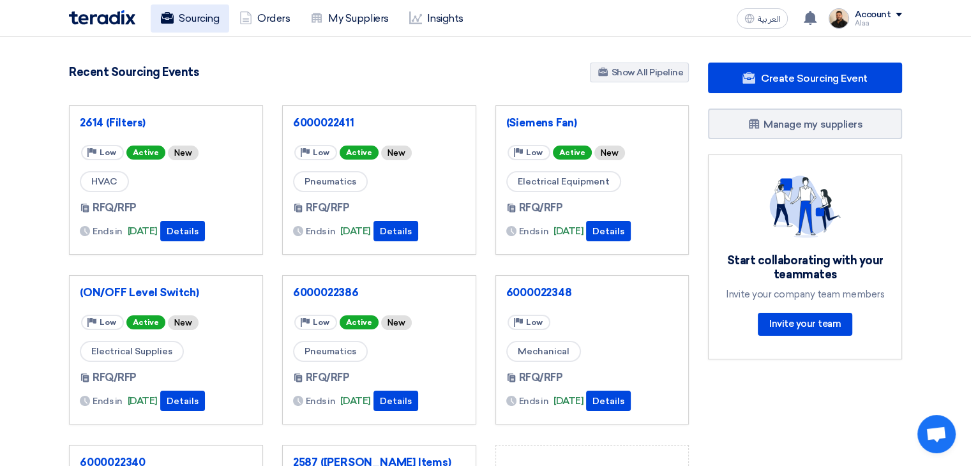
click at [173, 23] on icon at bounding box center [167, 17] width 13 height 13
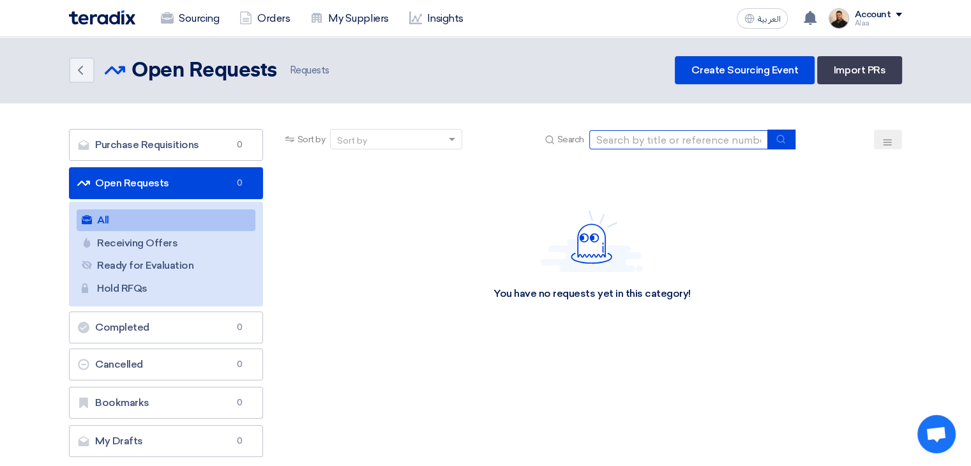
click at [643, 147] on input at bounding box center [678, 139] width 179 height 19
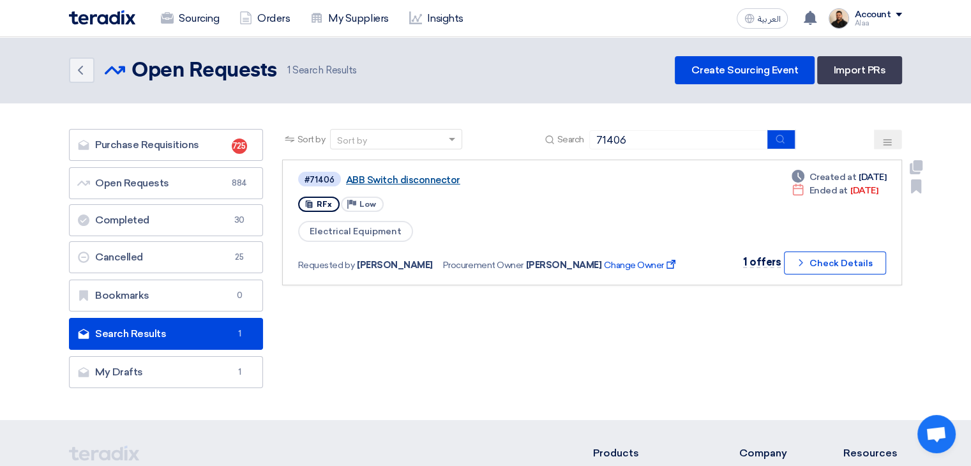
click at [422, 179] on link "ABB Switch disconnector" at bounding box center [505, 179] width 319 height 11
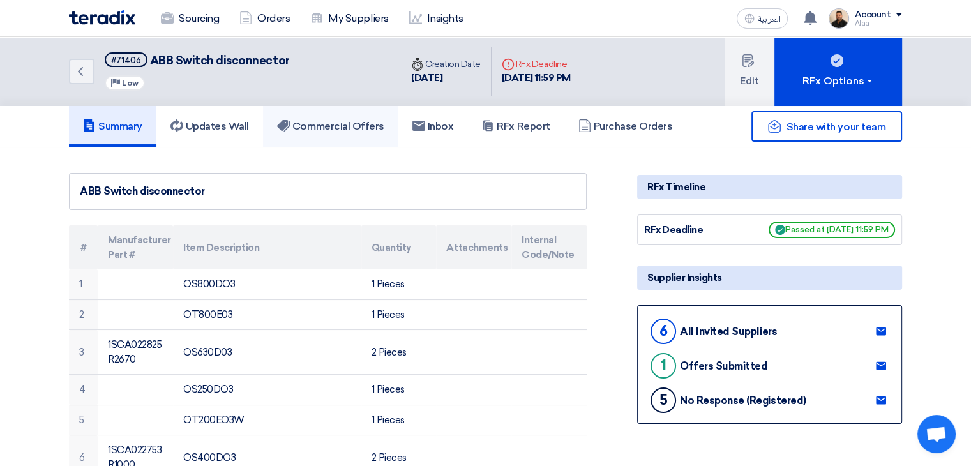
click at [343, 128] on h5 "Commercial Offers" at bounding box center [330, 126] width 107 height 13
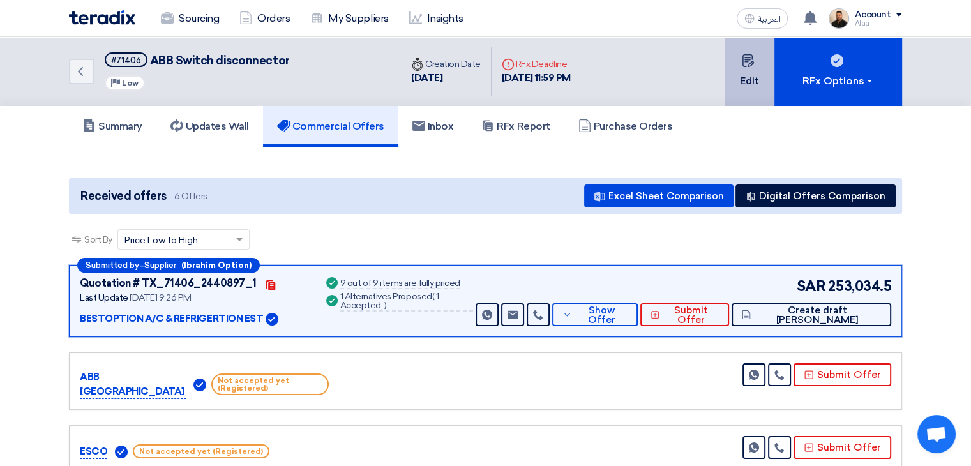
click at [743, 80] on button "Edit" at bounding box center [750, 71] width 50 height 69
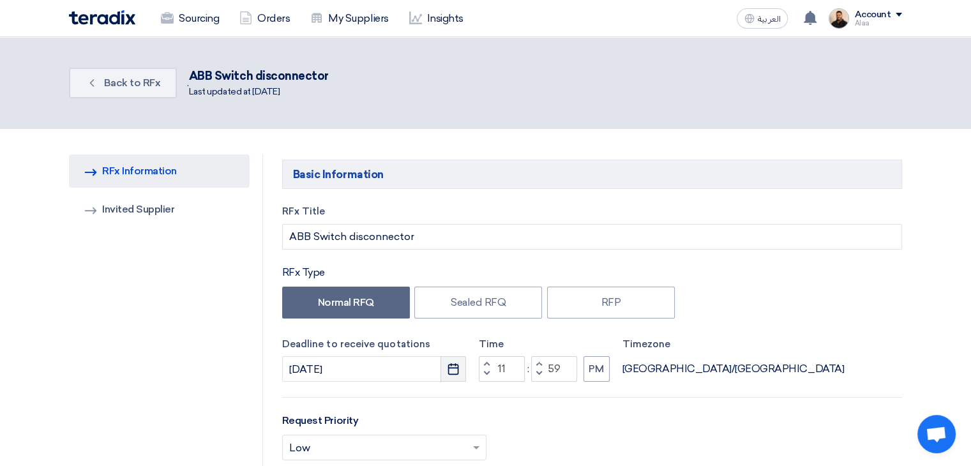
click at [455, 371] on icon "Pick a date" at bounding box center [453, 369] width 13 height 13
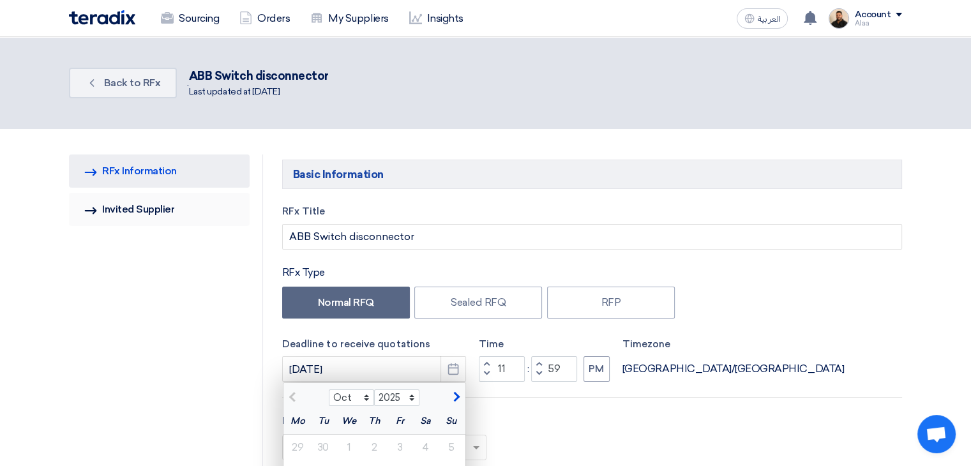
click at [158, 206] on link "Invited Suppliers Invited Supplier" at bounding box center [159, 209] width 181 height 33
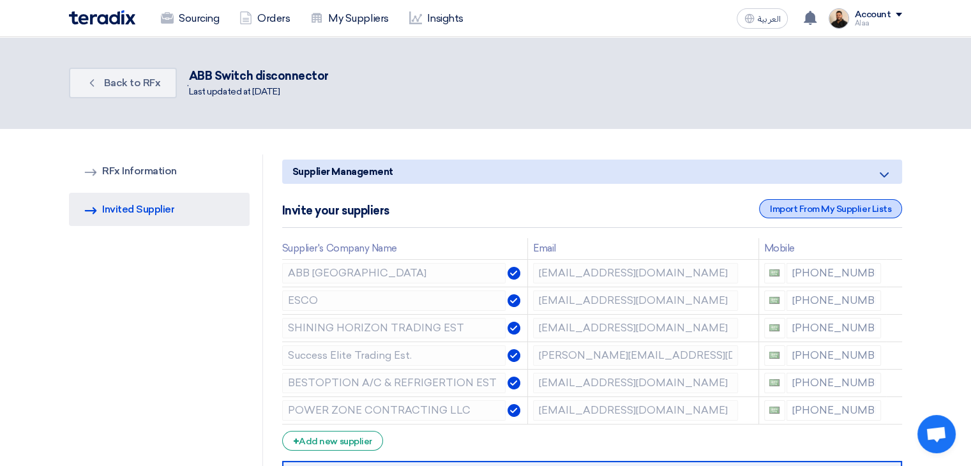
click at [774, 202] on div "Import From My Supplier Lists" at bounding box center [830, 208] width 143 height 19
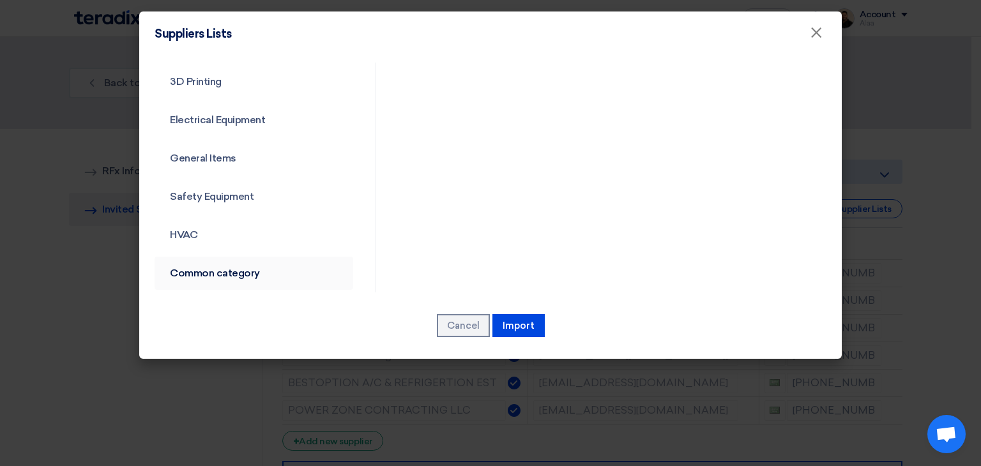
scroll to position [460, 0]
click at [215, 271] on link "Common category" at bounding box center [253, 269] width 199 height 33
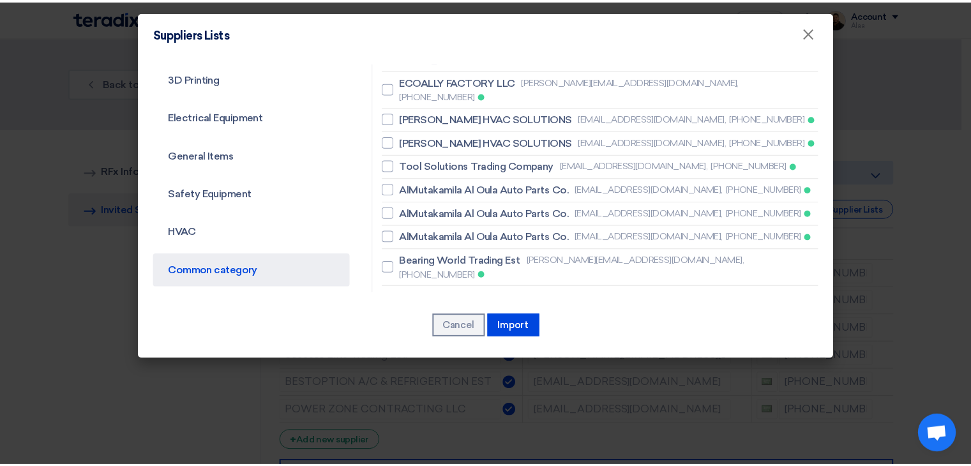
scroll to position [1134, 0]
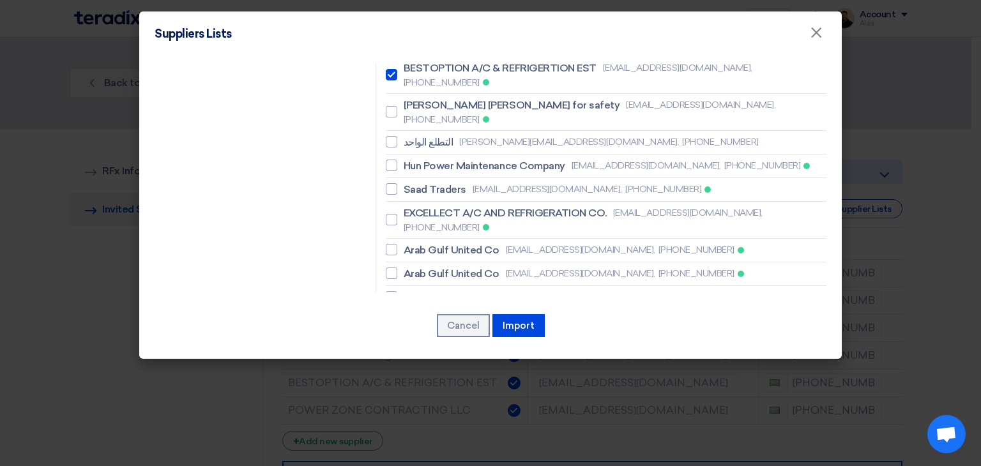
click at [520, 327] on button "Import" at bounding box center [518, 325] width 52 height 23
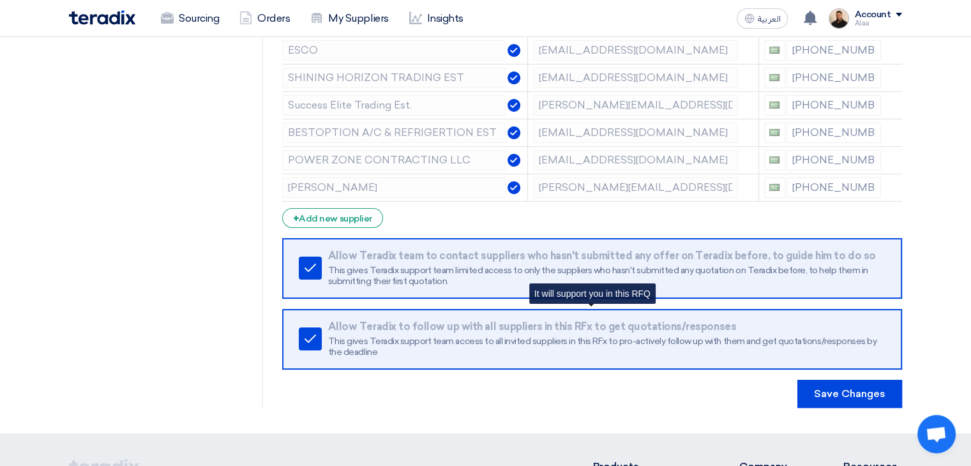
scroll to position [319, 0]
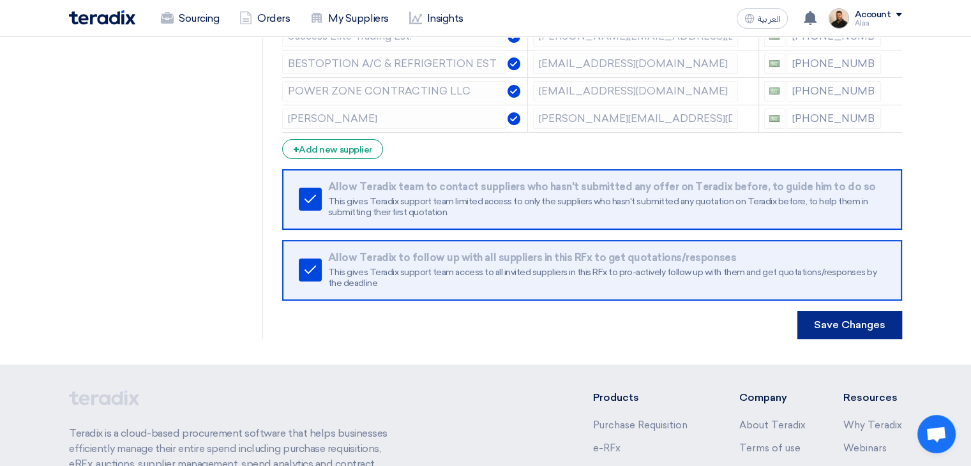
click at [836, 324] on button "Save Changes" at bounding box center [849, 325] width 105 height 28
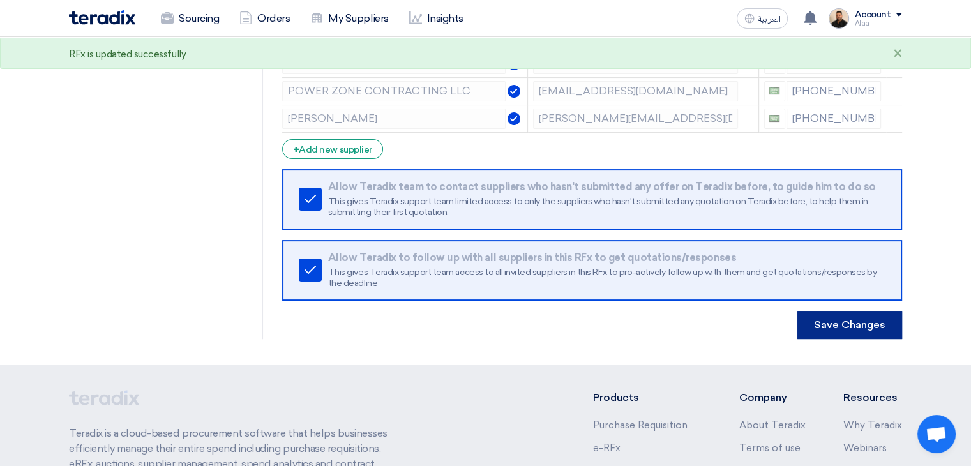
scroll to position [0, 0]
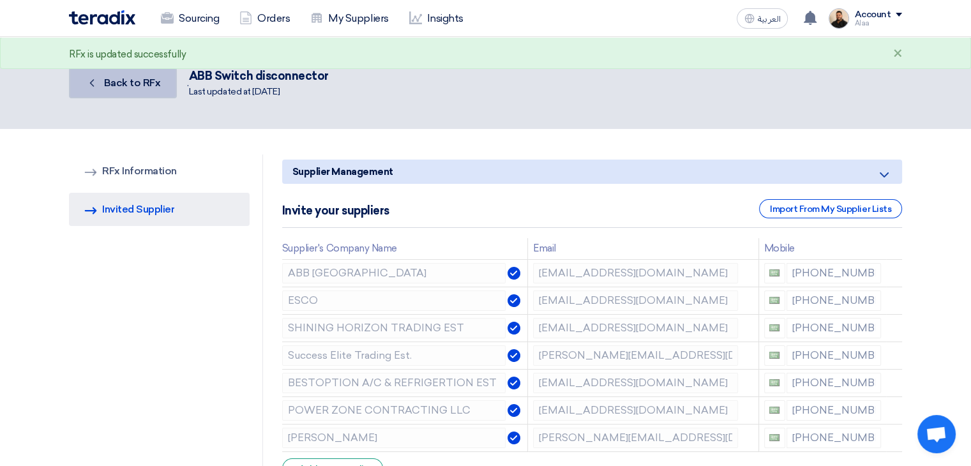
click at [139, 75] on link "Back Back to RFx" at bounding box center [123, 83] width 108 height 31
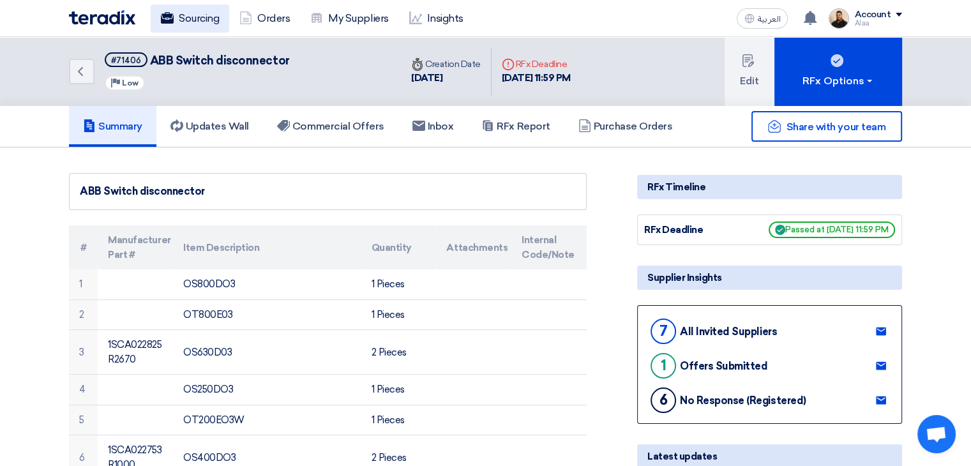
click at [190, 20] on link "Sourcing" at bounding box center [190, 18] width 79 height 28
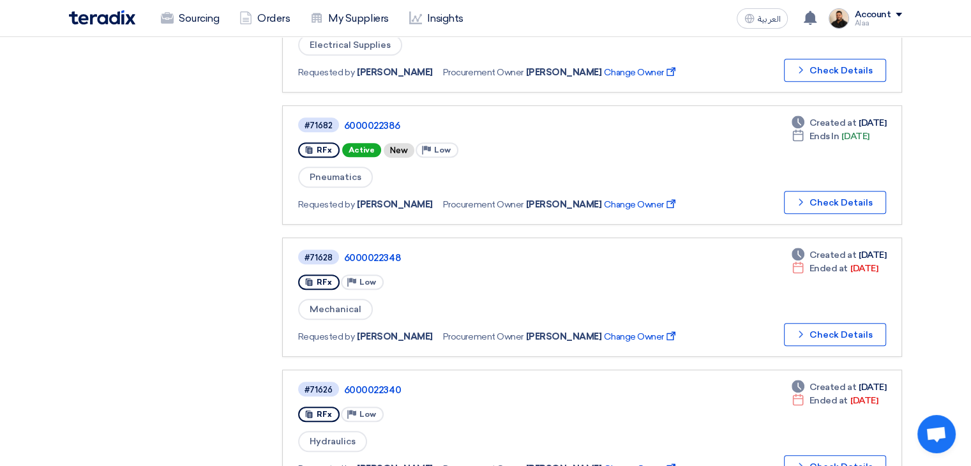
scroll to position [511, 0]
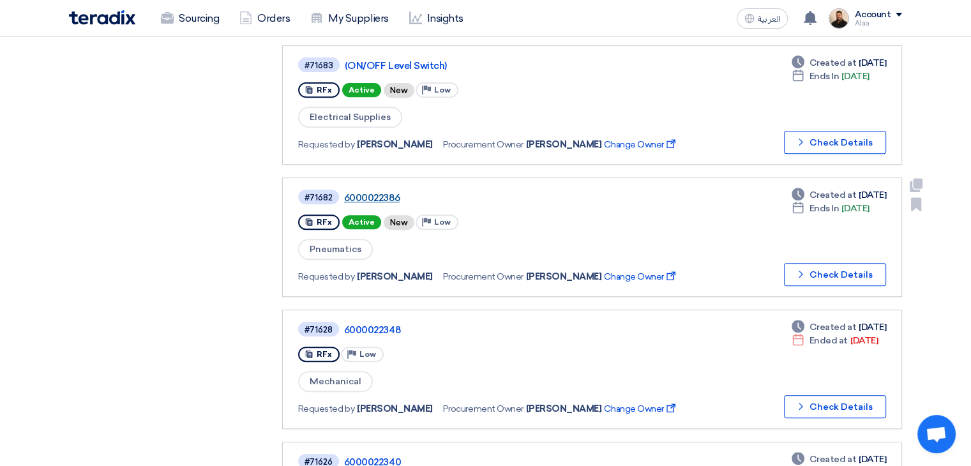
click at [387, 192] on link "6000022386" at bounding box center [503, 197] width 319 height 11
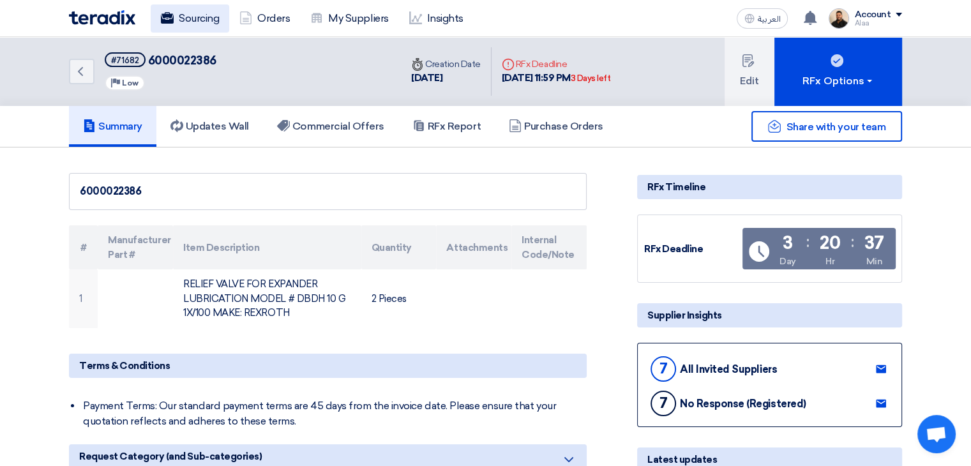
click at [206, 10] on link "Sourcing" at bounding box center [190, 18] width 79 height 28
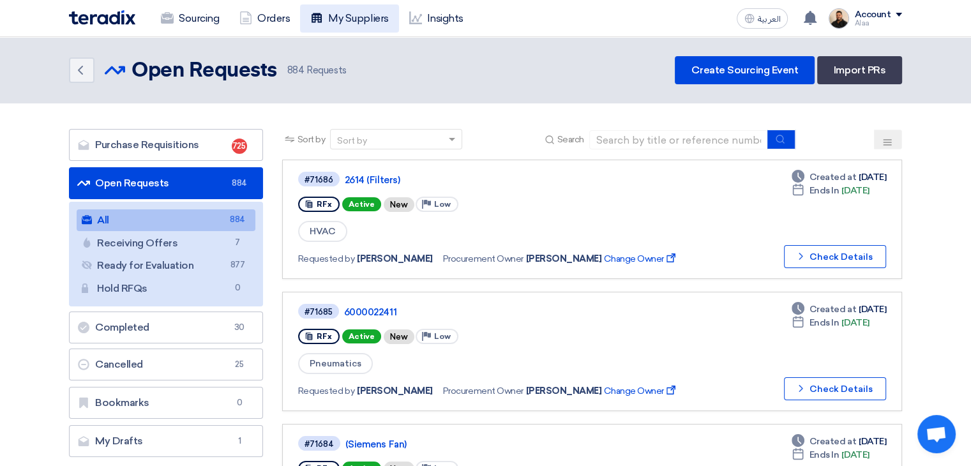
click at [365, 28] on link "My Suppliers" at bounding box center [349, 18] width 98 height 28
